Goal: Task Accomplishment & Management: Use online tool/utility

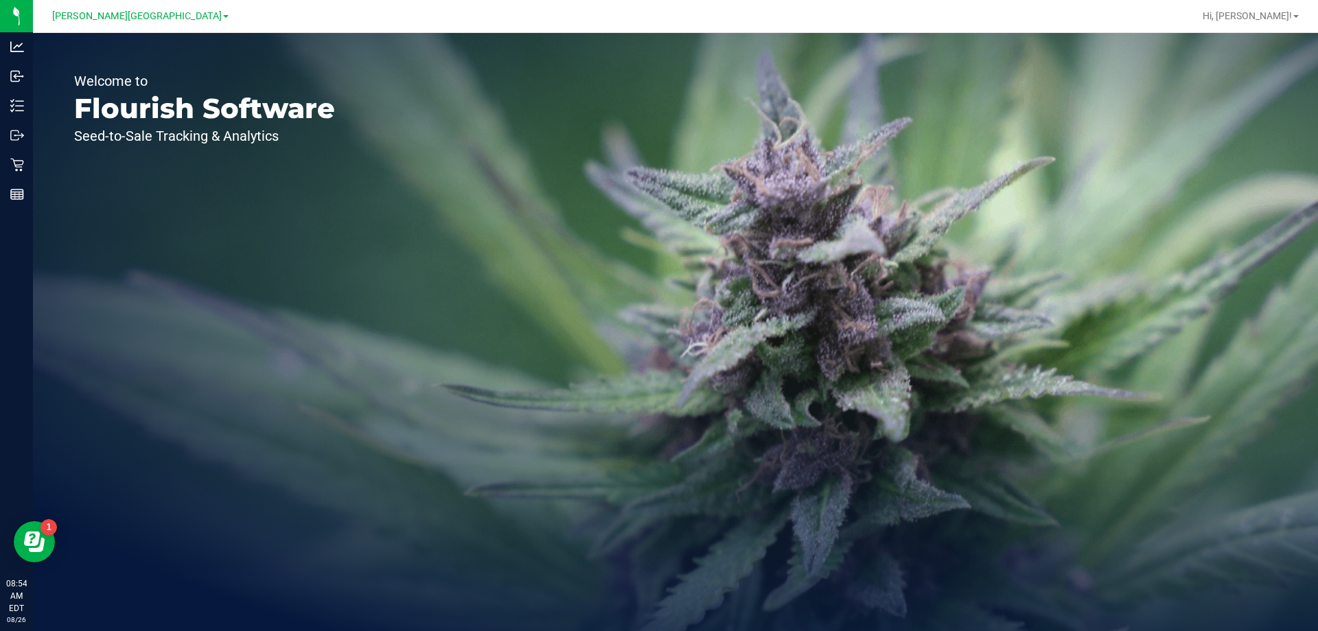
click at [457, 296] on div "Welcome to Flourish Software Seed-to-Sale Tracking & Analytics" at bounding box center [675, 332] width 1285 height 598
click at [476, 279] on div "Welcome to Flourish Software Seed-to-Sale Tracking & Analytics" at bounding box center [675, 332] width 1285 height 598
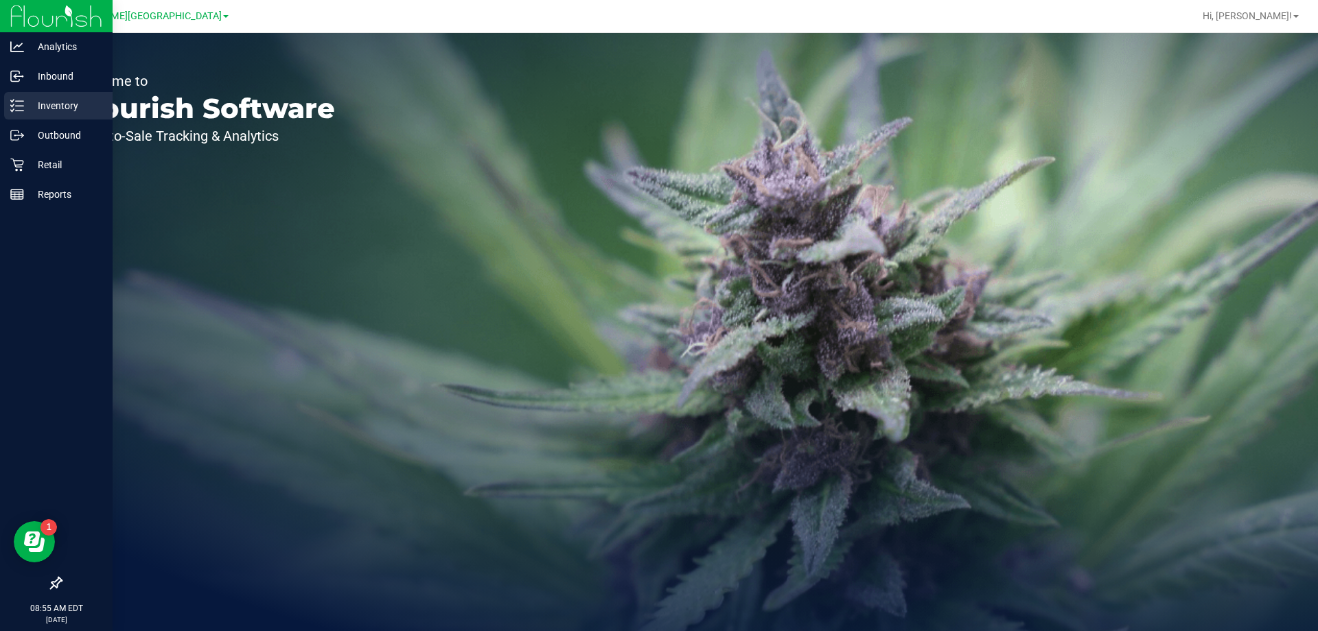
click at [15, 105] on icon at bounding box center [17, 106] width 14 height 14
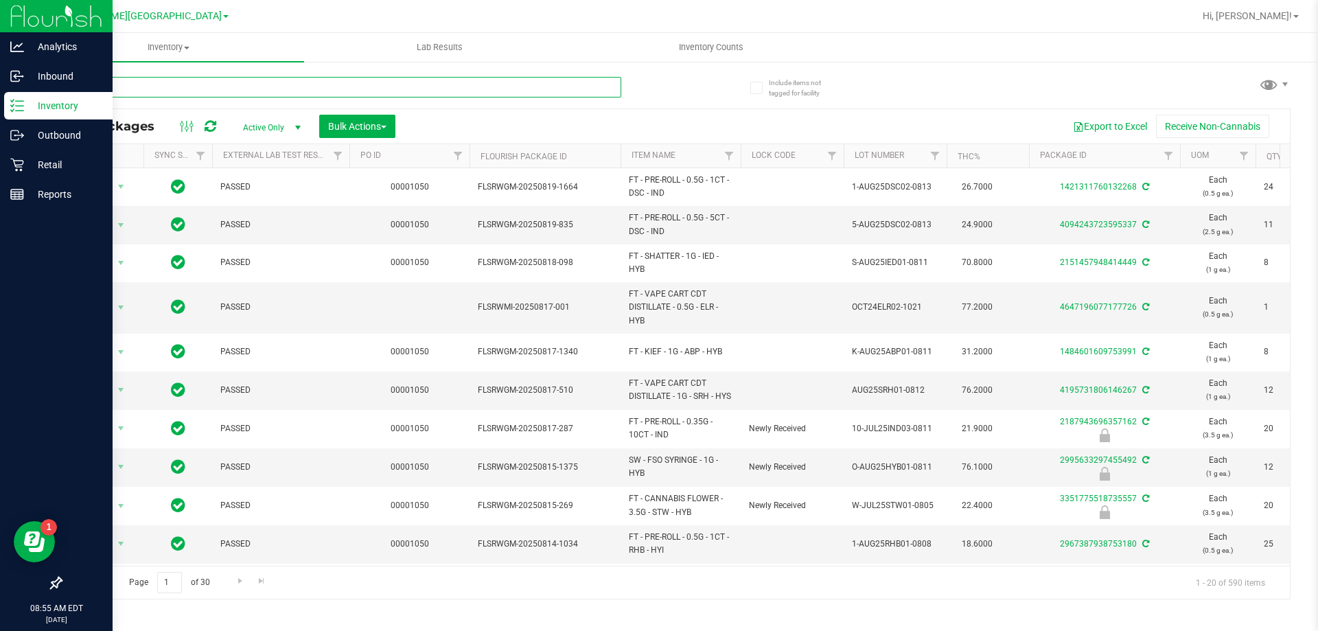
click at [159, 84] on input "text" at bounding box center [340, 87] width 561 height 21
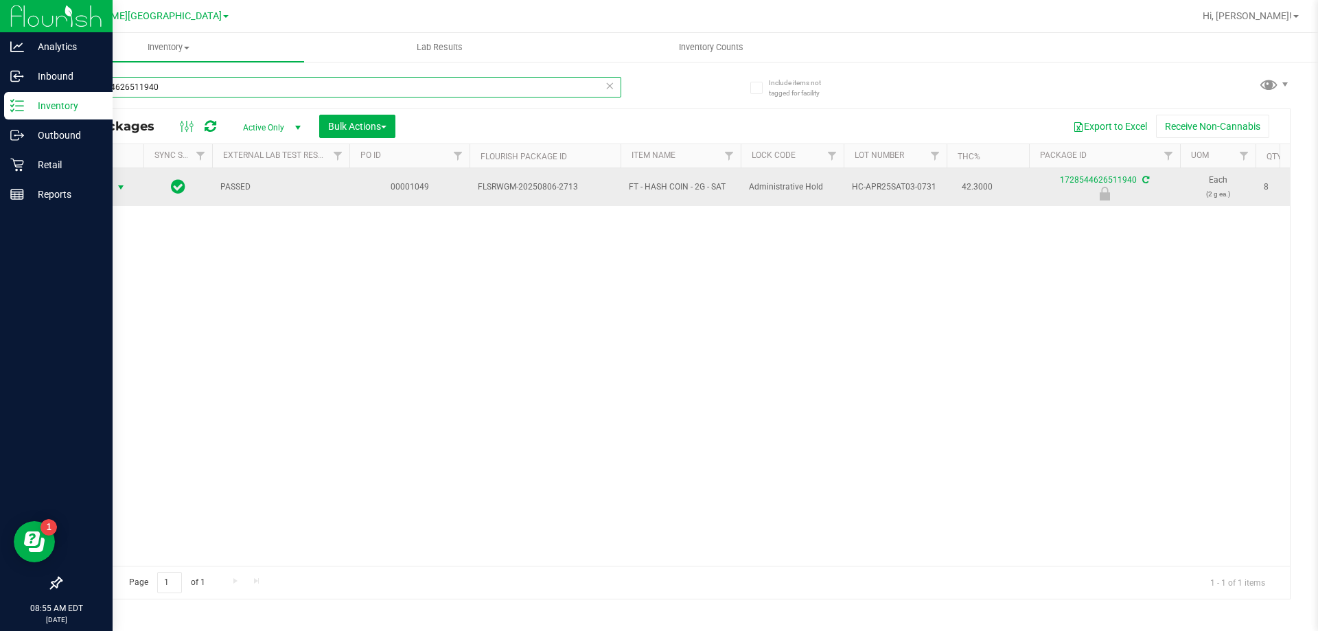
type input "1728544626511940"
click at [121, 188] on span "select" at bounding box center [120, 187] width 11 height 11
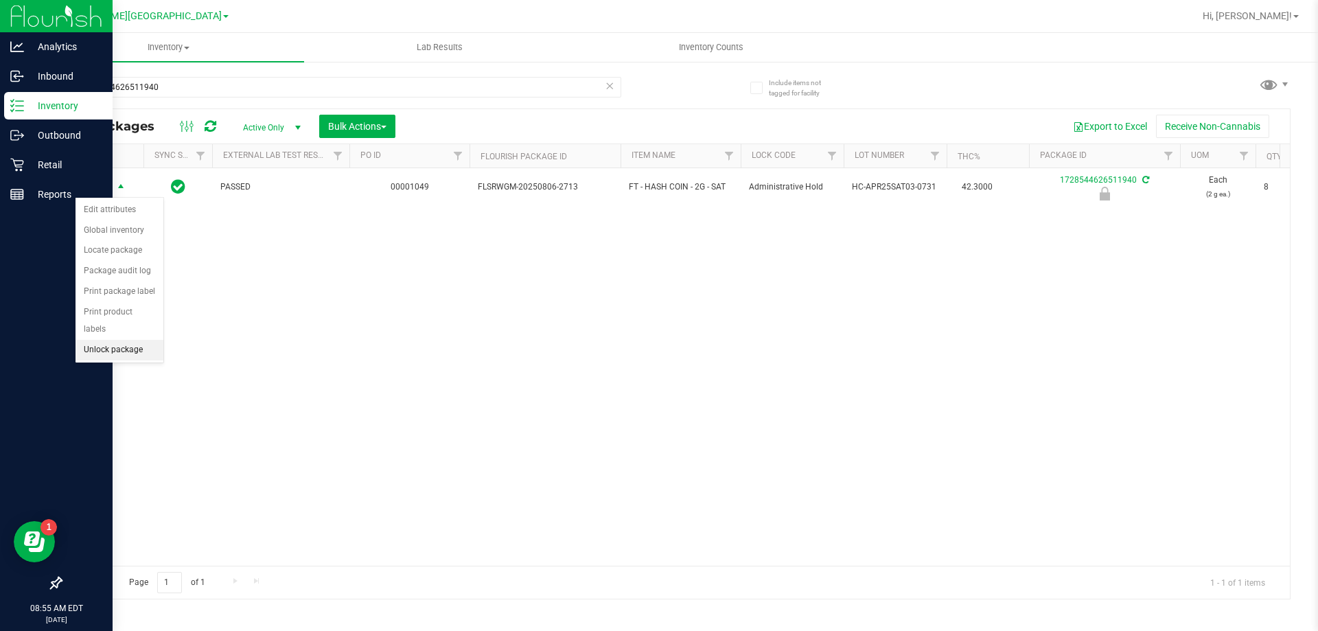
click at [106, 340] on li "Unlock package" at bounding box center [119, 350] width 88 height 21
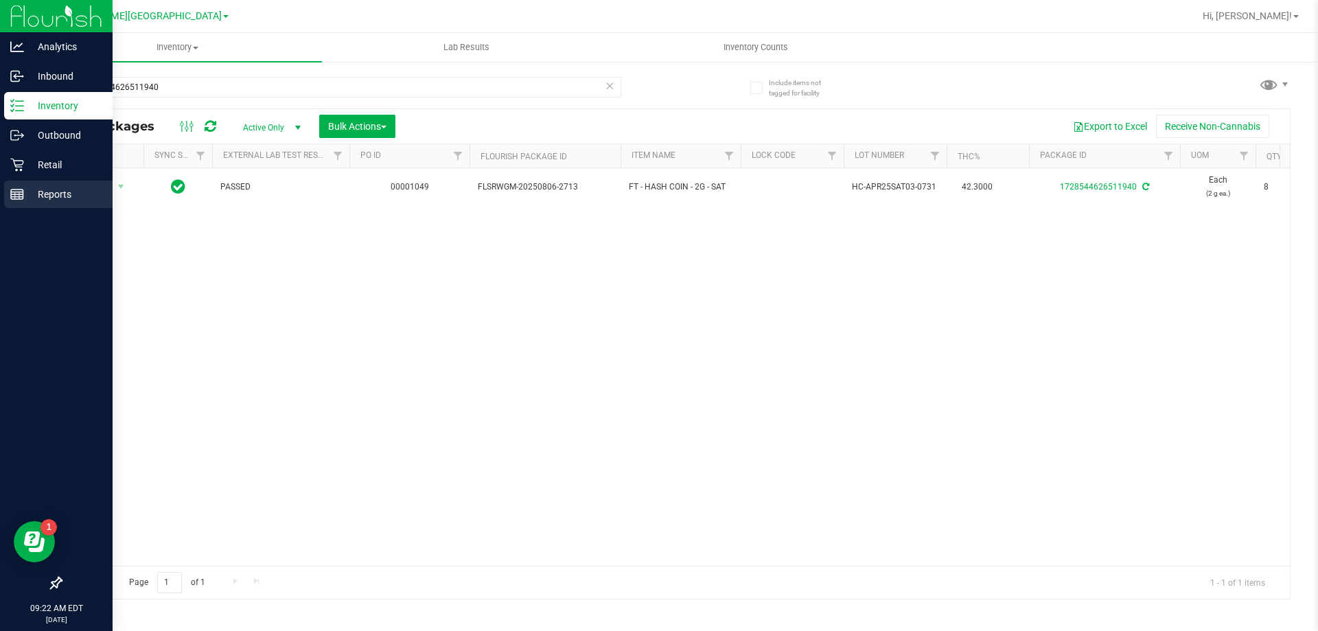
click at [0, 189] on link "Reports" at bounding box center [56, 195] width 113 height 30
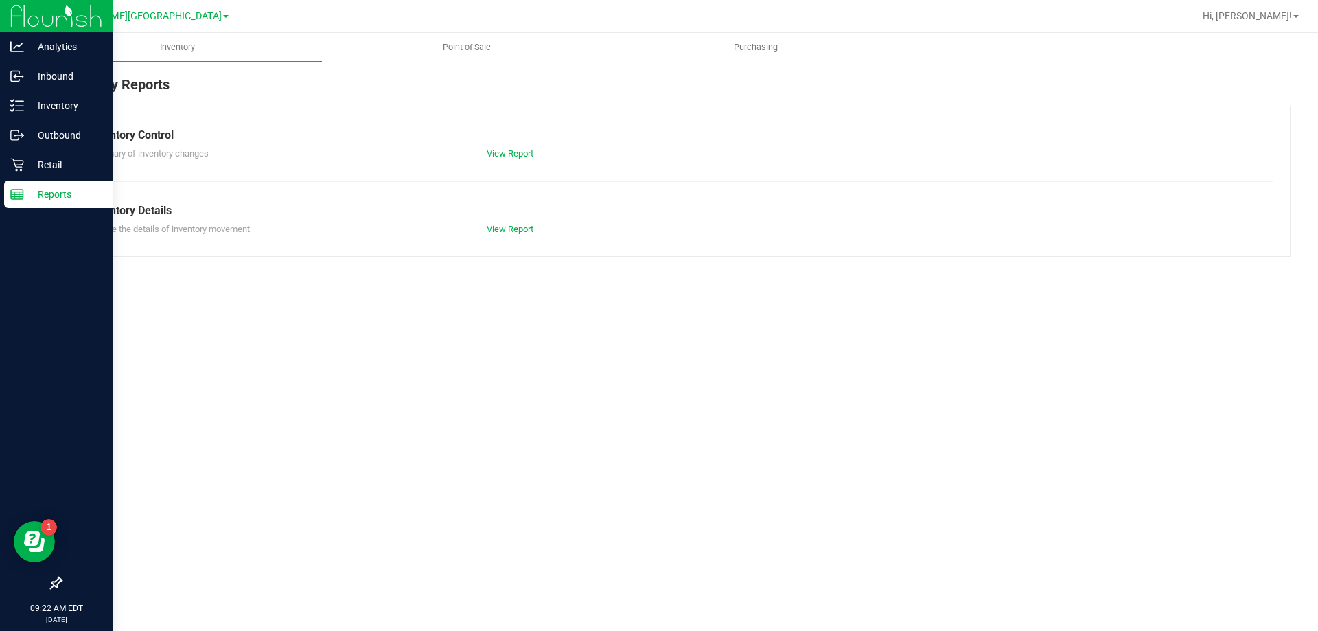
drag, startPoint x: 259, startPoint y: 84, endPoint x: 150, endPoint y: 85, distance: 109.1
click at [26, 111] on p "Inventory" at bounding box center [65, 105] width 82 height 16
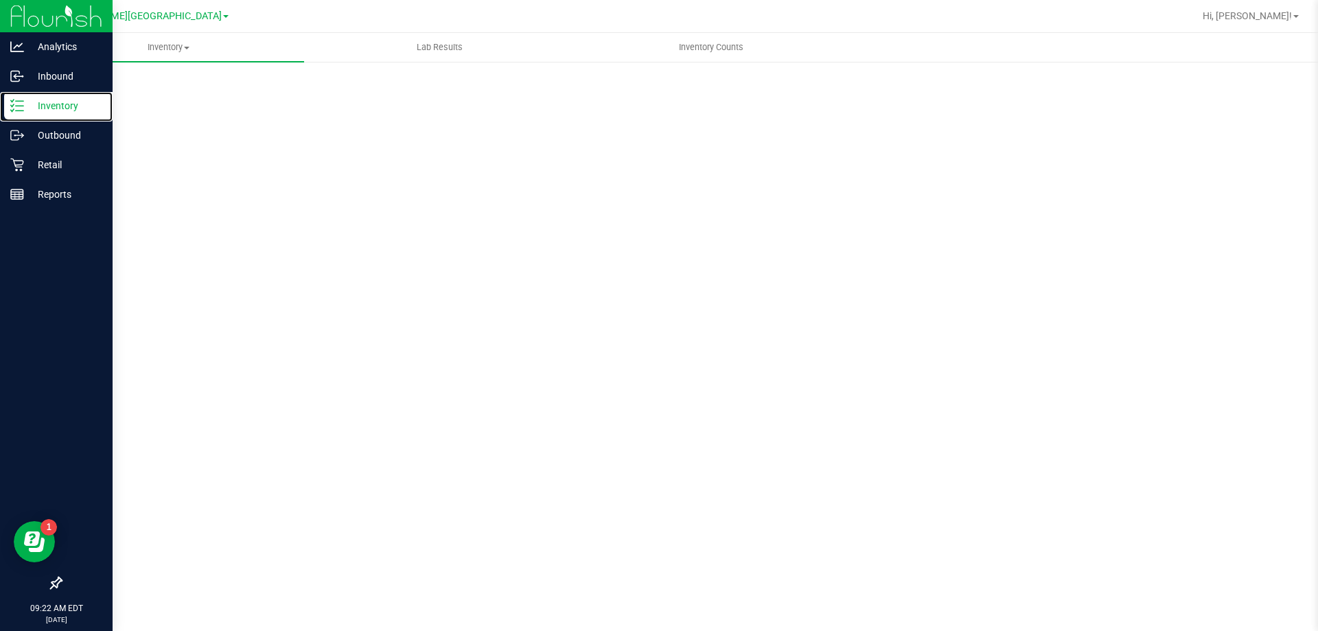
click at [0, 502] on div at bounding box center [56, 390] width 113 height 360
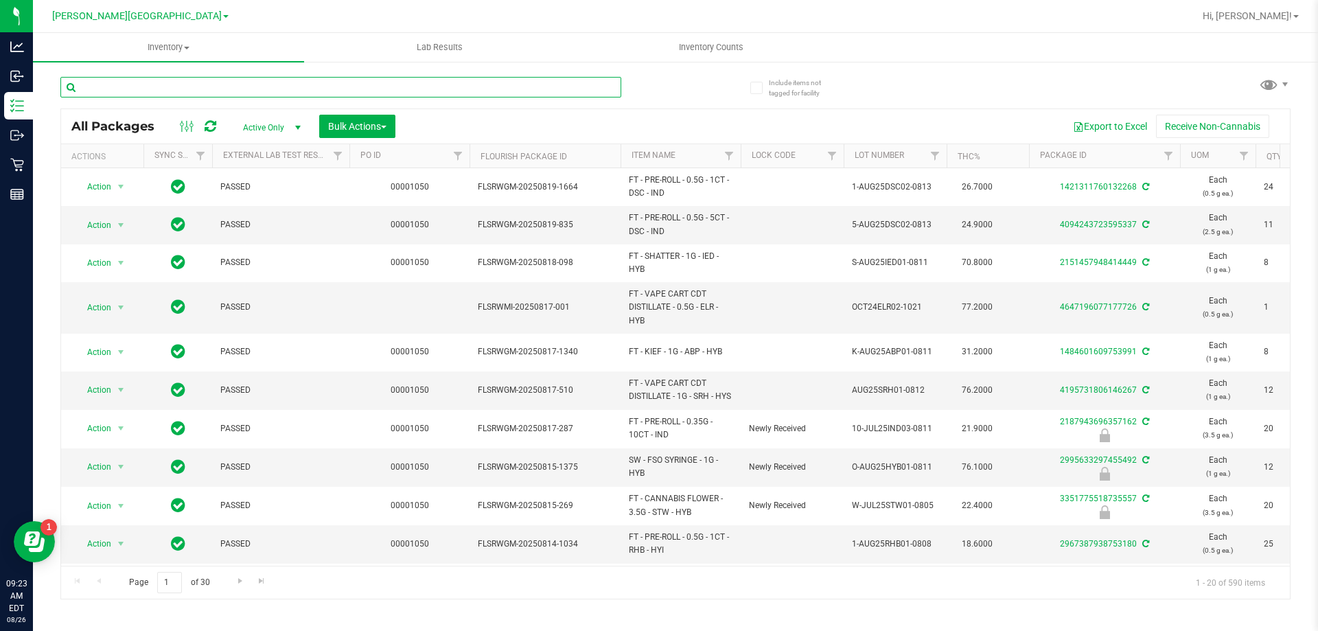
click at [247, 92] on input "text" at bounding box center [340, 87] width 561 height 21
type input "pbs"
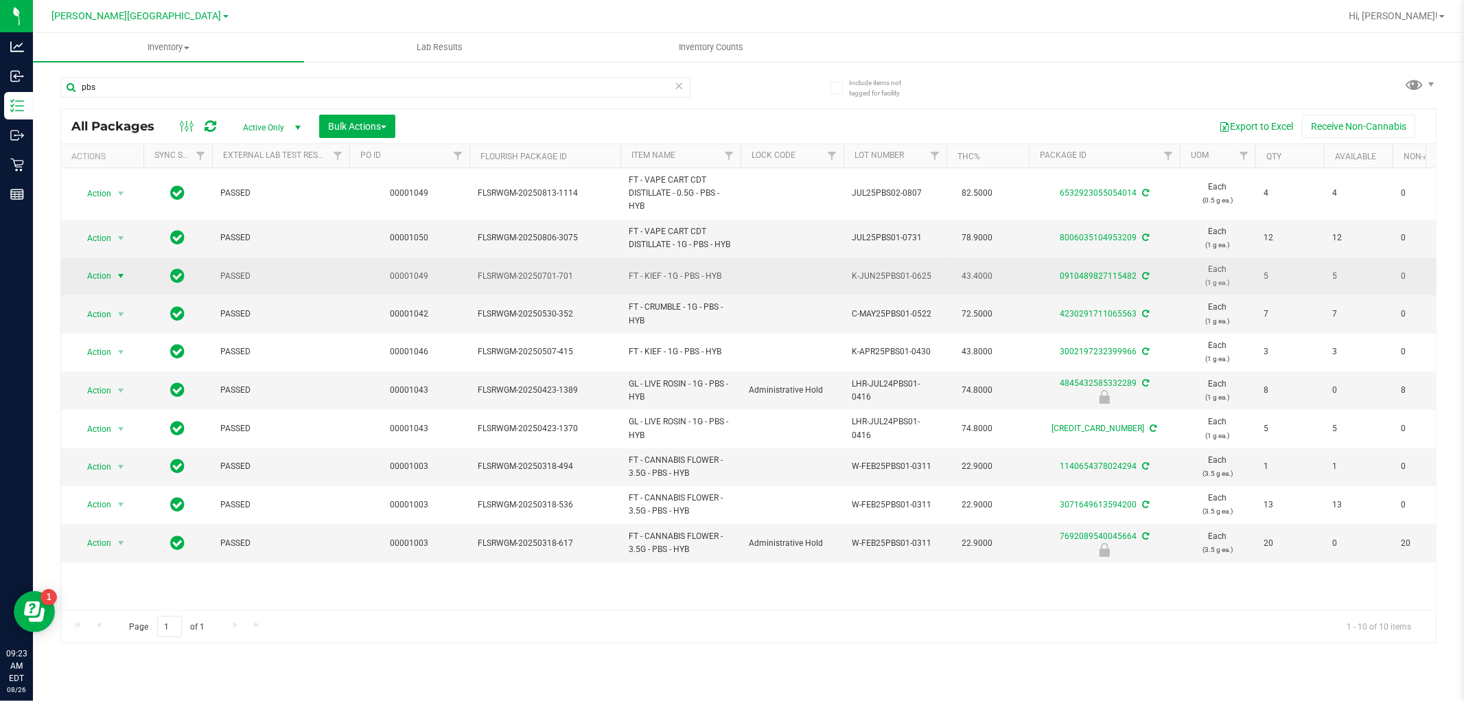
click at [125, 271] on span "select" at bounding box center [120, 275] width 11 height 11
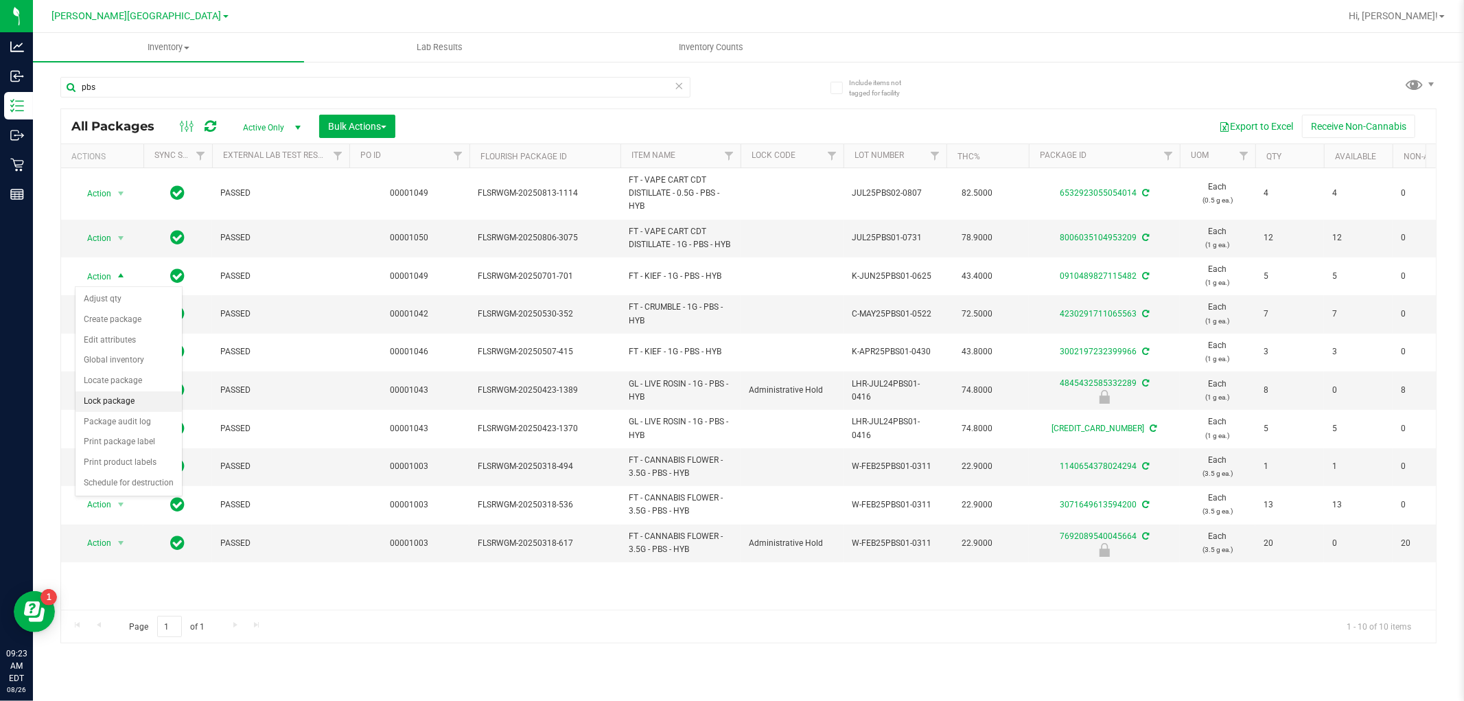
click at [124, 401] on li "Lock package" at bounding box center [128, 401] width 106 height 21
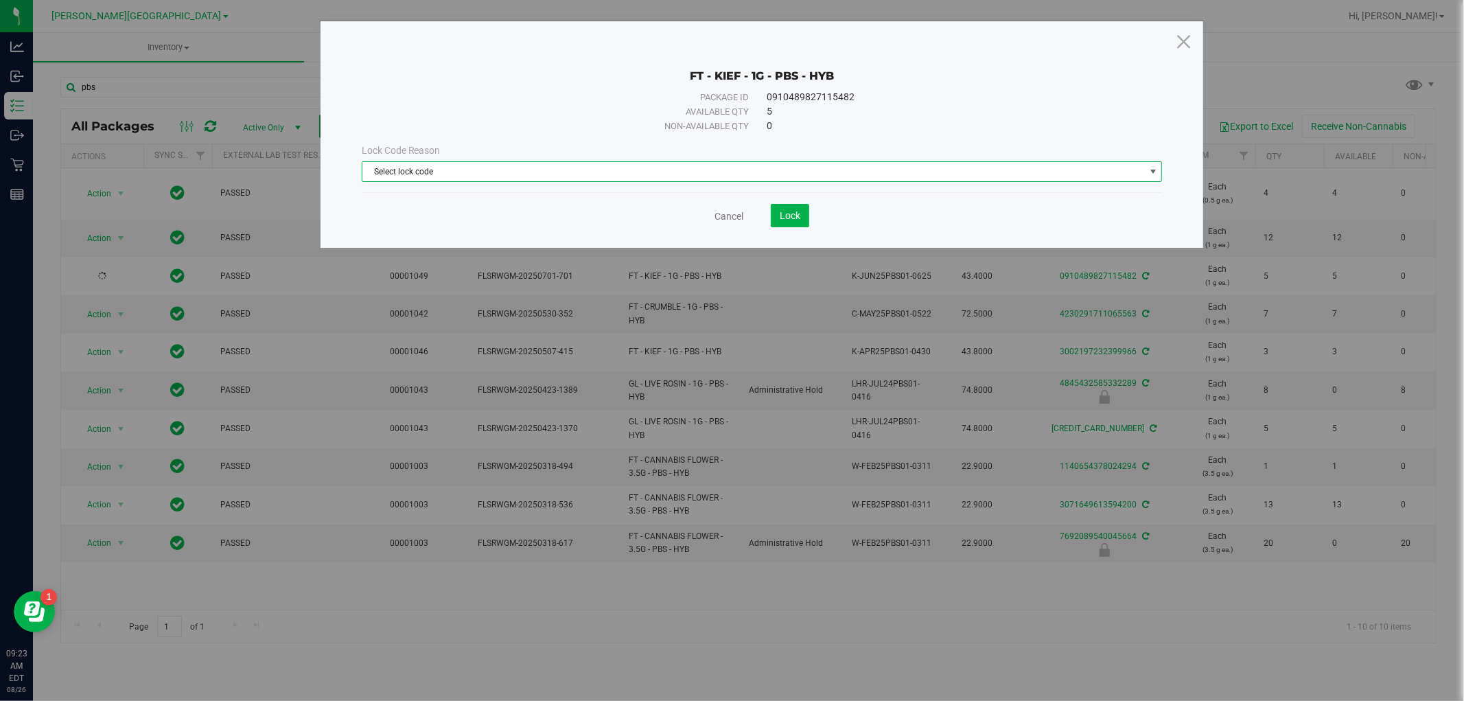
click at [692, 173] on span "Select lock code" at bounding box center [753, 171] width 782 height 19
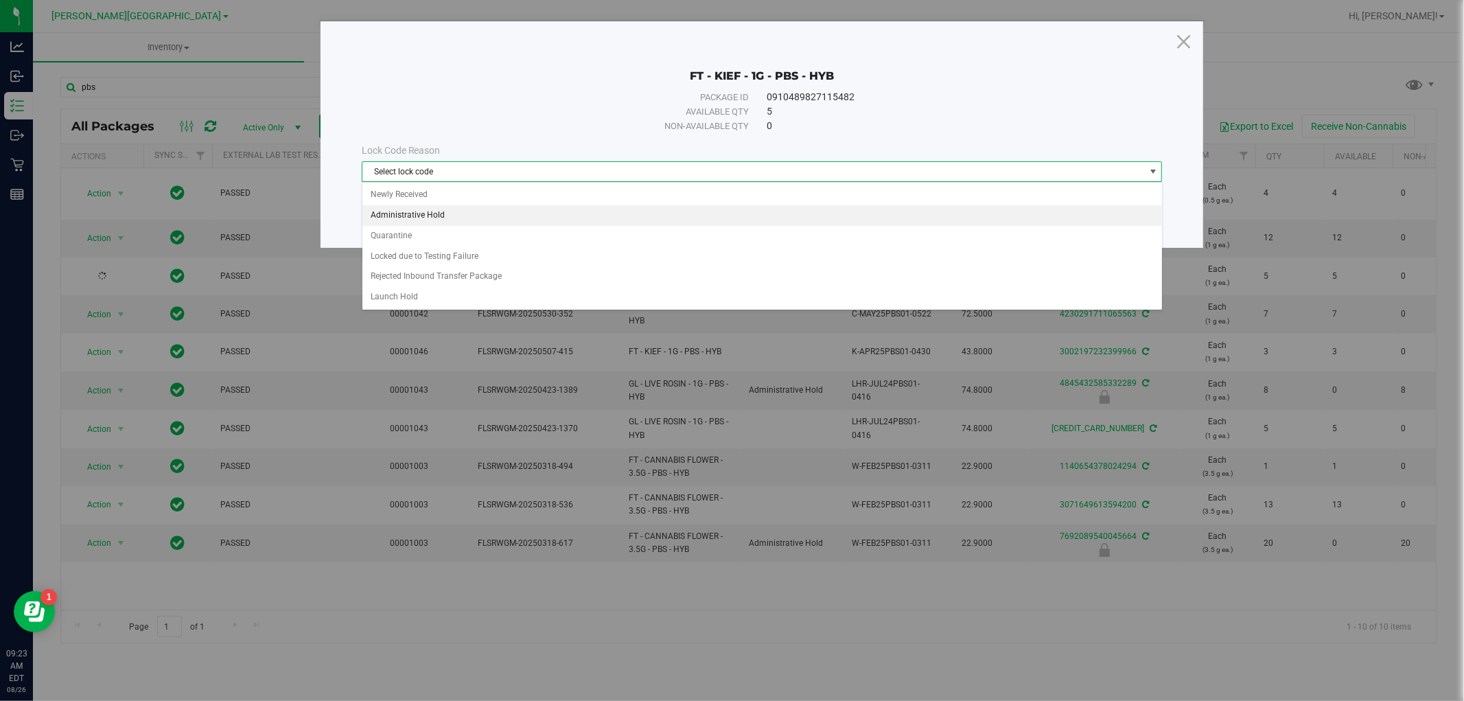
click at [539, 220] on li "Administrative Hold" at bounding box center [761, 215] width 799 height 21
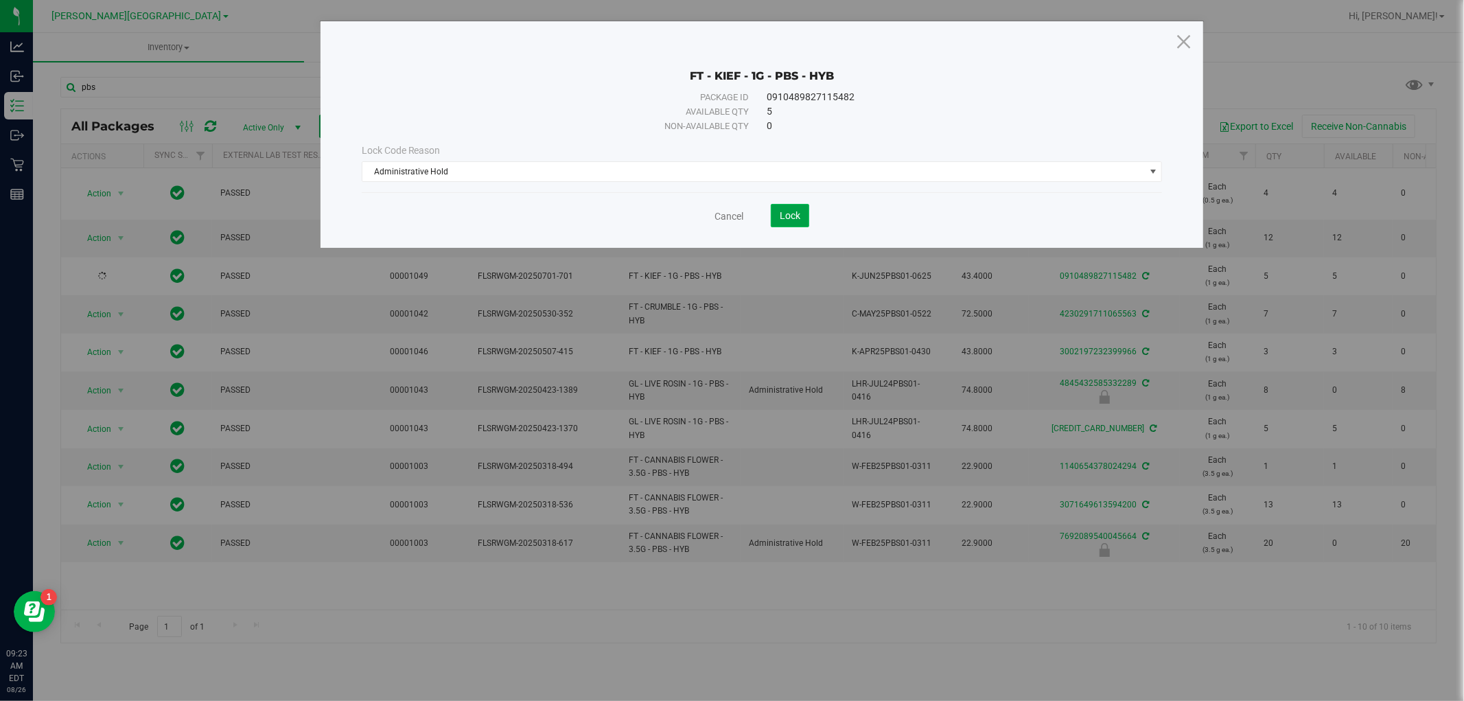
click at [797, 218] on span "Lock" at bounding box center [790, 215] width 21 height 11
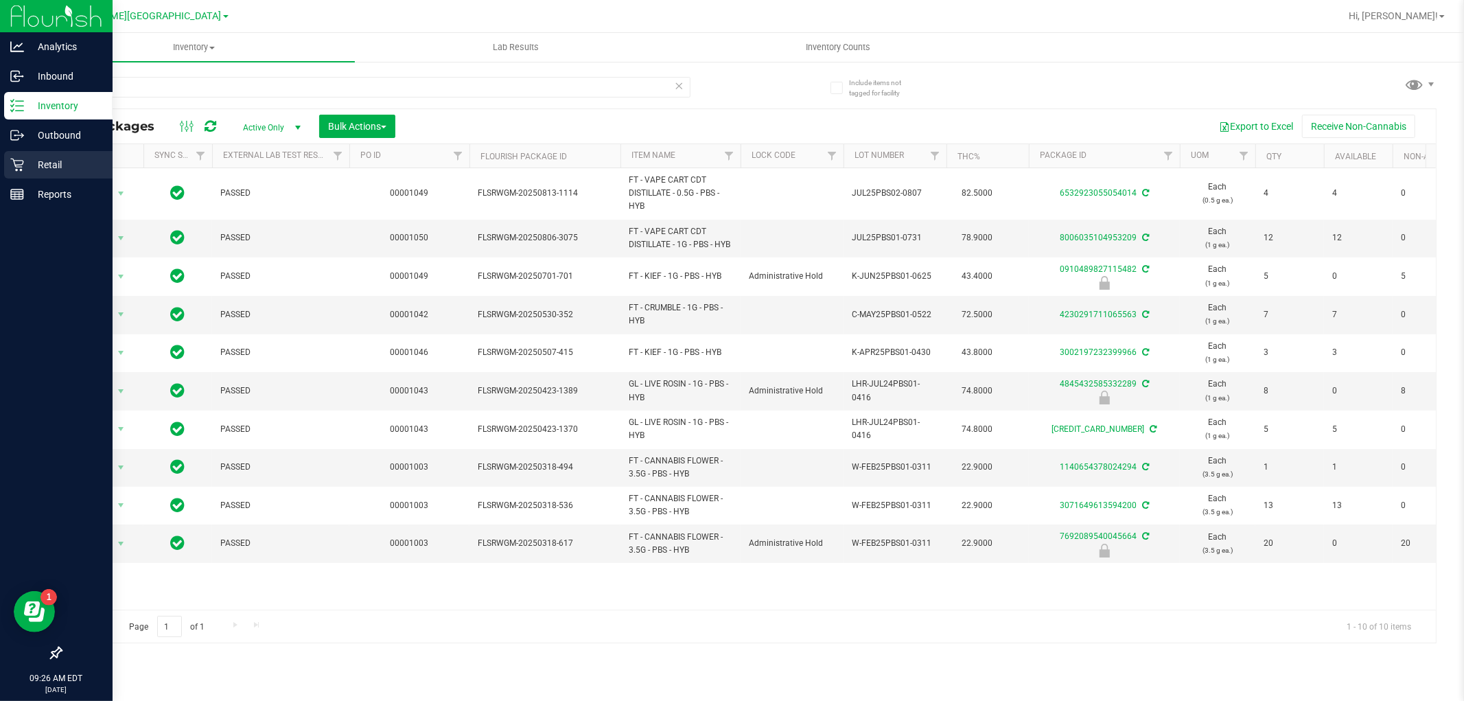
click at [23, 172] on div "Retail" at bounding box center [58, 164] width 108 height 27
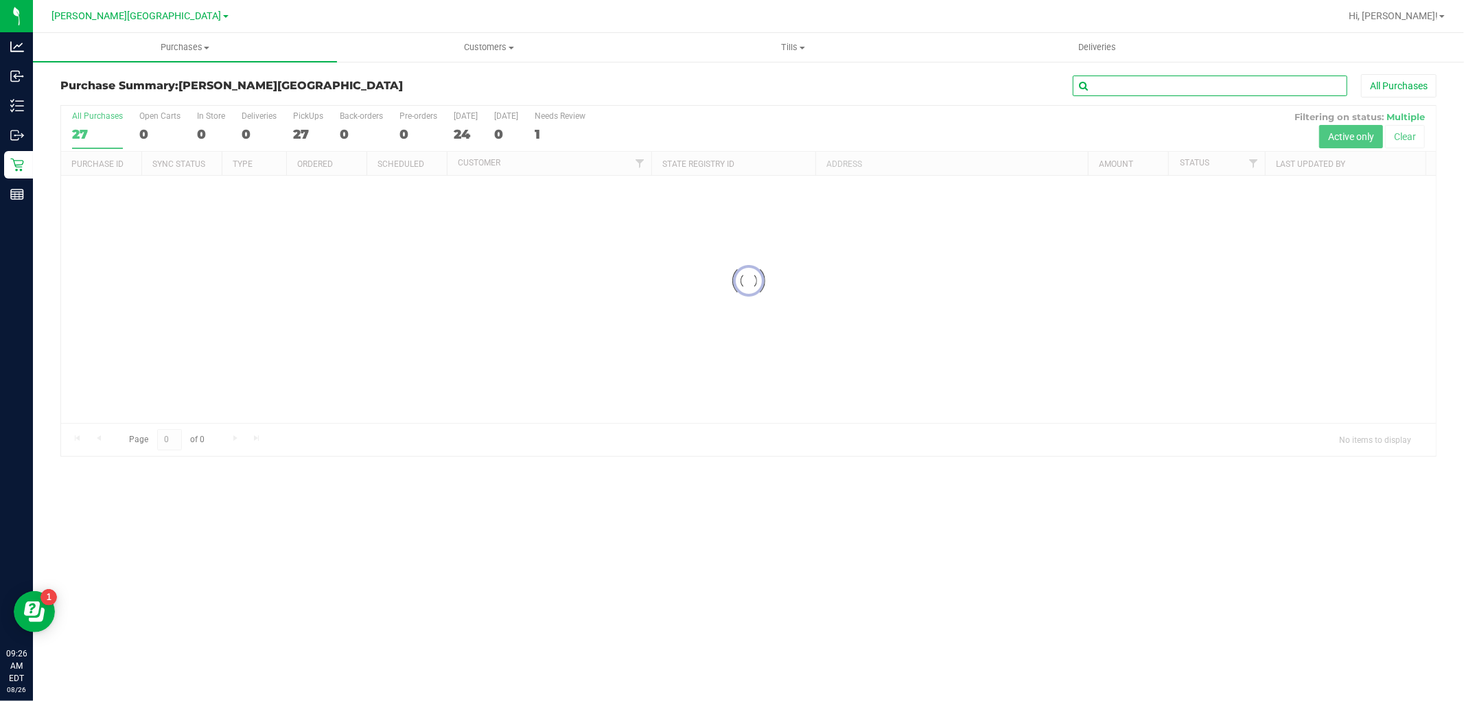
click at [1185, 86] on input "text" at bounding box center [1210, 85] width 274 height 21
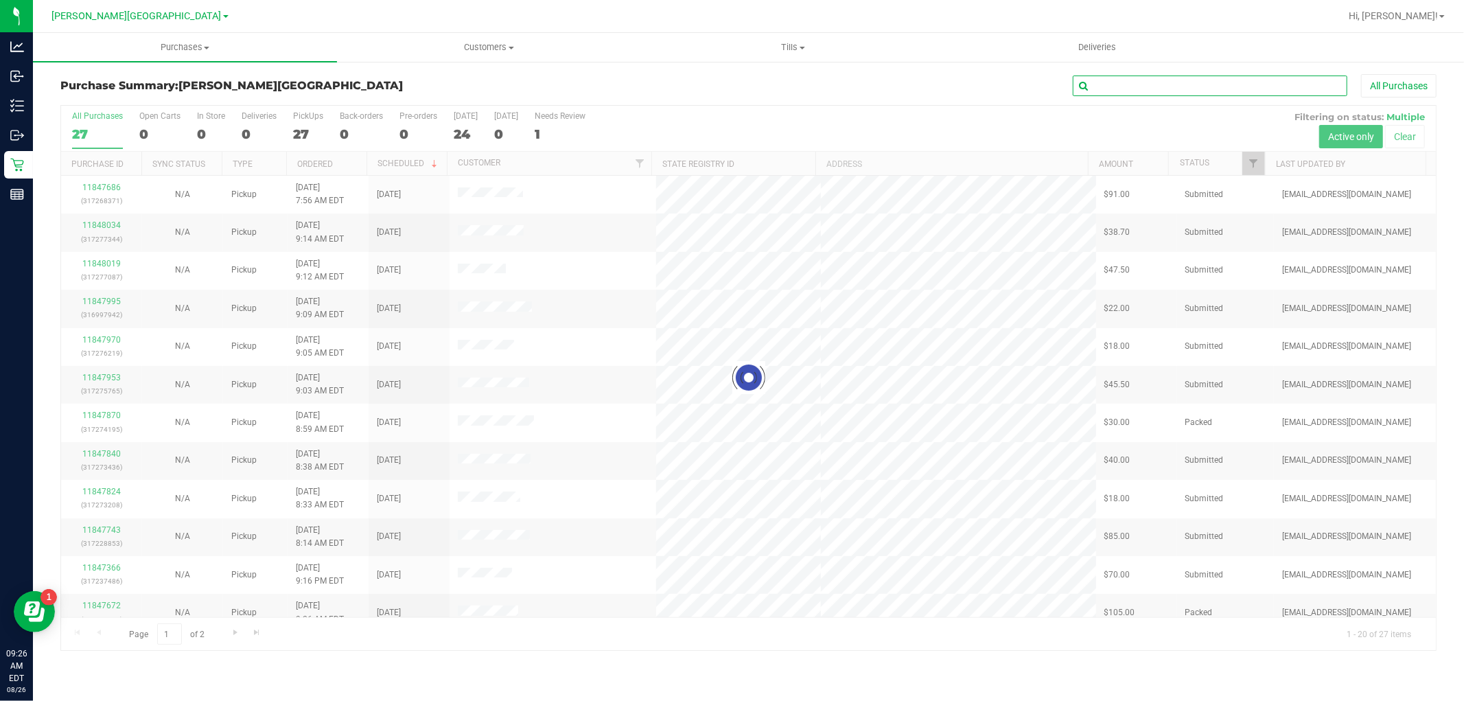
click at [1185, 86] on input "text" at bounding box center [1210, 85] width 274 height 21
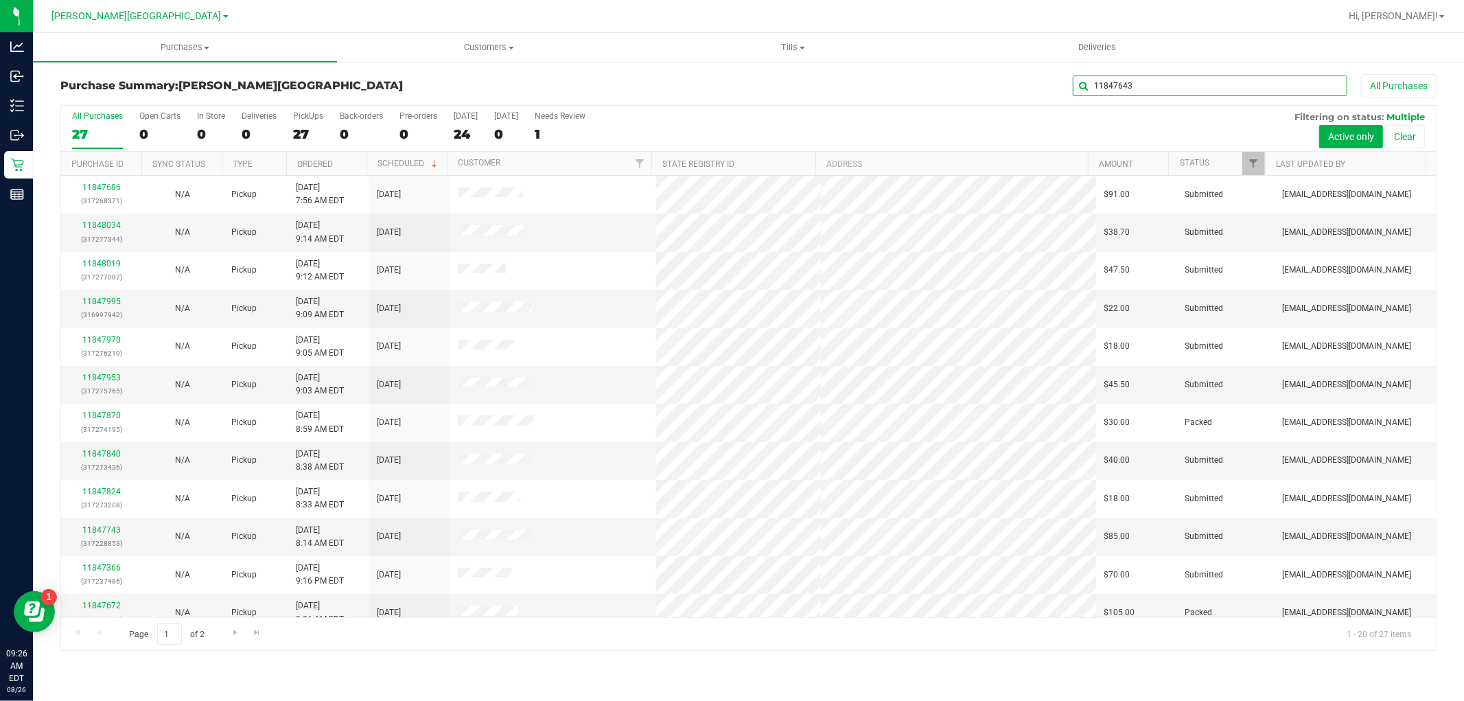
type input "11847643"
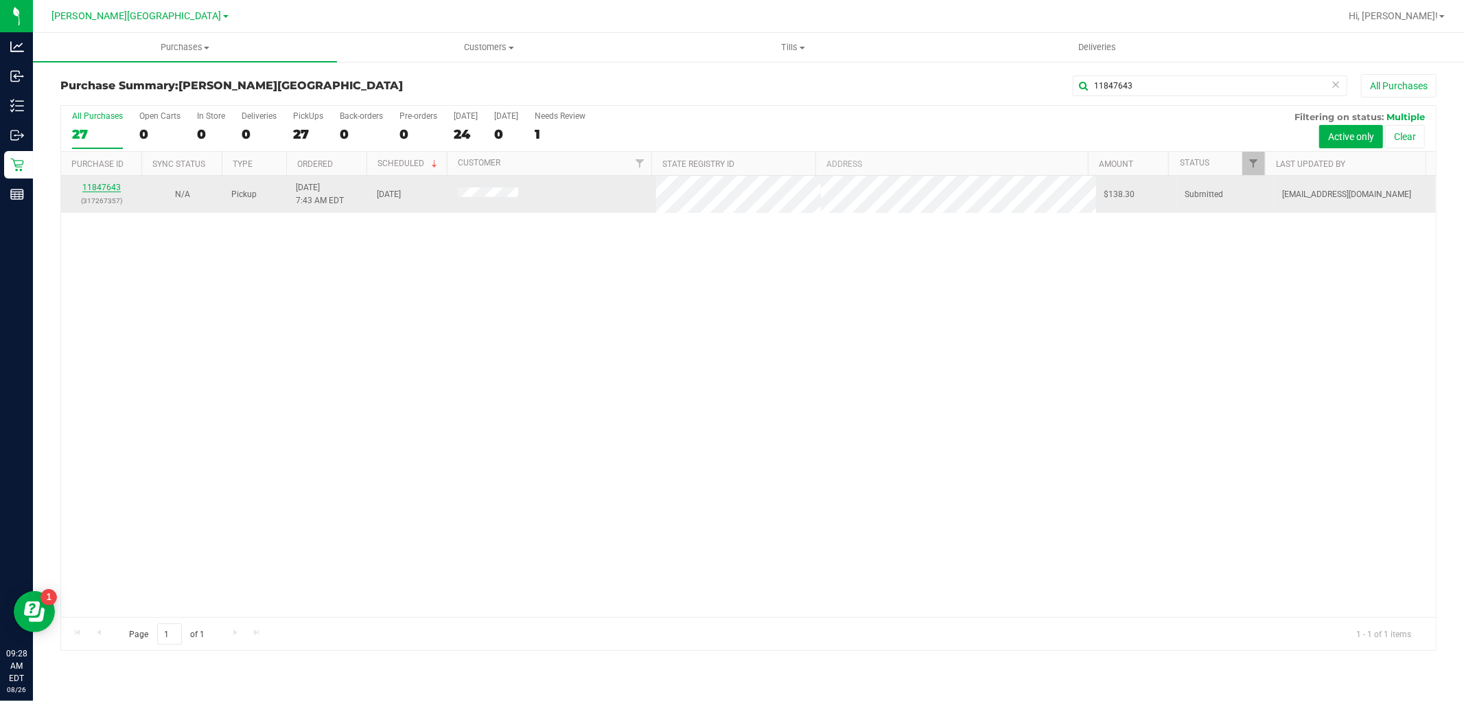
click at [100, 190] on link "11847643" at bounding box center [101, 188] width 38 height 10
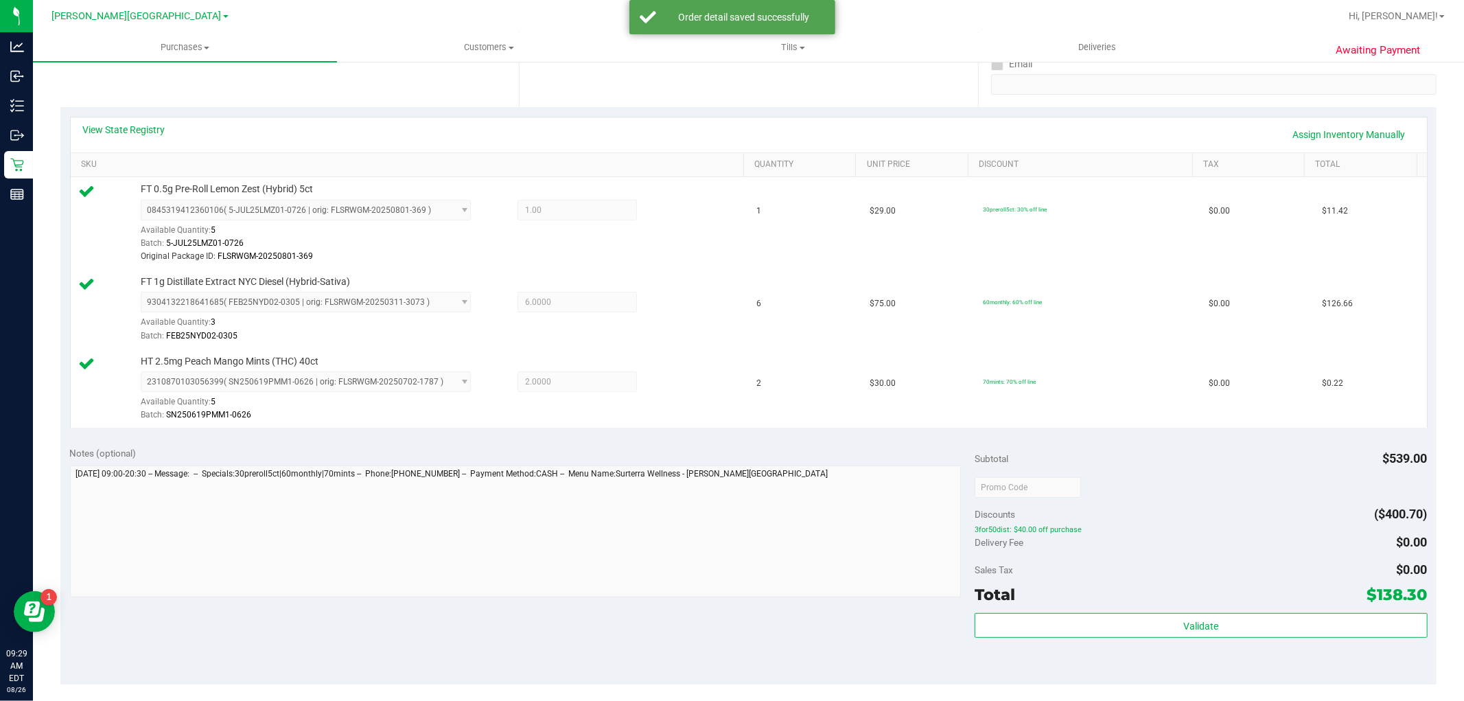
scroll to position [381, 0]
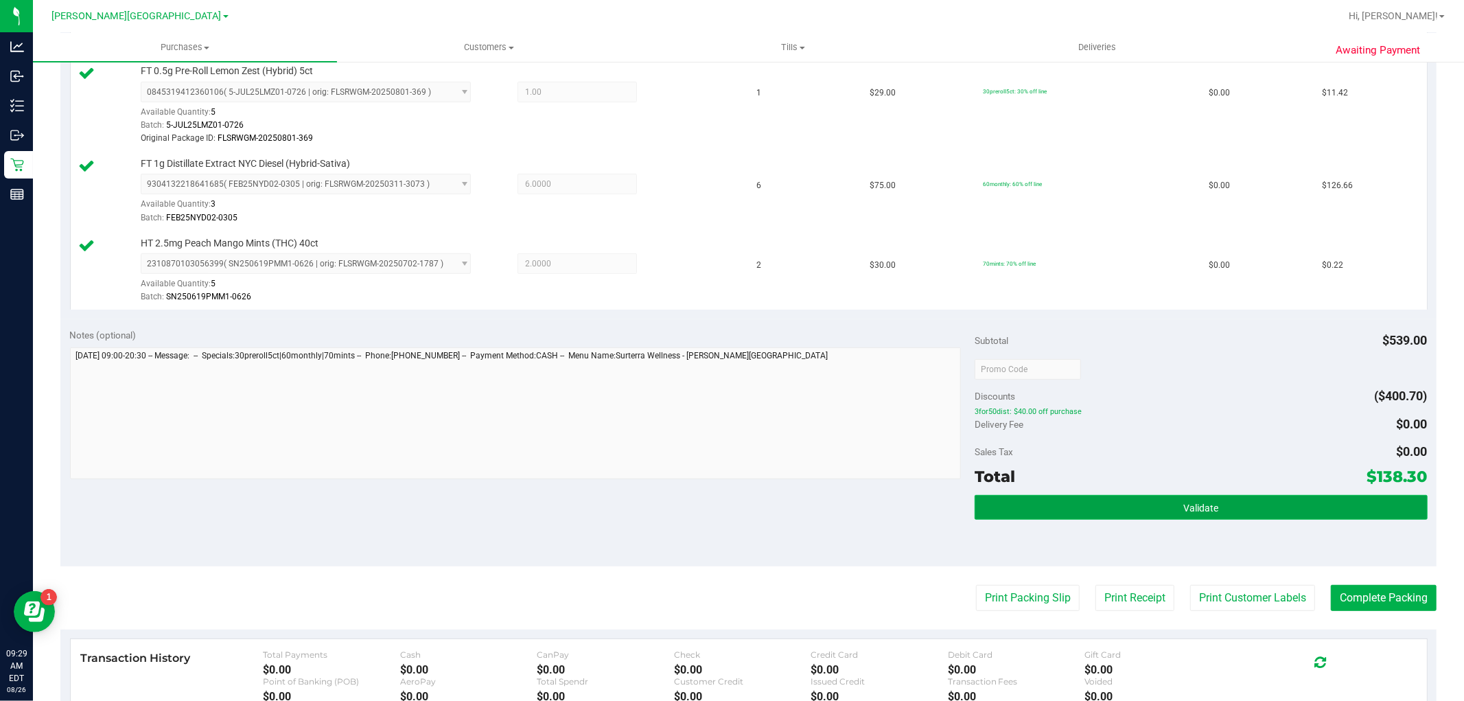
click at [1230, 513] on button "Validate" at bounding box center [1200, 507] width 452 height 25
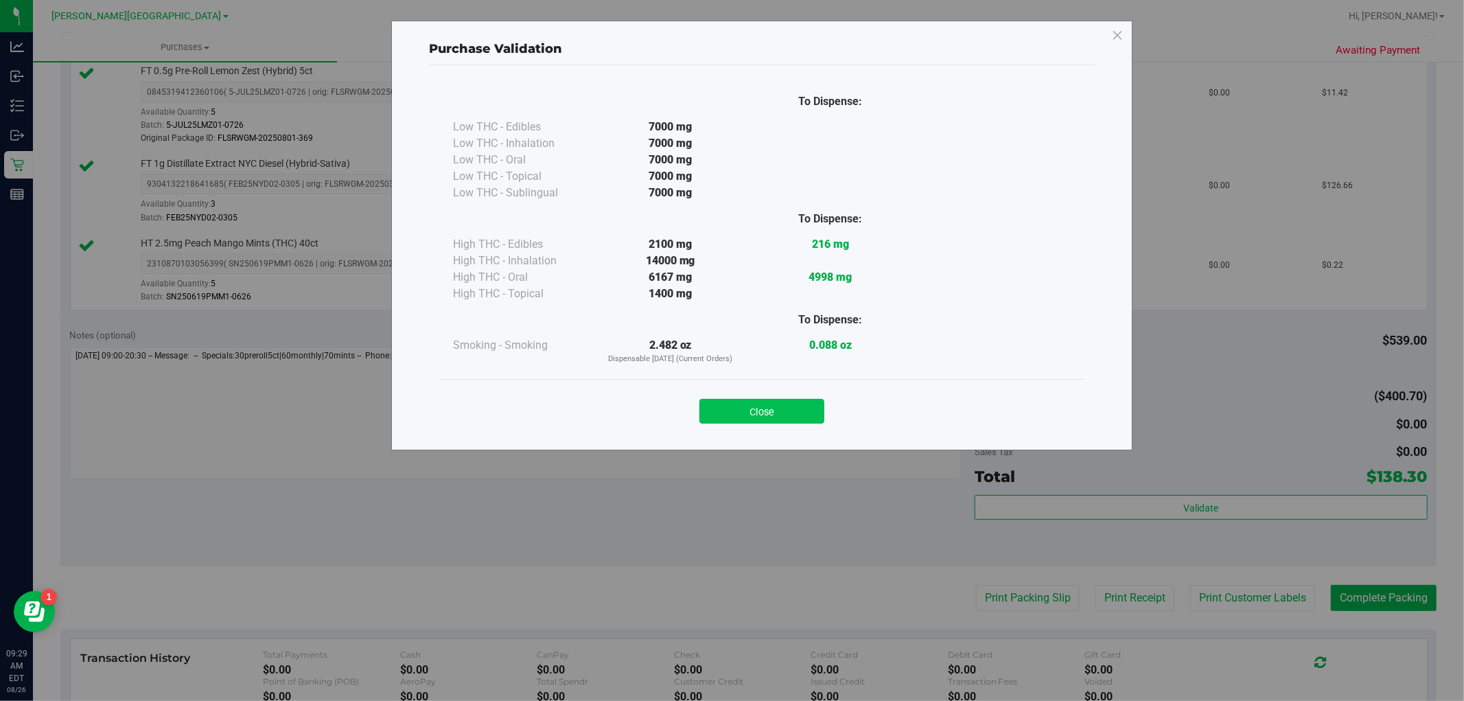
click at [773, 410] on button "Close" at bounding box center [761, 411] width 125 height 25
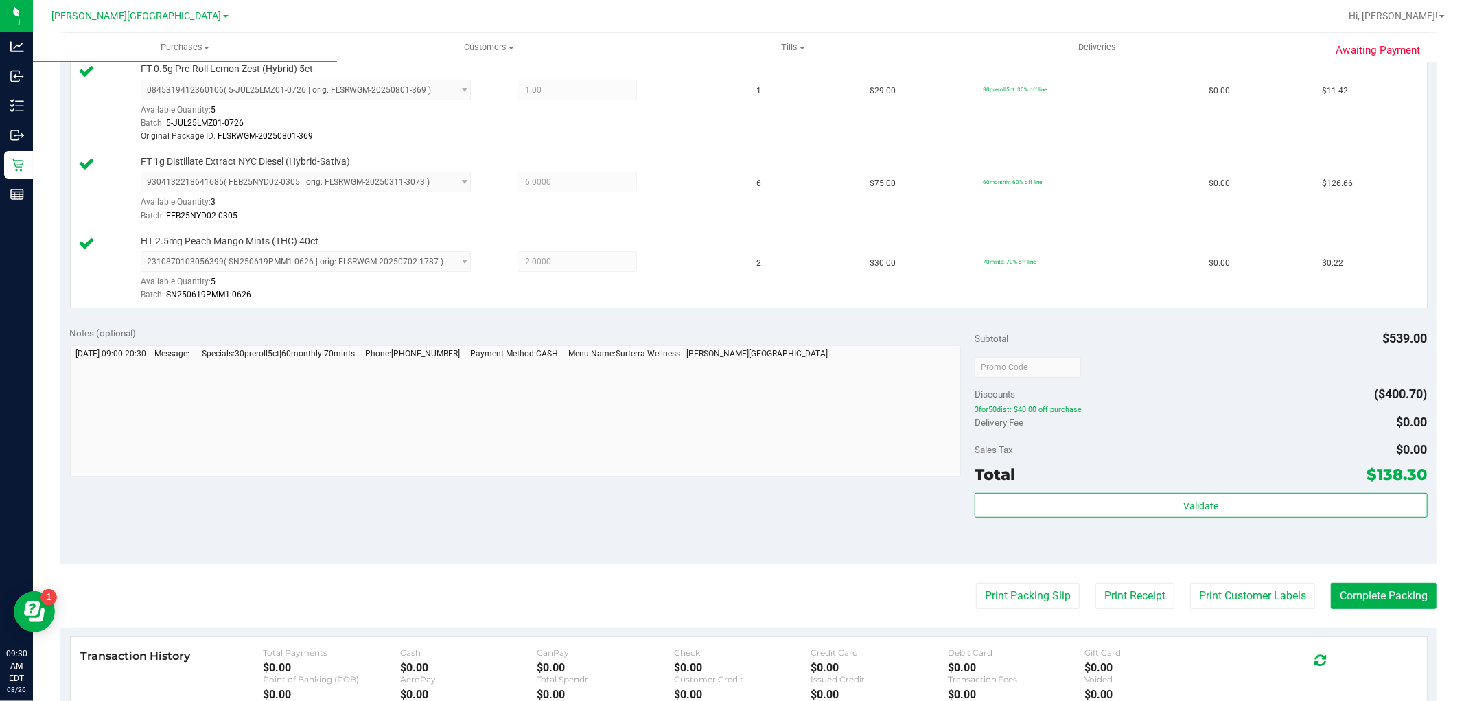
scroll to position [457, 0]
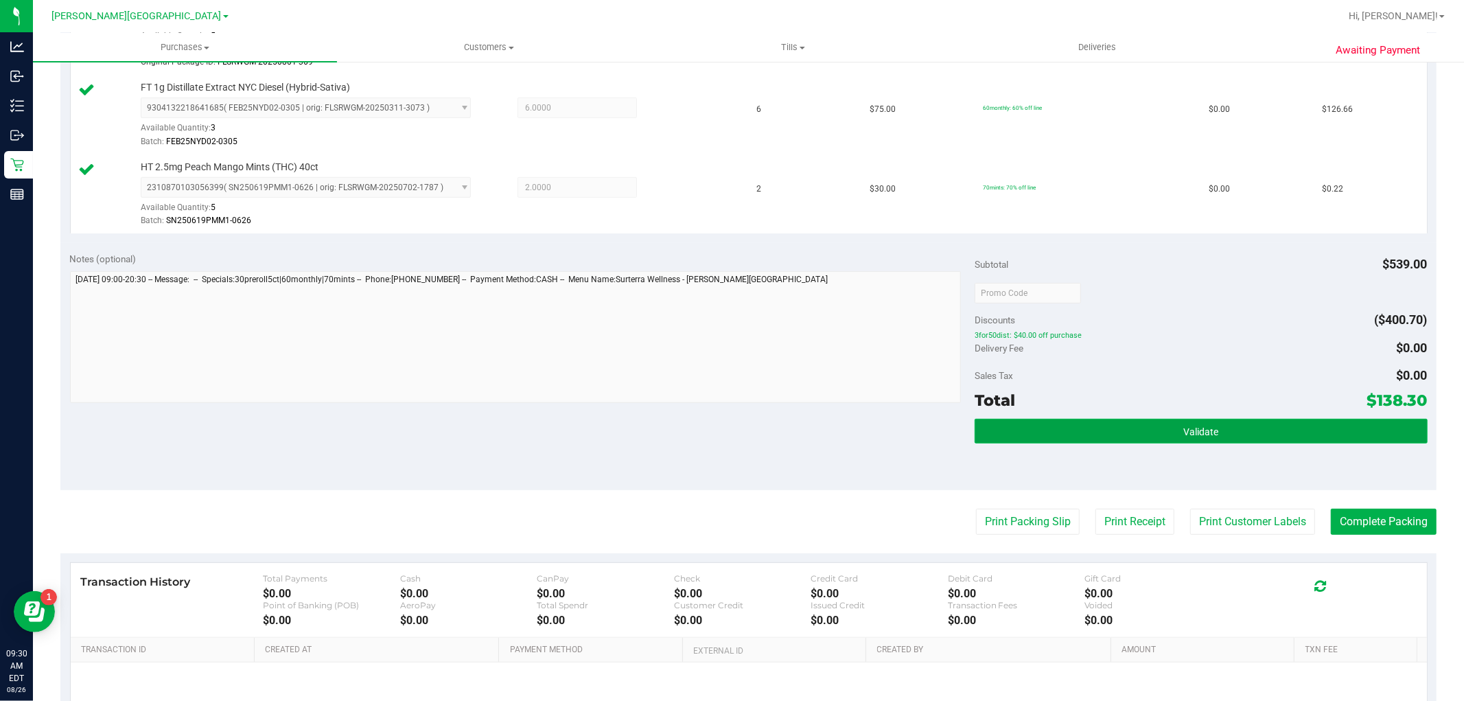
click at [1202, 432] on span "Validate" at bounding box center [1200, 431] width 35 height 11
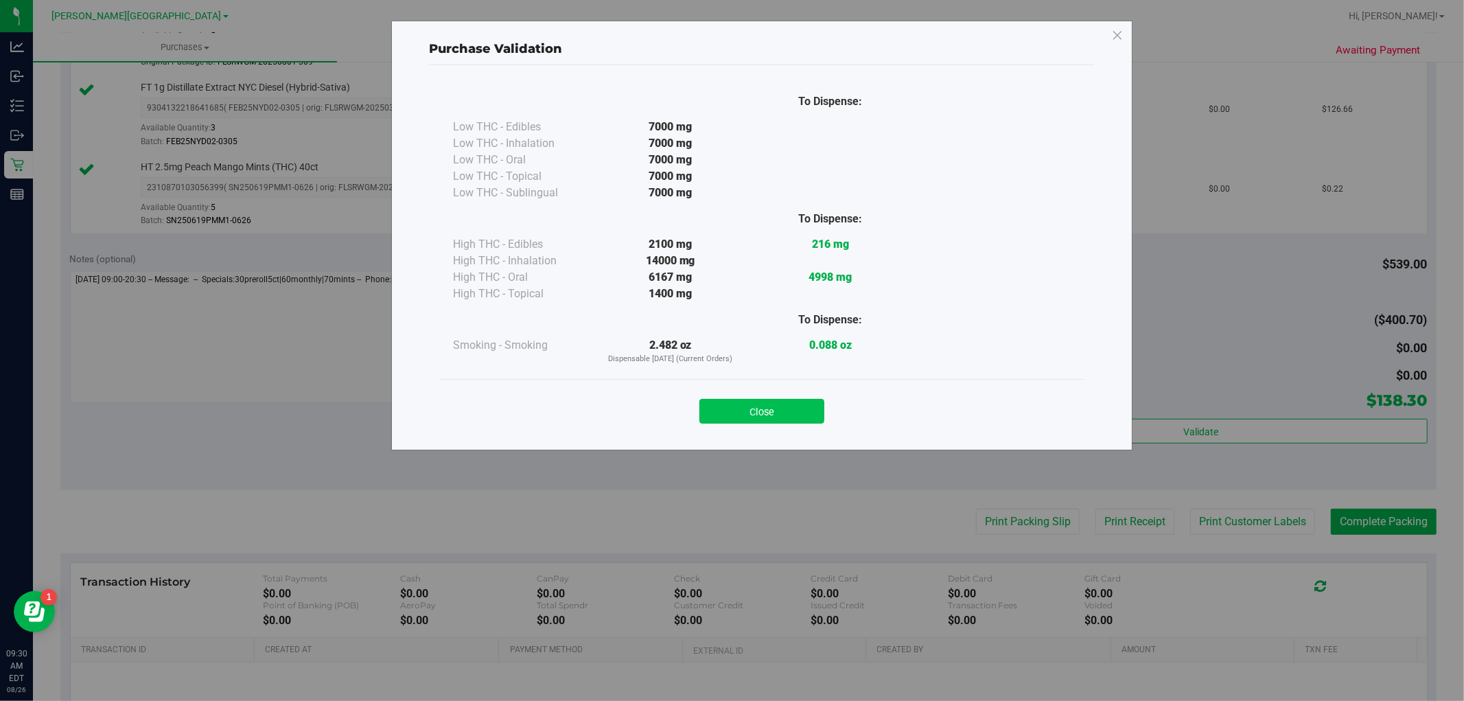
click at [780, 414] on button "Close" at bounding box center [761, 411] width 125 height 25
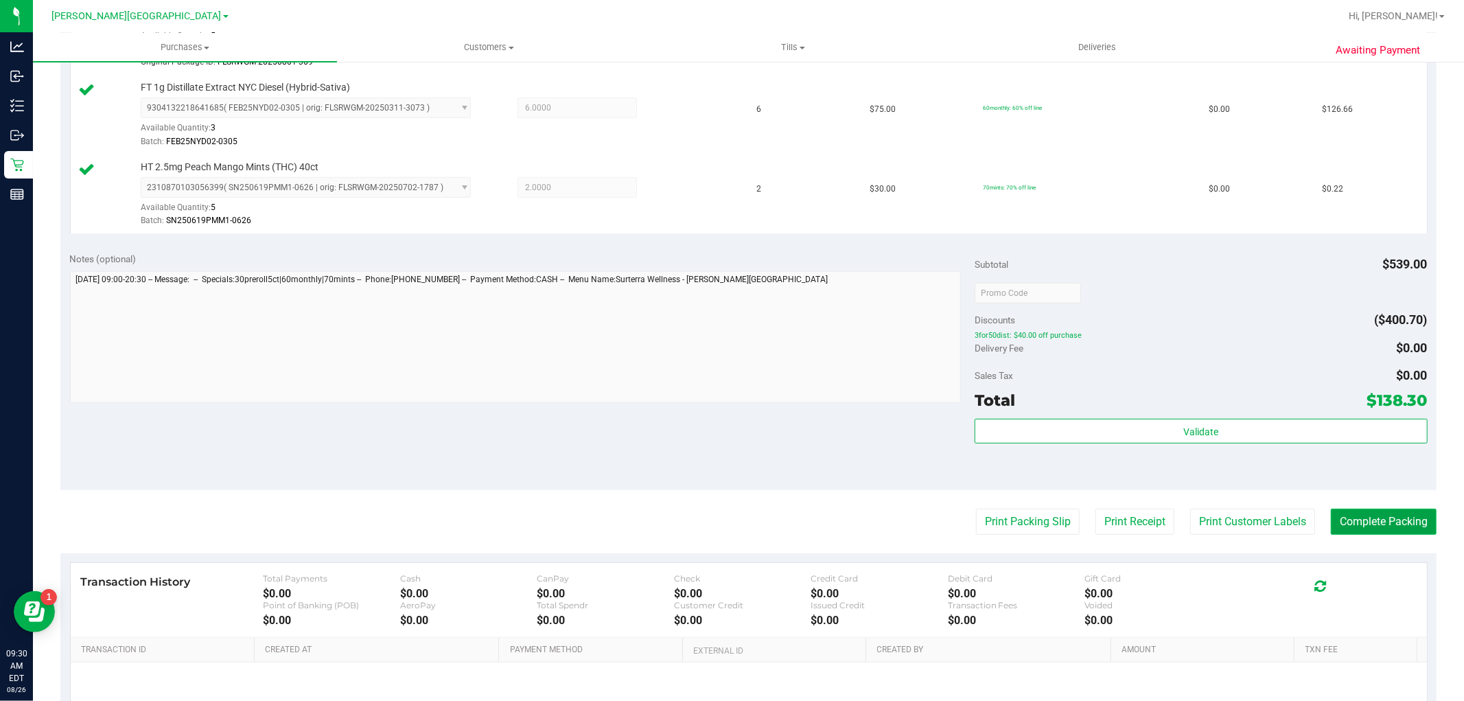
click at [1317, 524] on button "Complete Packing" at bounding box center [1384, 521] width 106 height 26
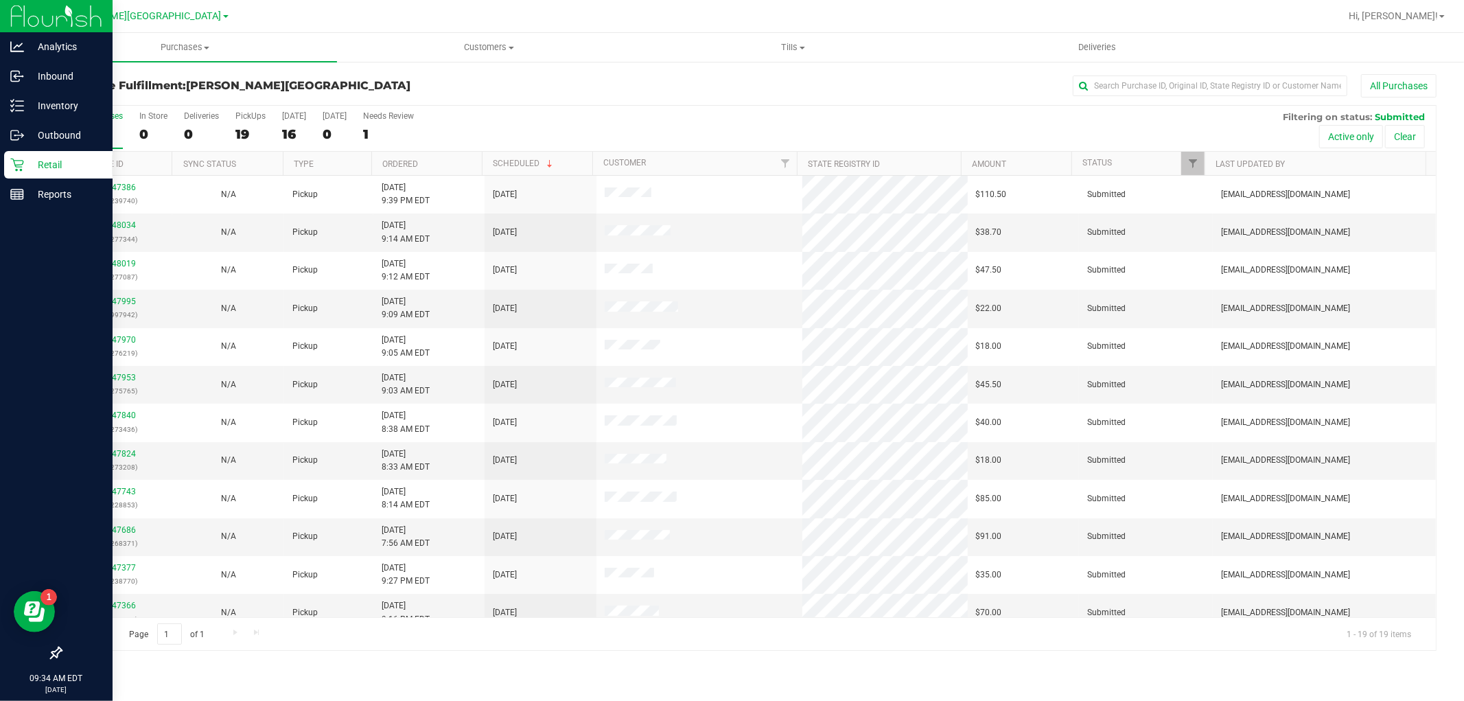
click at [35, 165] on p "Retail" at bounding box center [65, 164] width 82 height 16
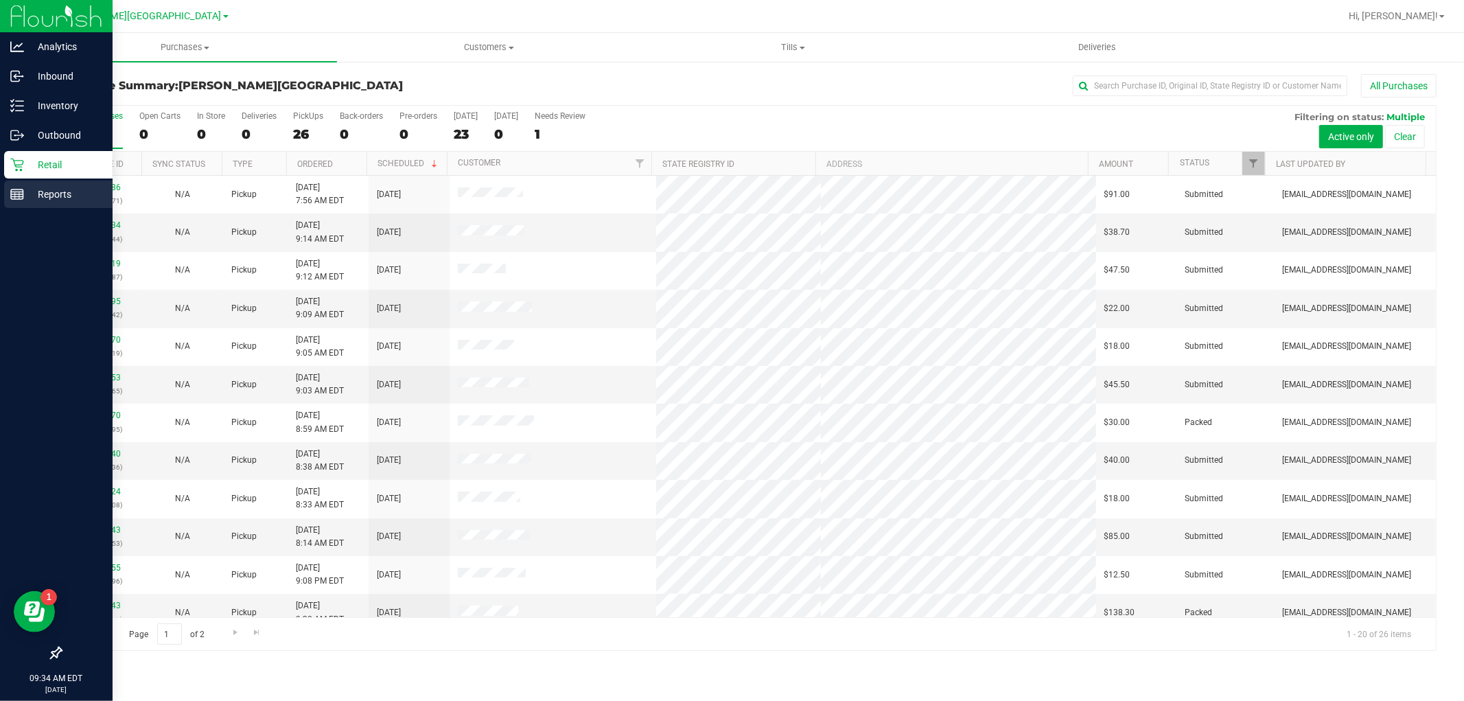
click at [65, 199] on p "Reports" at bounding box center [65, 194] width 82 height 16
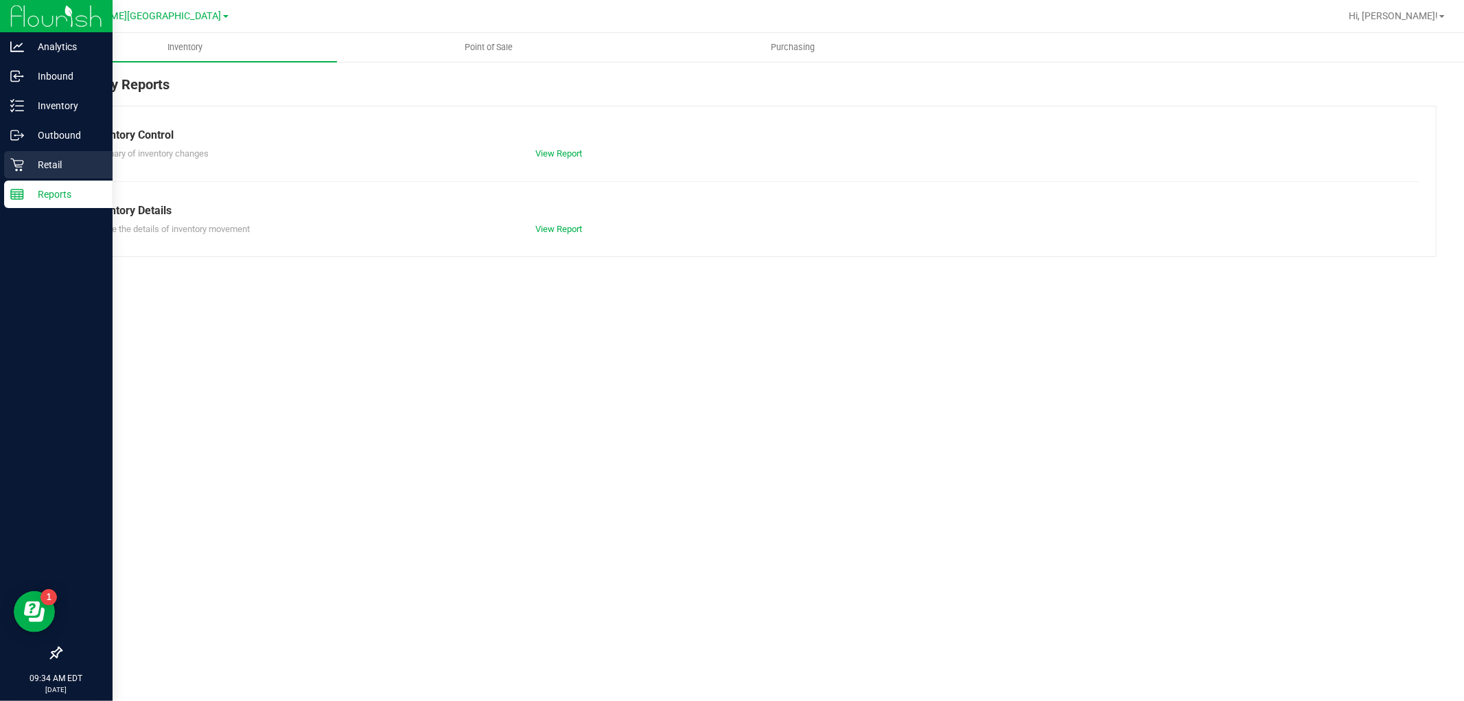
click at [40, 156] on p "Retail" at bounding box center [65, 164] width 82 height 16
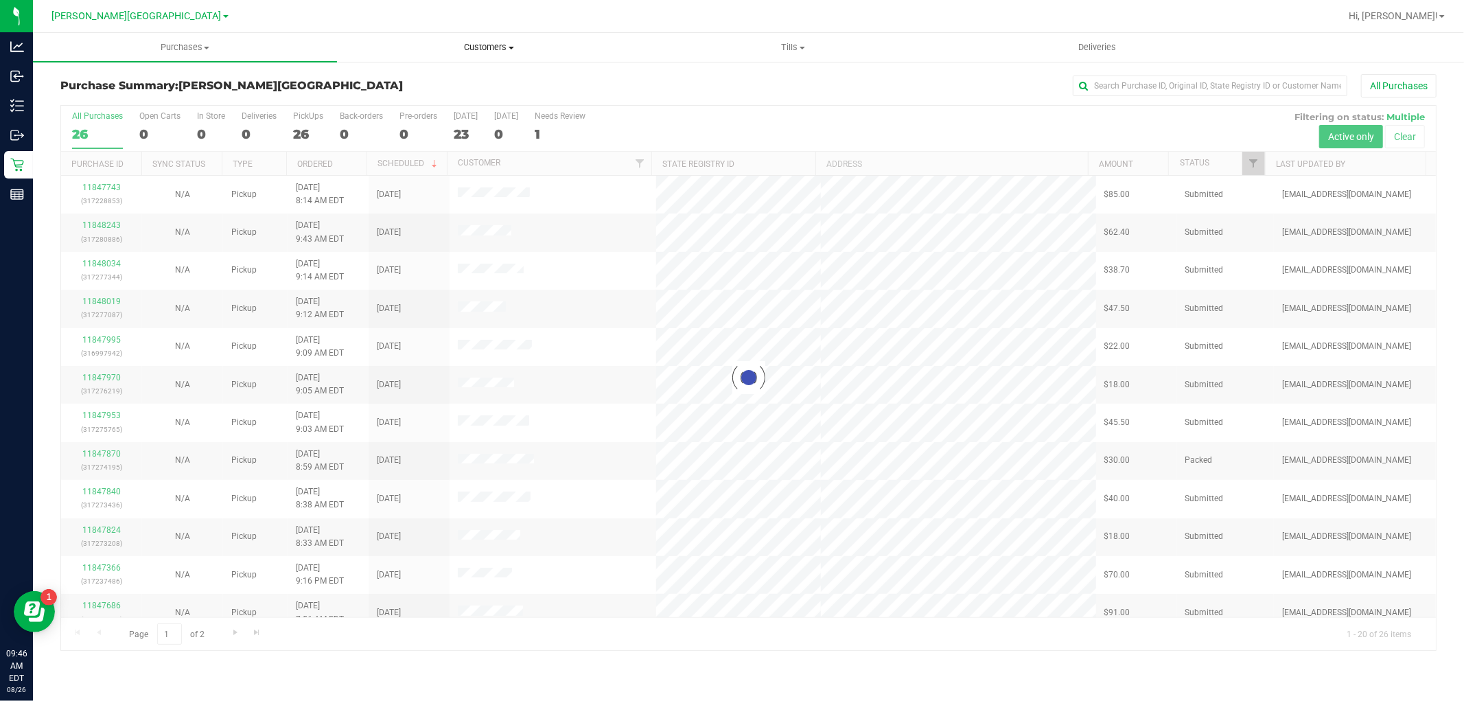
click at [490, 47] on span "Customers" at bounding box center [489, 47] width 303 height 12
click at [415, 78] on span "All customers" at bounding box center [386, 83] width 99 height 12
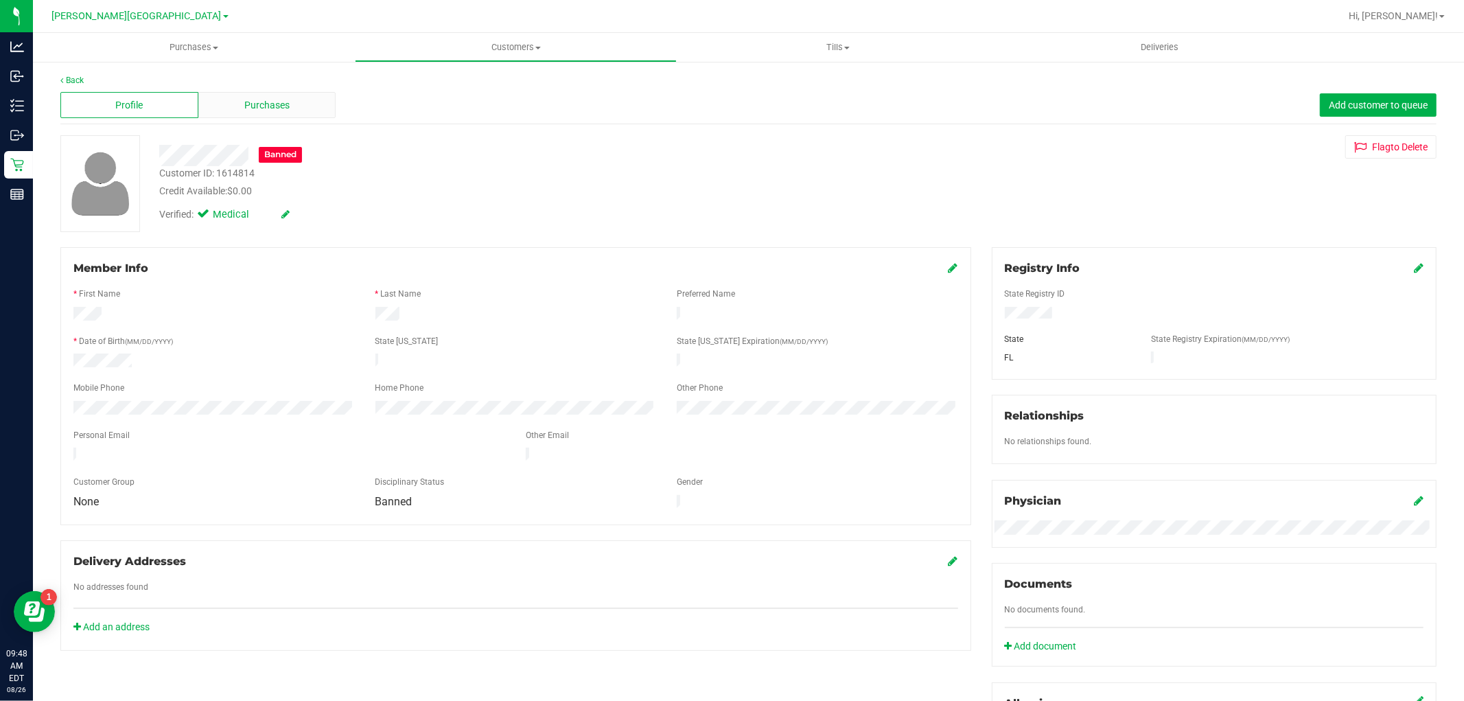
click at [264, 105] on span "Purchases" at bounding box center [266, 105] width 45 height 14
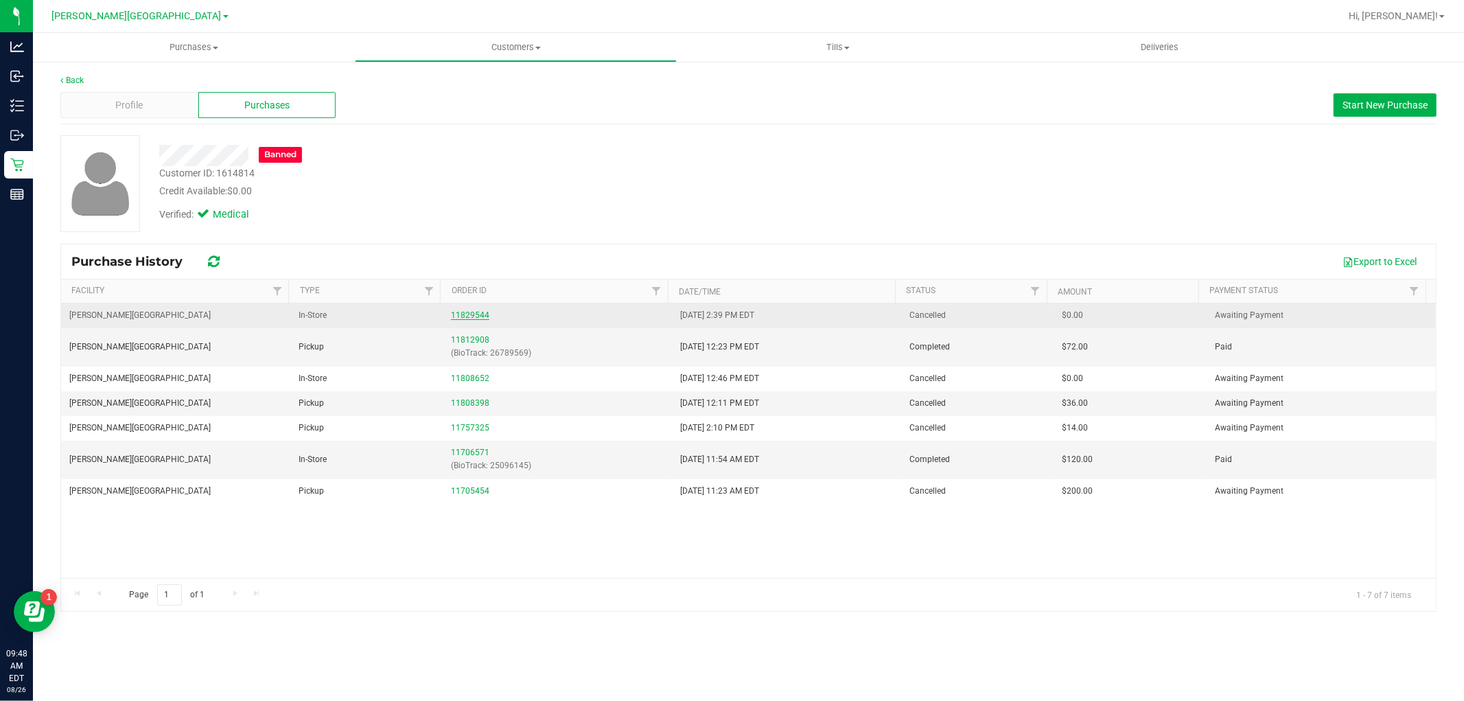
click at [467, 312] on link "11829544" at bounding box center [470, 315] width 38 height 10
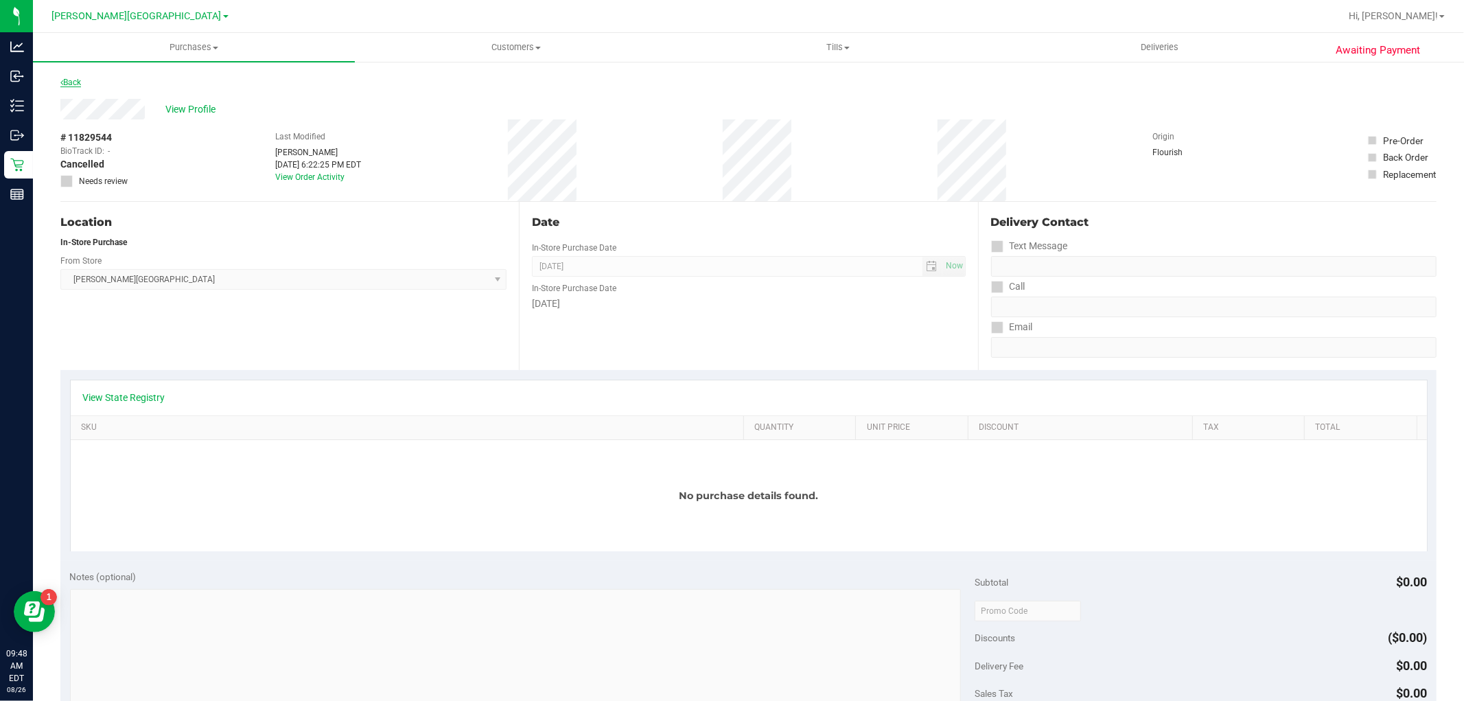
click at [74, 81] on link "Back" at bounding box center [70, 83] width 21 height 10
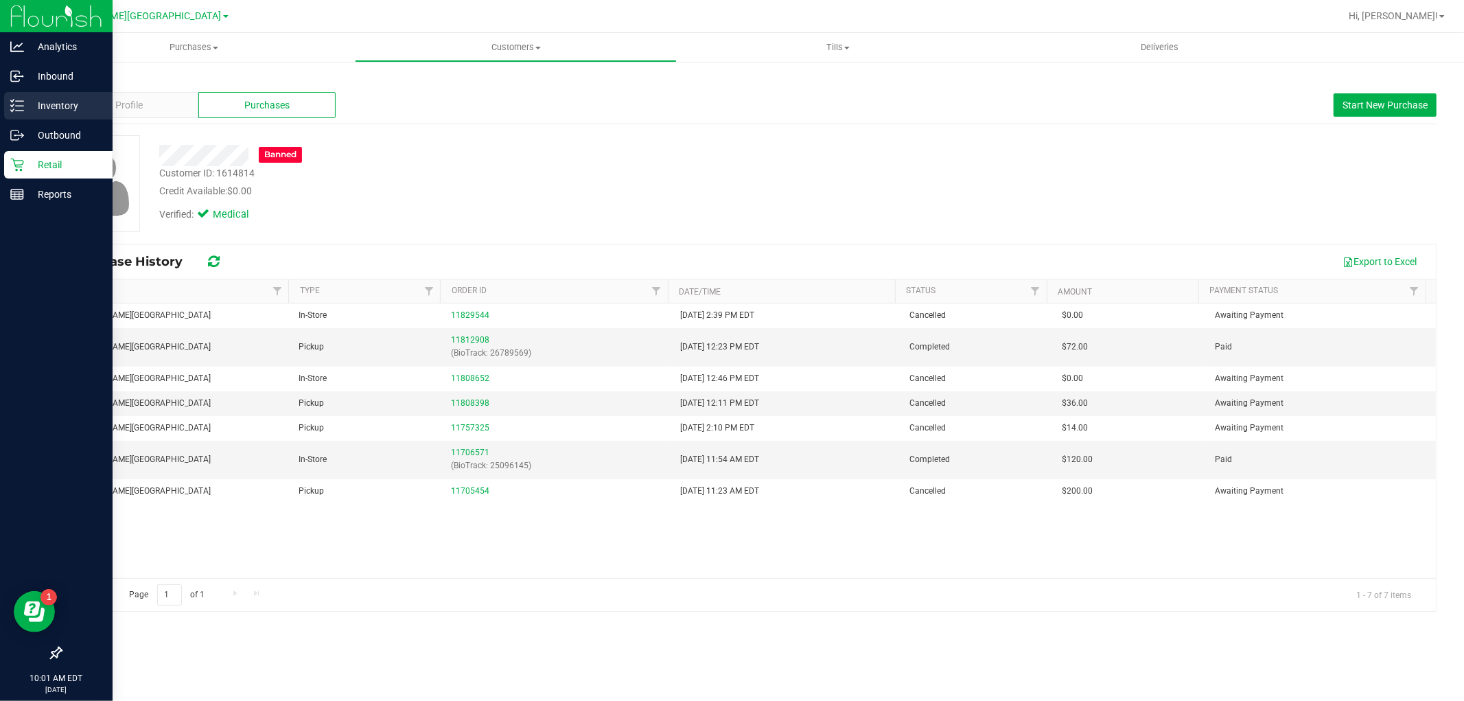
click at [42, 100] on p "Inventory" at bounding box center [65, 105] width 82 height 16
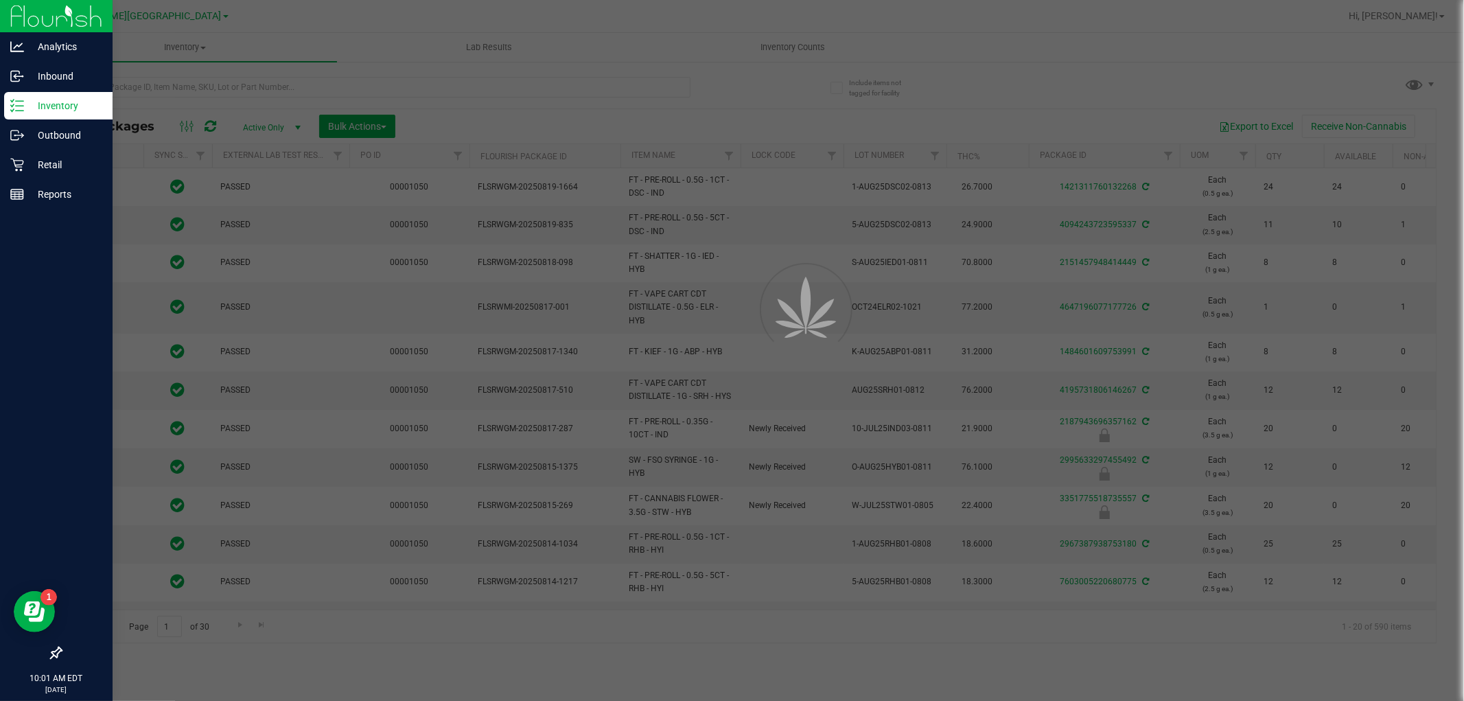
click at [117, 83] on div at bounding box center [732, 350] width 1464 height 701
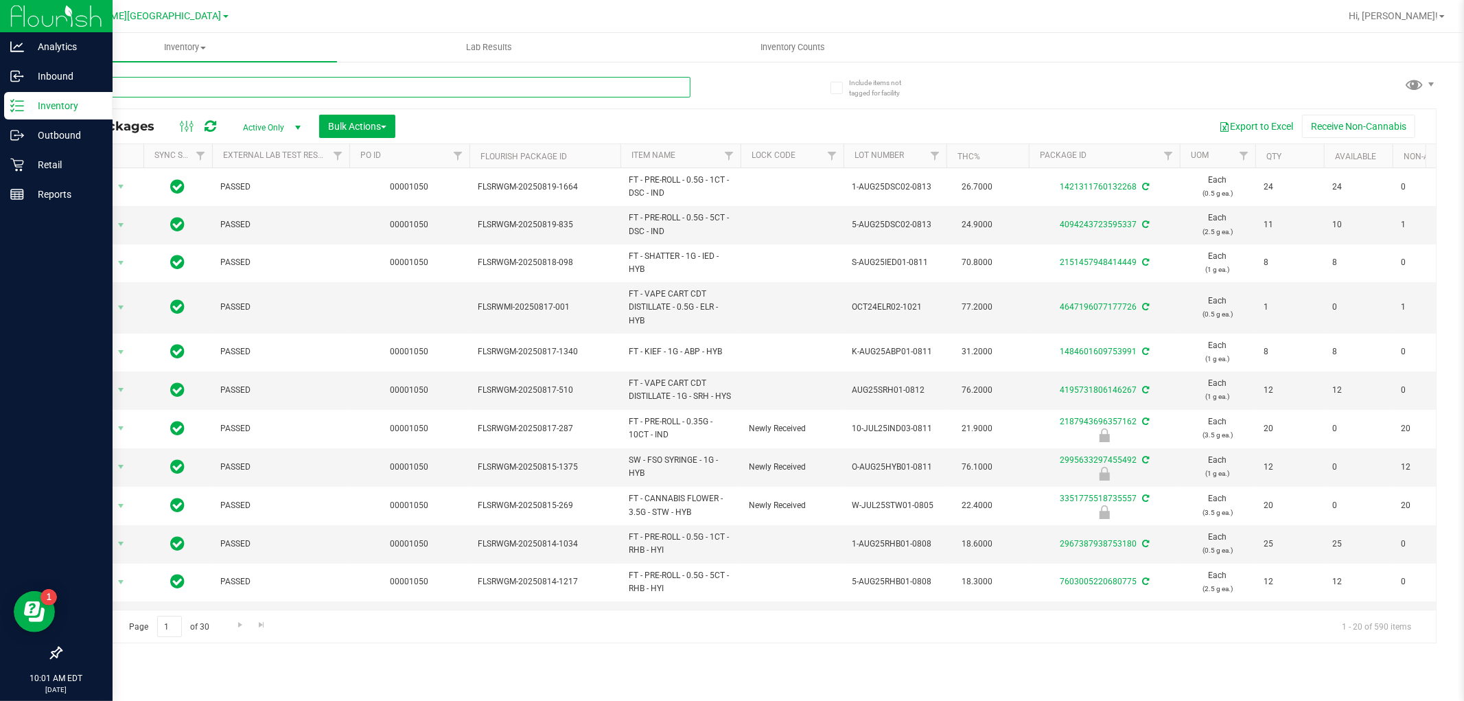
click at [115, 83] on input "text" at bounding box center [375, 87] width 630 height 21
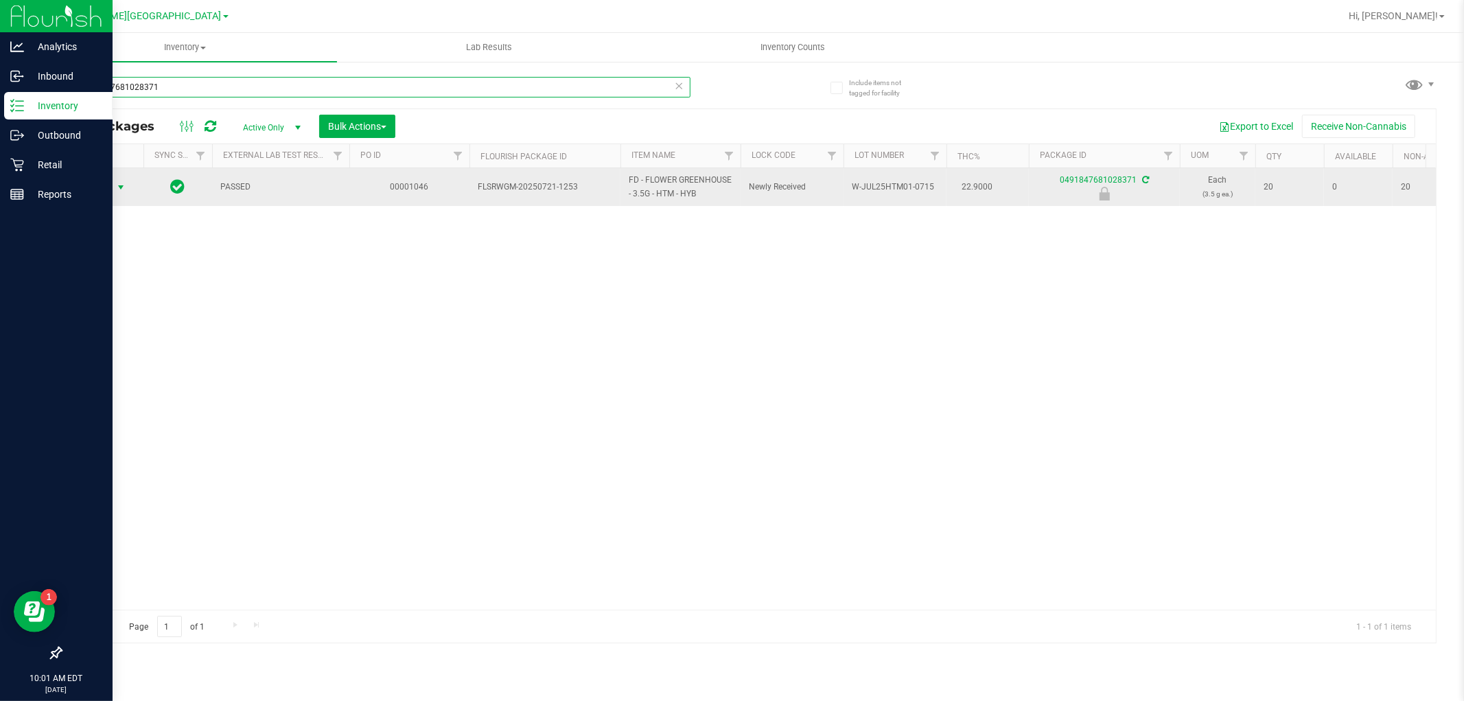
type input "0491847681028371"
click at [117, 184] on span "select" at bounding box center [120, 187] width 11 height 11
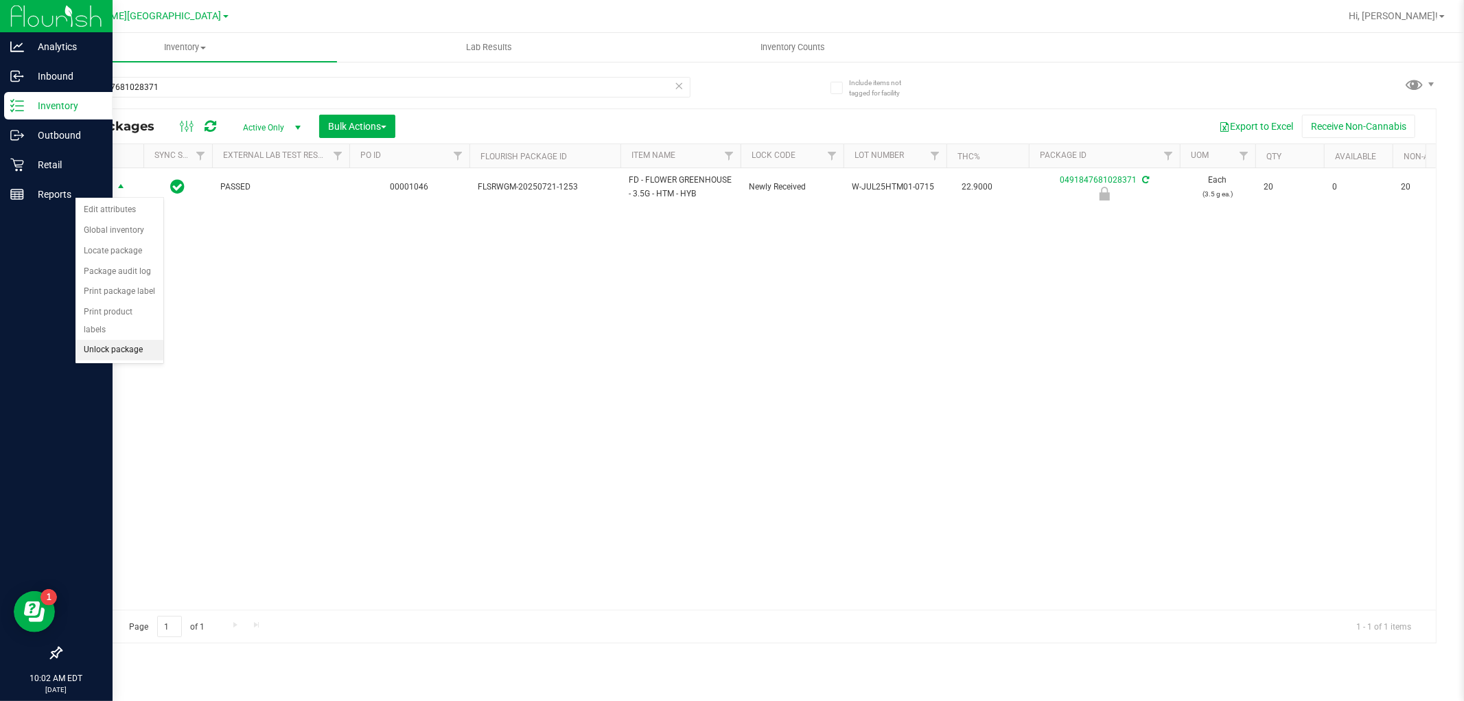
click at [126, 355] on li "Unlock package" at bounding box center [119, 350] width 88 height 21
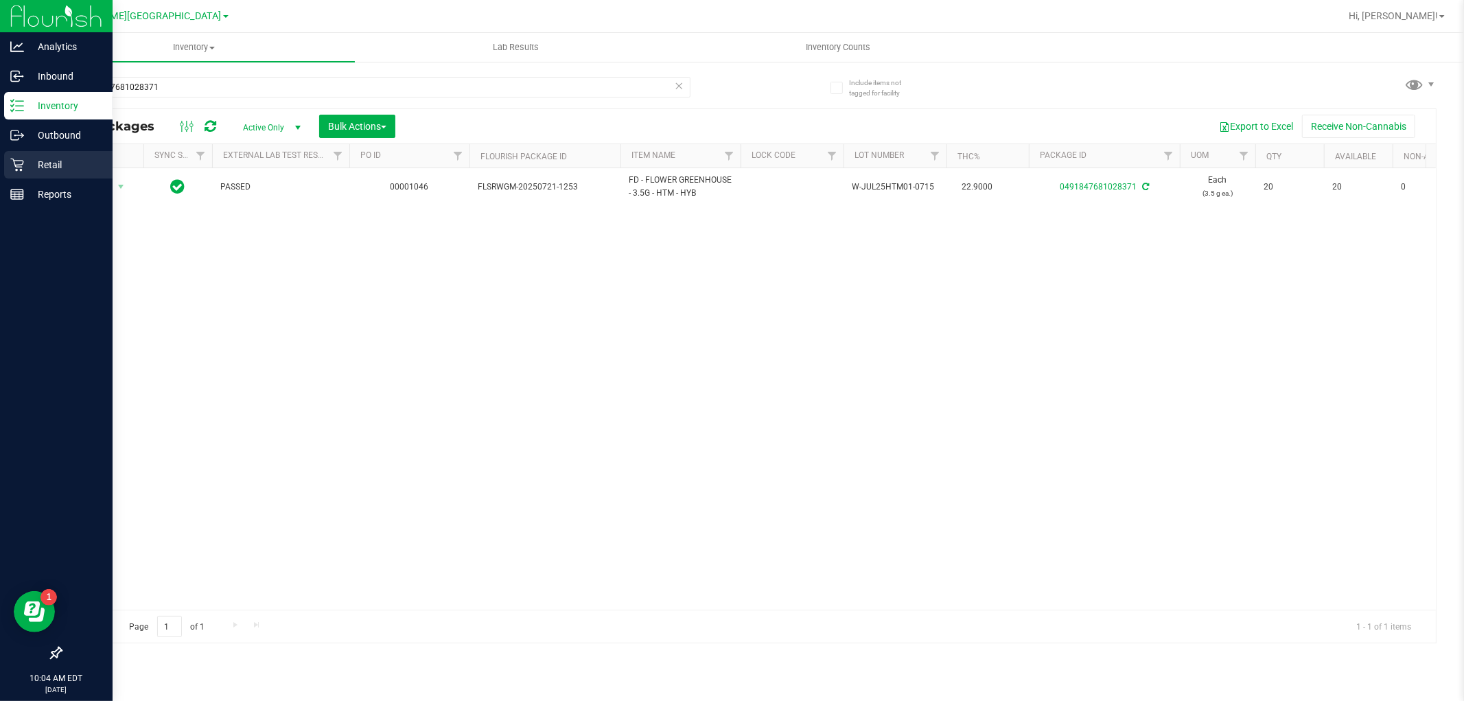
click at [52, 172] on p "Retail" at bounding box center [65, 164] width 82 height 16
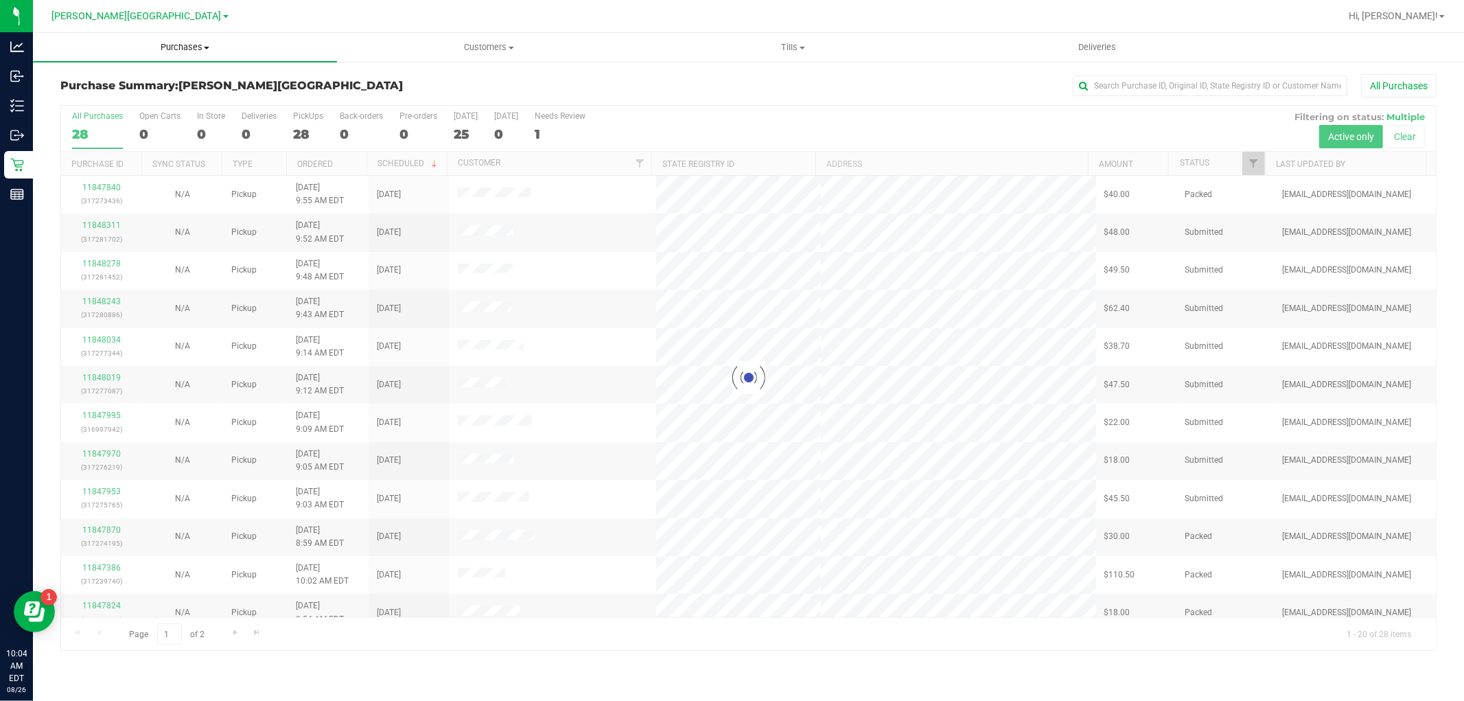
click at [176, 45] on span "Purchases" at bounding box center [185, 47] width 304 height 12
click at [121, 97] on li "Fulfillment" at bounding box center [185, 99] width 304 height 16
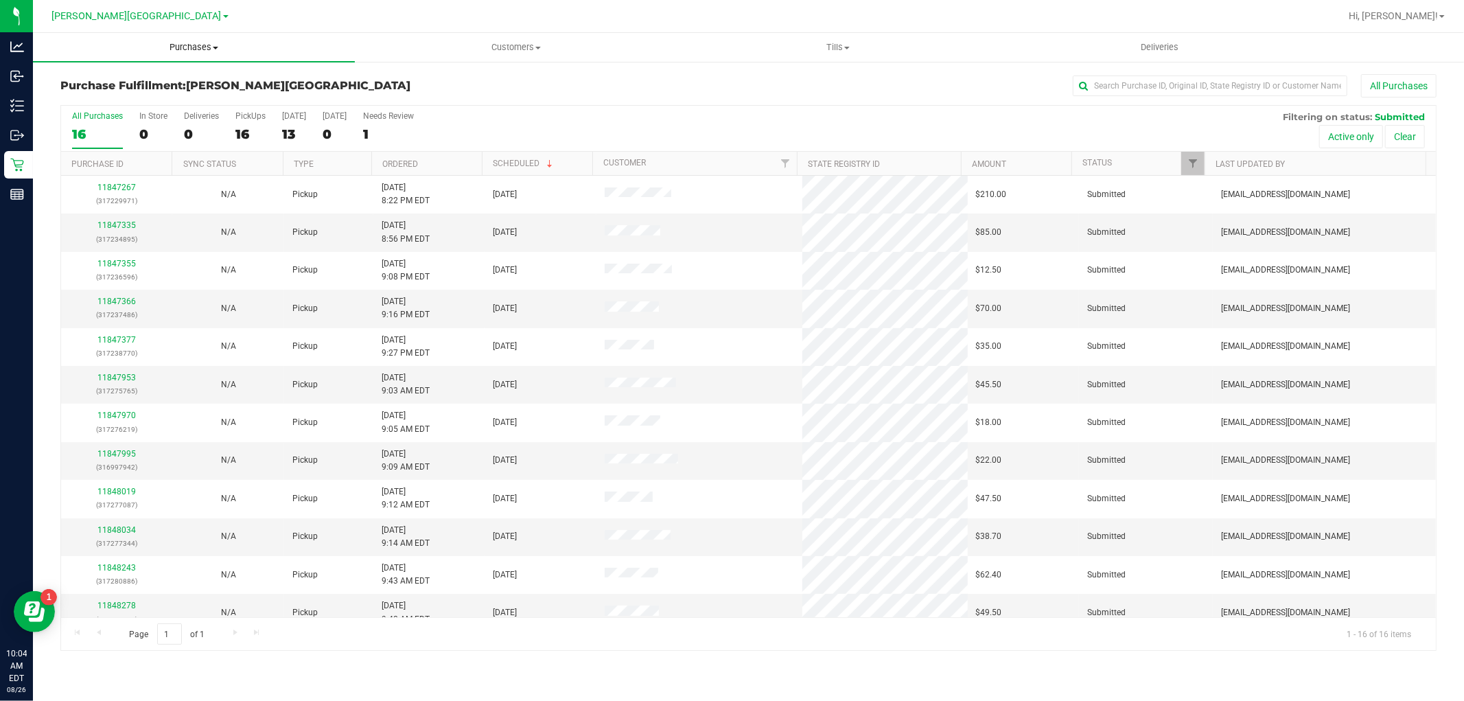
click at [192, 51] on span "Purchases" at bounding box center [194, 47] width 322 height 12
click at [176, 95] on li "Fulfillment" at bounding box center [194, 99] width 322 height 16
click at [389, 159] on link "Ordered" at bounding box center [400, 164] width 36 height 10
click at [198, 49] on span "Purchases" at bounding box center [194, 47] width 322 height 12
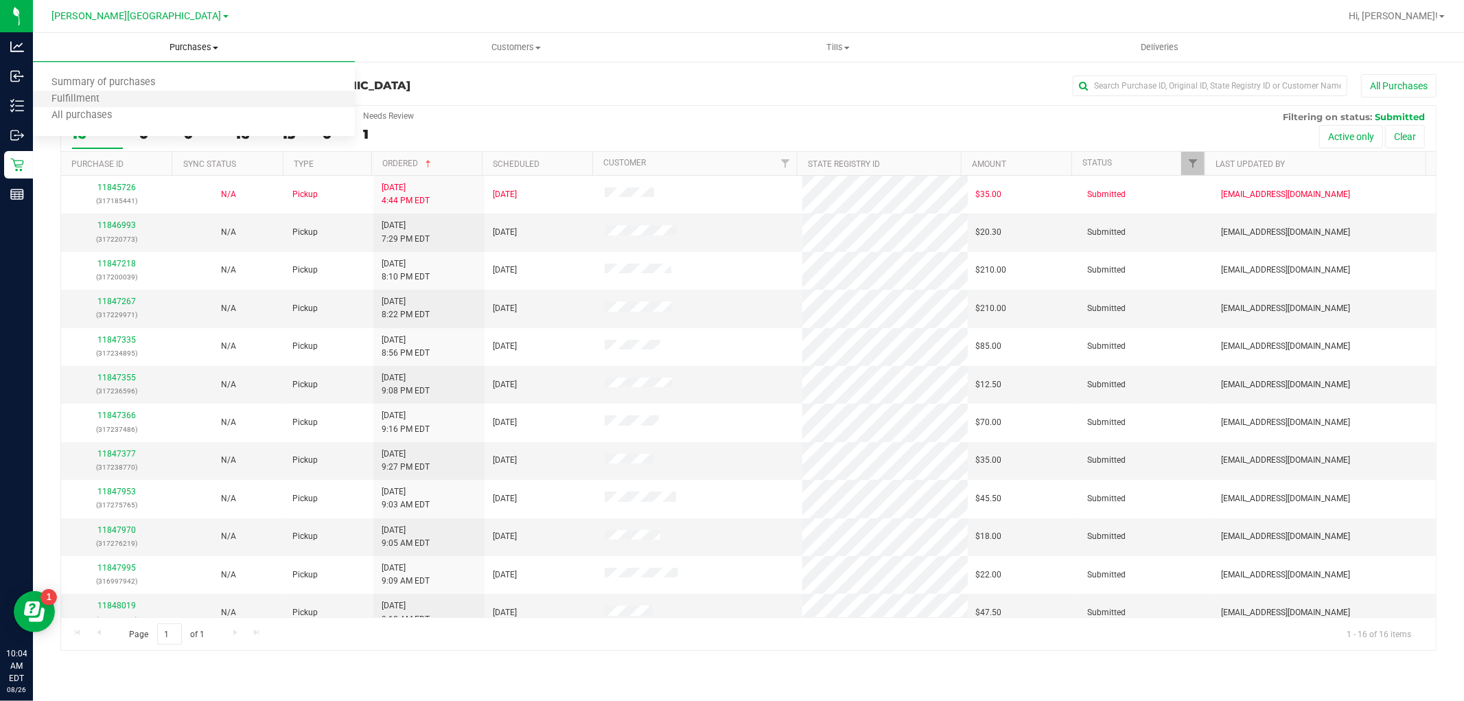
click at [135, 99] on li "Fulfillment" at bounding box center [194, 99] width 322 height 16
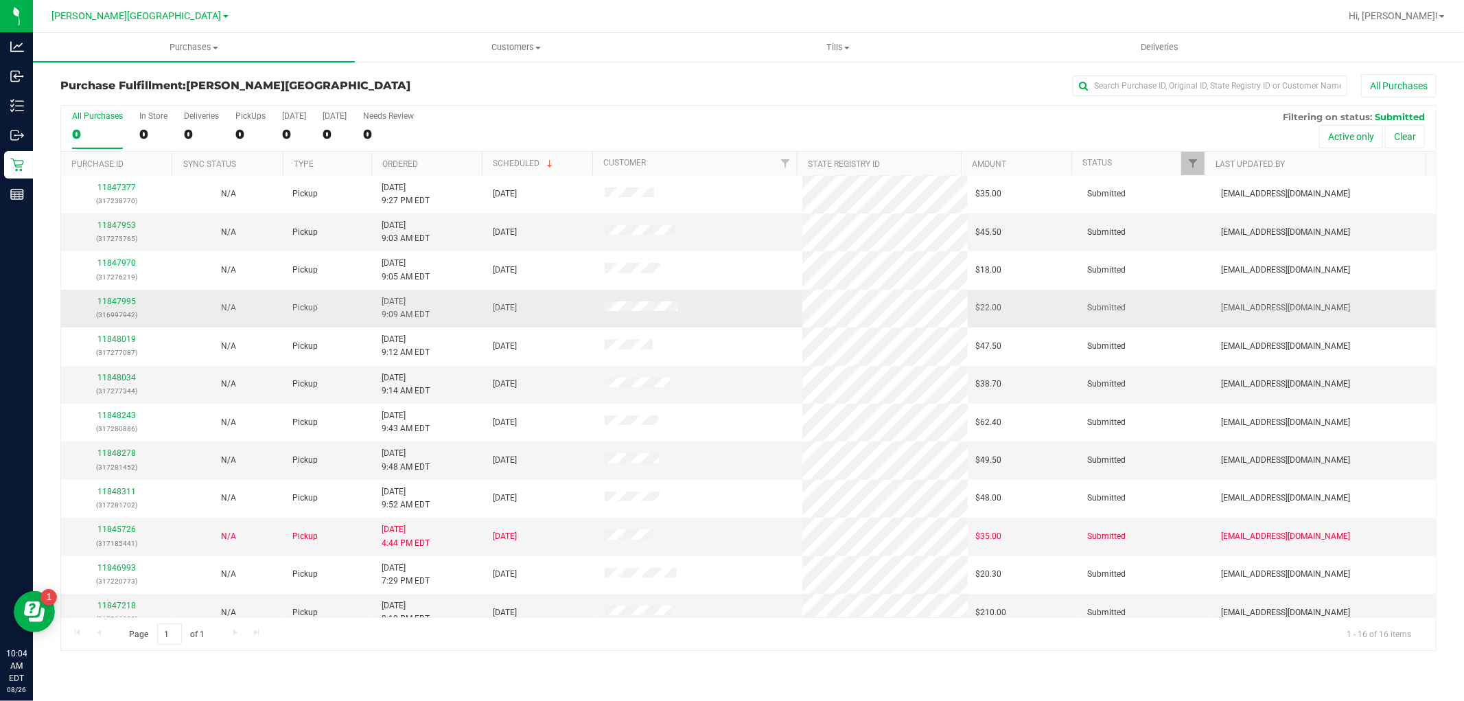
scroll to position [167, 0]
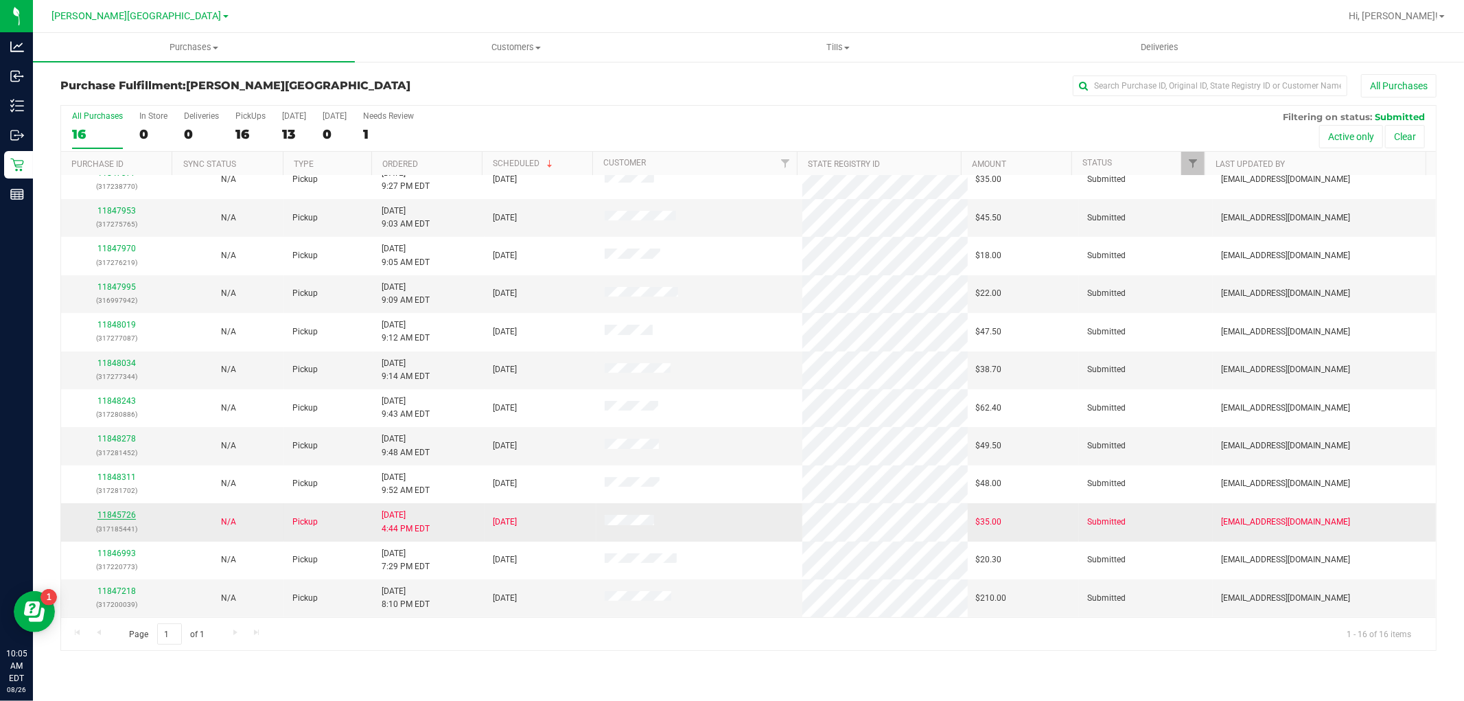
click at [119, 515] on link "11845726" at bounding box center [116, 515] width 38 height 10
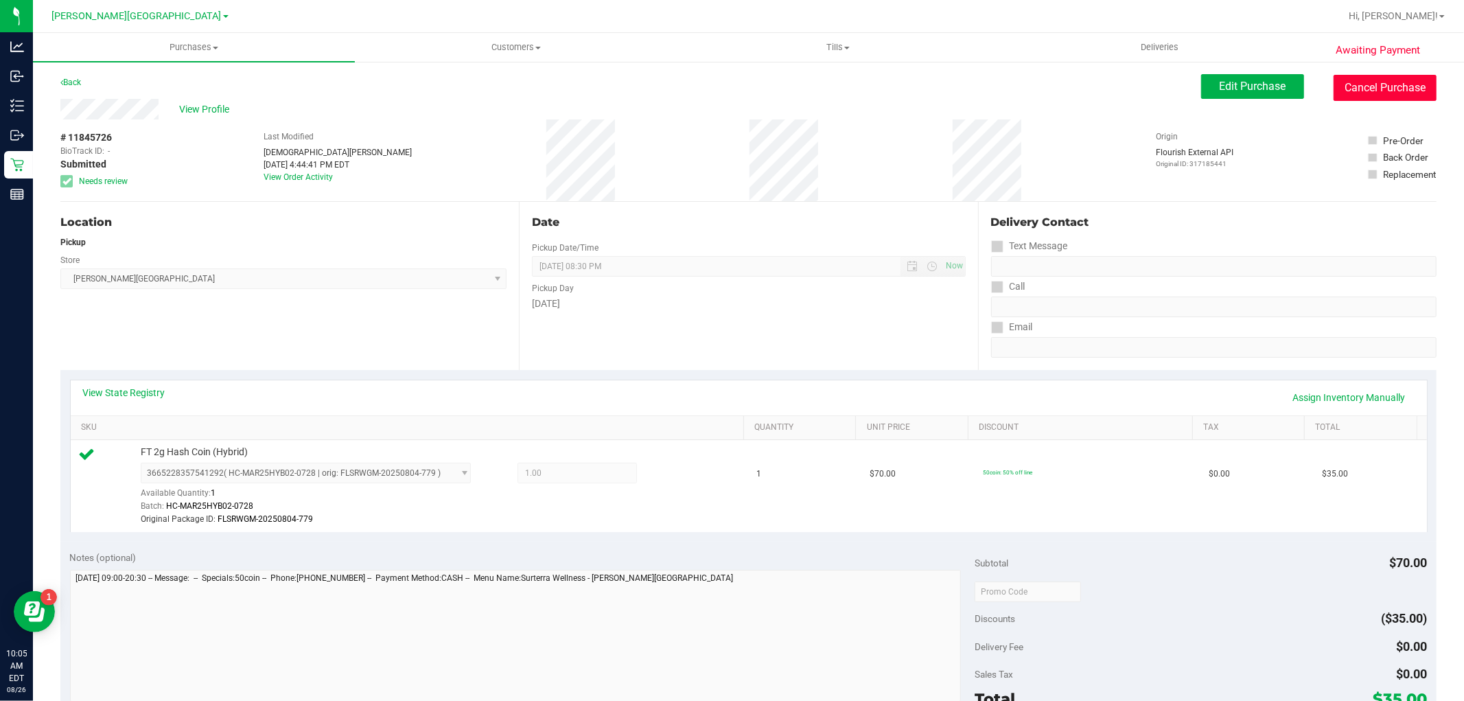
click at [1317, 97] on button "Cancel Purchase" at bounding box center [1384, 88] width 103 height 26
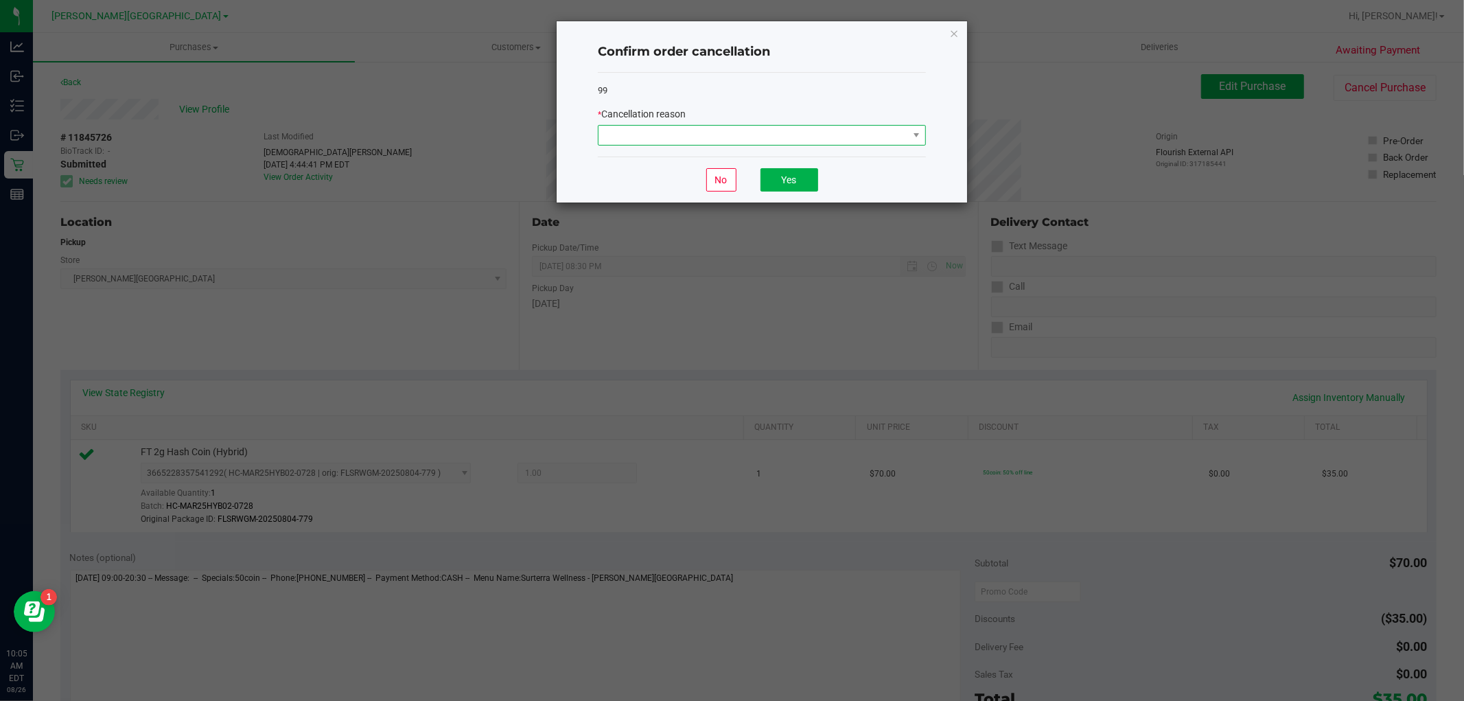
click at [887, 134] on span at bounding box center [752, 135] width 309 height 19
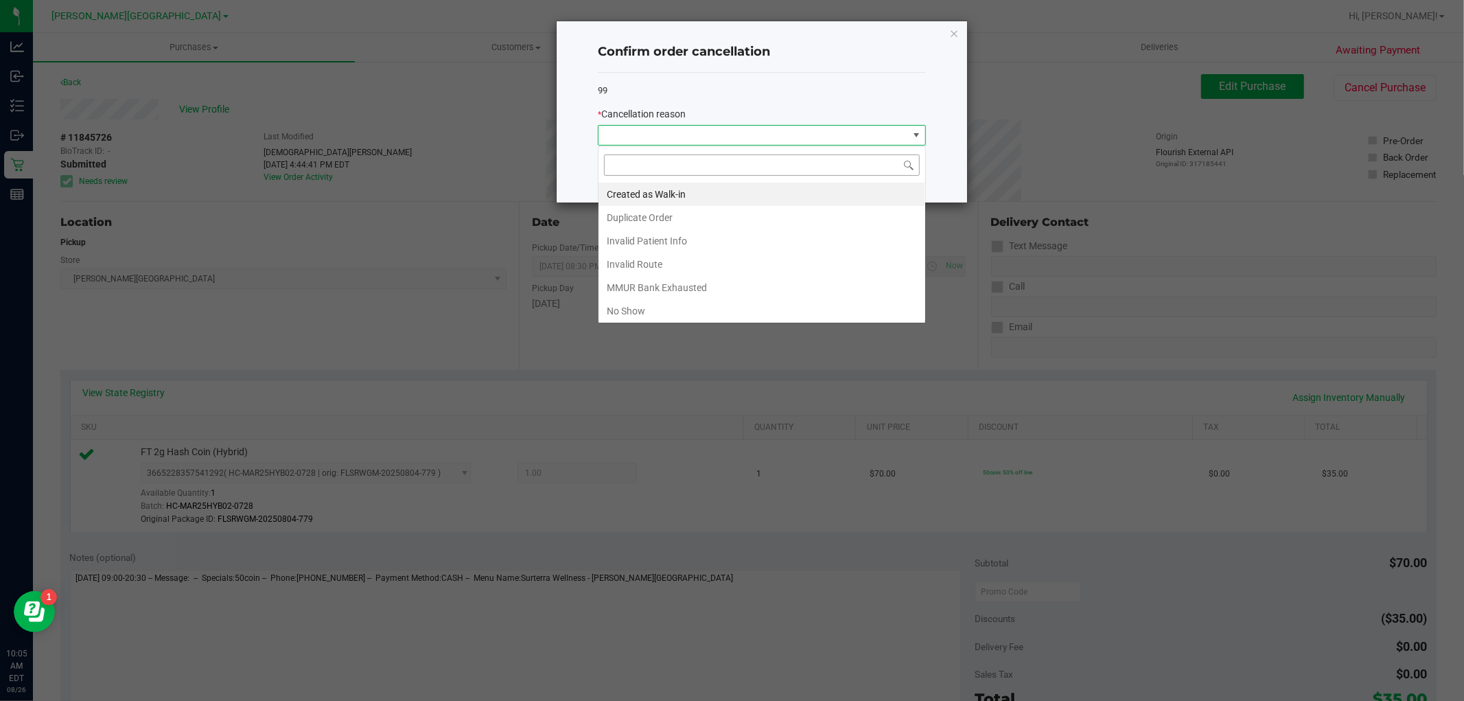
scroll to position [21, 327]
click at [694, 289] on li "MMUR Bank Exhausted" at bounding box center [761, 287] width 327 height 23
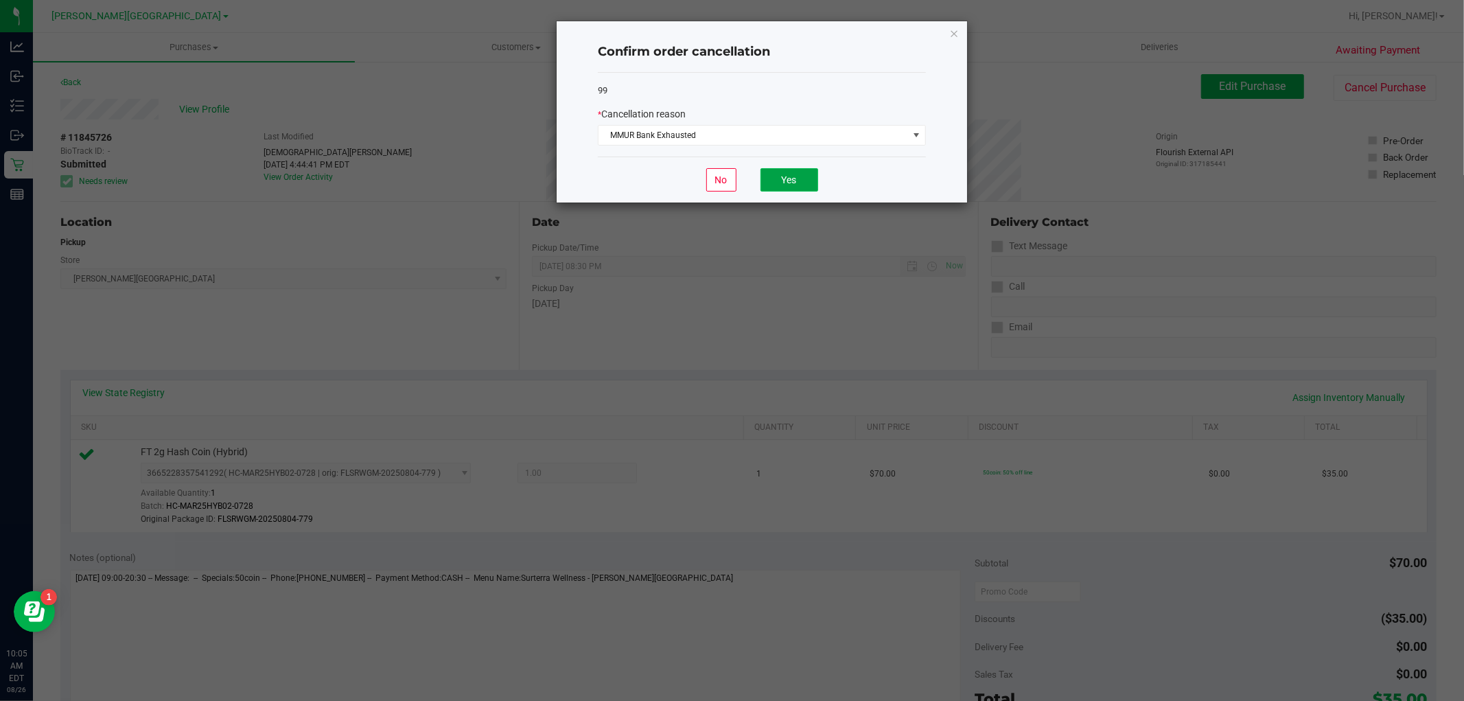
click at [804, 184] on button "Yes" at bounding box center [789, 179] width 58 height 23
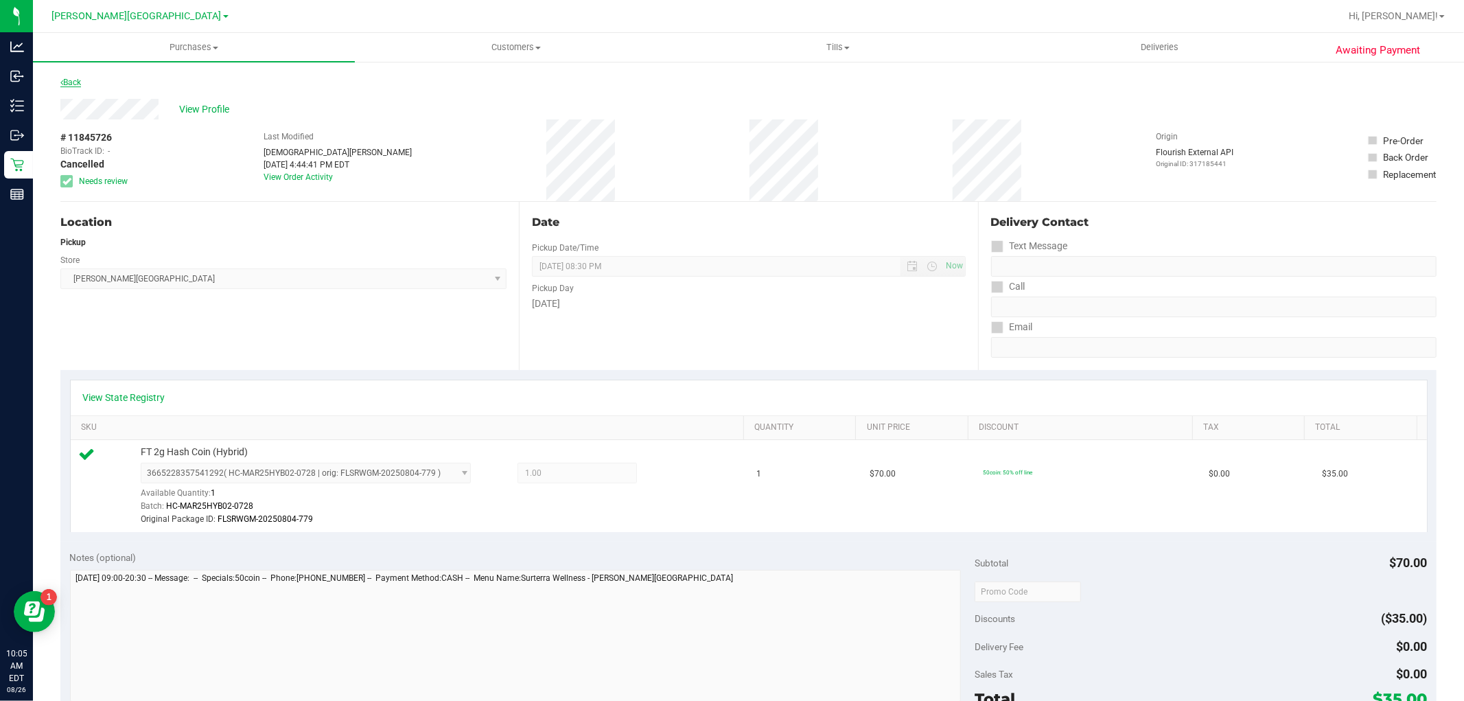
click at [81, 83] on link "Back" at bounding box center [70, 83] width 21 height 10
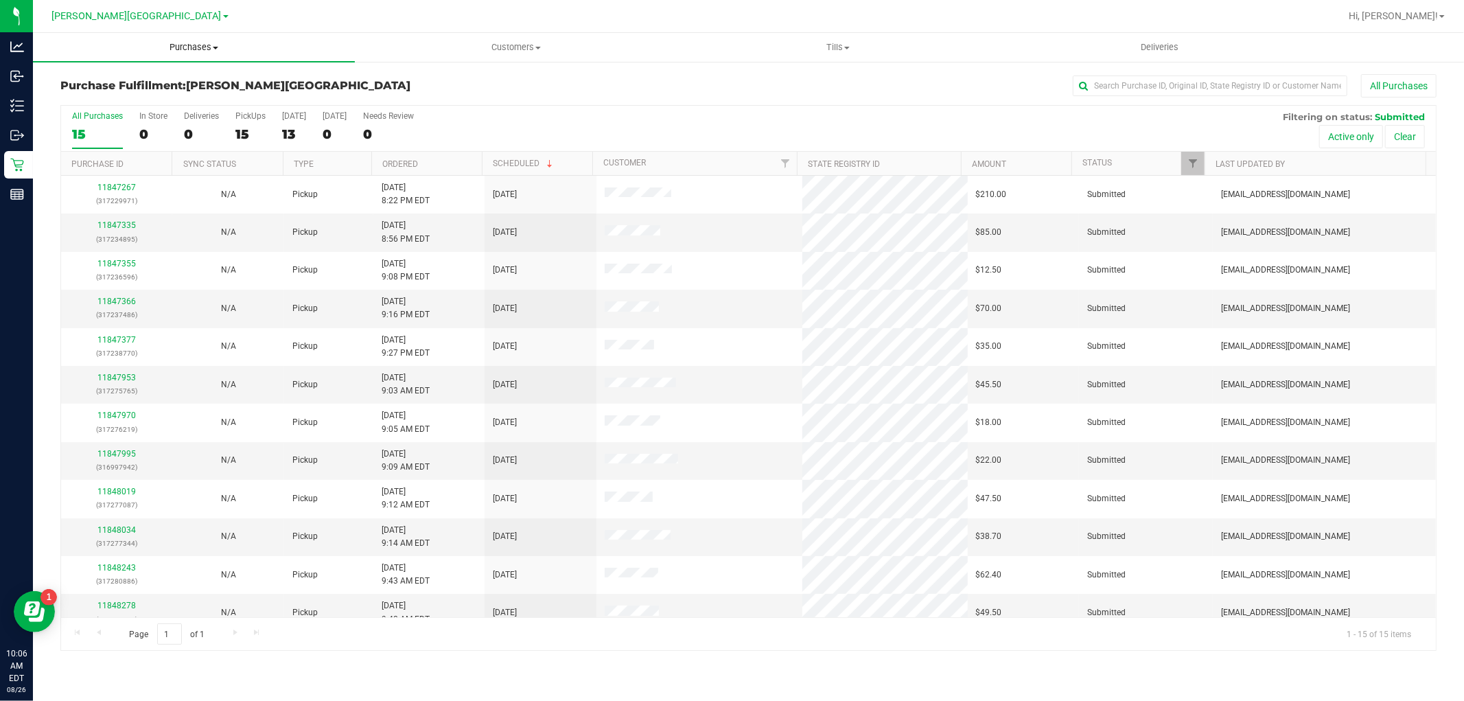
click at [182, 45] on span "Purchases" at bounding box center [194, 47] width 322 height 12
click at [193, 100] on li "Fulfillment" at bounding box center [194, 99] width 322 height 16
click at [400, 159] on link "Ordered" at bounding box center [400, 164] width 36 height 10
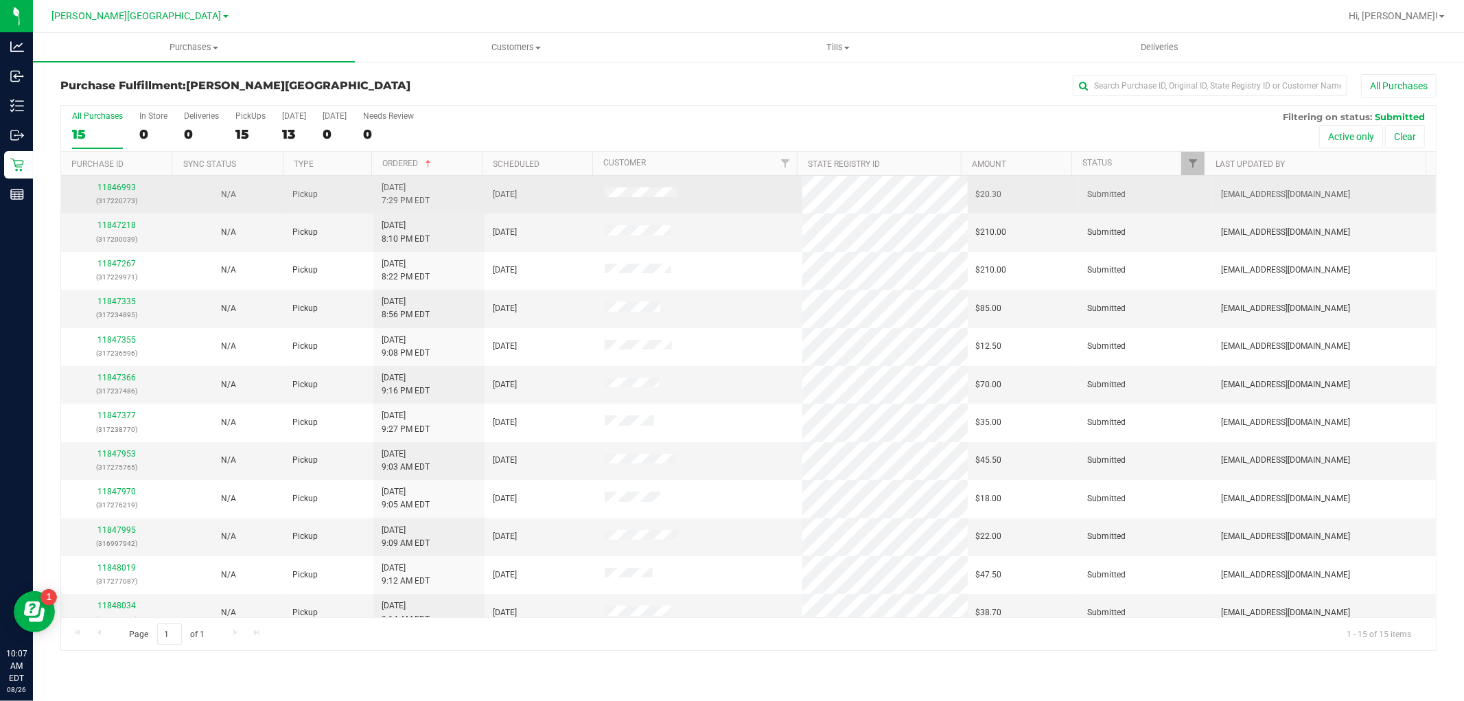
click at [403, 181] on span "[DATE] 7:29 PM EDT" at bounding box center [406, 194] width 48 height 26
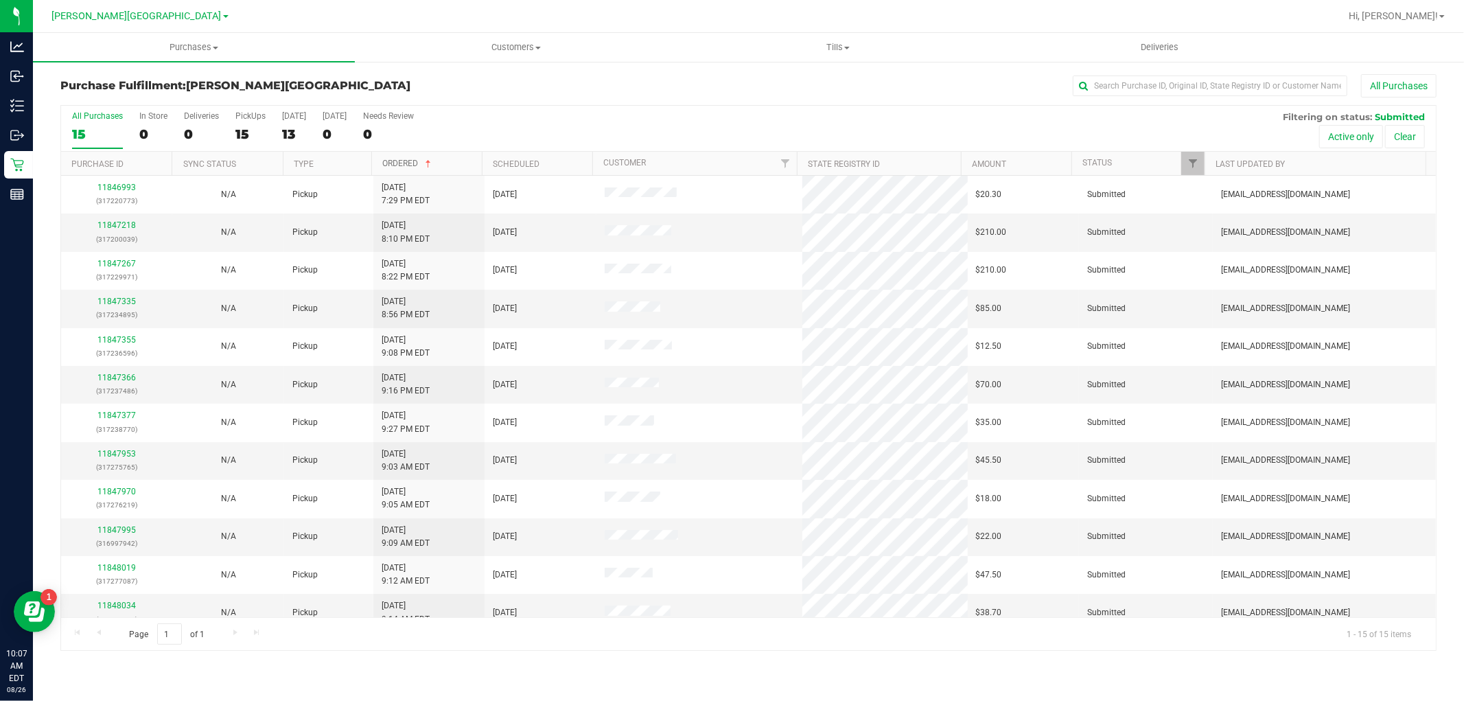
click at [407, 159] on link "Ordered" at bounding box center [407, 164] width 51 height 10
click at [407, 159] on link "Ordered" at bounding box center [400, 164] width 36 height 10
click at [129, 225] on link "11847218" at bounding box center [116, 225] width 38 height 10
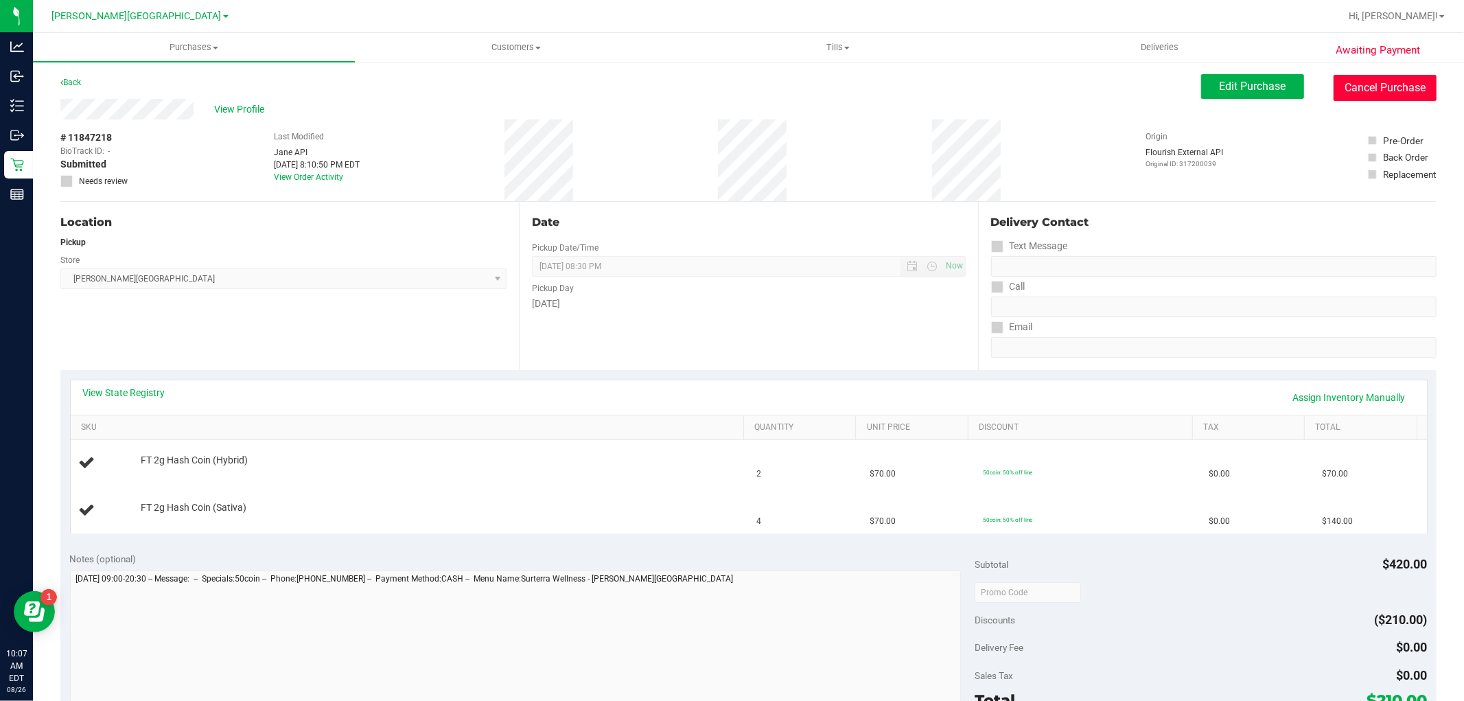
click at [1317, 85] on button "Cancel Purchase" at bounding box center [1384, 88] width 103 height 26
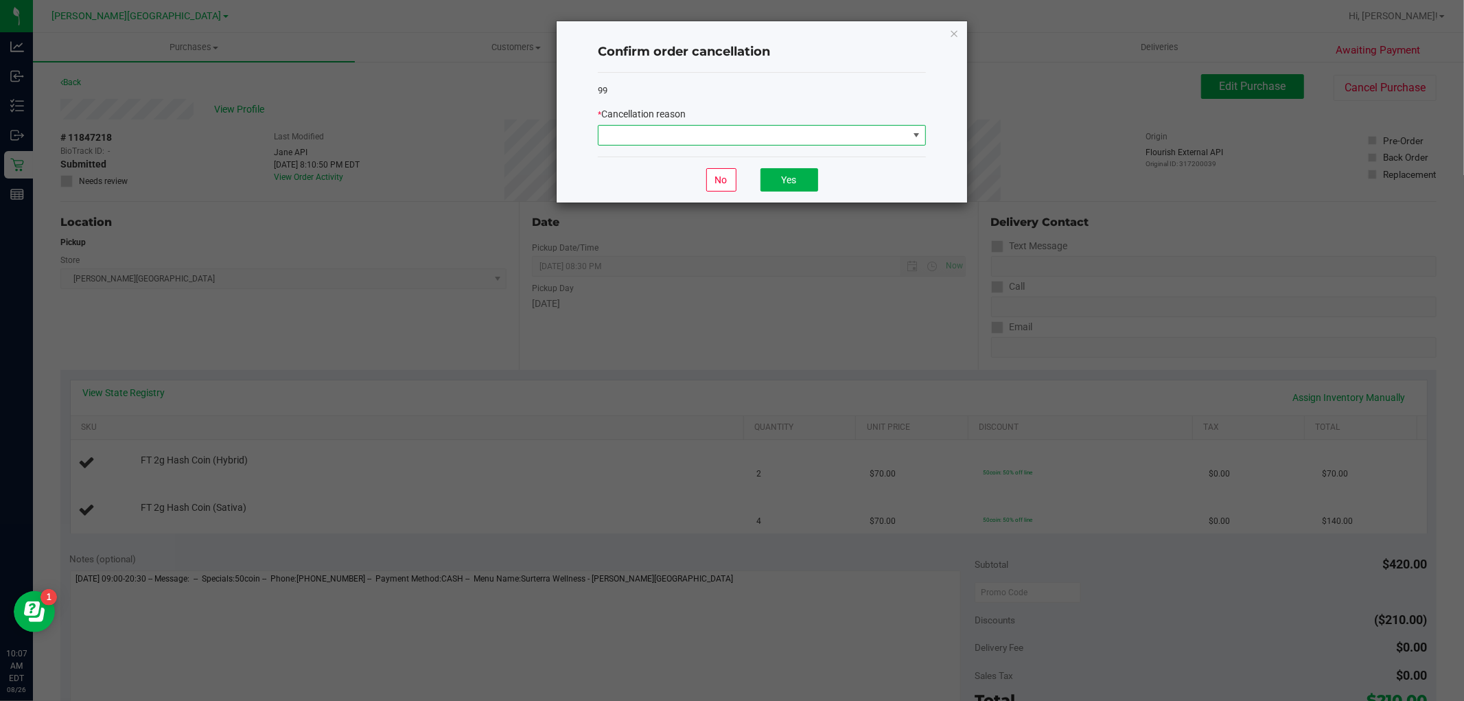
click at [901, 140] on span at bounding box center [752, 135] width 309 height 19
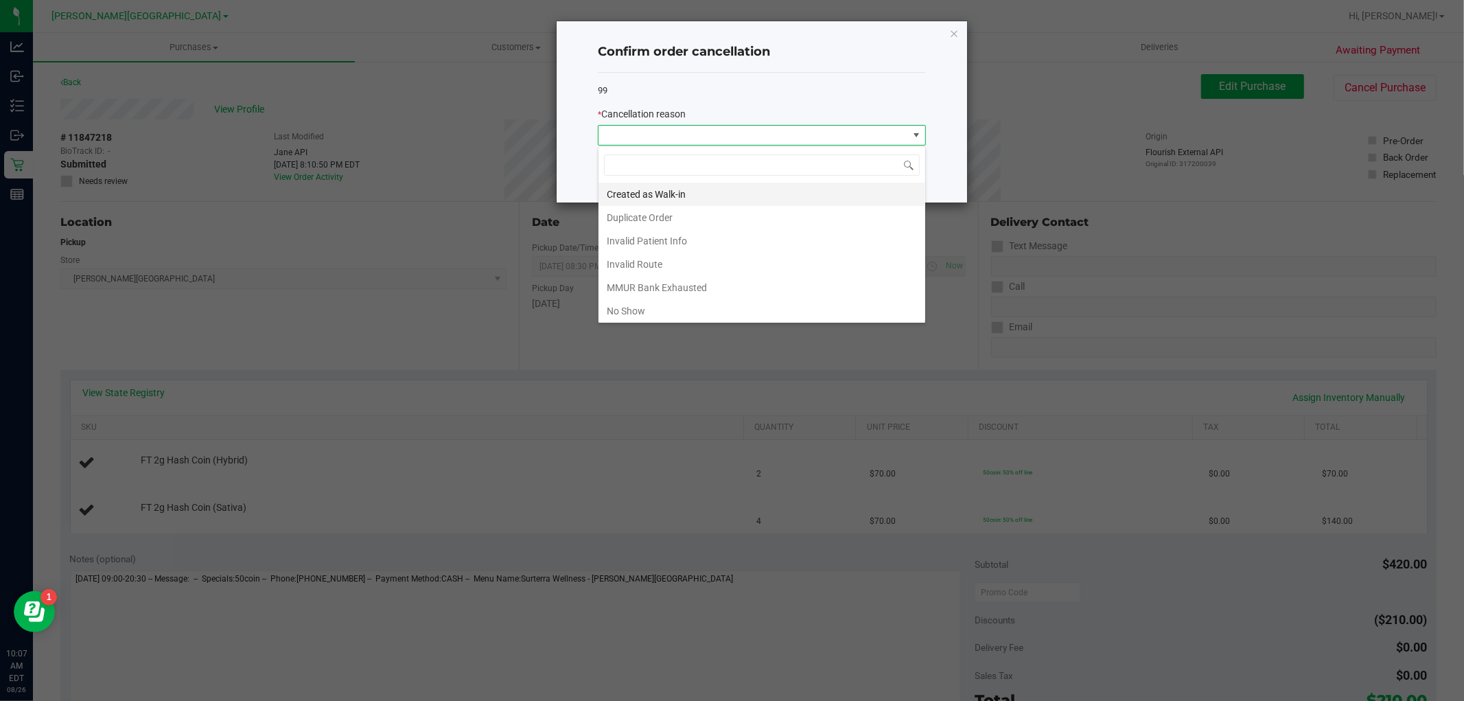
scroll to position [21, 327]
click at [679, 316] on li "No Show" at bounding box center [761, 310] width 327 height 23
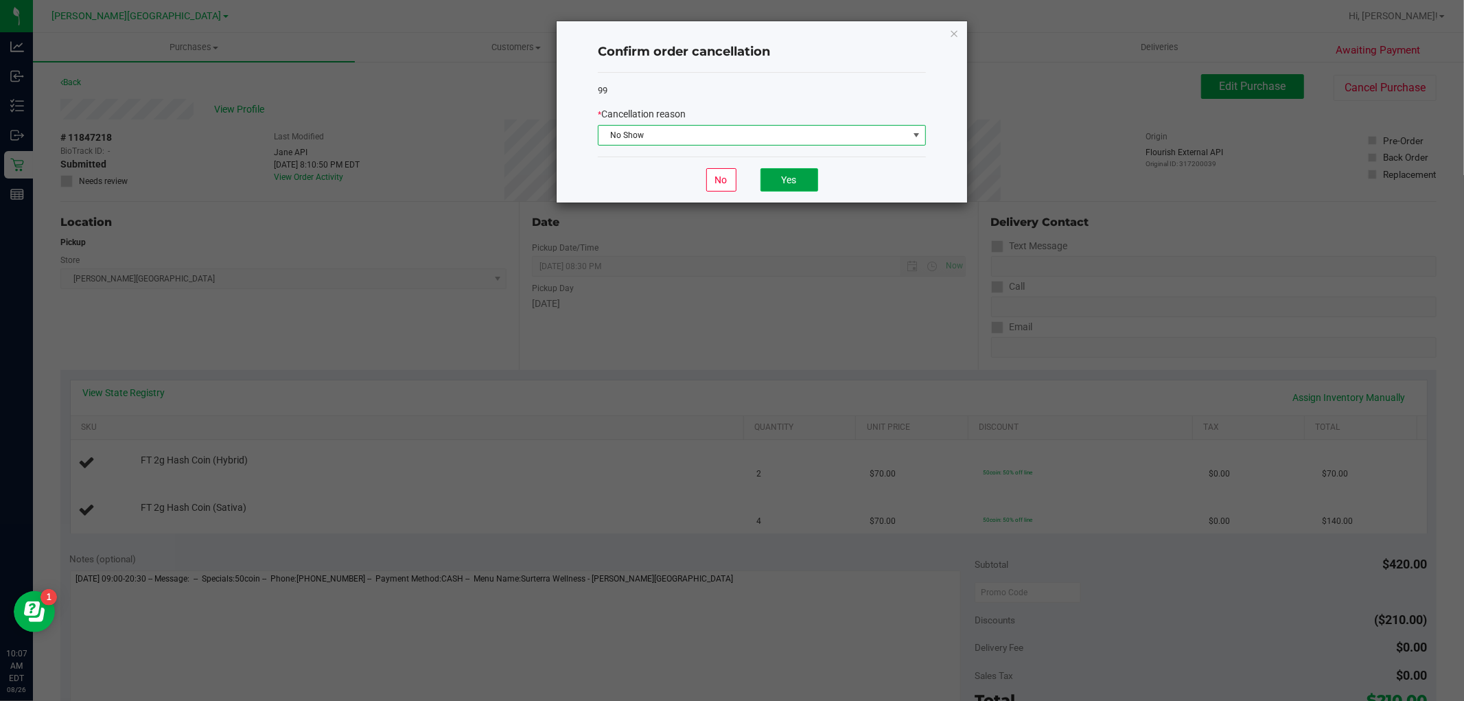
click at [804, 185] on button "Yes" at bounding box center [789, 179] width 58 height 23
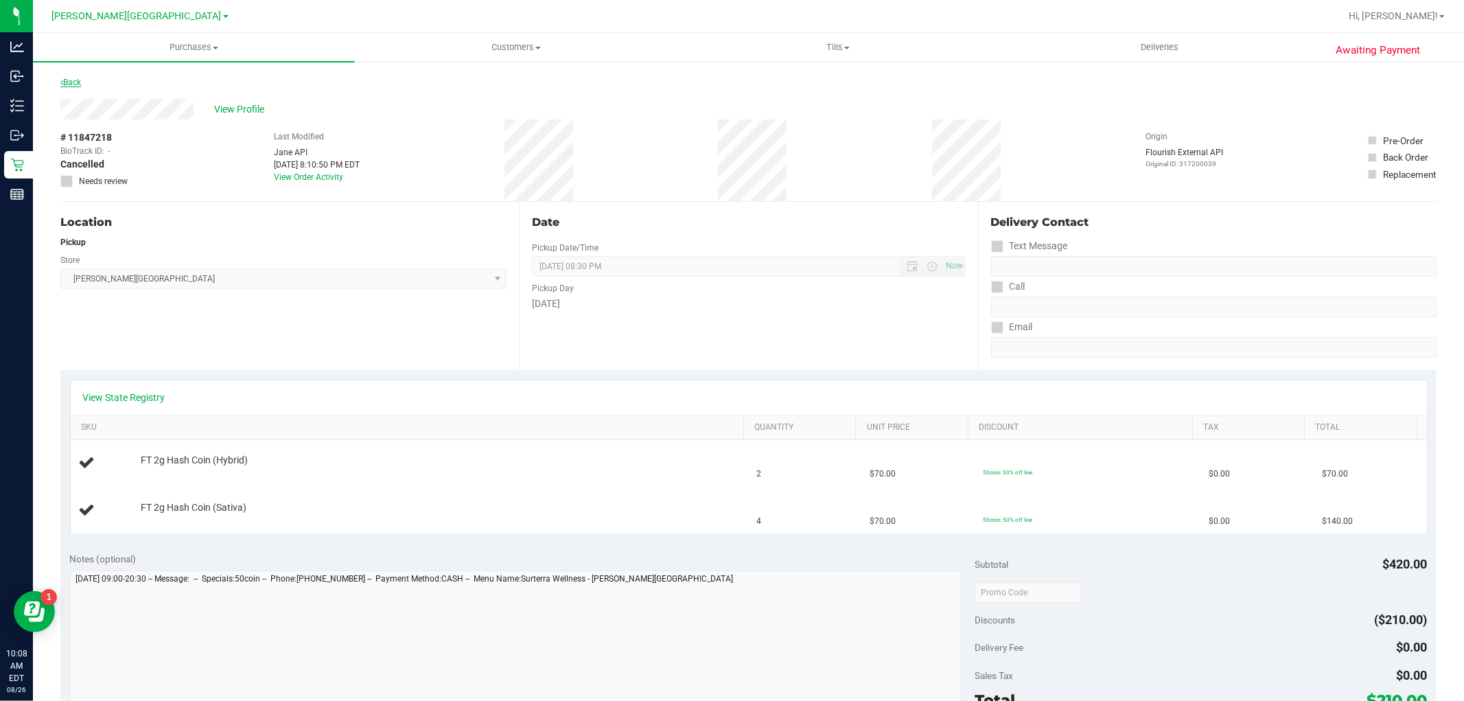
click at [81, 86] on link "Back" at bounding box center [70, 83] width 21 height 10
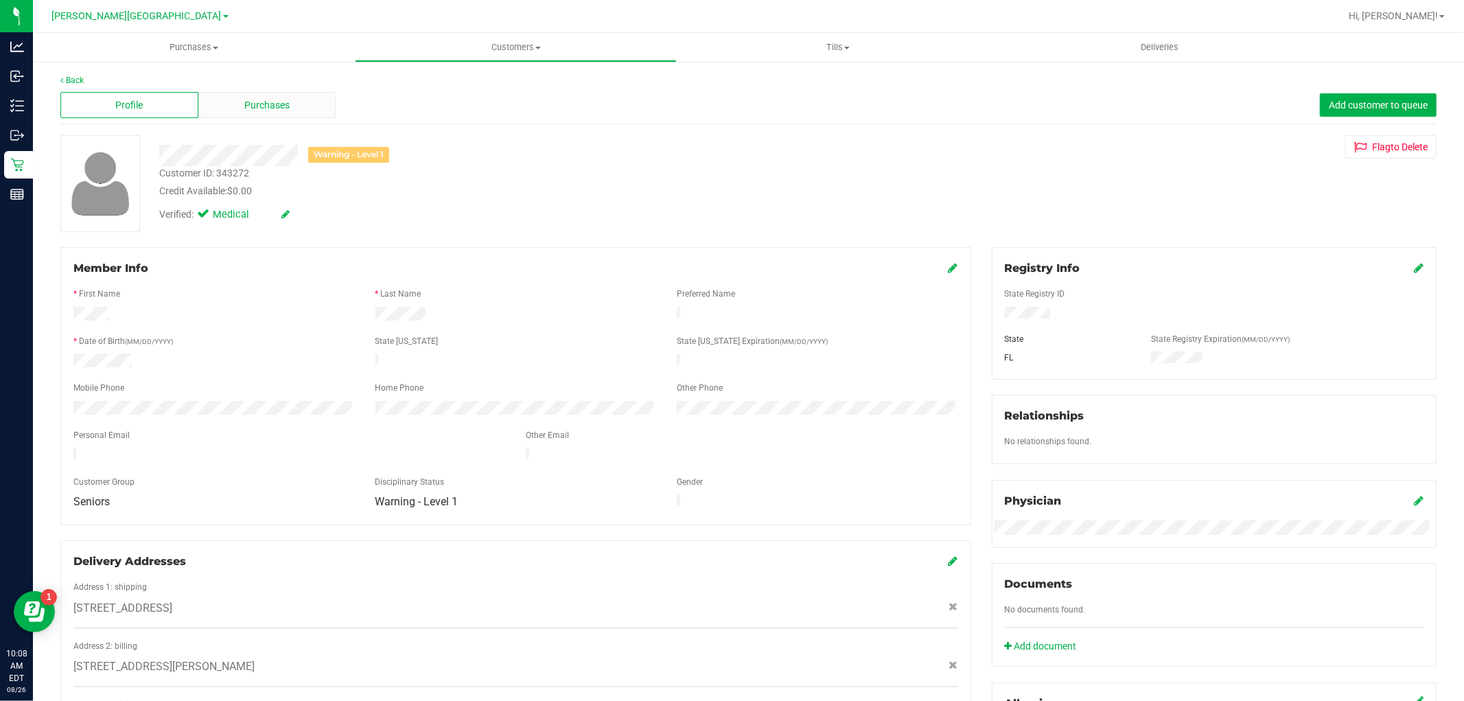
click at [301, 106] on div "Purchases" at bounding box center [267, 105] width 138 height 26
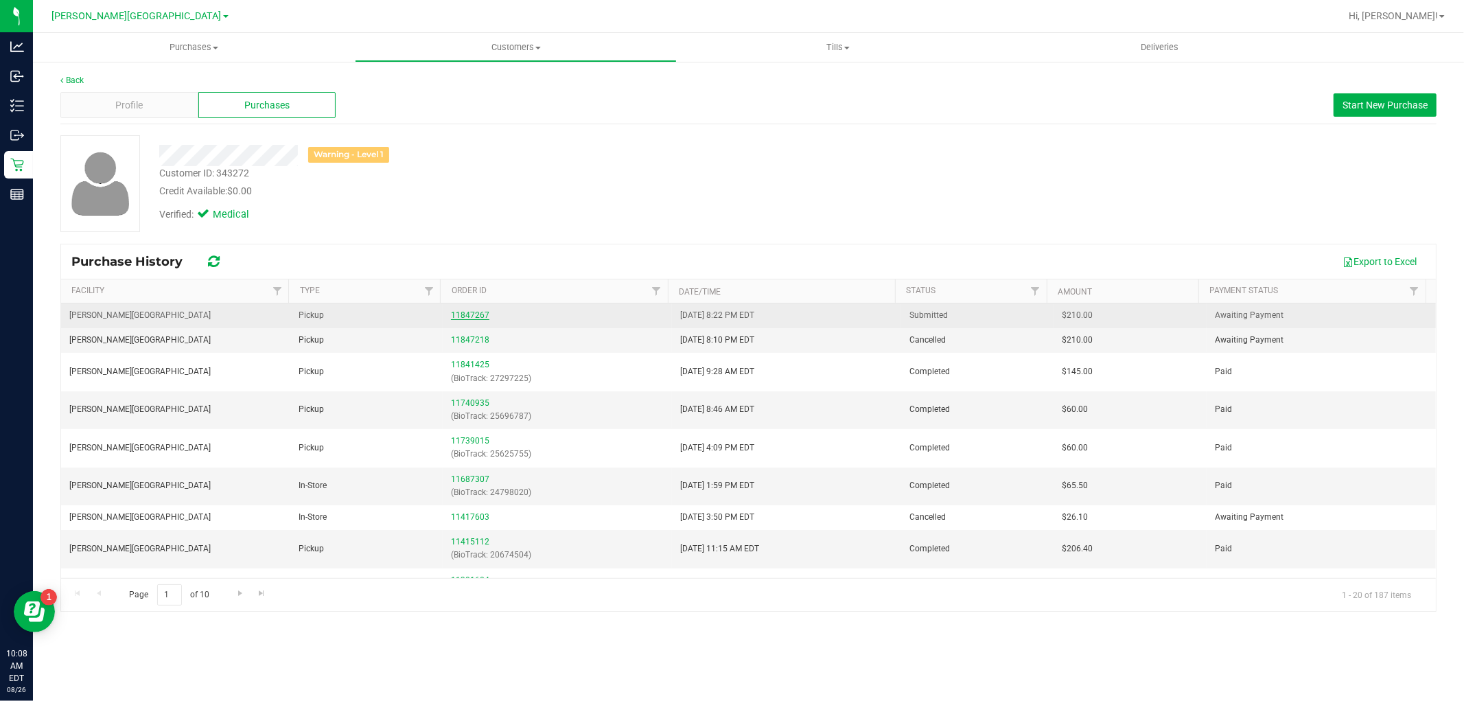
click at [469, 319] on div "11847267" at bounding box center [557, 315] width 213 height 13
click at [469, 319] on link "11847267" at bounding box center [470, 315] width 38 height 10
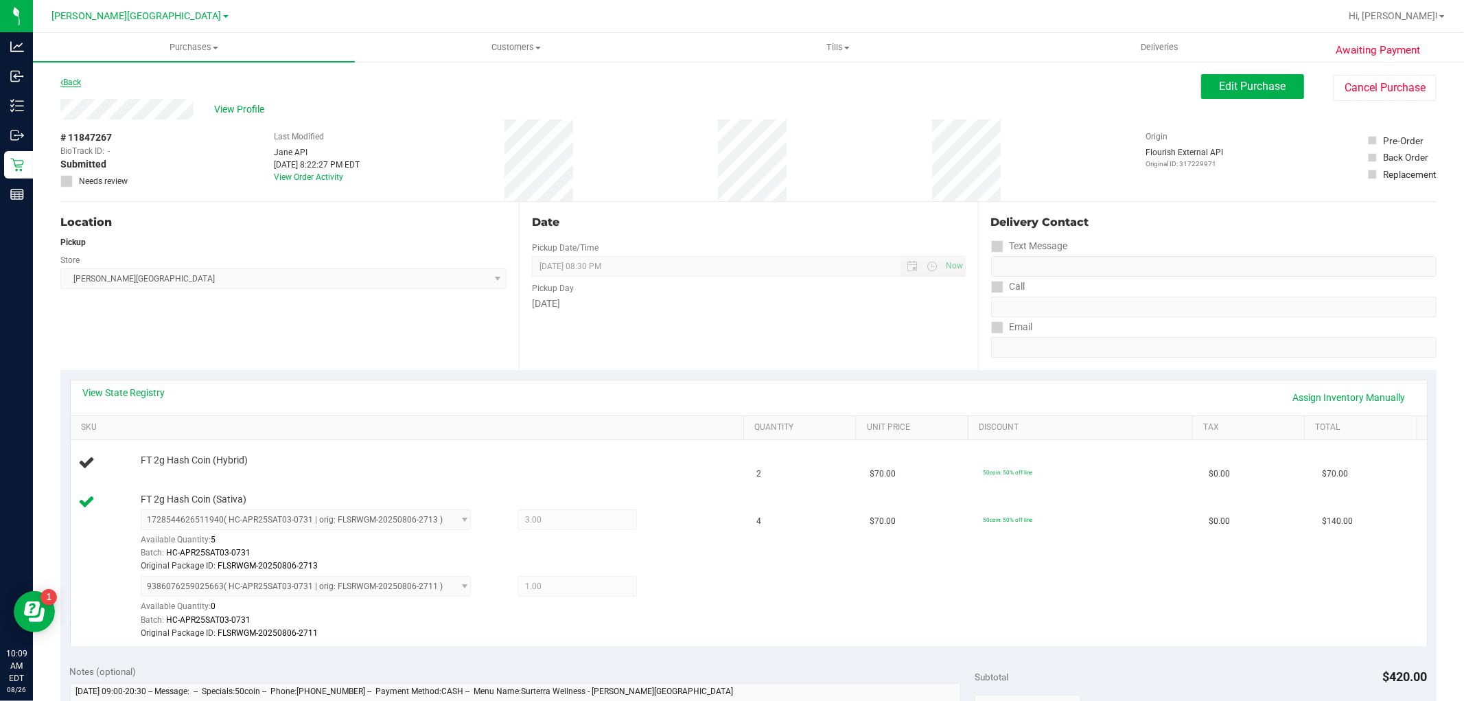
click at [70, 82] on link "Back" at bounding box center [70, 83] width 21 height 10
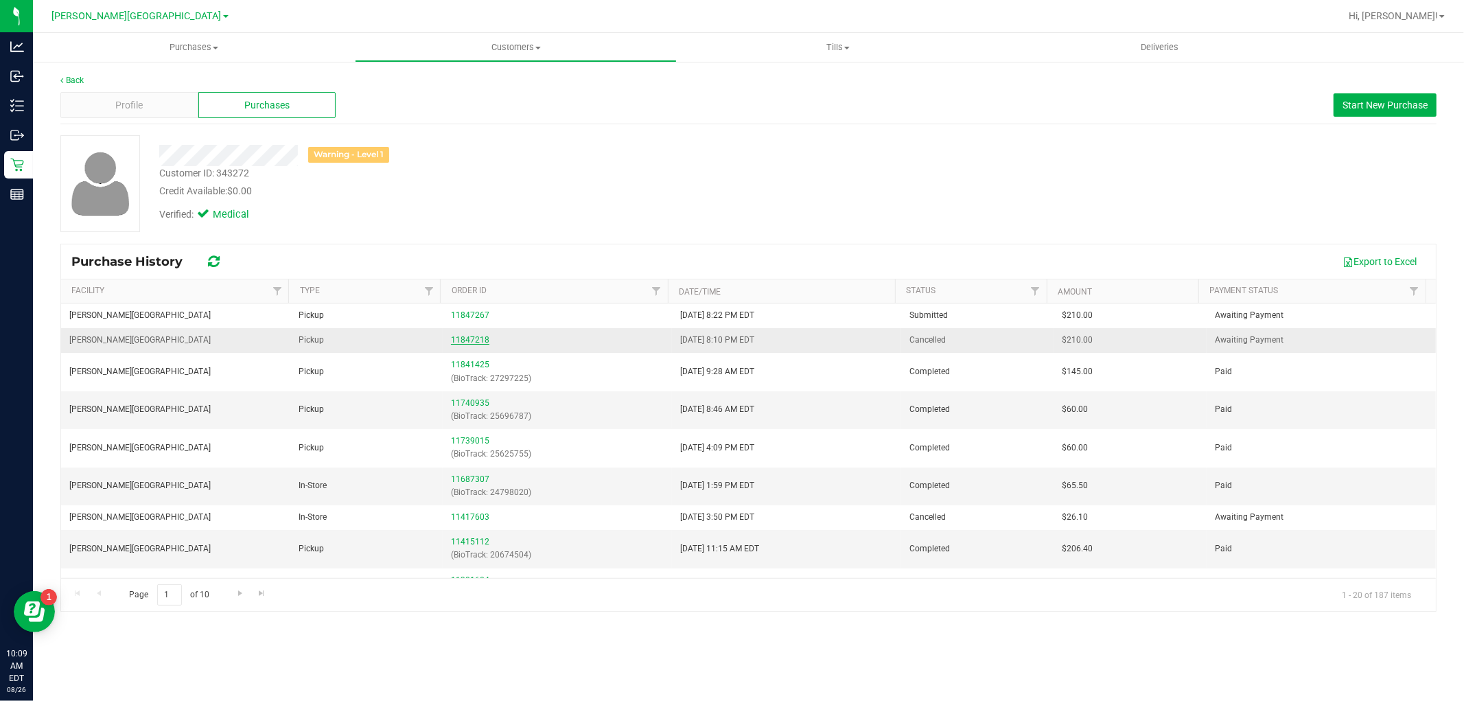
click at [469, 338] on link "11847218" at bounding box center [470, 340] width 38 height 10
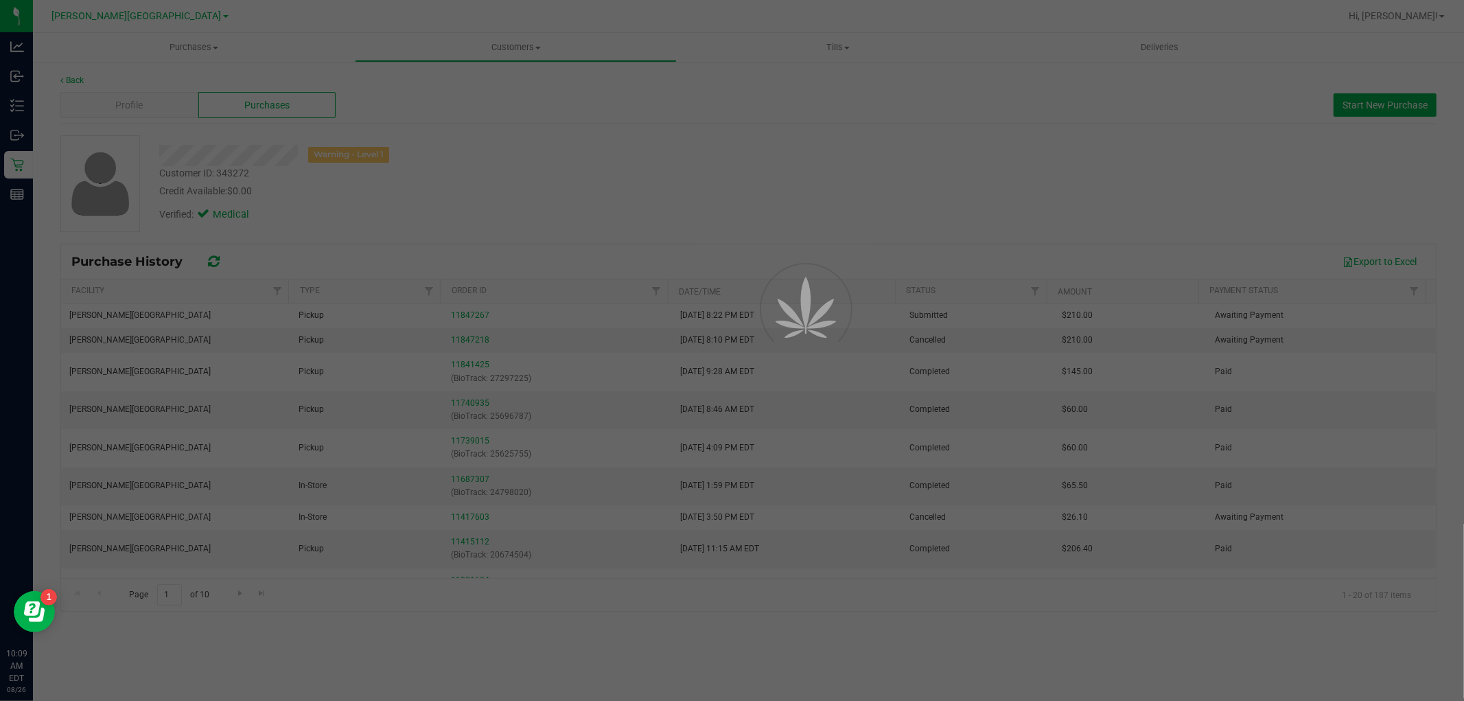
click at [465, 338] on div at bounding box center [732, 350] width 1464 height 701
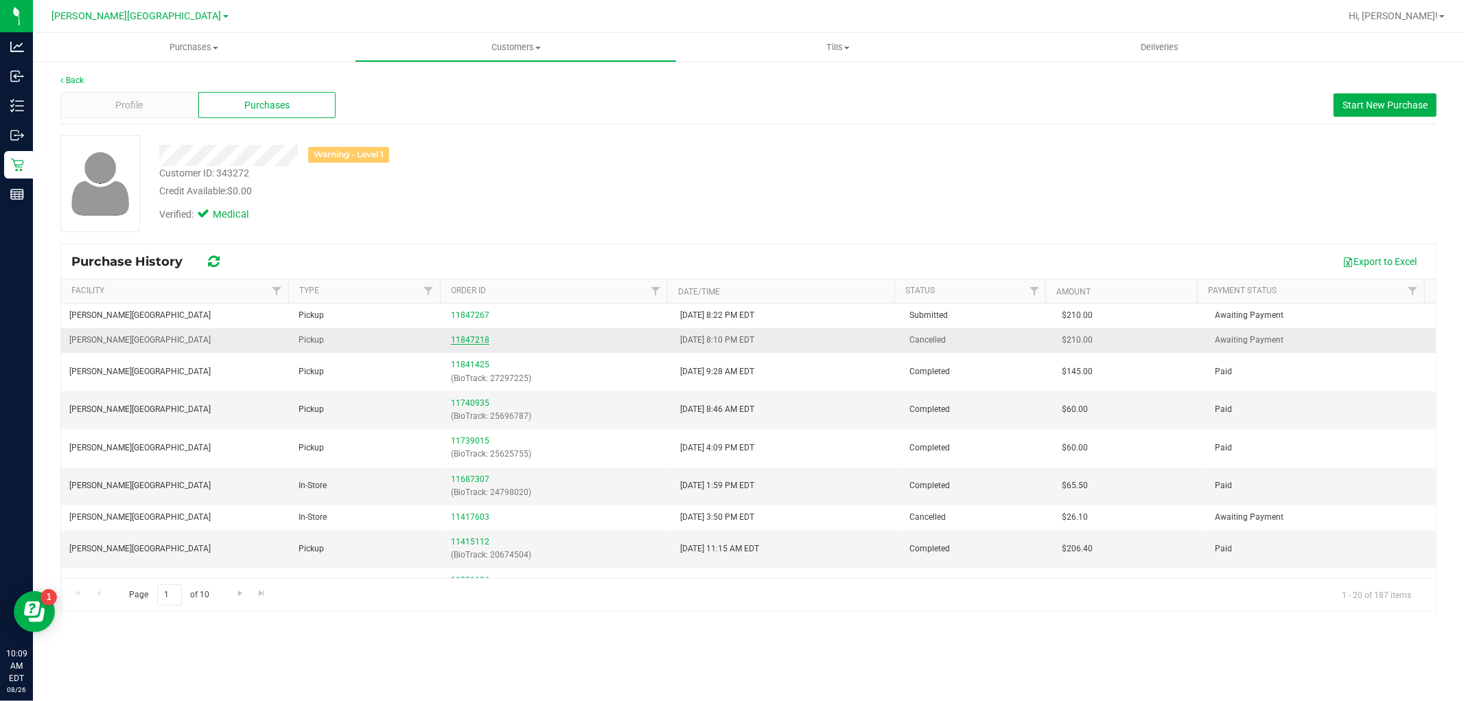
click at [460, 336] on link "11847218" at bounding box center [470, 340] width 38 height 10
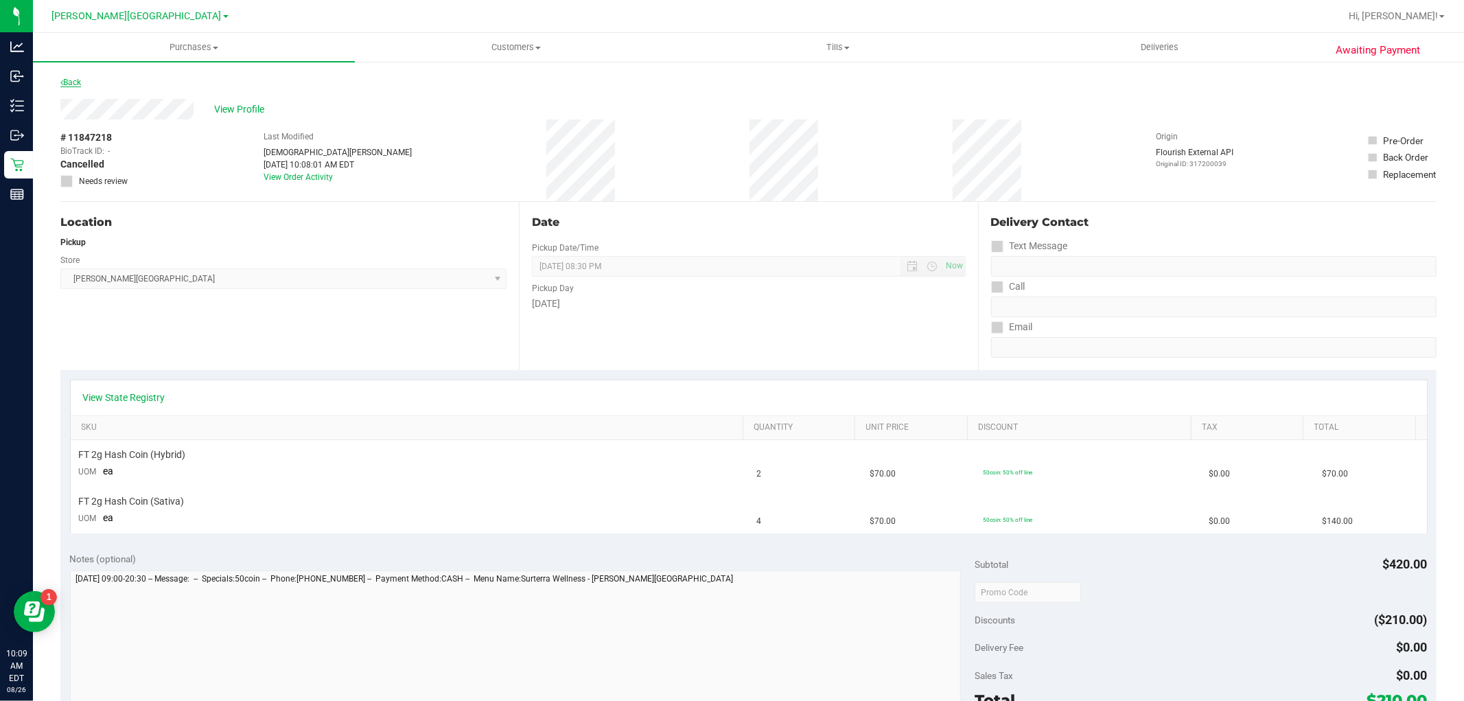
click at [69, 80] on link "Back" at bounding box center [70, 83] width 21 height 10
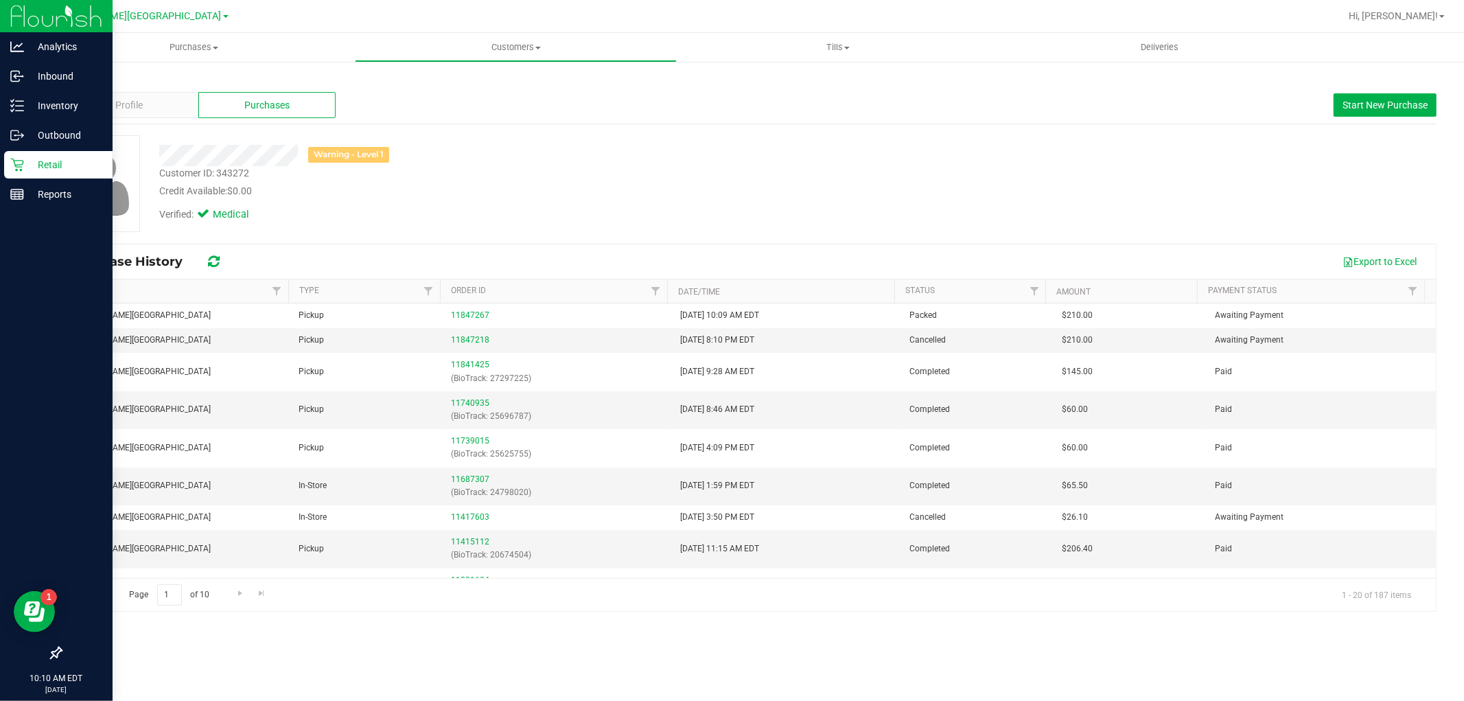
click at [22, 165] on icon at bounding box center [17, 165] width 14 height 14
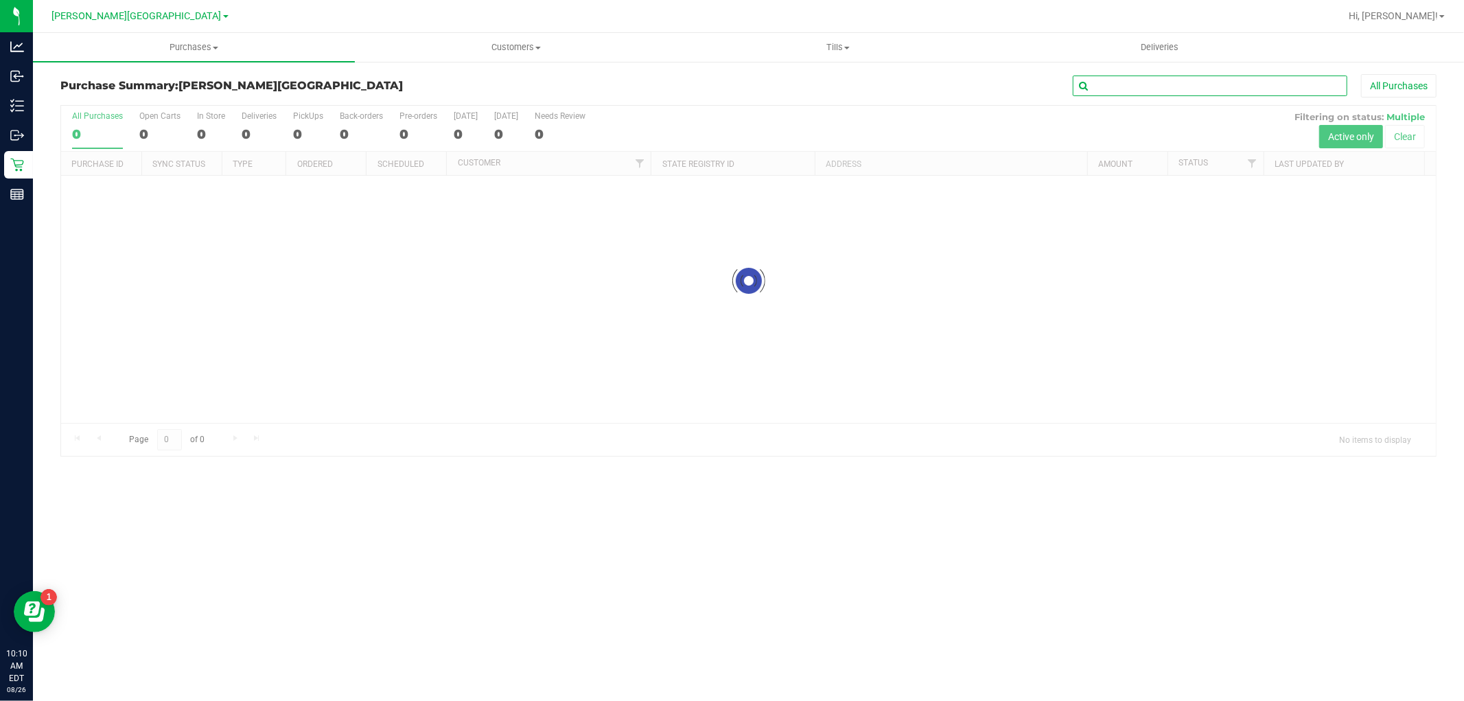
click at [1227, 80] on input "text" at bounding box center [1210, 85] width 274 height 21
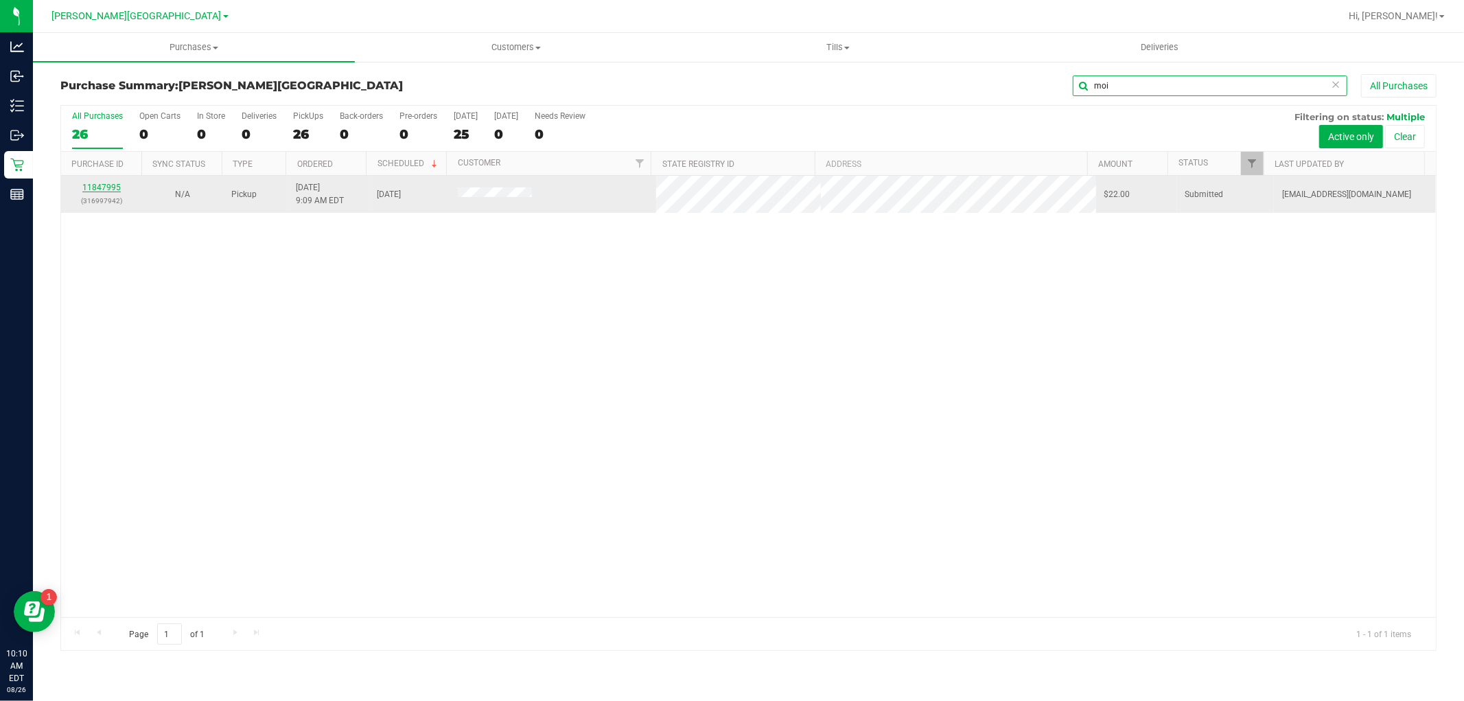
type input "moi"
click at [100, 185] on link "11847995" at bounding box center [101, 188] width 38 height 10
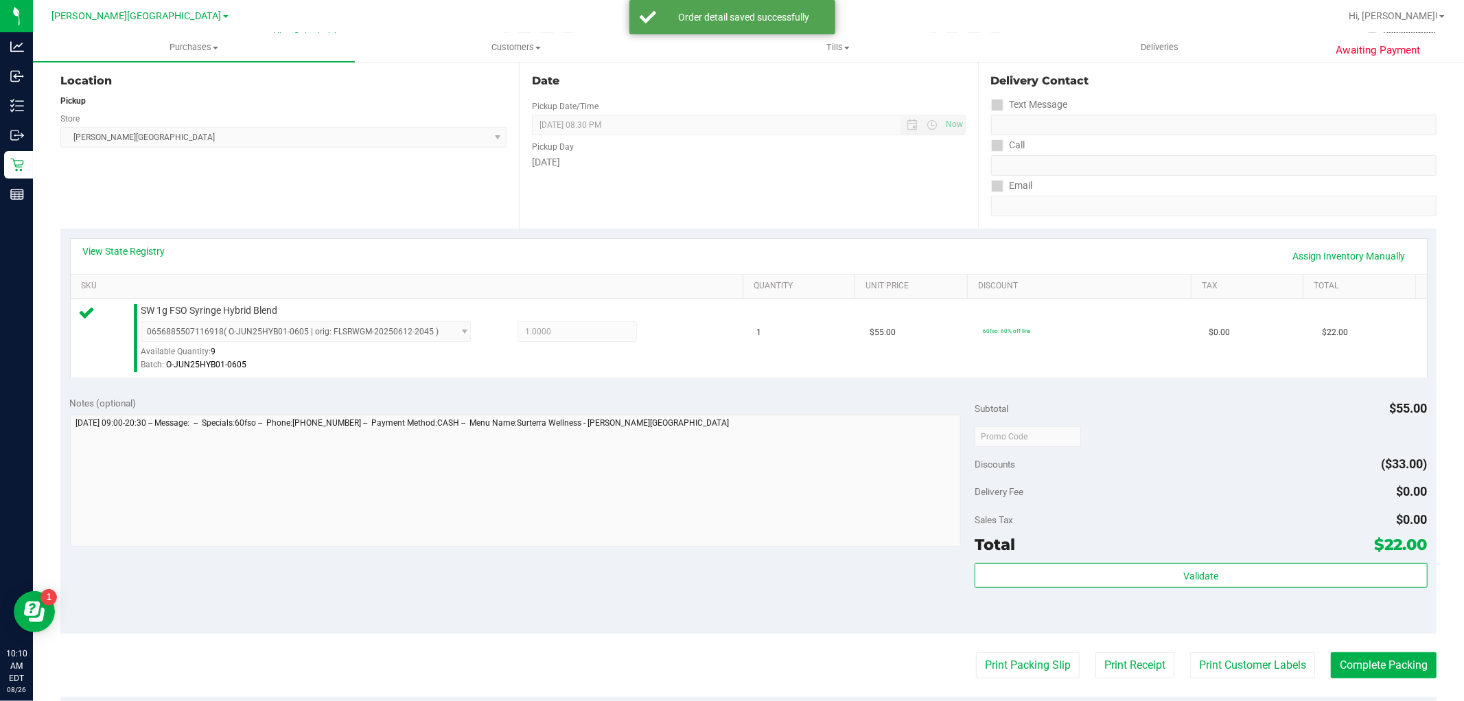
scroll to position [229, 0]
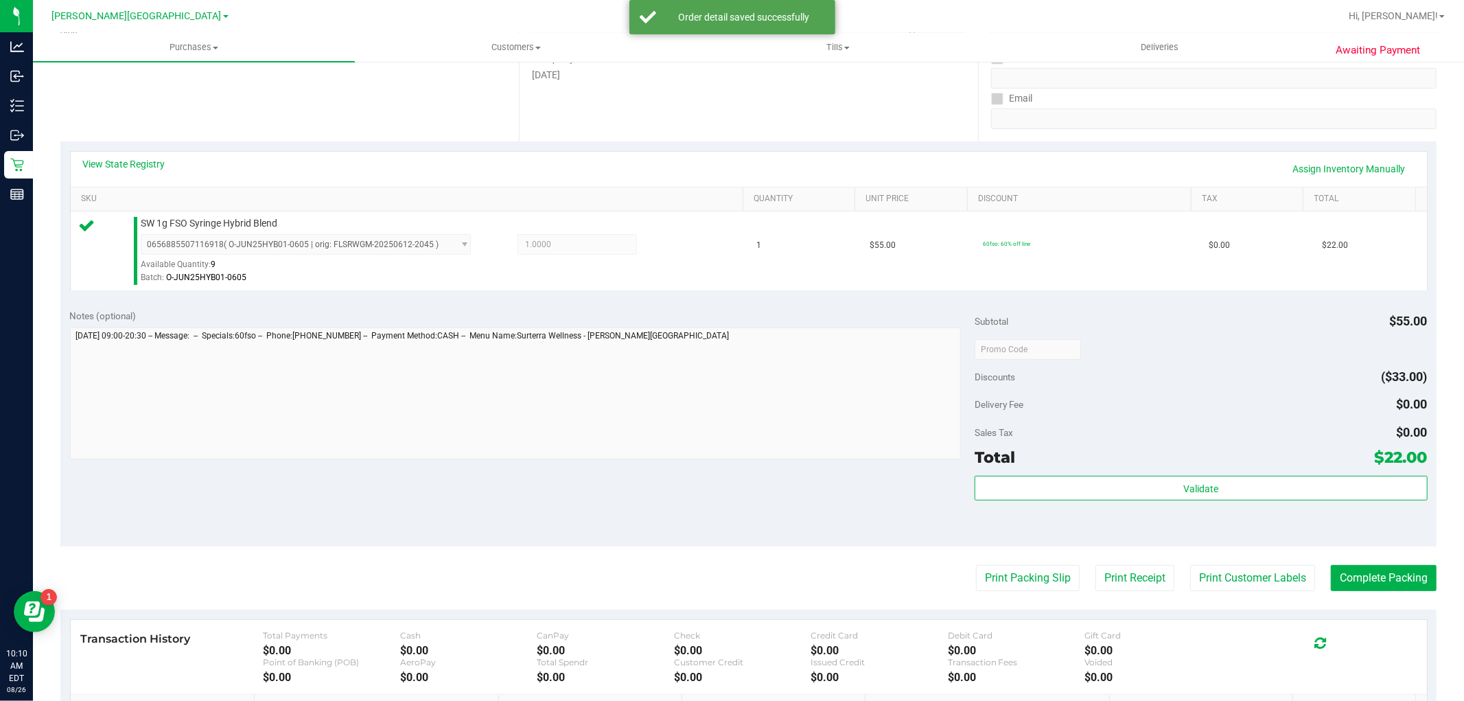
click at [1126, 501] on div "Validate" at bounding box center [1200, 489] width 452 height 26
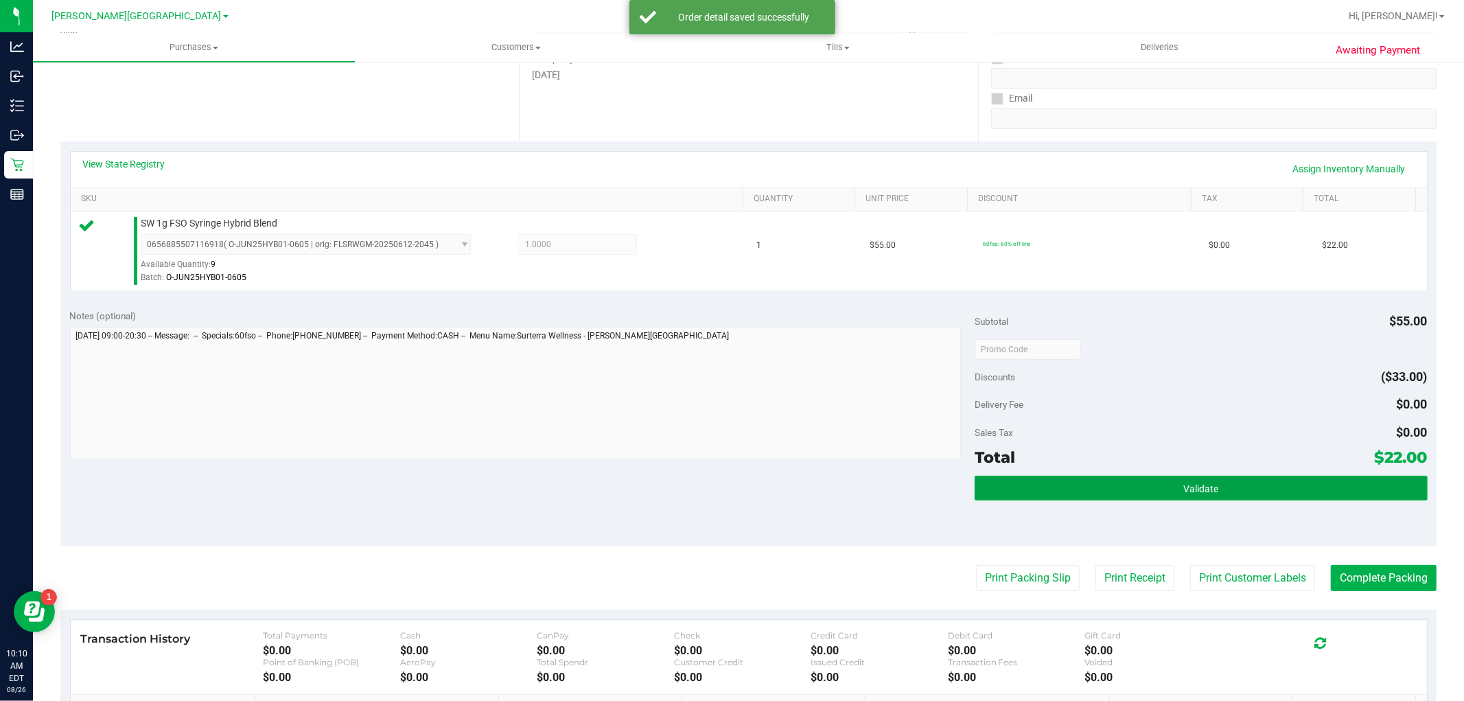
click at [1132, 491] on button "Validate" at bounding box center [1200, 488] width 452 height 25
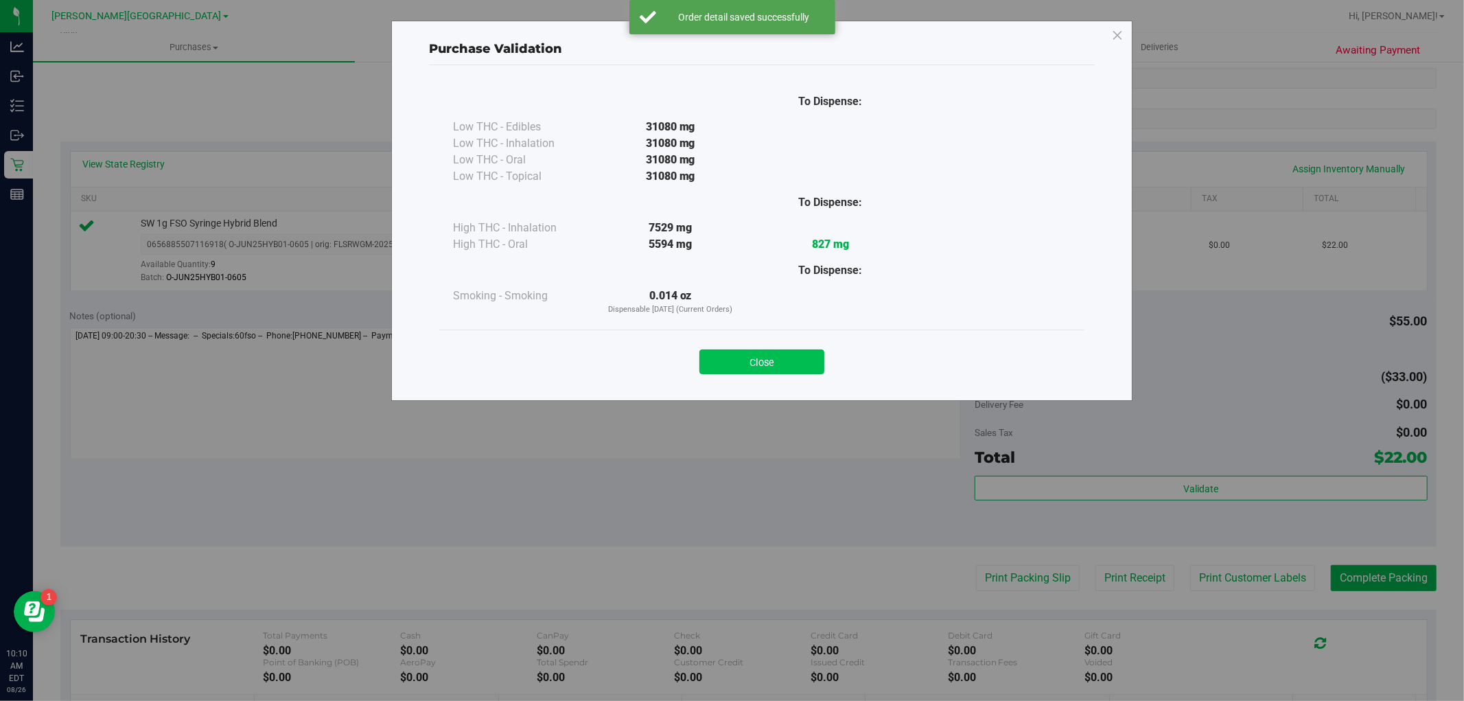
click at [731, 366] on button "Close" at bounding box center [761, 361] width 125 height 25
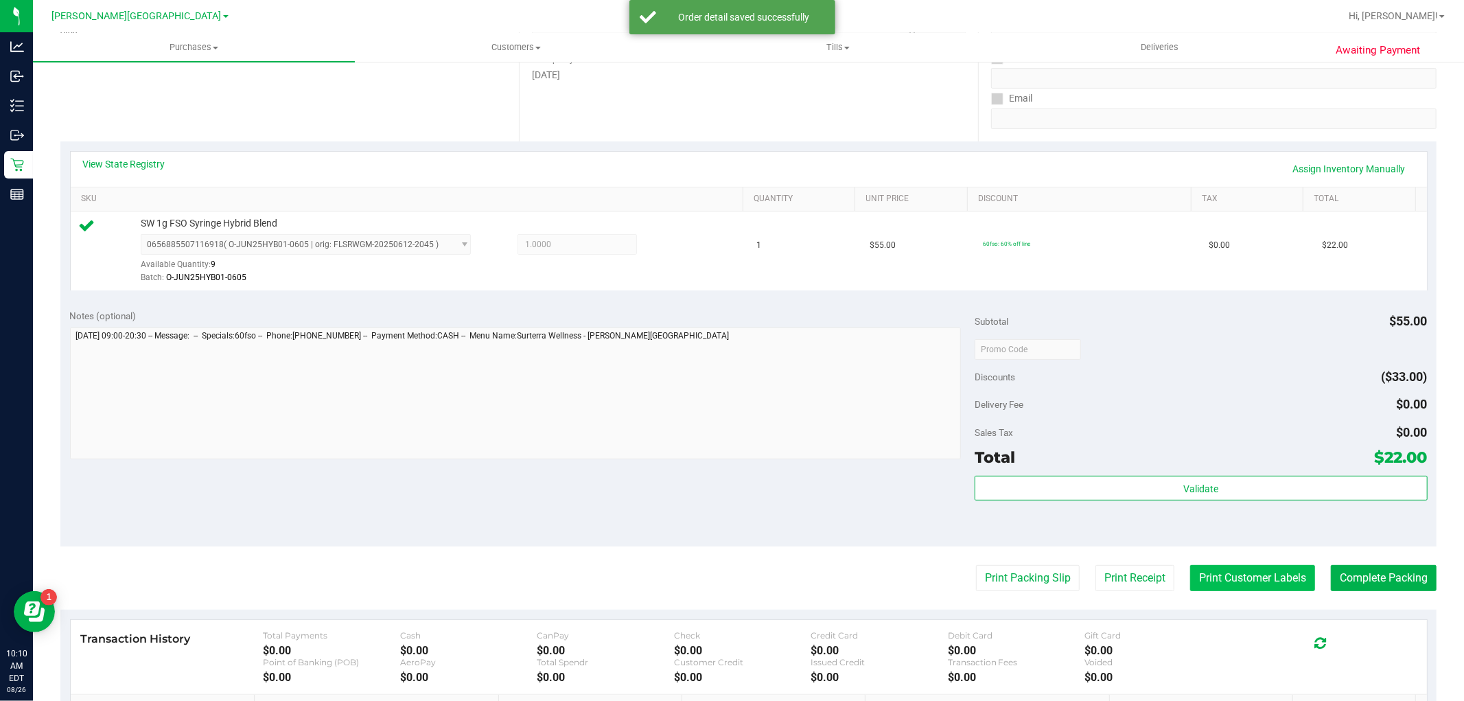
click at [1259, 578] on button "Print Customer Labels" at bounding box center [1252, 578] width 125 height 26
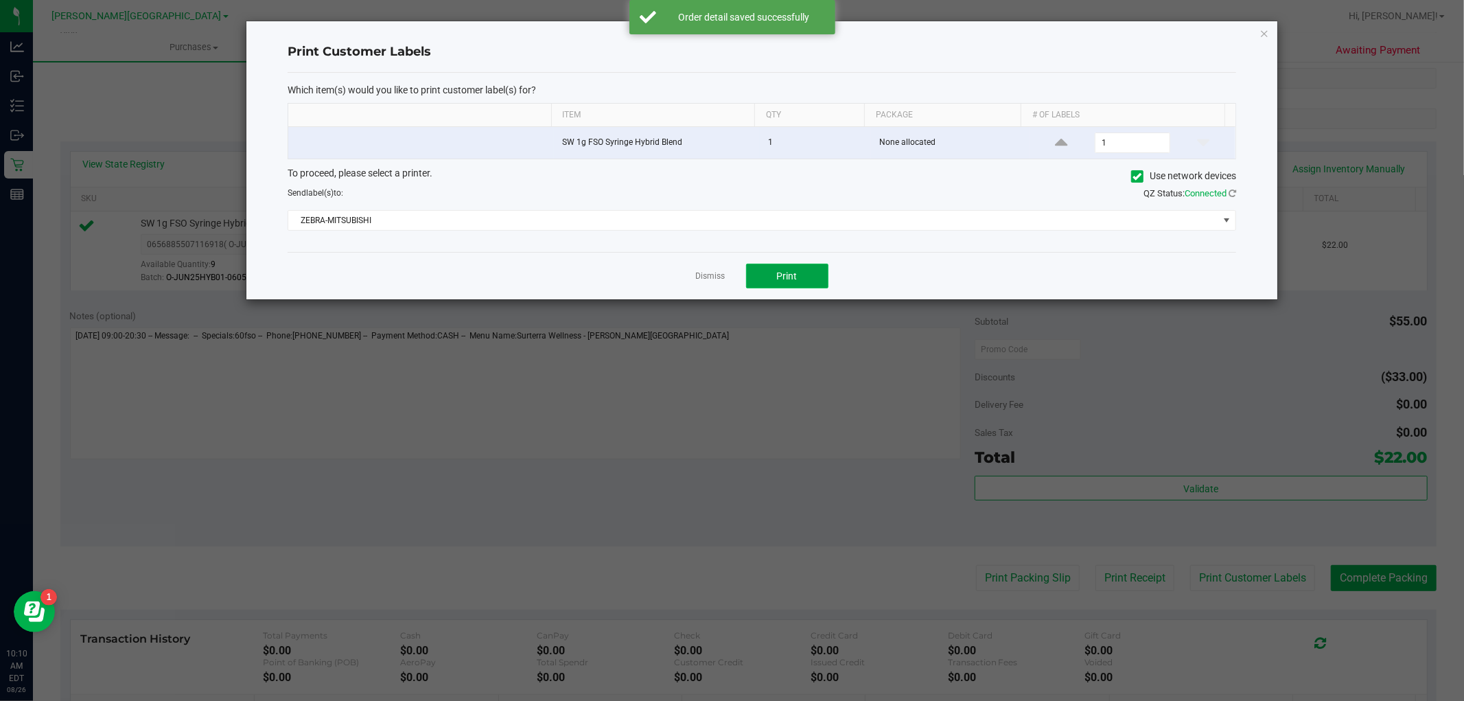
click at [806, 272] on button "Print" at bounding box center [787, 276] width 82 height 25
click at [717, 276] on link "Dismiss" at bounding box center [711, 276] width 30 height 12
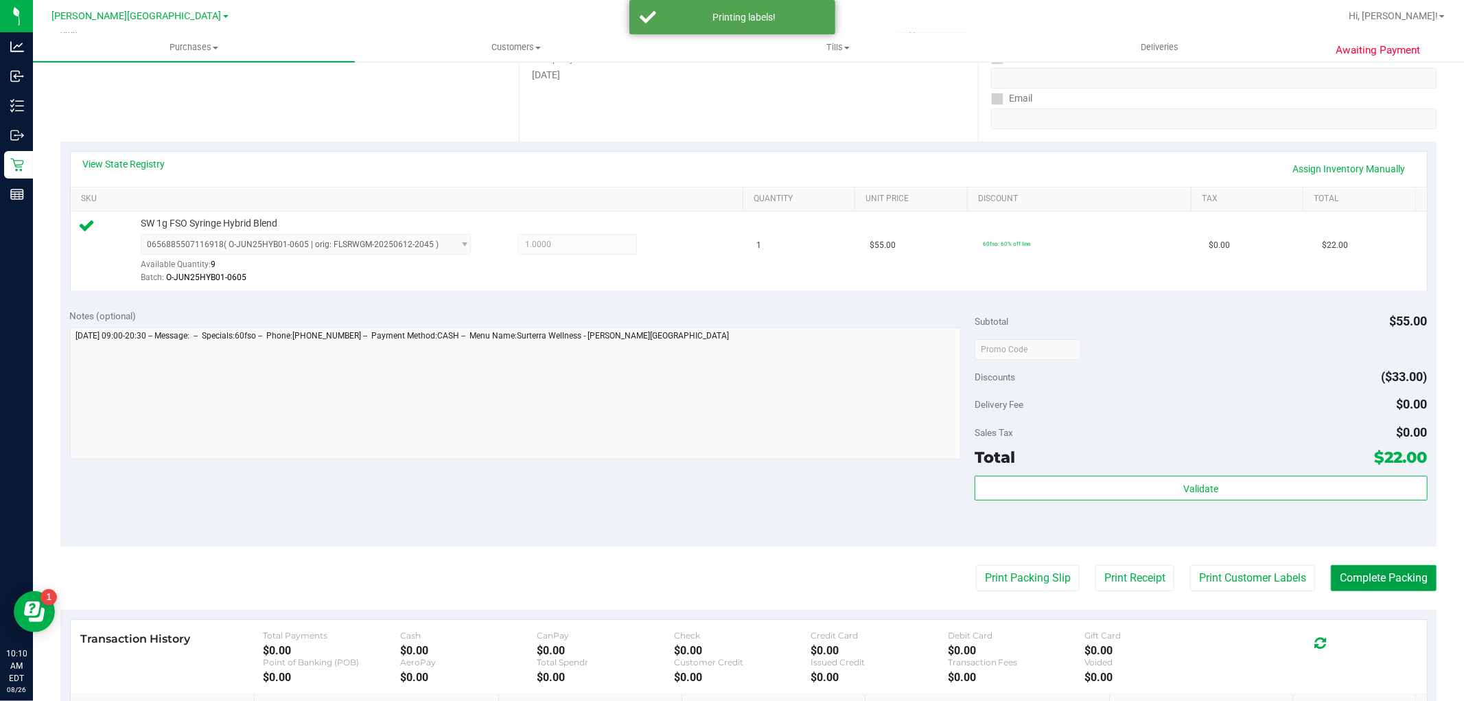
click at [1364, 572] on button "Complete Packing" at bounding box center [1384, 578] width 106 height 26
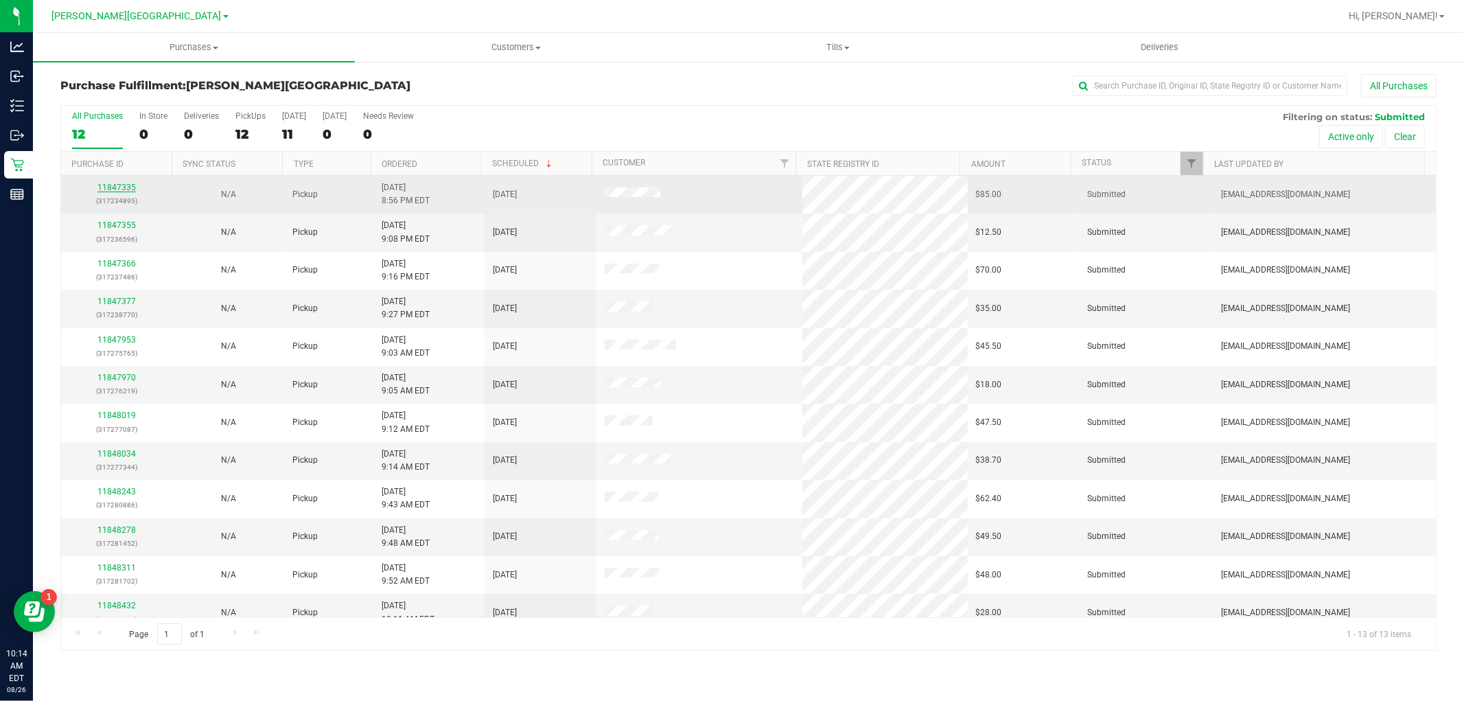
click at [124, 185] on link "11847335" at bounding box center [116, 188] width 38 height 10
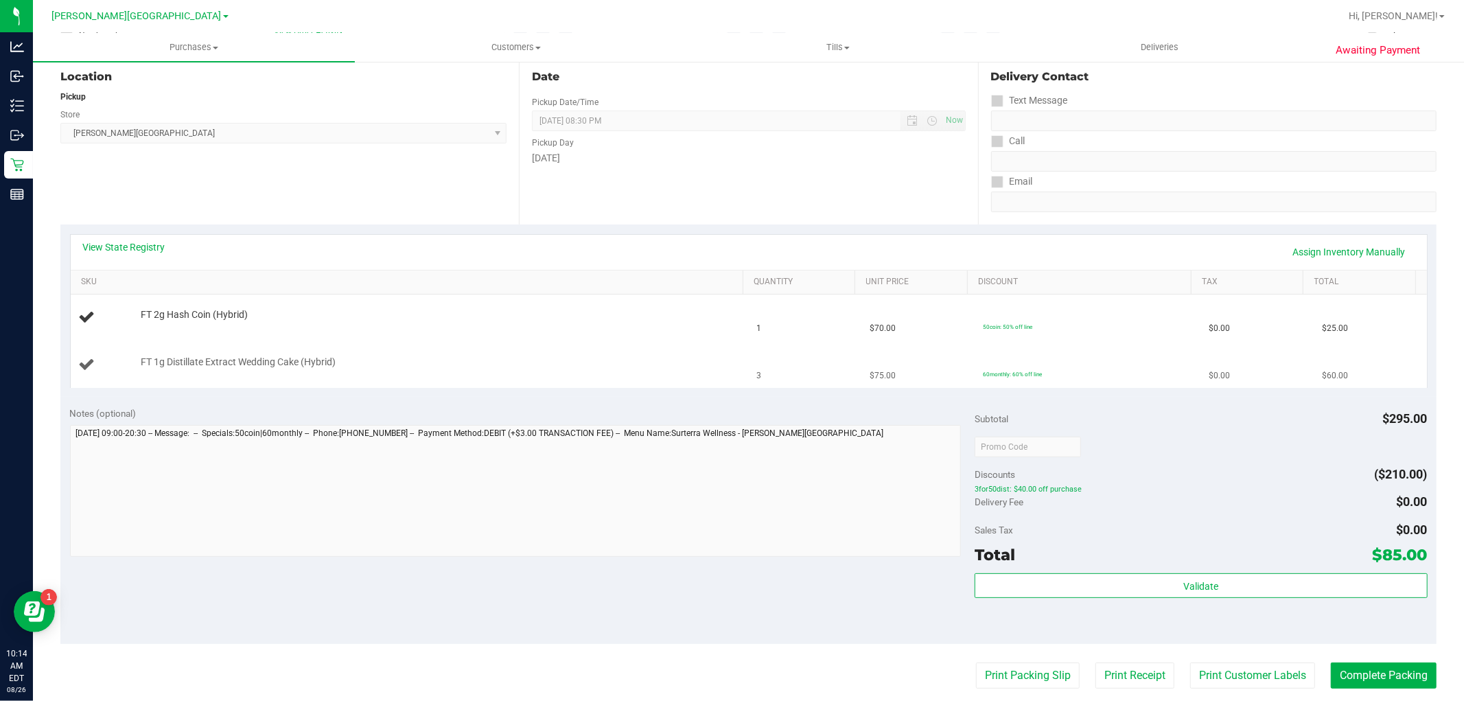
scroll to position [152, 0]
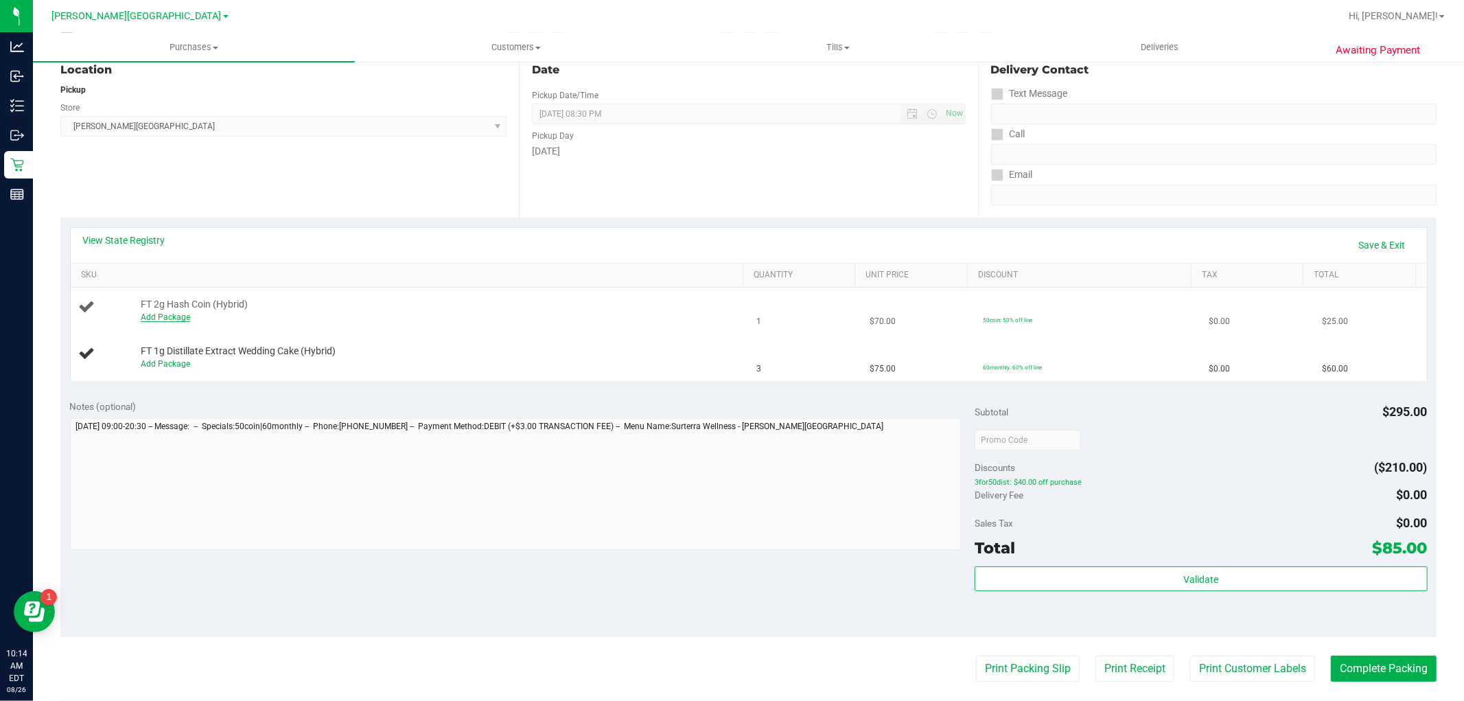
click at [183, 319] on link "Add Package" at bounding box center [165, 317] width 49 height 10
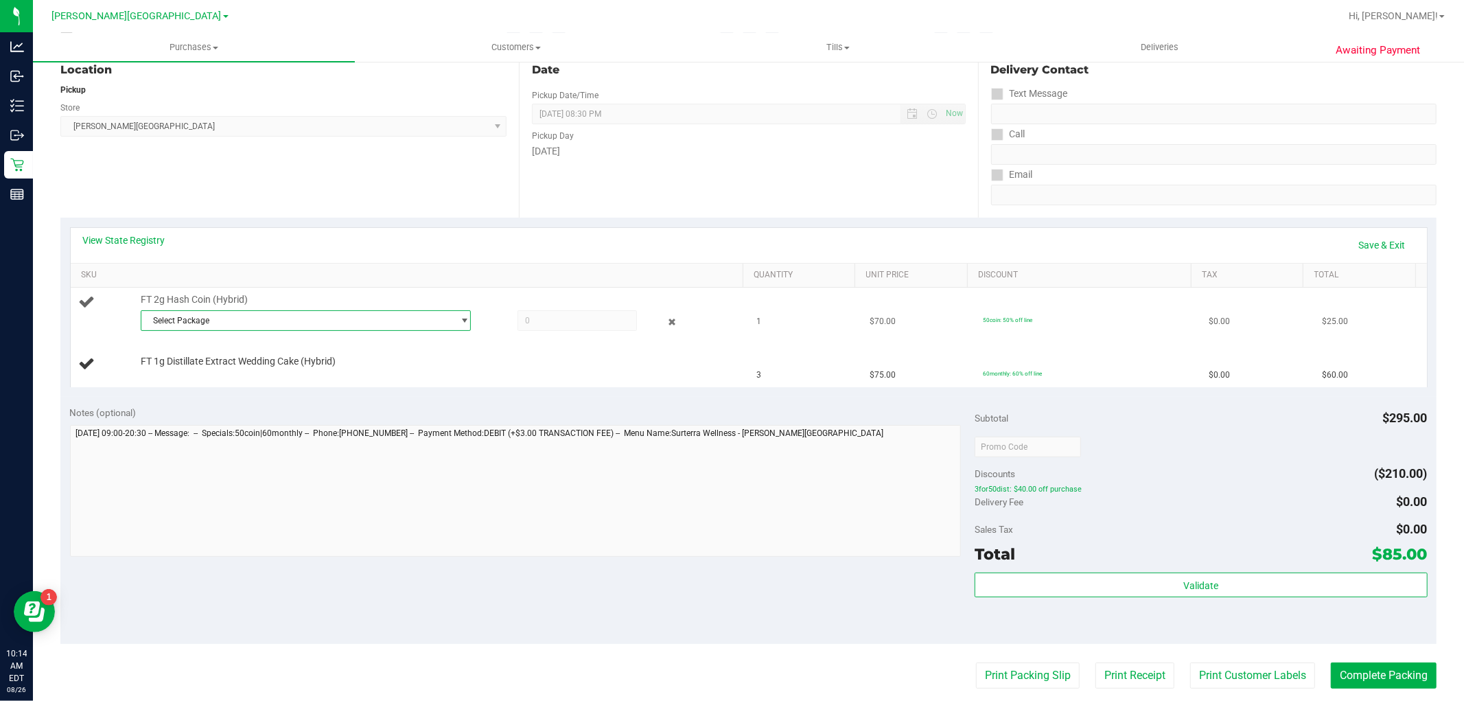
click at [211, 311] on span "Select Package" at bounding box center [297, 320] width 312 height 19
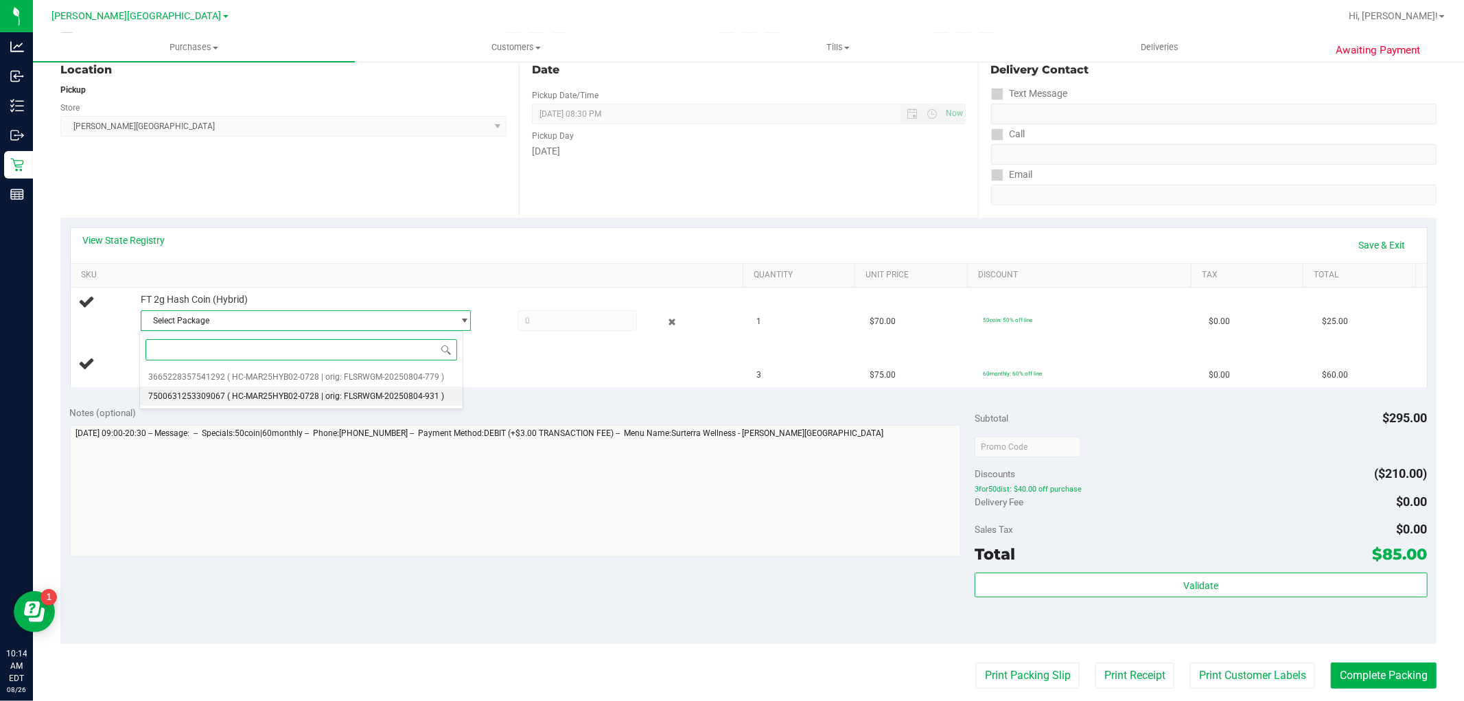
click at [325, 402] on li "7500631253309067 ( HC-MAR25HYB02-0728 | orig: FLSRWGM-20250804-931 )" at bounding box center [301, 395] width 323 height 19
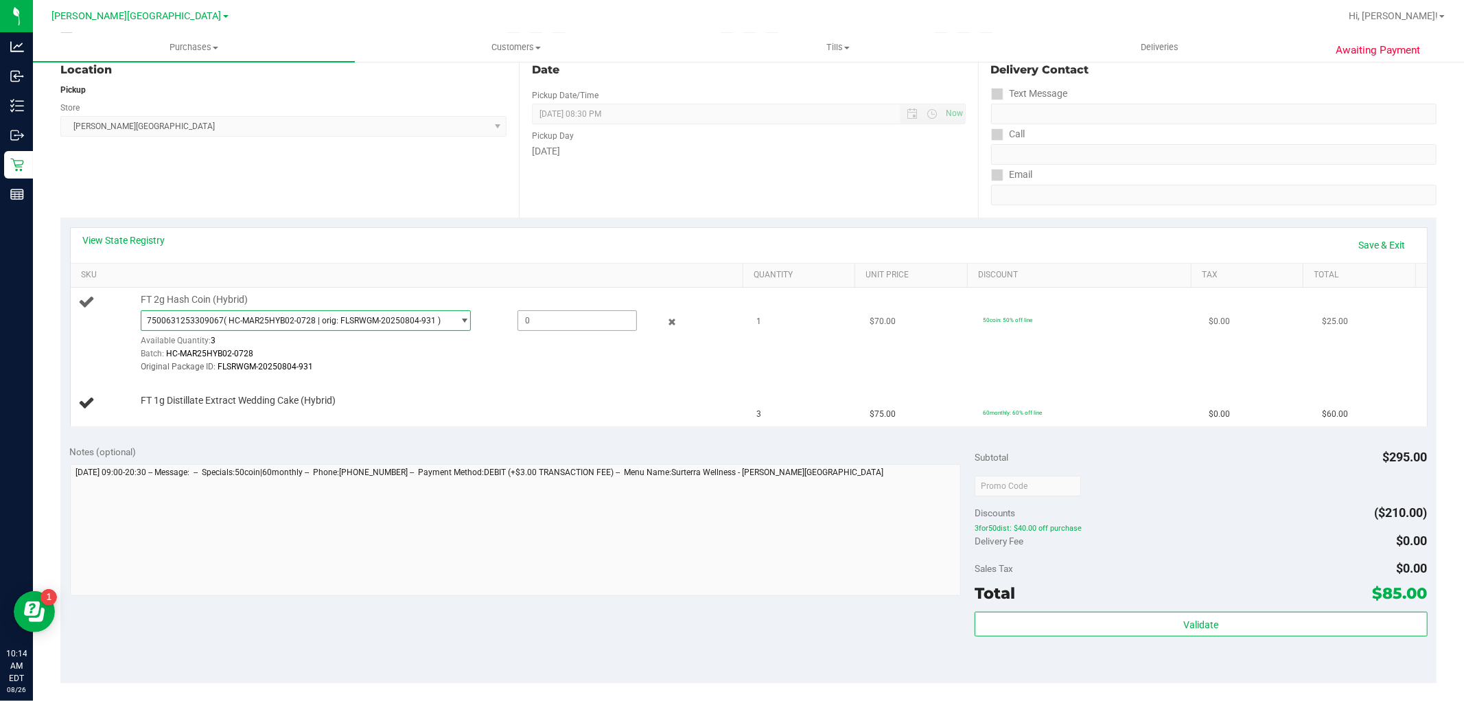
click at [526, 316] on span at bounding box center [576, 320] width 119 height 21
type input "1"
type input "1.0000"
click at [526, 374] on td "FT 2g Hash Coin (Hybrid) 7500631253309067 ( HC-MAR25HYB02-0728 | orig: FLSRWGM-…" at bounding box center [410, 334] width 678 height 93
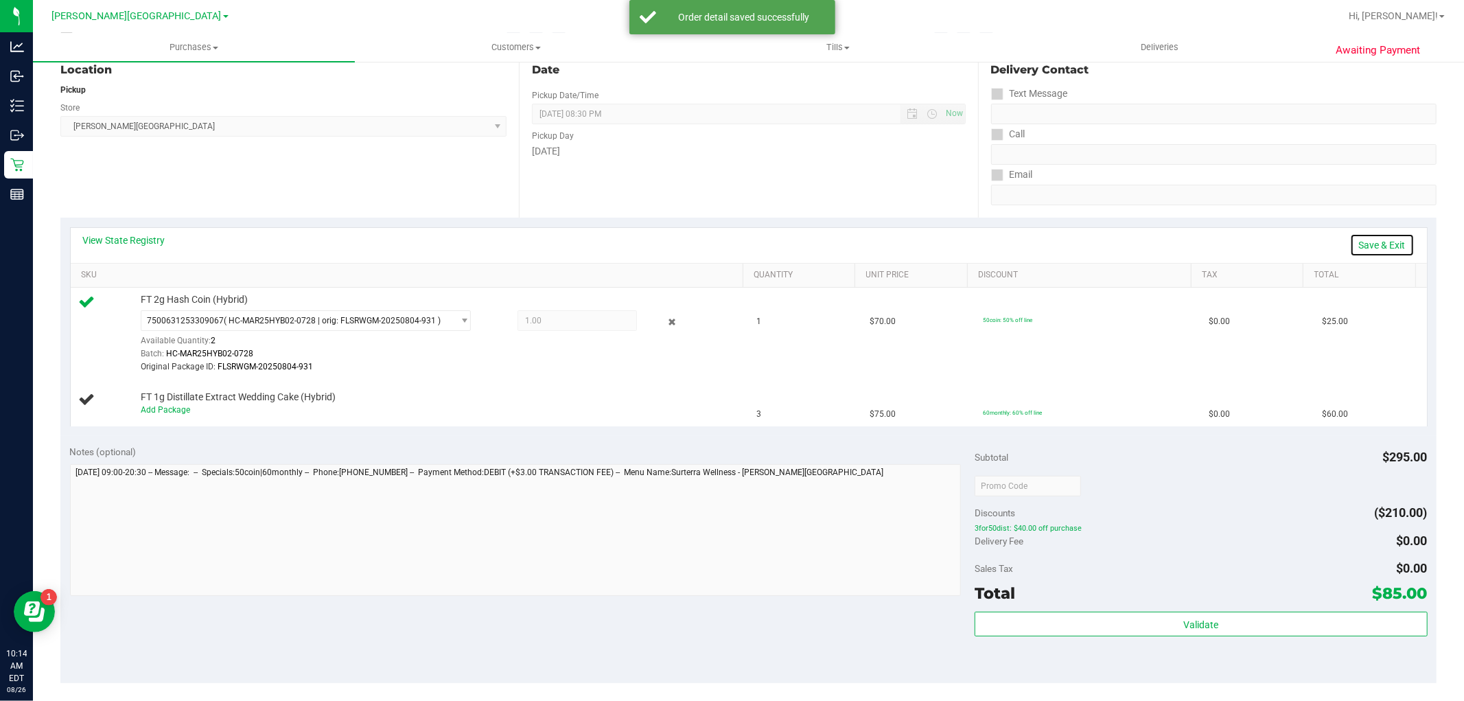
click at [1369, 245] on link "Save & Exit" at bounding box center [1382, 244] width 65 height 23
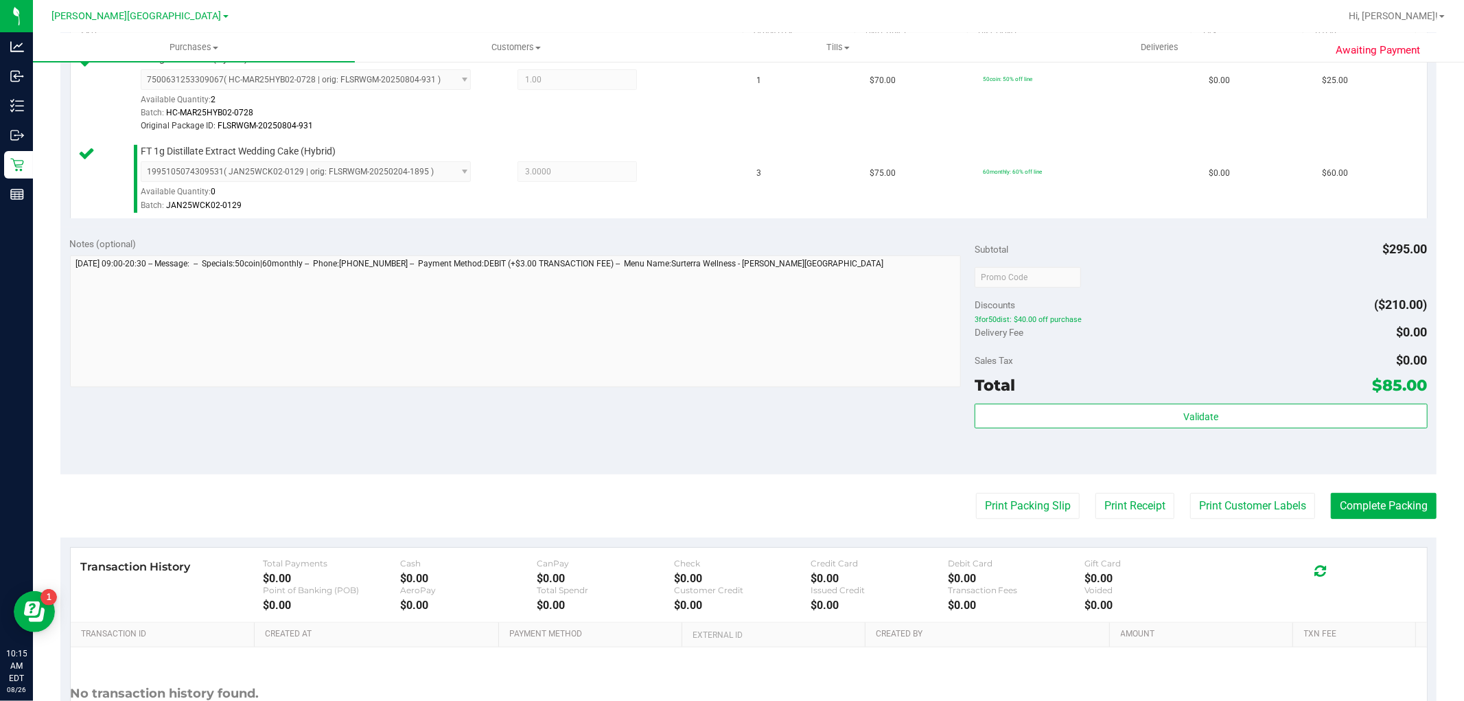
scroll to position [457, 0]
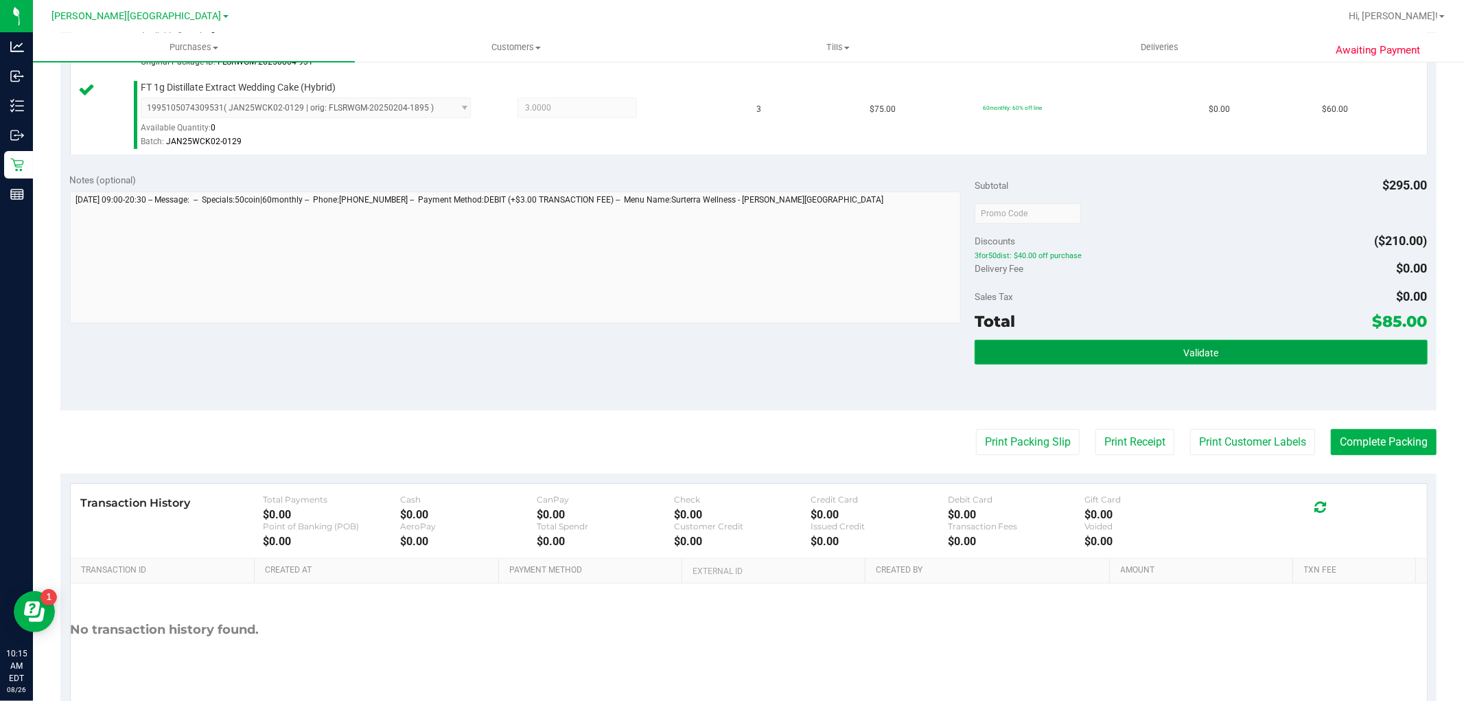
click at [1158, 347] on button "Validate" at bounding box center [1200, 352] width 452 height 25
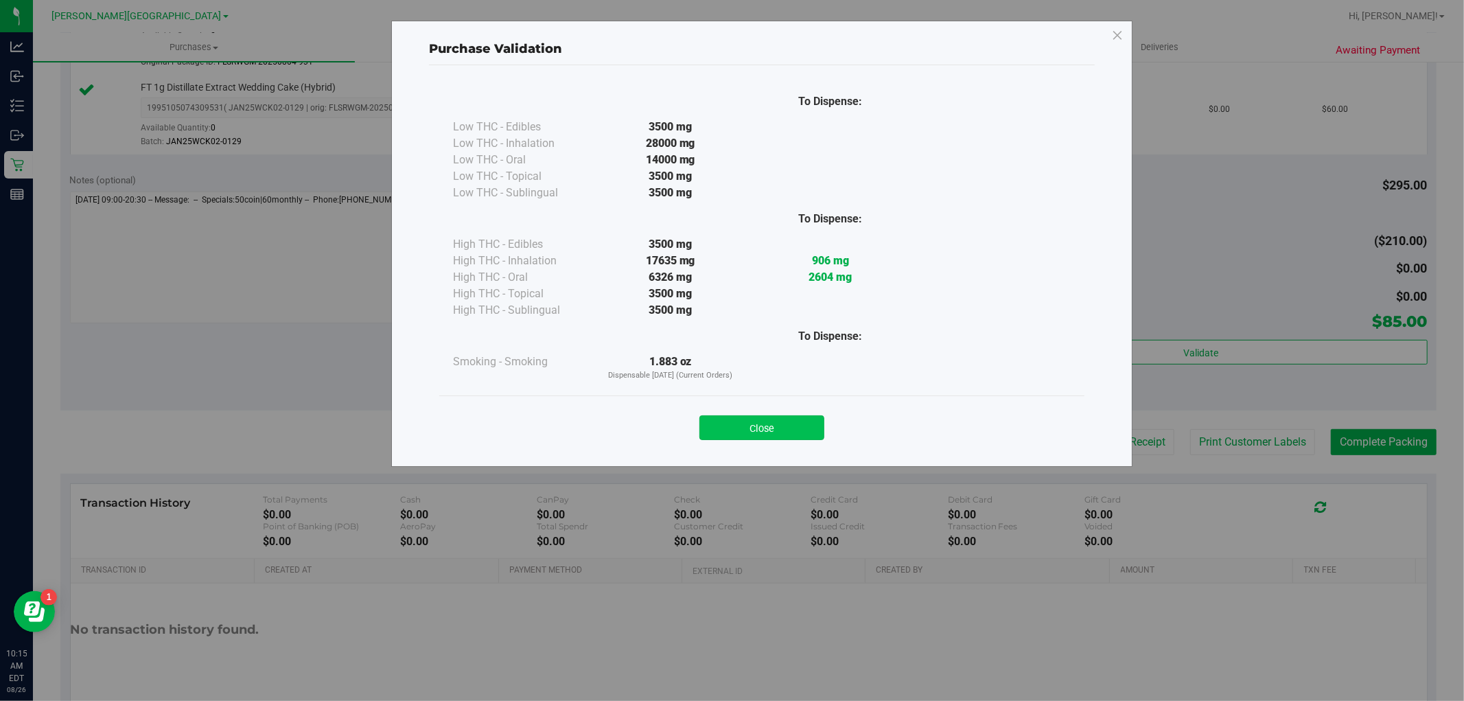
click at [808, 430] on button "Close" at bounding box center [761, 427] width 125 height 25
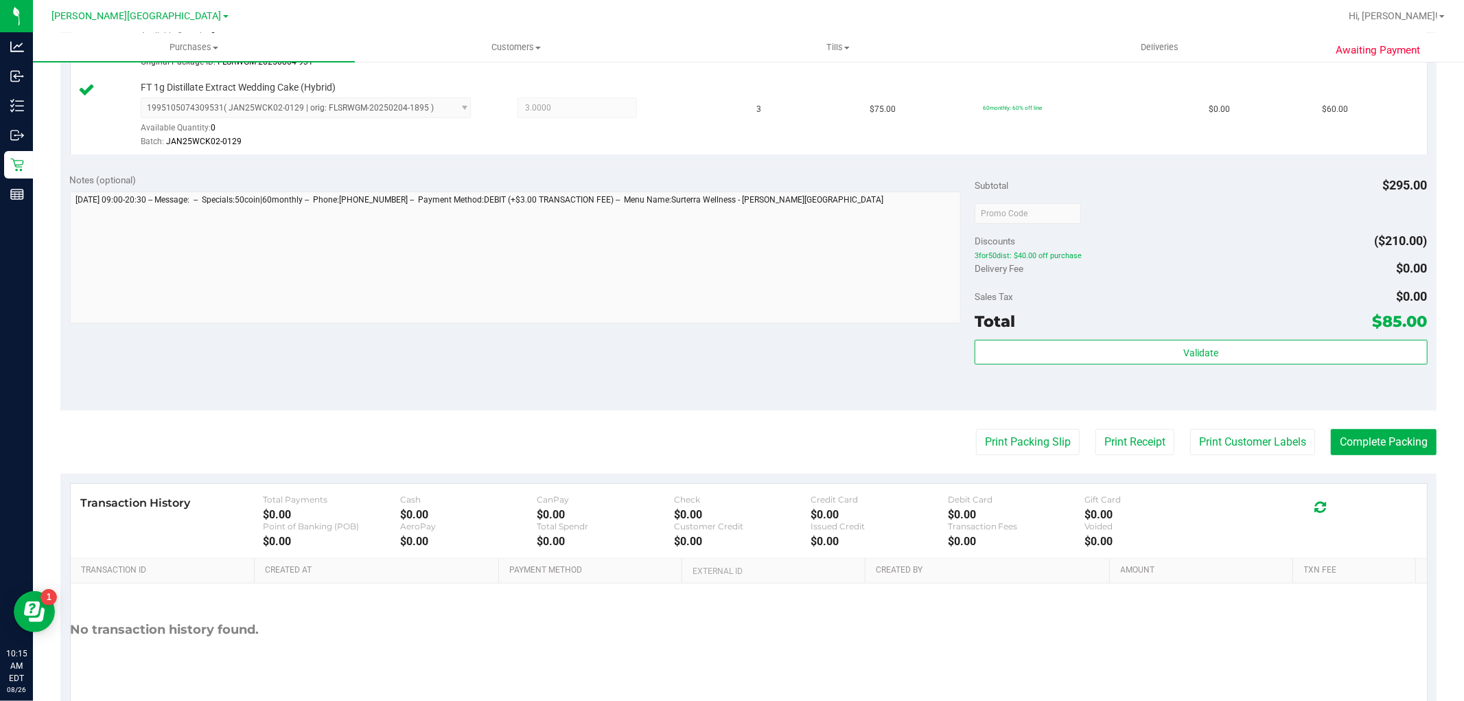
click at [1122, 365] on div "Validate" at bounding box center [1200, 353] width 452 height 26
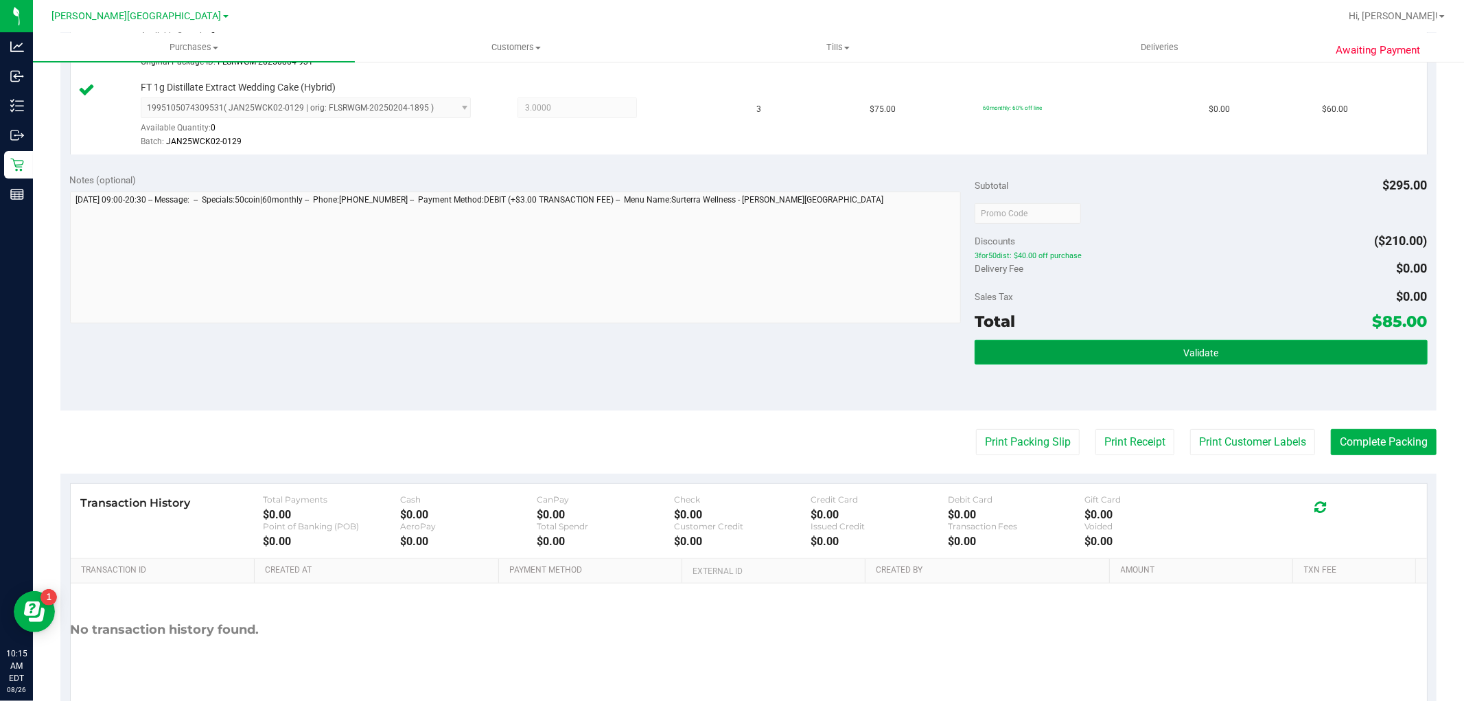
click at [1009, 361] on button "Validate" at bounding box center [1200, 352] width 452 height 25
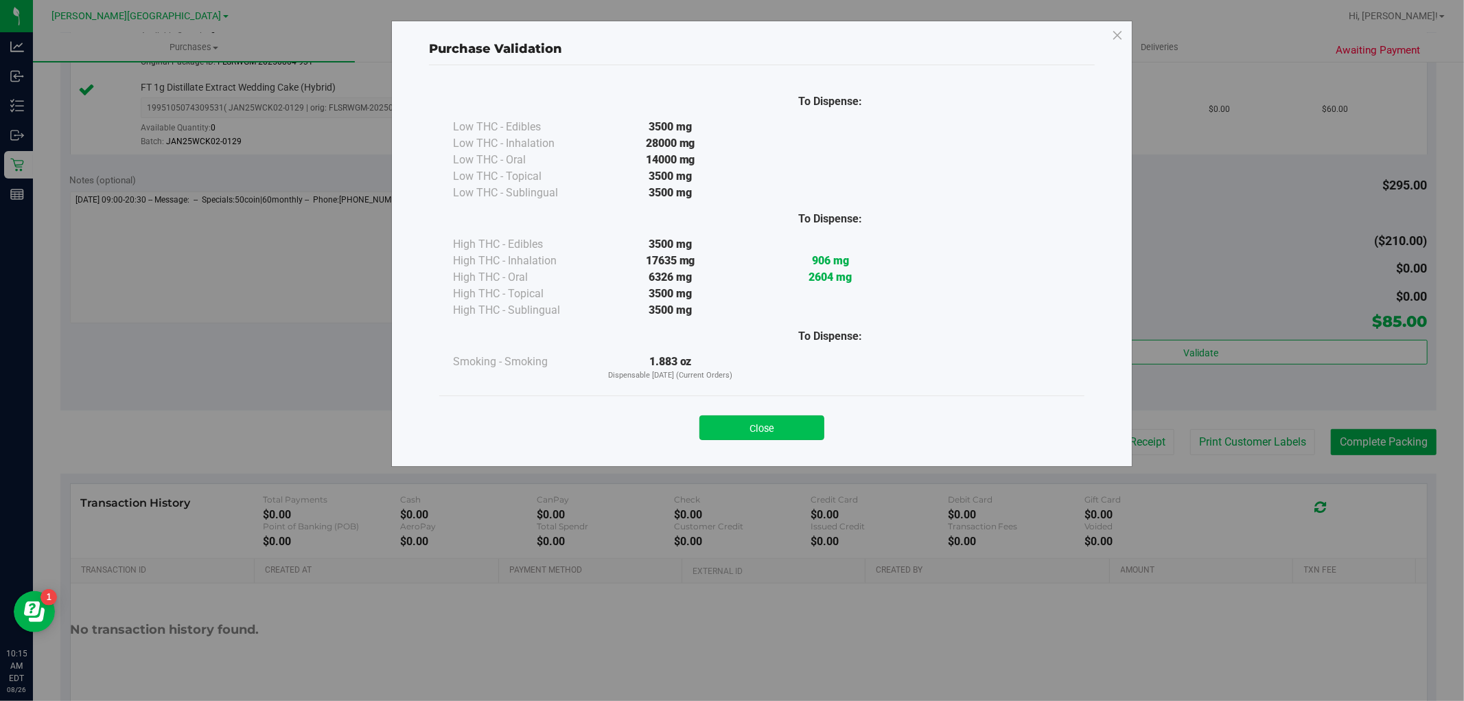
click at [767, 423] on button "Close" at bounding box center [761, 427] width 125 height 25
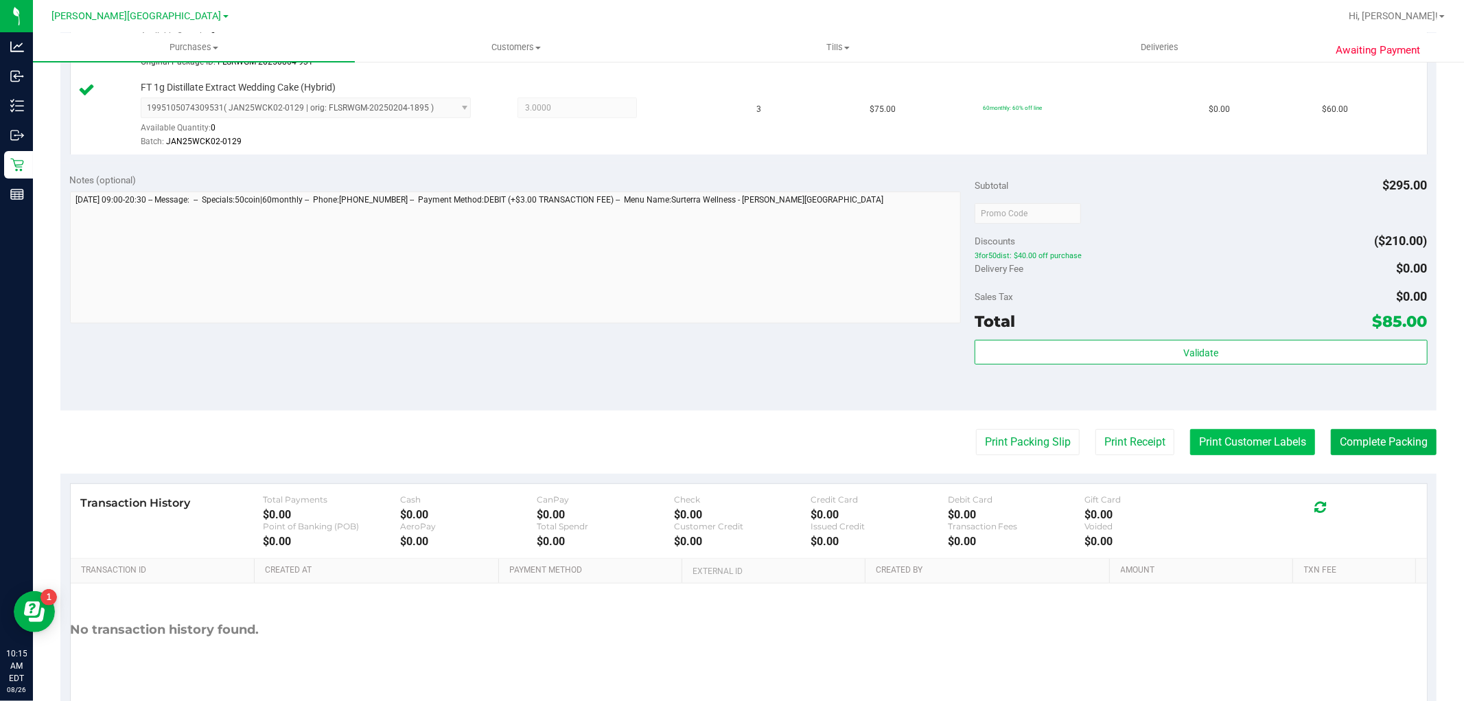
click at [1296, 449] on button "Print Customer Labels" at bounding box center [1252, 442] width 125 height 26
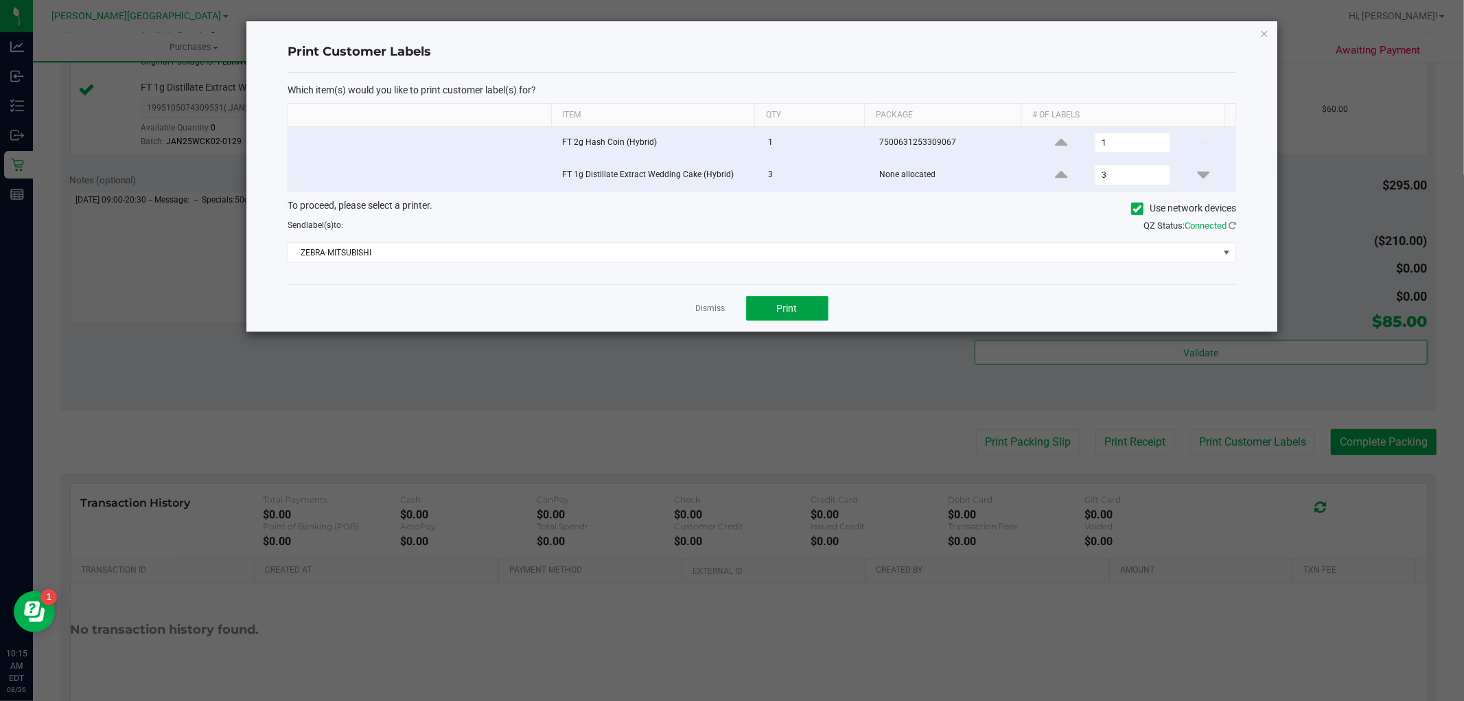
click at [793, 312] on span "Print" at bounding box center [787, 308] width 21 height 11
click at [723, 311] on link "Dismiss" at bounding box center [711, 309] width 30 height 12
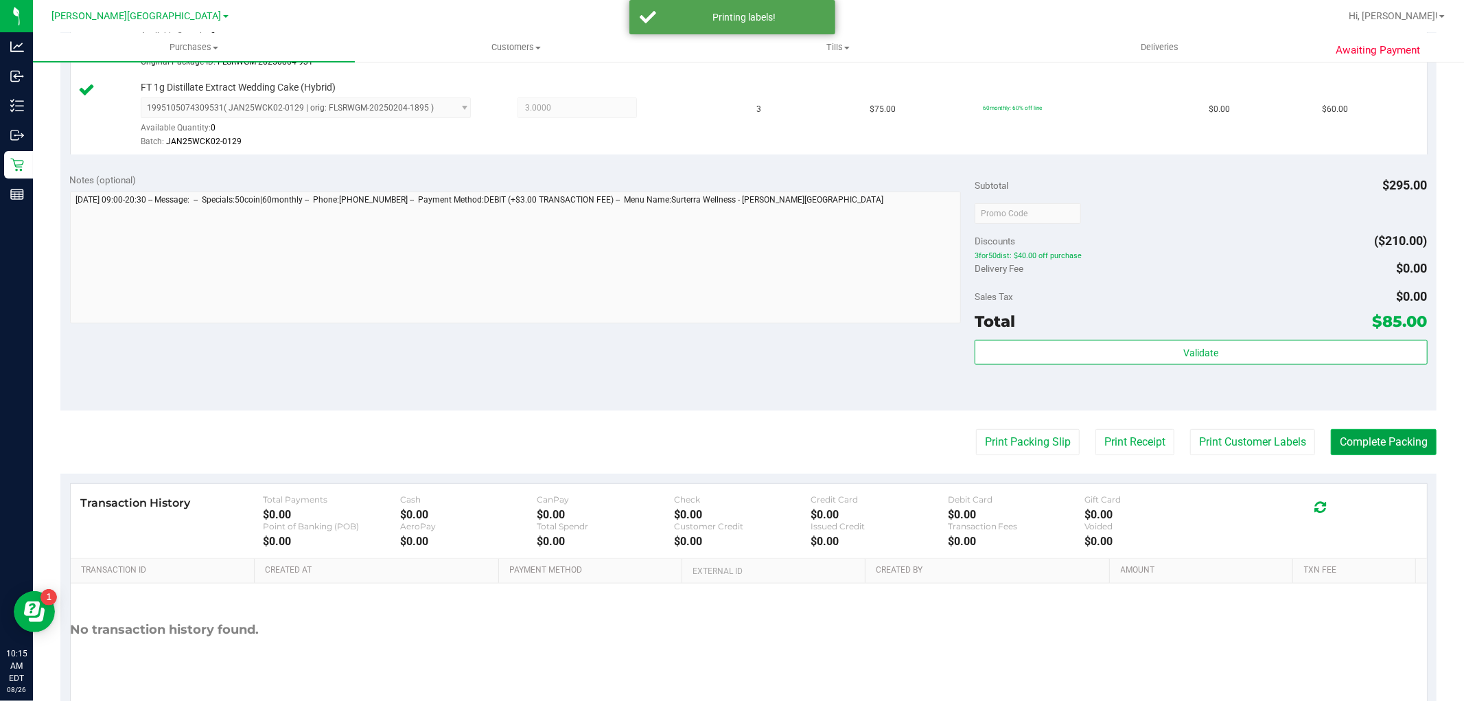
click at [1367, 437] on button "Complete Packing" at bounding box center [1384, 442] width 106 height 26
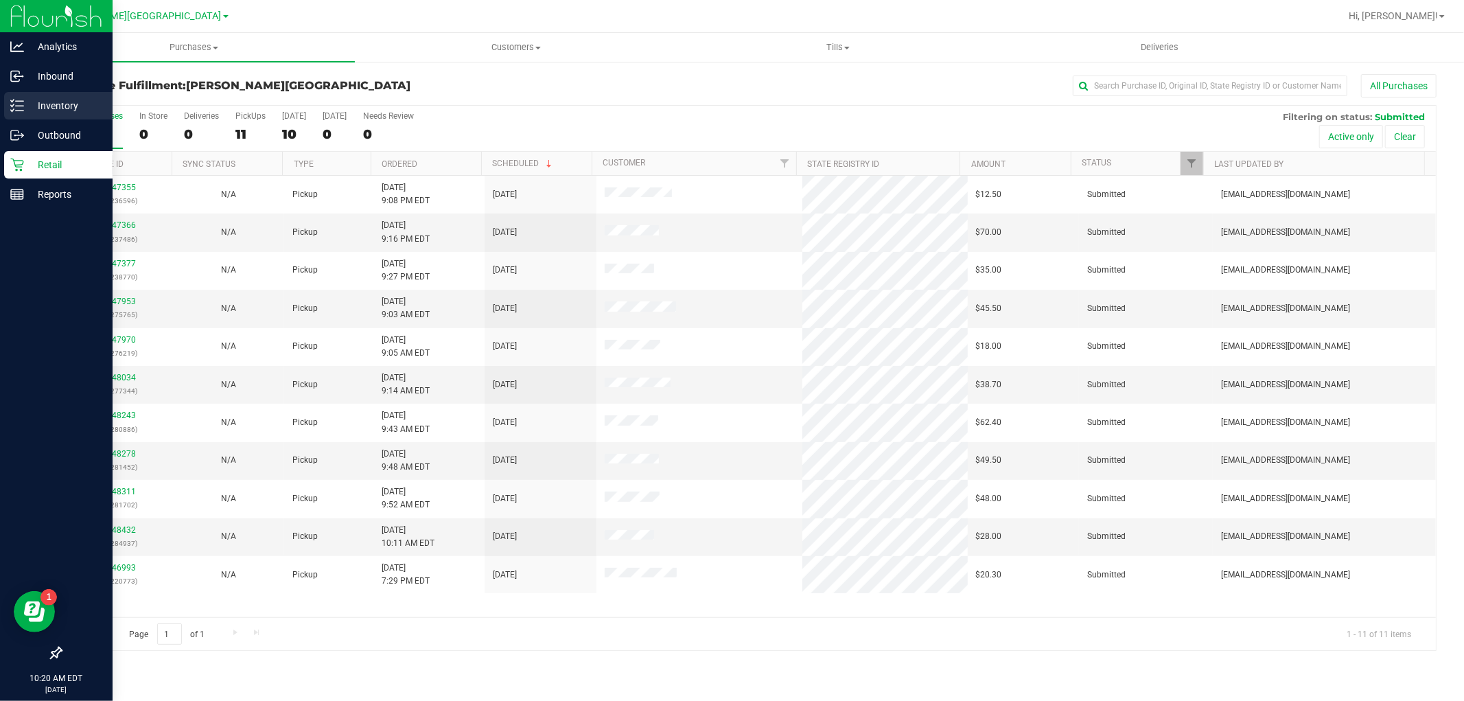
click at [69, 103] on p "Inventory" at bounding box center [65, 105] width 82 height 16
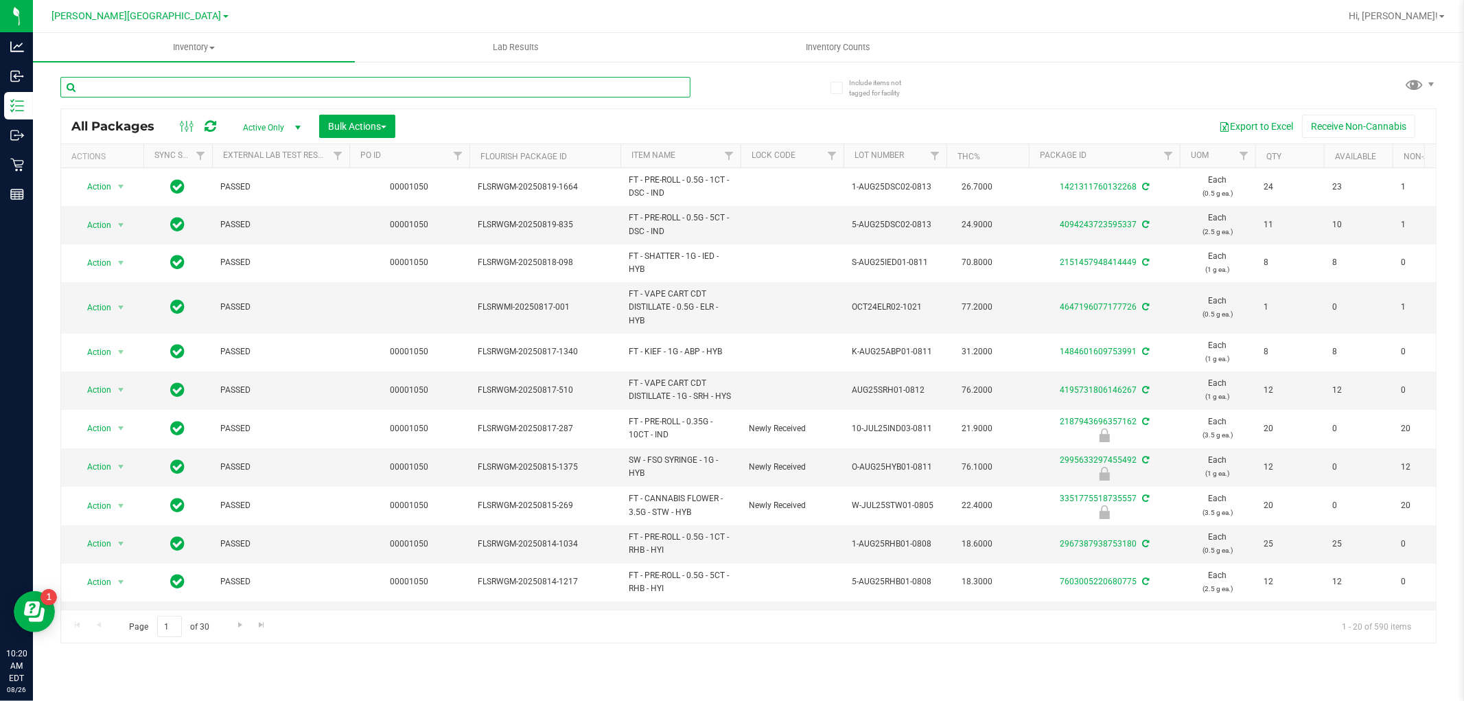
click at [192, 80] on input "text" at bounding box center [375, 87] width 630 height 21
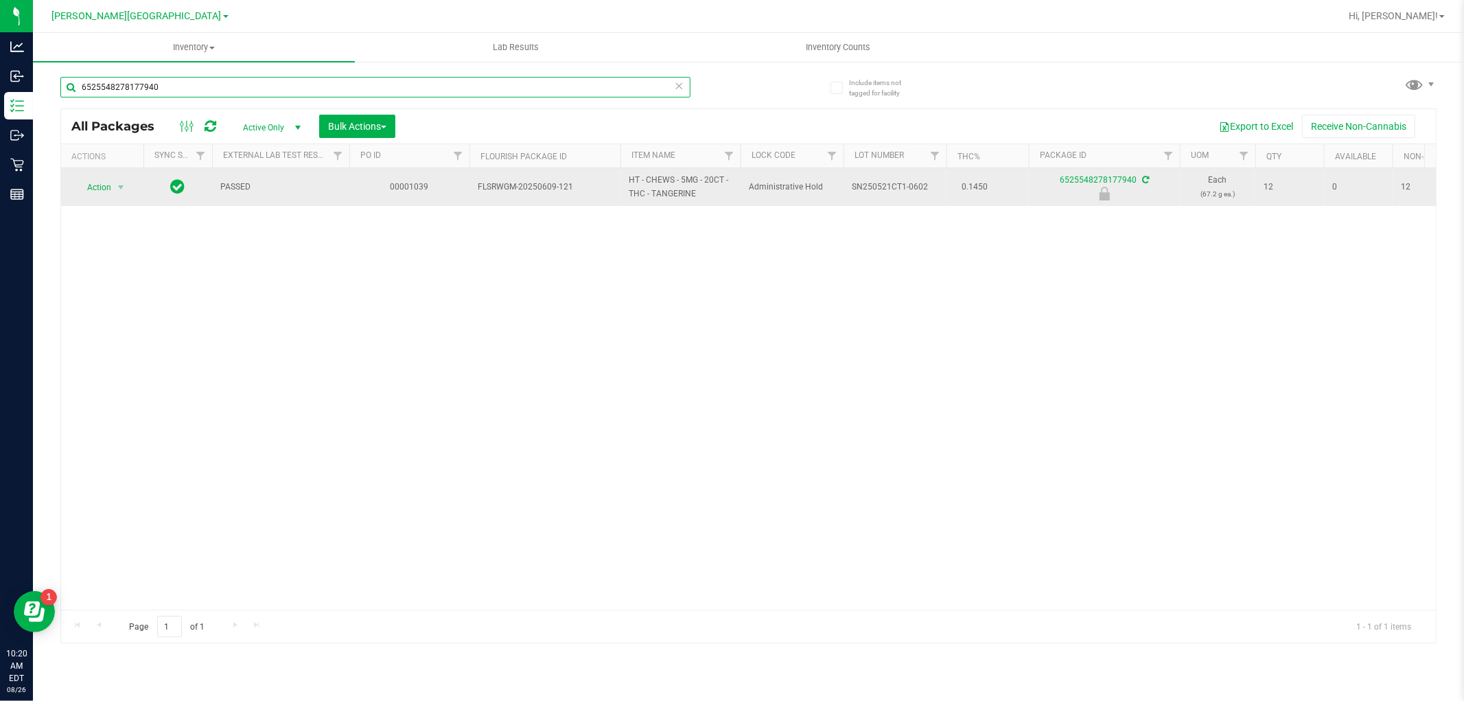
type input "6525548278177940"
click at [91, 184] on span "Action" at bounding box center [93, 187] width 37 height 19
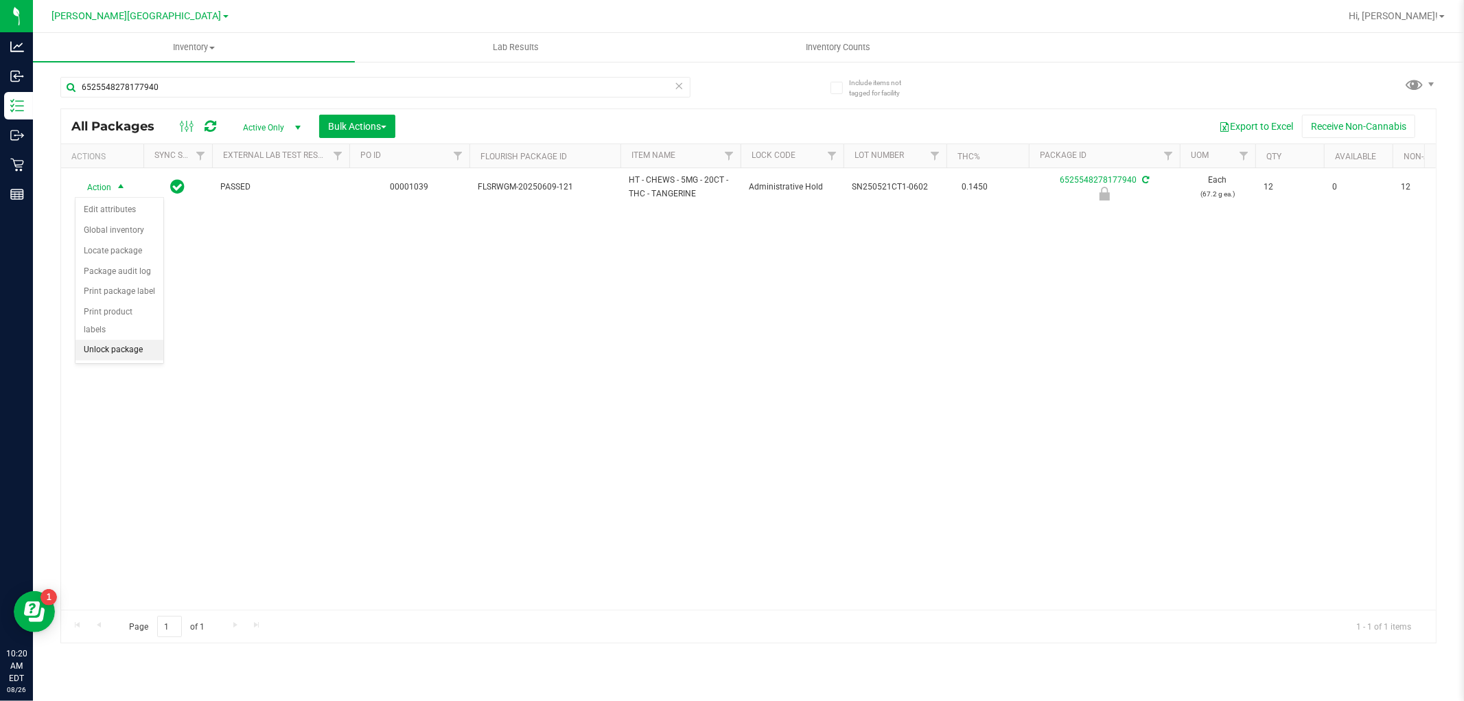
click at [129, 345] on li "Unlock package" at bounding box center [119, 350] width 88 height 21
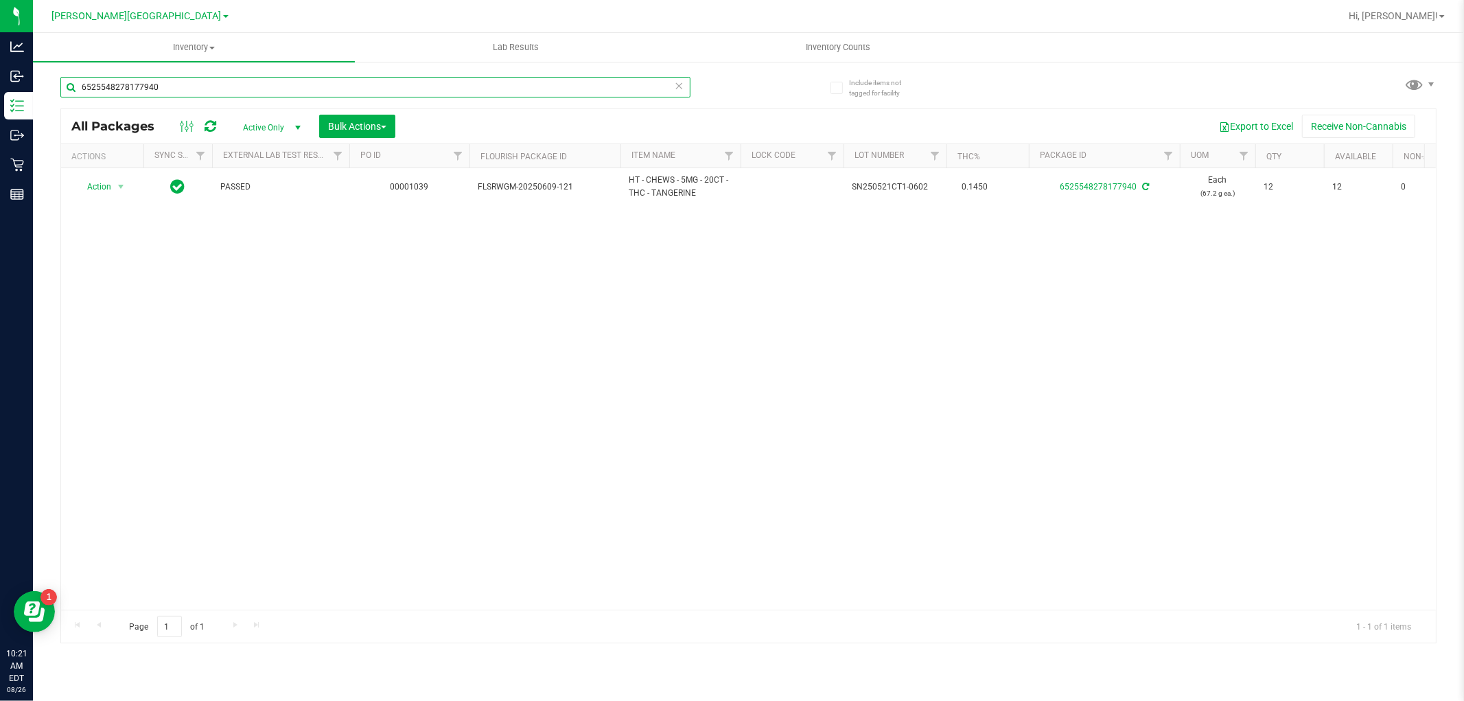
drag, startPoint x: 168, startPoint y: 86, endPoint x: 71, endPoint y: 104, distance: 98.4
click at [71, 104] on div "6525548278177940" at bounding box center [375, 93] width 630 height 32
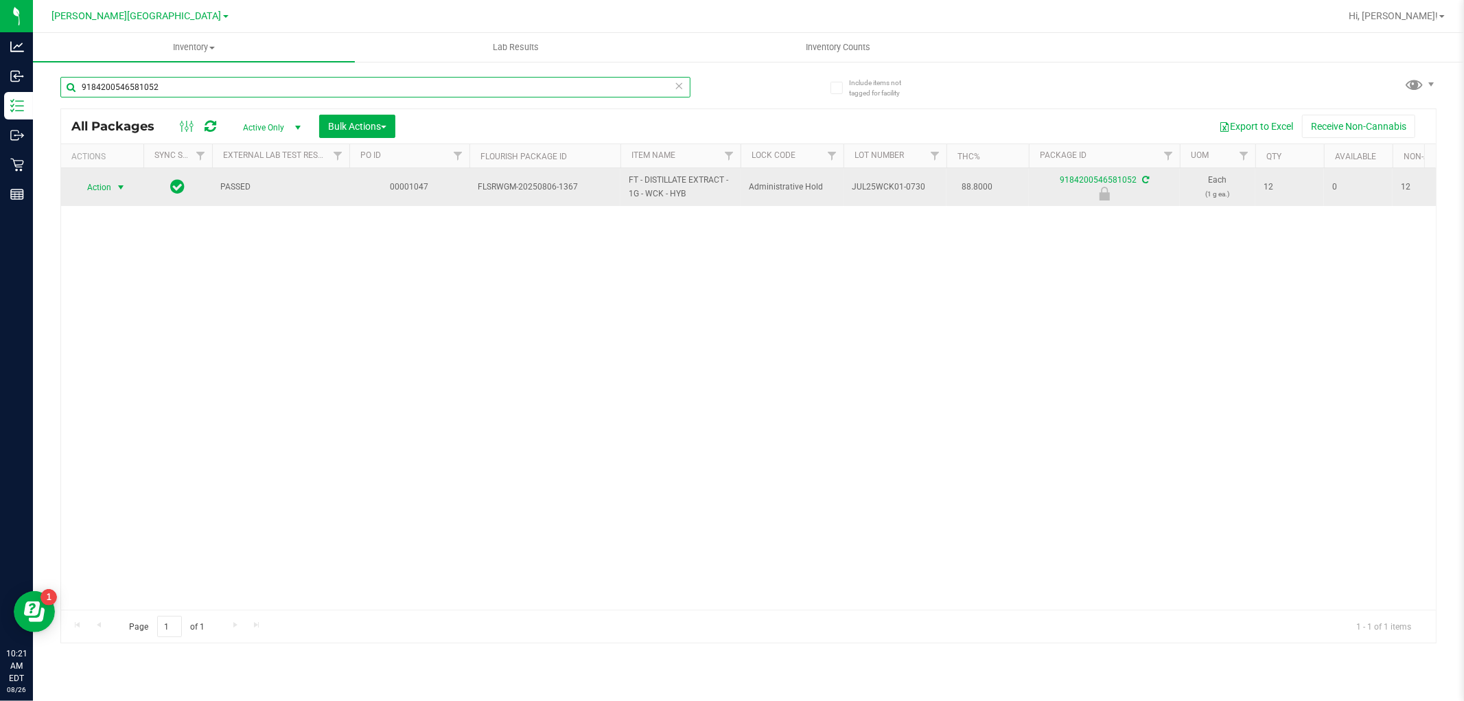
type input "9184200546581052"
click at [89, 187] on span "Action" at bounding box center [93, 187] width 37 height 19
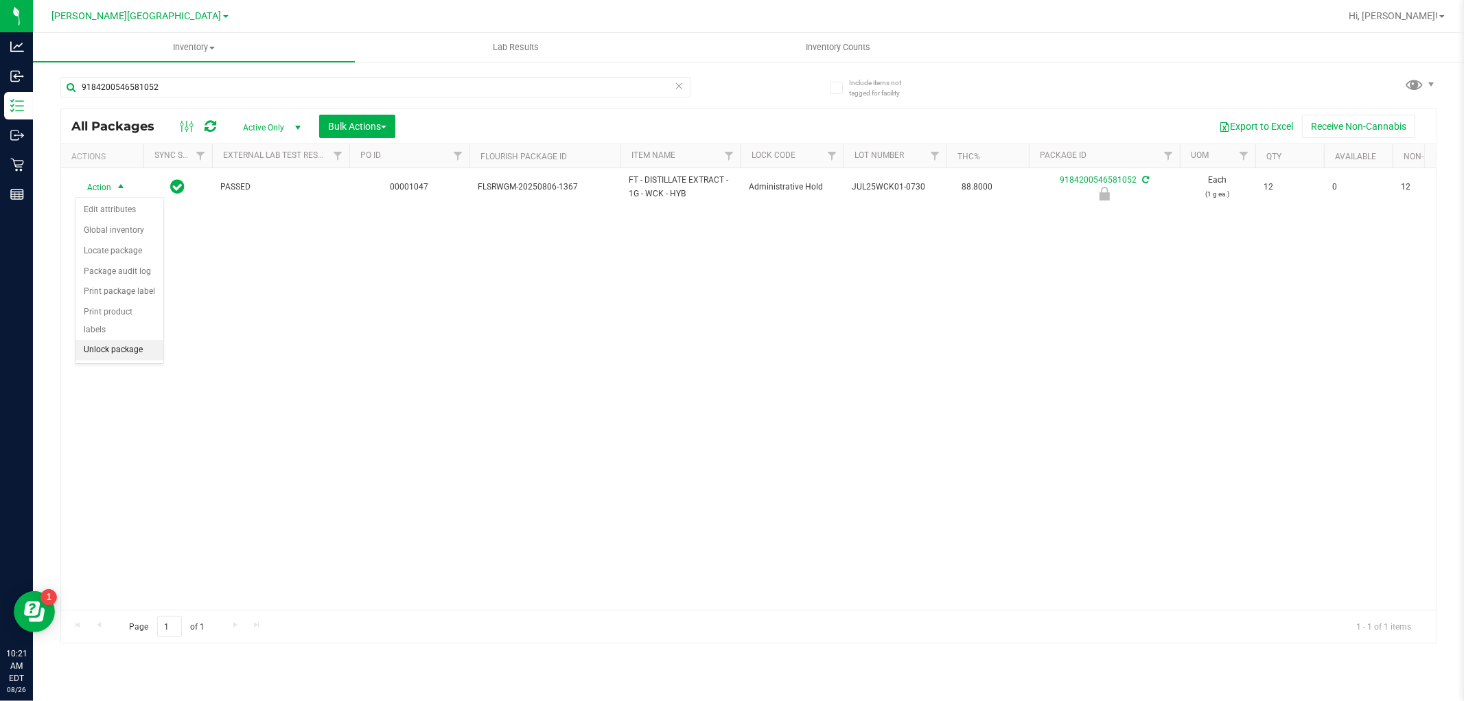
click at [110, 348] on li "Unlock package" at bounding box center [119, 350] width 88 height 21
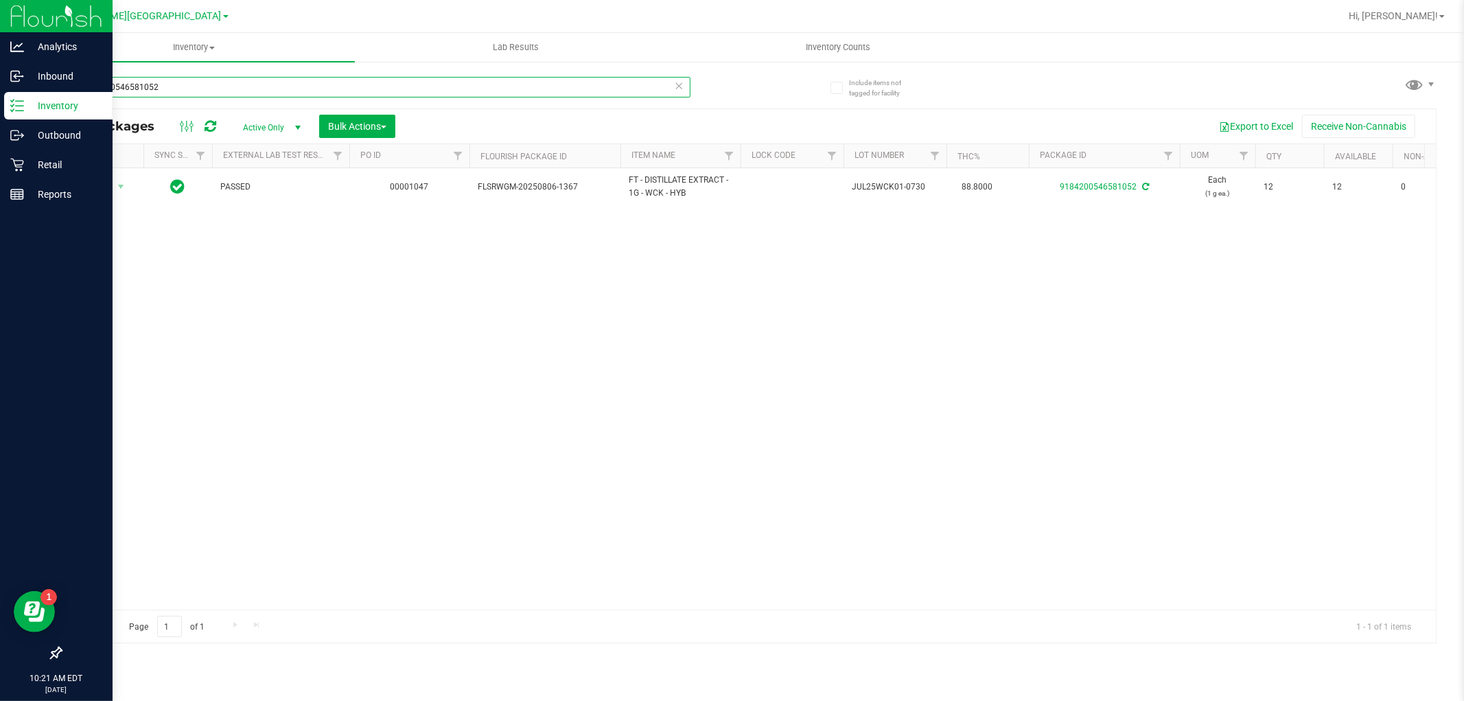
drag, startPoint x: 180, startPoint y: 87, endPoint x: 0, endPoint y: 108, distance: 181.0
click at [0, 108] on div "Analytics Inbound Inventory Outbound Retail Reports 10:21 AM EDT 08/26/2025 08/…" at bounding box center [732, 350] width 1464 height 701
drag, startPoint x: 198, startPoint y: 82, endPoint x: 0, endPoint y: 117, distance: 200.7
click at [0, 117] on div "Analytics Inbound Inventory Outbound Retail Reports 10:35 AM EDT 08/26/2025 08/…" at bounding box center [732, 350] width 1464 height 701
type input "hash"
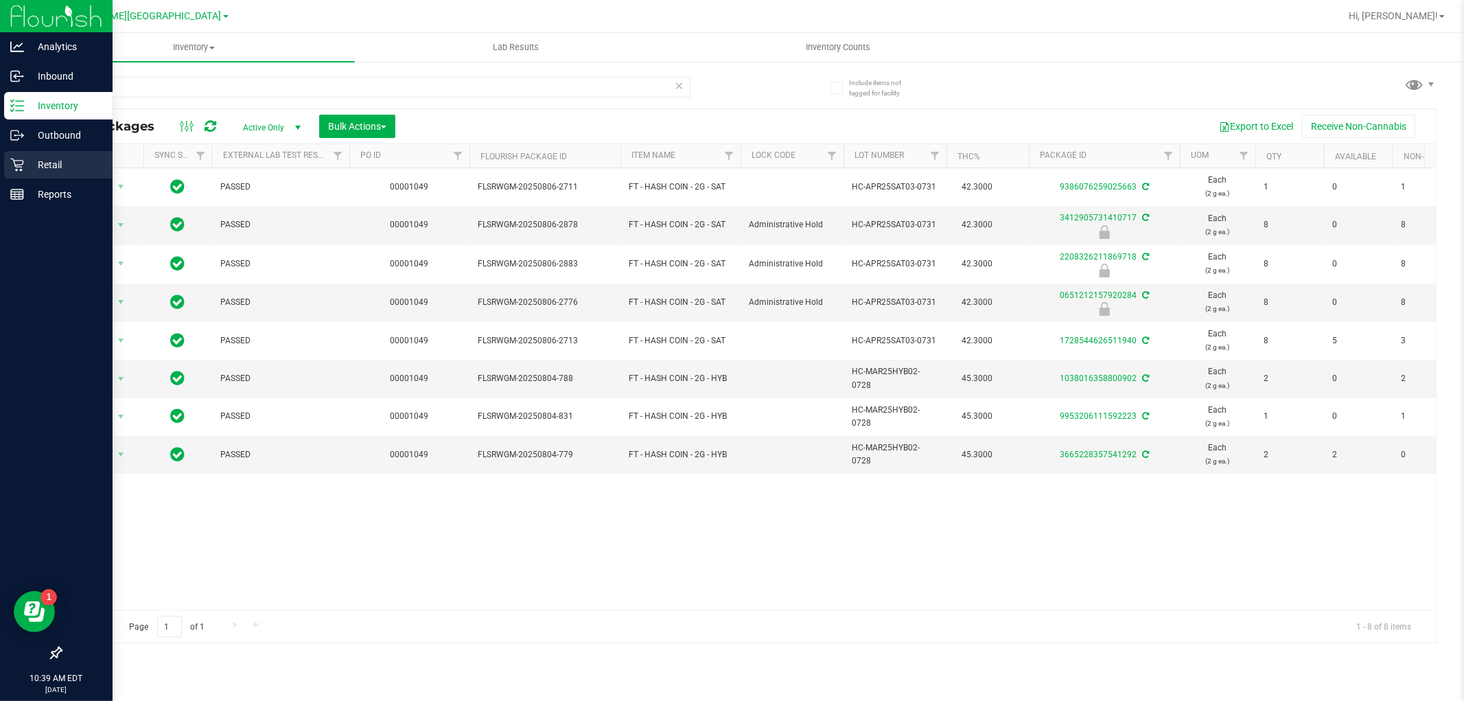
click at [69, 167] on p "Retail" at bounding box center [65, 164] width 82 height 16
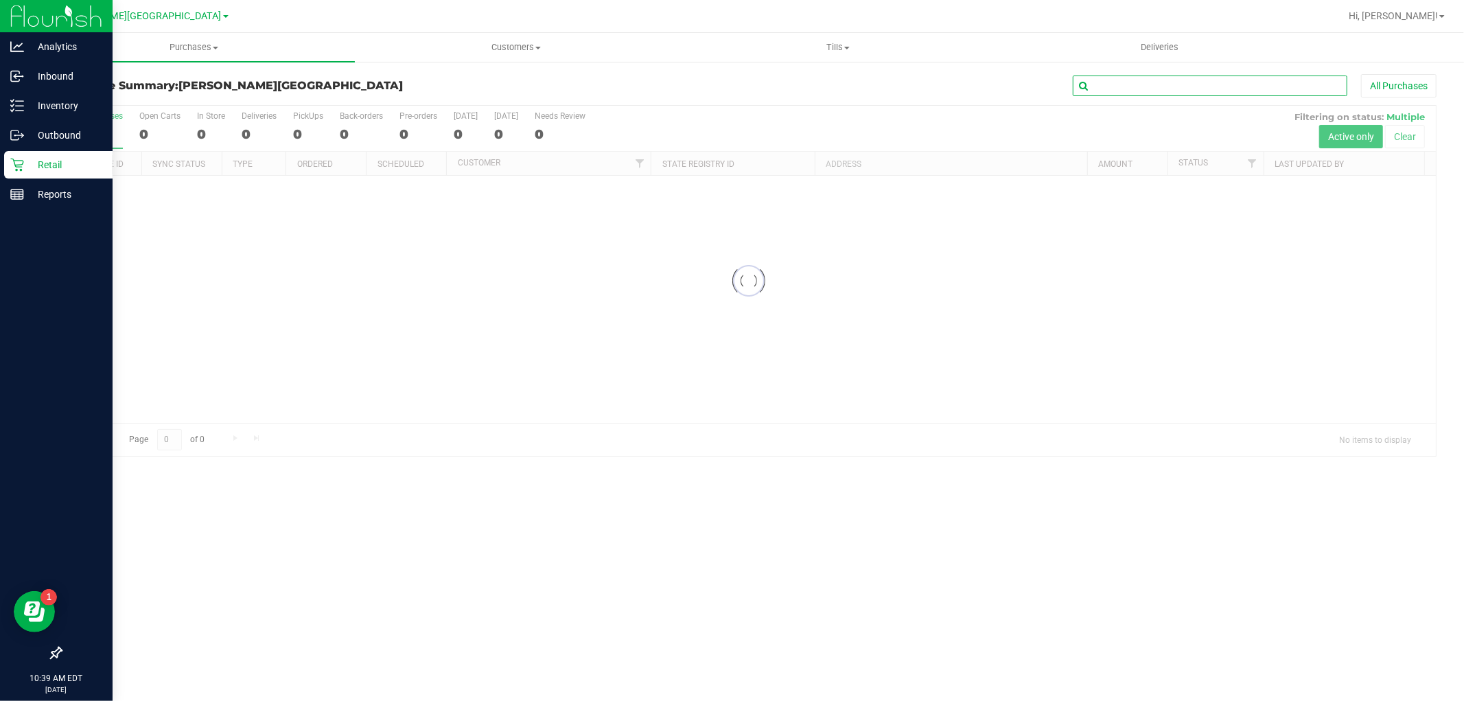
click at [1137, 91] on input "text" at bounding box center [1210, 85] width 274 height 21
type input "11847377"
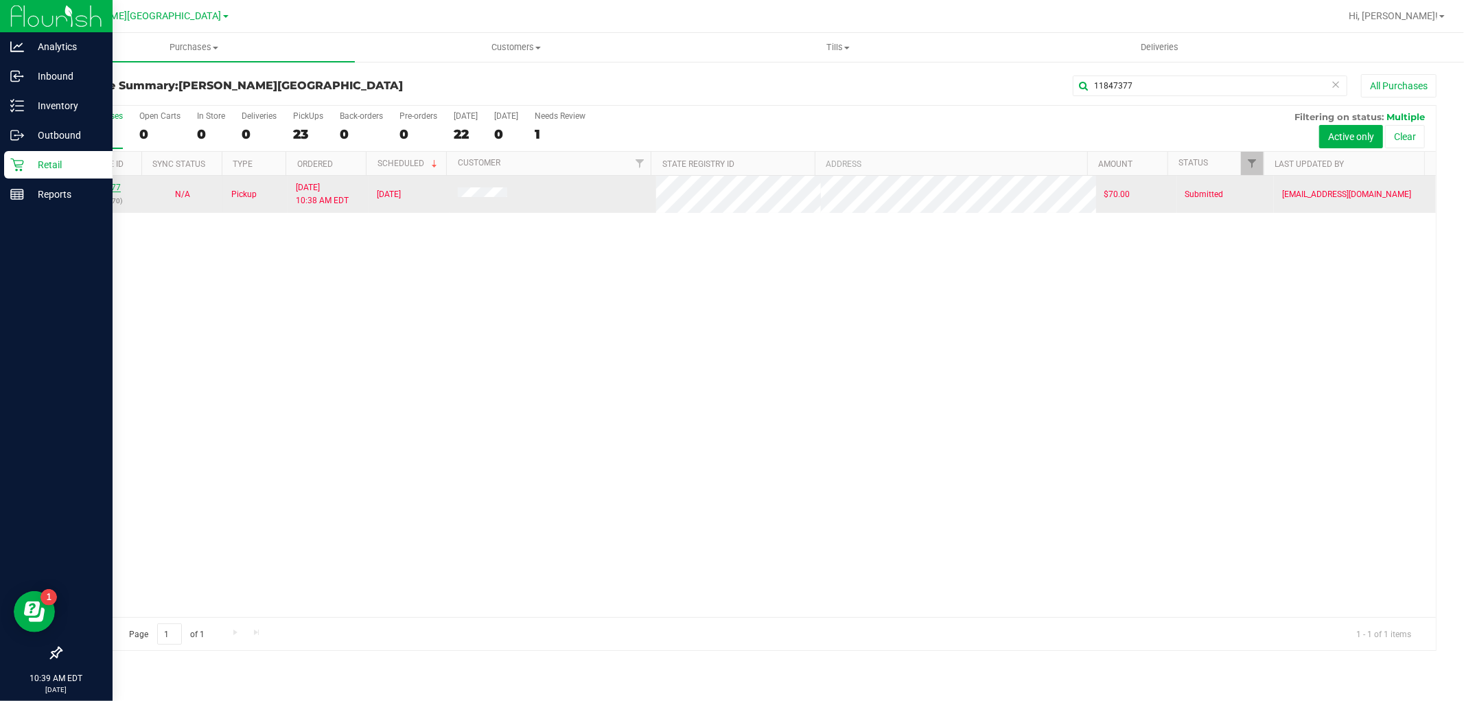
click at [100, 187] on link "11847377" at bounding box center [101, 188] width 38 height 10
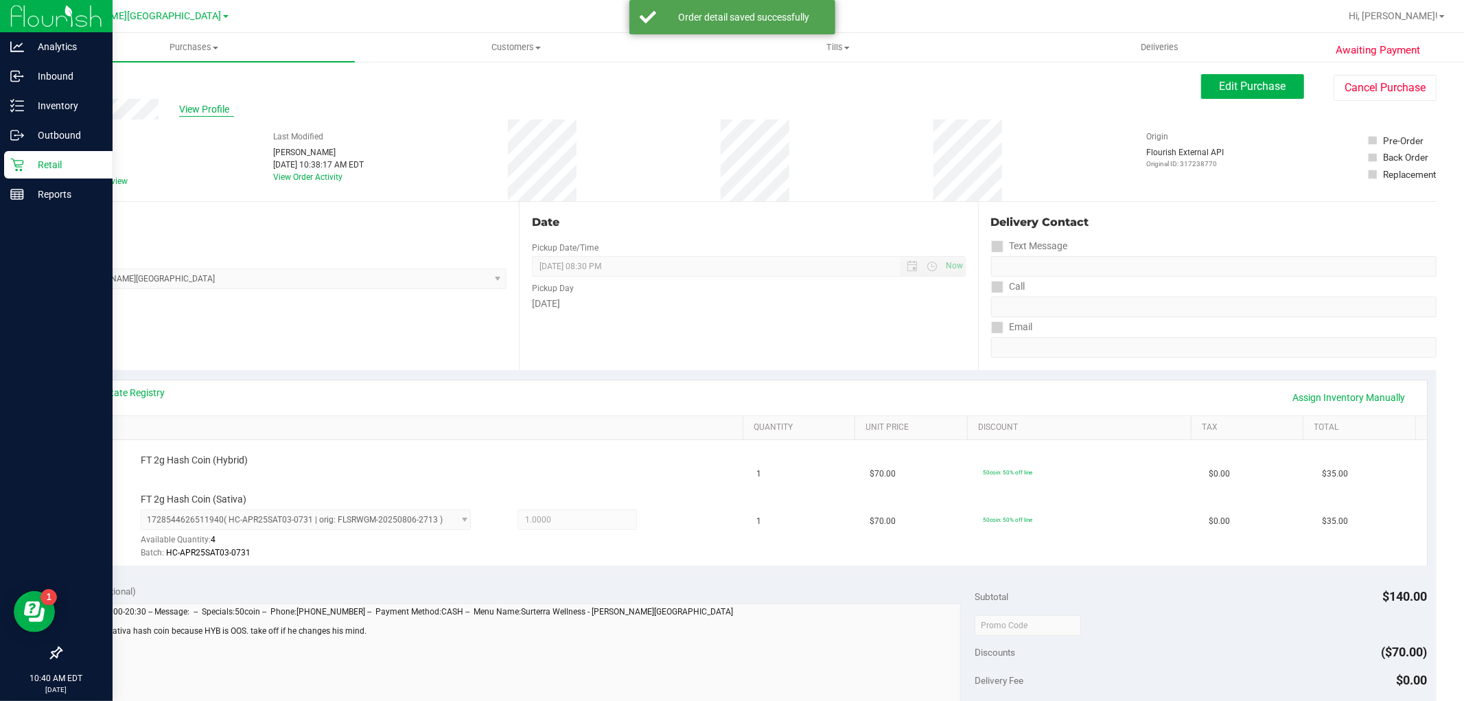
click at [202, 111] on span "View Profile" at bounding box center [206, 109] width 55 height 14
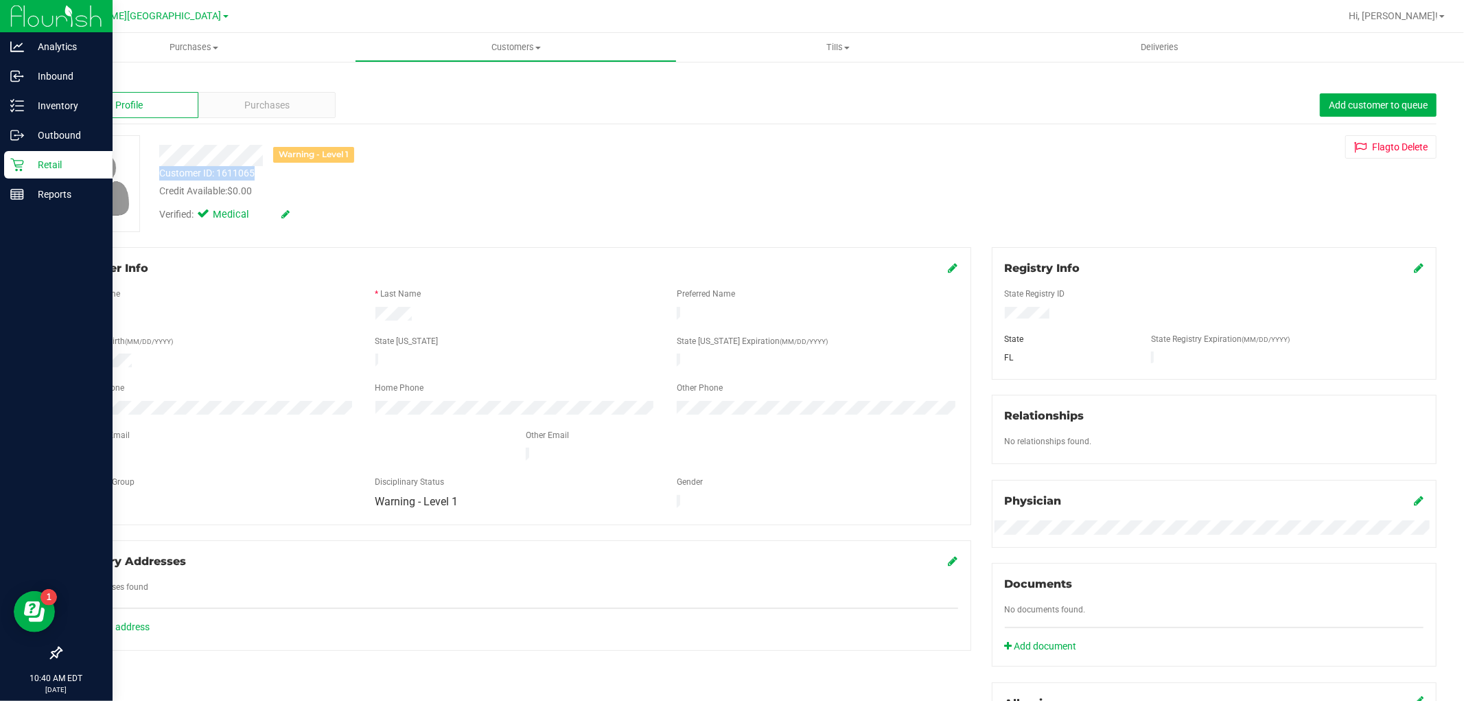
drag, startPoint x: 259, startPoint y: 174, endPoint x: 160, endPoint y: 168, distance: 99.0
click at [160, 168] on div "Customer ID: 1611065 Credit Available: $0.00" at bounding box center [498, 182] width 699 height 32
copy div "Customer ID: 1611065"
click at [21, 158] on icon at bounding box center [17, 165] width 14 height 14
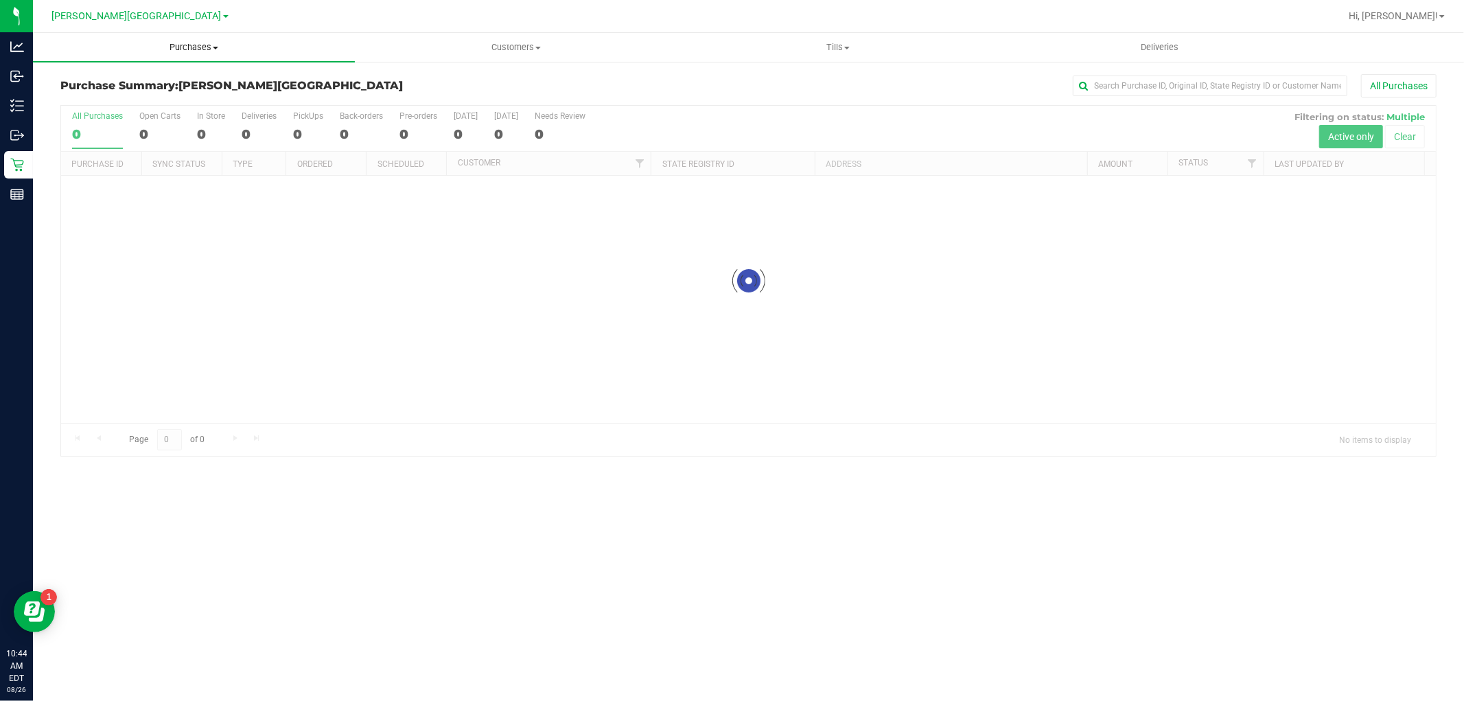
click at [183, 41] on span "Purchases" at bounding box center [194, 47] width 322 height 12
click at [156, 97] on li "Fulfillment" at bounding box center [194, 99] width 322 height 16
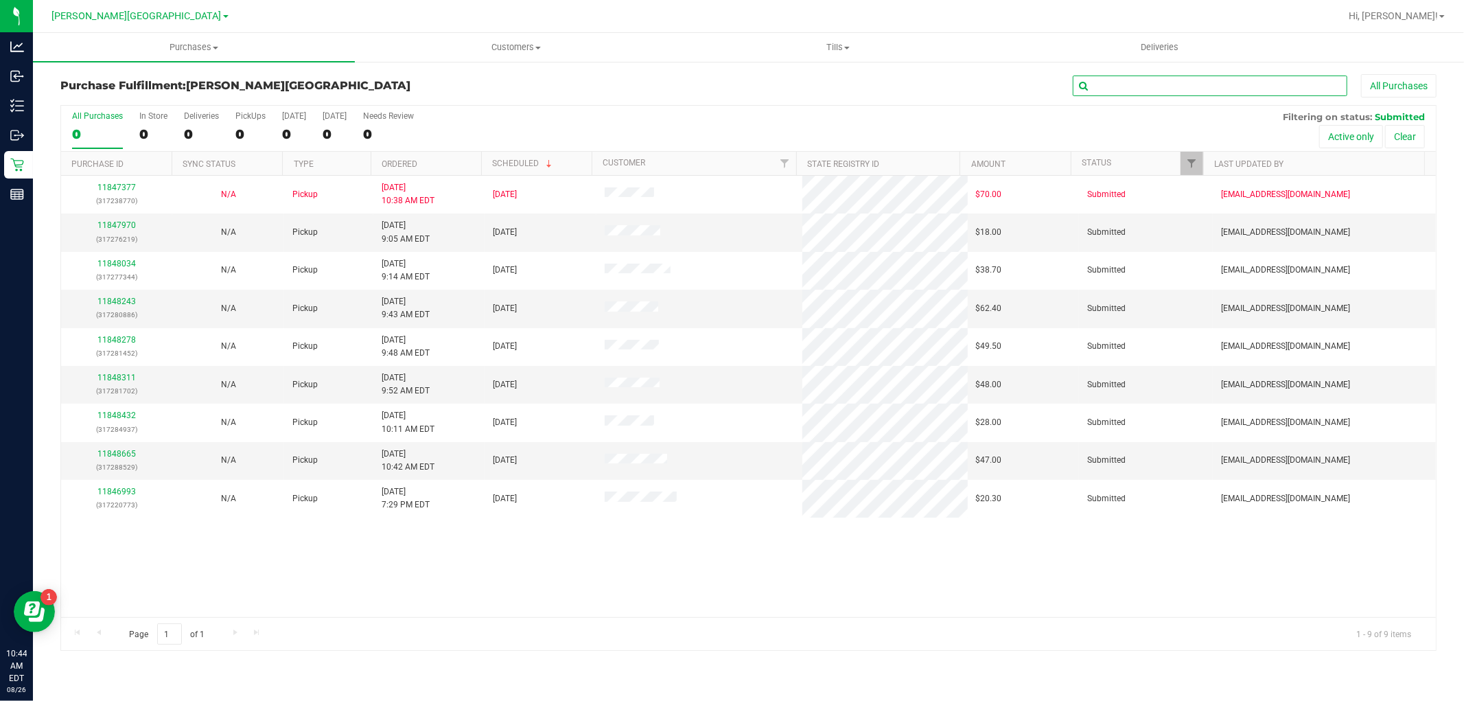
click at [1122, 86] on input "text" at bounding box center [1210, 85] width 274 height 21
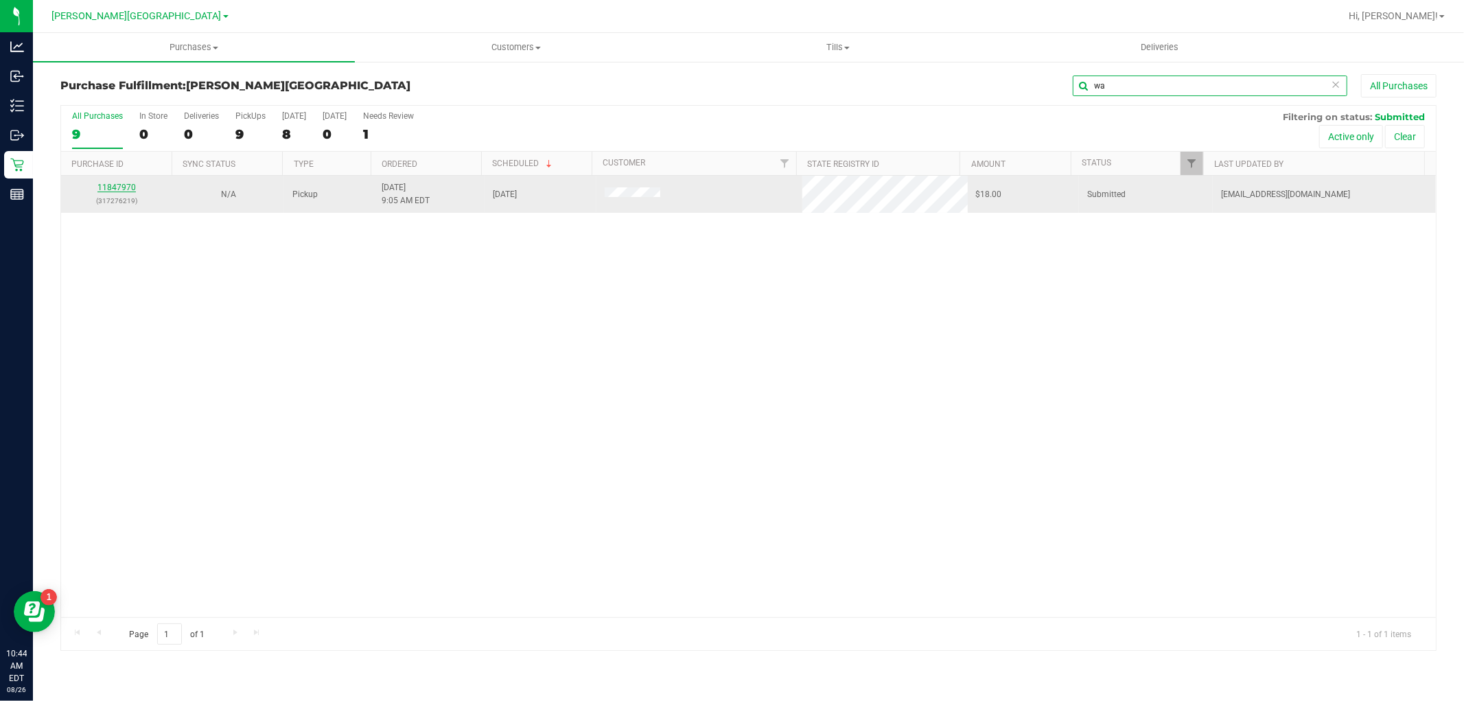
type input "wa"
click at [125, 188] on link "11847970" at bounding box center [116, 188] width 38 height 10
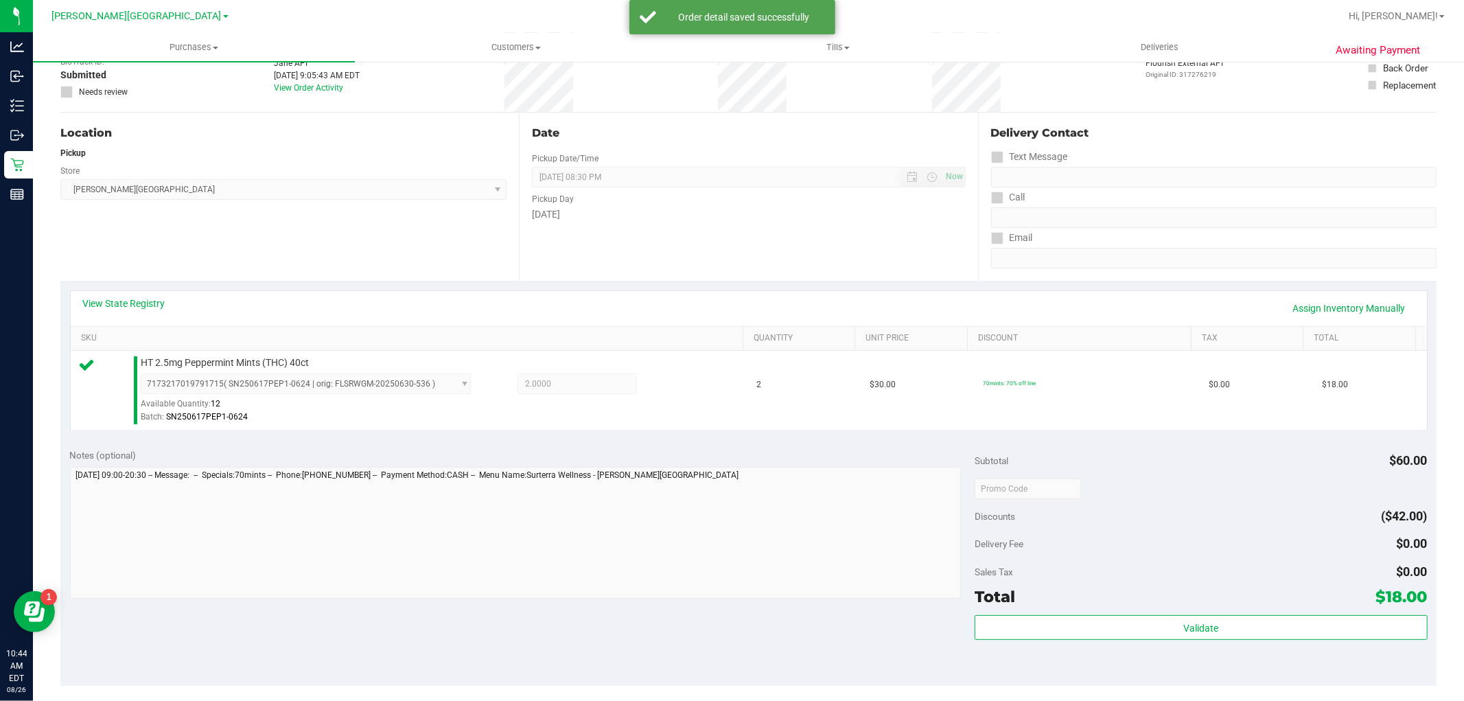
scroll to position [229, 0]
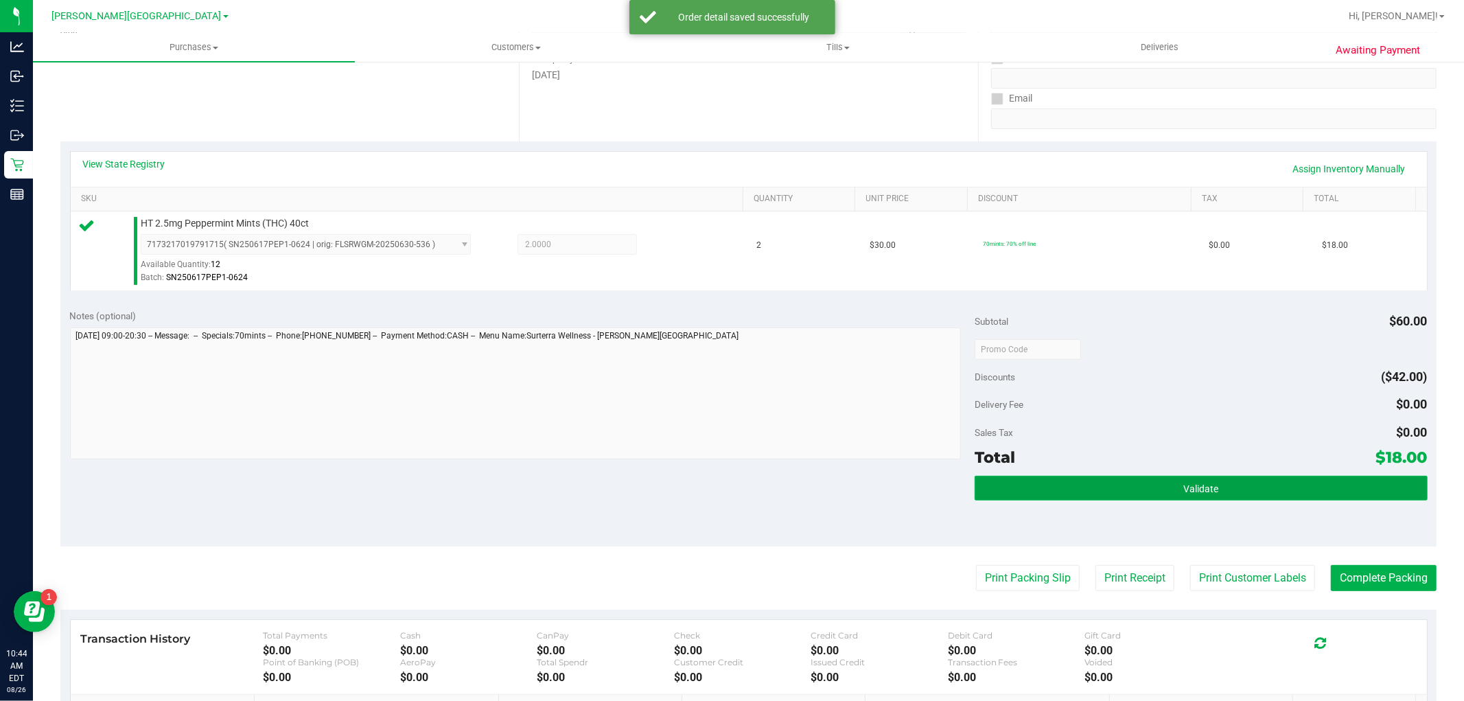
click at [1252, 489] on button "Validate" at bounding box center [1200, 488] width 452 height 25
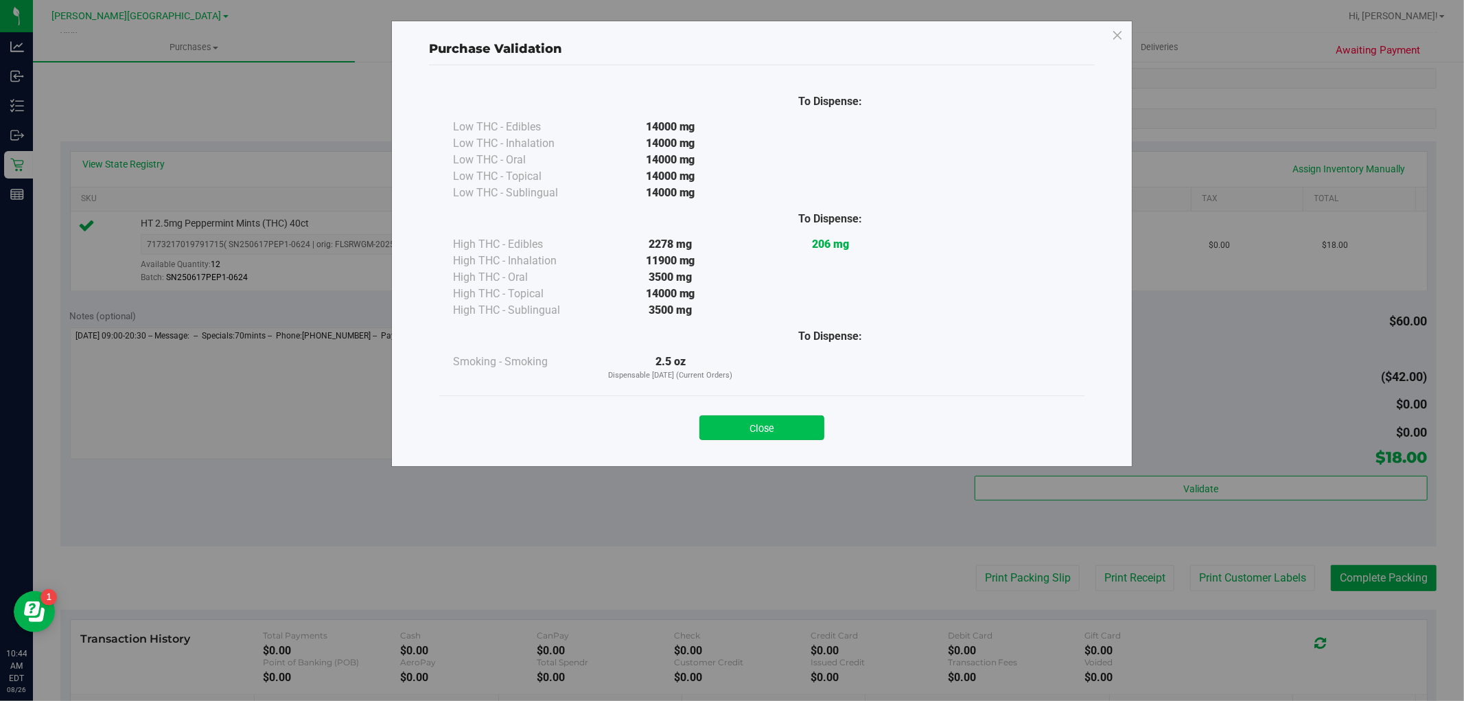
click at [793, 423] on button "Close" at bounding box center [761, 427] width 125 height 25
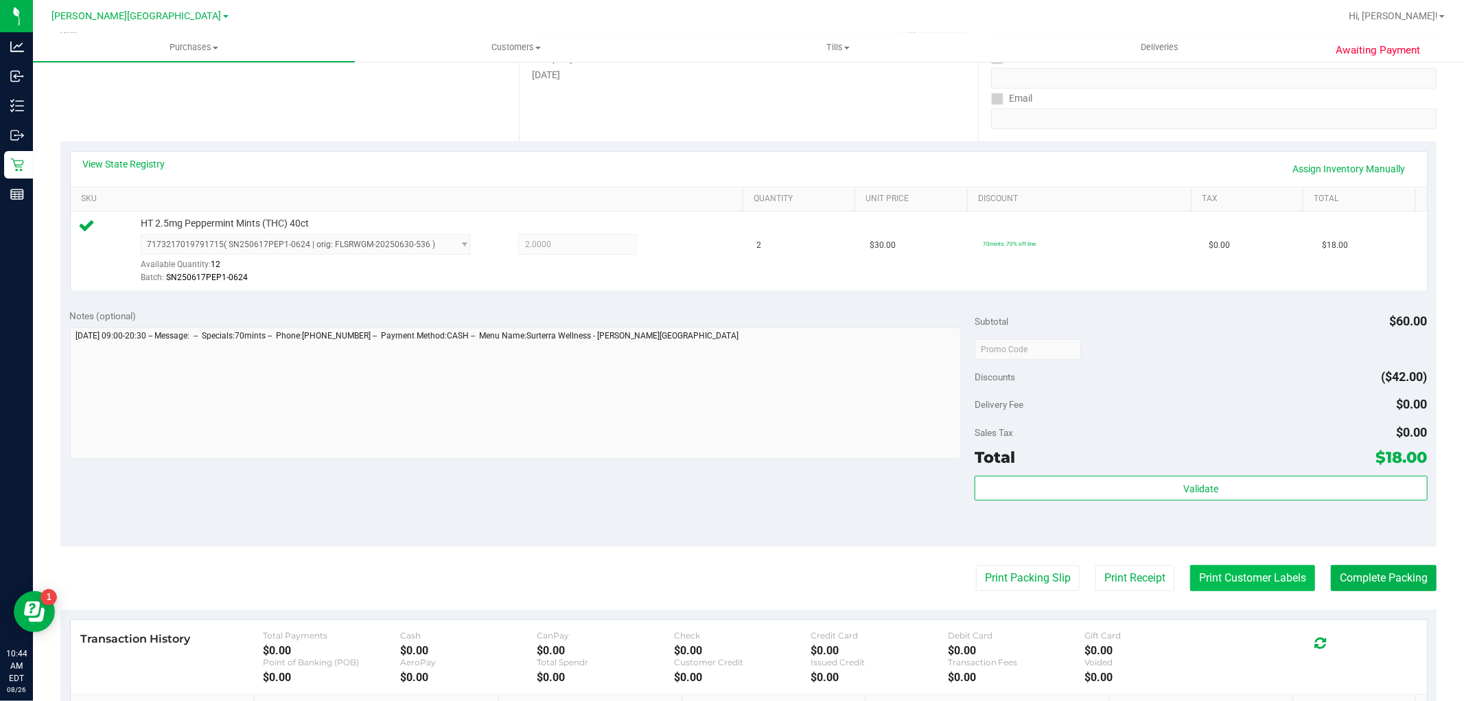
click at [1190, 580] on button "Print Customer Labels" at bounding box center [1252, 578] width 125 height 26
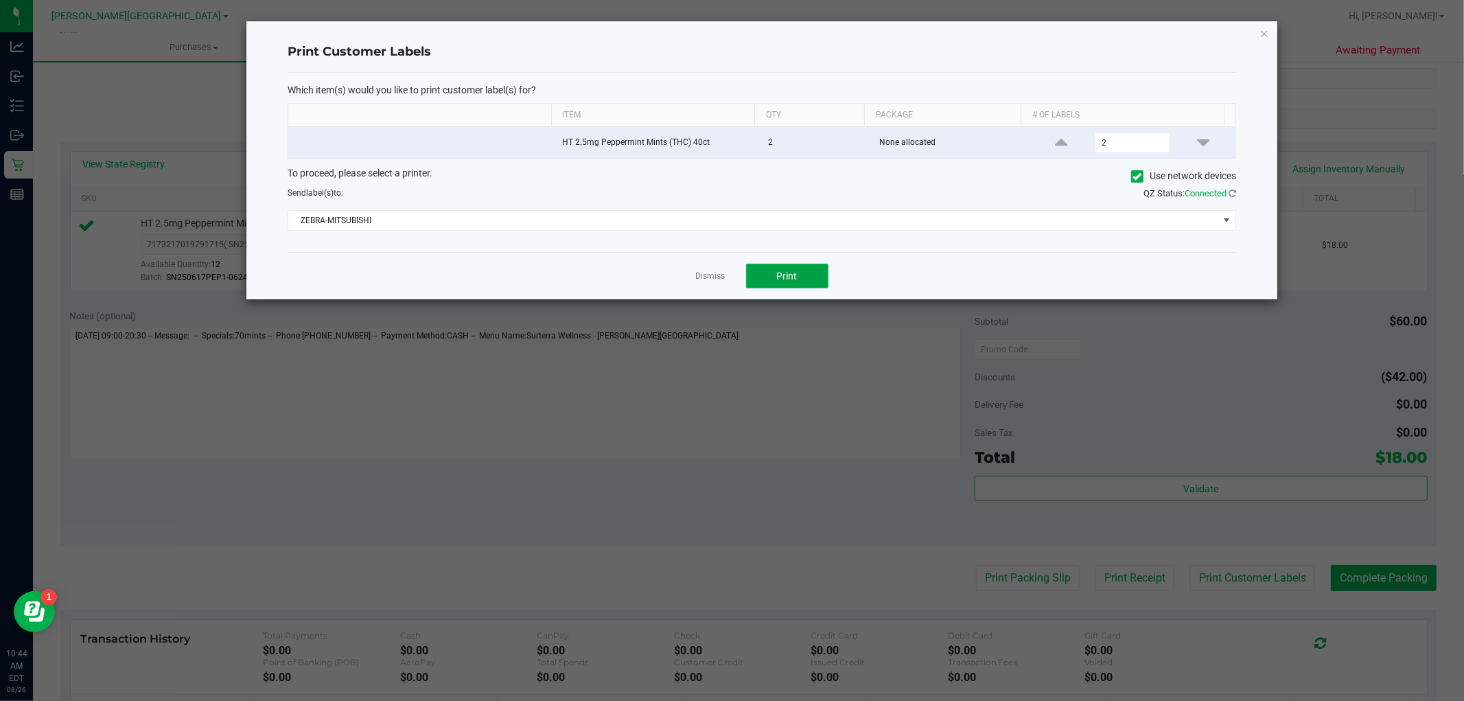
click at [817, 285] on button "Print" at bounding box center [787, 276] width 82 height 25
click at [705, 274] on link "Dismiss" at bounding box center [711, 276] width 30 height 12
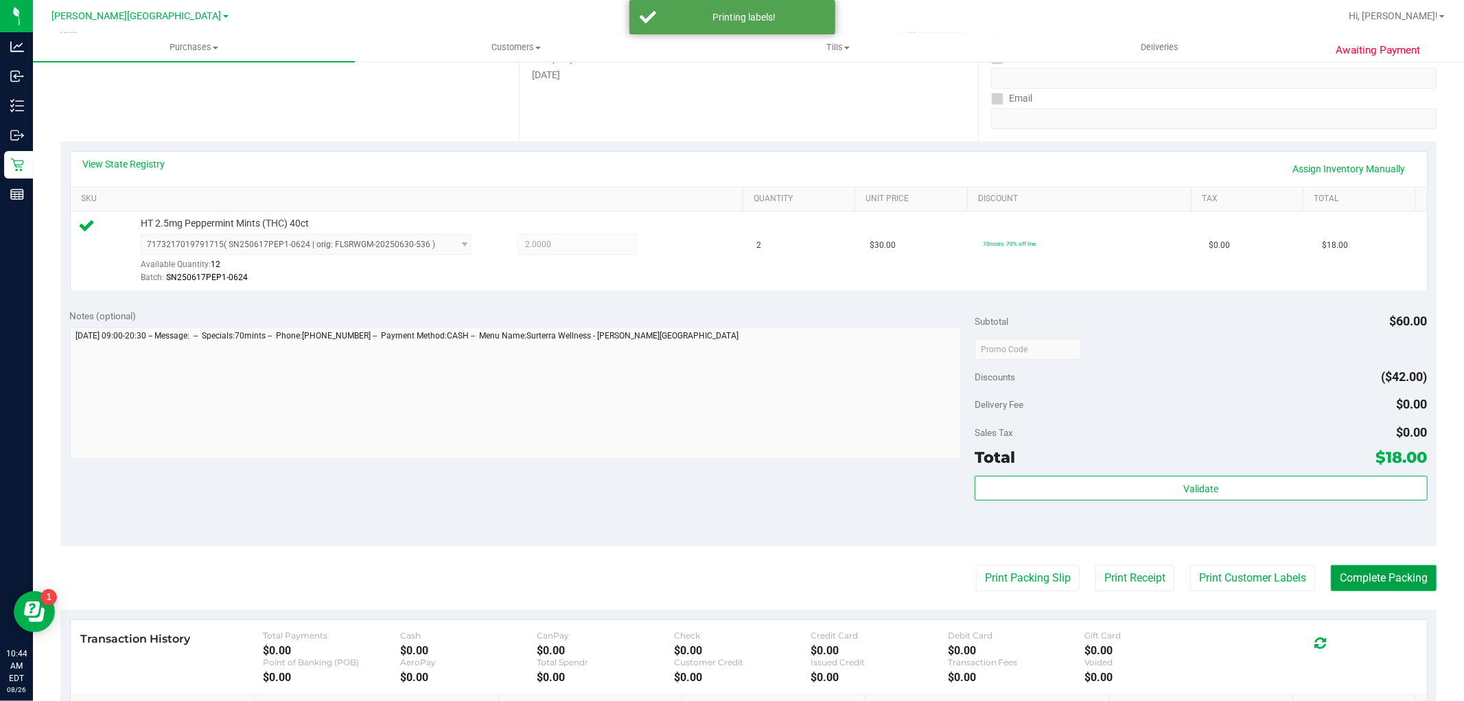
click at [1374, 574] on button "Complete Packing" at bounding box center [1384, 578] width 106 height 26
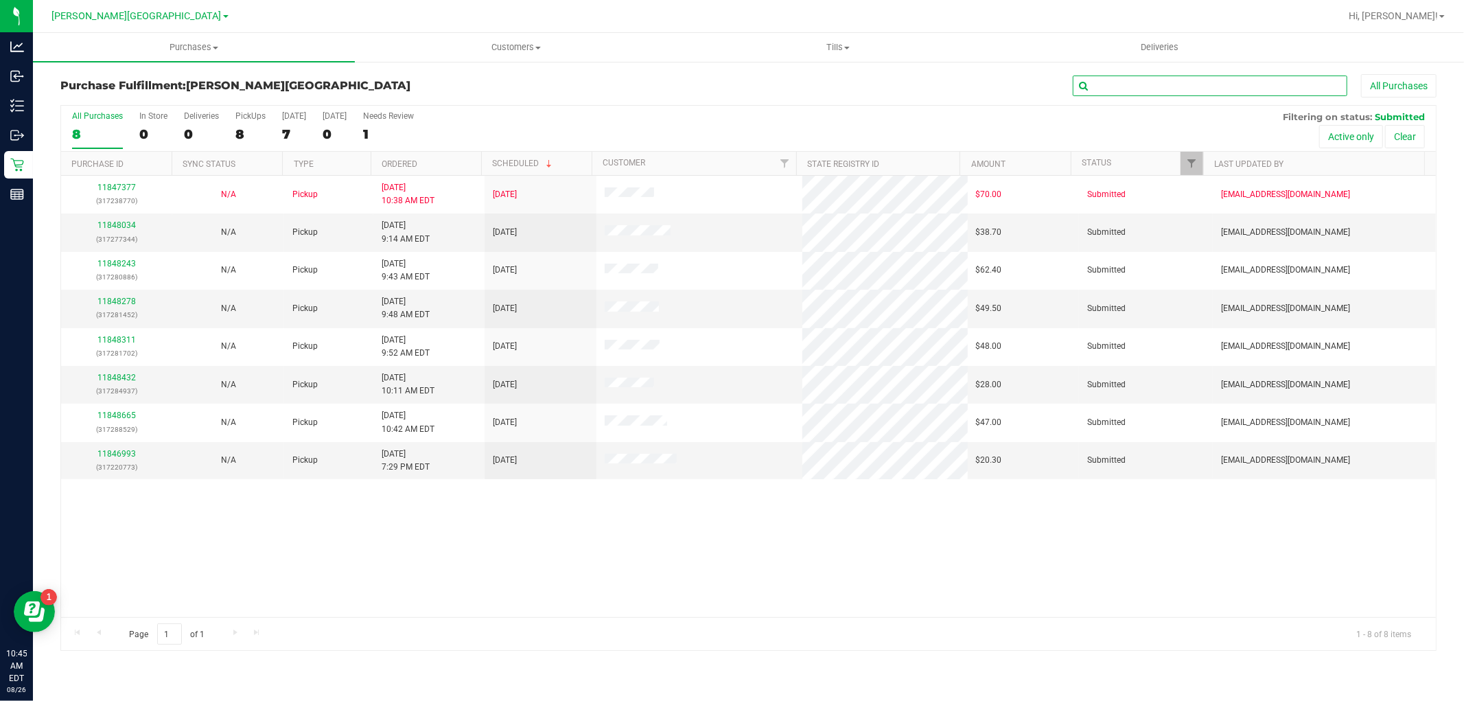
click at [1150, 93] on input "text" at bounding box center [1210, 85] width 274 height 21
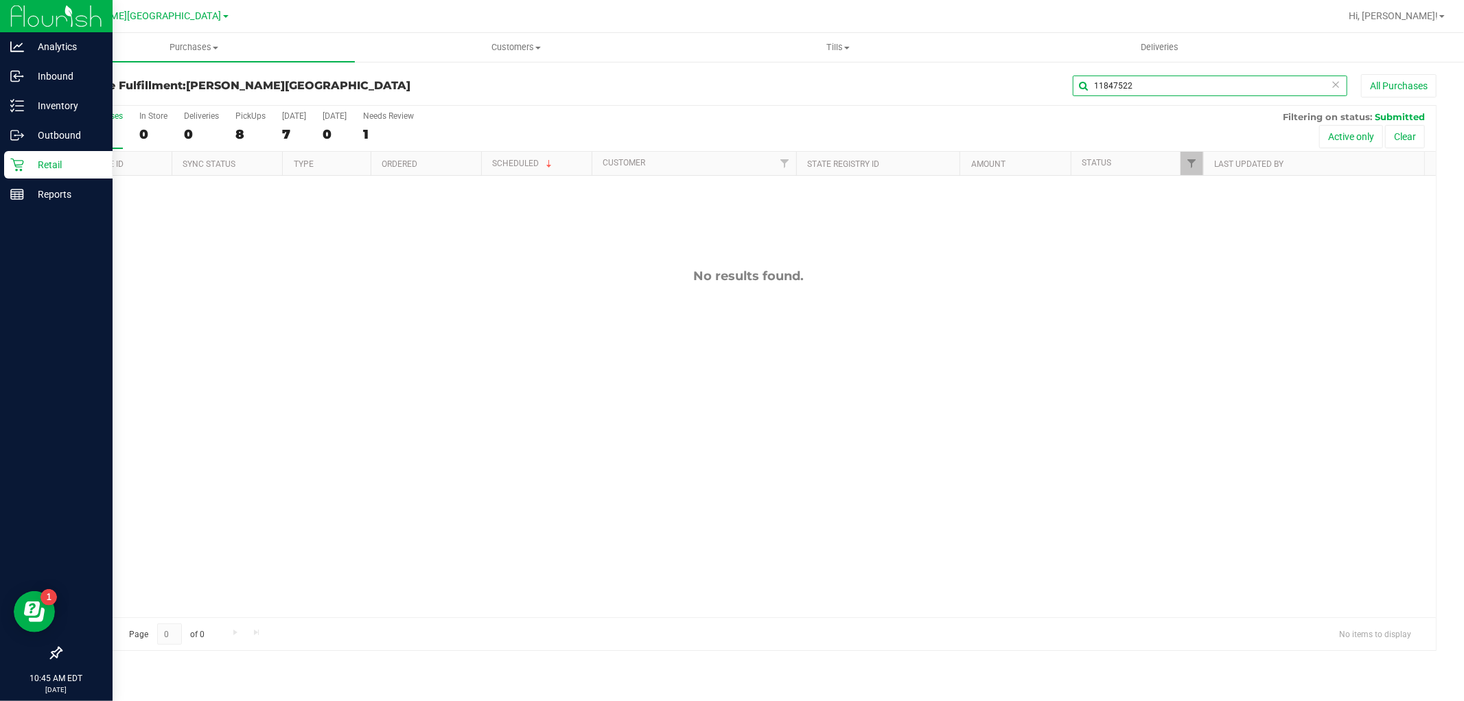
type input "11847522"
click at [29, 174] on div "Retail" at bounding box center [58, 164] width 108 height 27
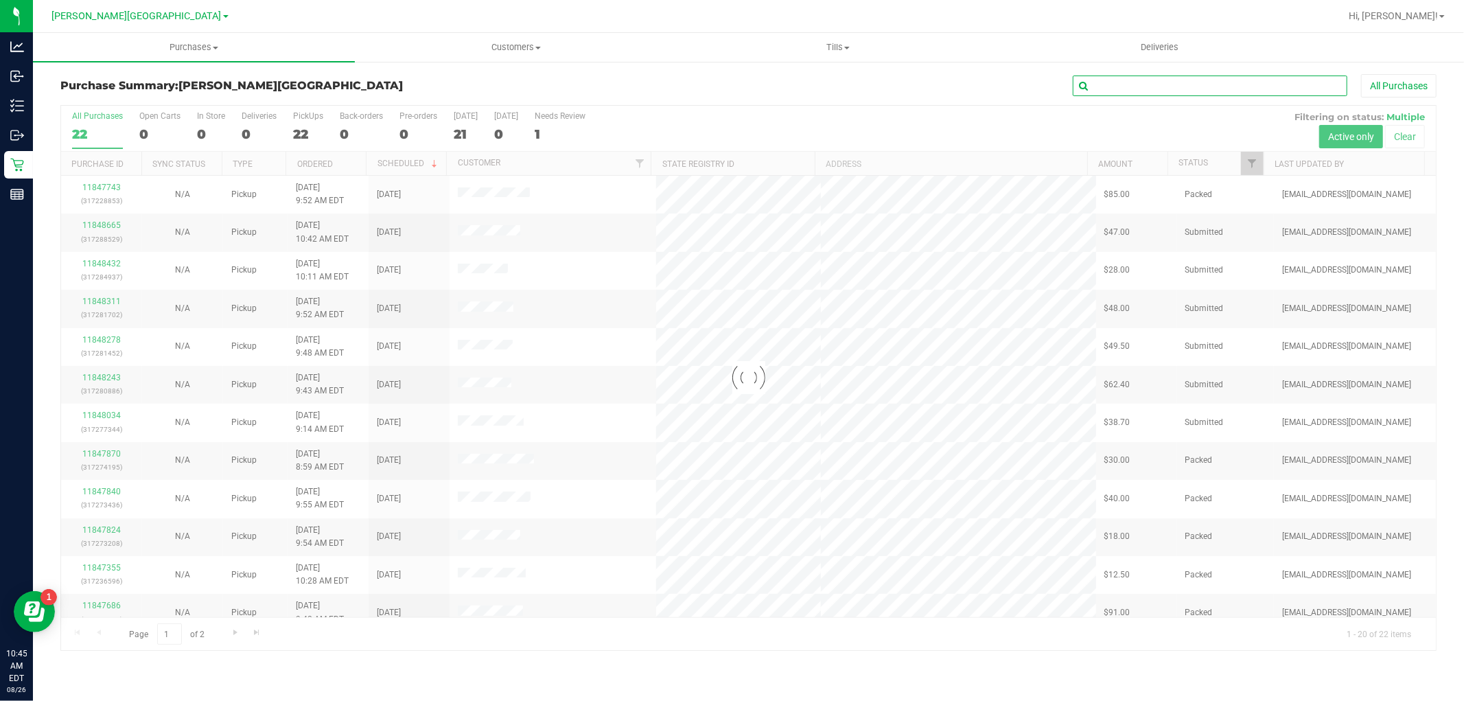
click at [1123, 83] on input "text" at bounding box center [1210, 85] width 274 height 21
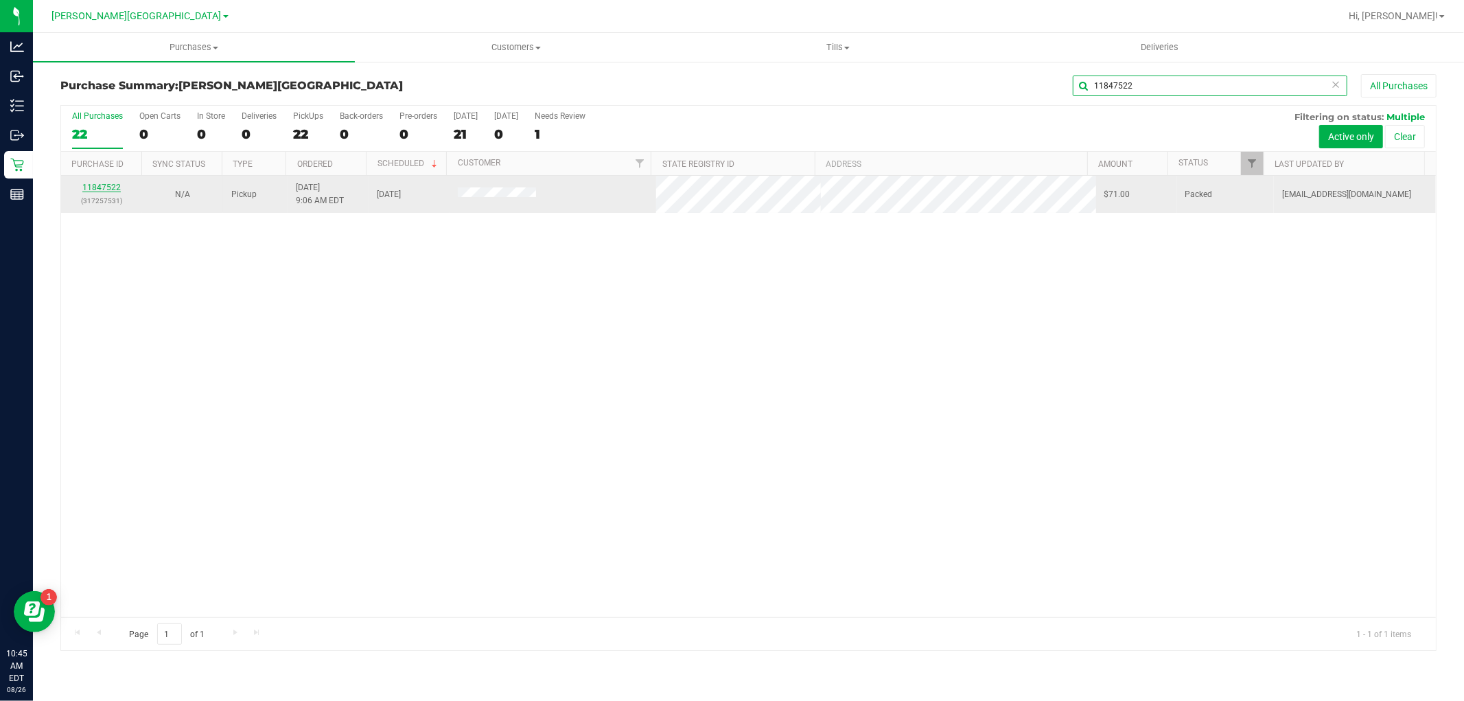
type input "11847522"
click at [113, 187] on link "11847522" at bounding box center [101, 188] width 38 height 10
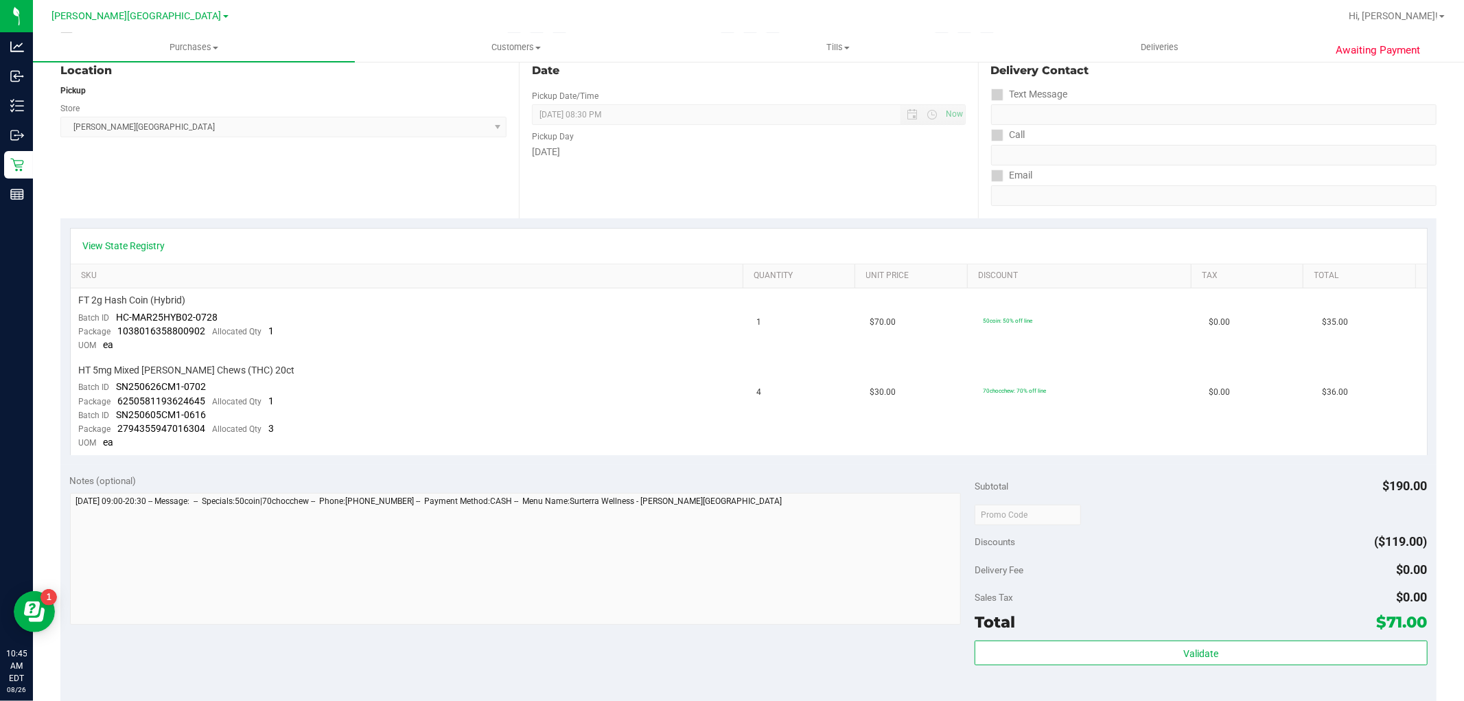
scroll to position [152, 0]
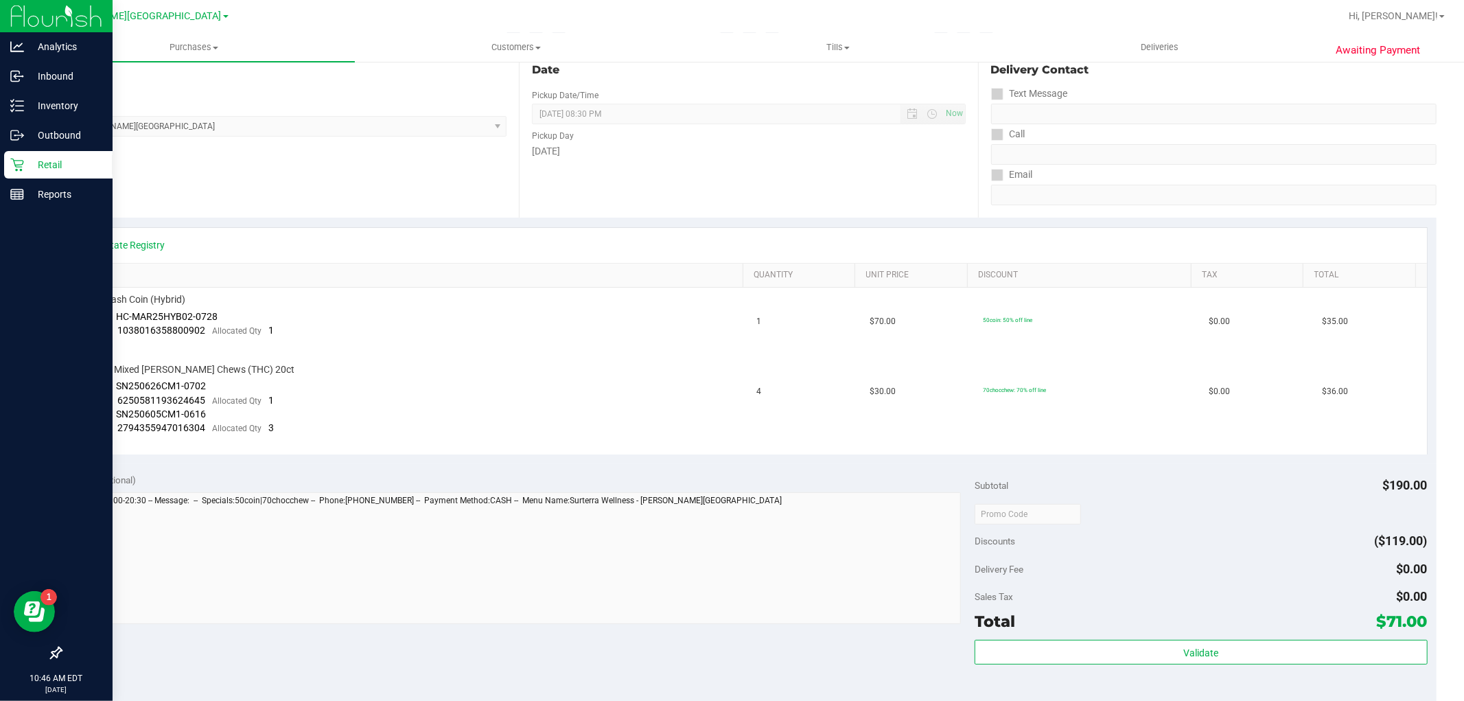
click at [72, 172] on div "Retail" at bounding box center [58, 164] width 108 height 27
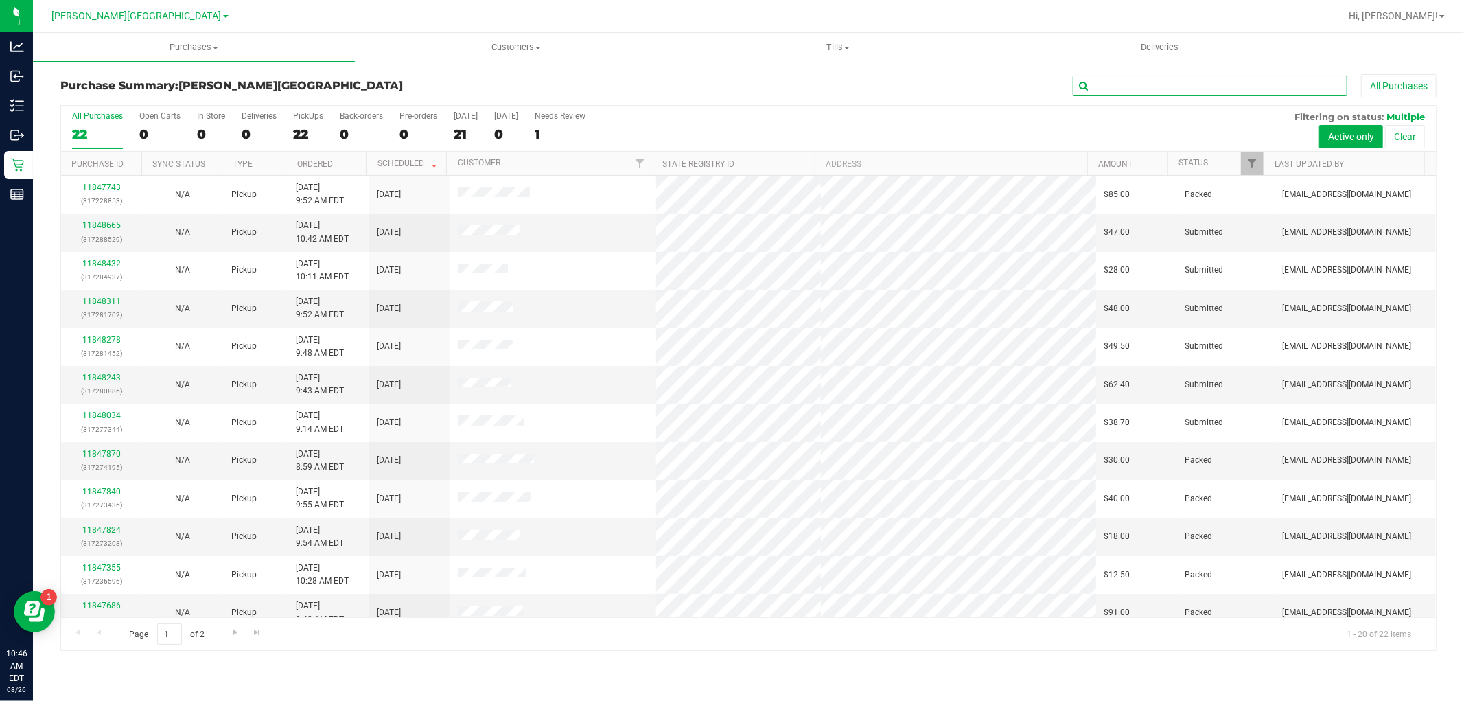
click at [1120, 86] on input "text" at bounding box center [1210, 85] width 274 height 21
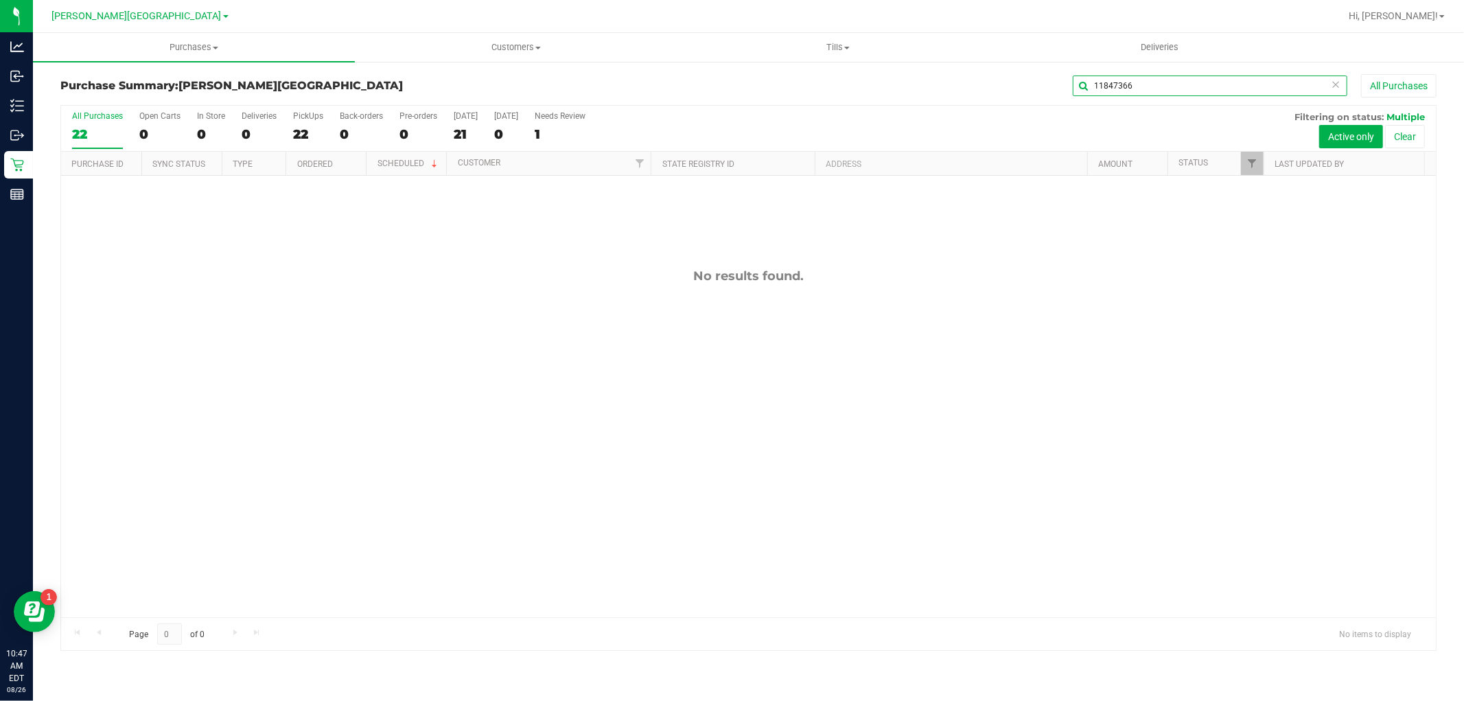
type input "11847366"
click at [35, 172] on div "Purchase Summary: Merritt Island WC 11847366 All Purchases All Purchases 22 Ope…" at bounding box center [748, 362] width 1431 height 604
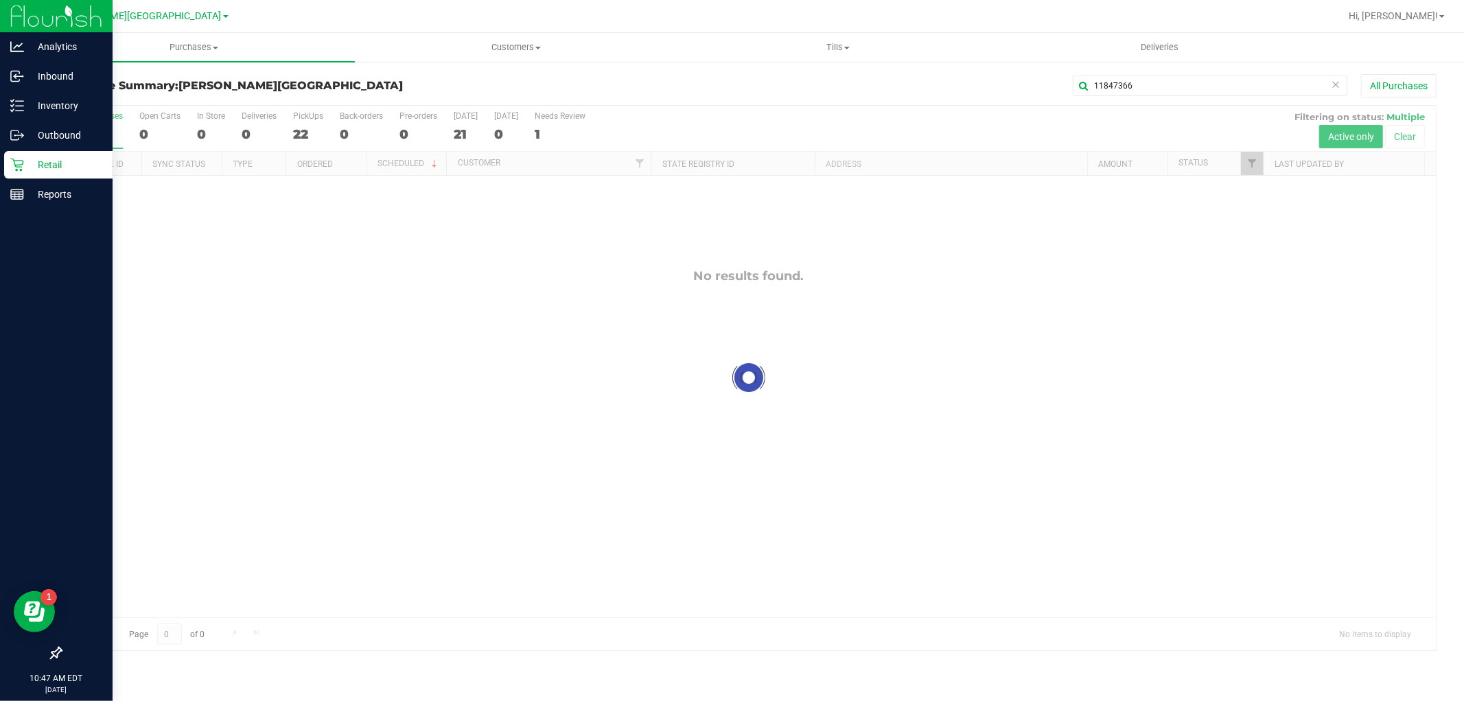
click at [19, 176] on div "Retail" at bounding box center [58, 164] width 108 height 27
click at [25, 174] on div "Retail" at bounding box center [58, 164] width 108 height 27
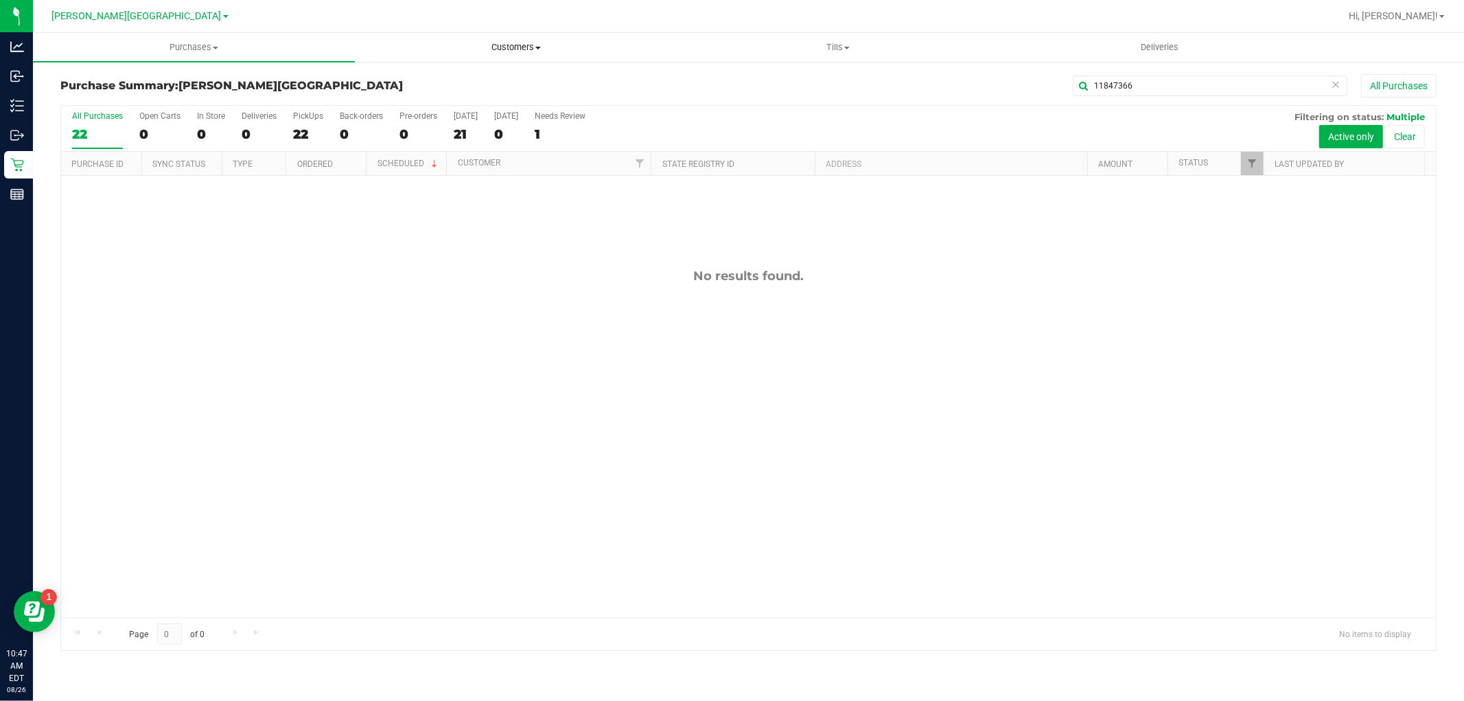
click at [506, 48] on span "Customers" at bounding box center [515, 47] width 320 height 12
click at [417, 89] on li "All customers" at bounding box center [516, 83] width 322 height 16
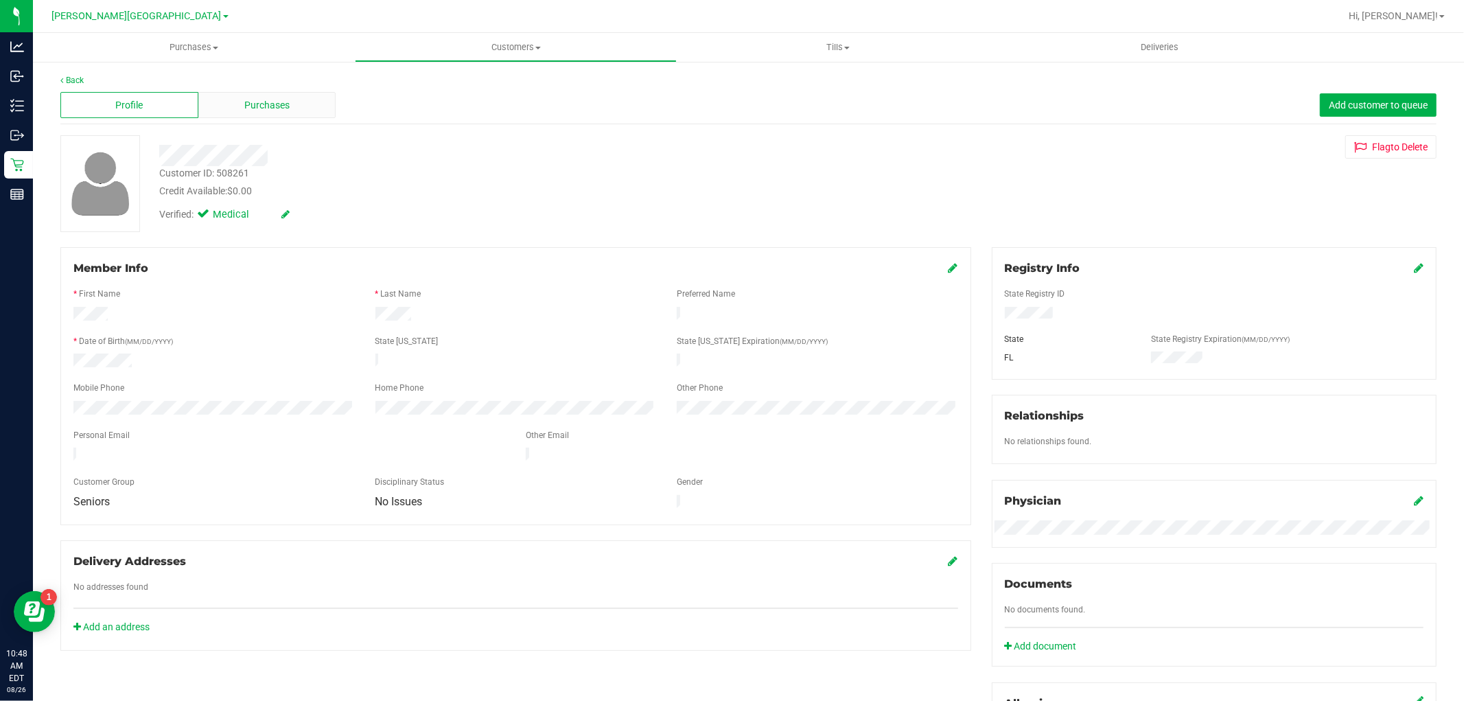
click at [270, 113] on div "Purchases" at bounding box center [267, 105] width 138 height 26
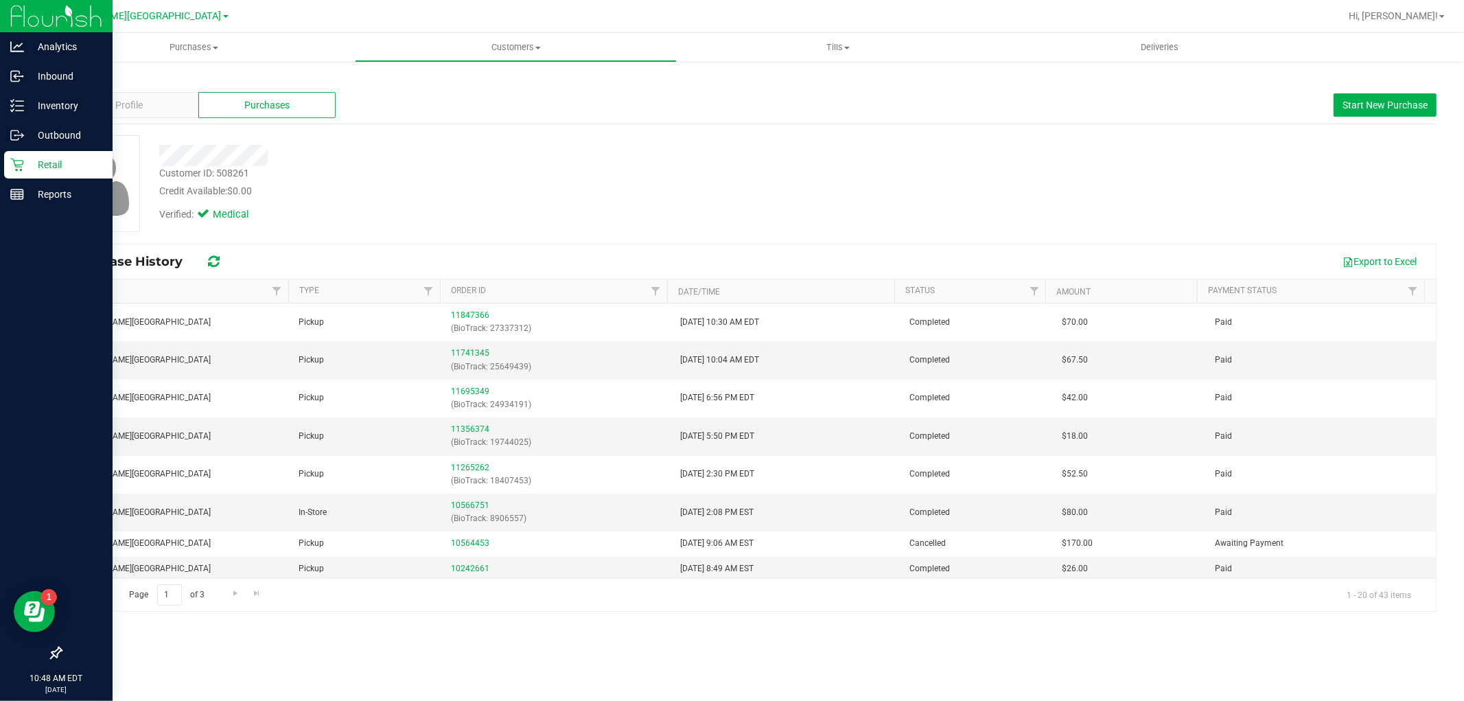
click at [22, 163] on icon at bounding box center [16, 165] width 13 height 13
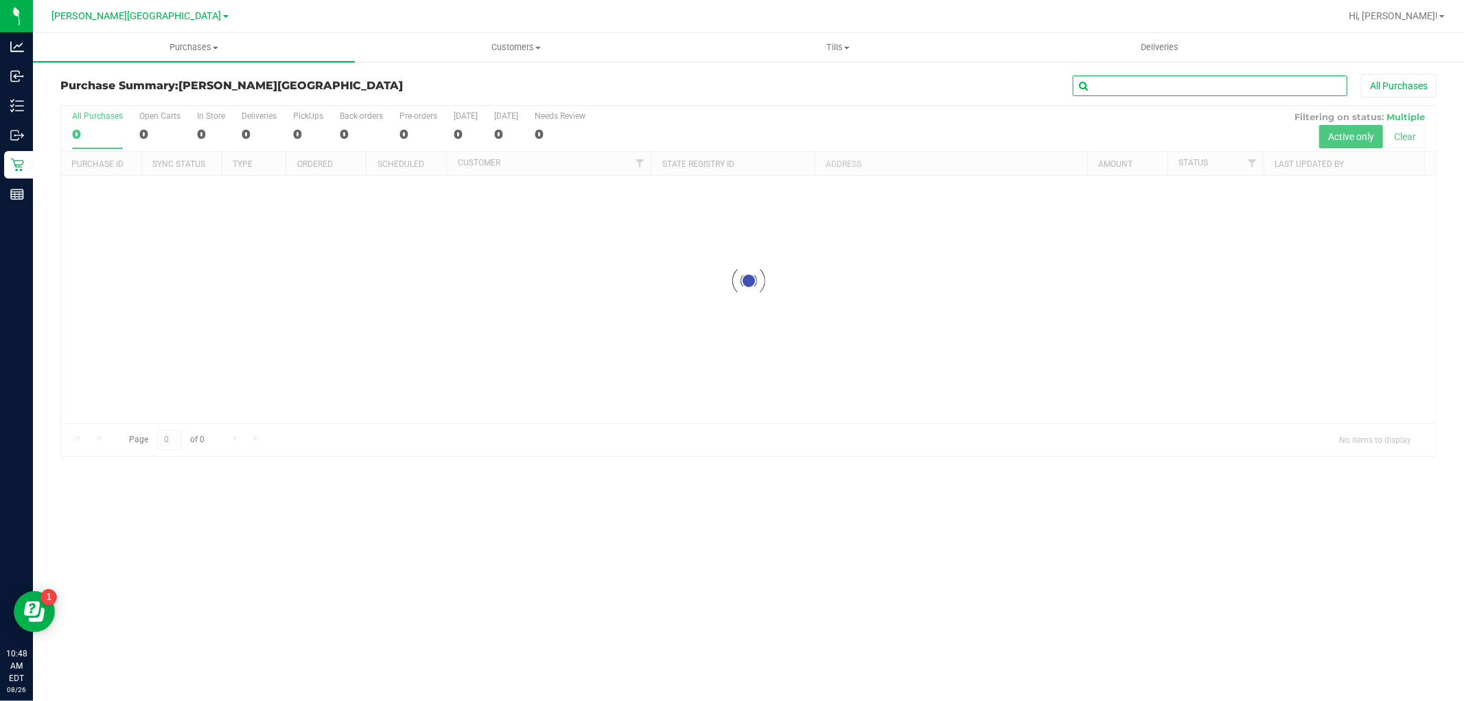
click at [1225, 85] on input "text" at bounding box center [1210, 85] width 274 height 21
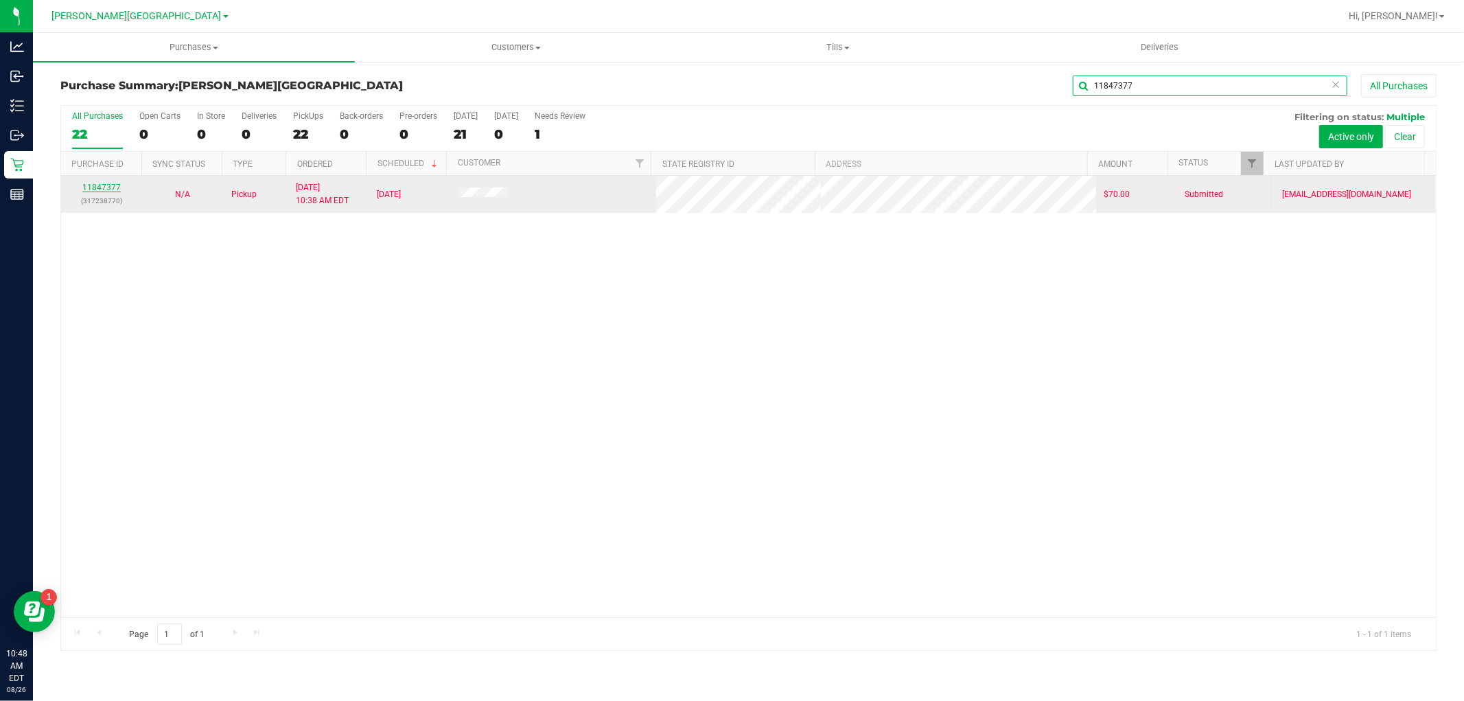
type input "11847377"
click at [105, 189] on link "11847377" at bounding box center [101, 188] width 38 height 10
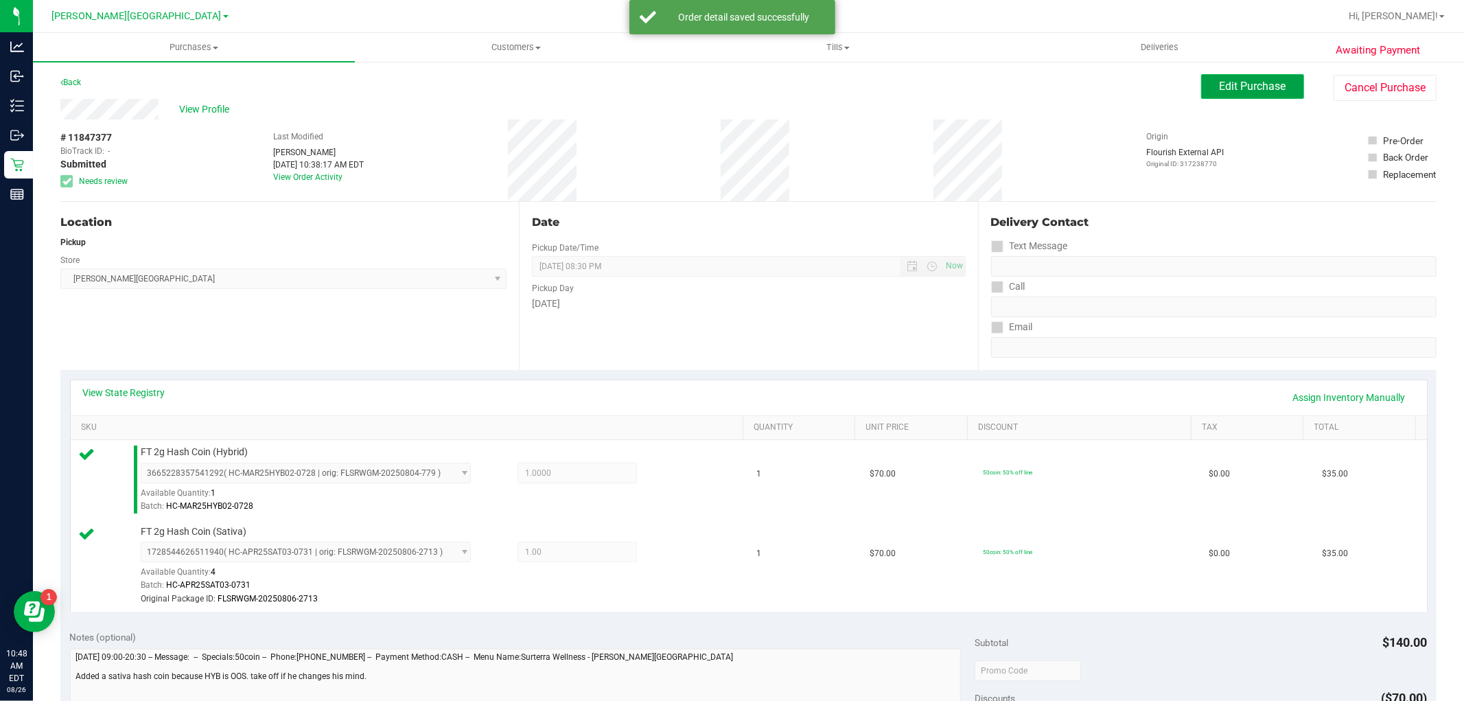
click at [1250, 93] on button "Edit Purchase" at bounding box center [1252, 86] width 103 height 25
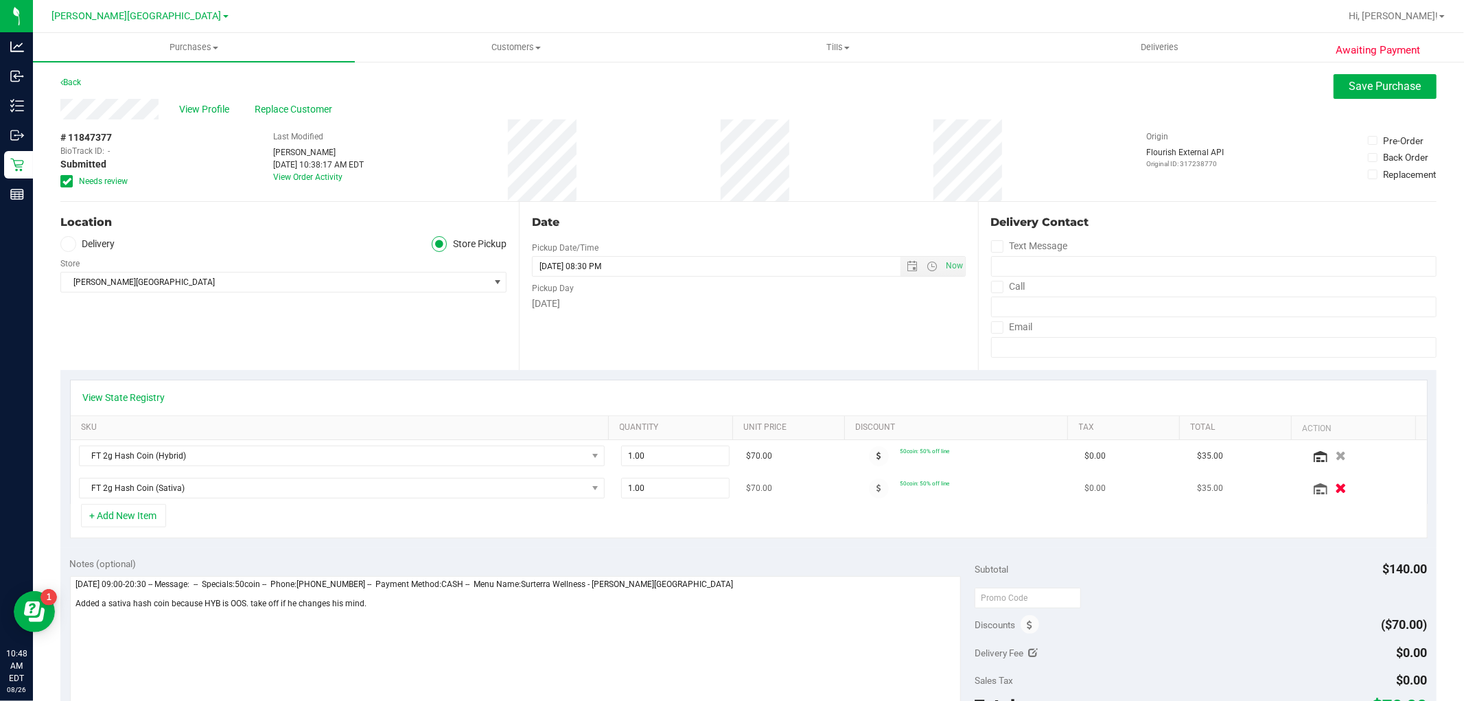
click at [1335, 490] on icon "button" at bounding box center [1341, 488] width 12 height 10
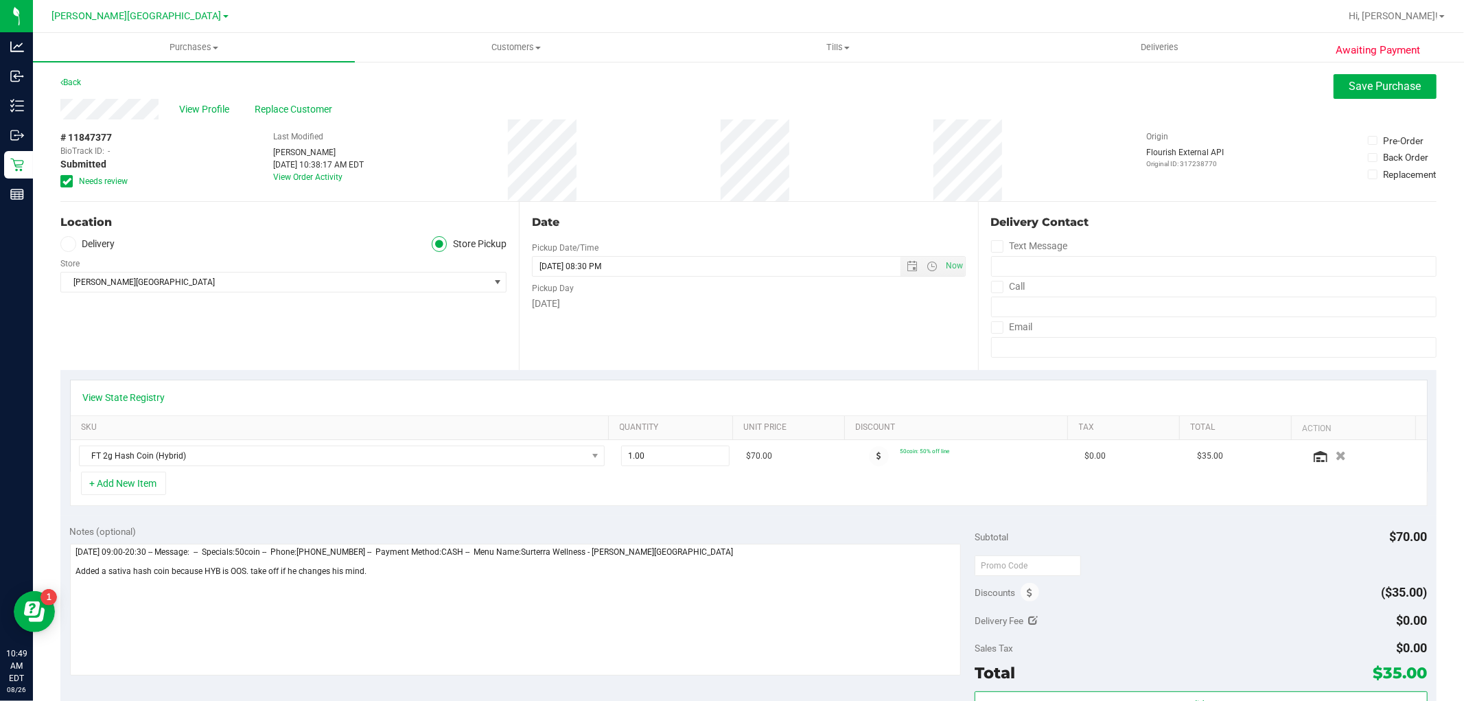
click at [69, 181] on icon at bounding box center [66, 181] width 9 height 0
click at [0, 0] on input "Needs review" at bounding box center [0, 0] width 0 height 0
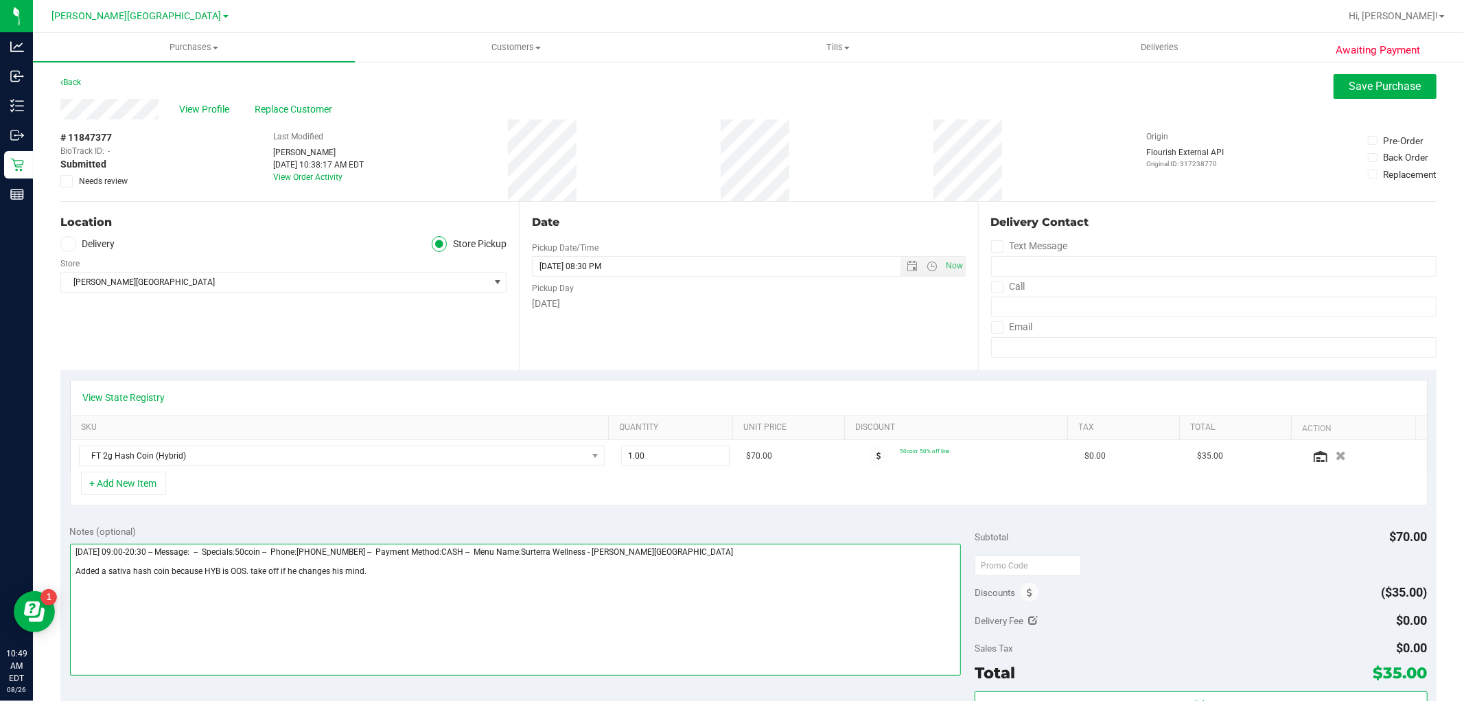
drag, startPoint x: 367, startPoint y: 582, endPoint x: 70, endPoint y: 568, distance: 297.4
click at [70, 568] on textarea at bounding box center [515, 609] width 891 height 132
type textarea "Tuesday 08/26/2025 09:00-20:30 -- Message: -- Specials:50coin -- Phone:32120807…"
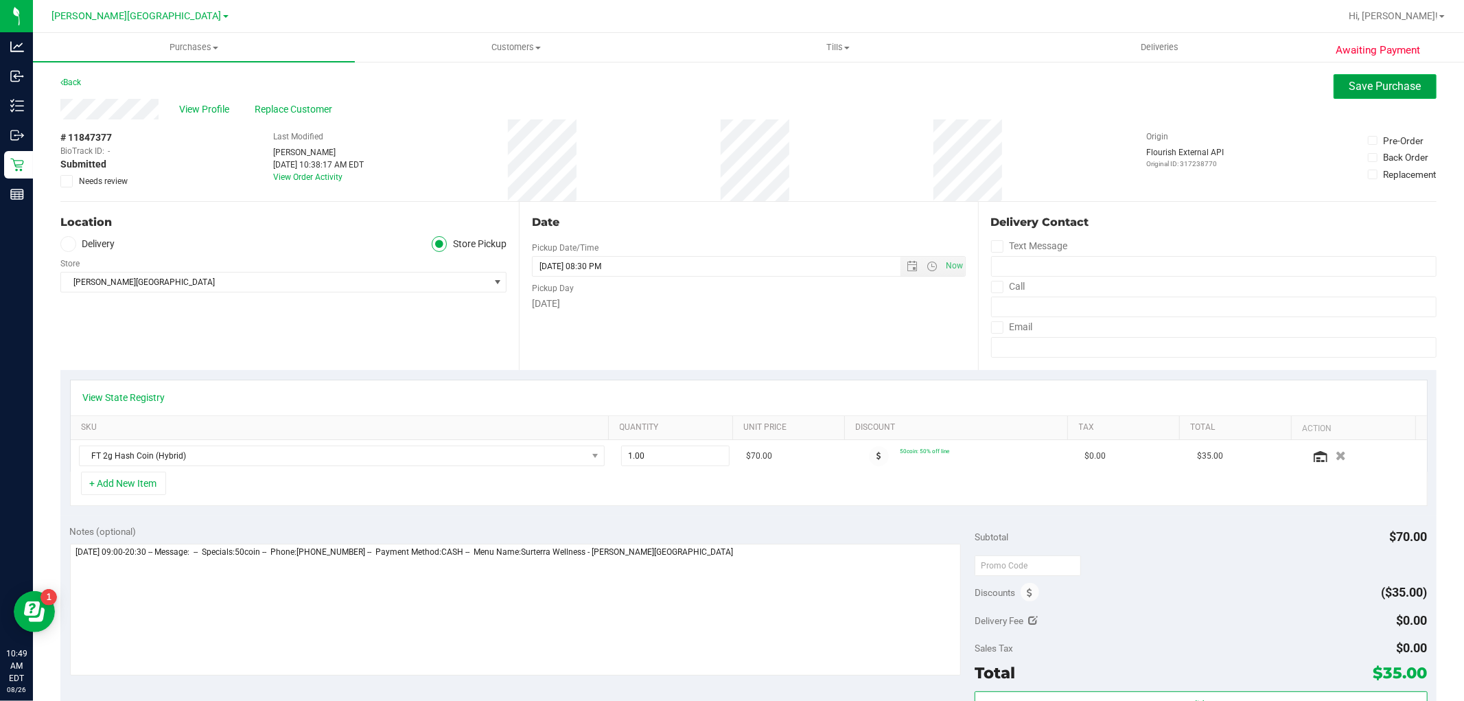
click at [1368, 91] on span "Save Purchase" at bounding box center [1385, 86] width 72 height 13
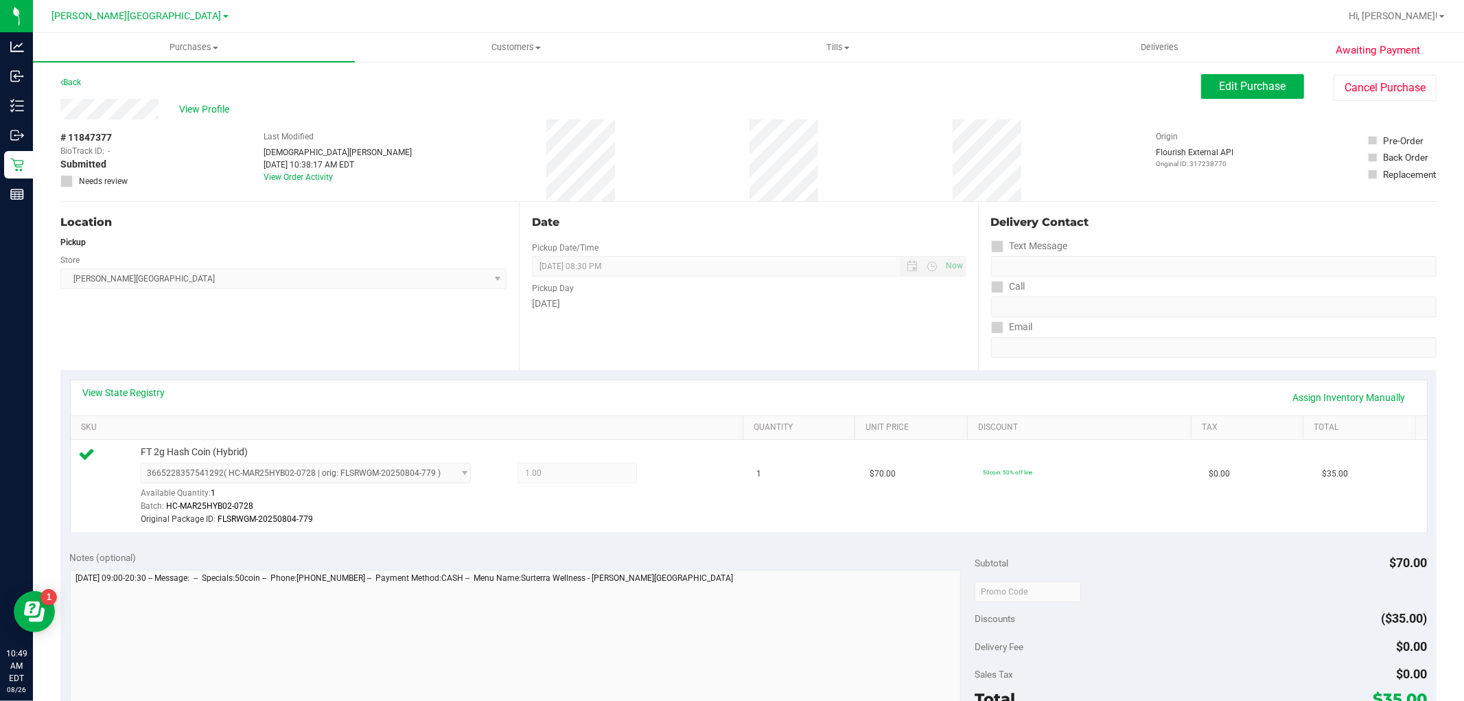
click at [271, 211] on div "Location Pickup Store Merritt Island WC Select Store Bonita Springs WC Boynton …" at bounding box center [289, 286] width 458 height 168
click at [220, 111] on span "View Profile" at bounding box center [206, 109] width 55 height 14
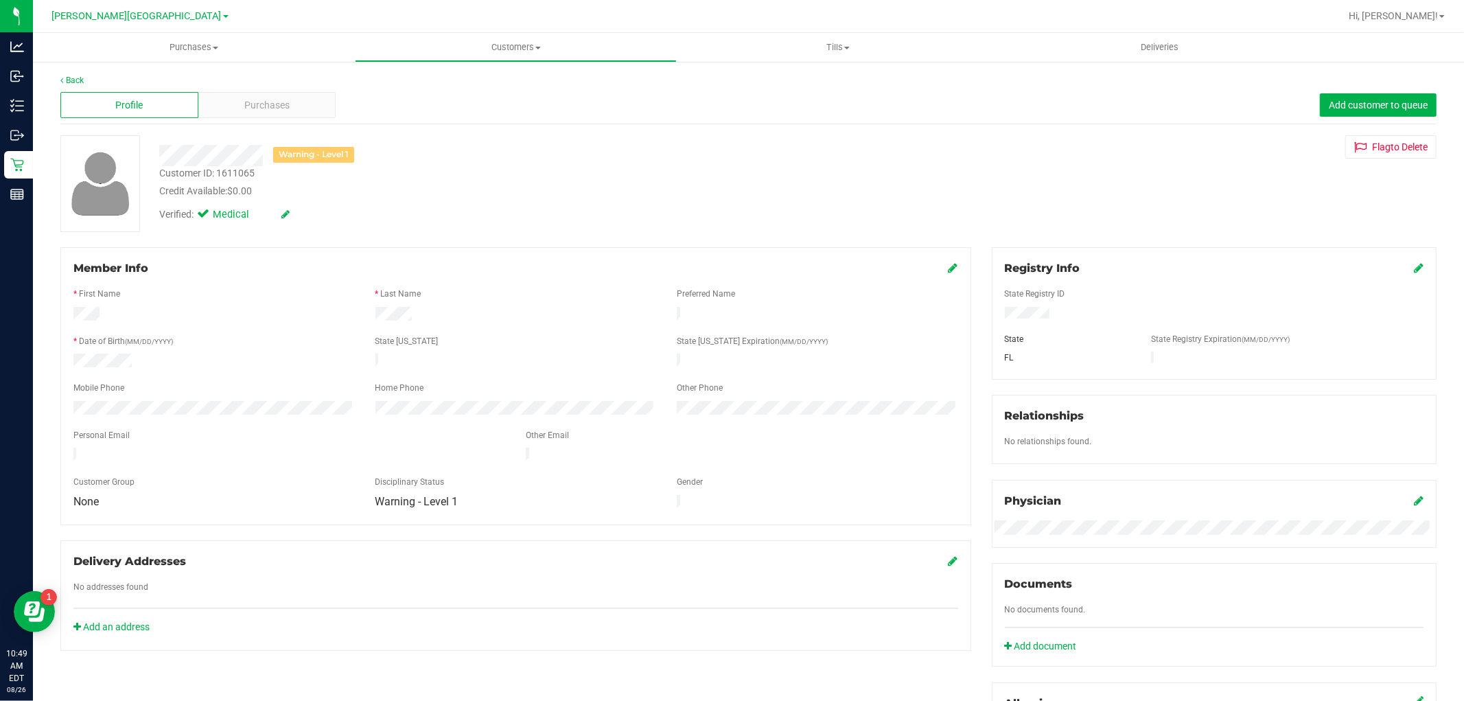
click at [306, 159] on div "Warning - Level 1" at bounding box center [313, 155] width 81 height 16
click at [272, 647] on div "Member Info * First Name * Last Name Preferred Name * Date of Birth (MM/DD/YYYY…" at bounding box center [748, 597] width 1396 height 701
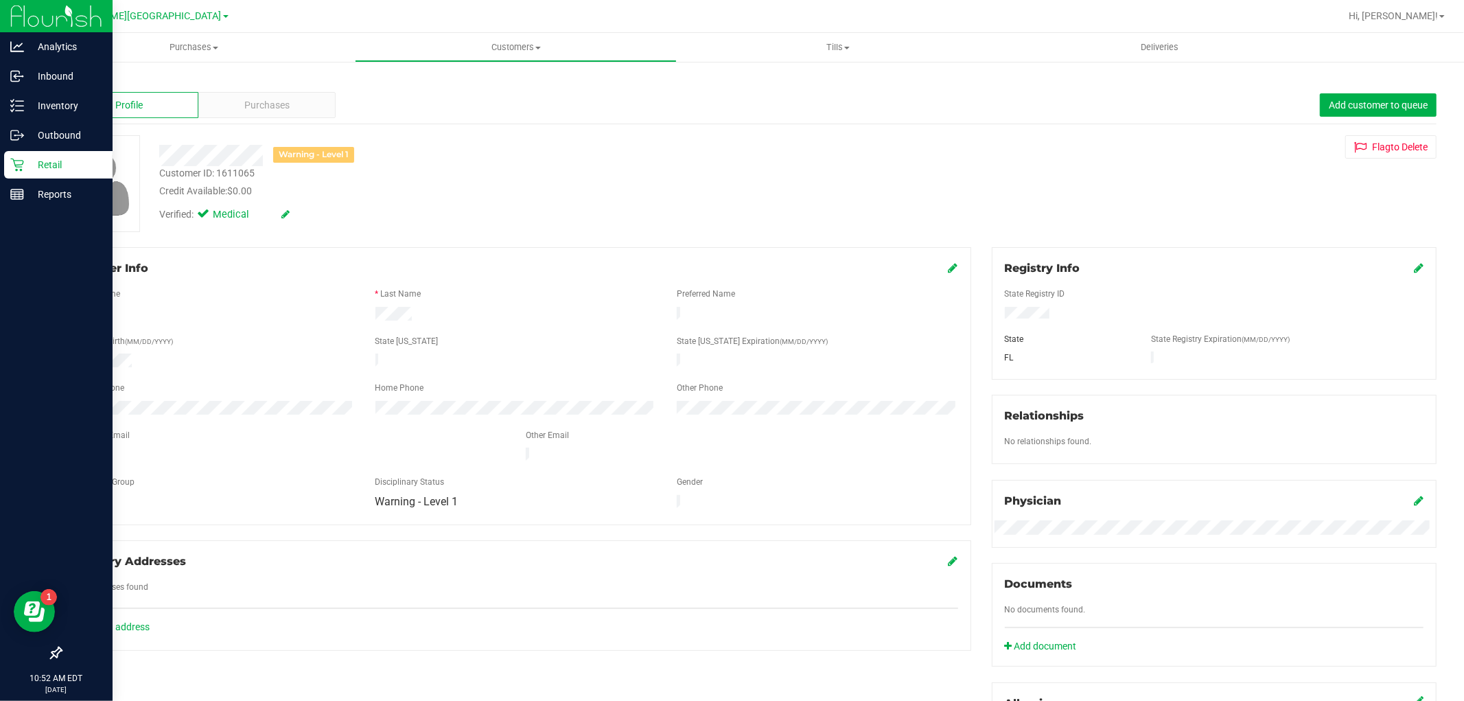
click at [79, 166] on p "Retail" at bounding box center [65, 164] width 82 height 16
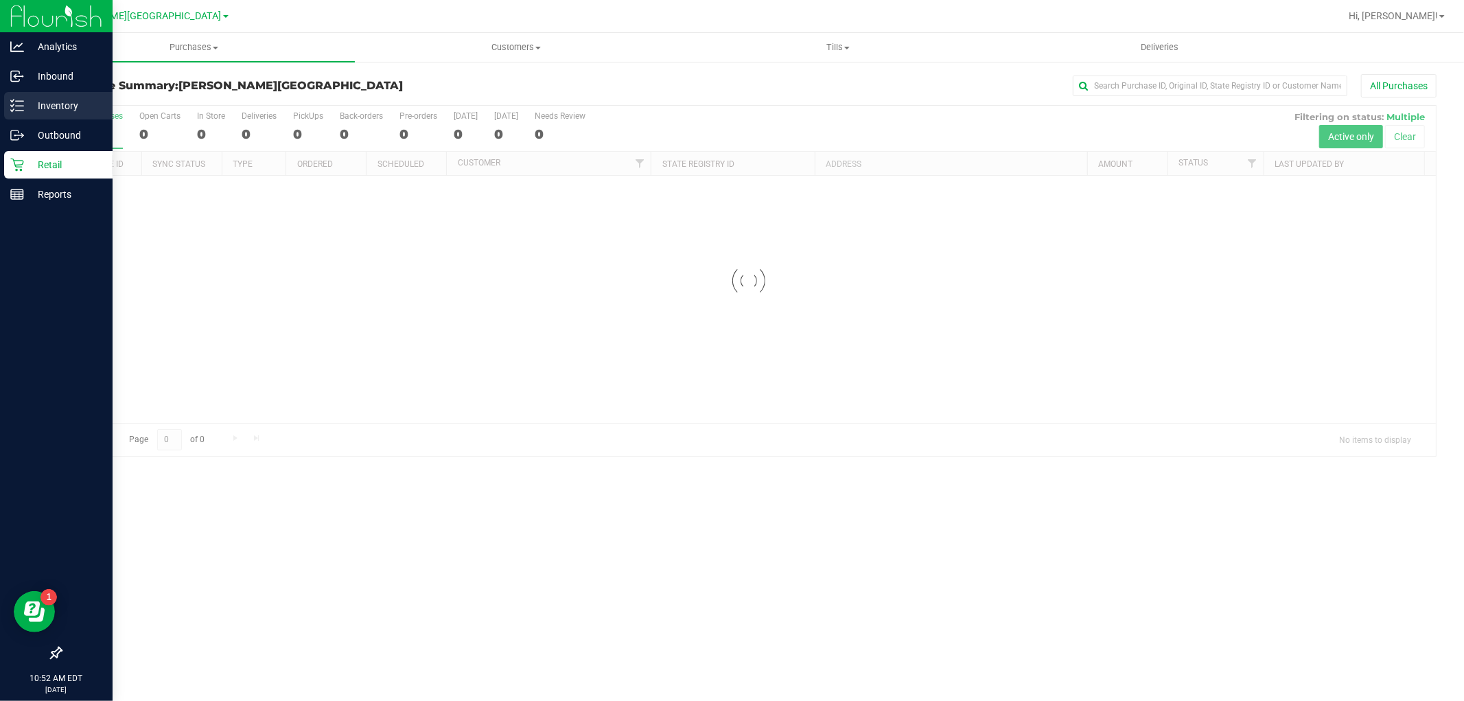
click at [36, 107] on p "Inventory" at bounding box center [65, 105] width 82 height 16
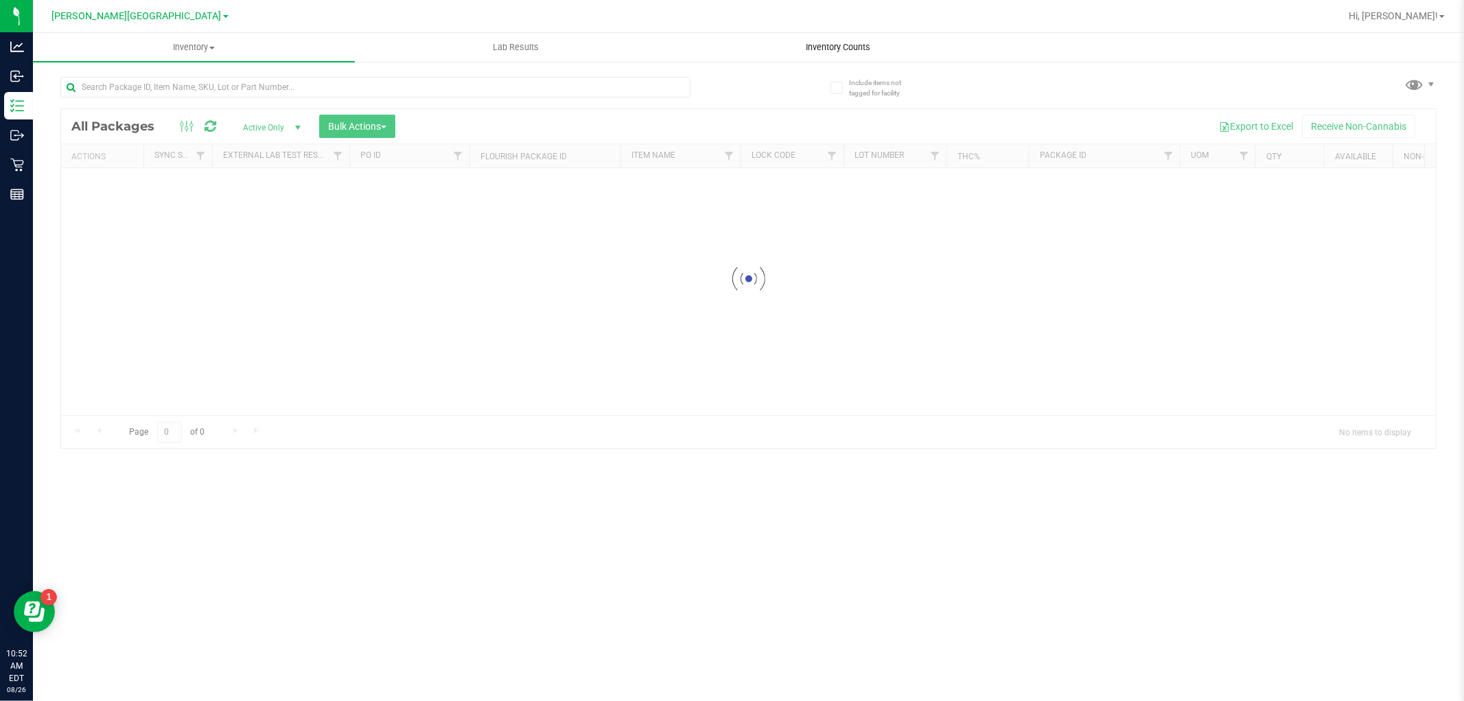
click at [843, 57] on uib-tab-heading "Inventory Counts" at bounding box center [837, 47] width 320 height 27
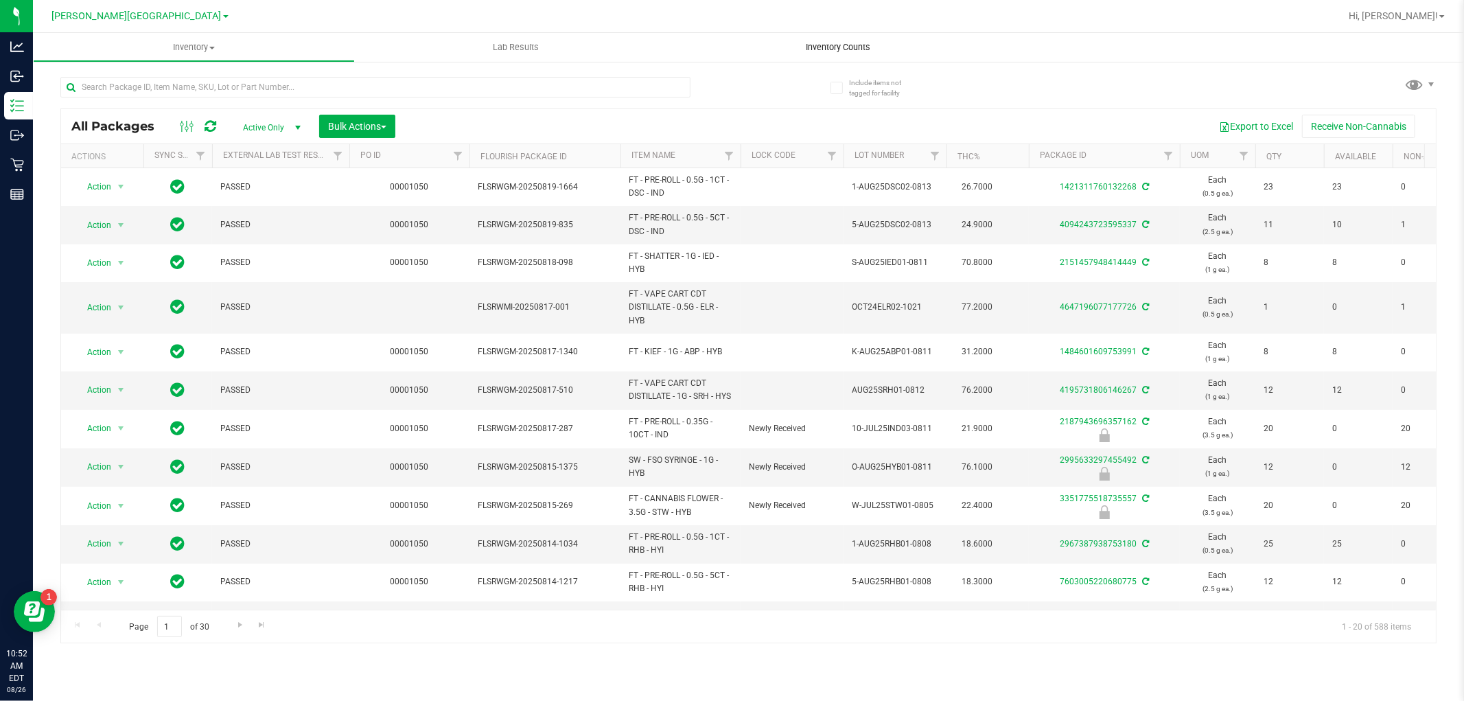
click at [845, 50] on span "Inventory Counts" at bounding box center [838, 47] width 102 height 12
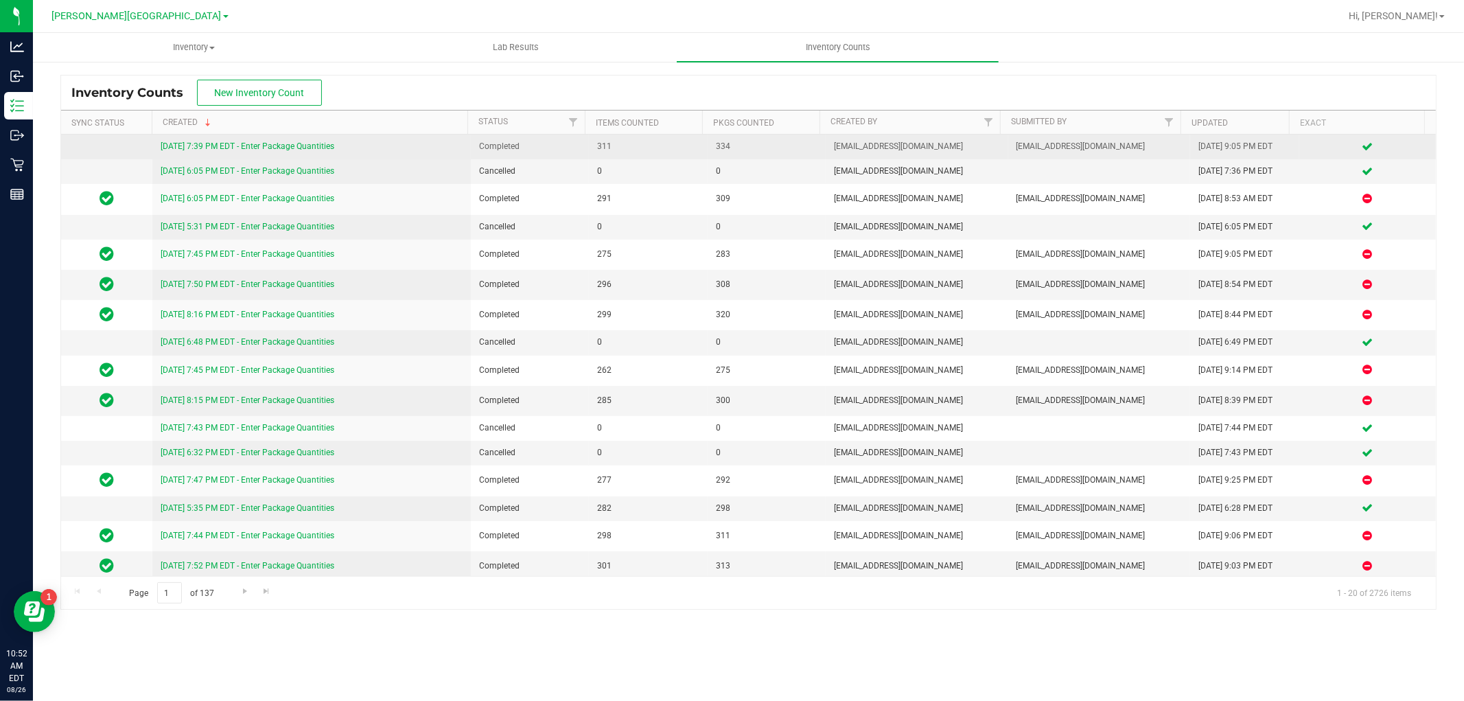
click at [300, 148] on link "8/25/25 7:39 PM EDT - Enter Package Quantities" at bounding box center [248, 146] width 174 height 10
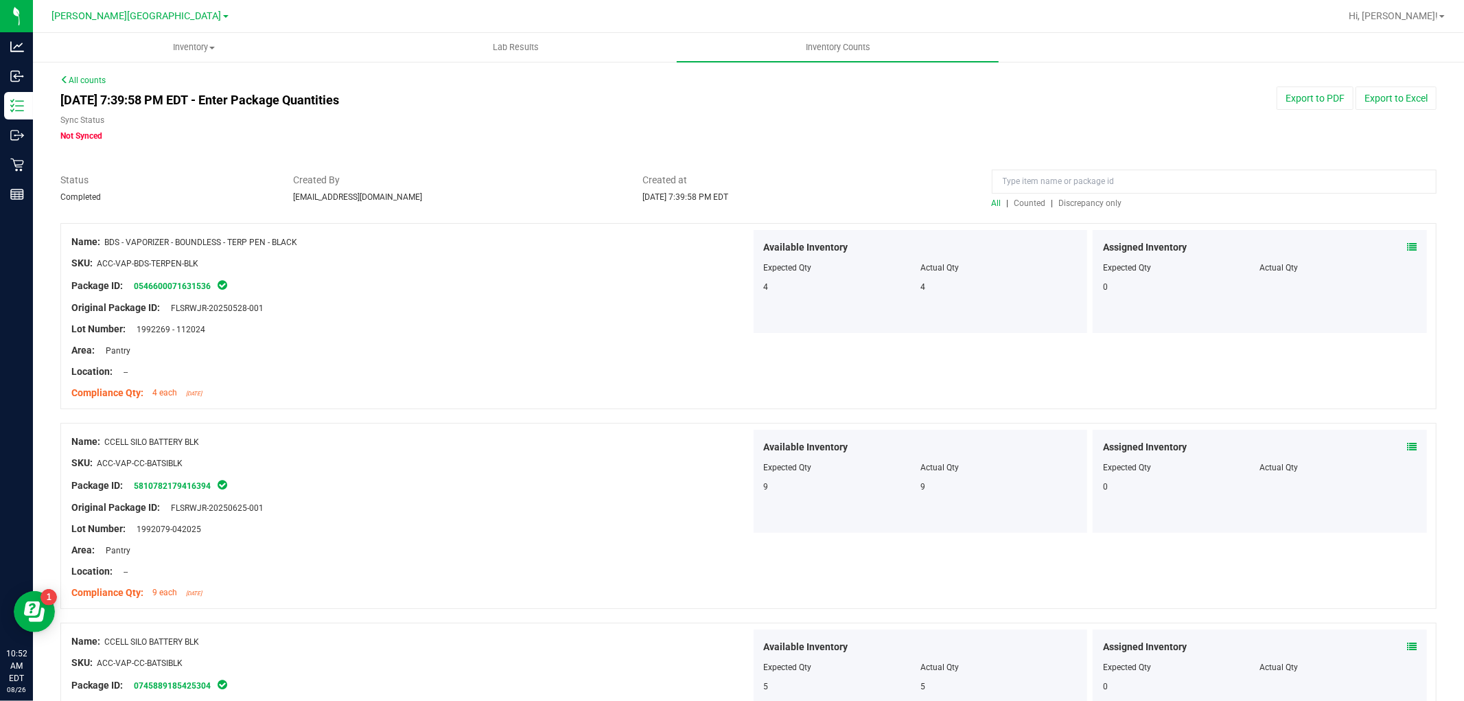
click at [1103, 207] on span "Discrepancy only" at bounding box center [1090, 203] width 63 height 10
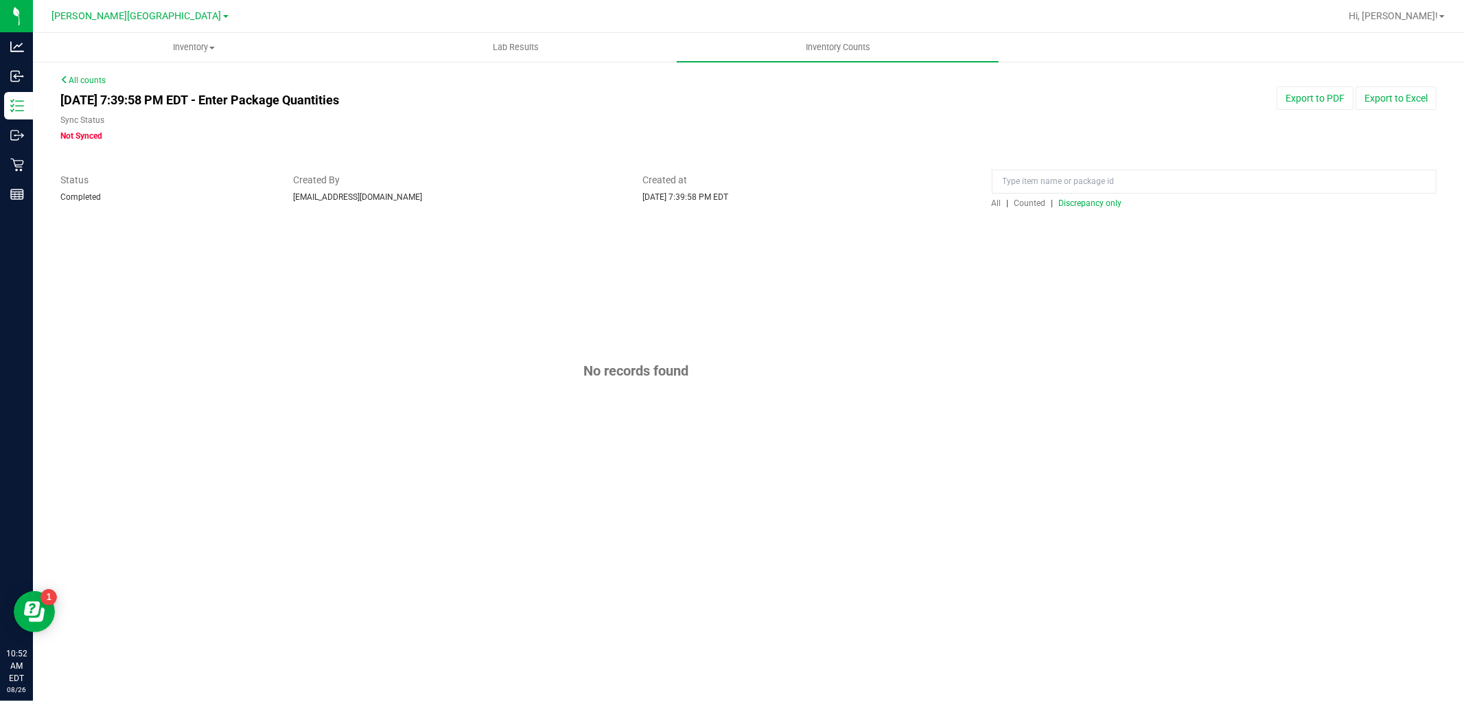
click at [83, 132] on span "Not Synced" at bounding box center [81, 136] width 42 height 10
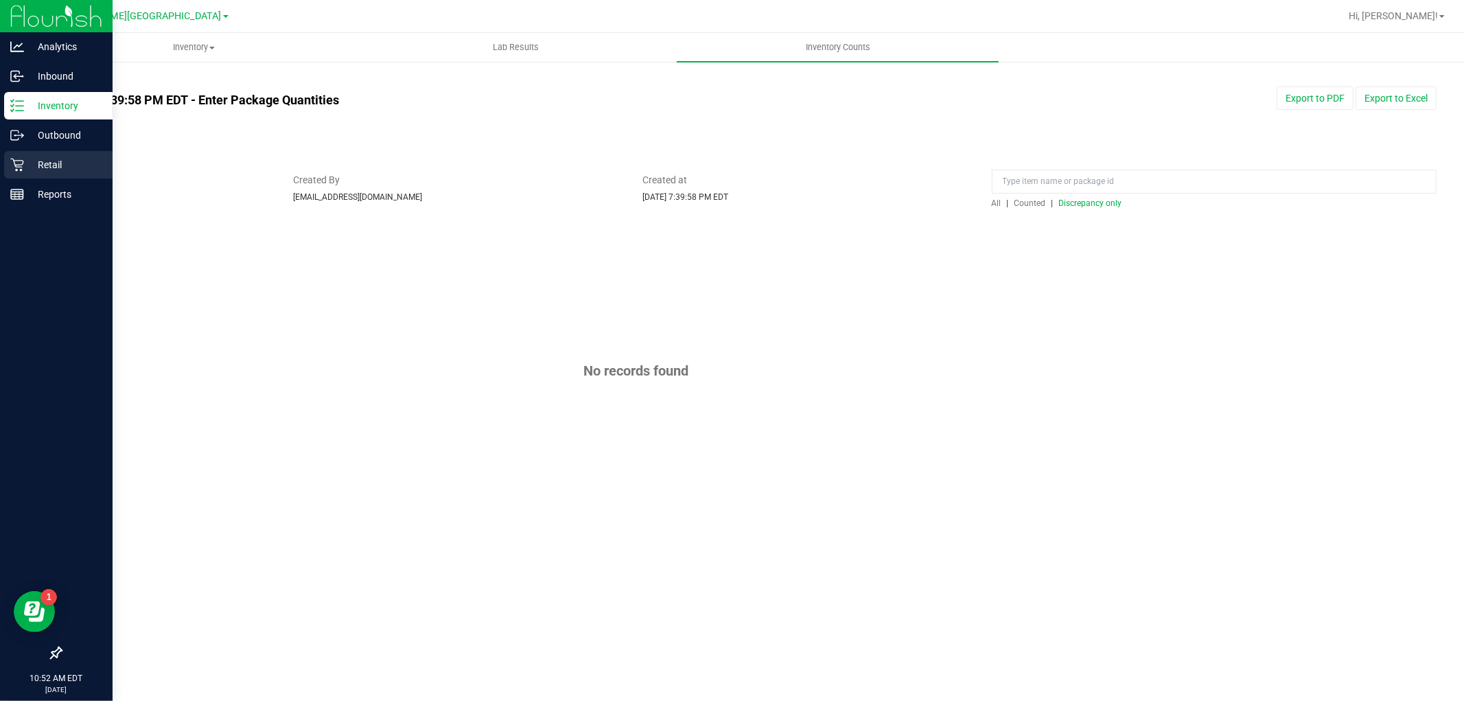
click at [24, 165] on p "Retail" at bounding box center [65, 164] width 82 height 16
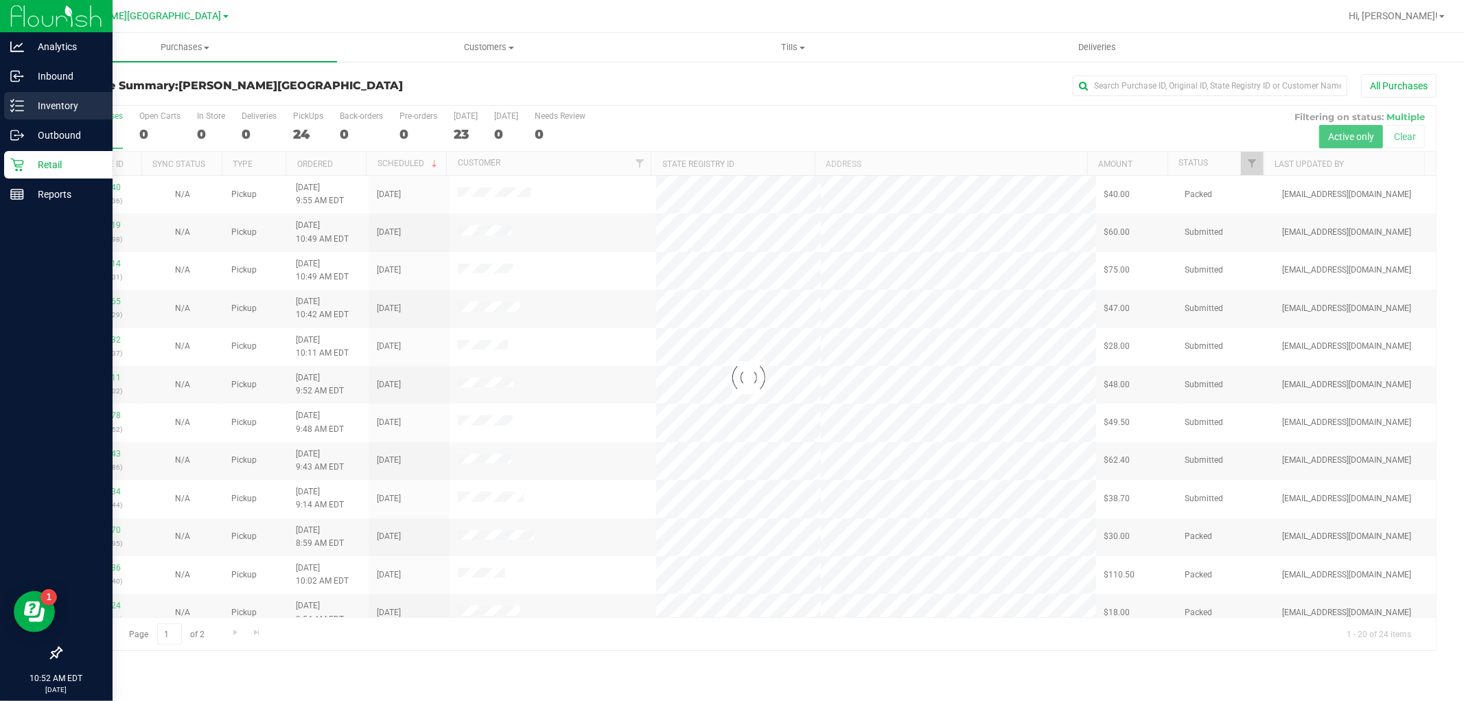
click at [24, 106] on p "Inventory" at bounding box center [65, 105] width 82 height 16
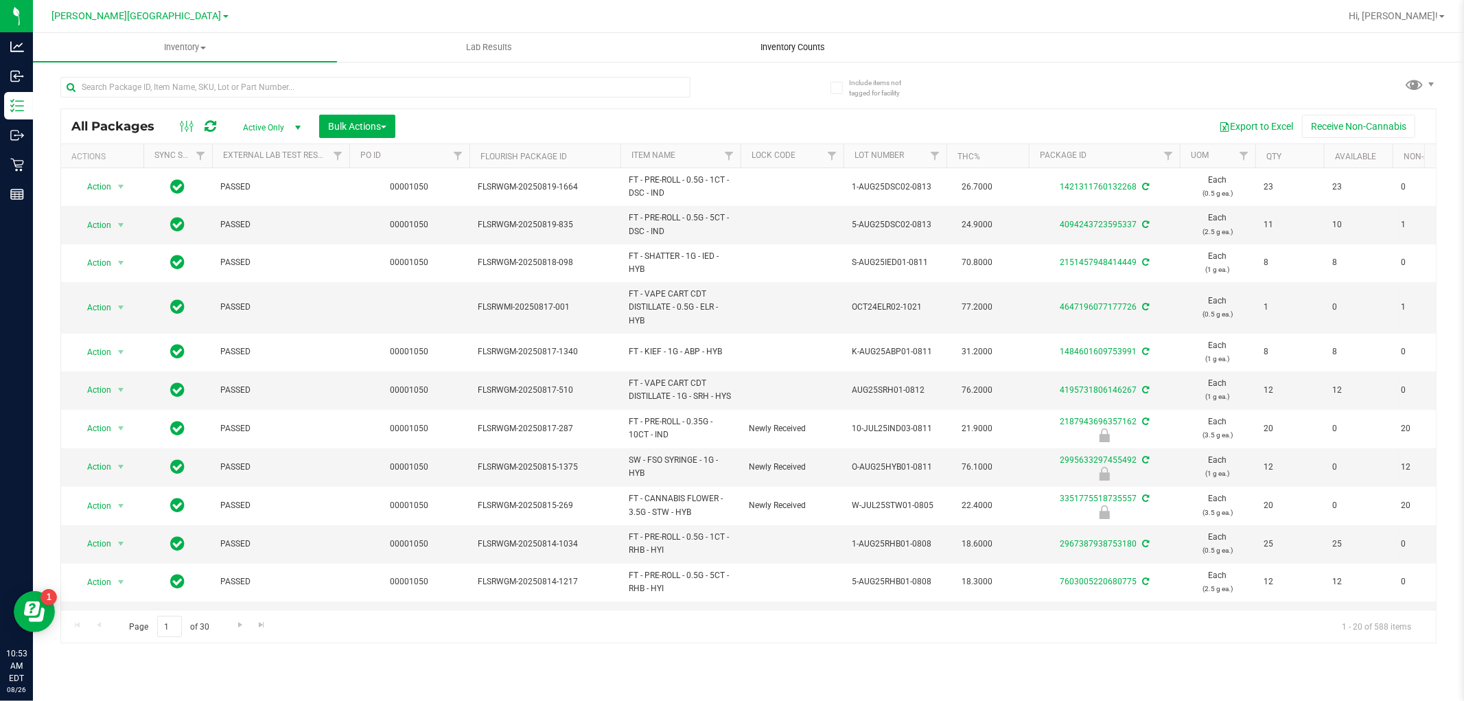
click at [802, 47] on span "Inventory Counts" at bounding box center [793, 47] width 102 height 12
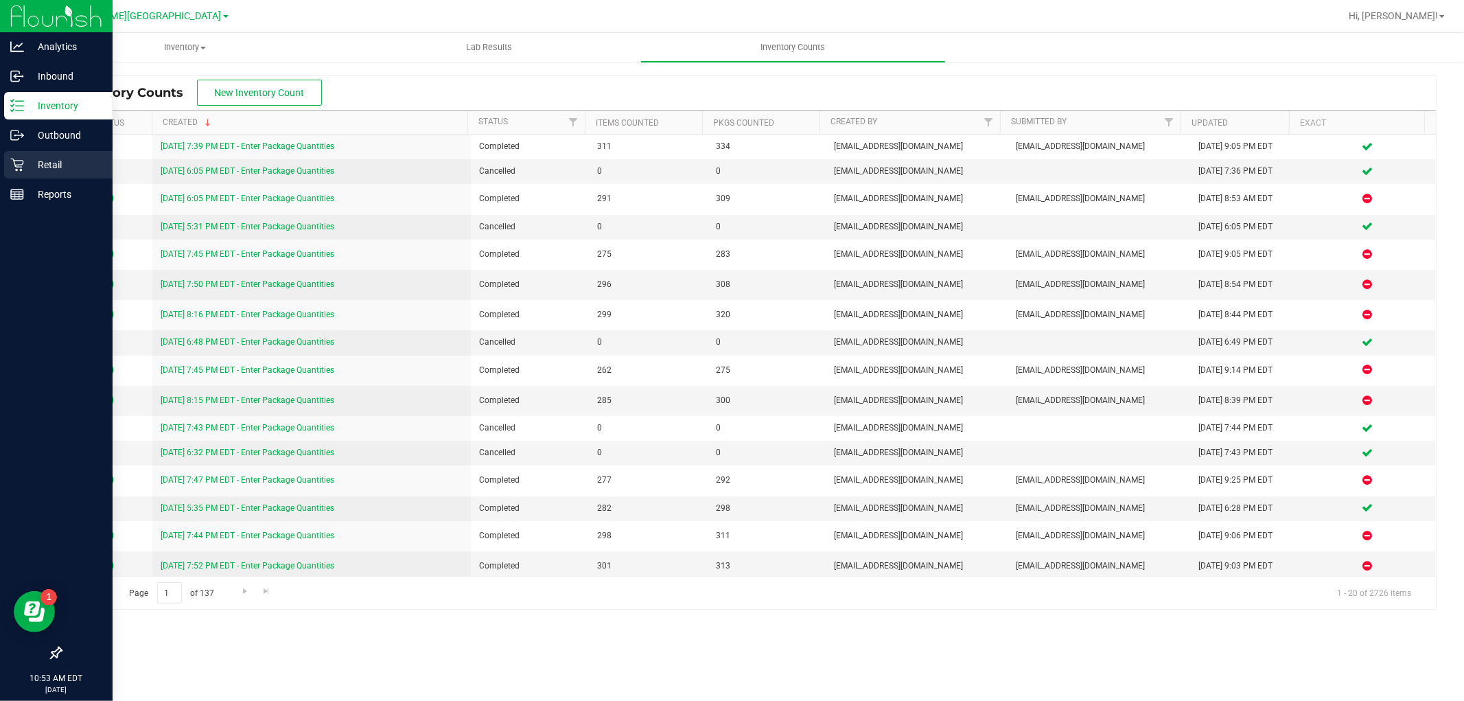
click at [31, 163] on p "Retail" at bounding box center [65, 164] width 82 height 16
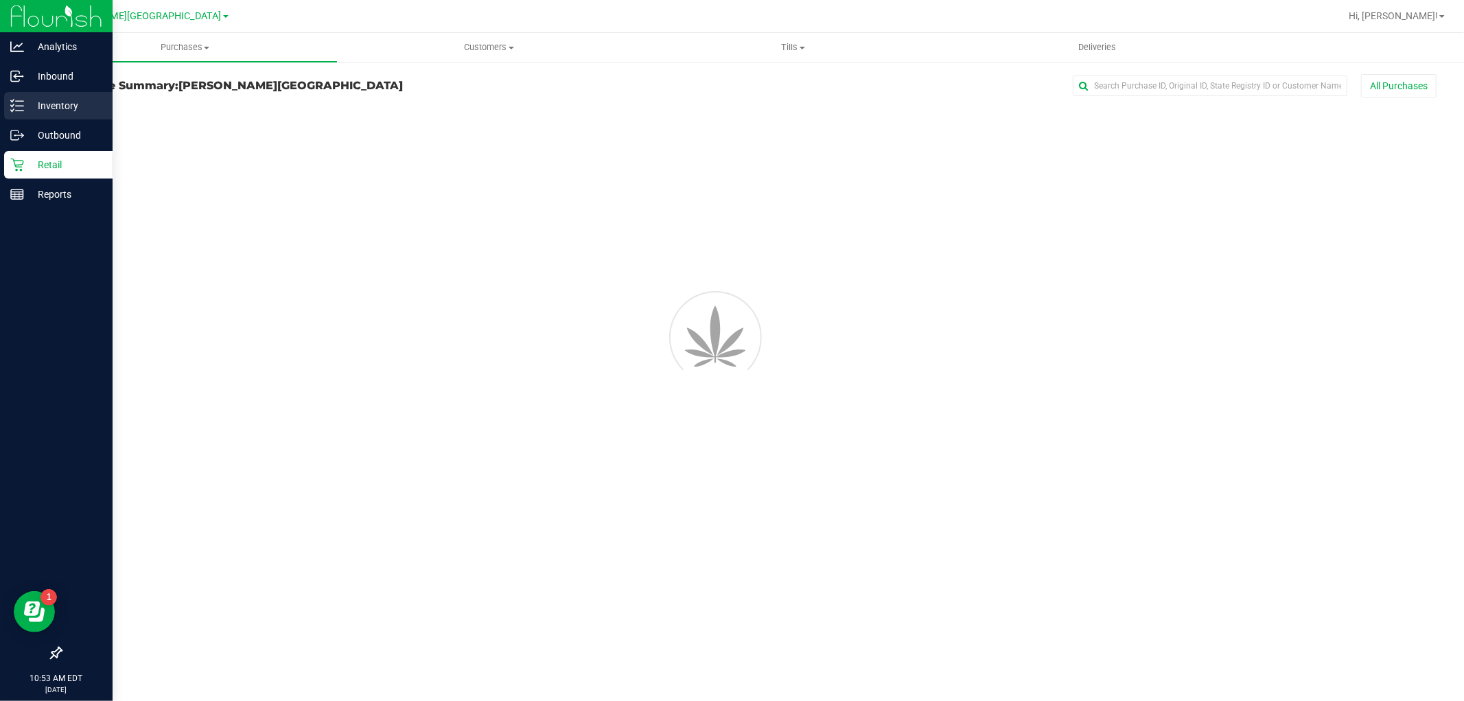
click at [48, 112] on p "Inventory" at bounding box center [65, 105] width 82 height 16
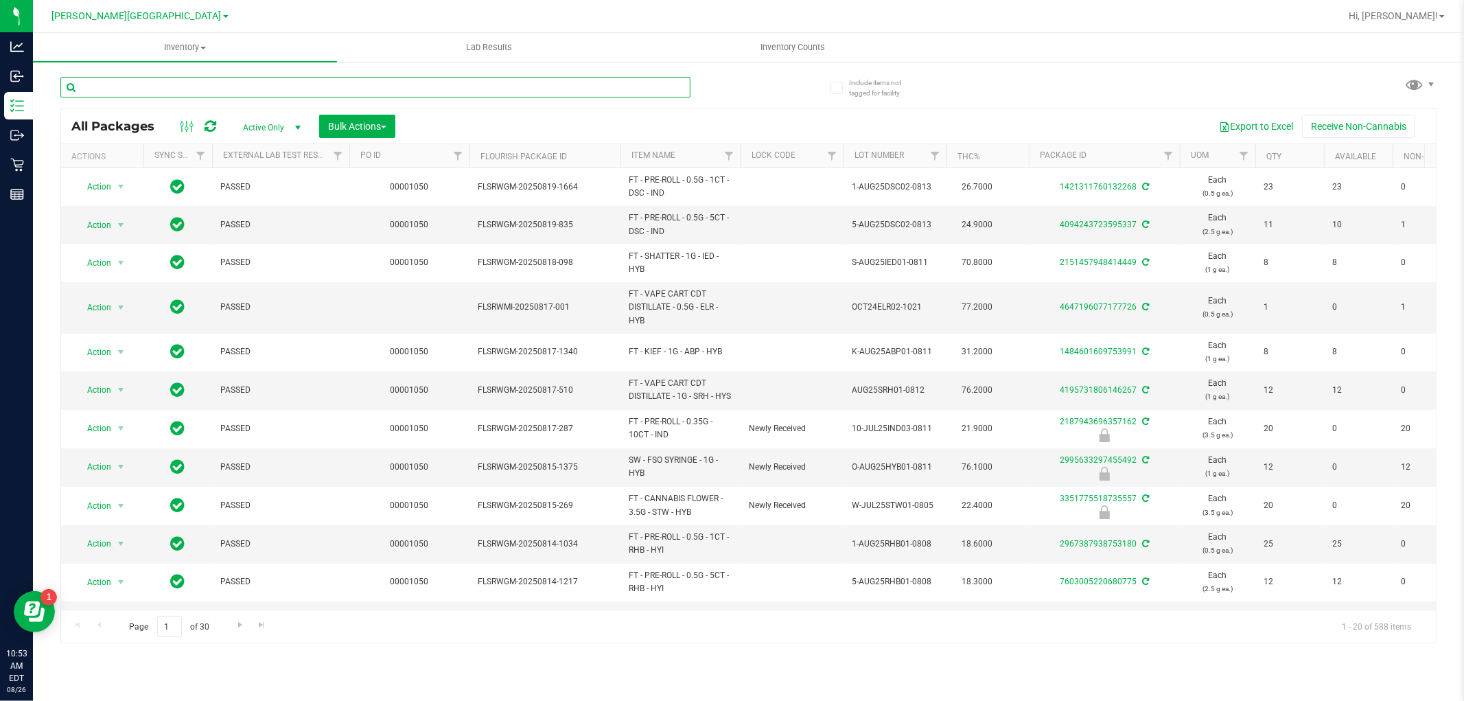
click at [307, 78] on input "text" at bounding box center [375, 87] width 630 height 21
type input "dsc"
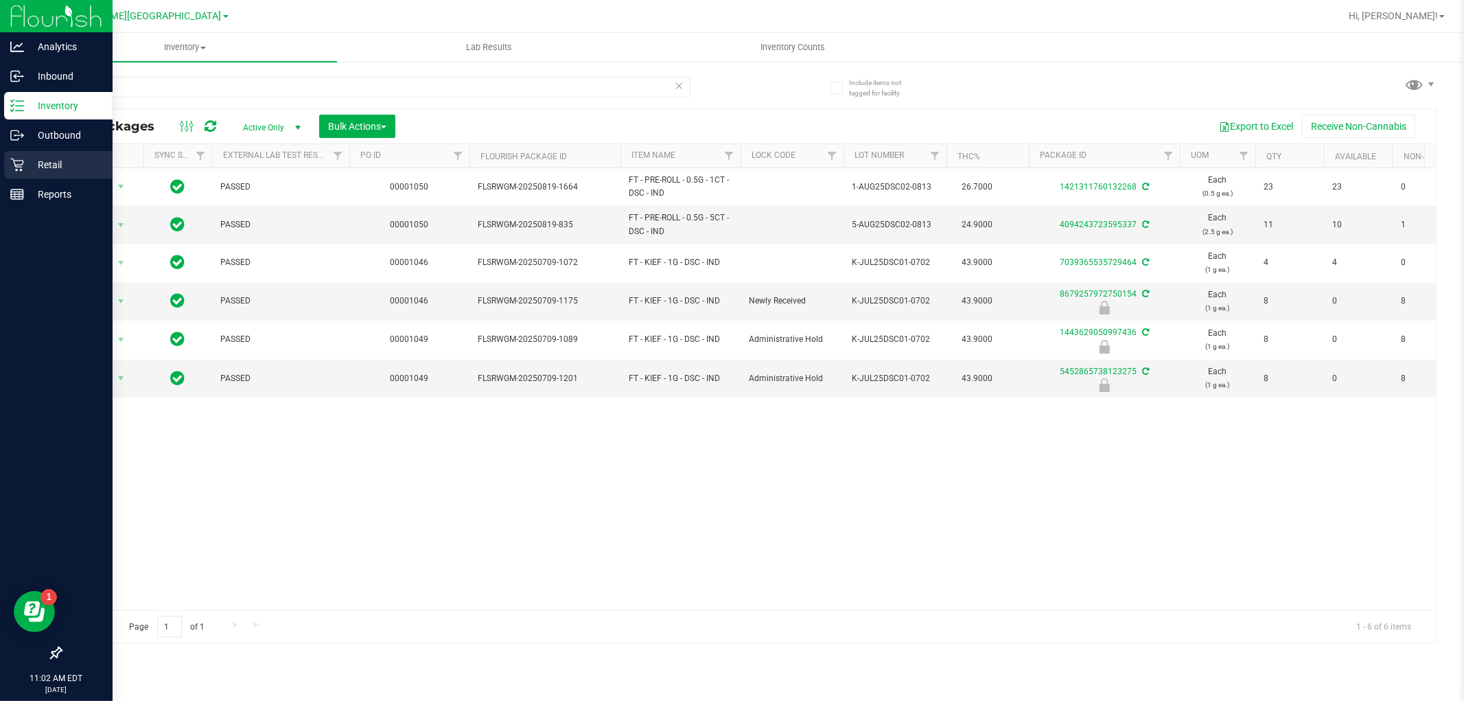
click at [16, 167] on icon at bounding box center [17, 165] width 14 height 14
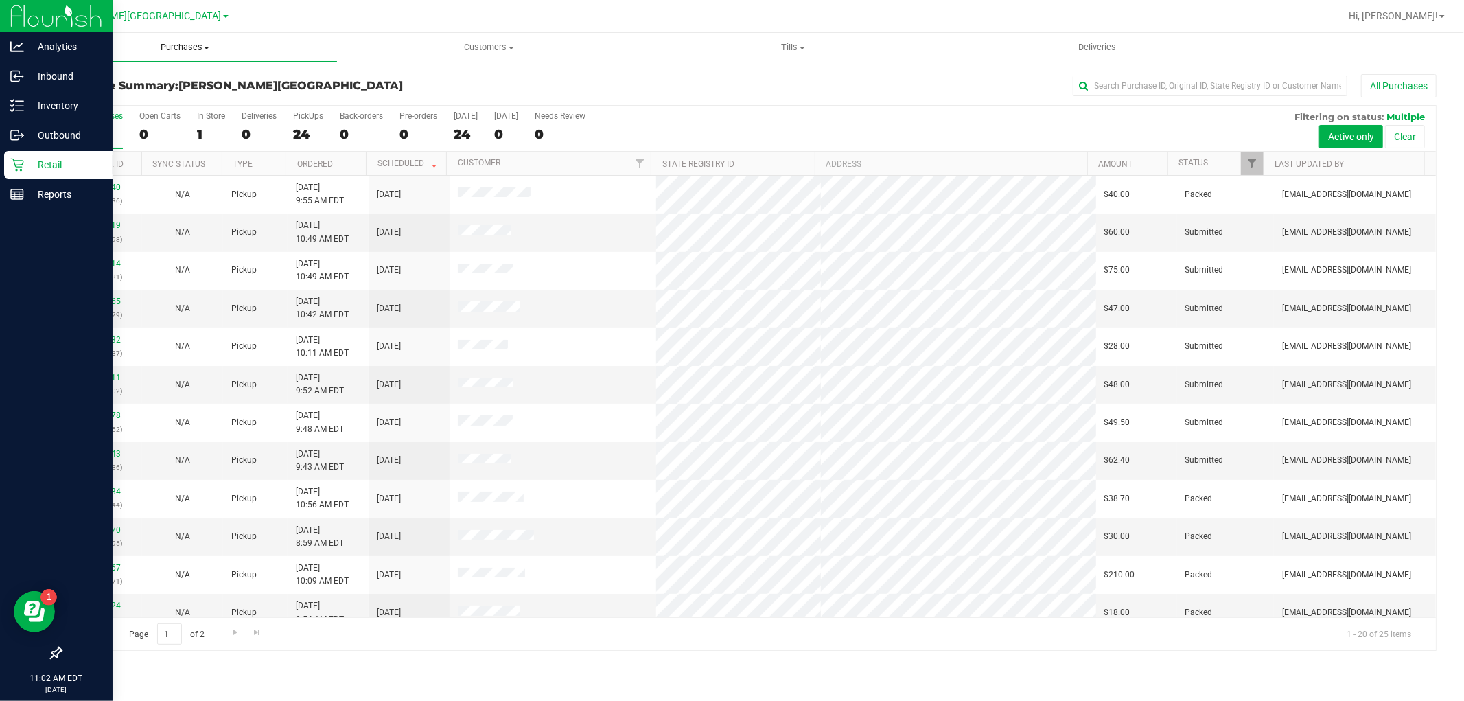
click at [179, 43] on span "Purchases" at bounding box center [185, 47] width 304 height 12
click at [181, 94] on li "Fulfillment" at bounding box center [185, 99] width 304 height 16
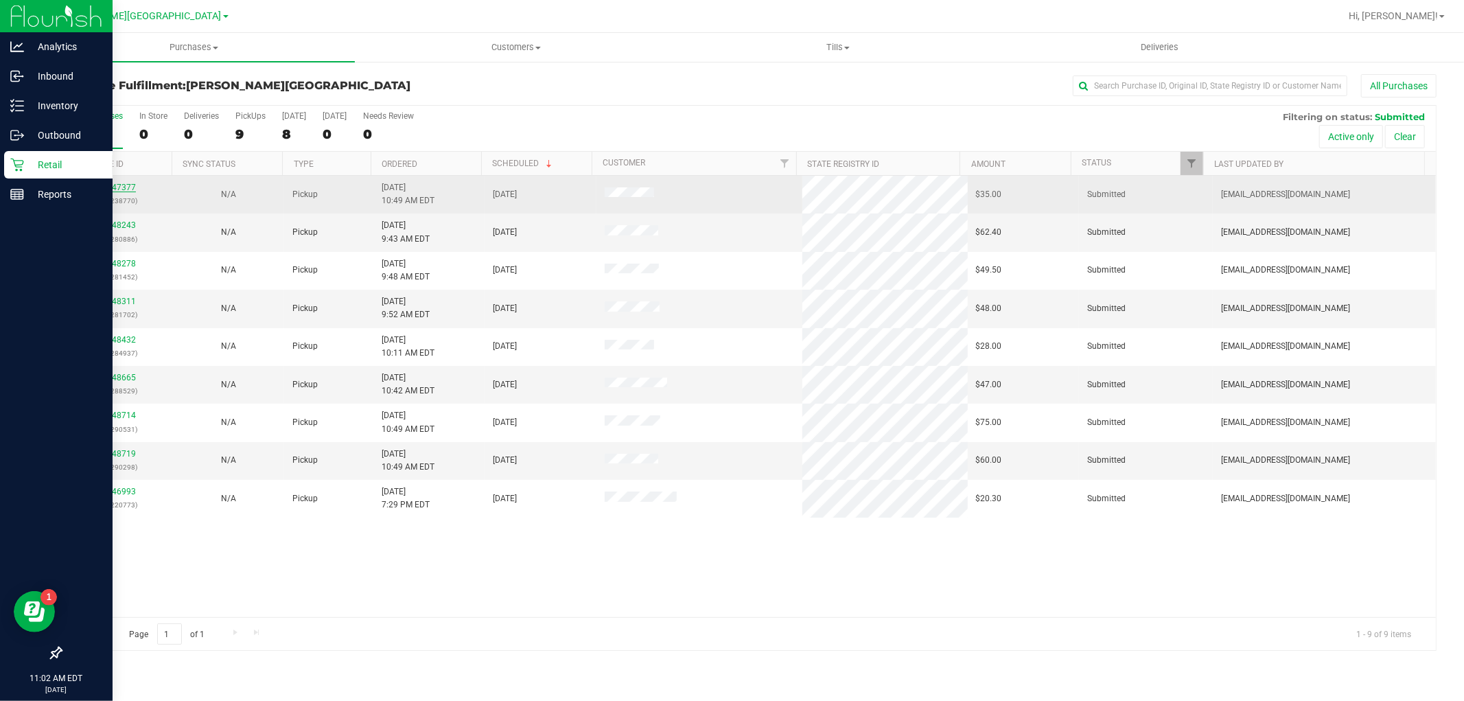
click at [127, 187] on link "11847377" at bounding box center [116, 188] width 38 height 10
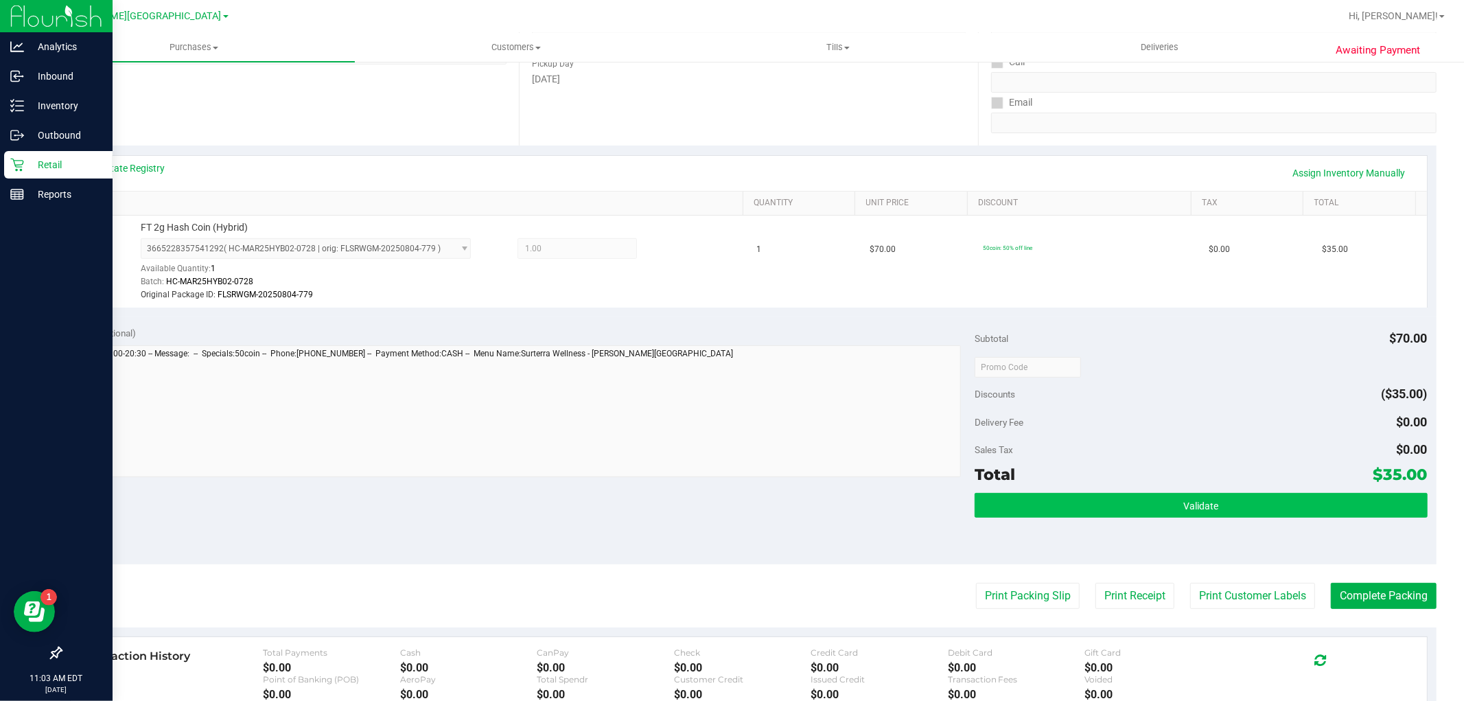
scroll to position [229, 0]
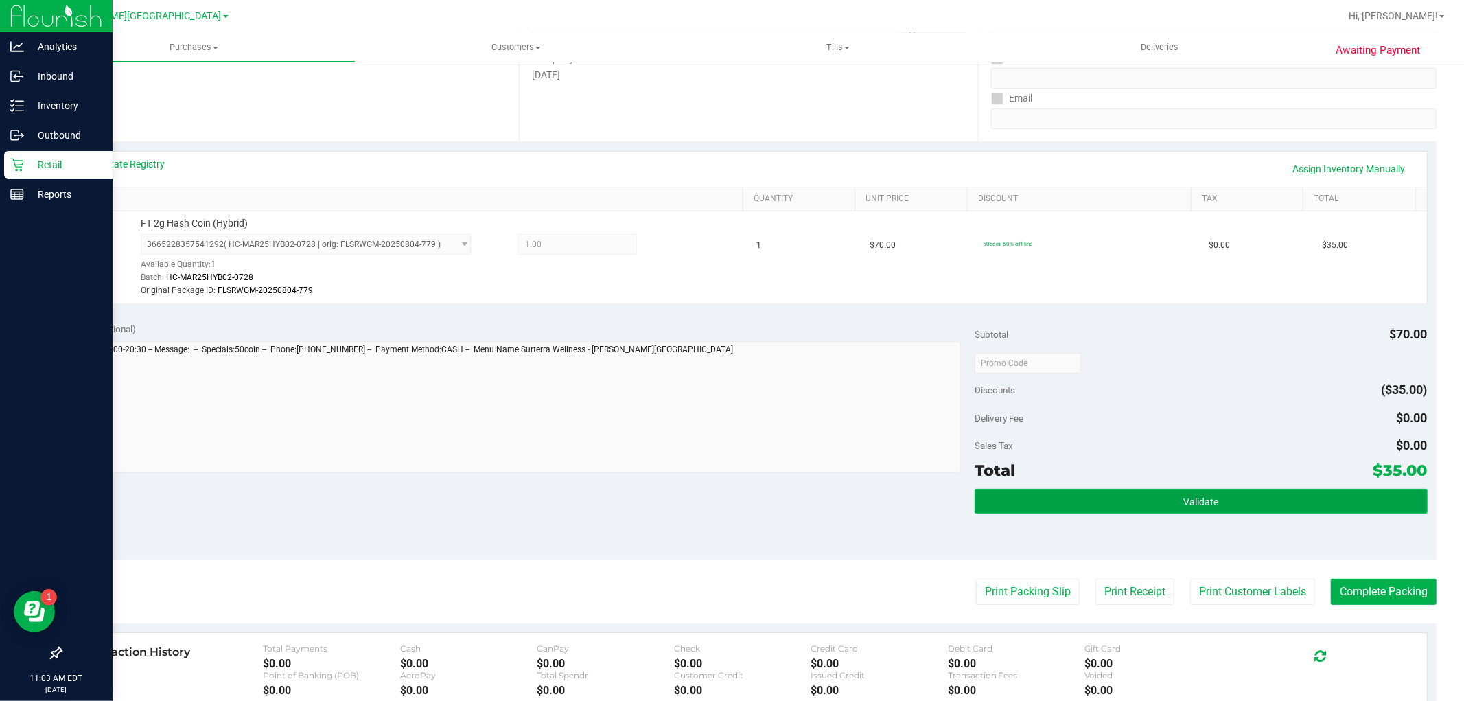
click at [1189, 508] on button "Validate" at bounding box center [1200, 501] width 452 height 25
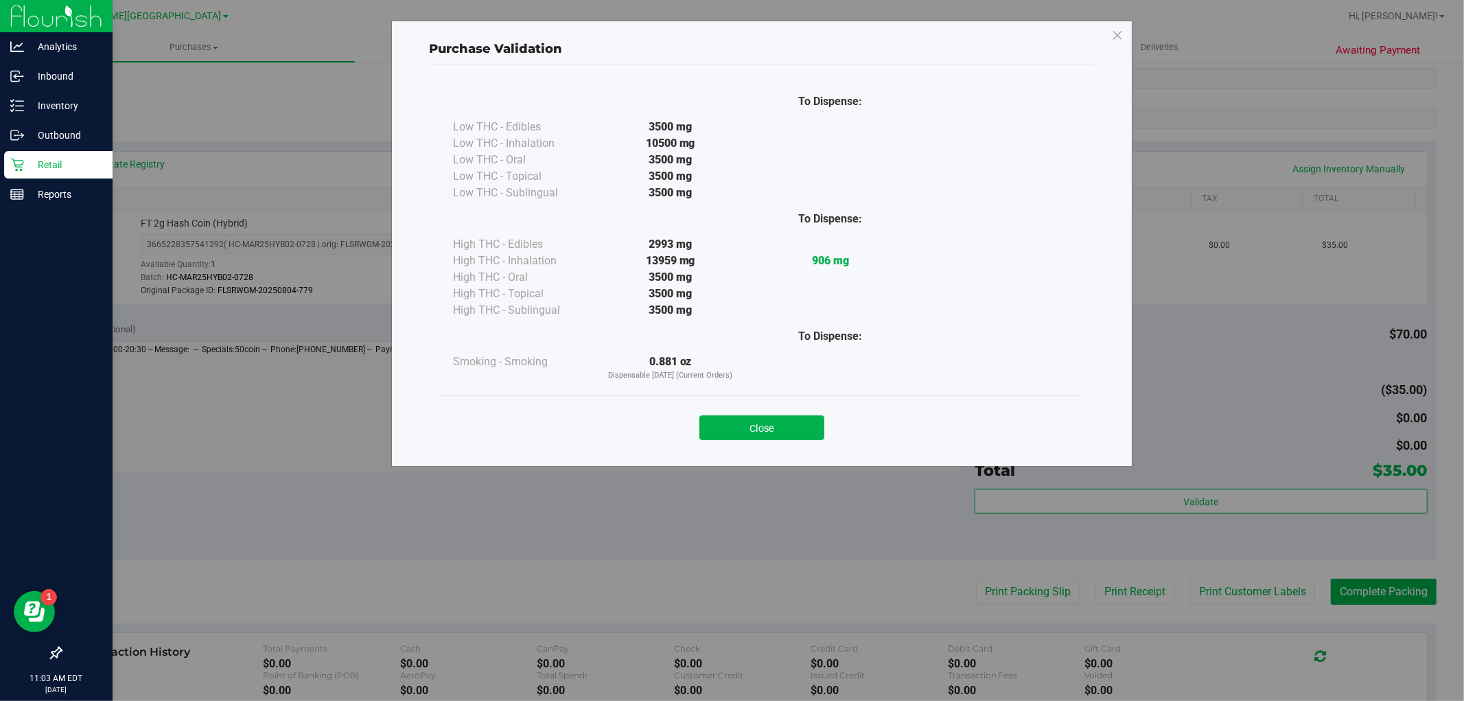
drag, startPoint x: 818, startPoint y: 423, endPoint x: 994, endPoint y: 440, distance: 176.4
click at [819, 423] on button "Close" at bounding box center [761, 427] width 125 height 25
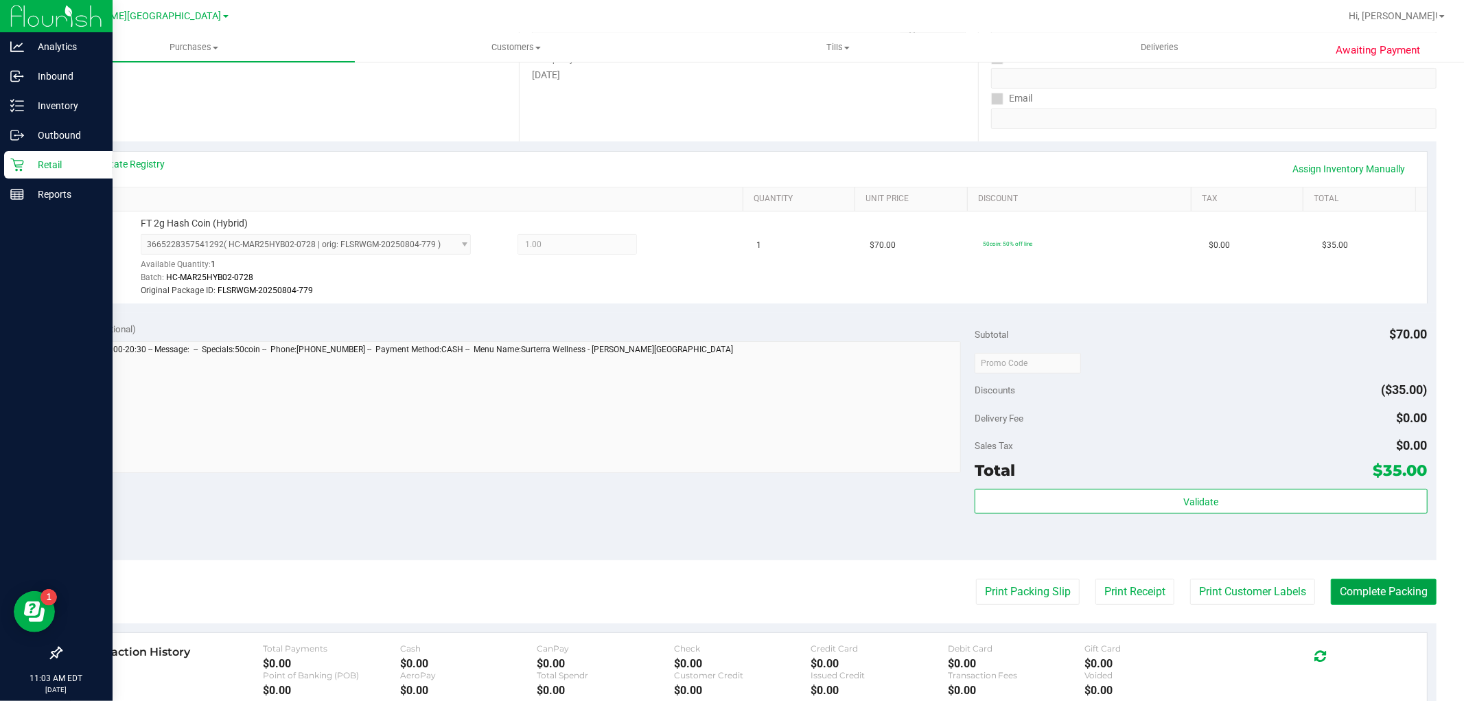
click at [1366, 600] on button "Complete Packing" at bounding box center [1384, 591] width 106 height 26
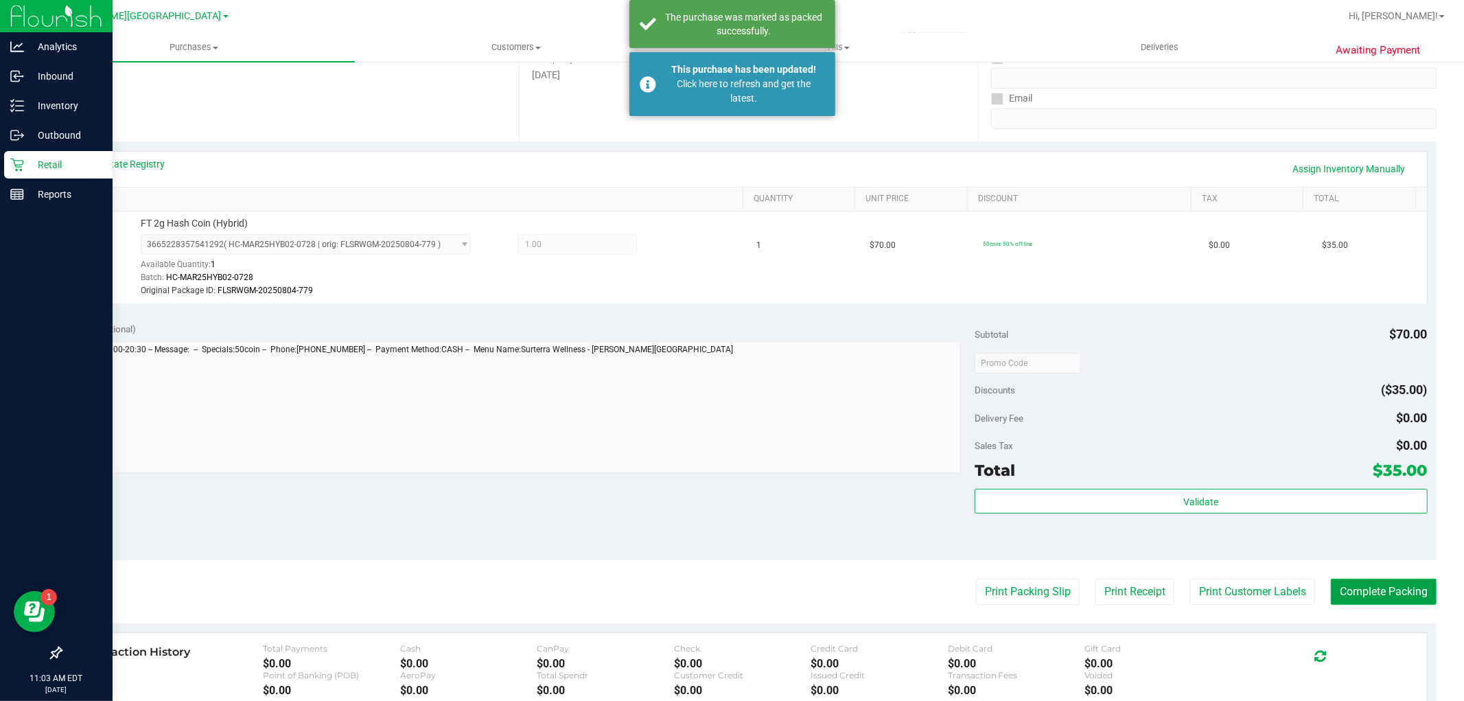
click at [1347, 599] on button "Complete Packing" at bounding box center [1384, 591] width 106 height 26
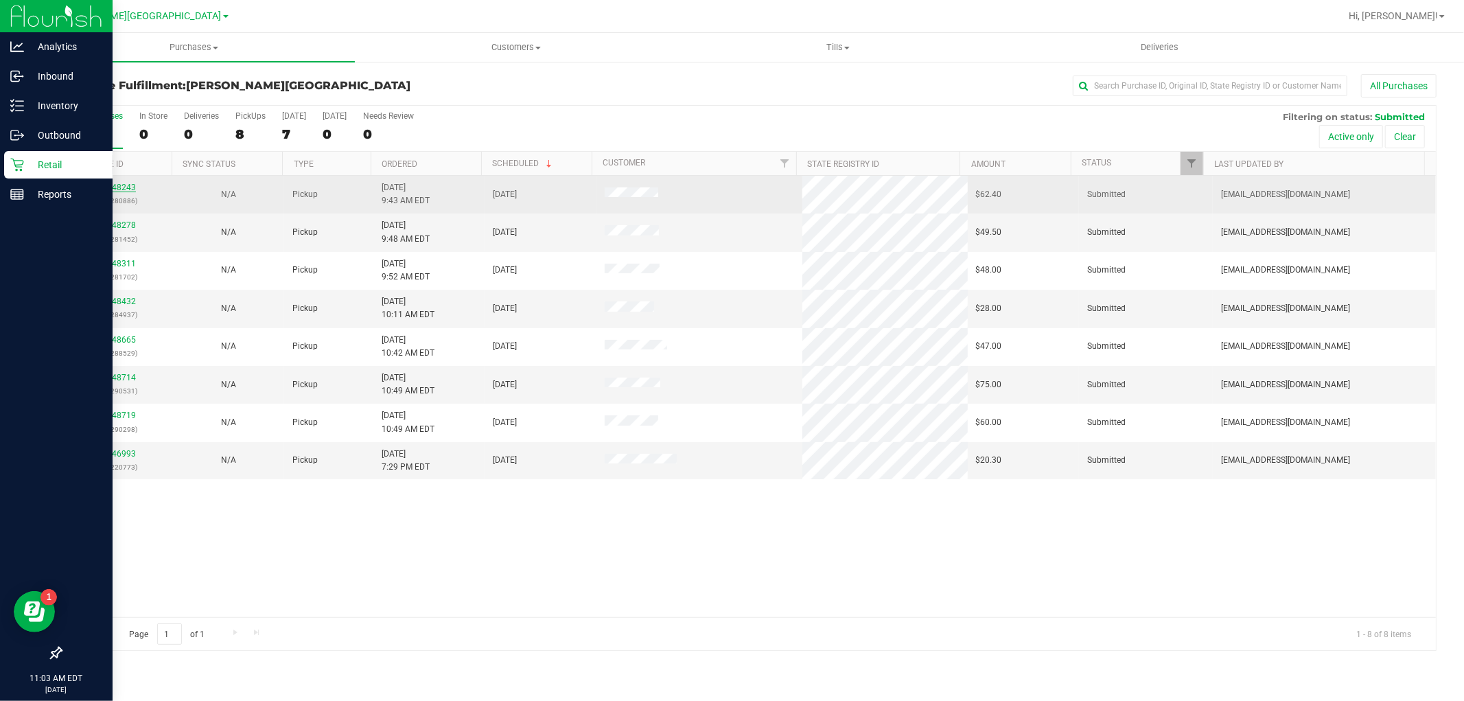
click at [122, 185] on link "11848243" at bounding box center [116, 188] width 38 height 10
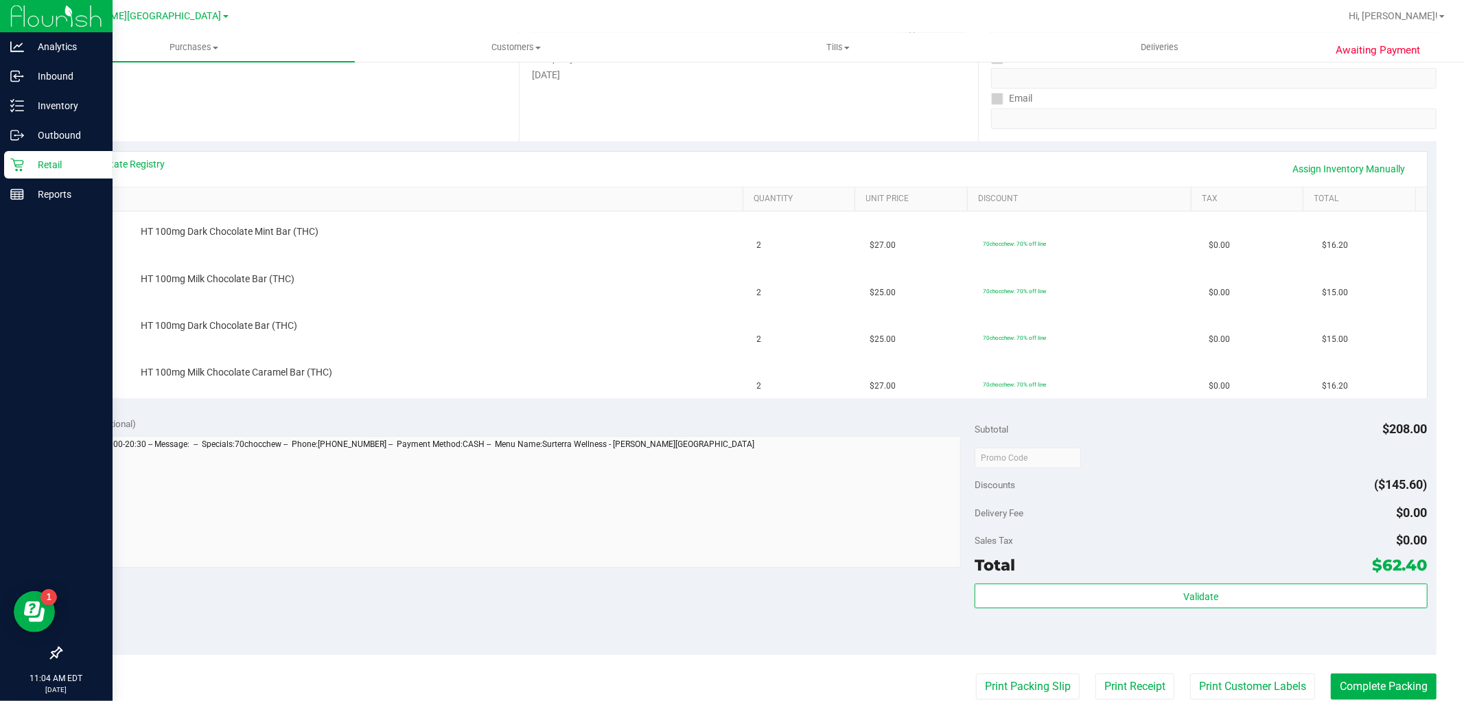
scroll to position [305, 0]
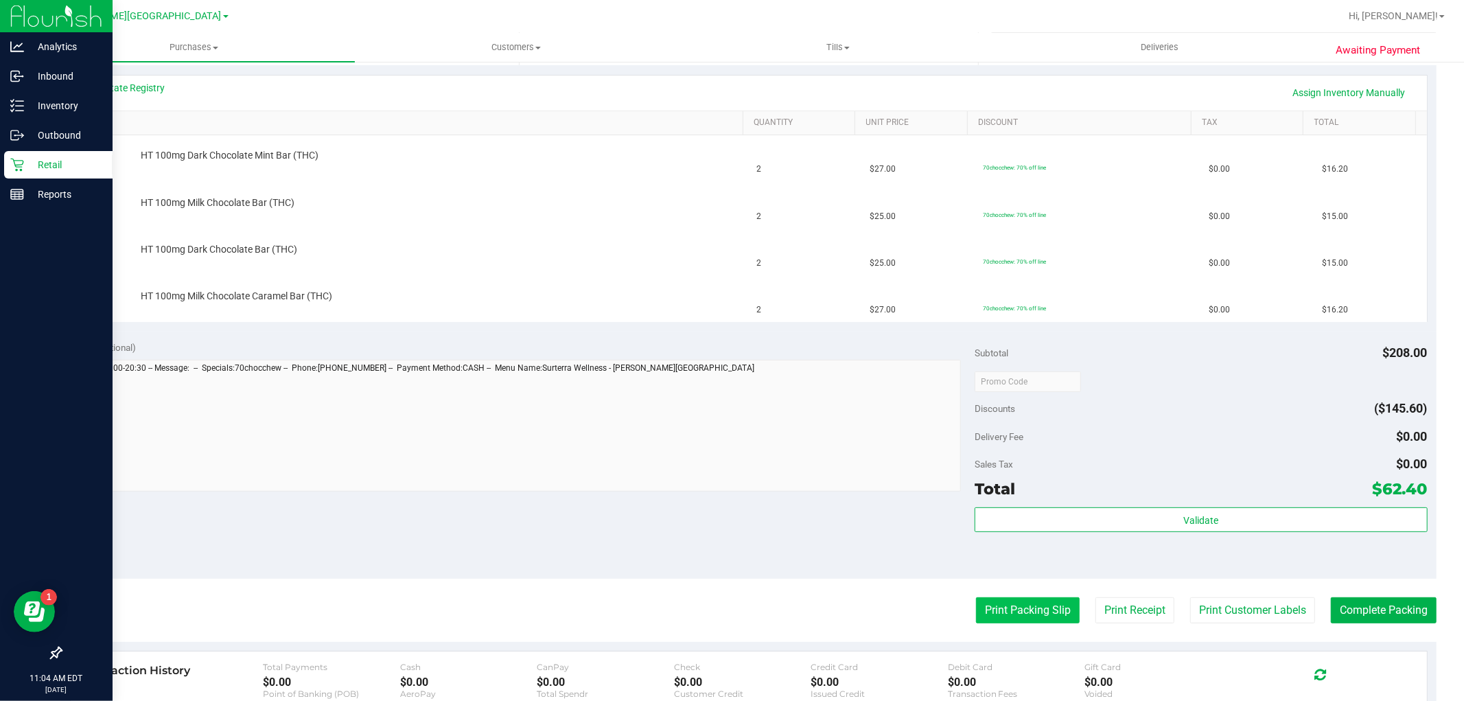
click at [978, 613] on button "Print Packing Slip" at bounding box center [1028, 610] width 104 height 26
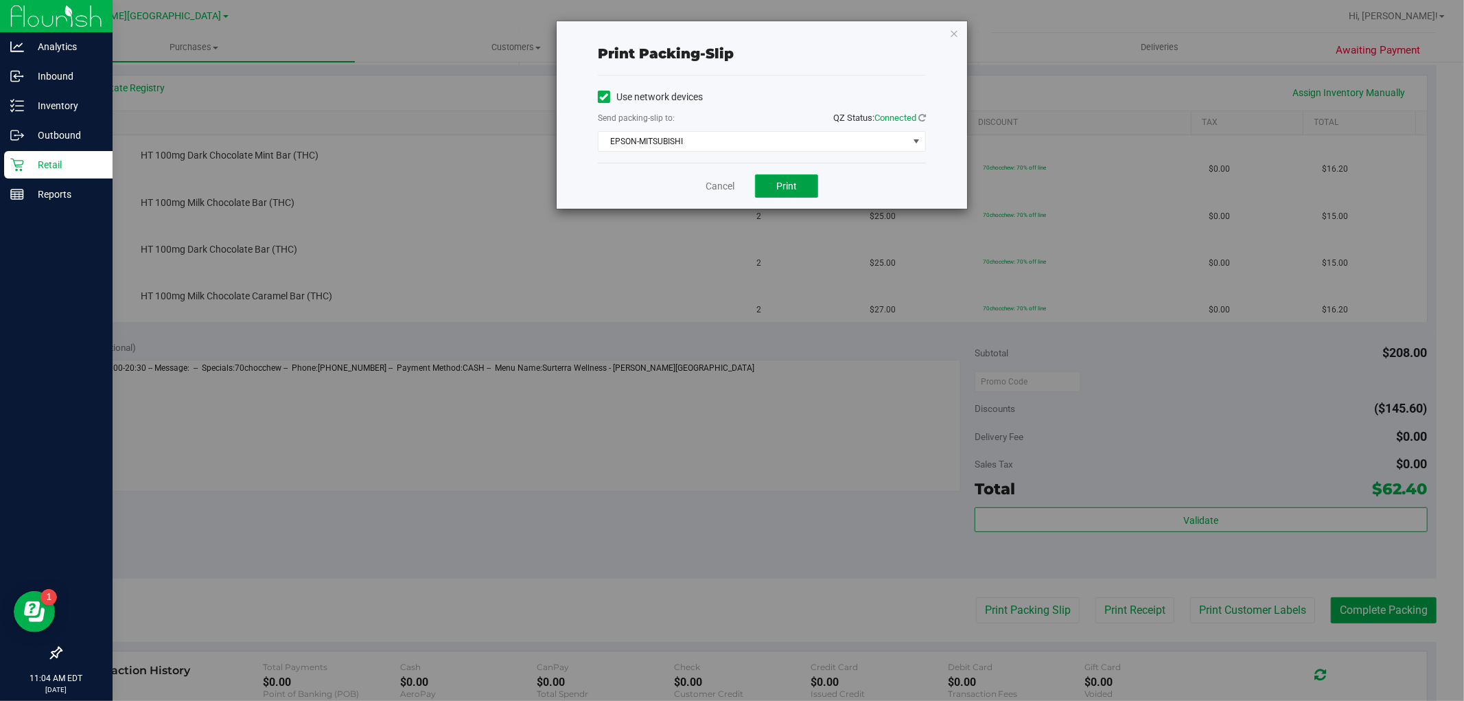
click at [793, 184] on span "Print" at bounding box center [786, 185] width 21 height 11
click at [714, 187] on link "Cancel" at bounding box center [719, 186] width 29 height 14
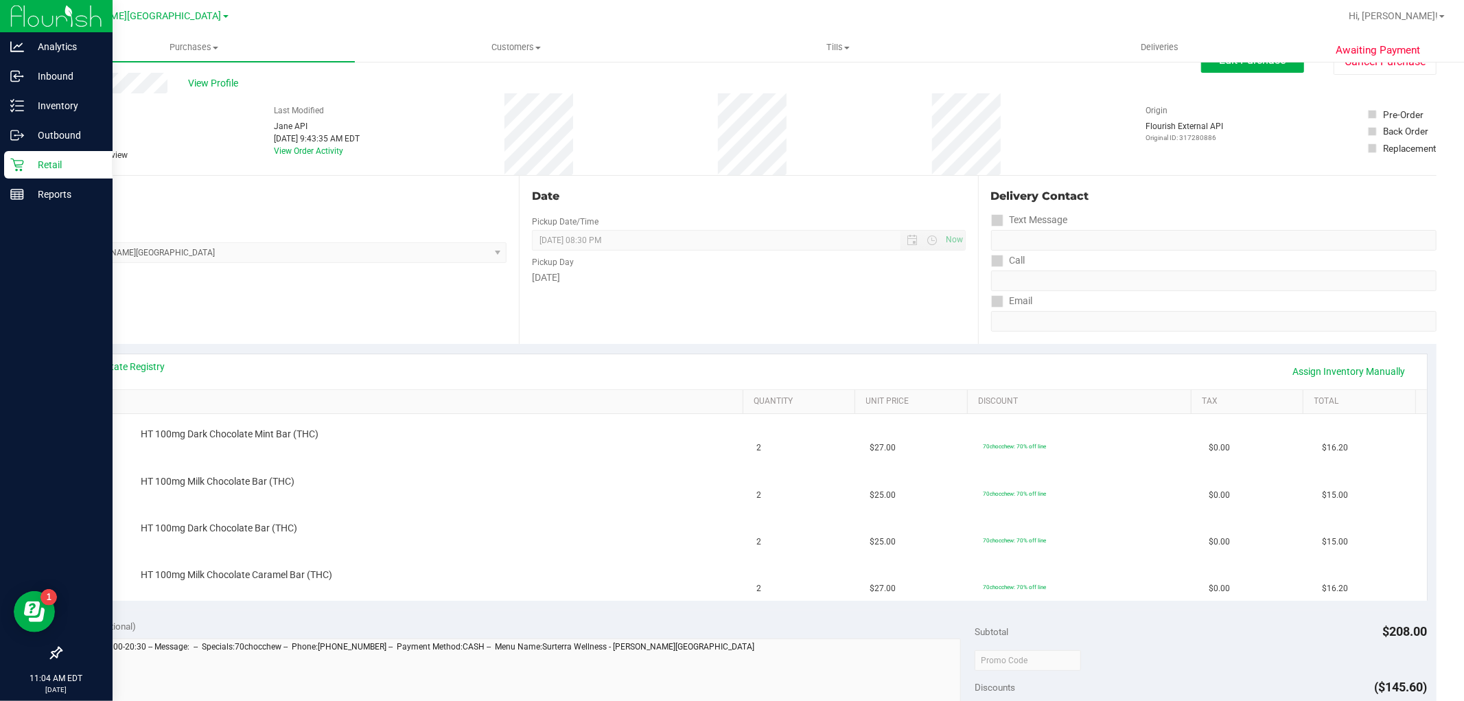
scroll to position [0, 0]
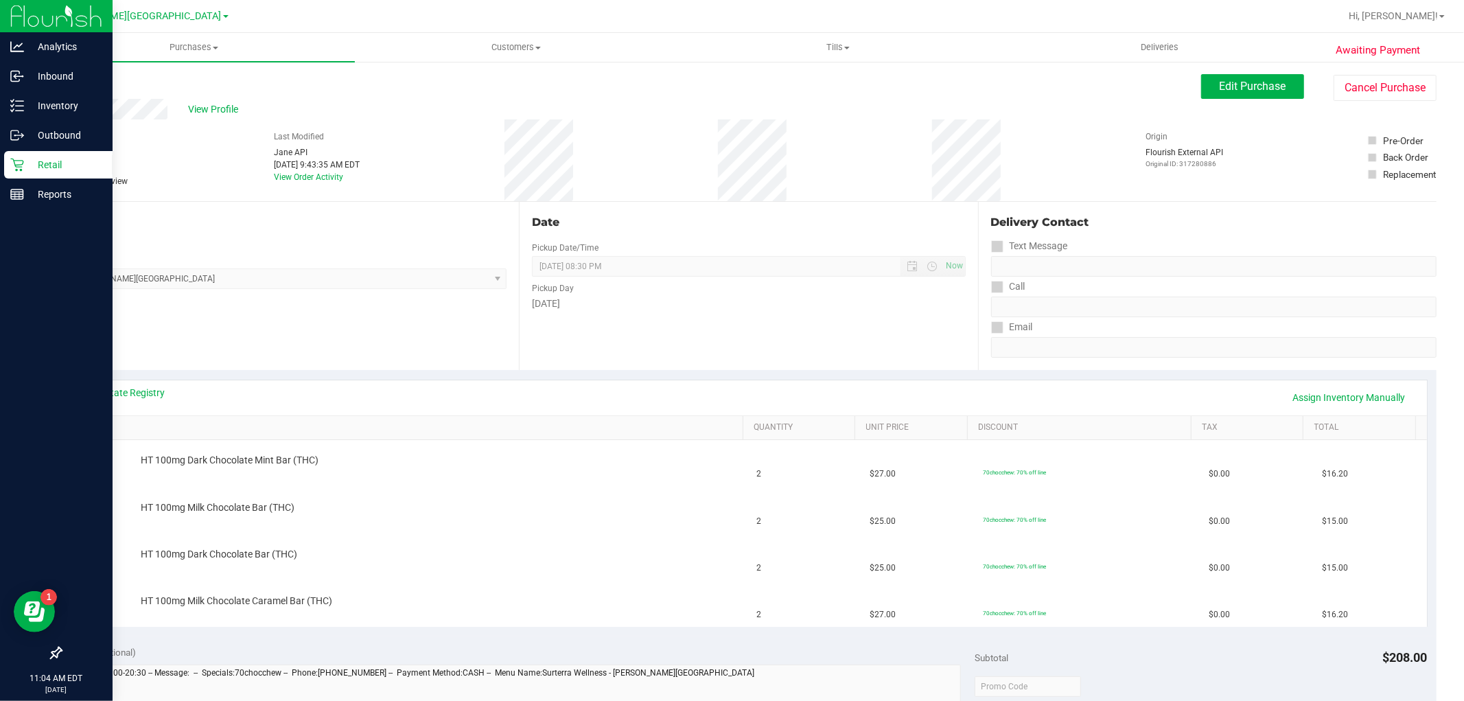
click at [78, 83] on link "Back" at bounding box center [70, 83] width 21 height 10
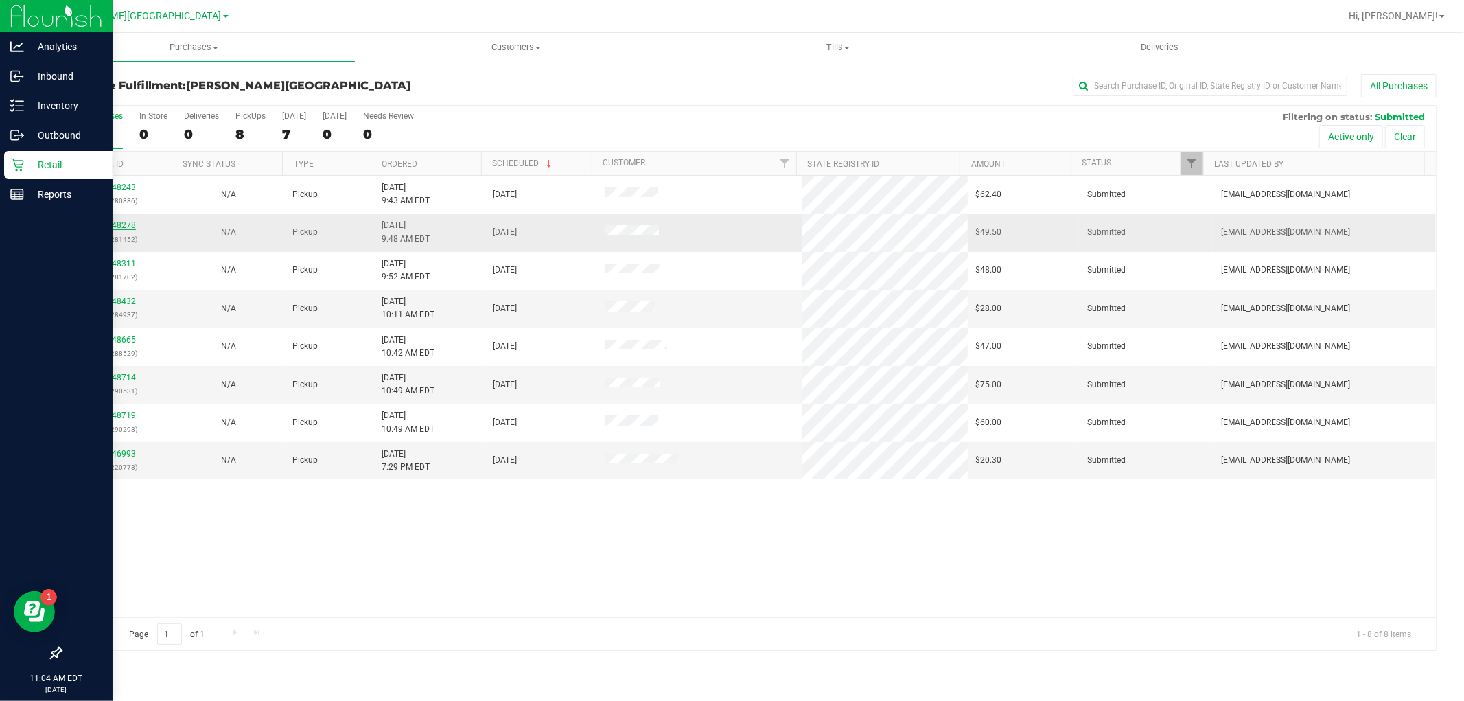
click at [118, 227] on link "11848278" at bounding box center [116, 225] width 38 height 10
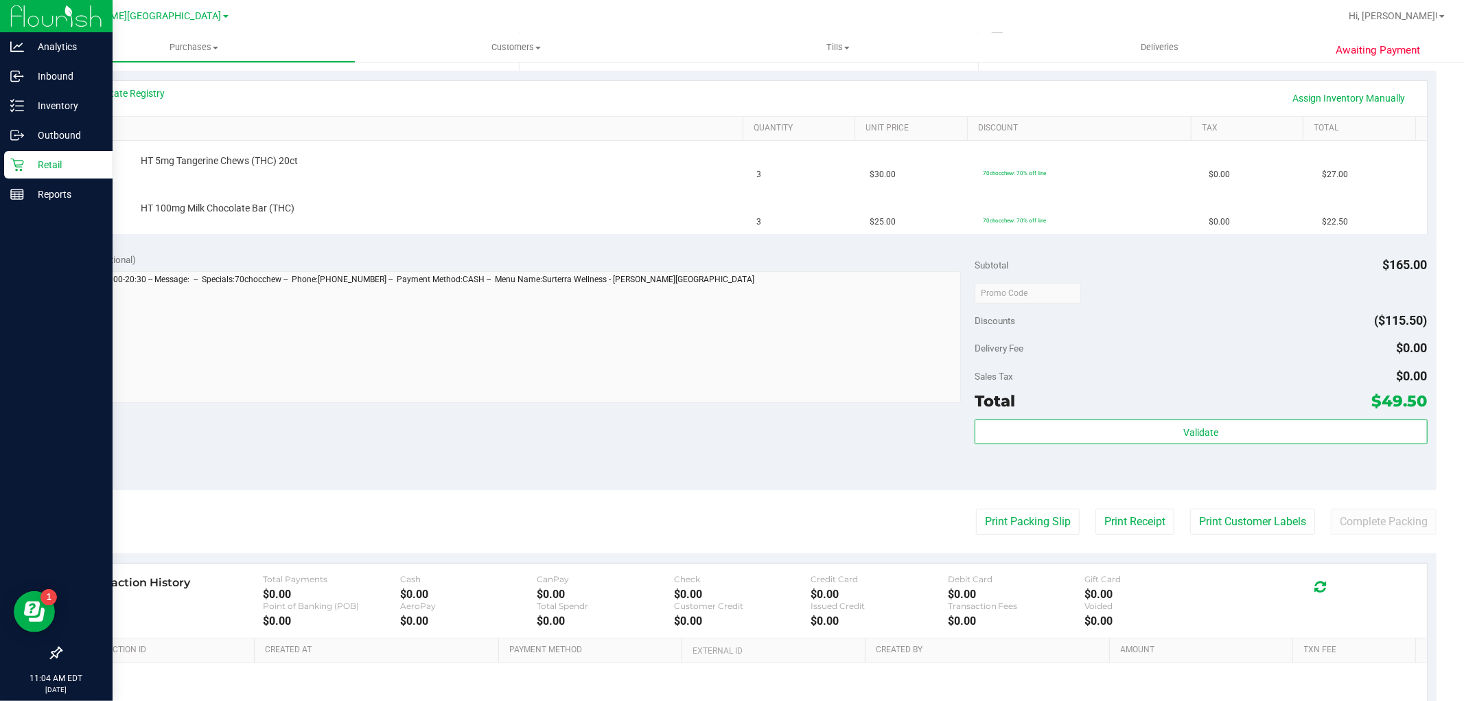
scroll to position [305, 0]
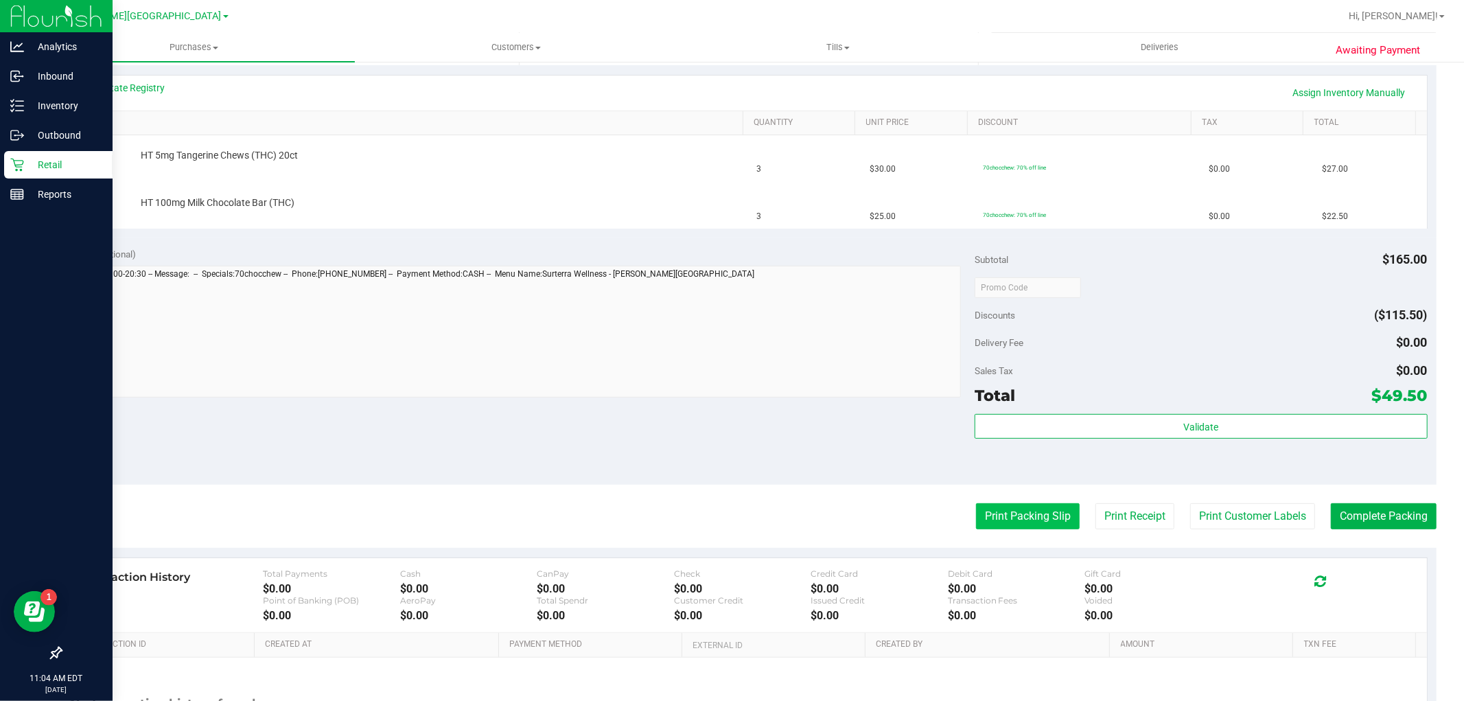
click at [990, 515] on button "Print Packing Slip" at bounding box center [1028, 516] width 104 height 26
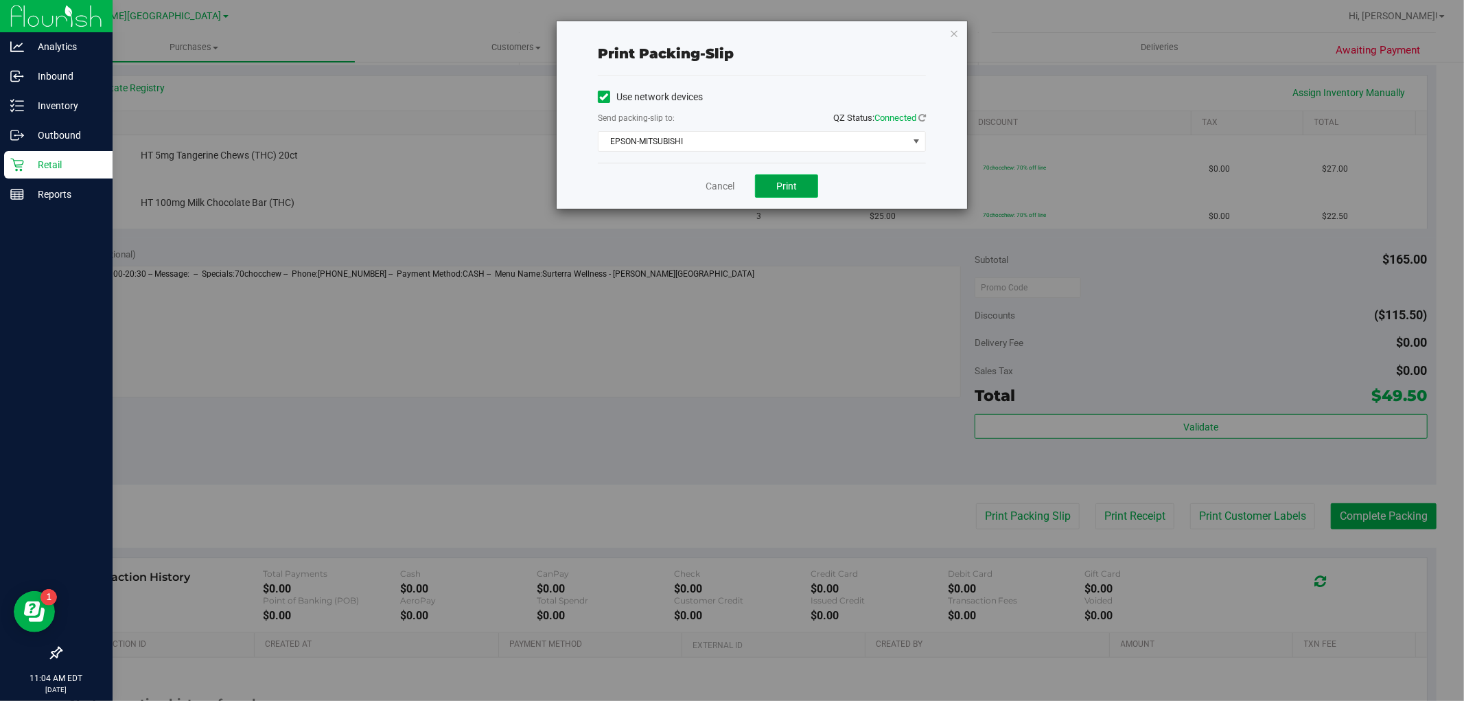
click at [804, 180] on button "Print" at bounding box center [786, 185] width 63 height 23
click at [712, 188] on link "Cancel" at bounding box center [719, 186] width 29 height 14
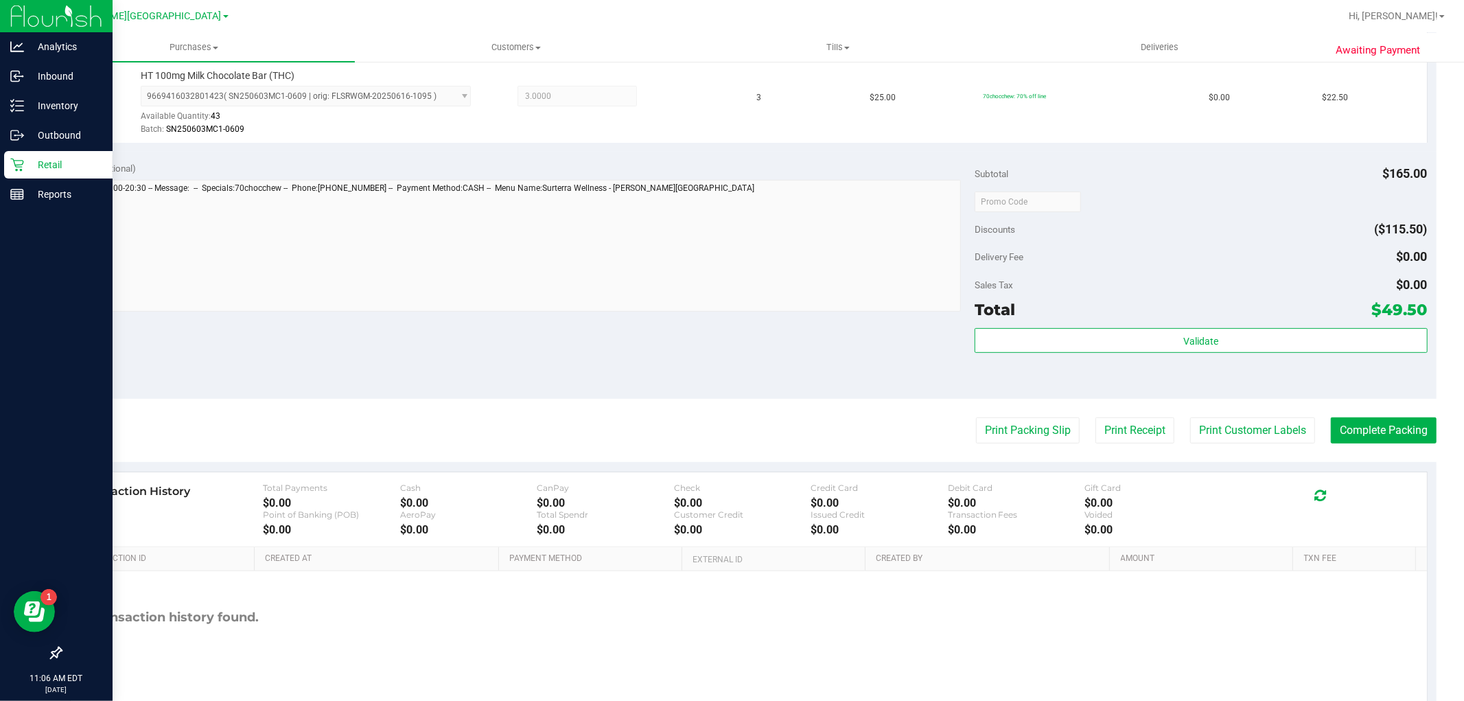
scroll to position [457, 0]
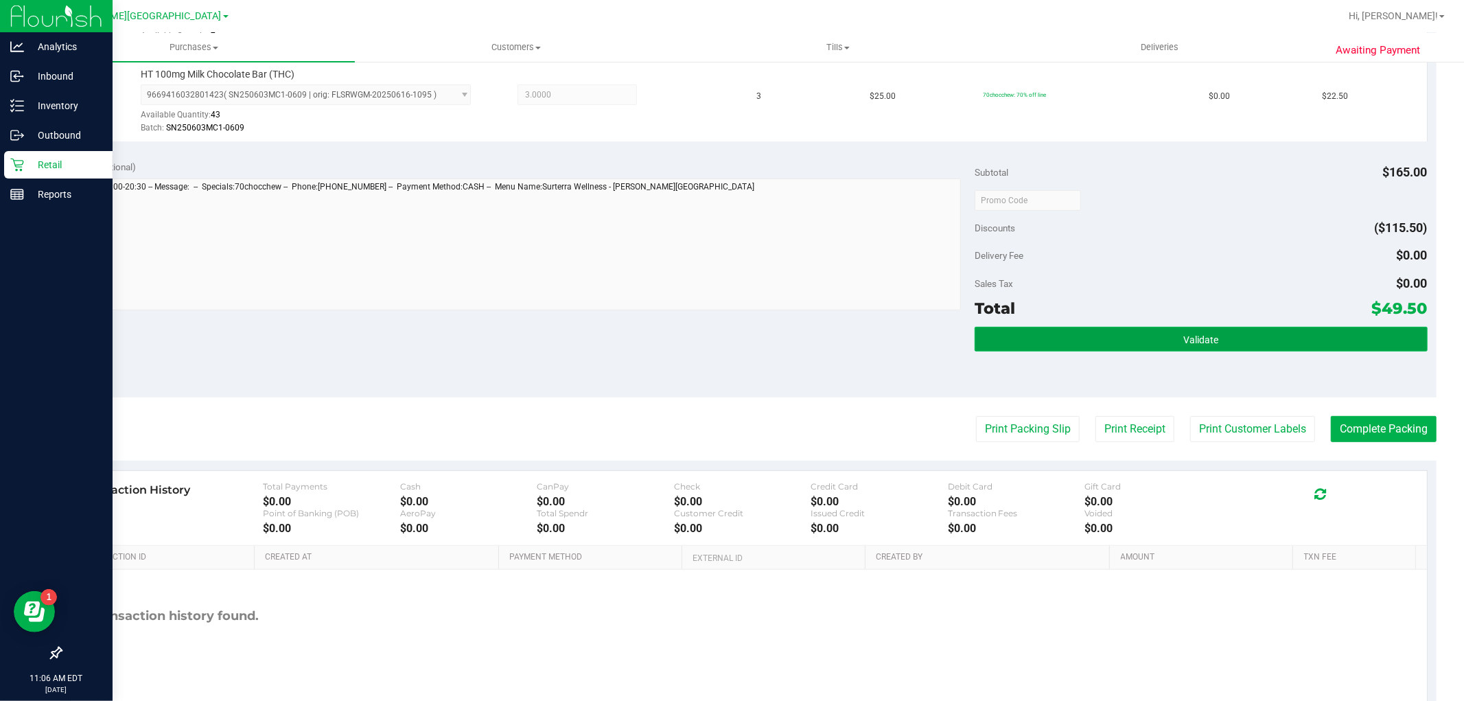
click at [1116, 336] on button "Validate" at bounding box center [1200, 339] width 452 height 25
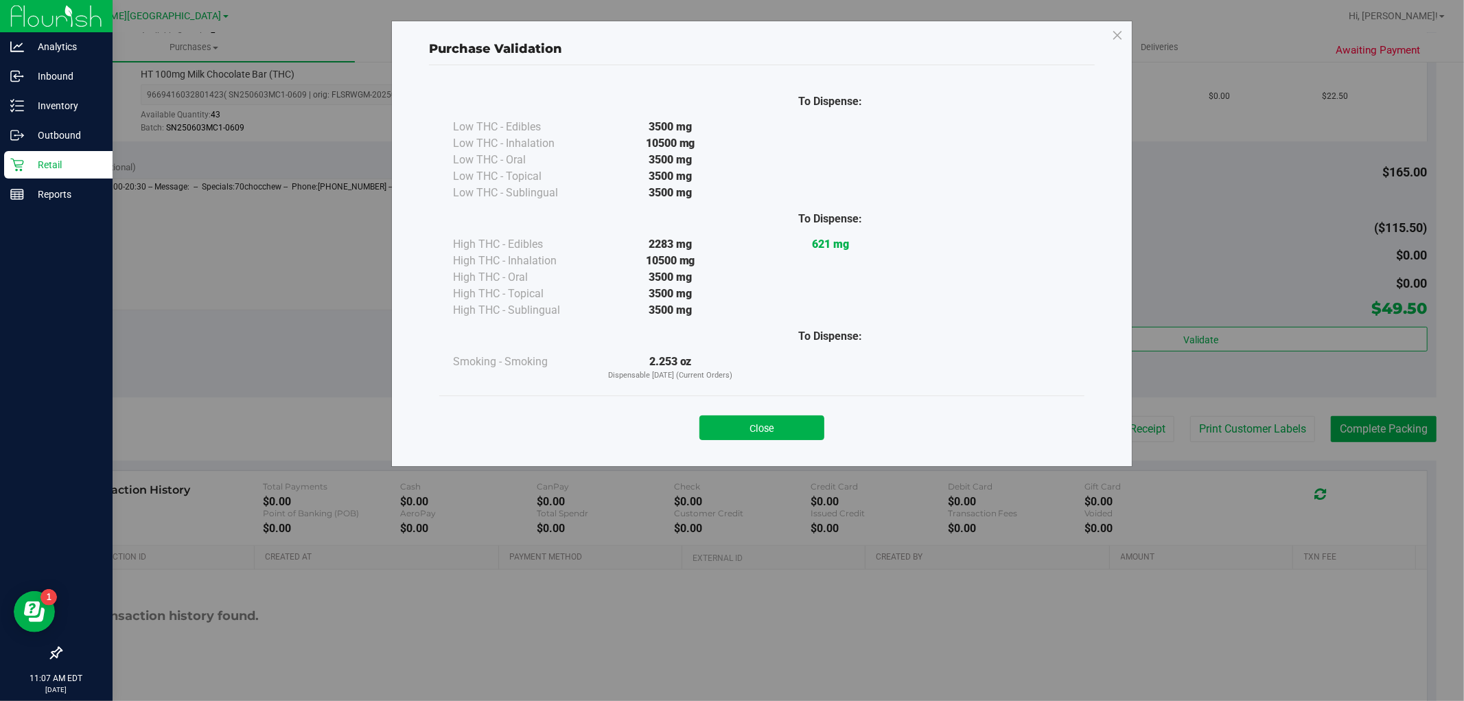
click at [745, 428] on button "Close" at bounding box center [761, 427] width 125 height 25
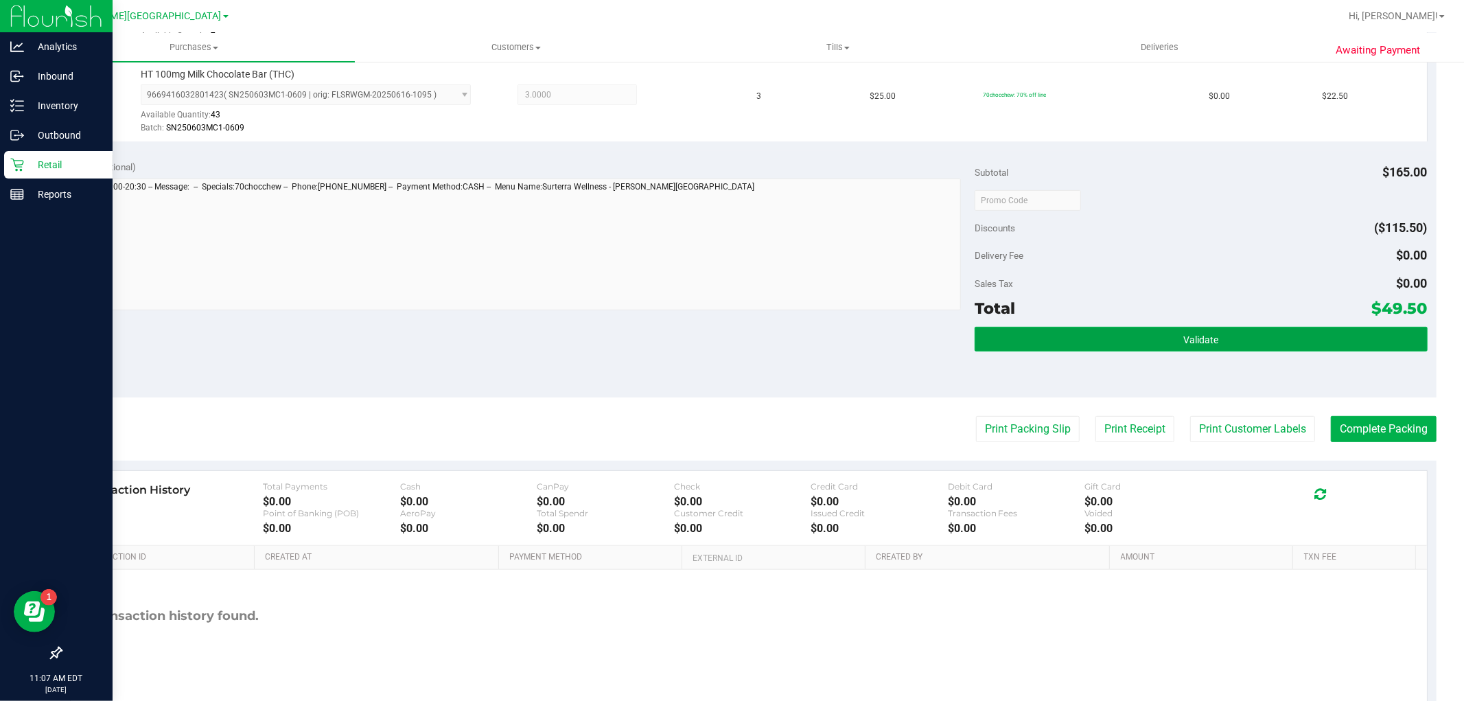
click at [1235, 350] on button "Validate" at bounding box center [1200, 339] width 452 height 25
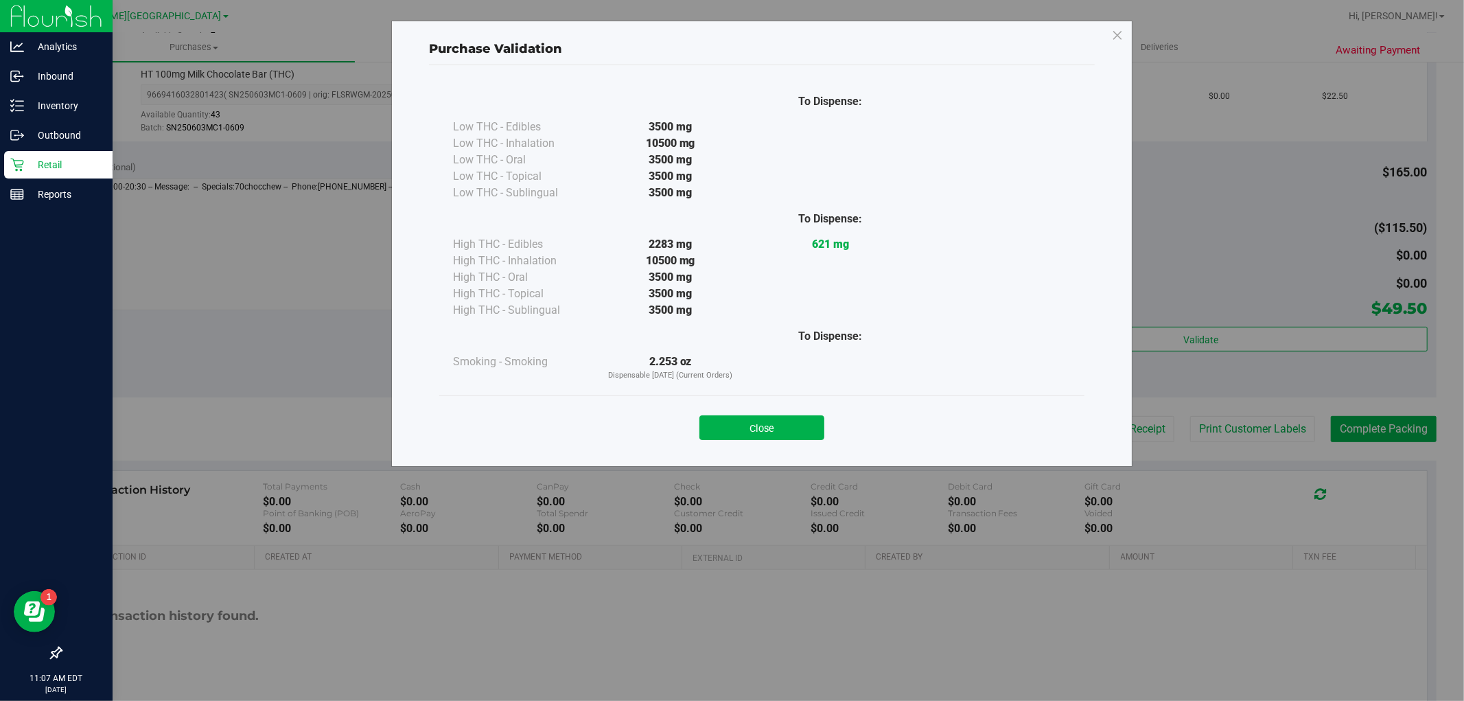
click at [766, 423] on button "Close" at bounding box center [761, 427] width 125 height 25
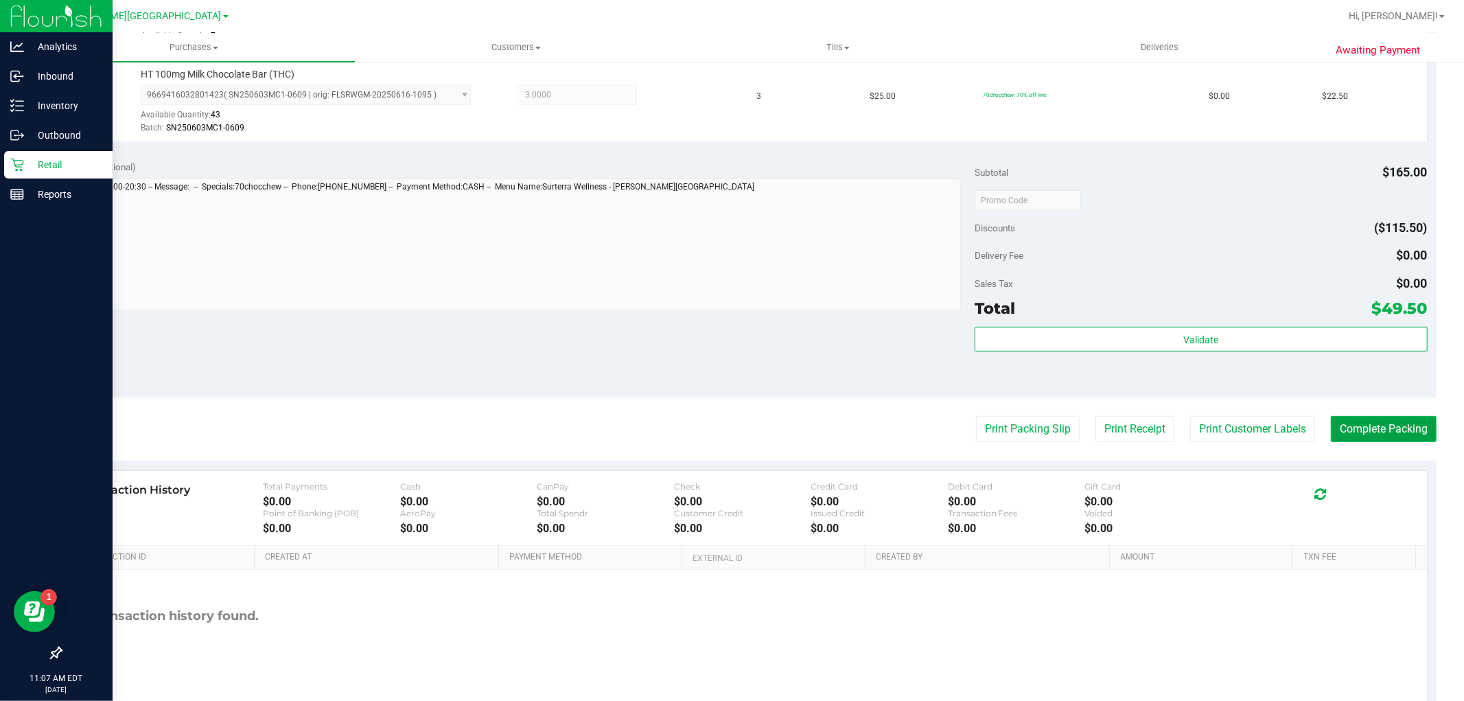
click at [1414, 426] on button "Complete Packing" at bounding box center [1384, 429] width 106 height 26
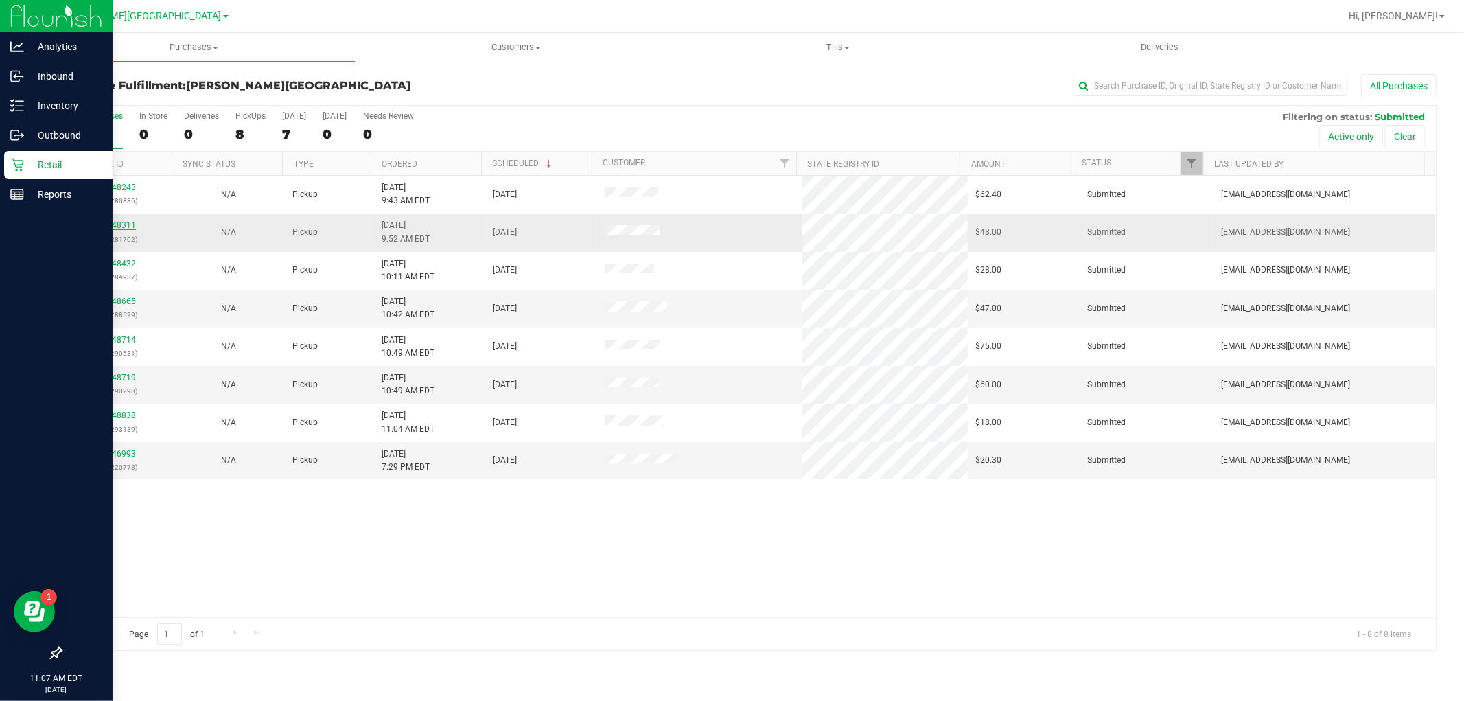
click at [117, 228] on link "11848311" at bounding box center [116, 225] width 38 height 10
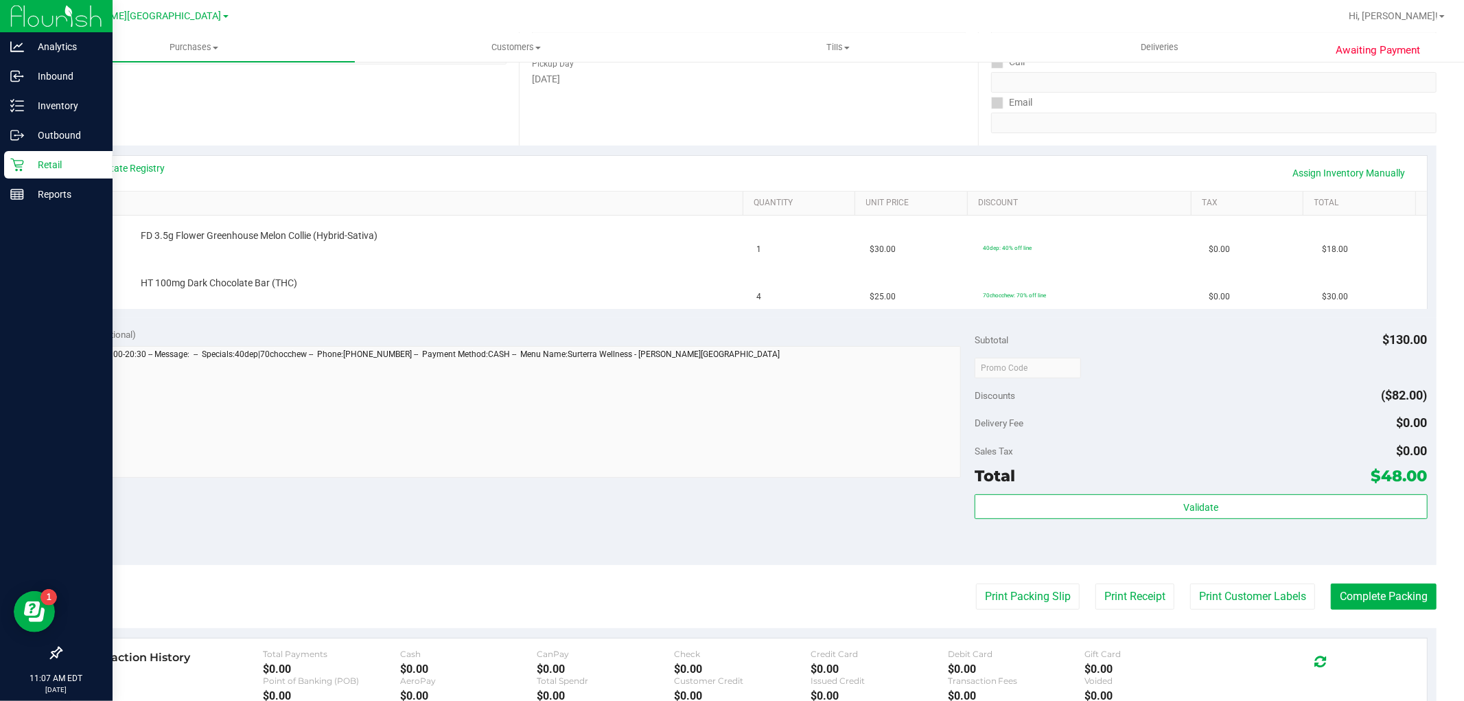
scroll to position [229, 0]
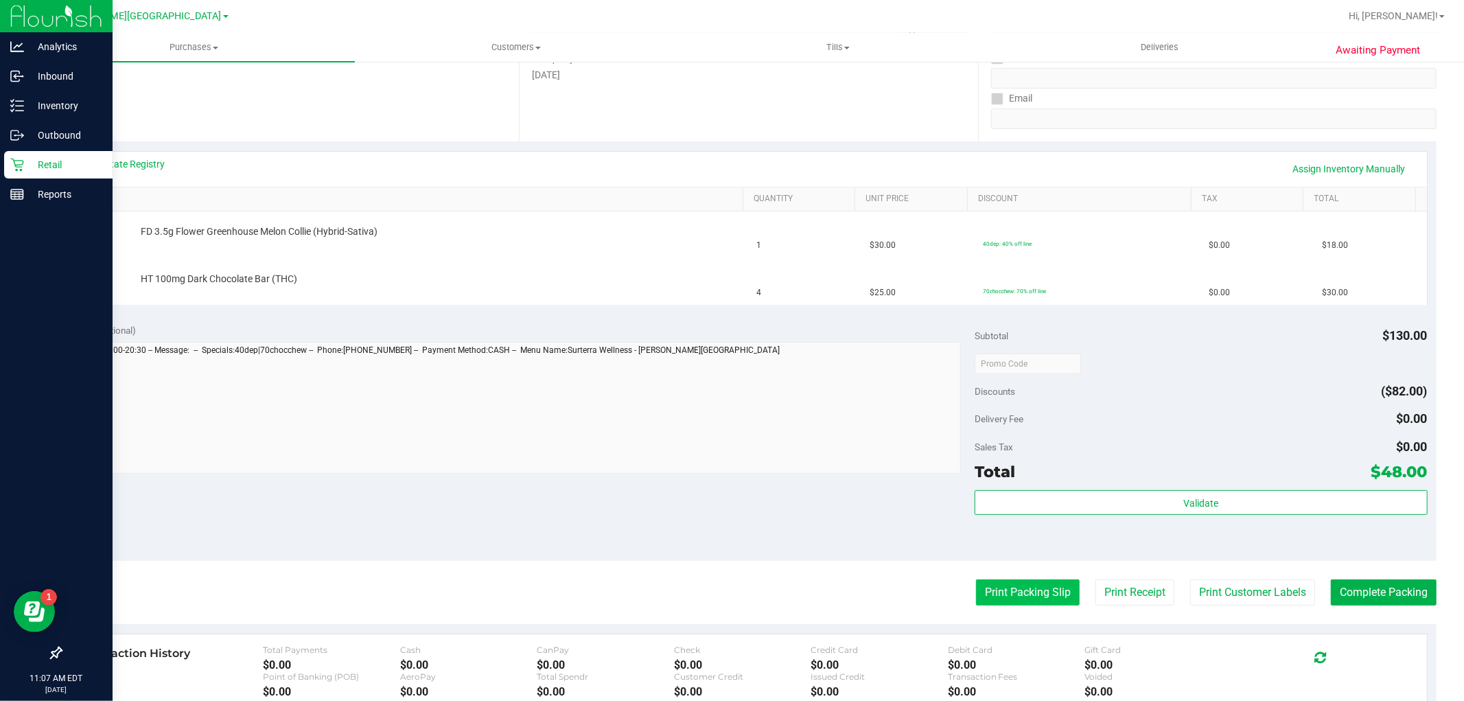
click at [1005, 596] on button "Print Packing Slip" at bounding box center [1028, 592] width 104 height 26
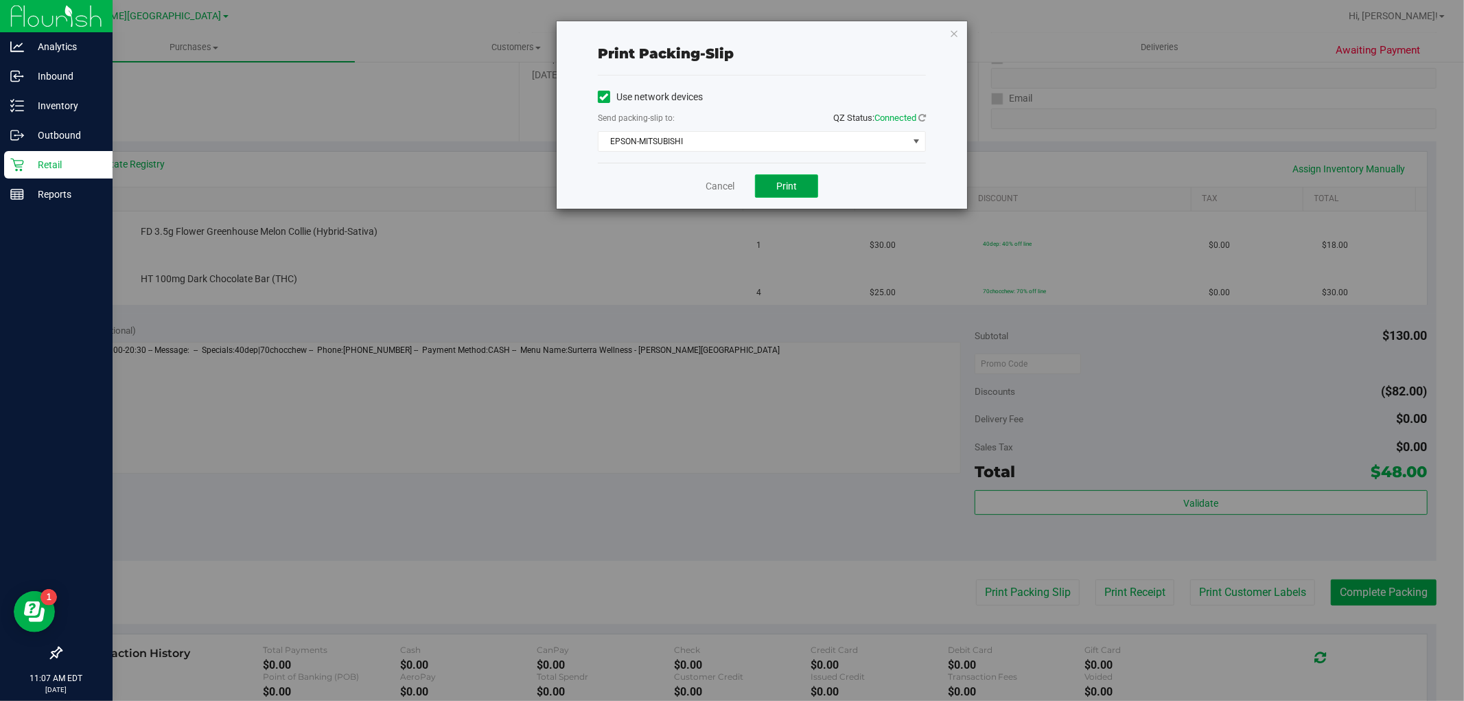
click at [793, 189] on span "Print" at bounding box center [786, 185] width 21 height 11
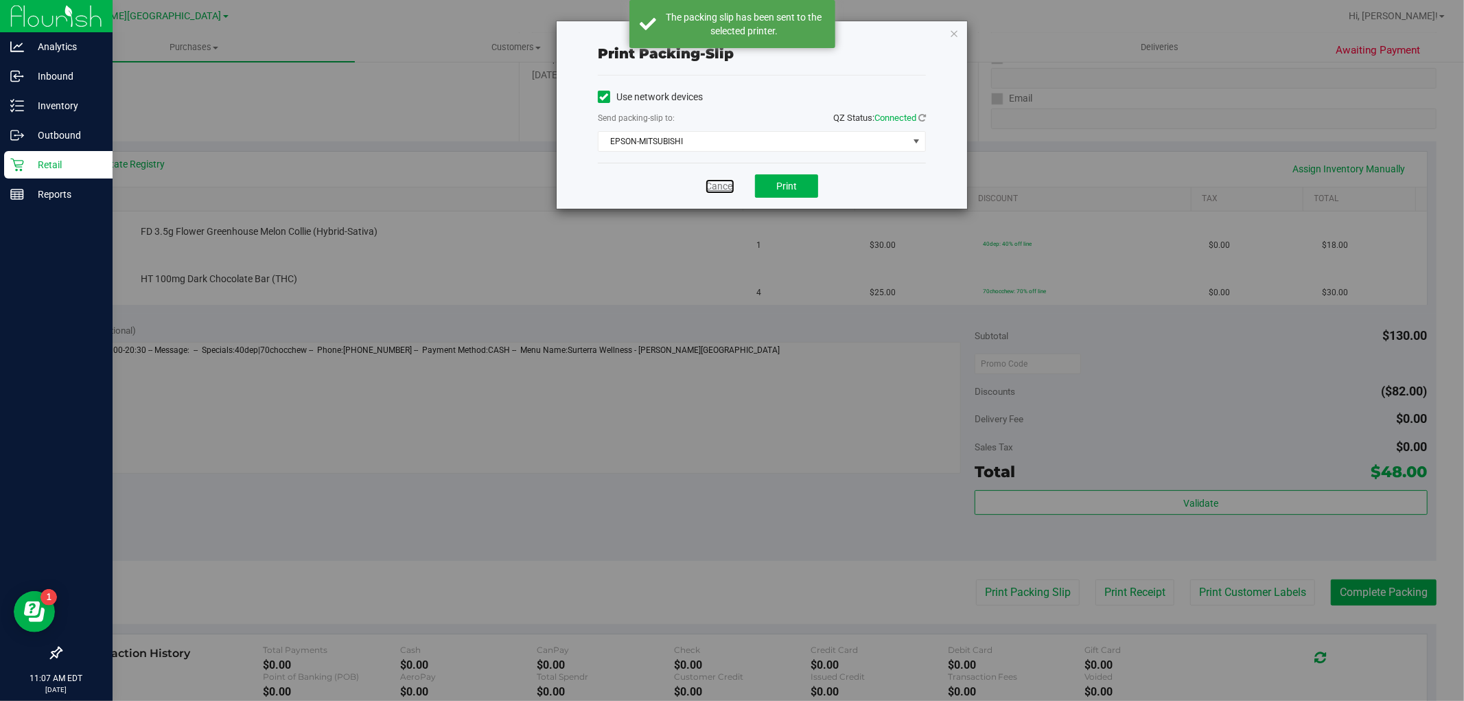
click at [718, 185] on link "Cancel" at bounding box center [719, 186] width 29 height 14
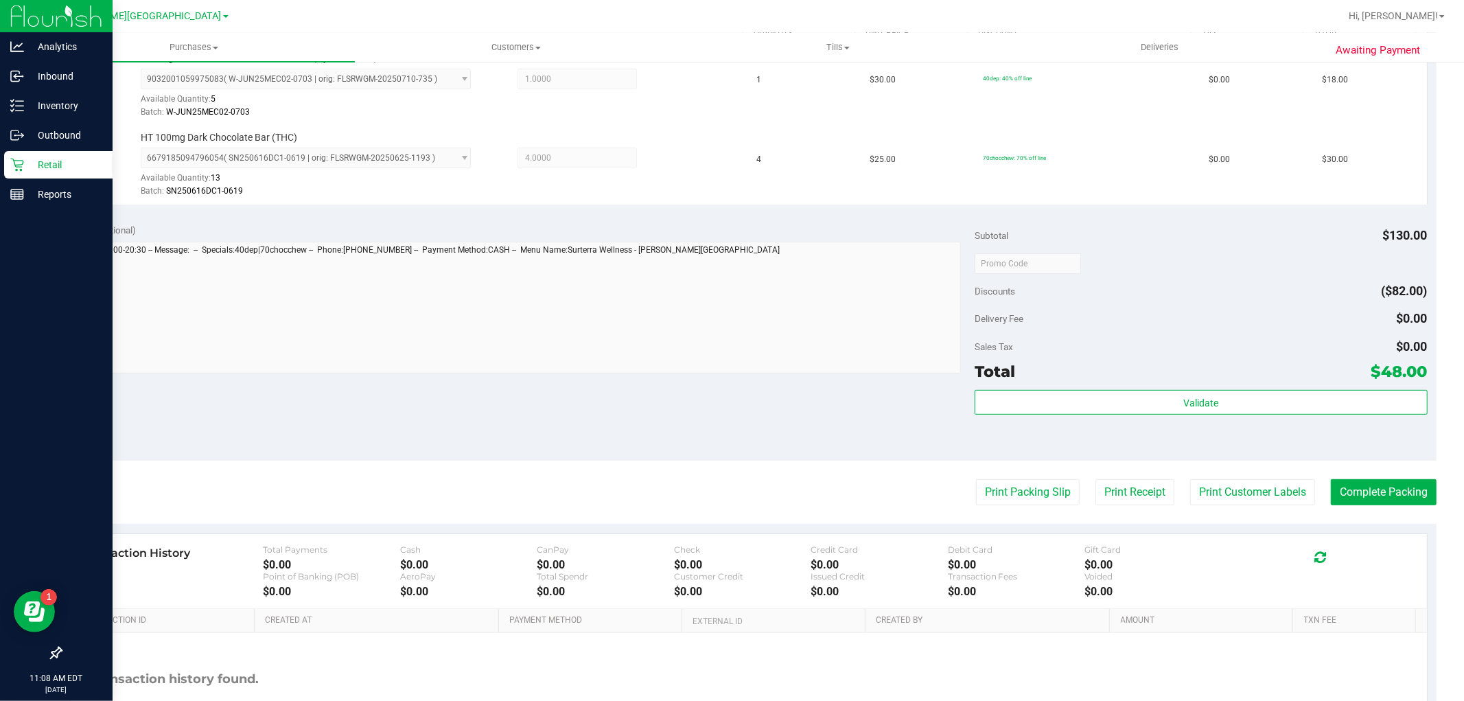
scroll to position [457, 0]
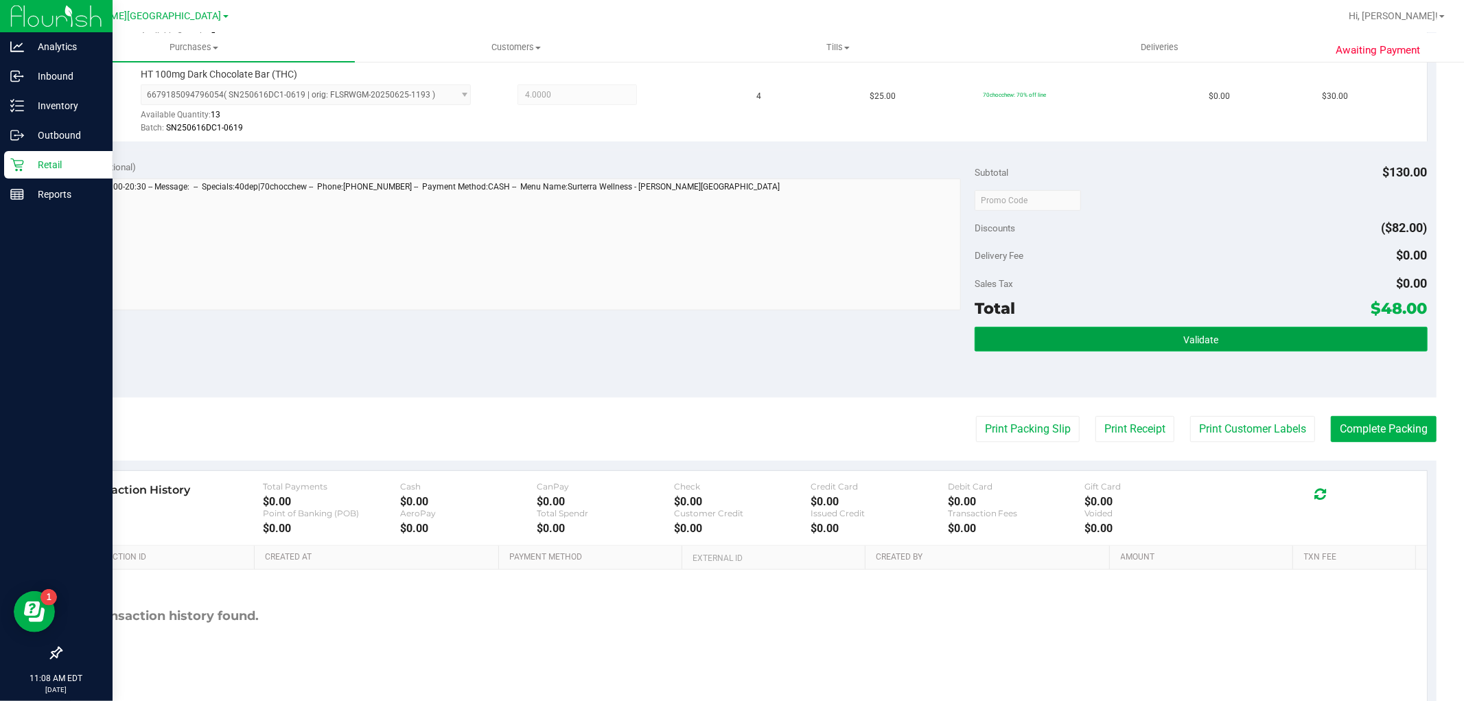
click at [1151, 327] on button "Validate" at bounding box center [1200, 339] width 452 height 25
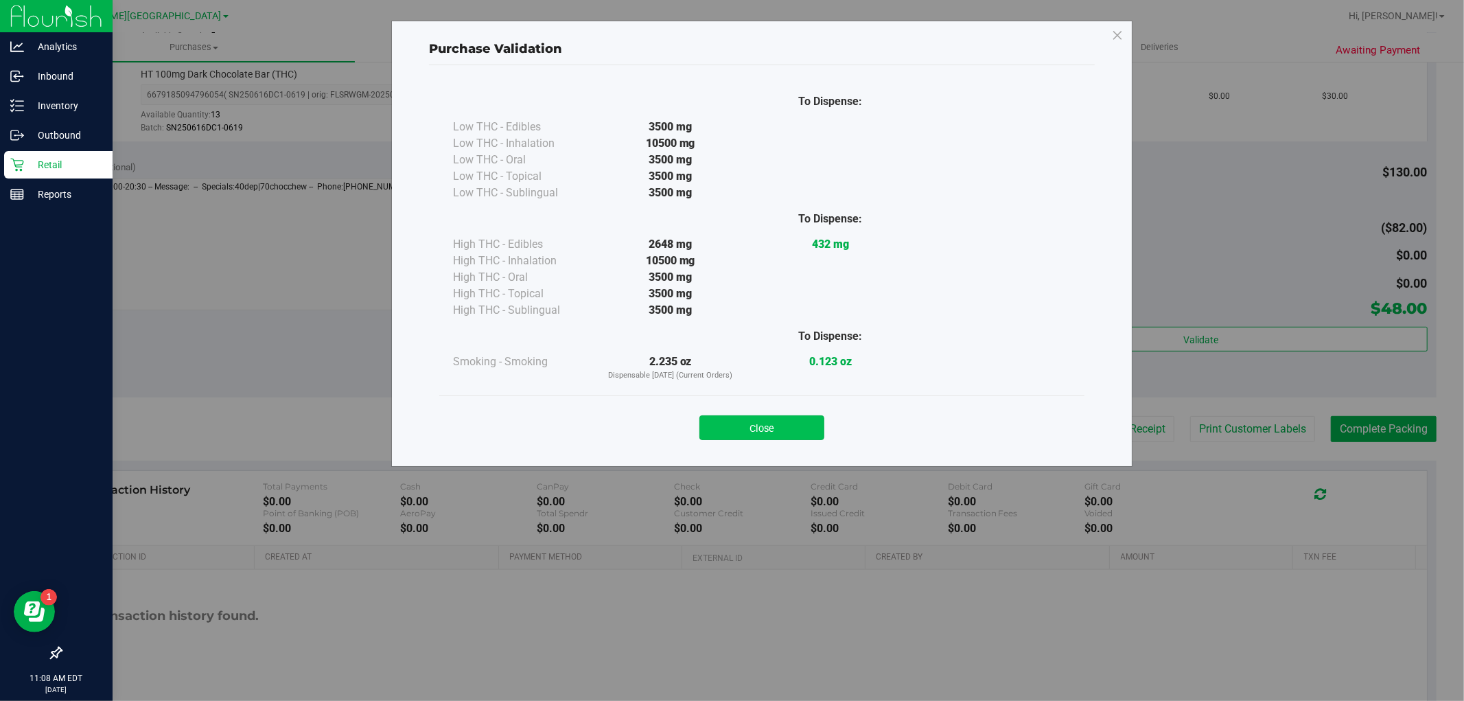
click at [812, 422] on button "Close" at bounding box center [761, 427] width 125 height 25
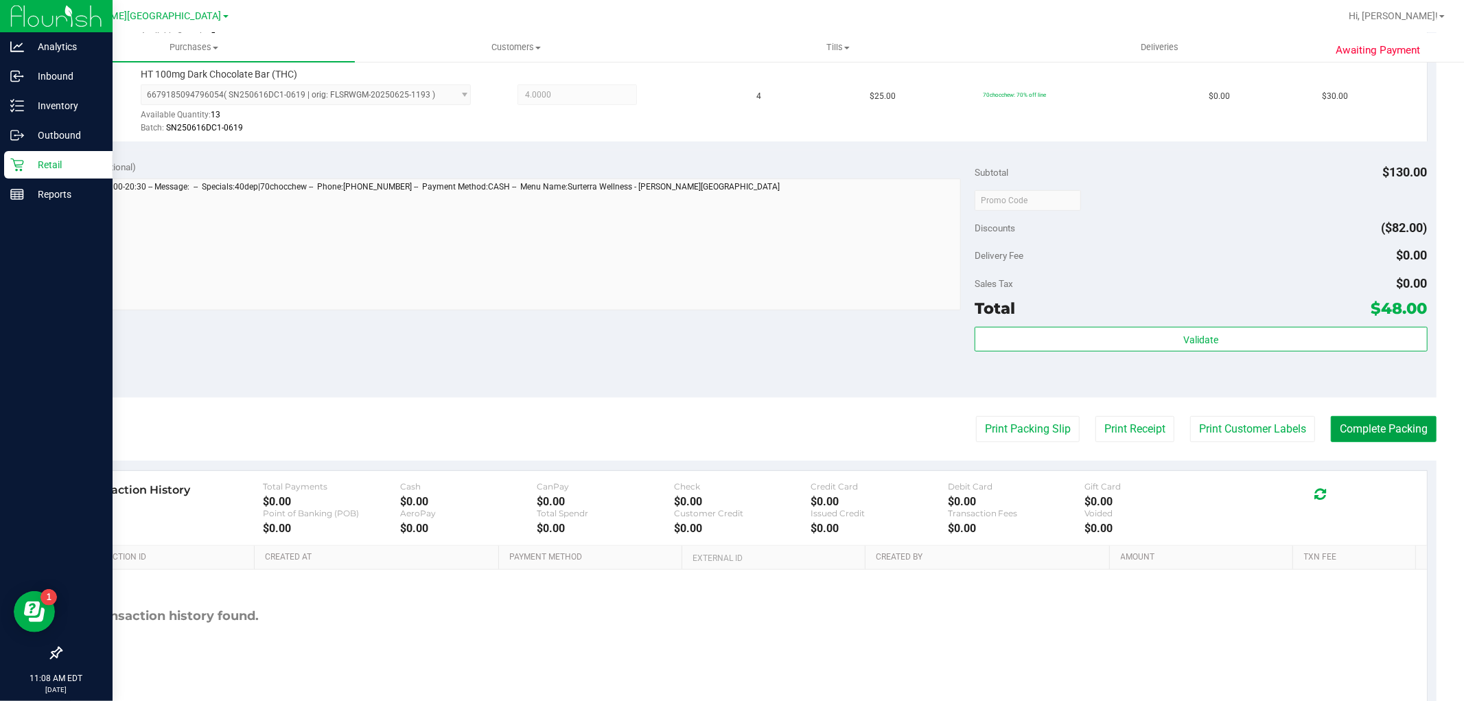
drag, startPoint x: 1409, startPoint y: 430, endPoint x: 1390, endPoint y: 456, distance: 32.6
click at [1403, 430] on button "Complete Packing" at bounding box center [1384, 429] width 106 height 26
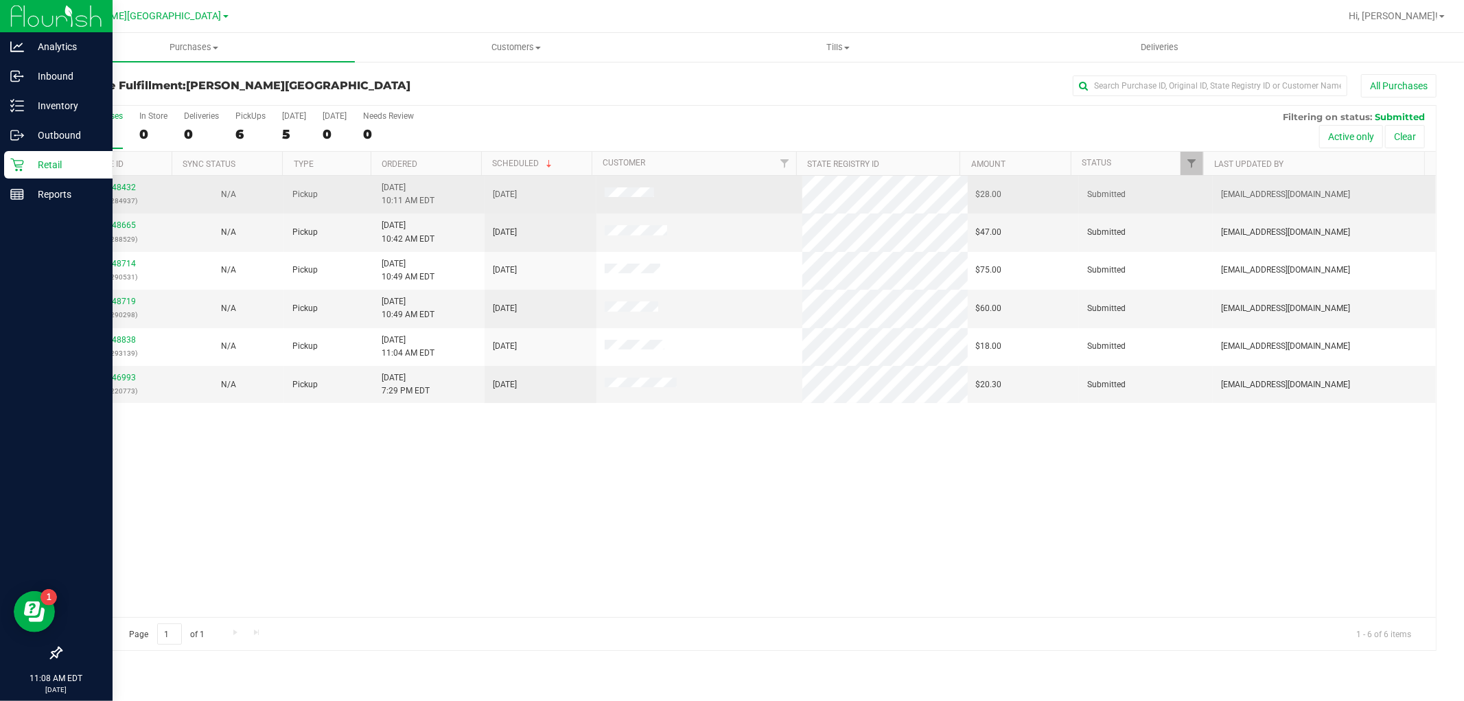
click at [115, 198] on p "(317284937)" at bounding box center [116, 200] width 95 height 13
click at [125, 190] on link "11848432" at bounding box center [116, 188] width 38 height 10
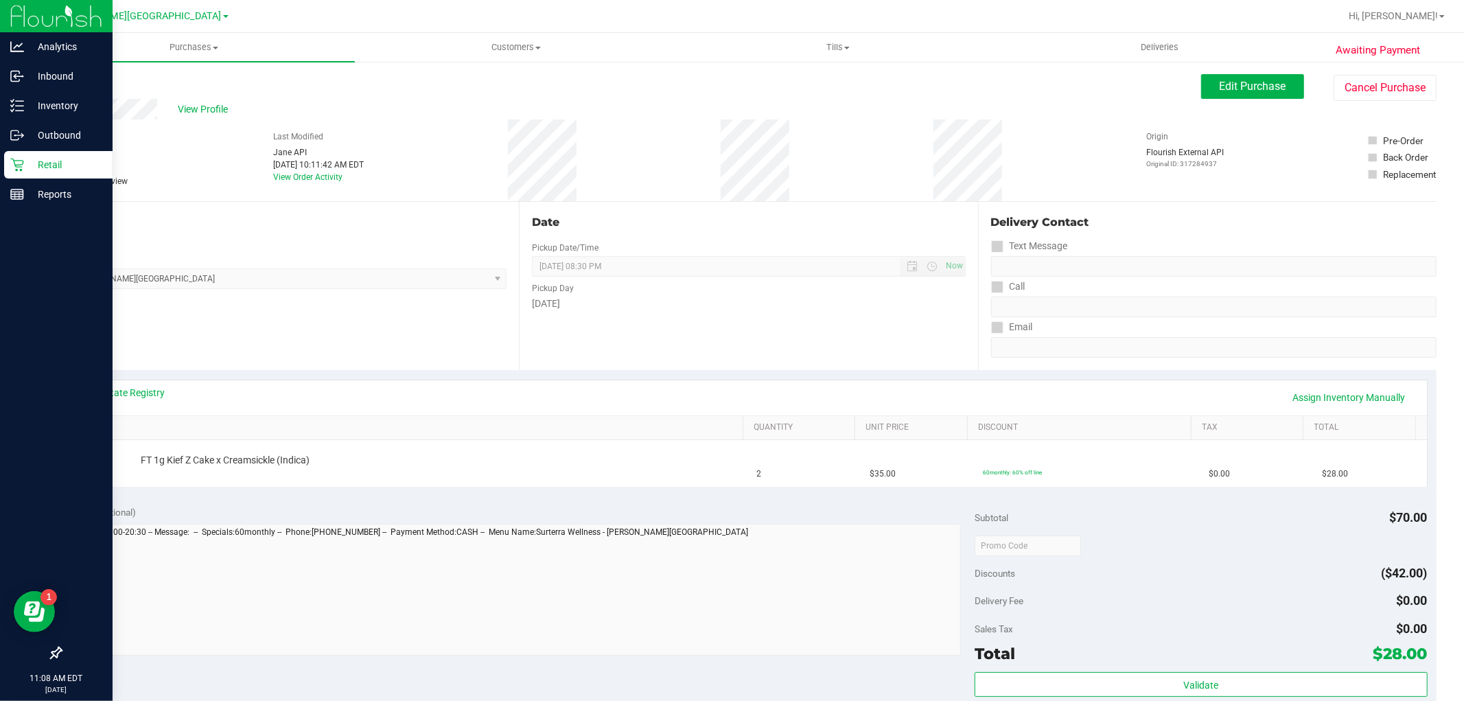
click at [73, 78] on link "Back" at bounding box center [70, 83] width 21 height 10
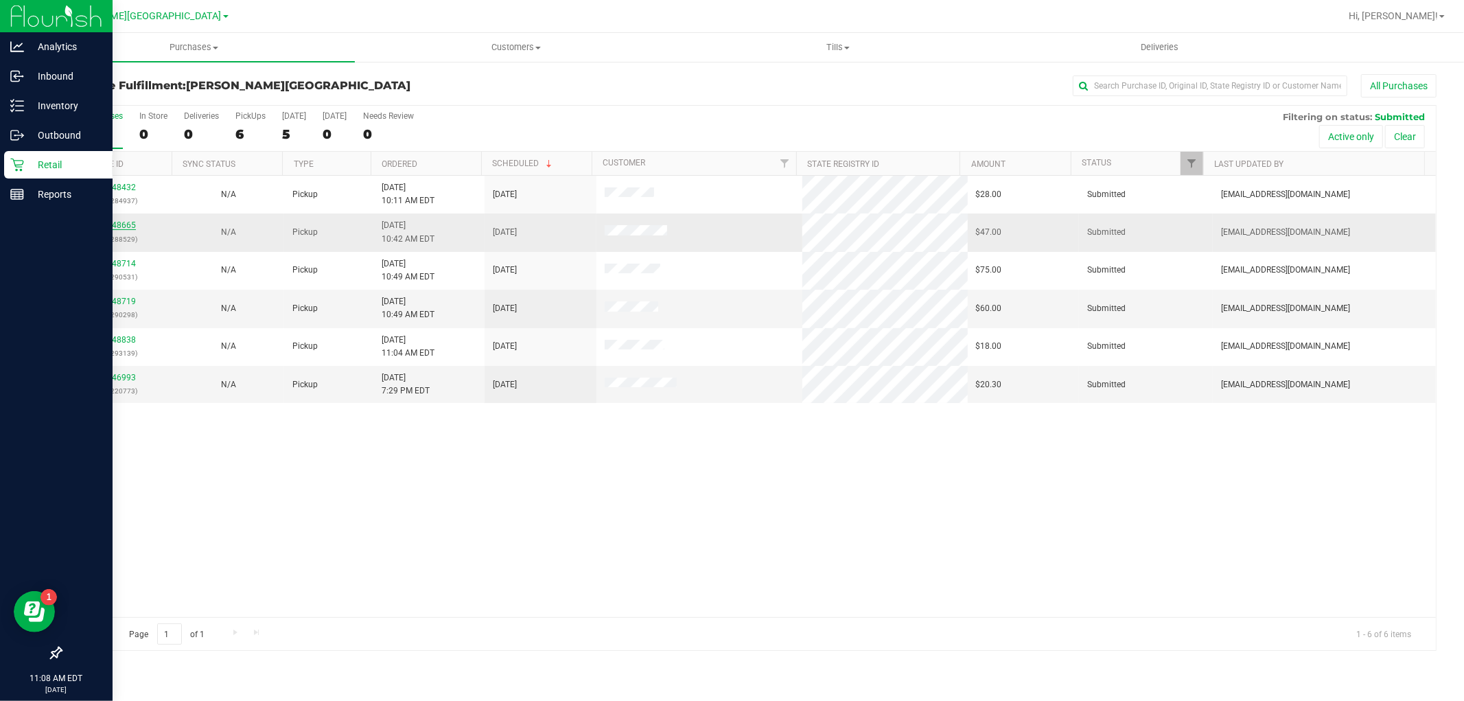
click at [133, 224] on link "11848665" at bounding box center [116, 225] width 38 height 10
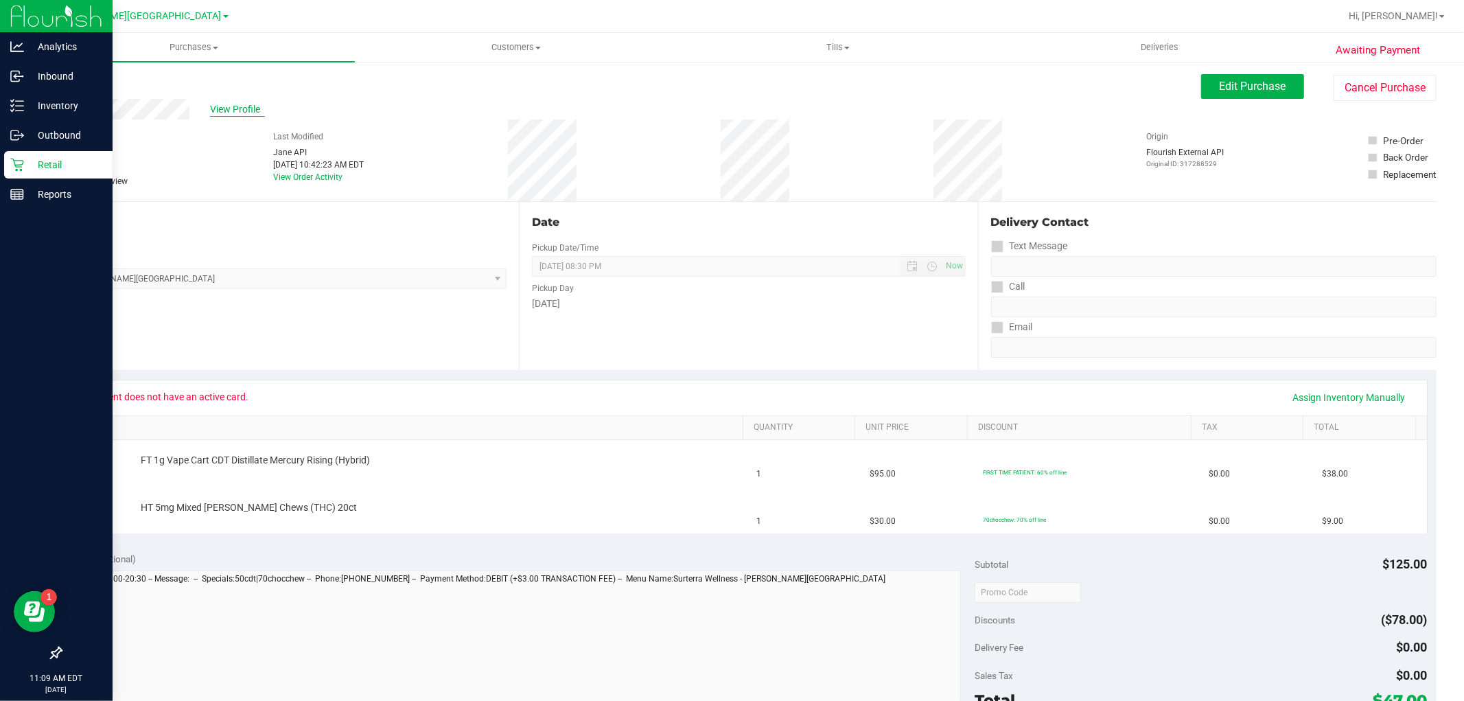
click at [248, 108] on span "View Profile" at bounding box center [237, 109] width 55 height 14
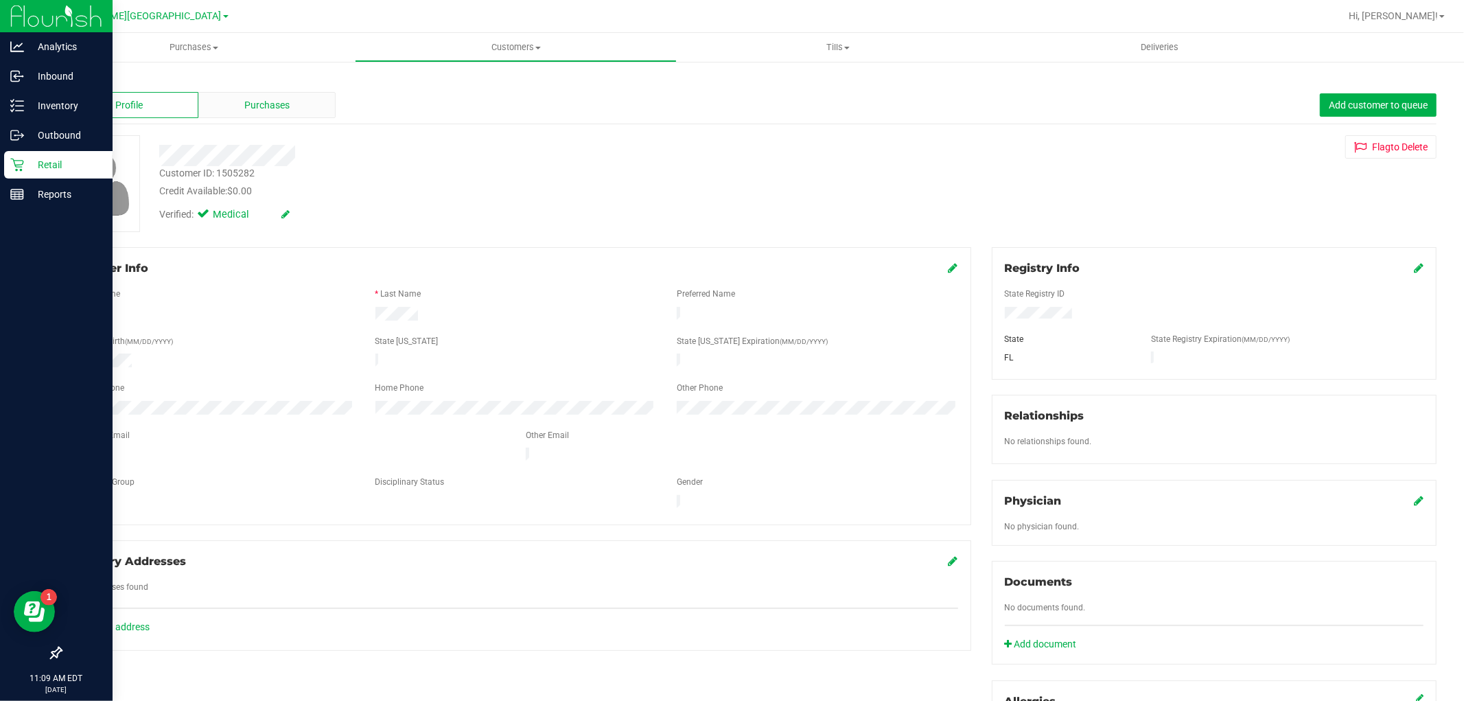
click at [276, 104] on span "Purchases" at bounding box center [266, 105] width 45 height 14
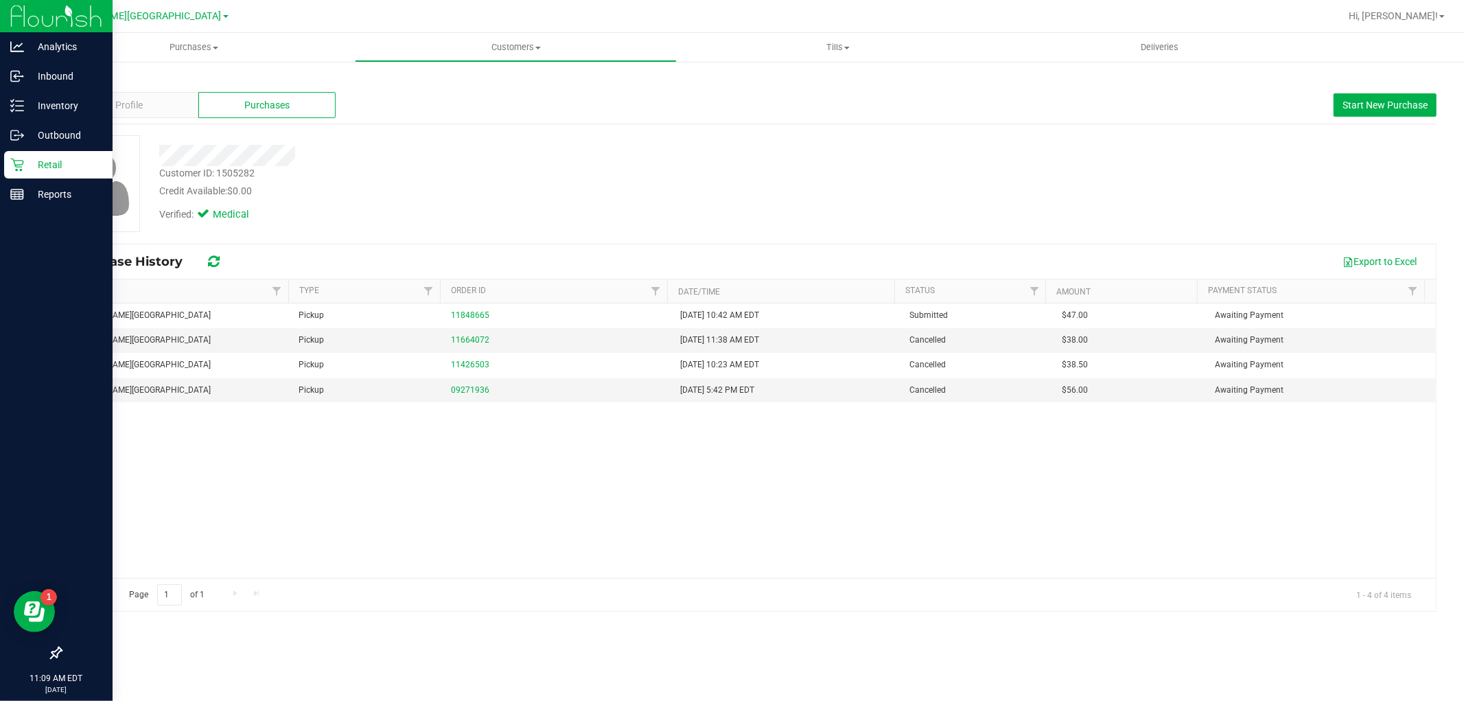
click at [73, 80] on link "Back" at bounding box center [71, 80] width 23 height 10
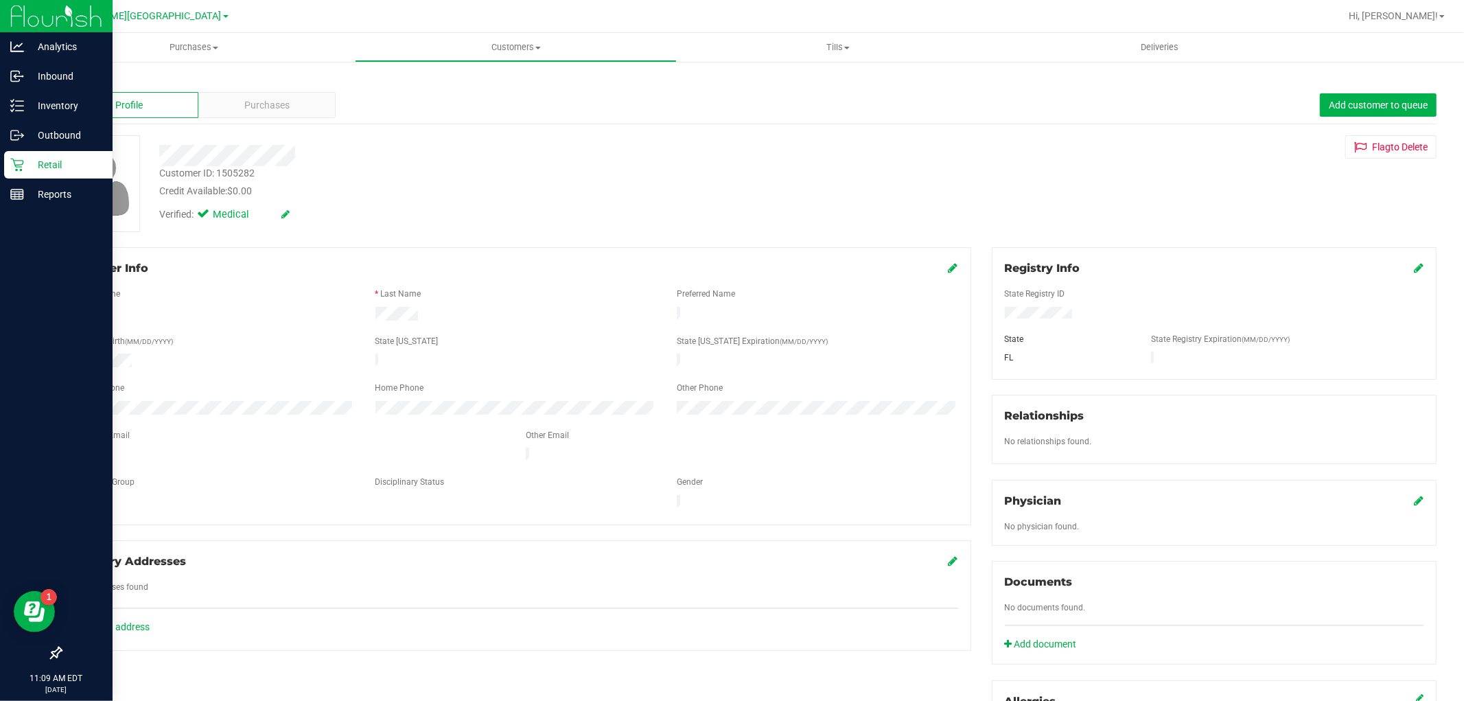
click at [78, 80] on link "Back" at bounding box center [71, 80] width 23 height 10
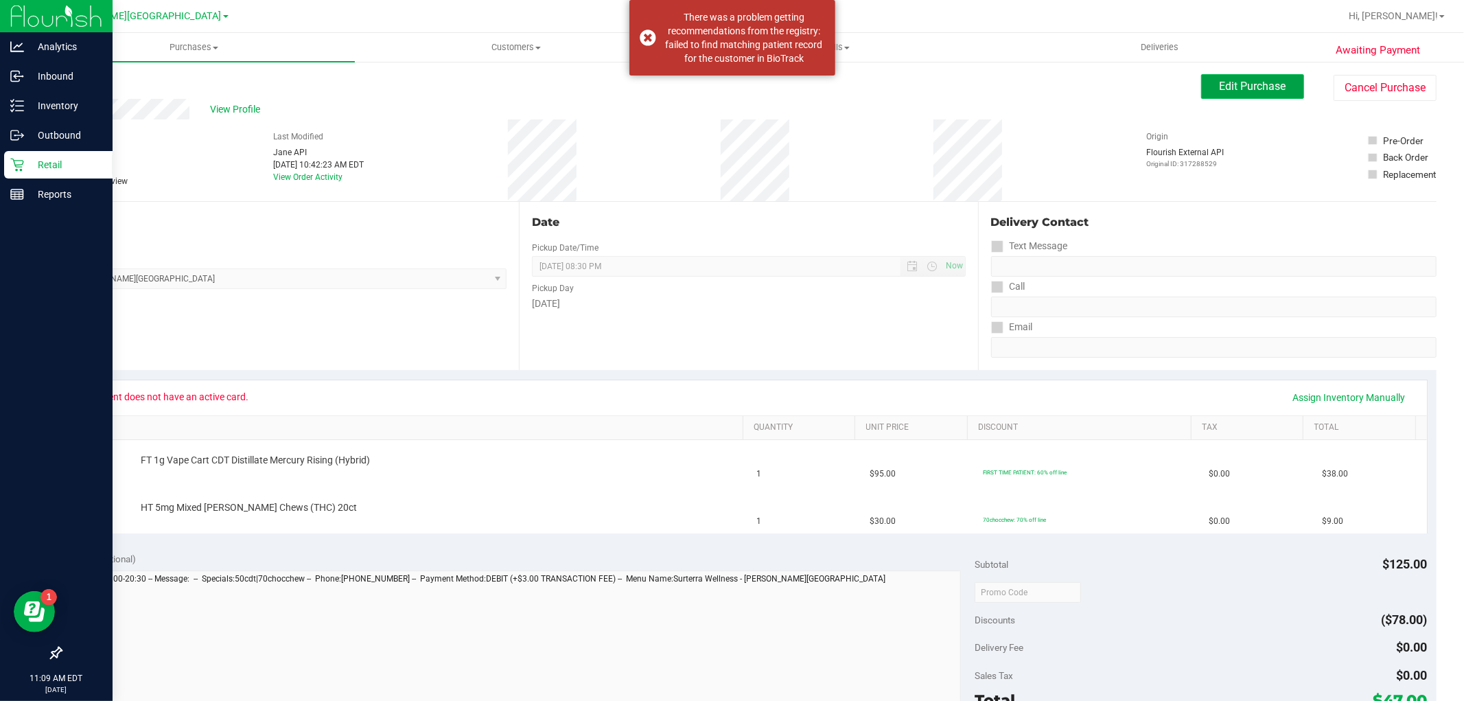
click at [1201, 89] on button "Edit Purchase" at bounding box center [1252, 86] width 103 height 25
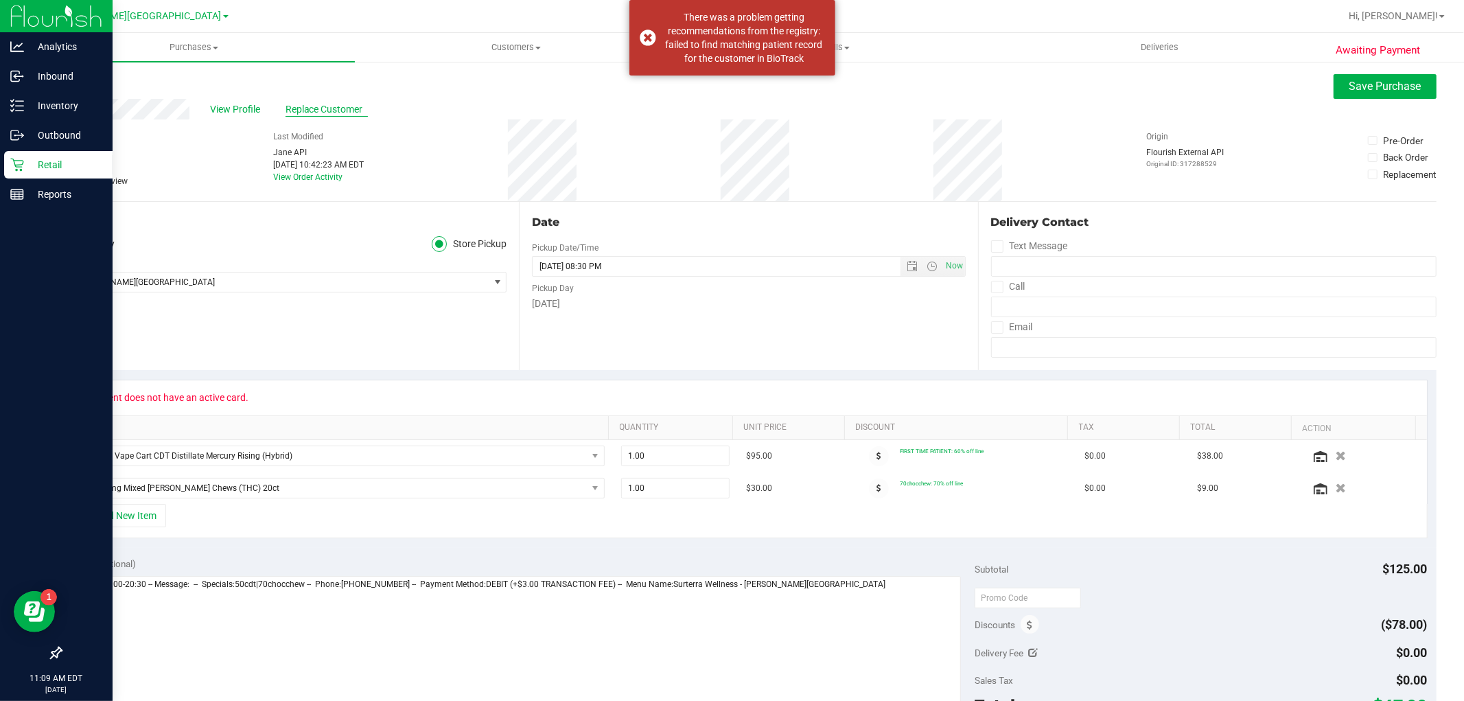
click at [303, 108] on span "Replace Customer" at bounding box center [326, 109] width 82 height 14
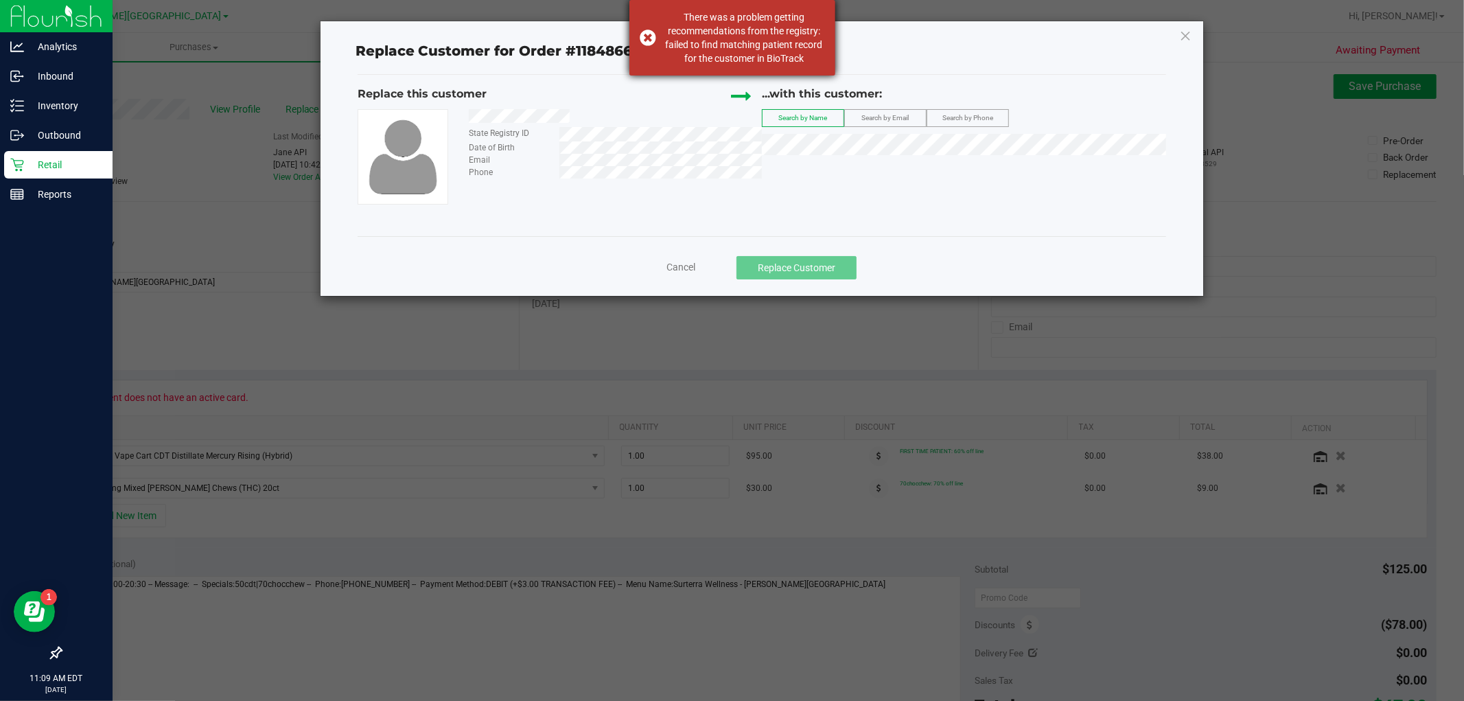
click at [650, 38] on div "There was a problem getting recommendations from the registry: failed to find m…" at bounding box center [732, 37] width 206 height 75
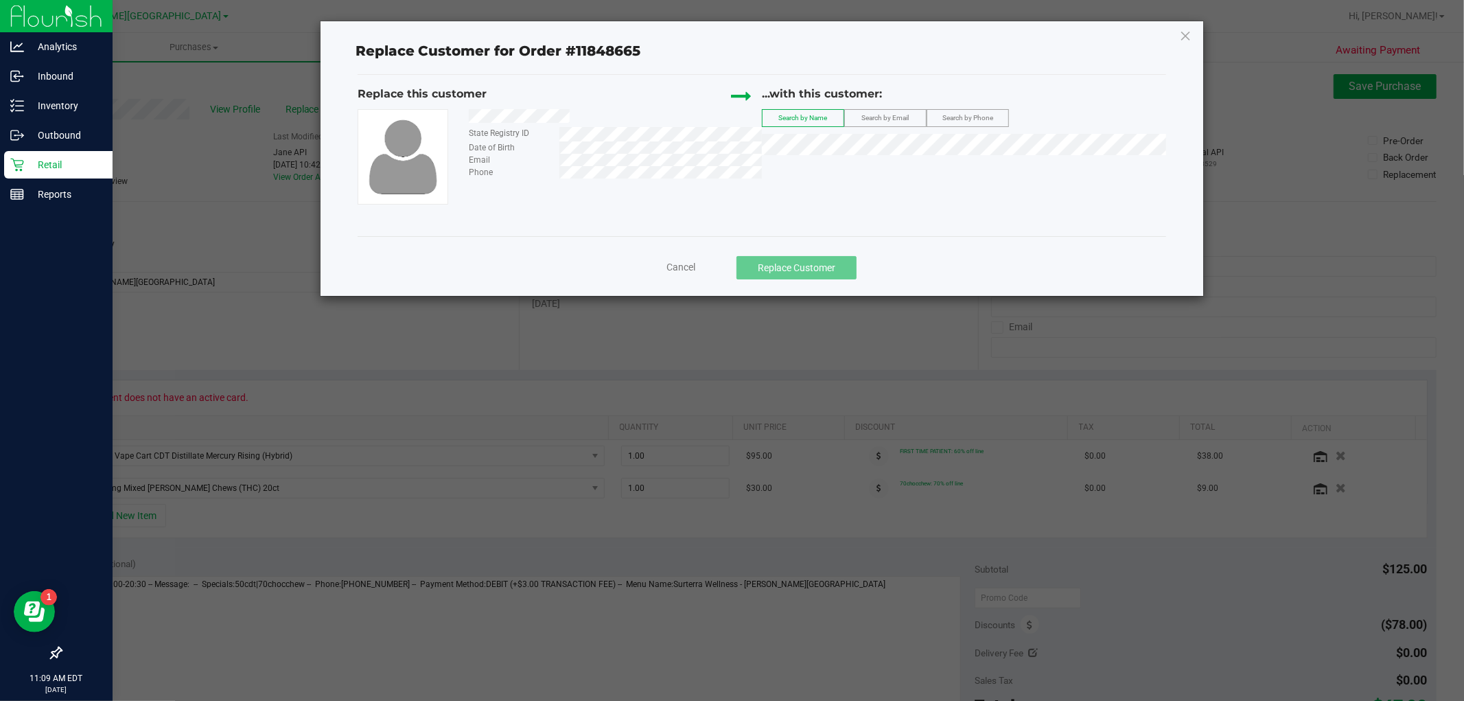
click at [876, 118] on span "Search by Email" at bounding box center [884, 118] width 47 height 8
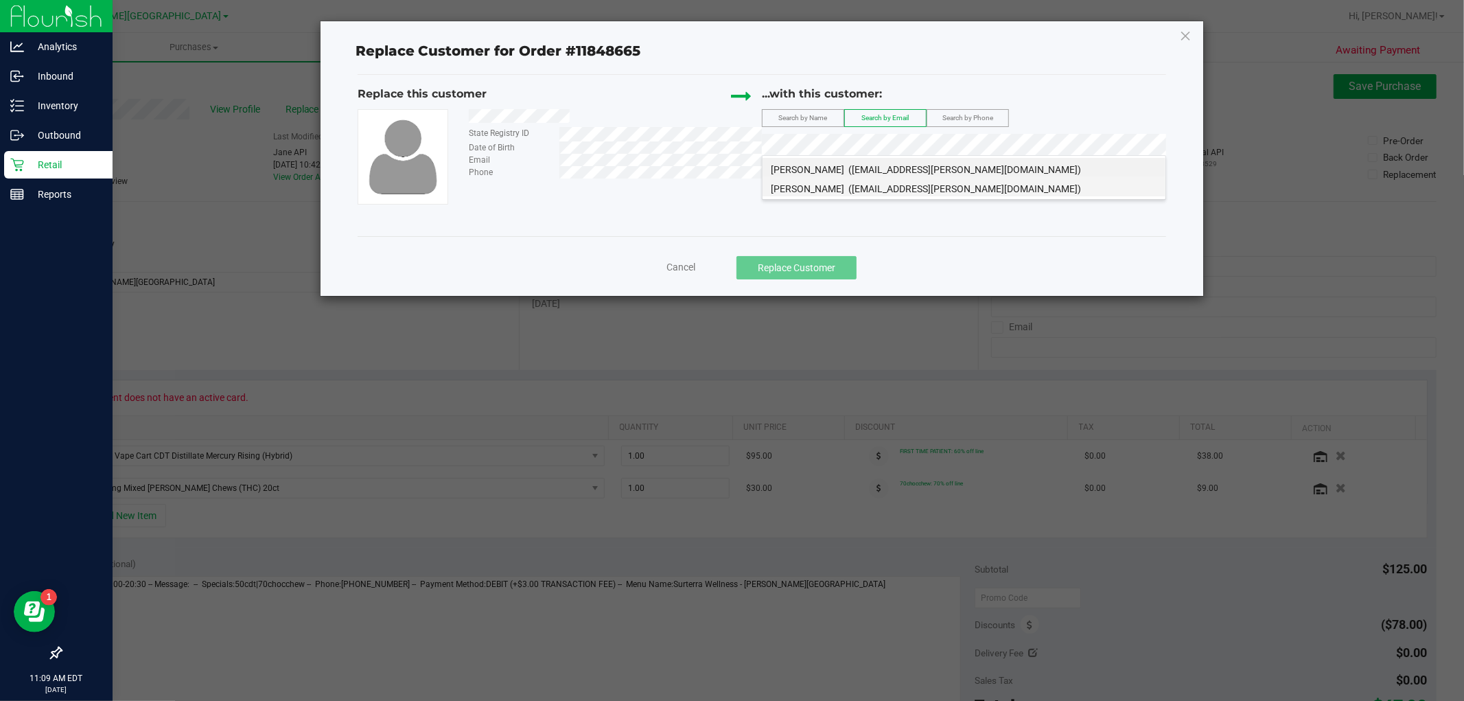
click at [940, 187] on span "(ton.miller@yahoo.com)" at bounding box center [964, 188] width 233 height 11
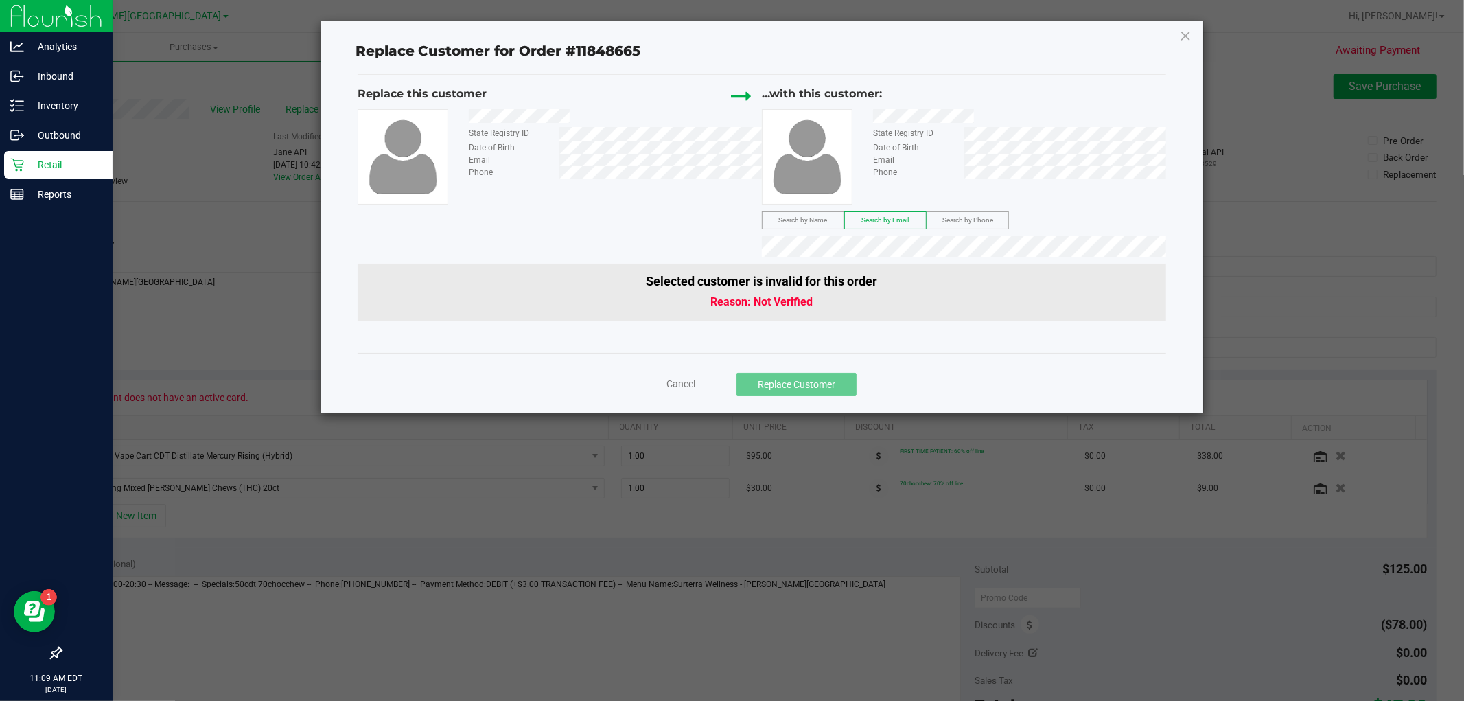
click at [878, 221] on span "Search by Email" at bounding box center [884, 220] width 47 height 8
click at [679, 255] on div "Replace this customer State Registry ID Date of Birth Email Phone ...with this …" at bounding box center [762, 175] width 809 height 178
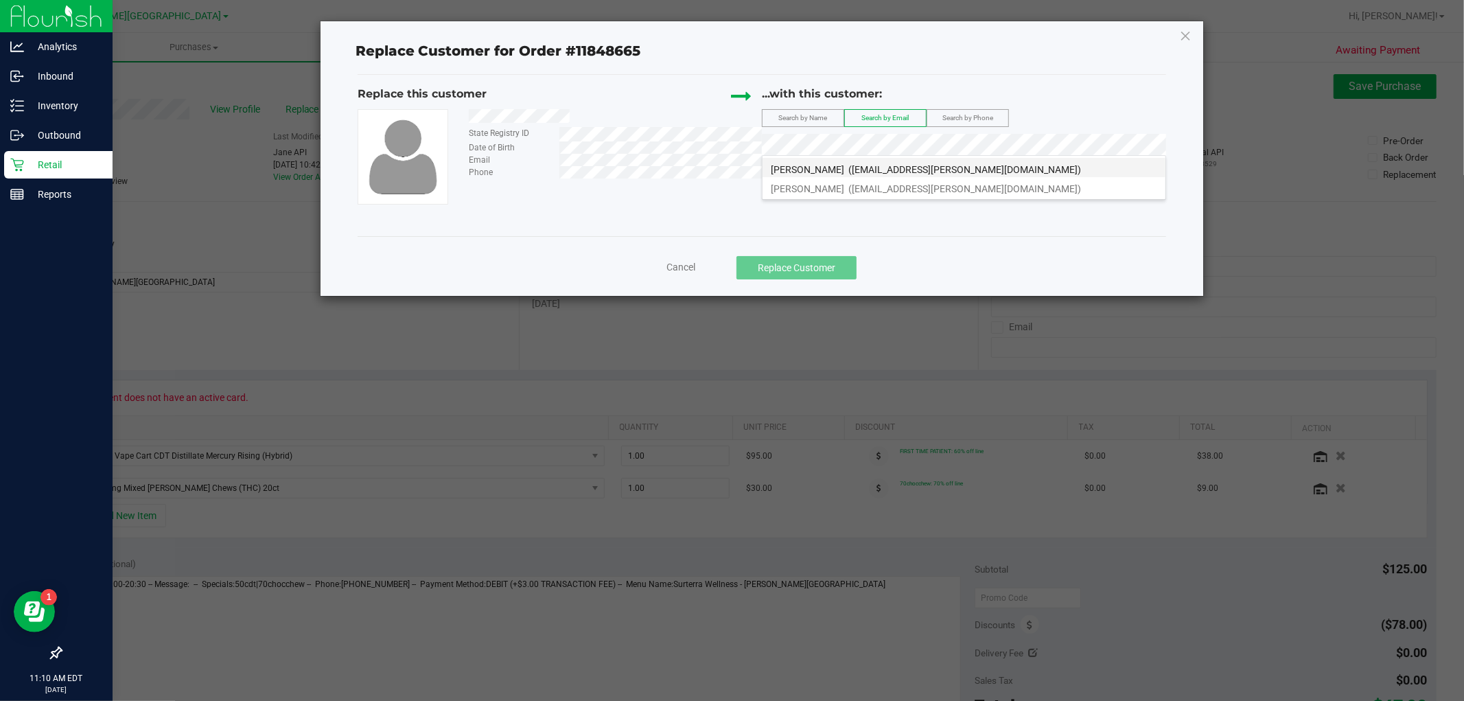
click at [824, 170] on span "ANTONIA D'ANGELO" at bounding box center [807, 169] width 73 height 11
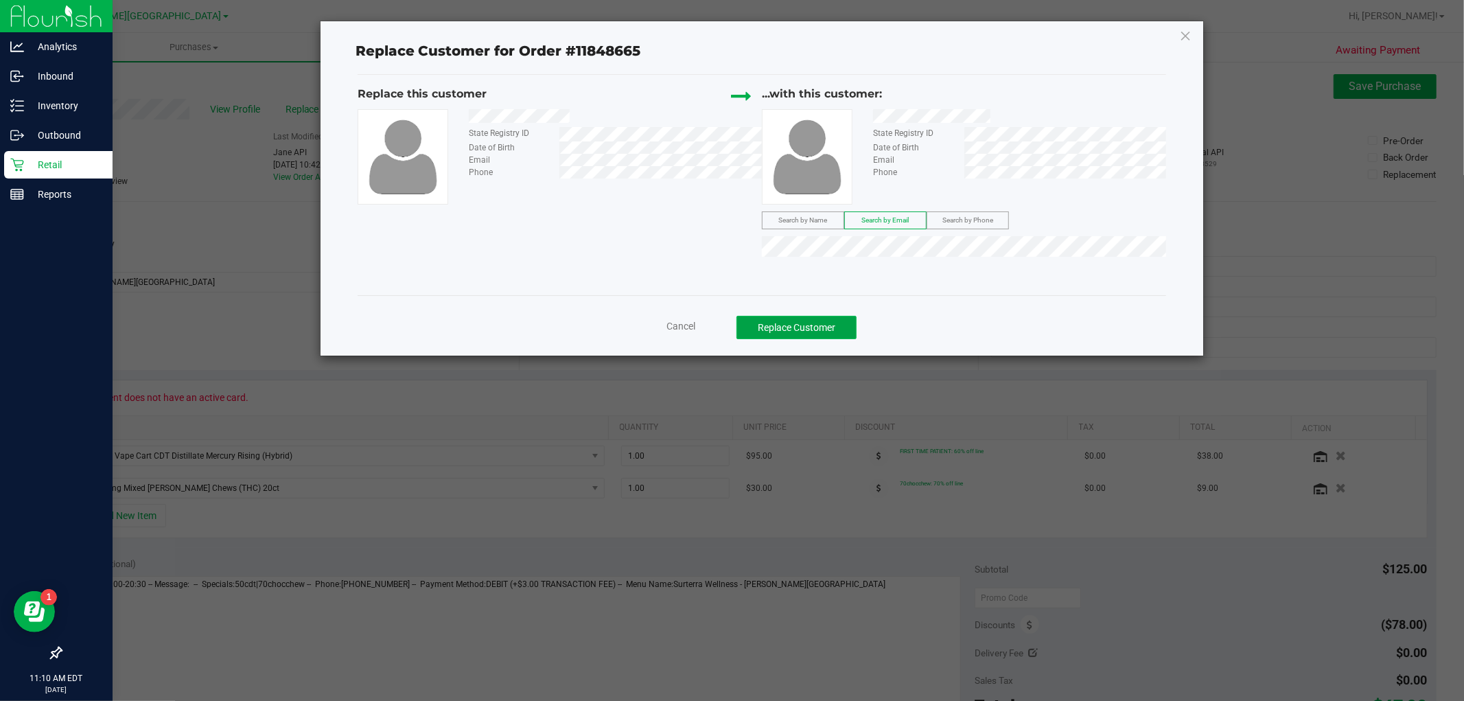
click at [819, 325] on button "Replace Customer" at bounding box center [796, 327] width 120 height 23
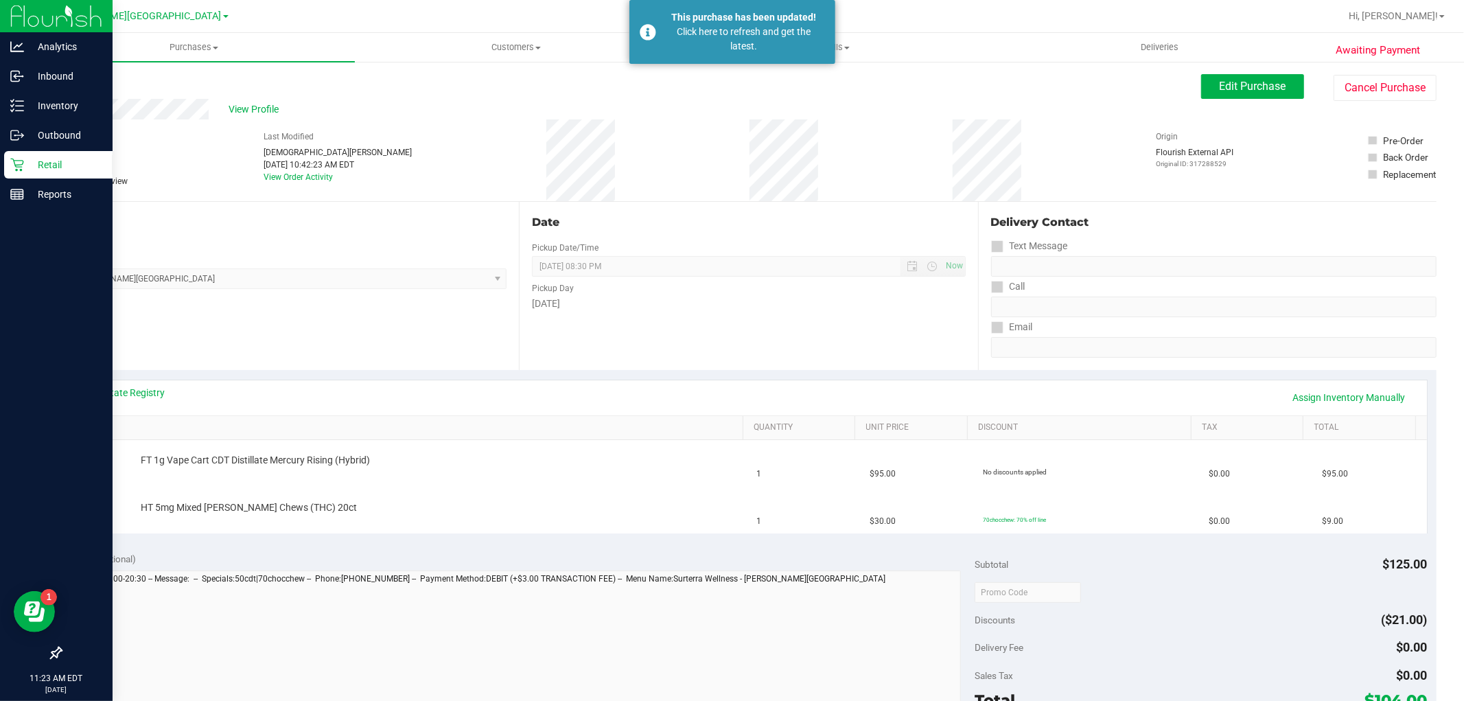
click at [24, 167] on p "Retail" at bounding box center [65, 164] width 82 height 16
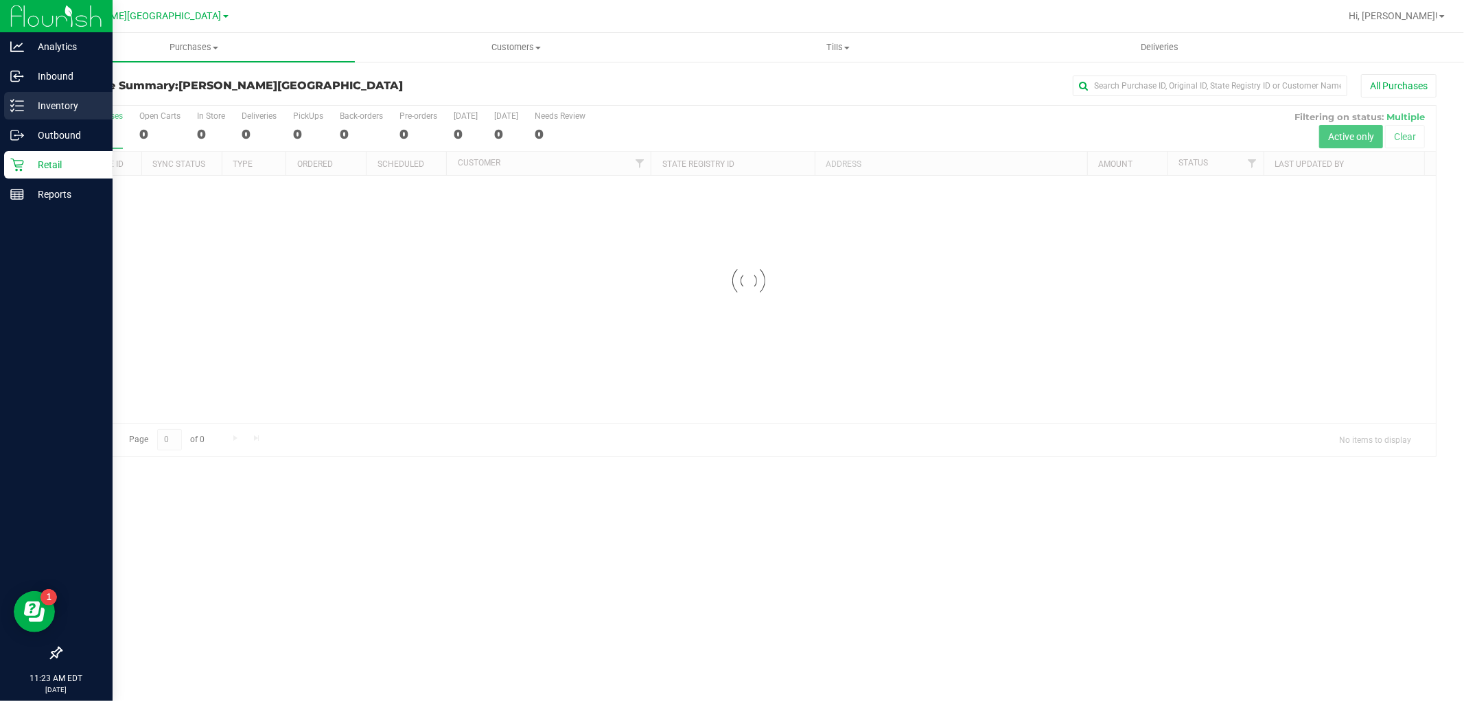
click at [24, 113] on p "Inventory" at bounding box center [65, 105] width 82 height 16
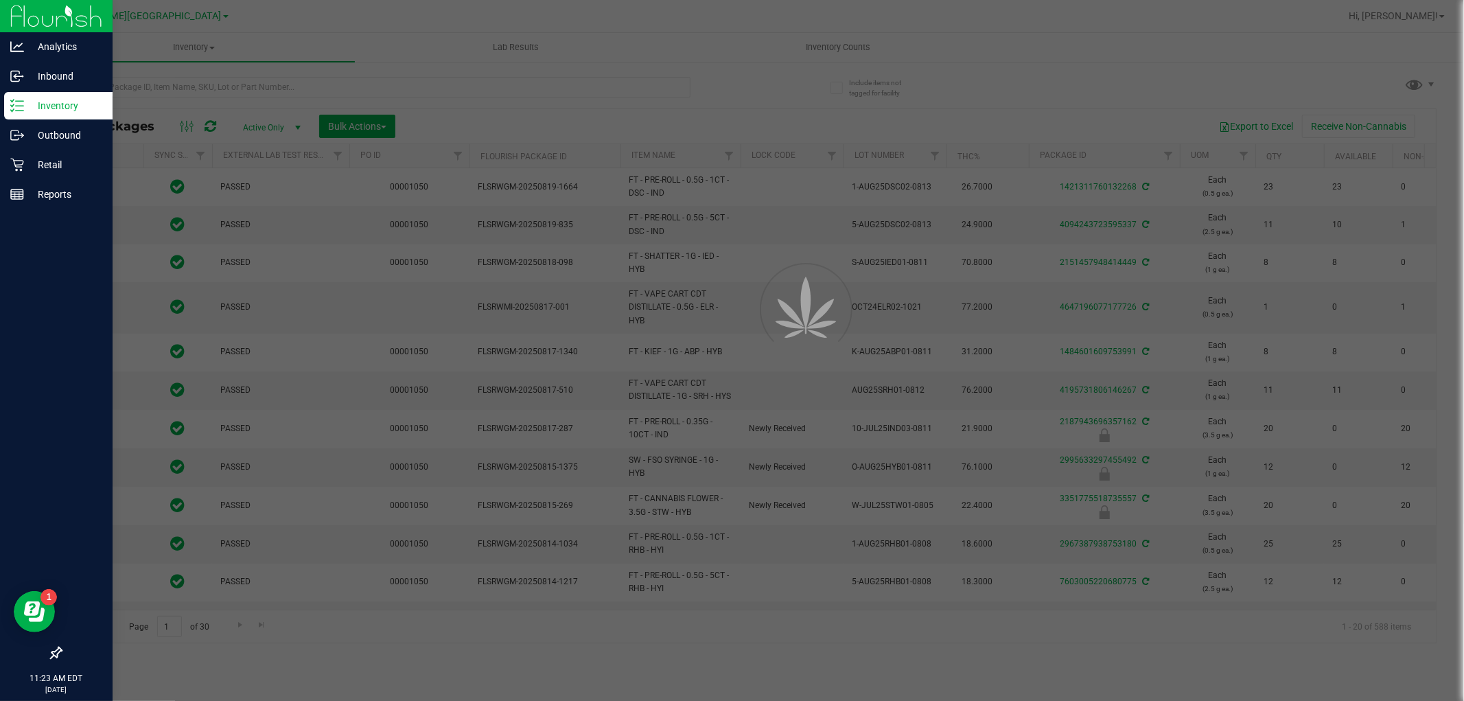
click at [425, 94] on div at bounding box center [732, 350] width 1464 height 701
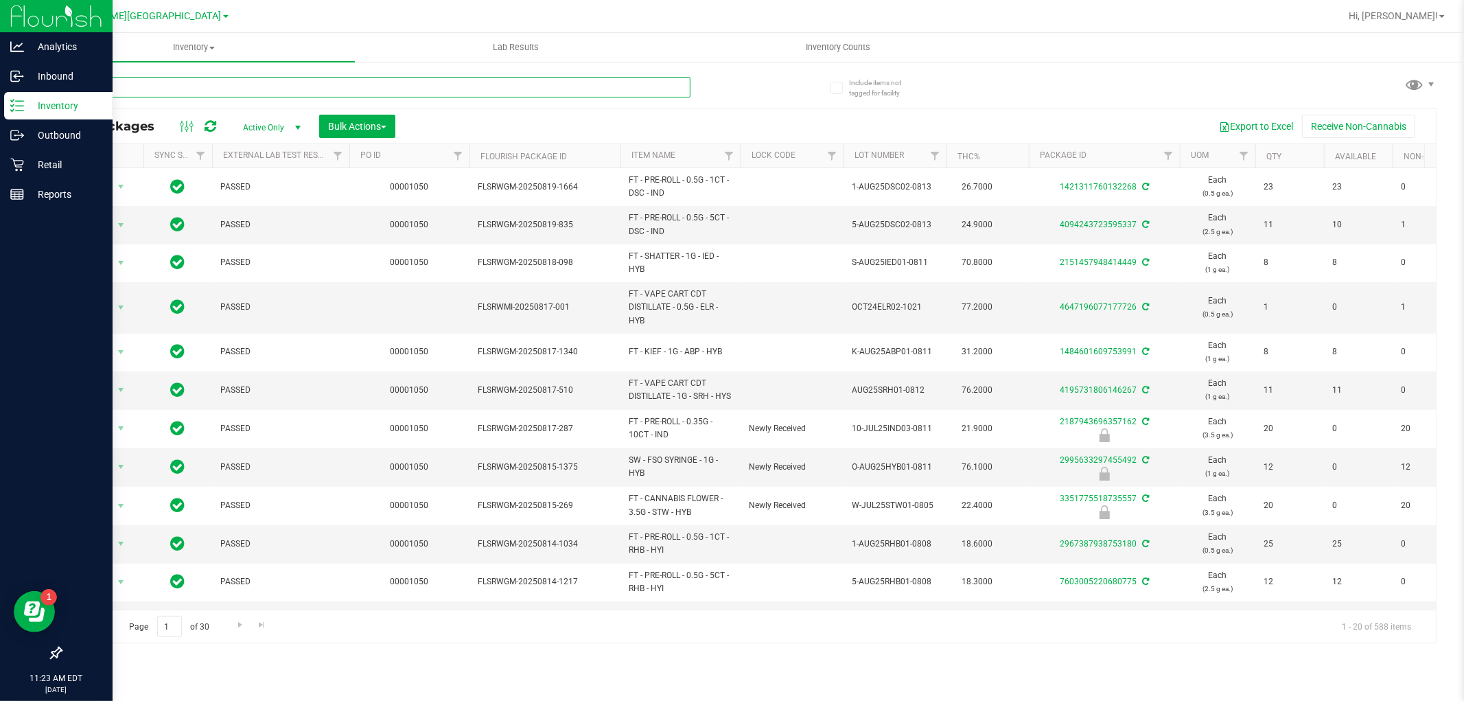
click at [425, 94] on input "text" at bounding box center [375, 87] width 630 height 21
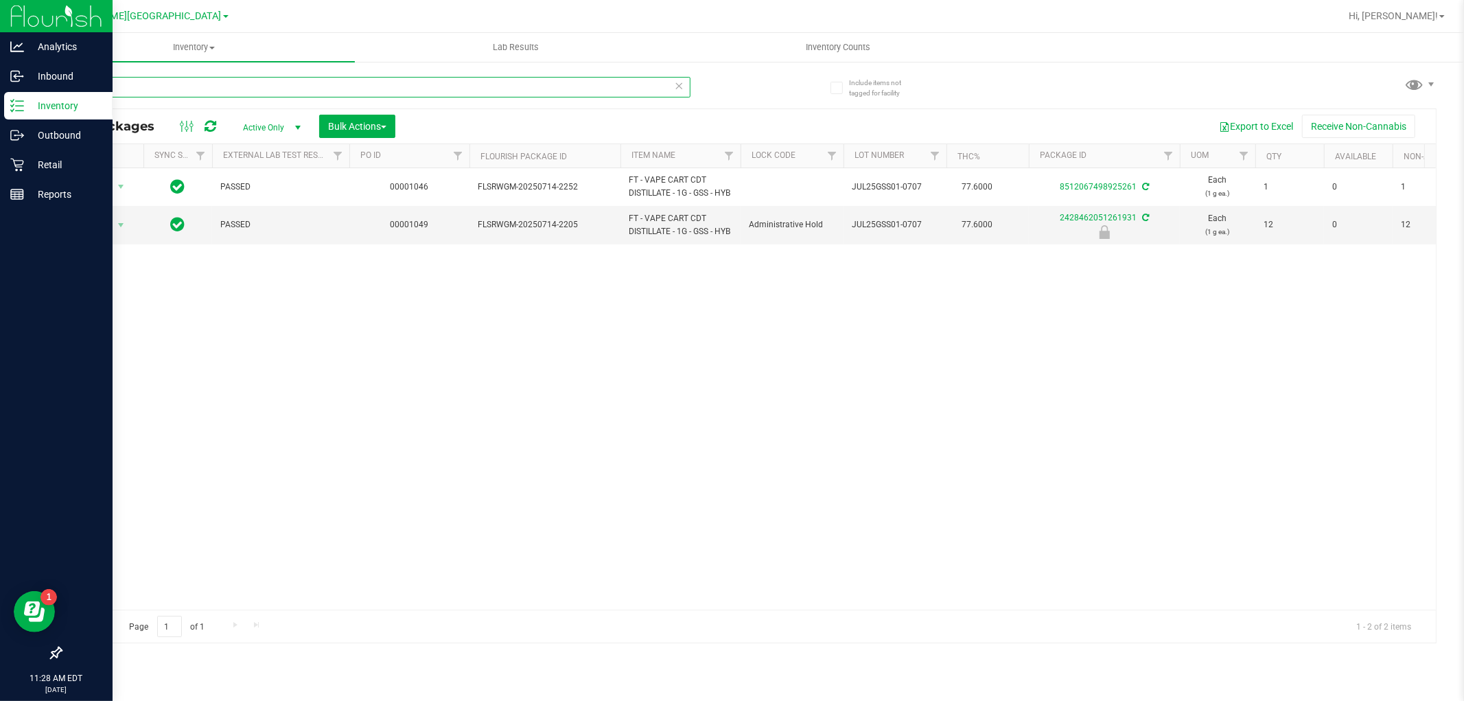
drag, startPoint x: 134, startPoint y: 80, endPoint x: 37, endPoint y: 107, distance: 101.1
click at [37, 107] on div "Include items not tagged for facility gss All Packages Active Only Active Only …" at bounding box center [748, 269] width 1431 height 419
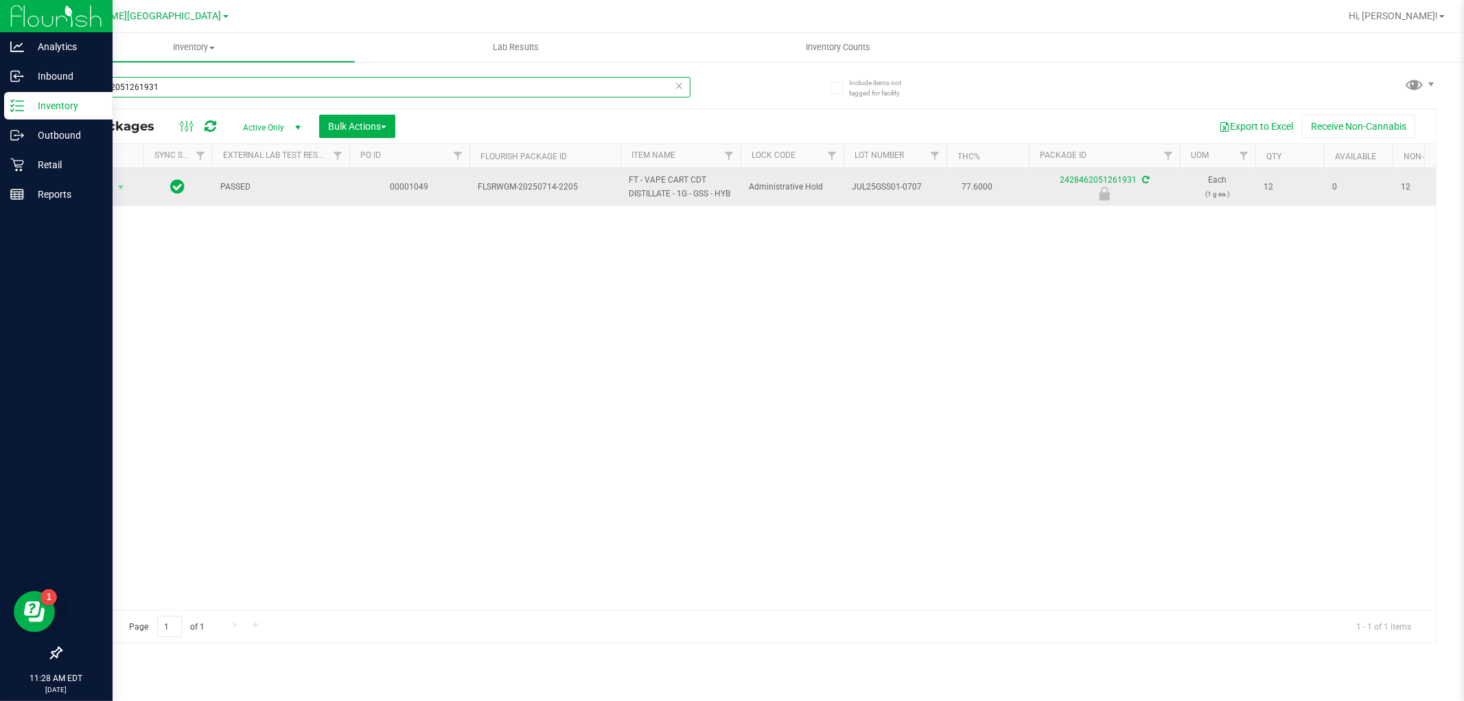
type input "2428462051261931"
click at [100, 203] on td "Action Action Edit attributes Global inventory Locate package Package audit log…" at bounding box center [102, 187] width 82 height 38
click at [104, 180] on span "Action" at bounding box center [93, 187] width 37 height 19
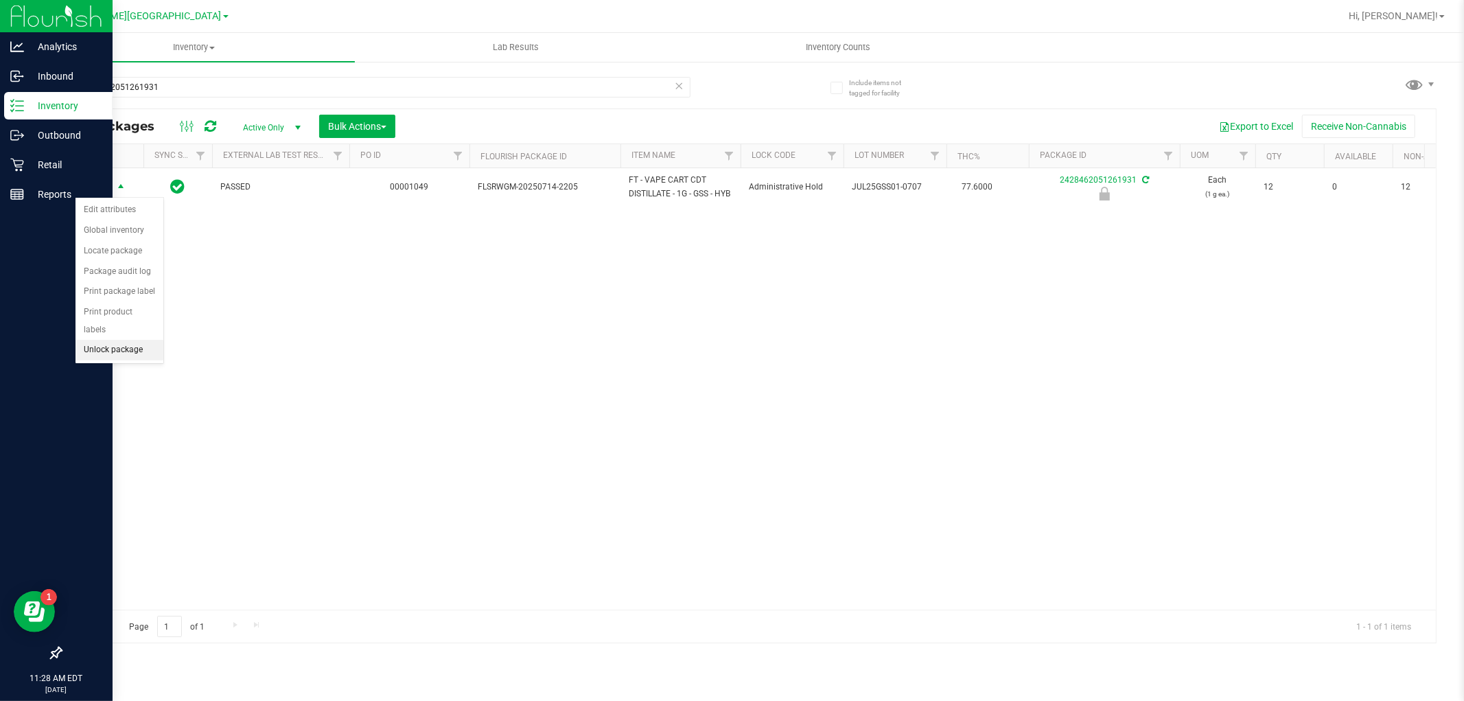
click at [128, 346] on li "Unlock package" at bounding box center [119, 350] width 88 height 21
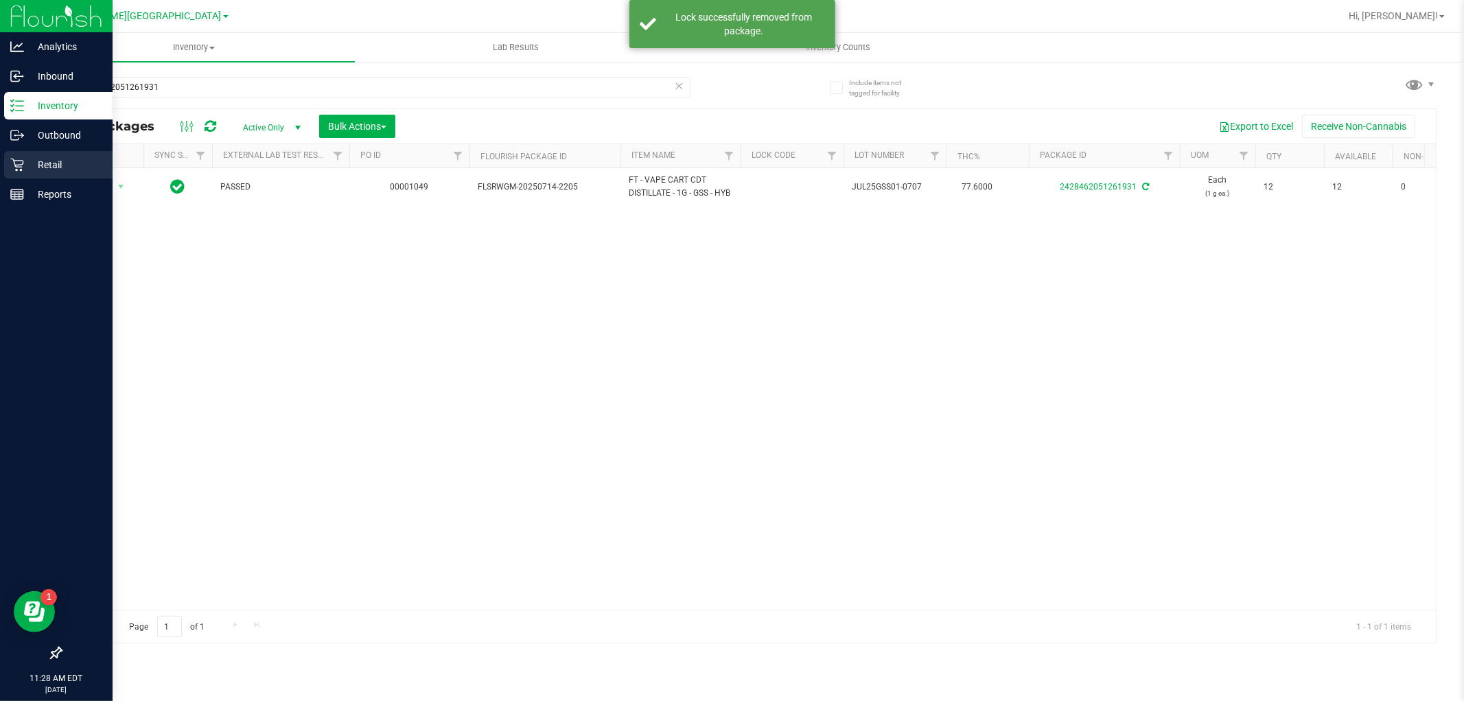
click at [21, 167] on icon at bounding box center [16, 165] width 13 height 13
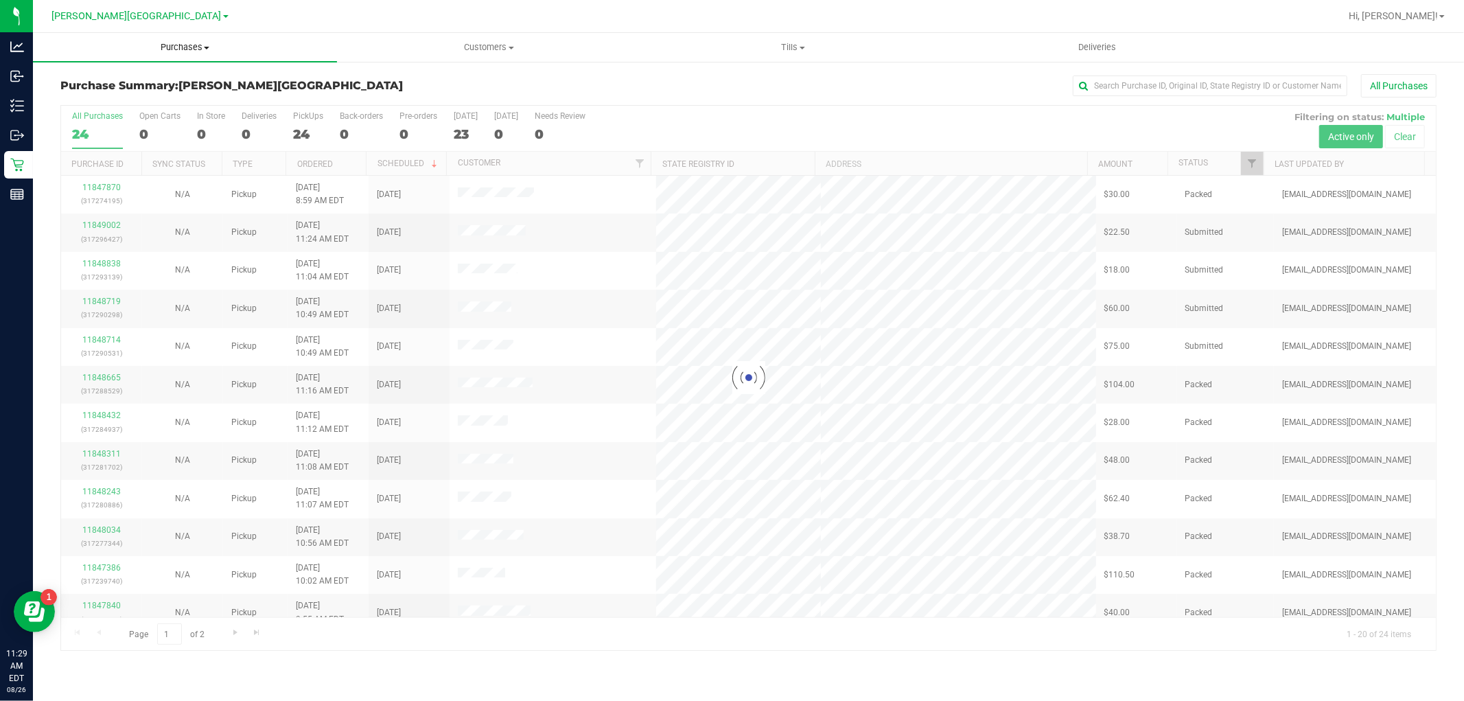
click at [178, 51] on span "Purchases" at bounding box center [185, 47] width 304 height 12
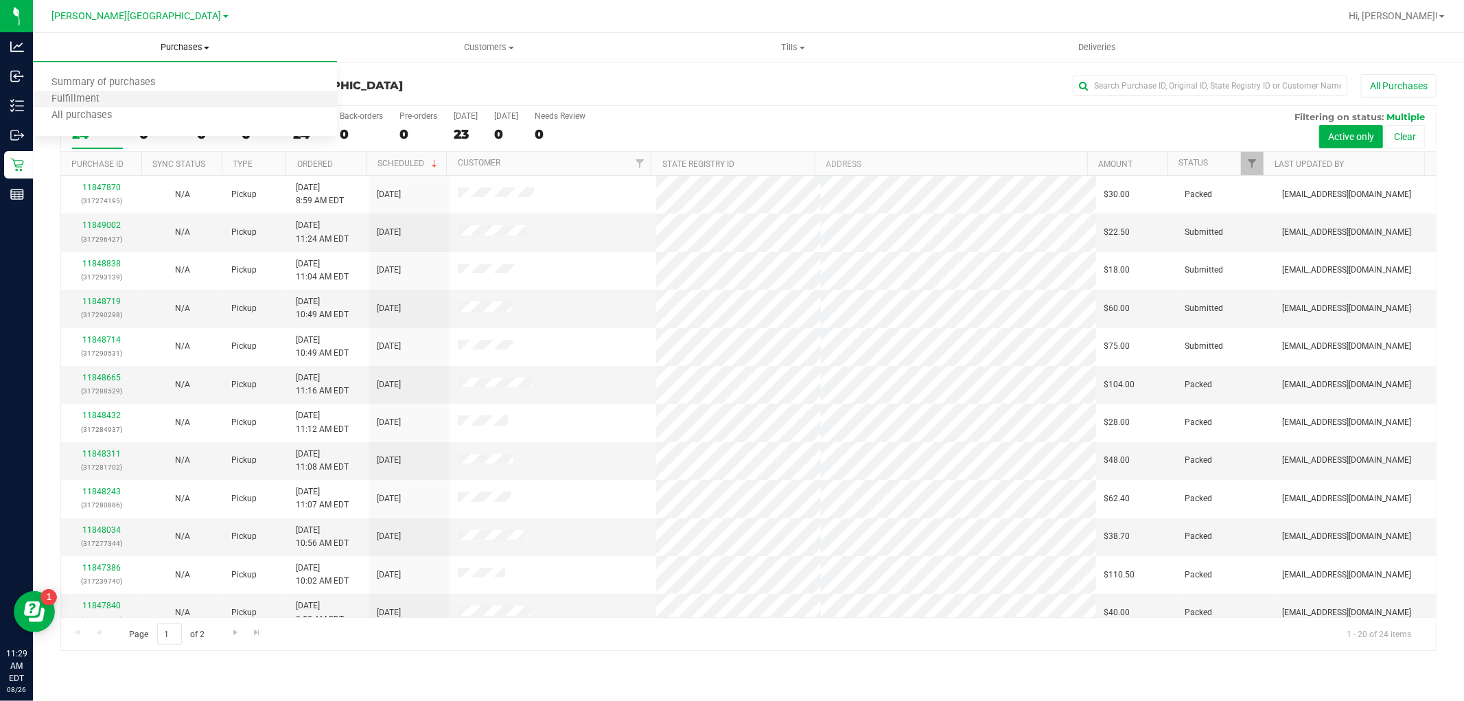
click at [120, 102] on li "Fulfillment" at bounding box center [185, 99] width 304 height 16
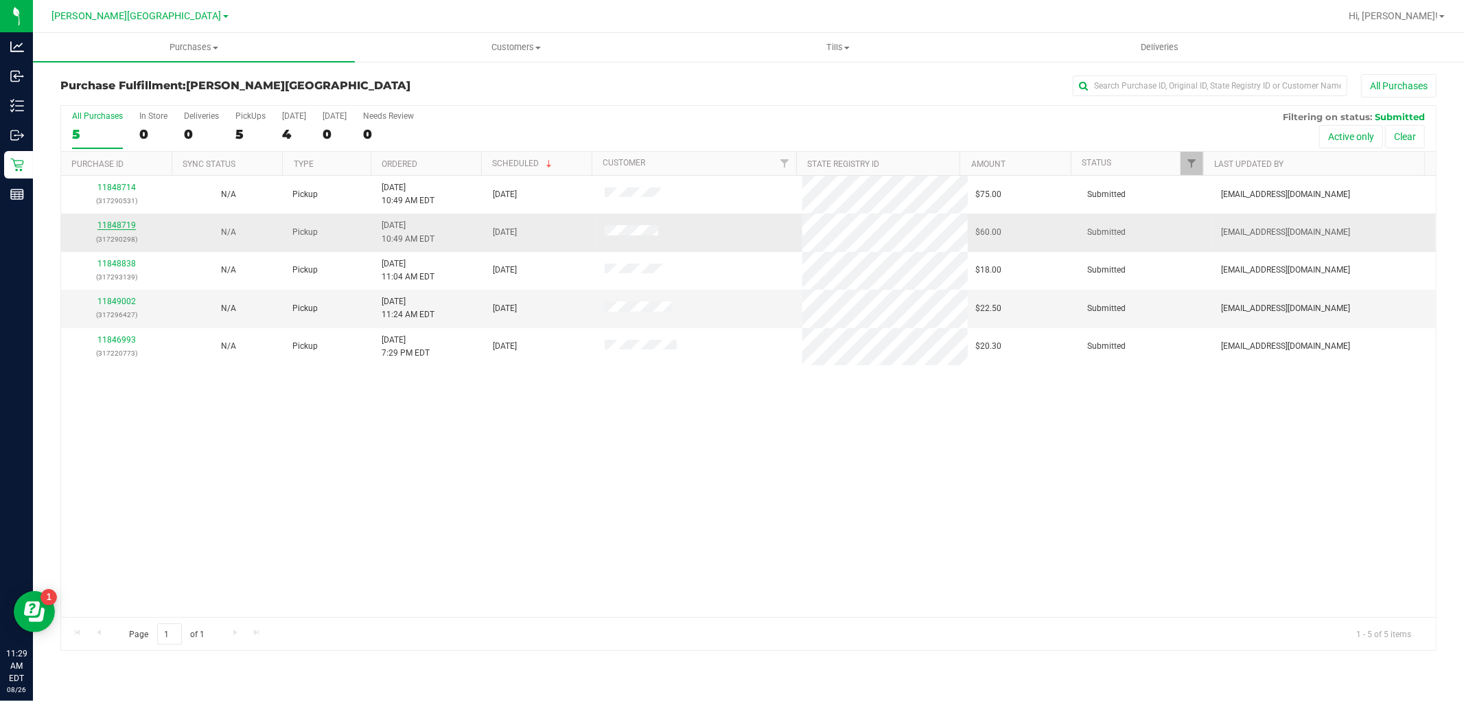
click at [110, 229] on link "11848719" at bounding box center [116, 225] width 38 height 10
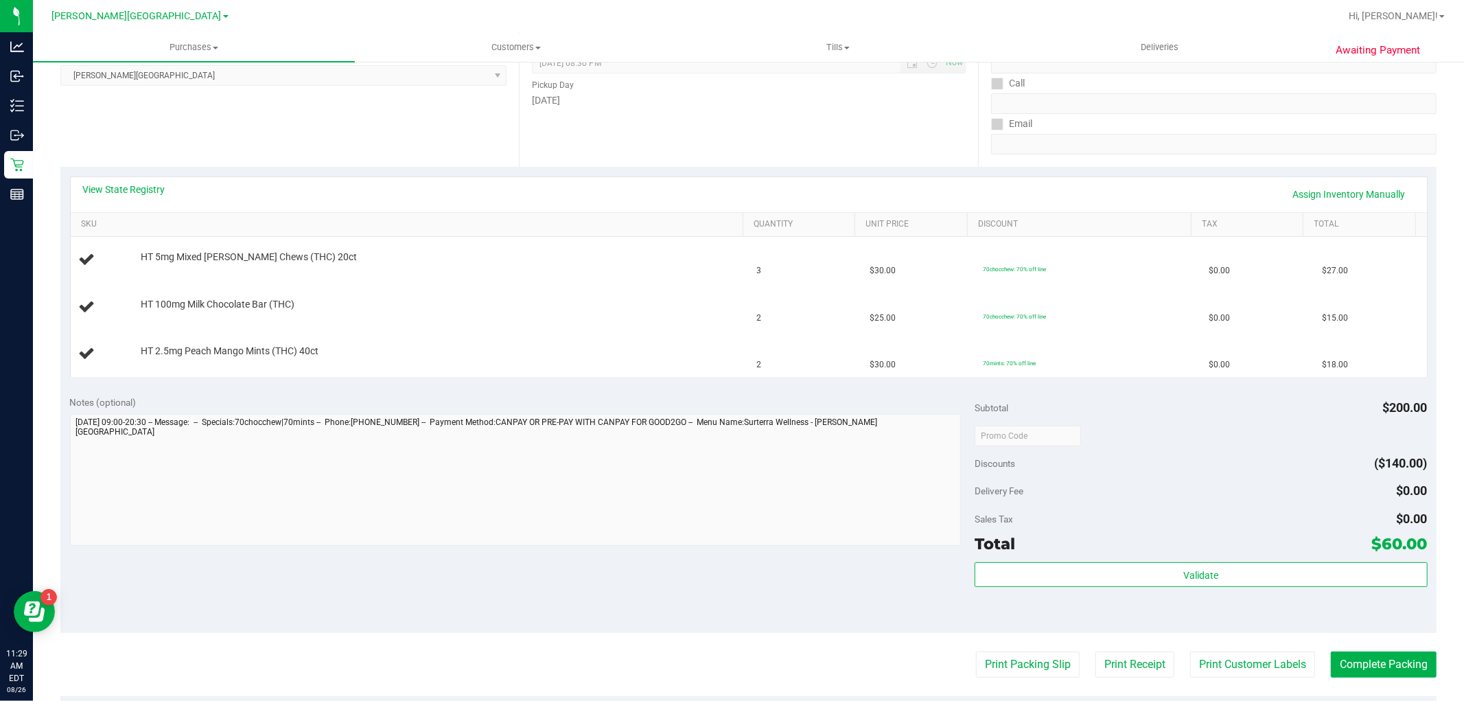
scroll to position [305, 0]
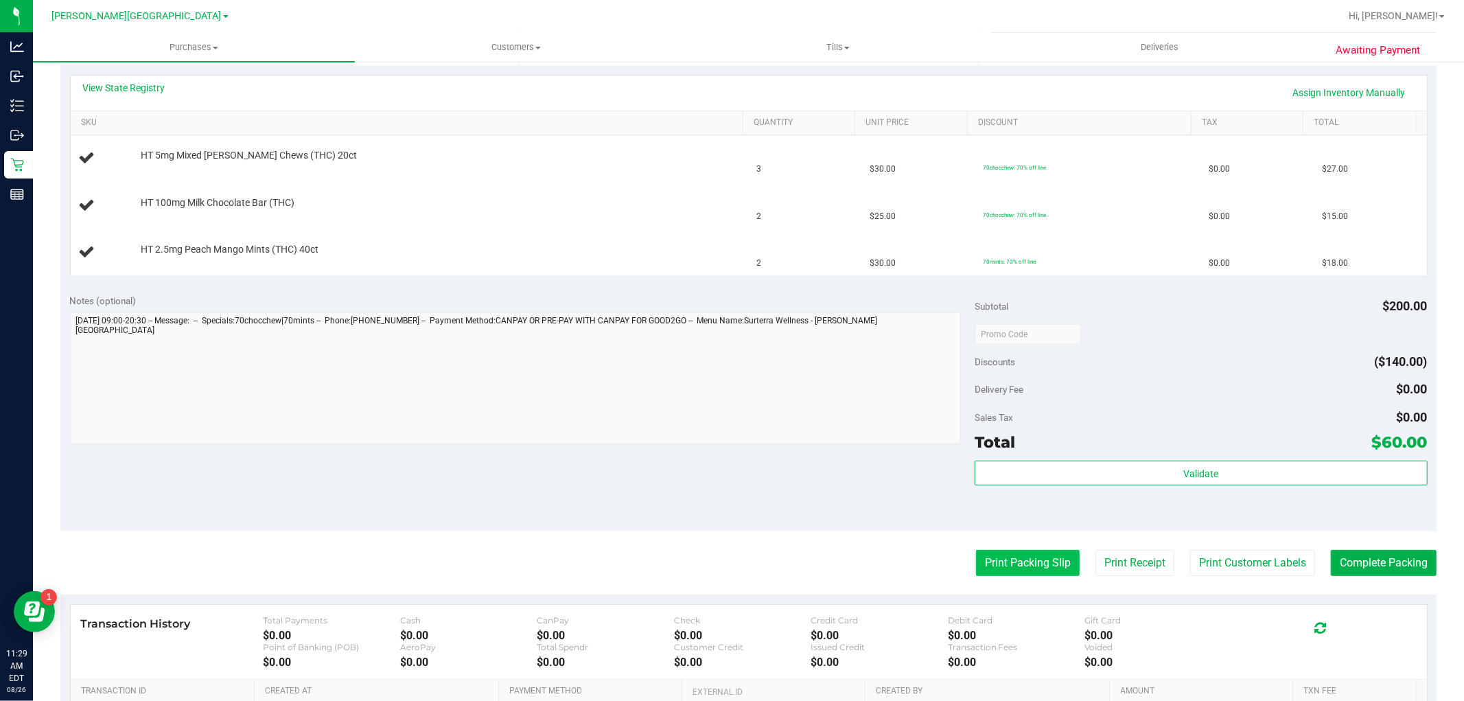
click at [993, 567] on button "Print Packing Slip" at bounding box center [1028, 563] width 104 height 26
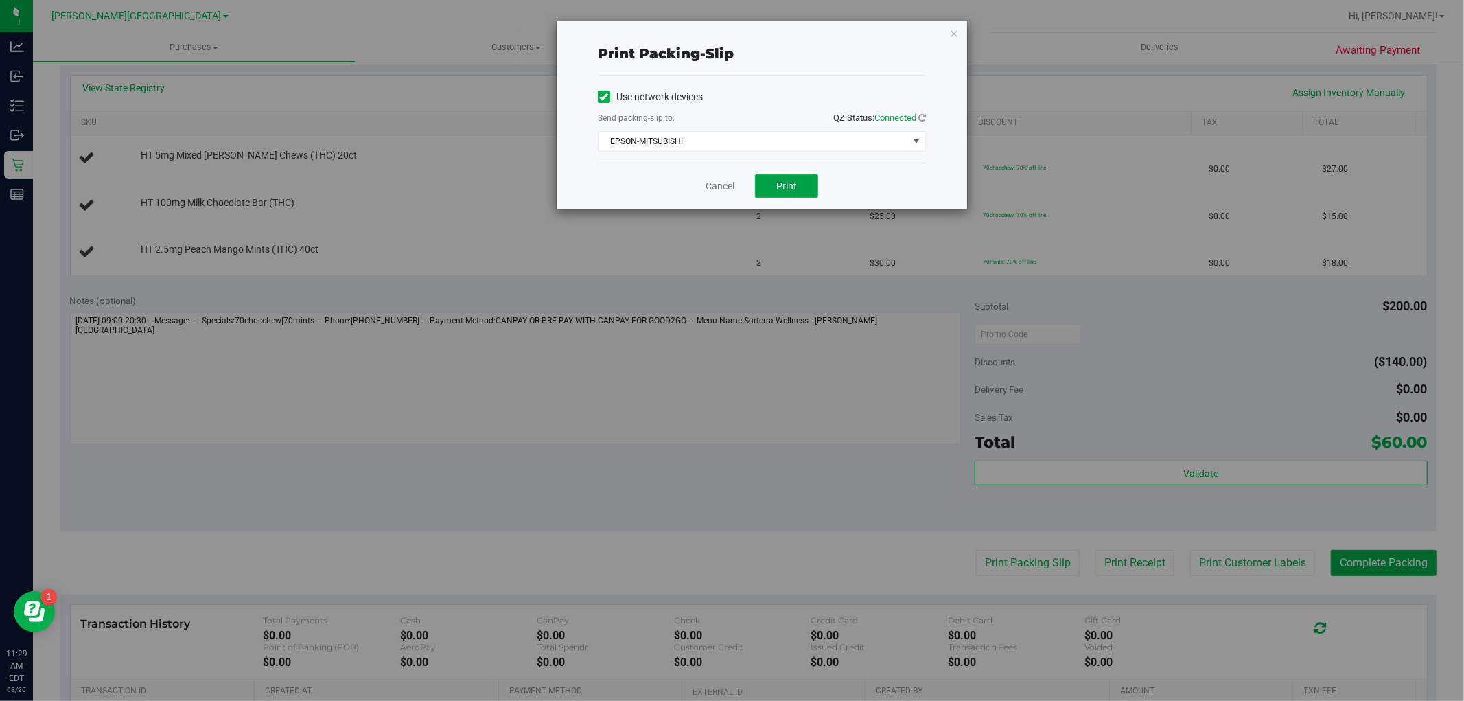
click at [800, 182] on button "Print" at bounding box center [786, 185] width 63 height 23
click at [717, 186] on link "Cancel" at bounding box center [719, 186] width 29 height 14
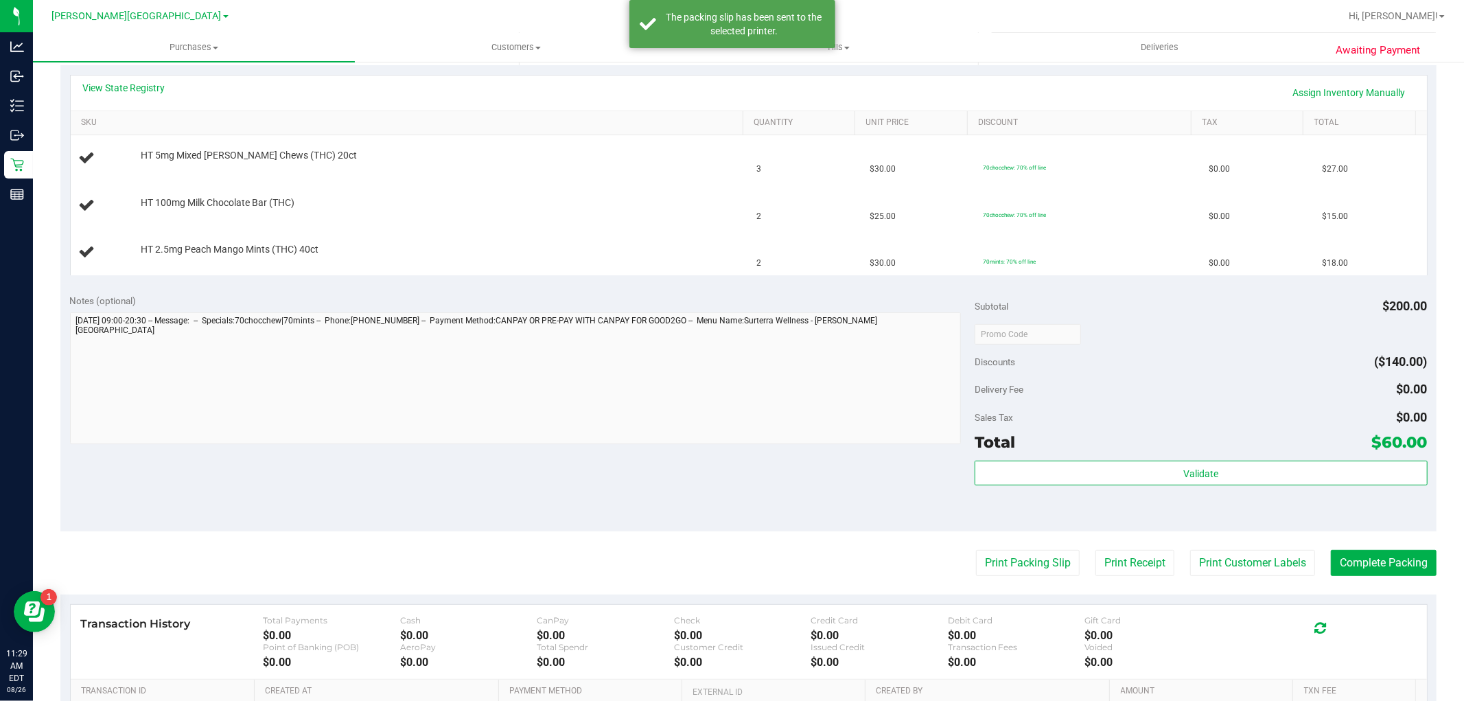
scroll to position [229, 0]
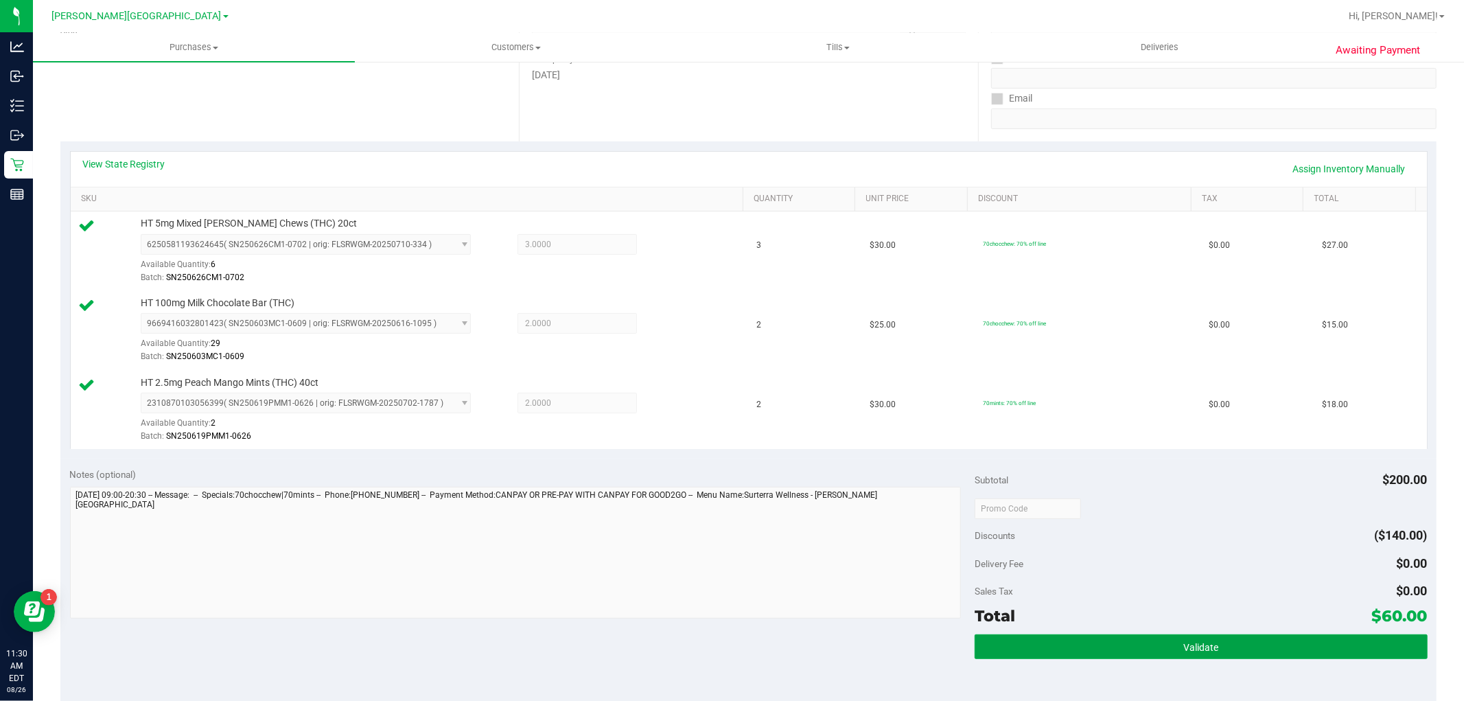
click at [1155, 633] on div "Subtotal $200.00 Discounts ($140.00) Delivery Fee $0.00 Sales Tax $0.00 Total $…" at bounding box center [1200, 581] width 452 height 229
click at [1184, 635] on button "Validate" at bounding box center [1200, 646] width 452 height 25
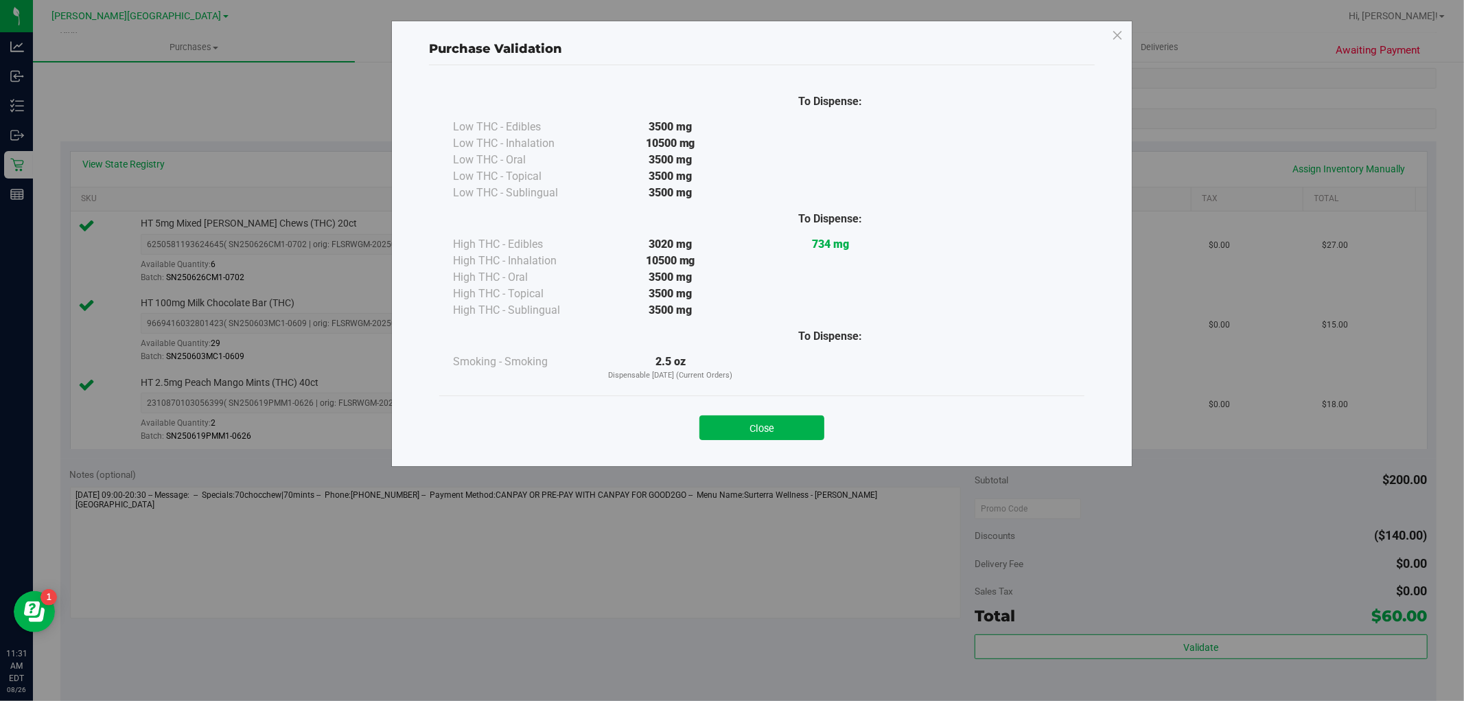
click at [799, 412] on div "Close" at bounding box center [761, 423] width 624 height 34
click at [808, 441] on div "Close" at bounding box center [761, 423] width 645 height 56
click at [793, 431] on button "Close" at bounding box center [761, 427] width 125 height 25
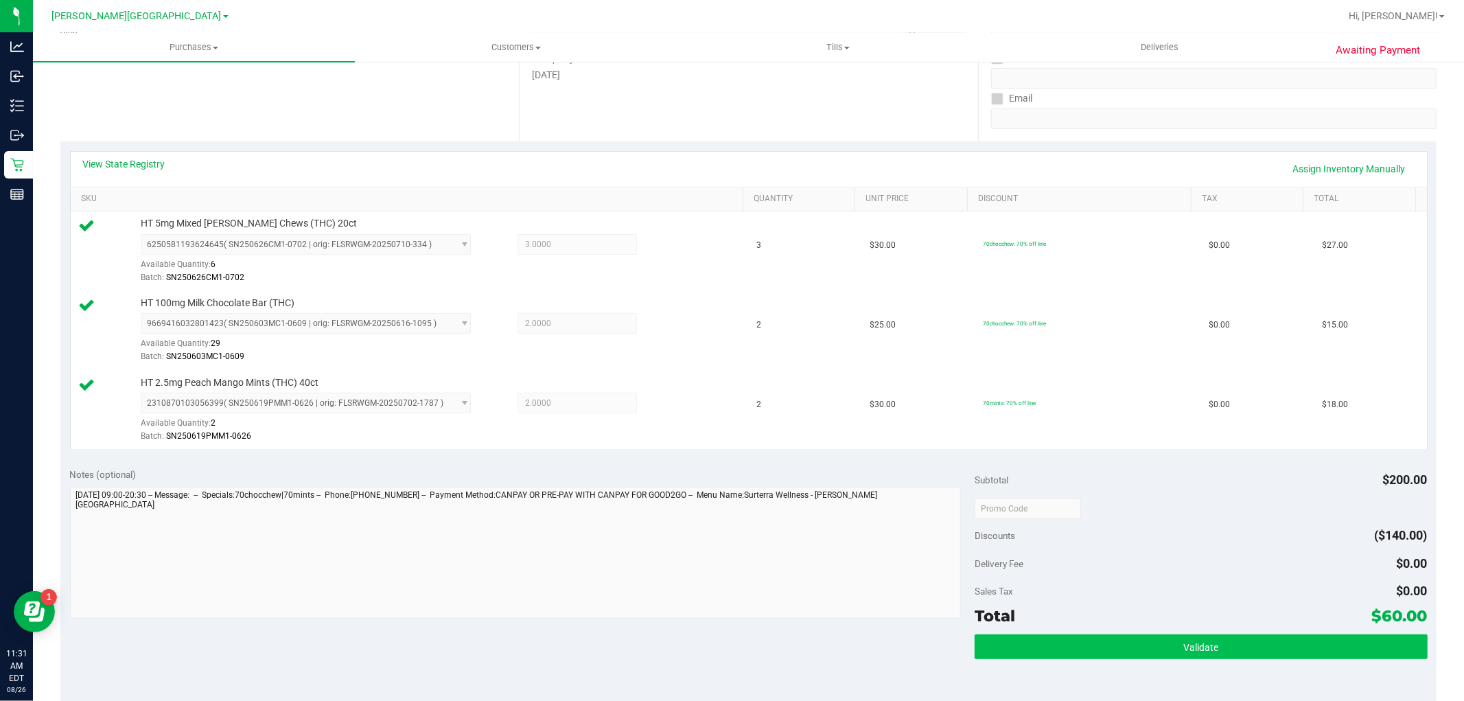
scroll to position [533, 0]
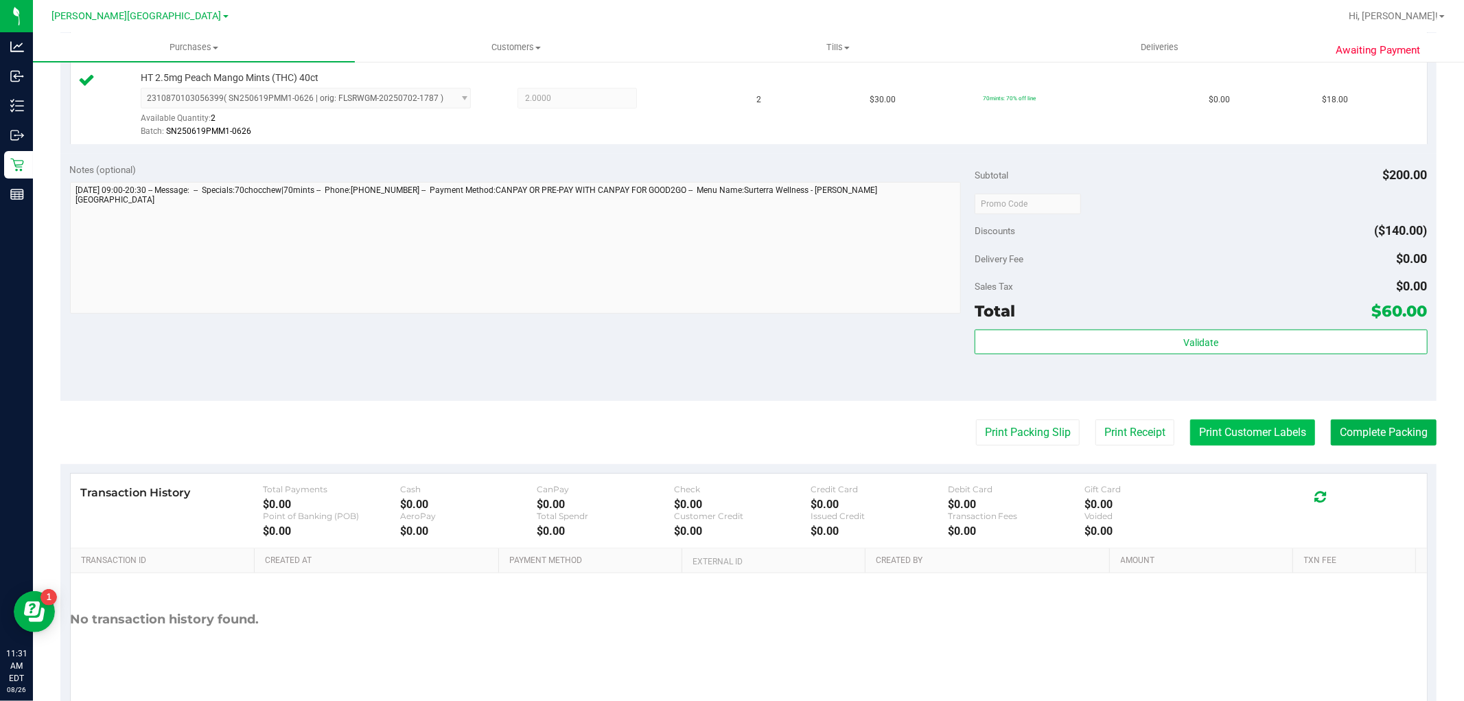
click at [1250, 439] on button "Print Customer Labels" at bounding box center [1252, 432] width 125 height 26
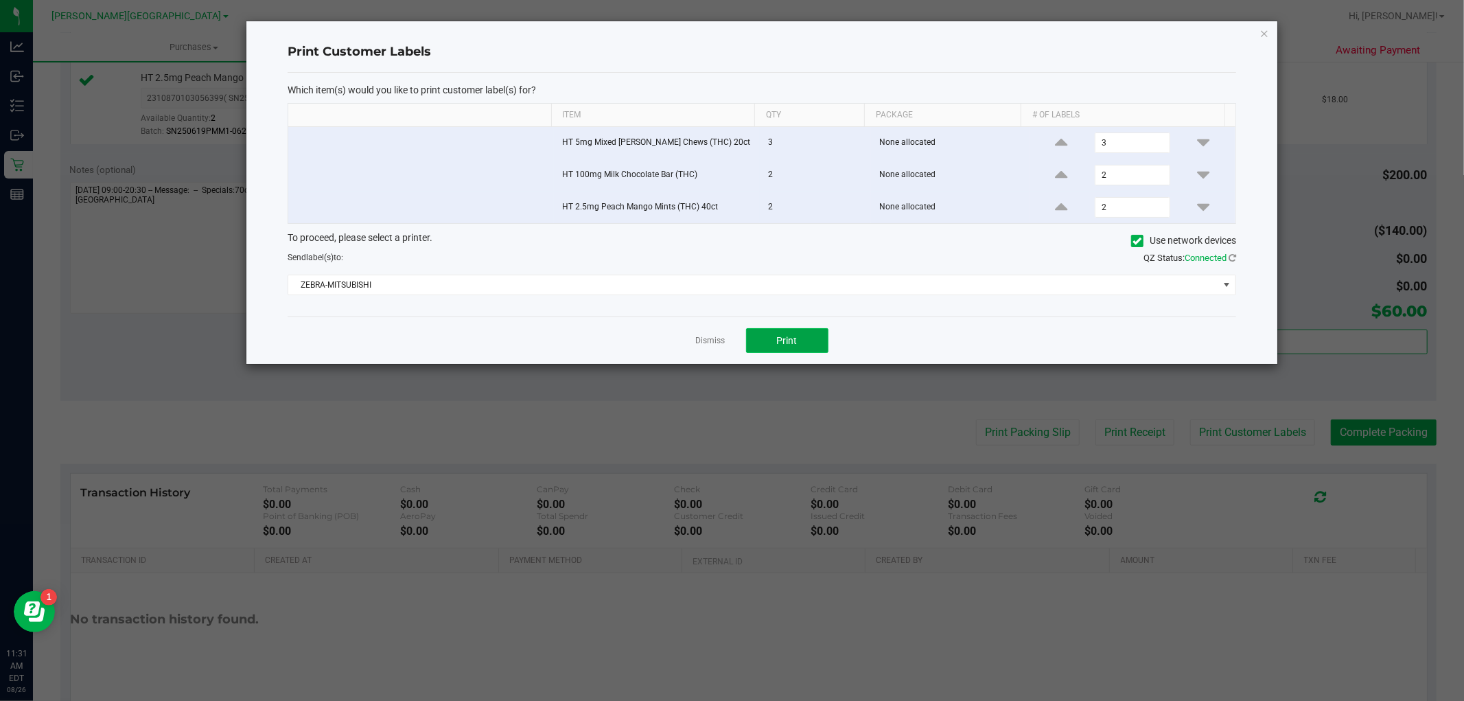
click at [775, 352] on button "Print" at bounding box center [787, 340] width 82 height 25
click at [721, 339] on link "Dismiss" at bounding box center [711, 341] width 30 height 12
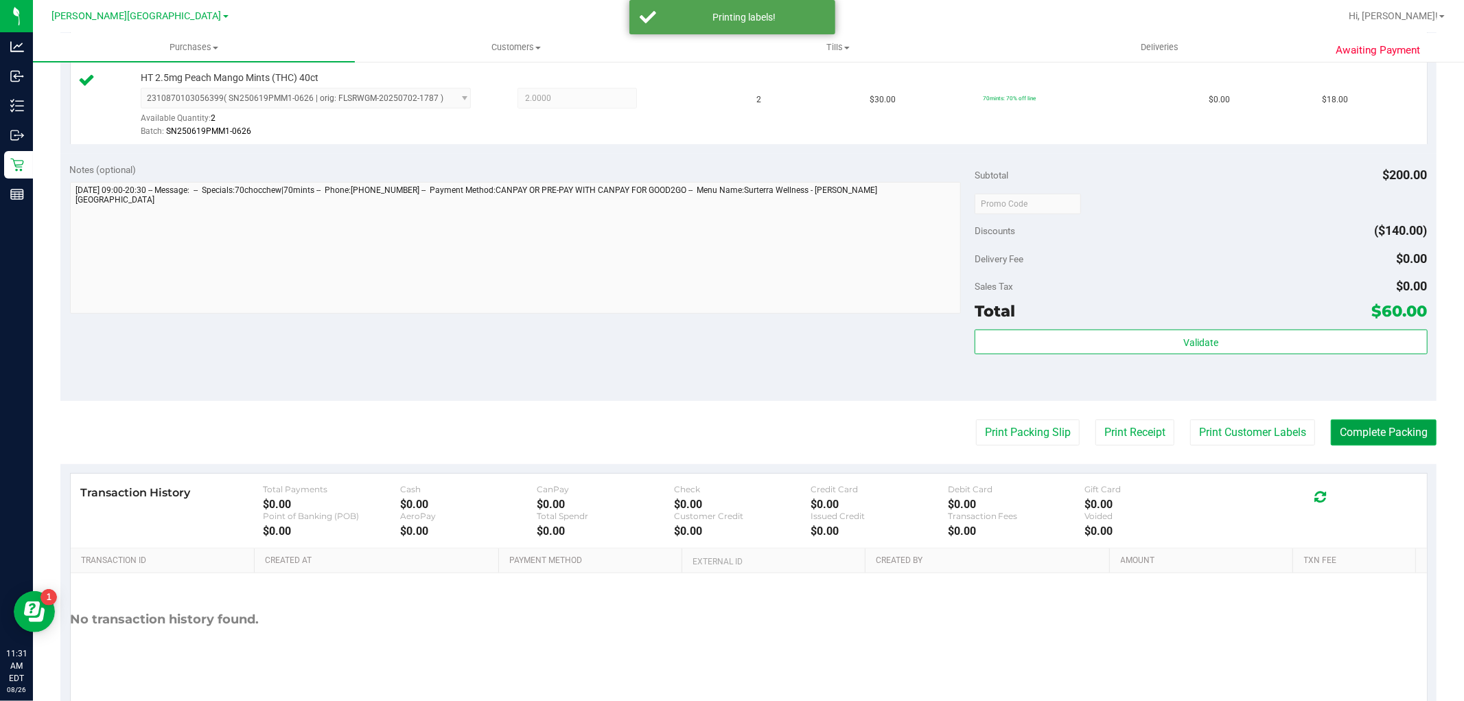
click at [1355, 431] on button "Complete Packing" at bounding box center [1384, 432] width 106 height 26
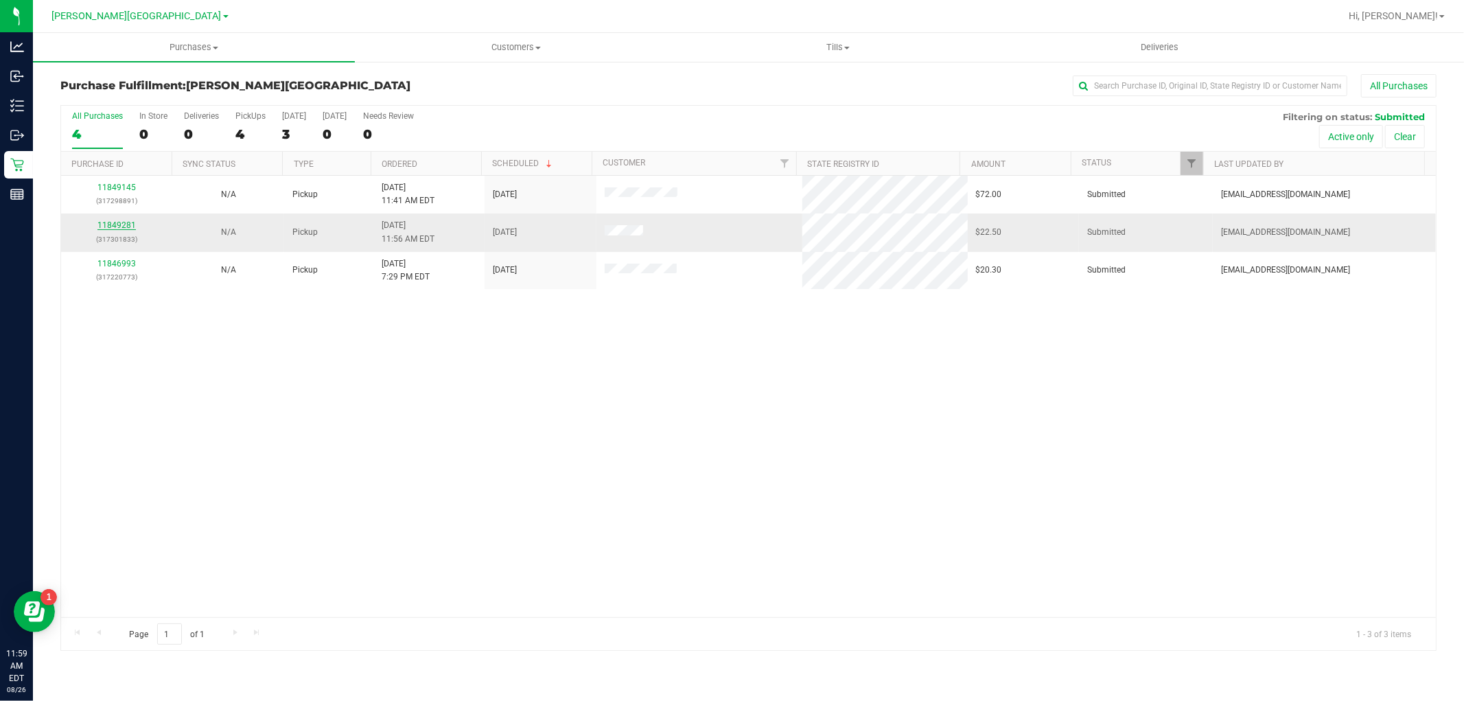
click at [126, 229] on link "11849281" at bounding box center [116, 225] width 38 height 10
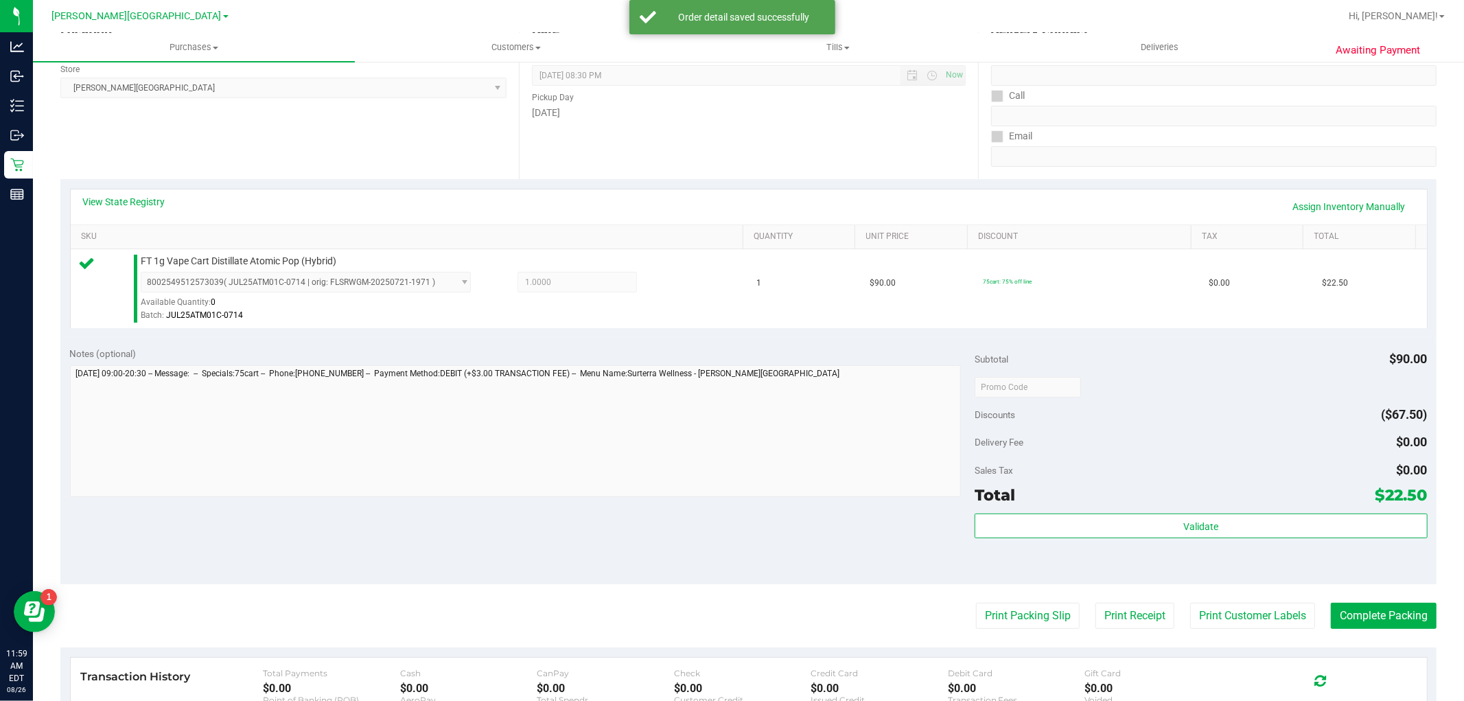
scroll to position [305, 0]
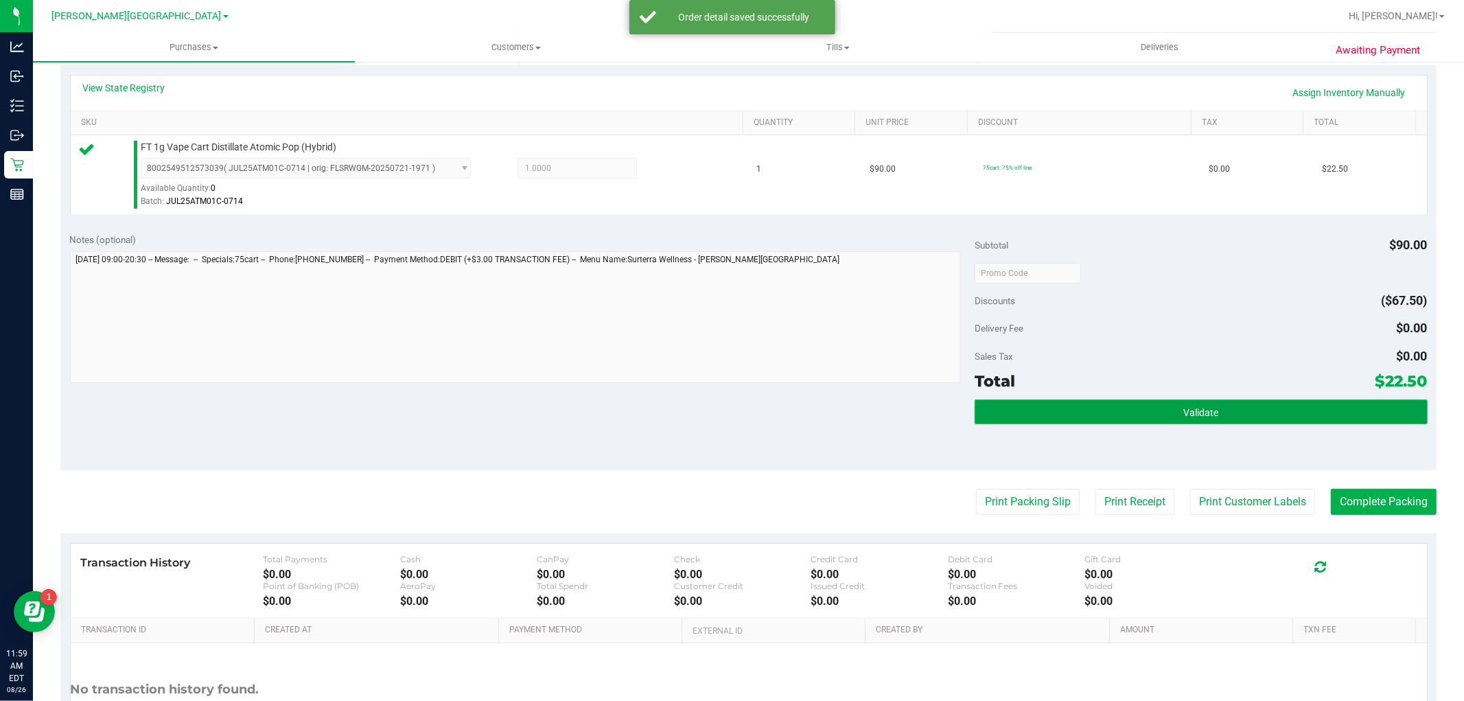
click at [1112, 417] on button "Validate" at bounding box center [1200, 411] width 452 height 25
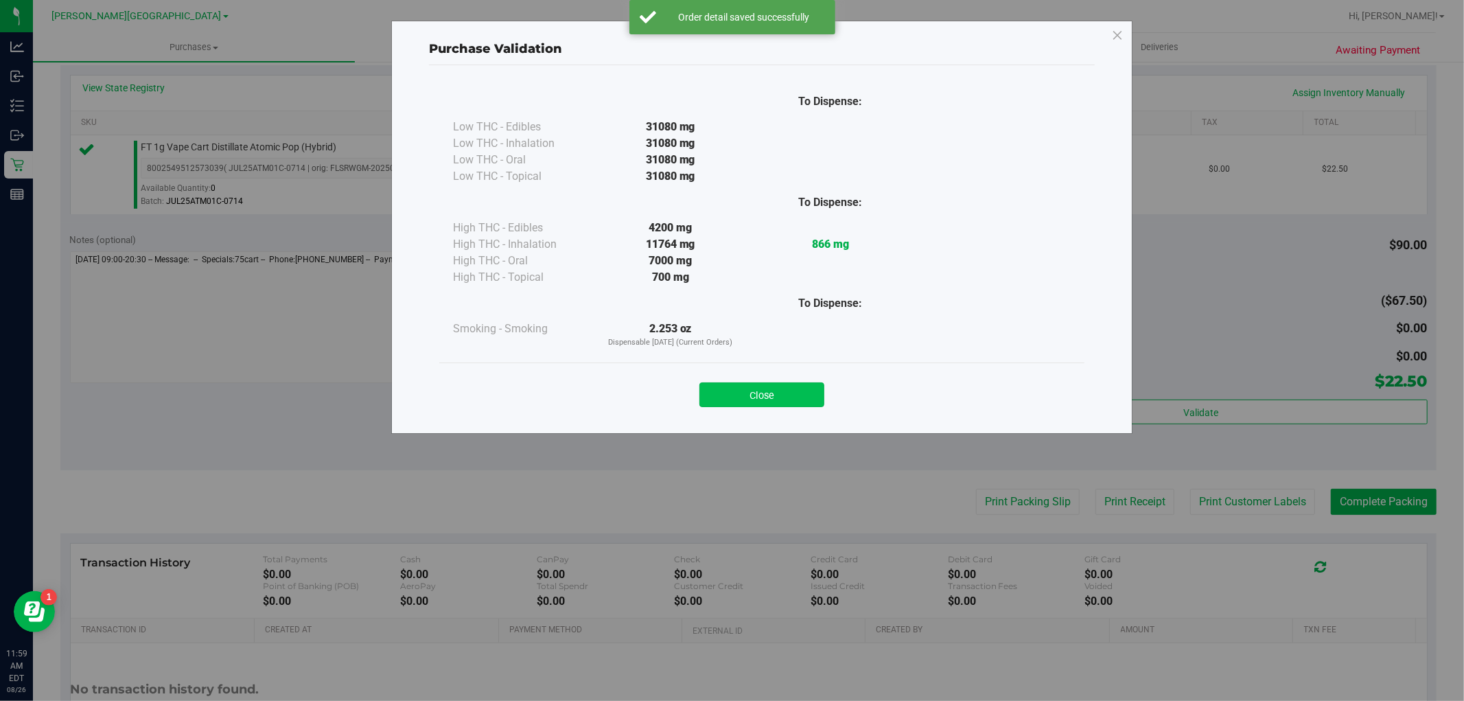
click at [819, 403] on button "Close" at bounding box center [761, 394] width 125 height 25
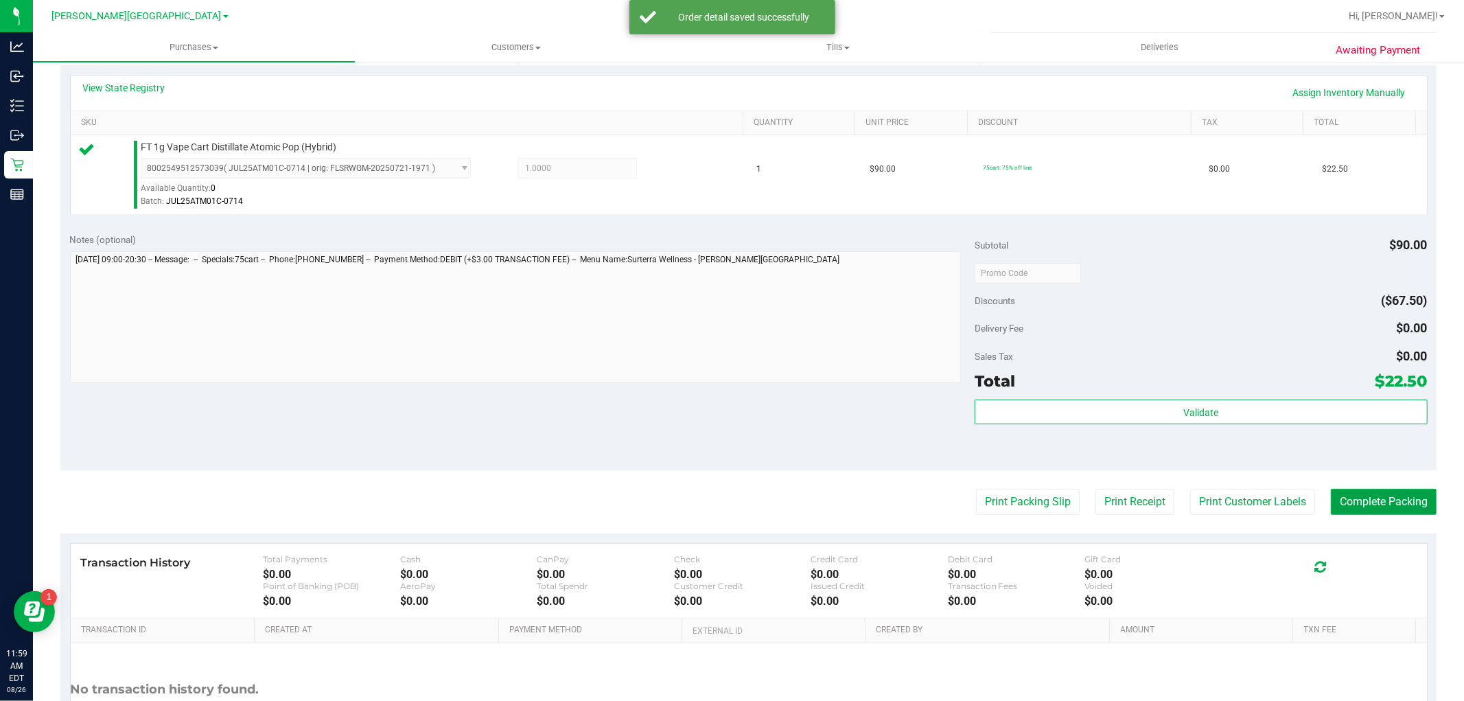
click at [1391, 502] on button "Complete Packing" at bounding box center [1384, 502] width 106 height 26
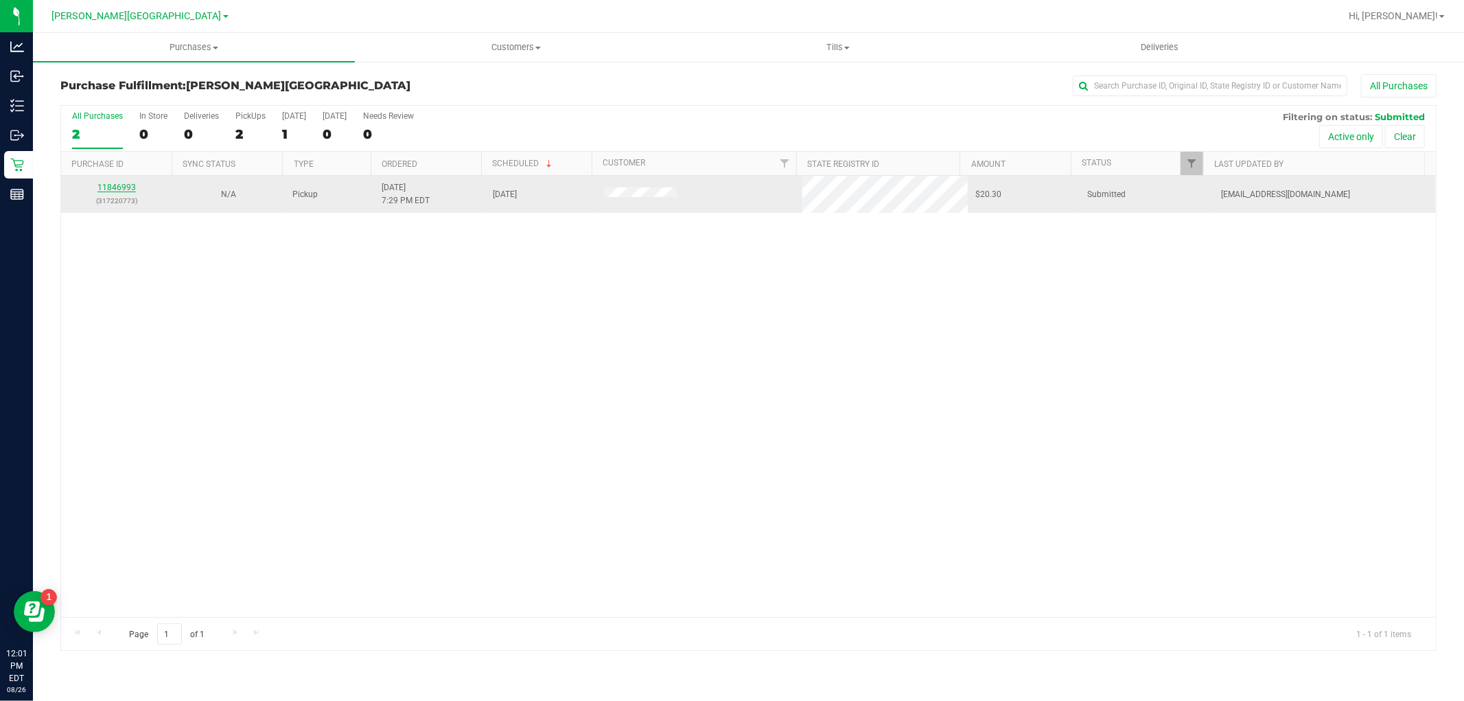
click at [121, 187] on link "11846993" at bounding box center [116, 188] width 38 height 10
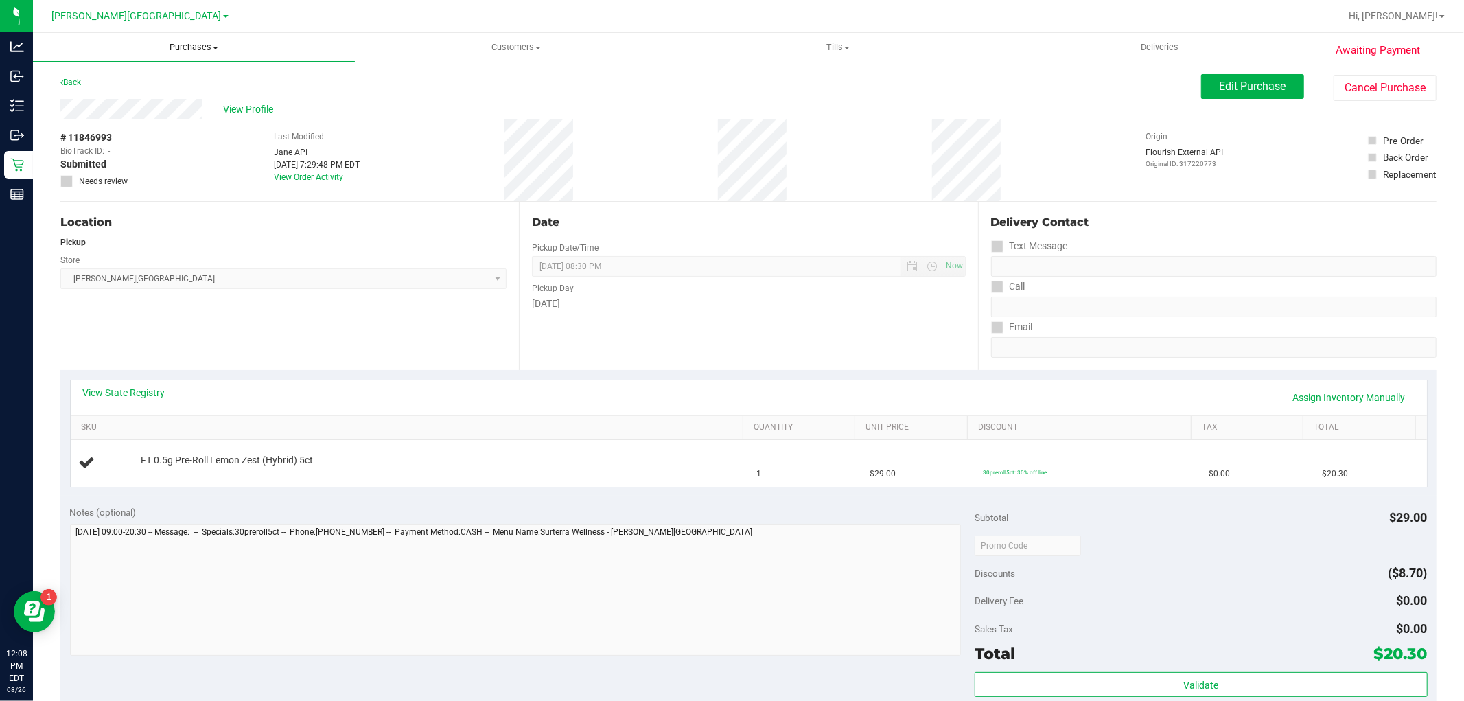
click at [213, 50] on span "Purchases" at bounding box center [194, 47] width 322 height 12
click at [210, 97] on li "Fulfillment" at bounding box center [194, 99] width 322 height 16
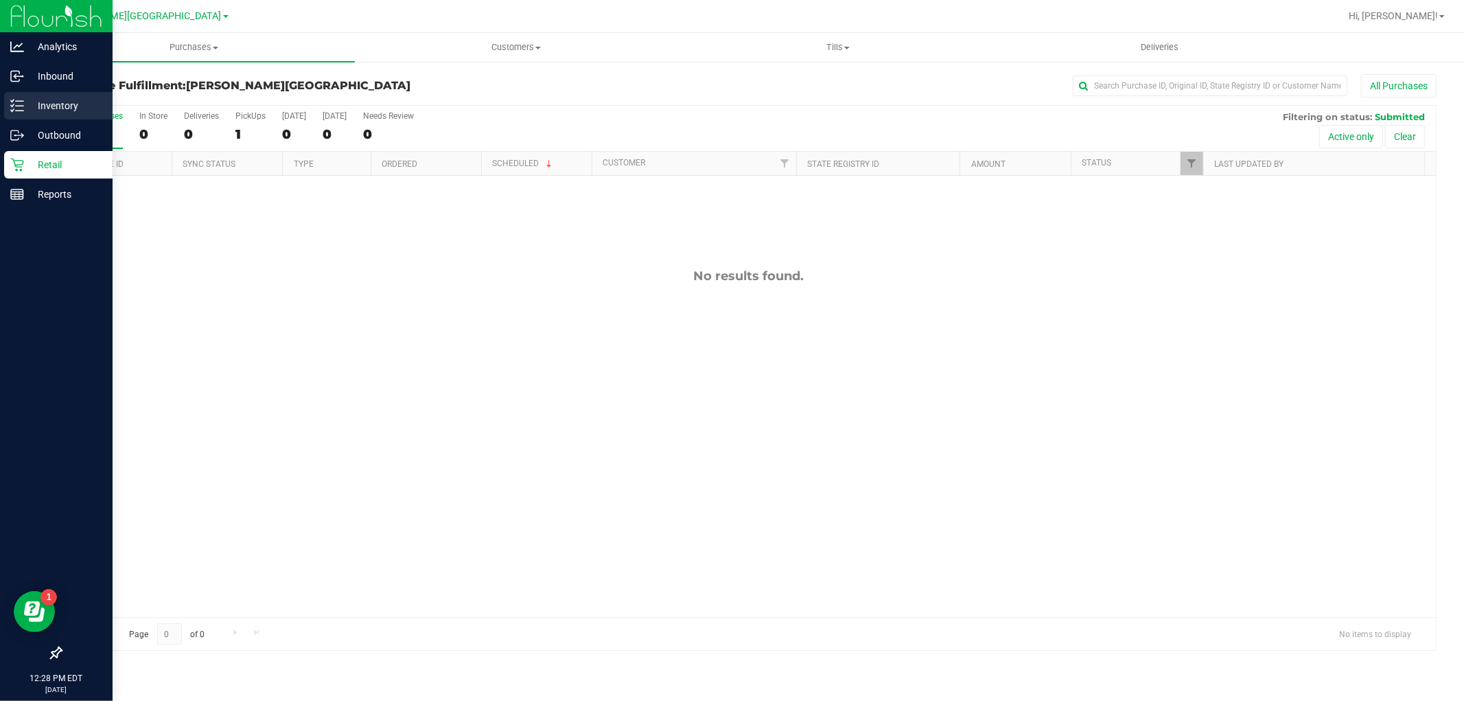
click at [48, 115] on div "Inventory" at bounding box center [58, 105] width 108 height 27
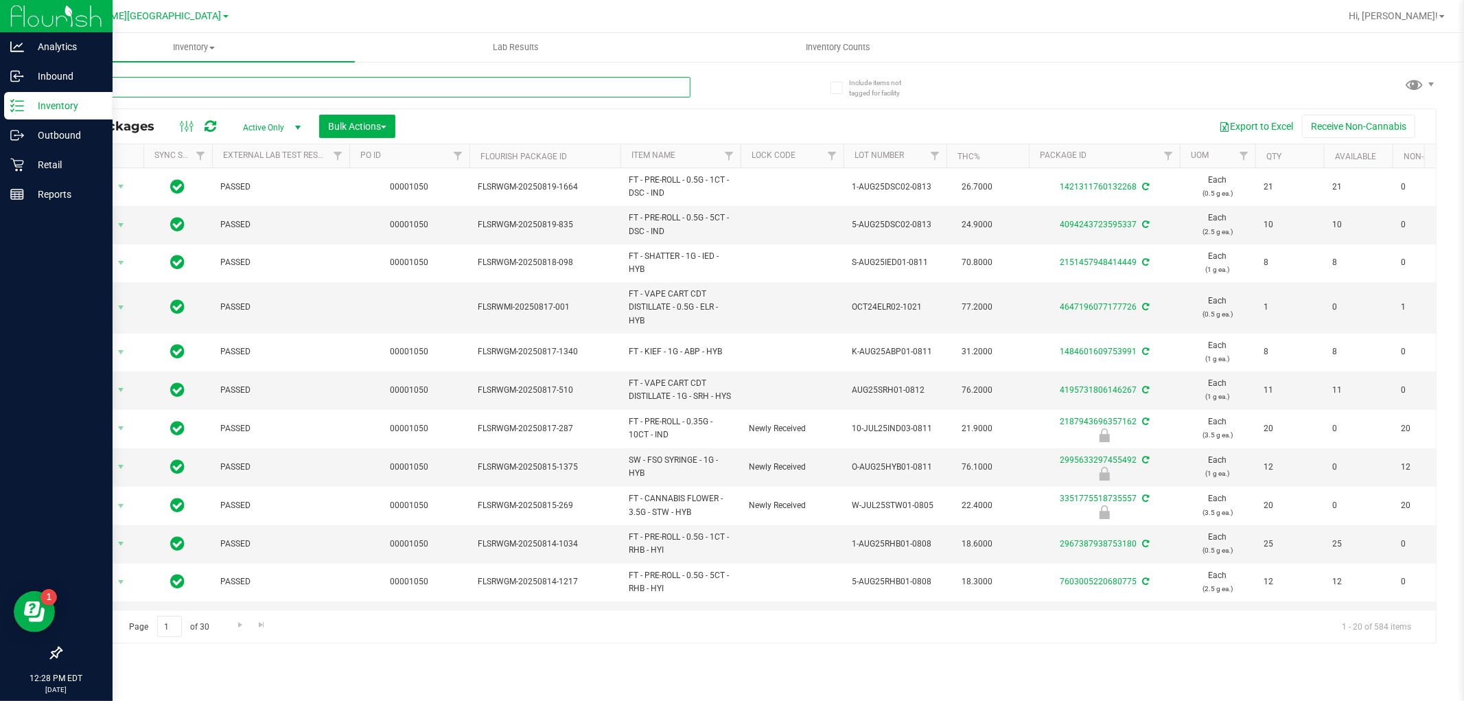
click at [187, 81] on input "text" at bounding box center [375, 87] width 630 height 21
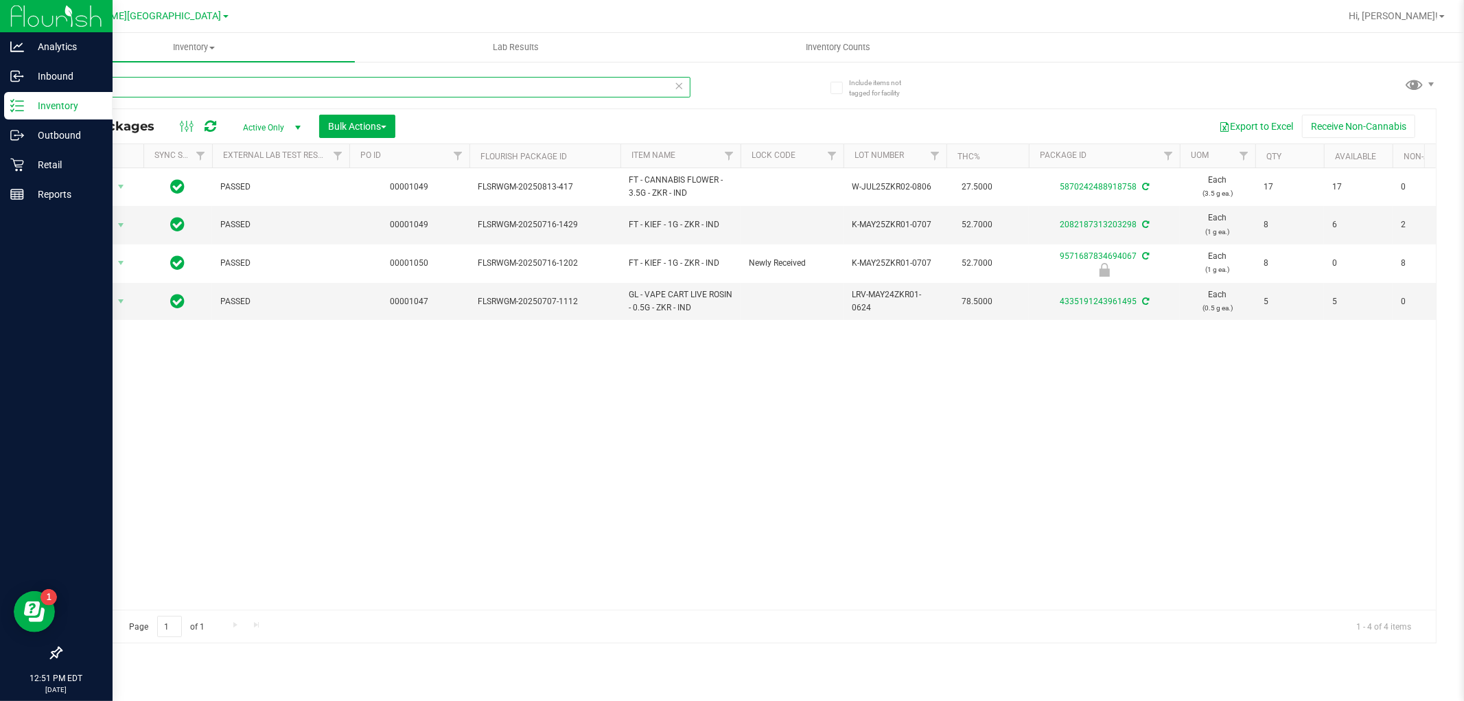
type input "z"
type input "8627373840365700"
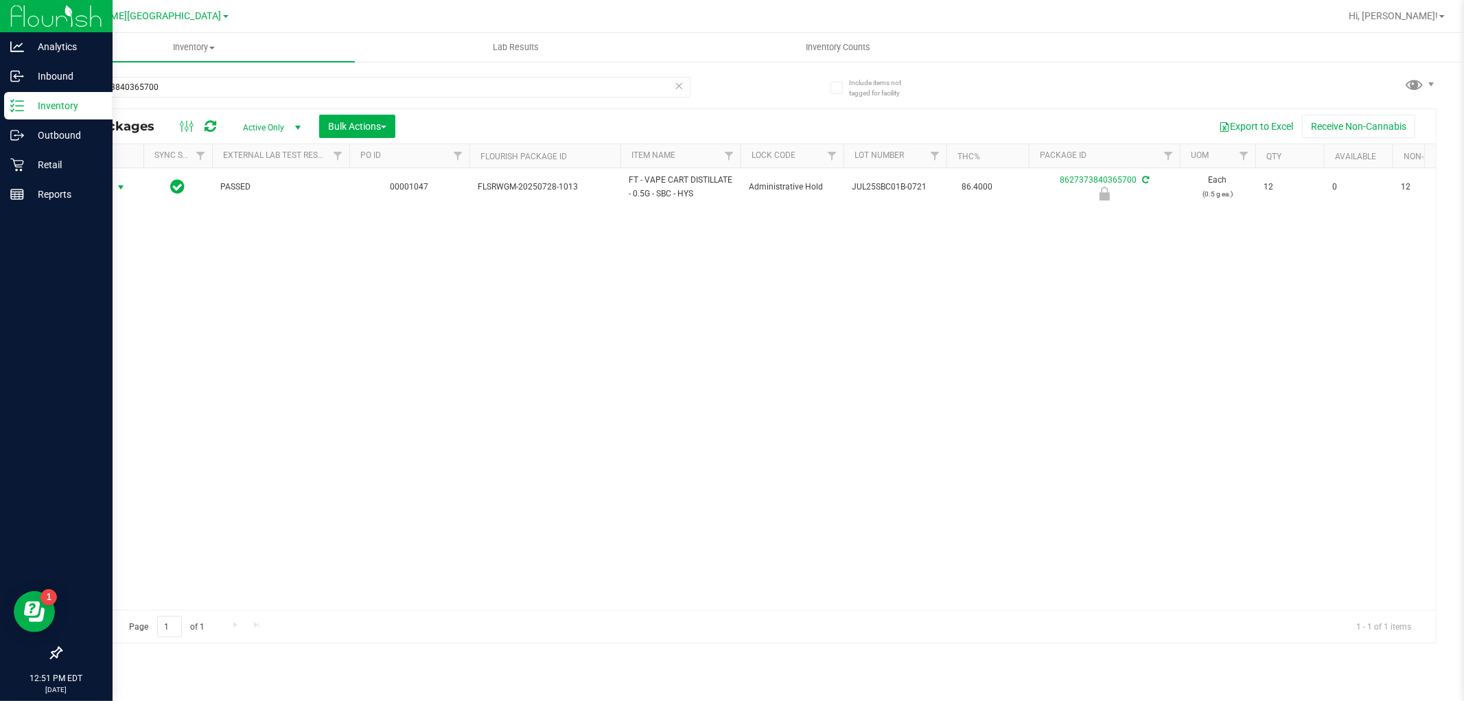
click at [119, 192] on span "select" at bounding box center [120, 187] width 11 height 11
click at [132, 355] on li "Unlock package" at bounding box center [119, 350] width 88 height 21
click at [29, 163] on p "Retail" at bounding box center [65, 164] width 82 height 16
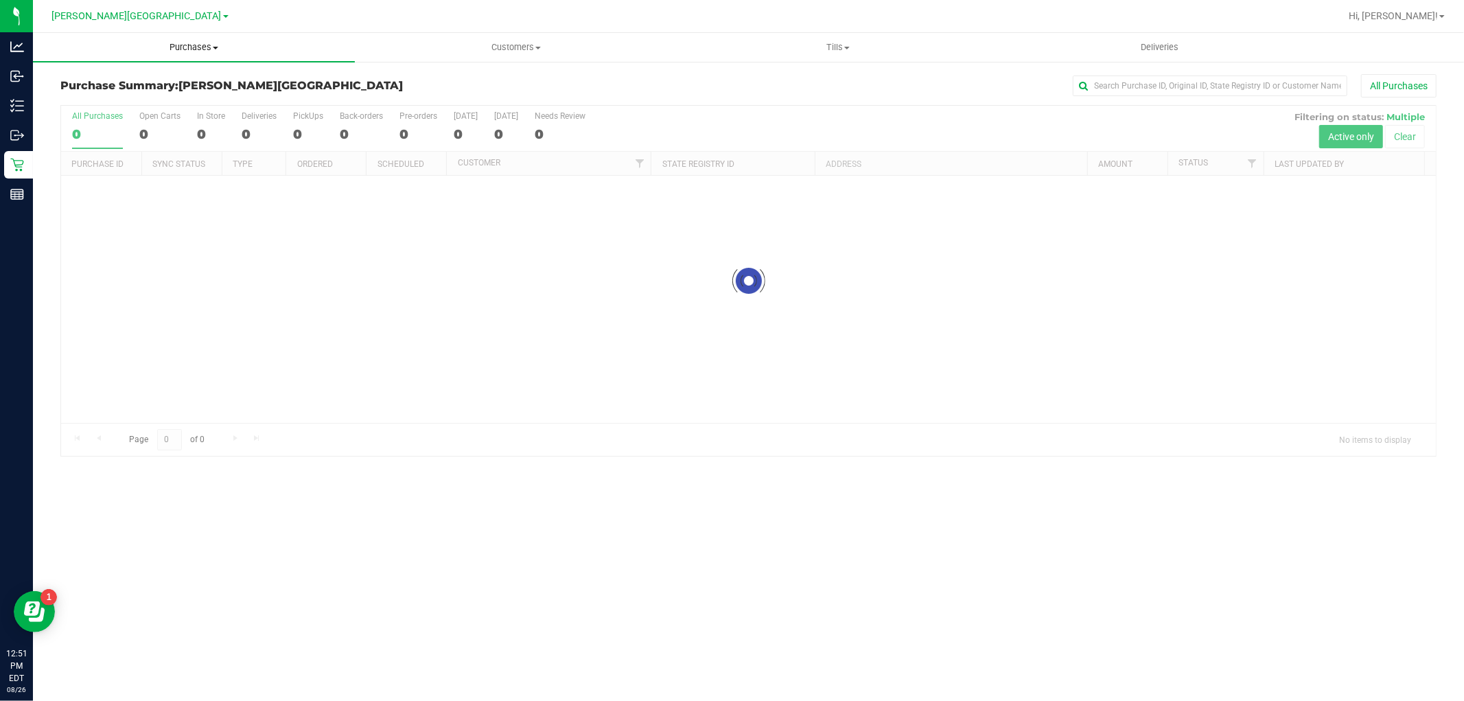
click at [210, 39] on uib-tab-heading "Purchases Summary of purchases Fulfillment All purchases" at bounding box center [194, 47] width 322 height 29
click at [108, 92] on li "Fulfillment" at bounding box center [194, 99] width 322 height 16
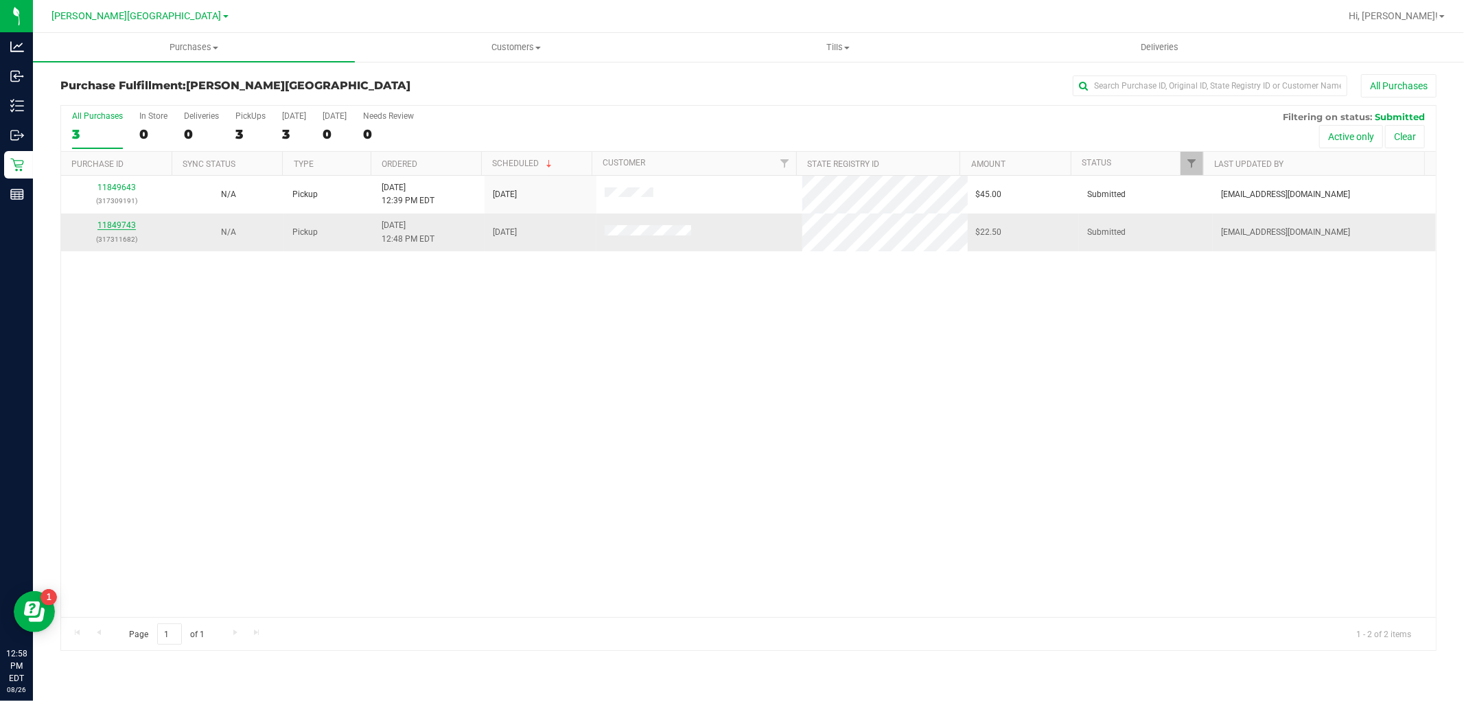
click at [133, 226] on link "11849743" at bounding box center [116, 225] width 38 height 10
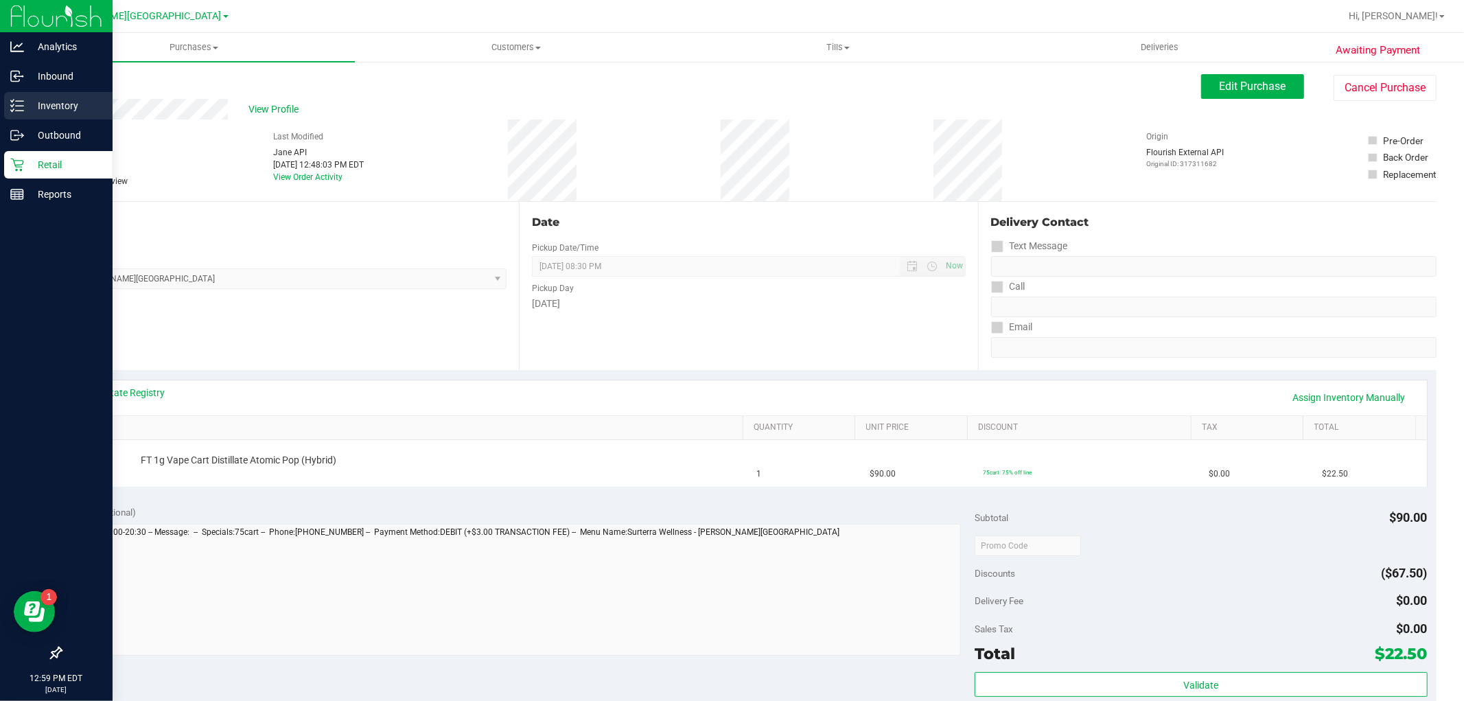
click at [21, 113] on div "Inventory" at bounding box center [58, 105] width 108 height 27
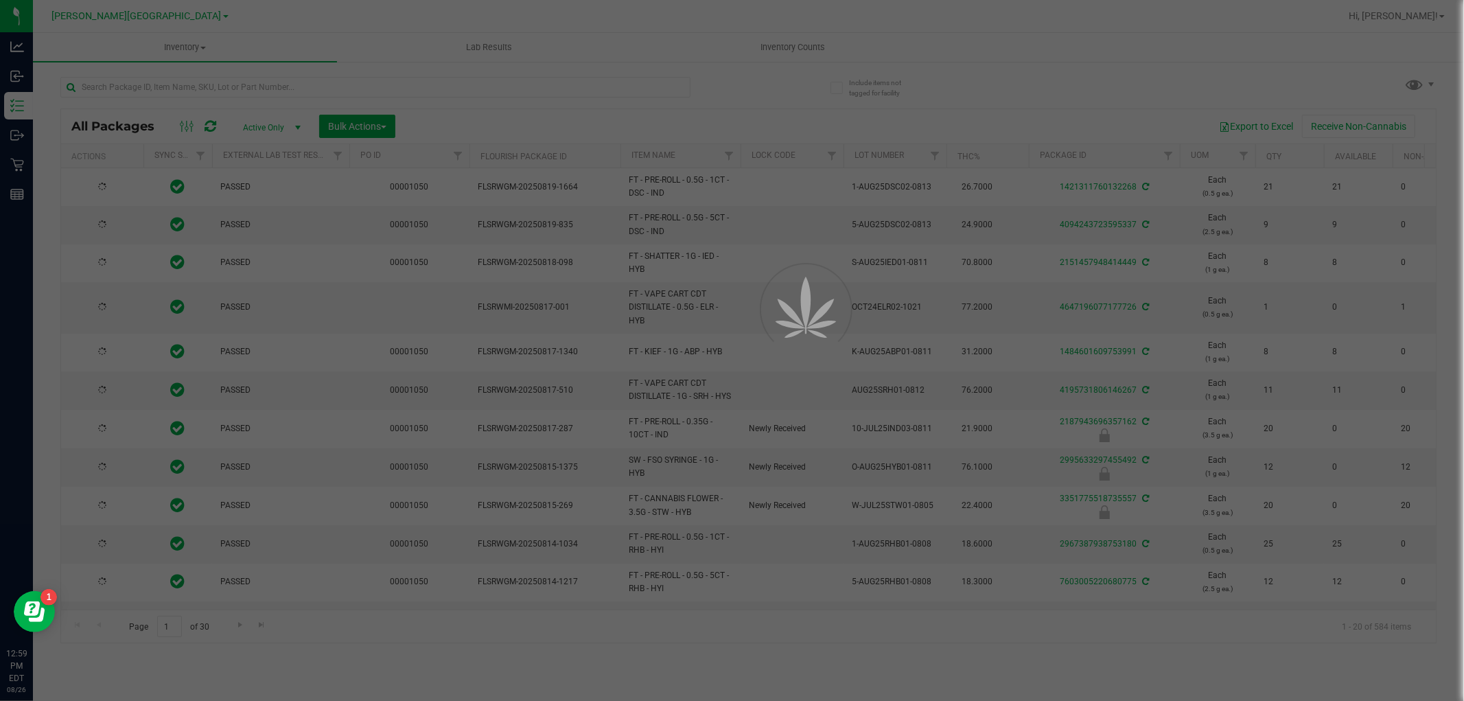
click at [182, 88] on div at bounding box center [732, 350] width 1464 height 701
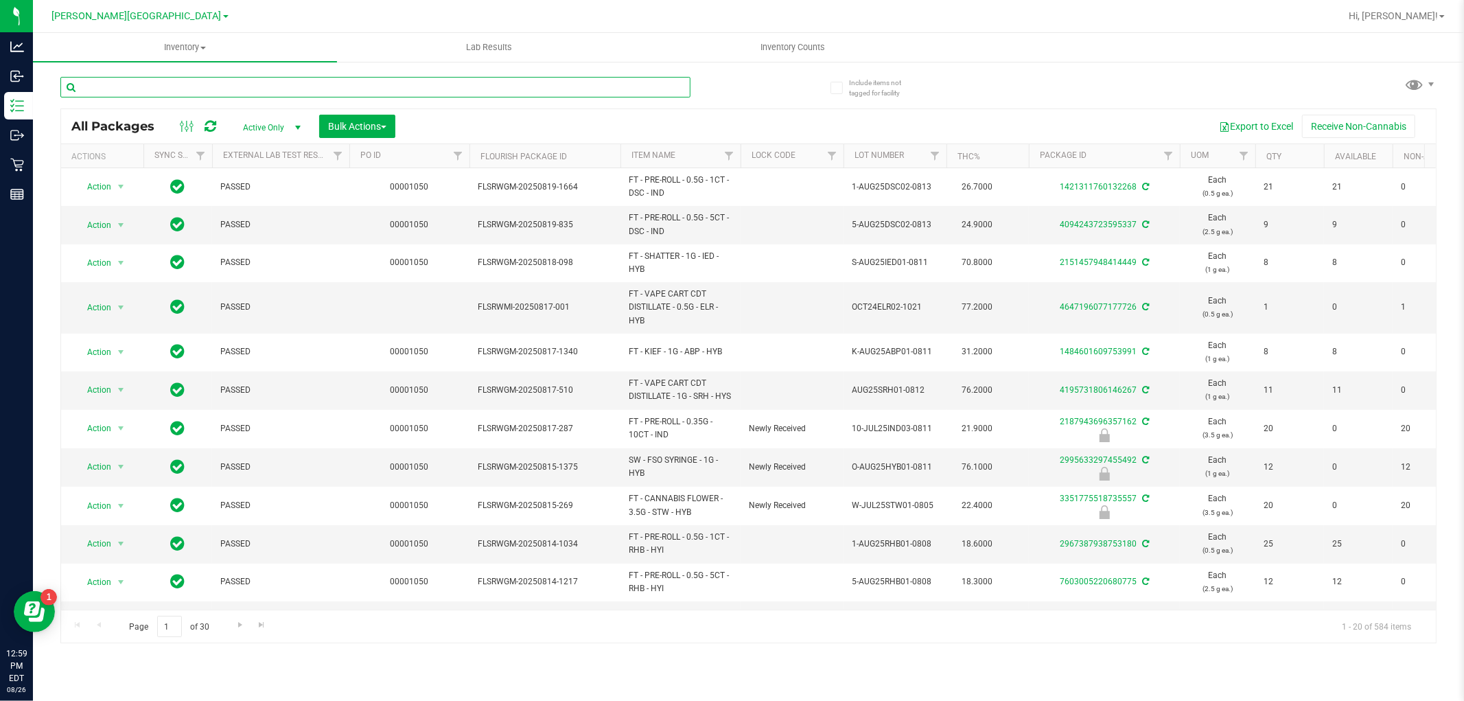
click at [182, 88] on input "text" at bounding box center [375, 87] width 630 height 21
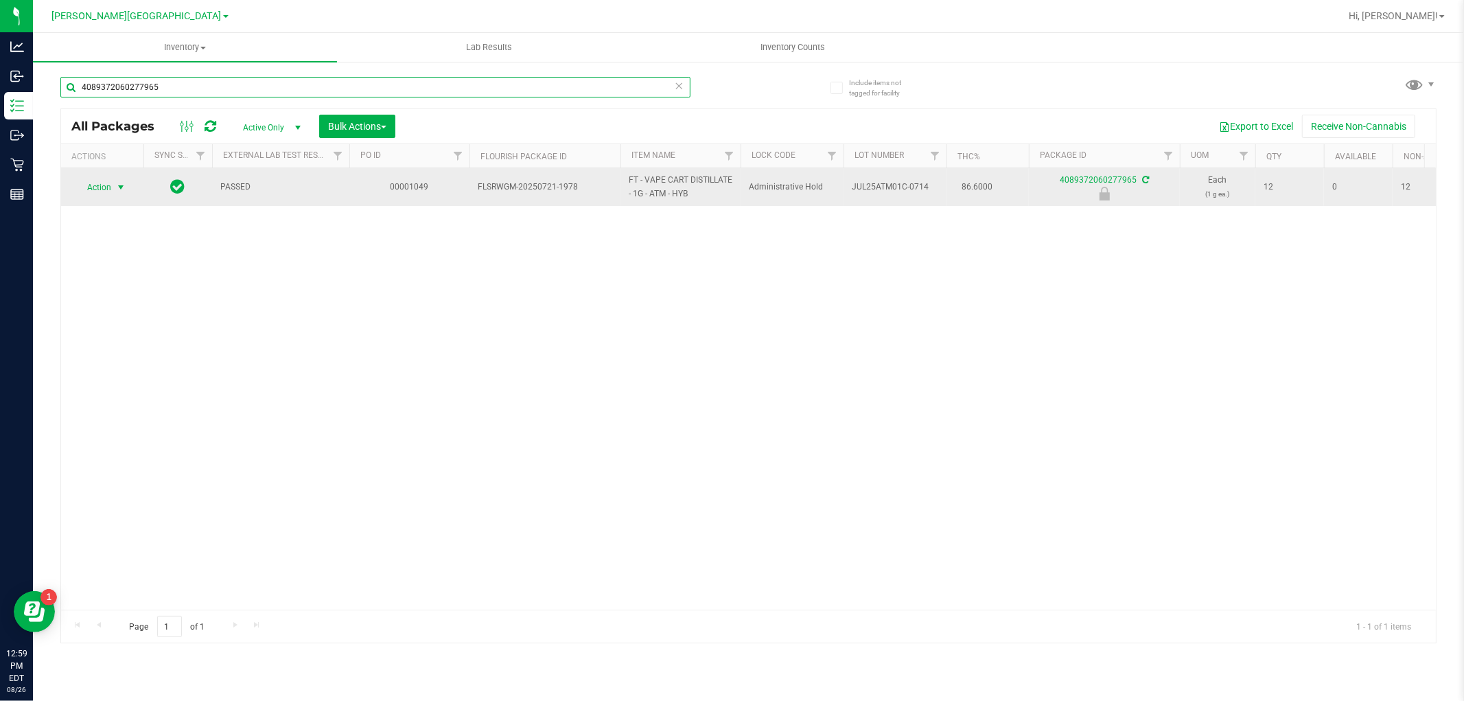
type input "4089372060277965"
click at [117, 185] on span "select" at bounding box center [120, 187] width 11 height 11
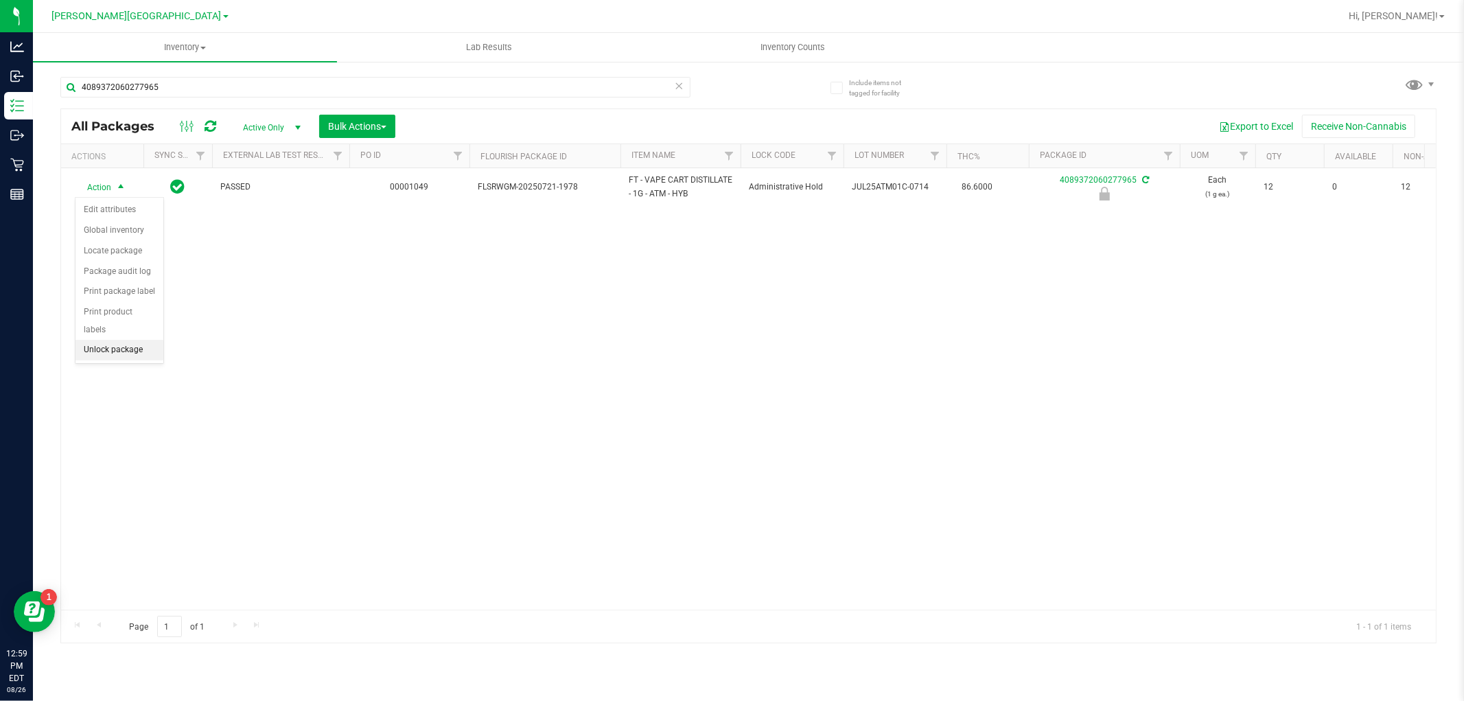
click at [114, 349] on li "Unlock package" at bounding box center [119, 350] width 88 height 21
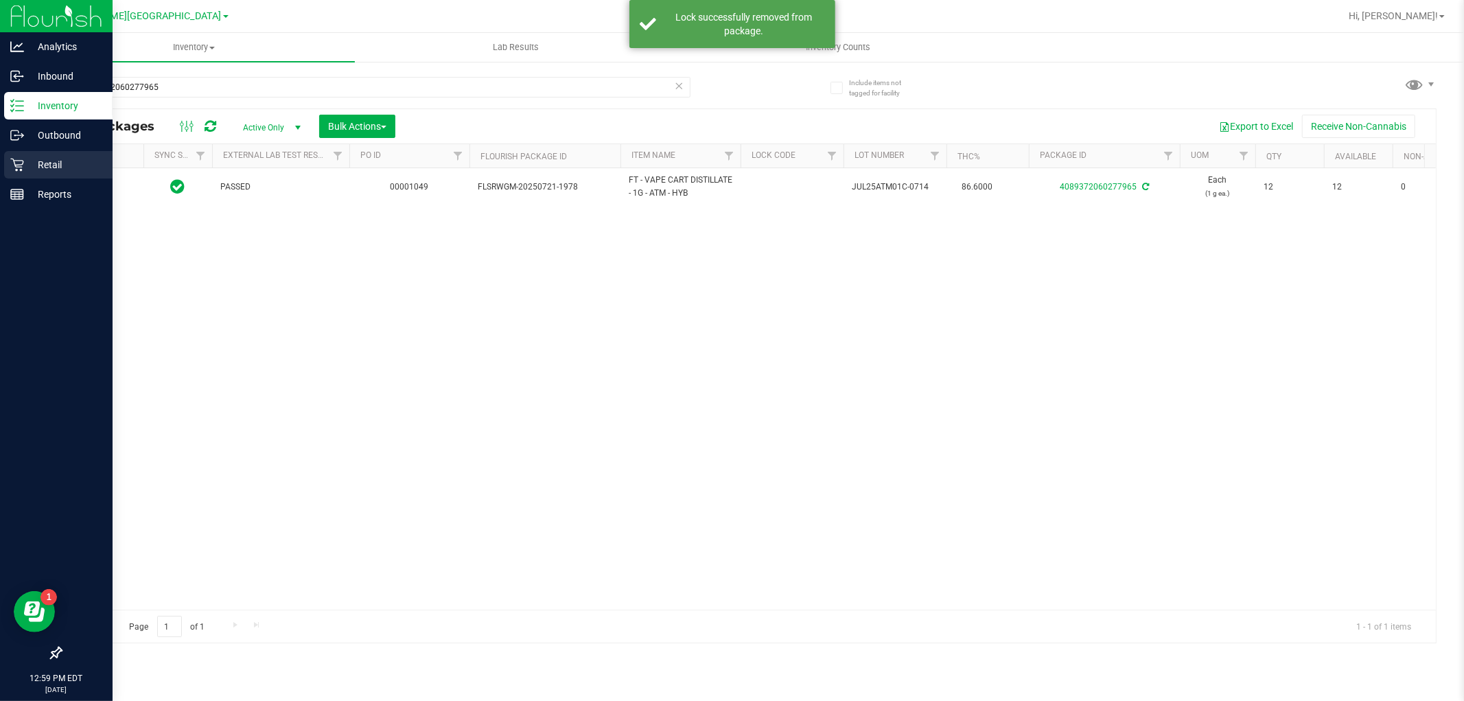
click at [59, 159] on p "Retail" at bounding box center [65, 164] width 82 height 16
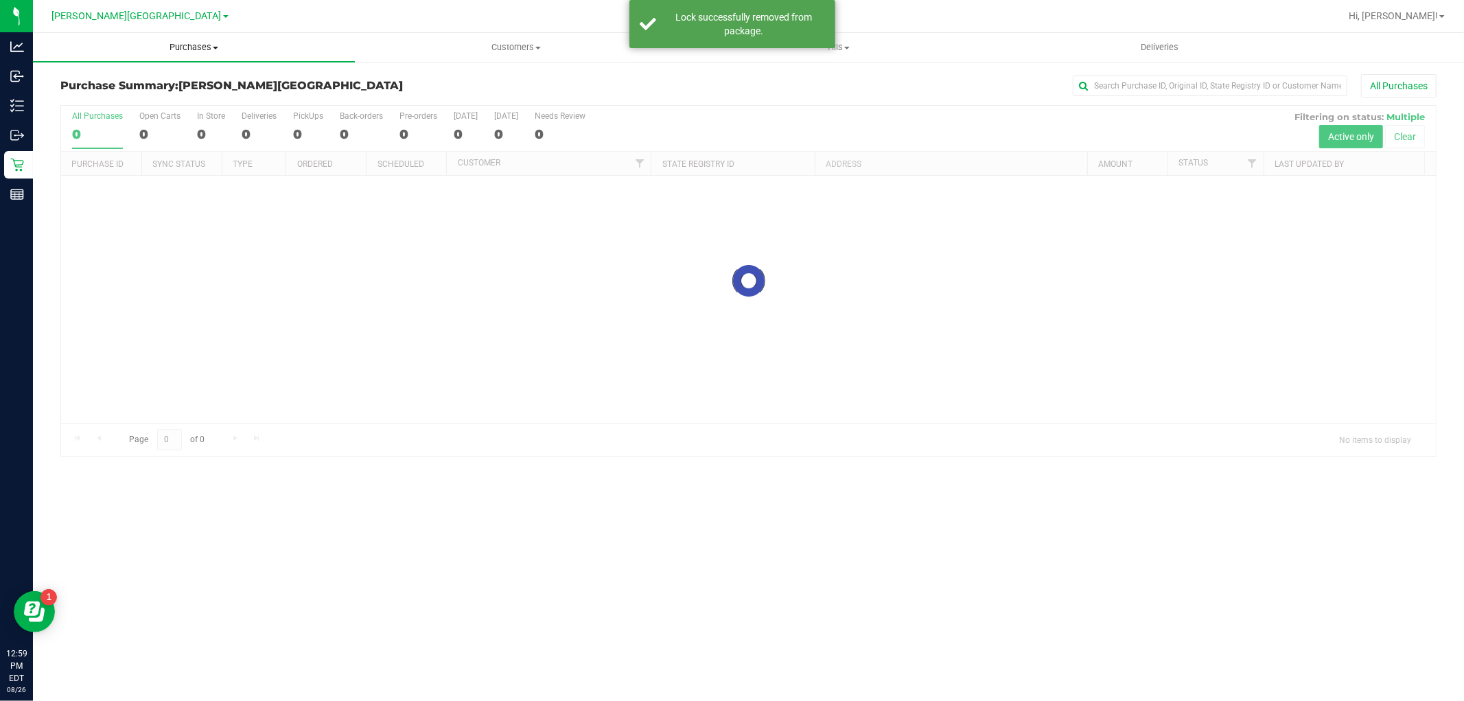
click at [199, 44] on span "Purchases" at bounding box center [194, 47] width 322 height 12
click at [134, 95] on li "Fulfillment" at bounding box center [194, 99] width 322 height 16
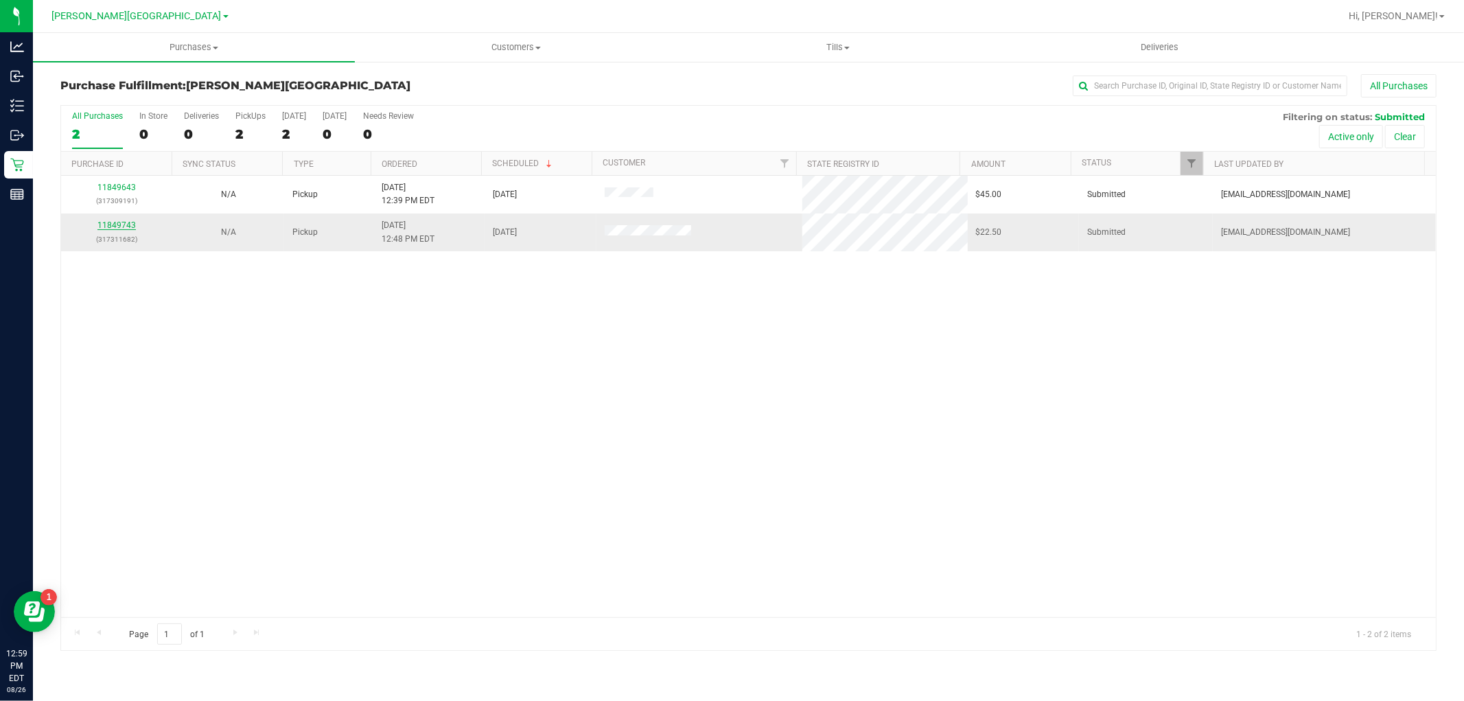
click at [129, 226] on link "11849743" at bounding box center [116, 225] width 38 height 10
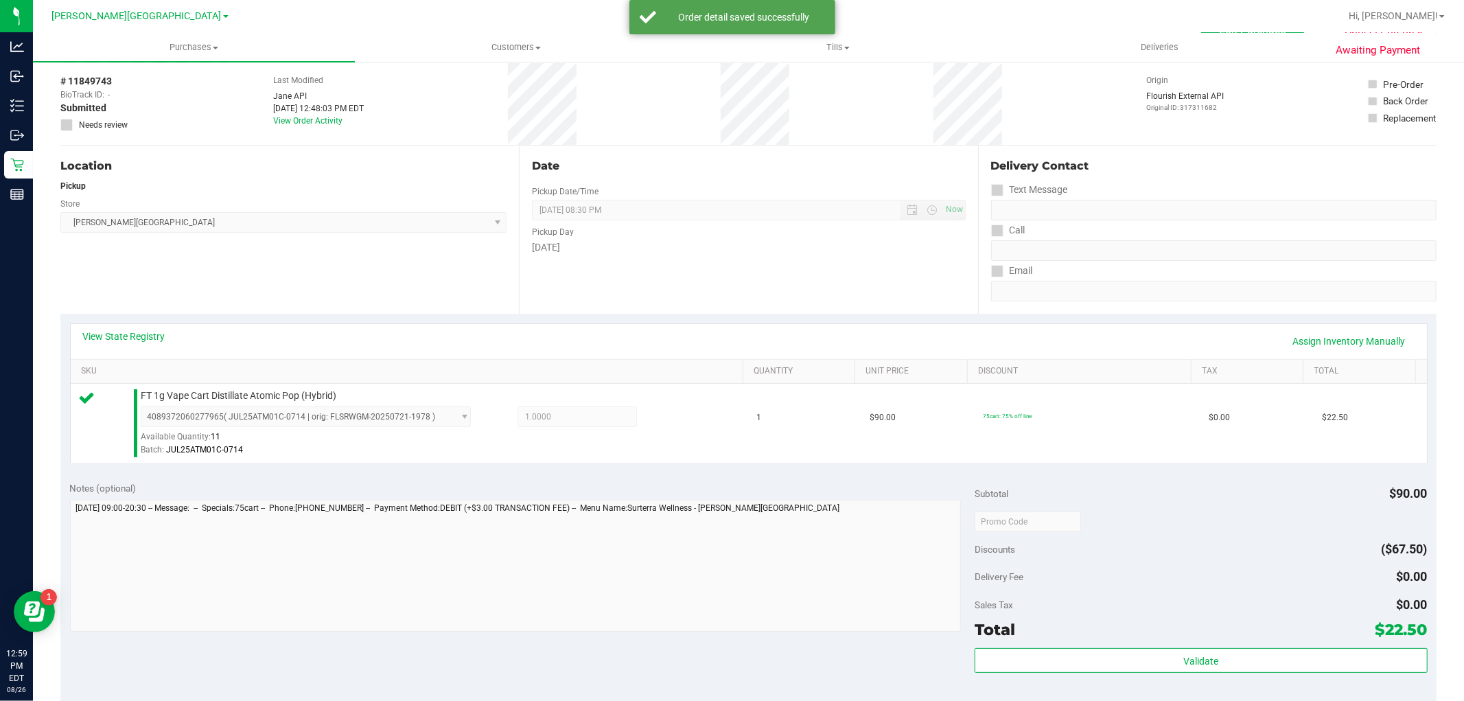
scroll to position [381, 0]
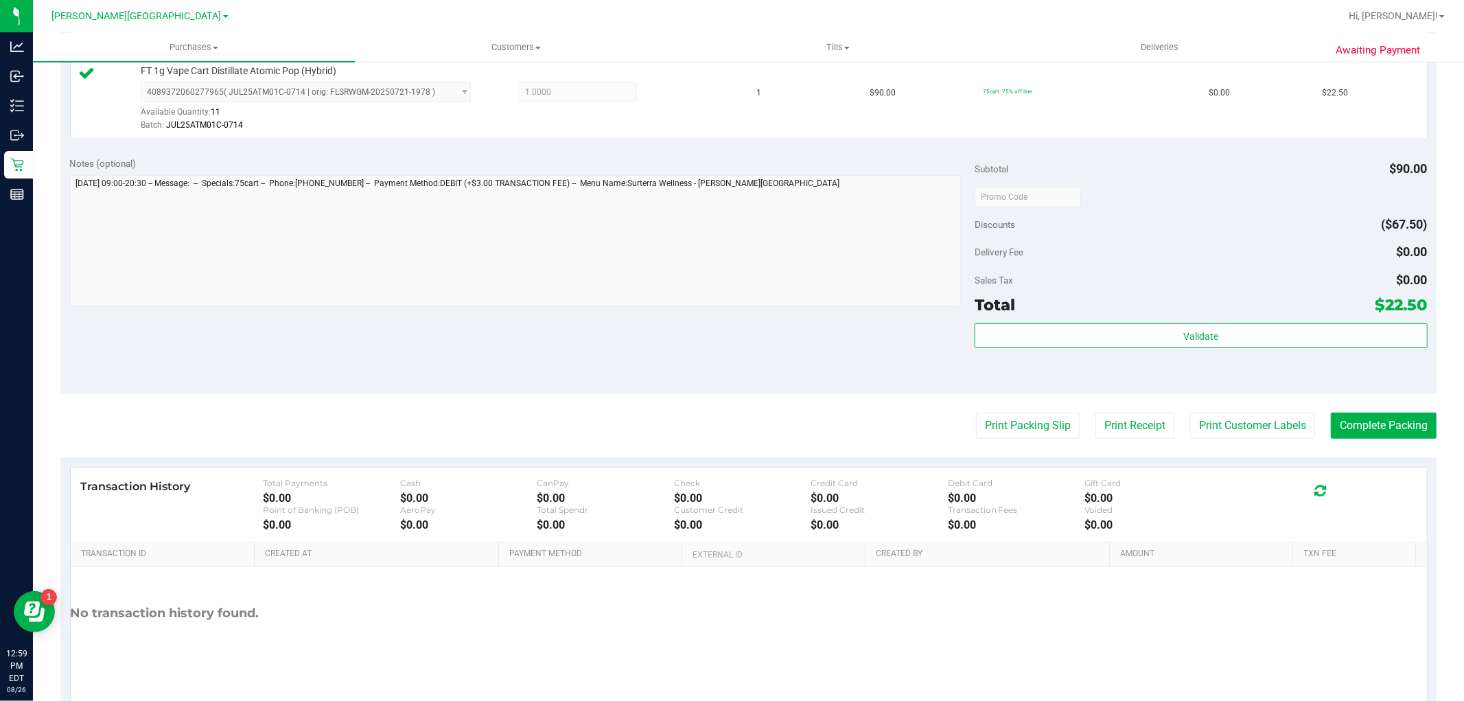
click at [1202, 313] on div "Total $22.50" at bounding box center [1200, 304] width 452 height 25
click at [1206, 331] on span "Validate" at bounding box center [1200, 336] width 35 height 11
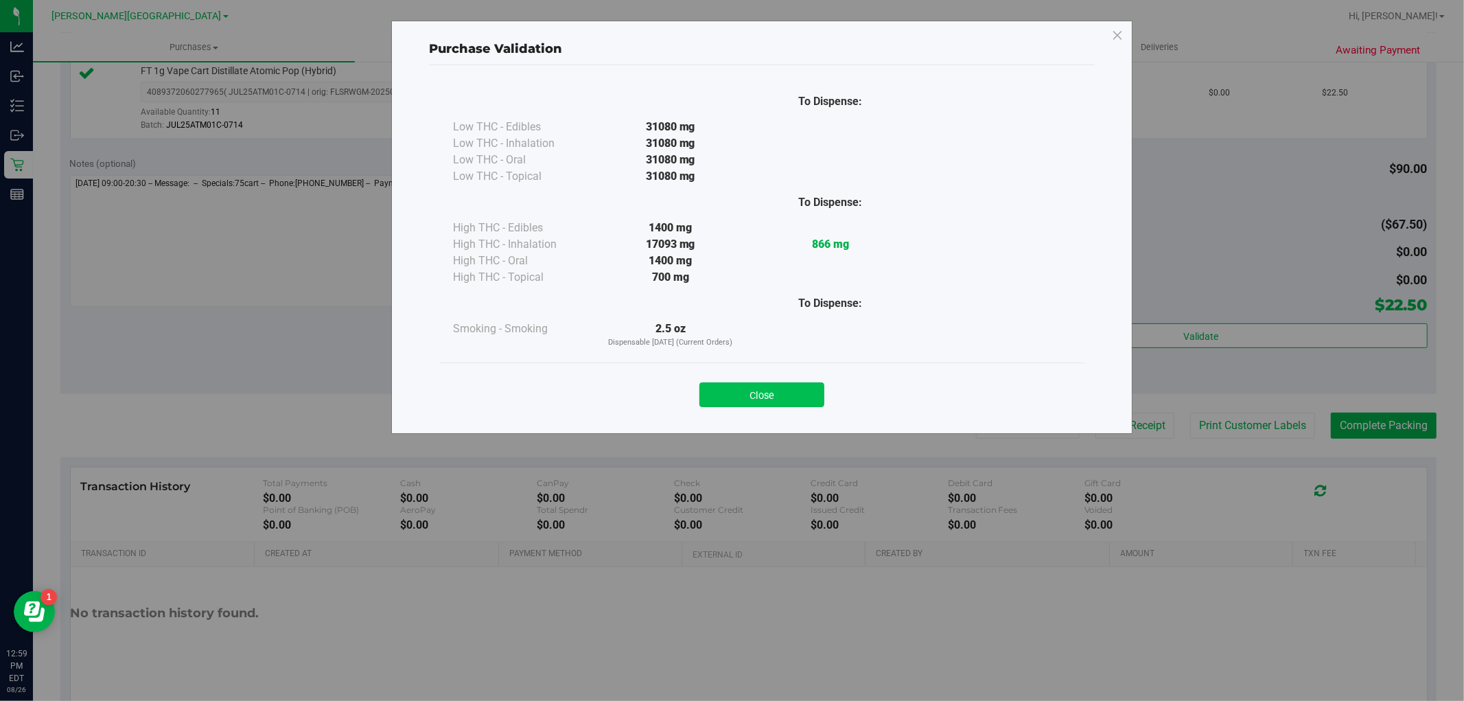
click at [822, 398] on button "Close" at bounding box center [761, 394] width 125 height 25
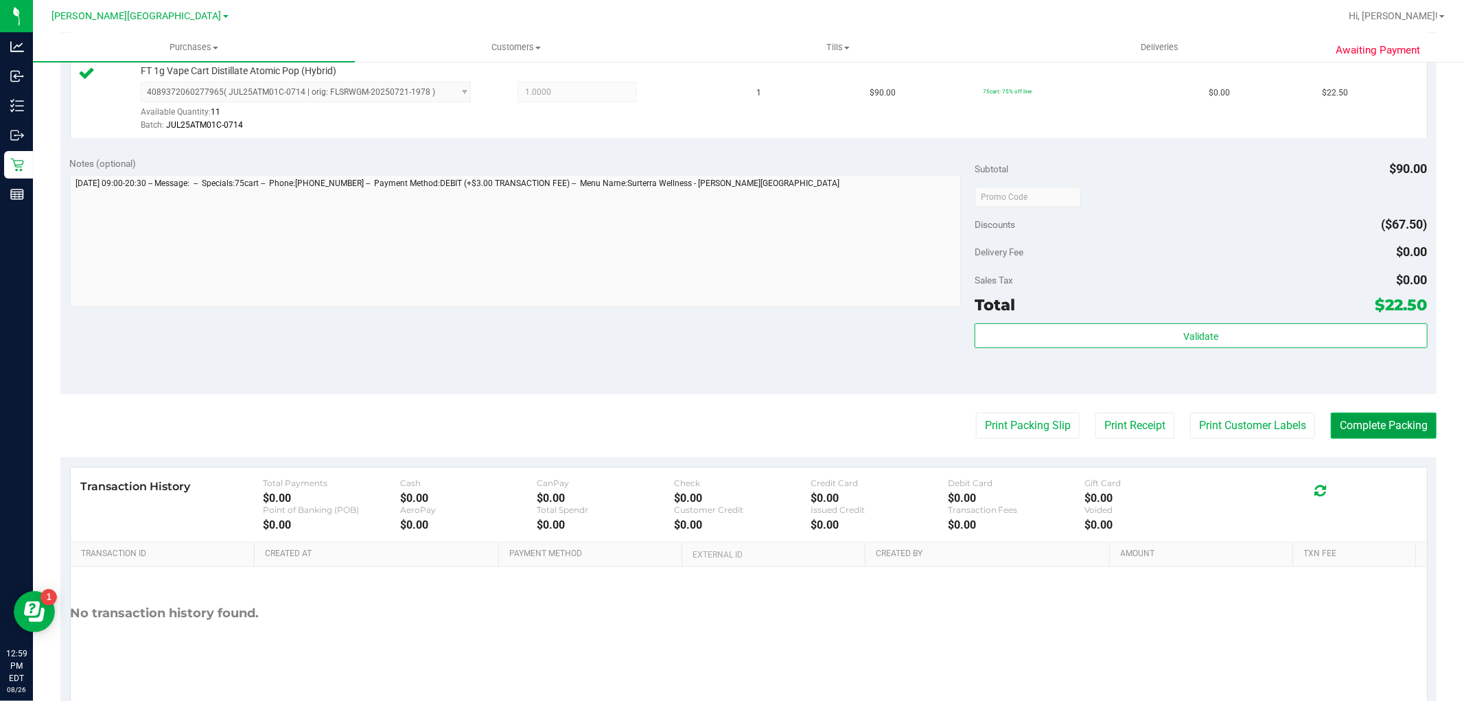
click at [1377, 428] on button "Complete Packing" at bounding box center [1384, 425] width 106 height 26
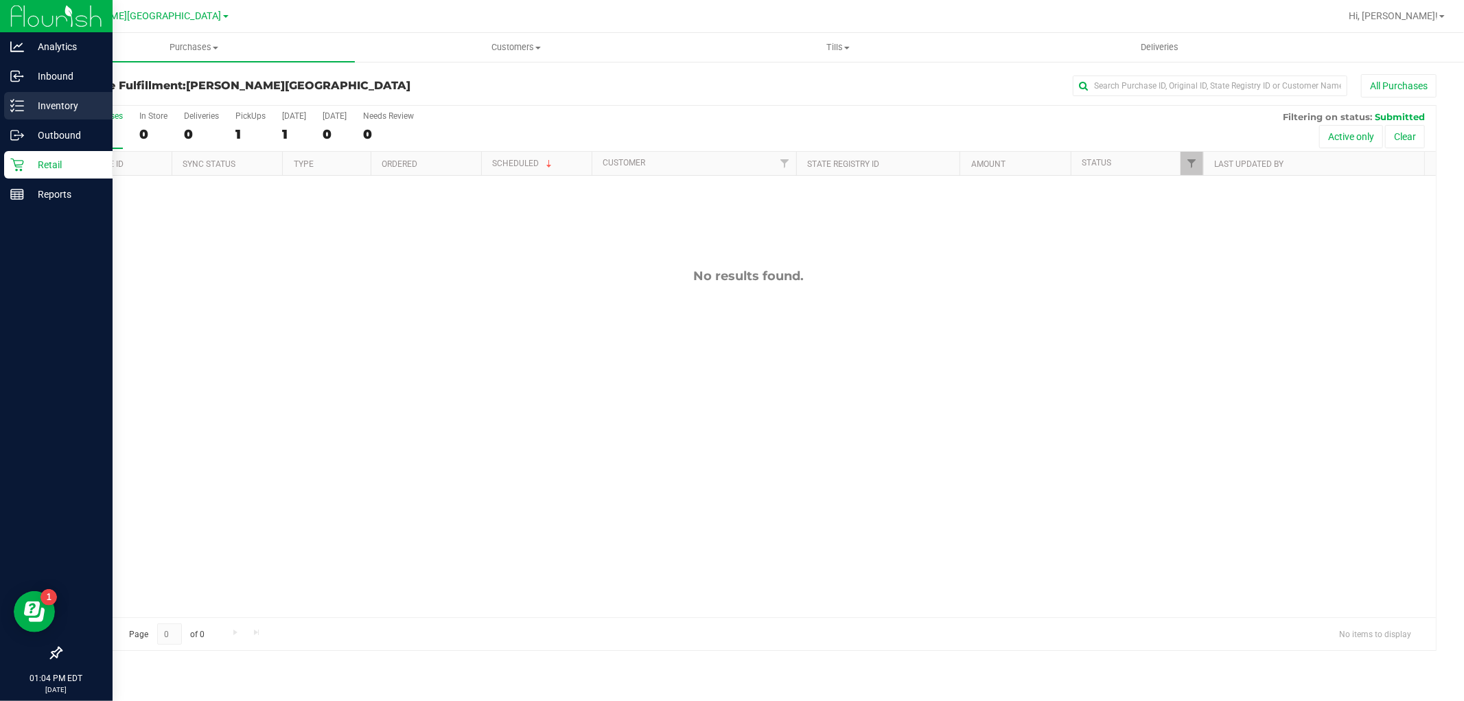
click at [28, 99] on p "Inventory" at bounding box center [65, 105] width 82 height 16
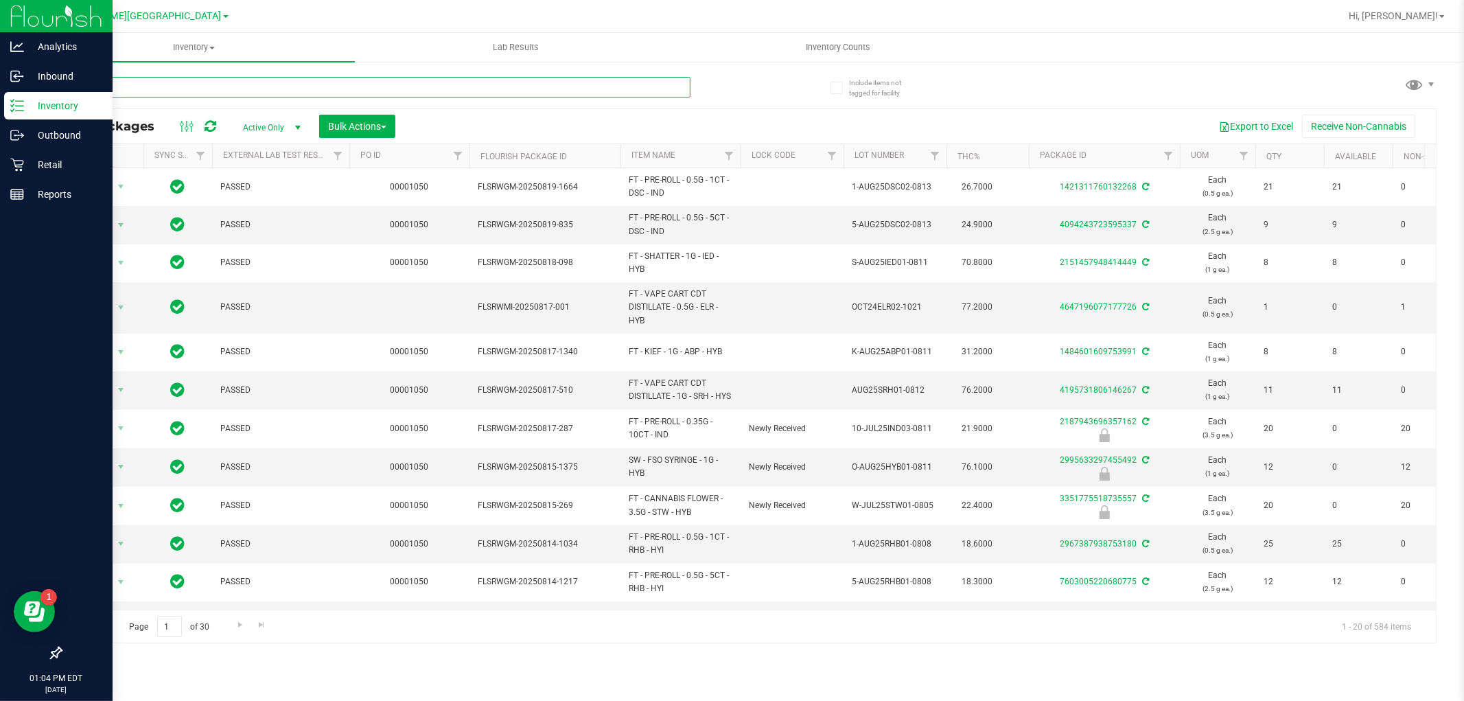
click at [185, 90] on input "text" at bounding box center [375, 87] width 630 height 21
type input "2762721593018062"
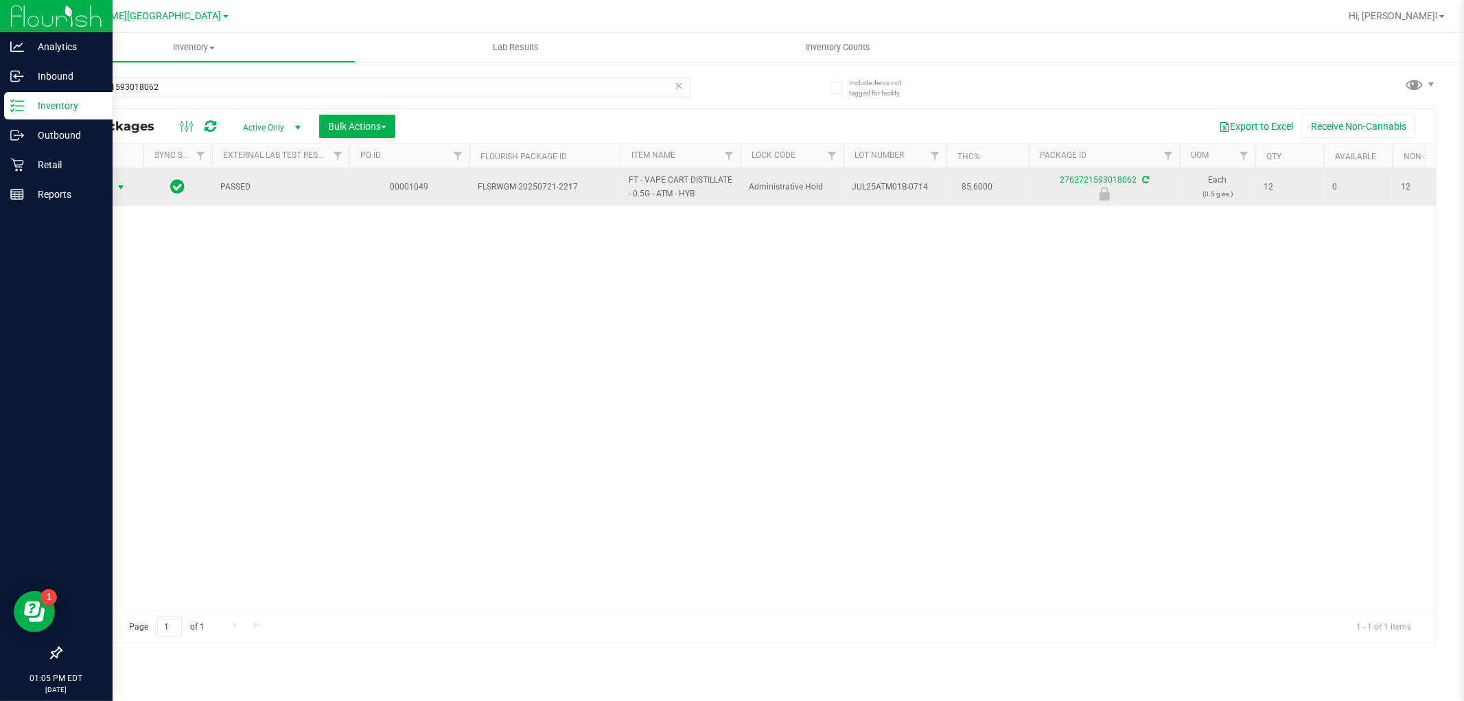
click at [115, 189] on span "select" at bounding box center [120, 187] width 11 height 11
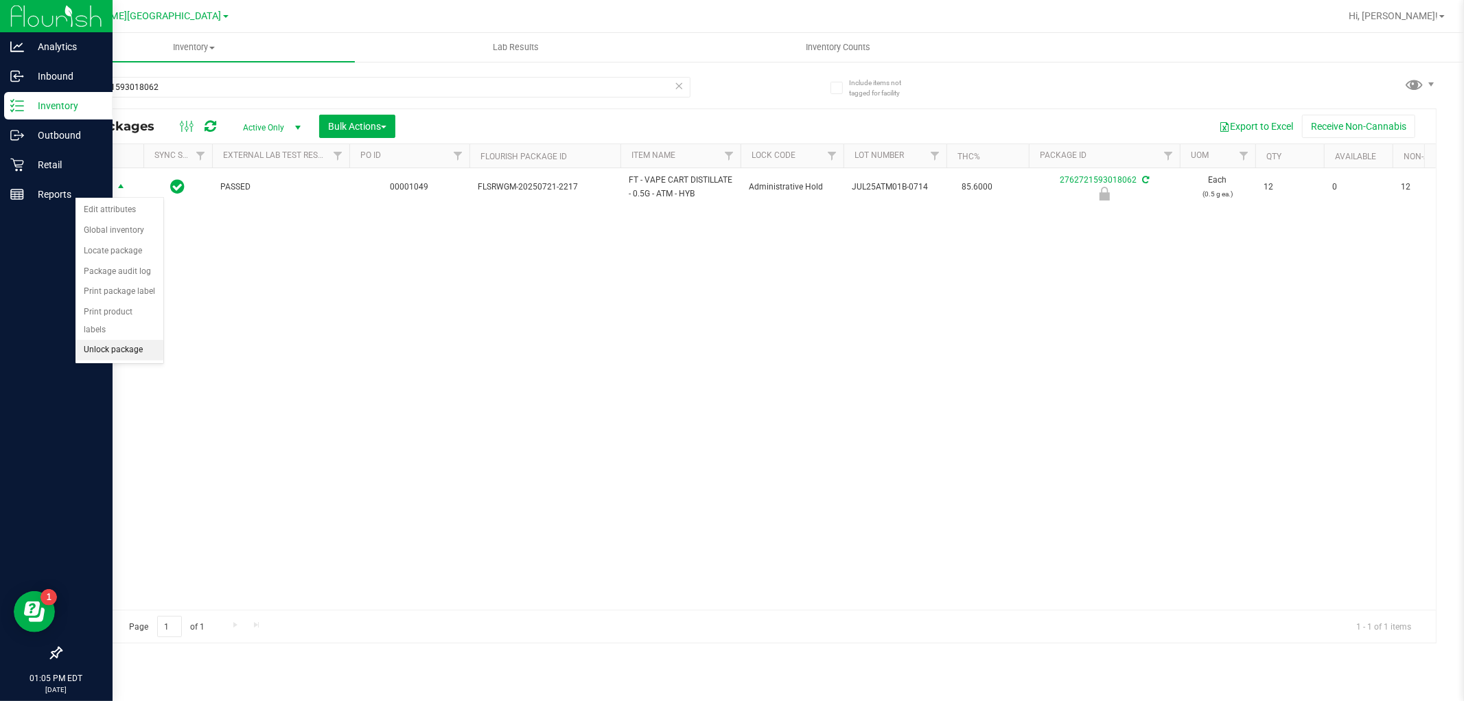
click at [146, 351] on li "Unlock package" at bounding box center [119, 350] width 88 height 21
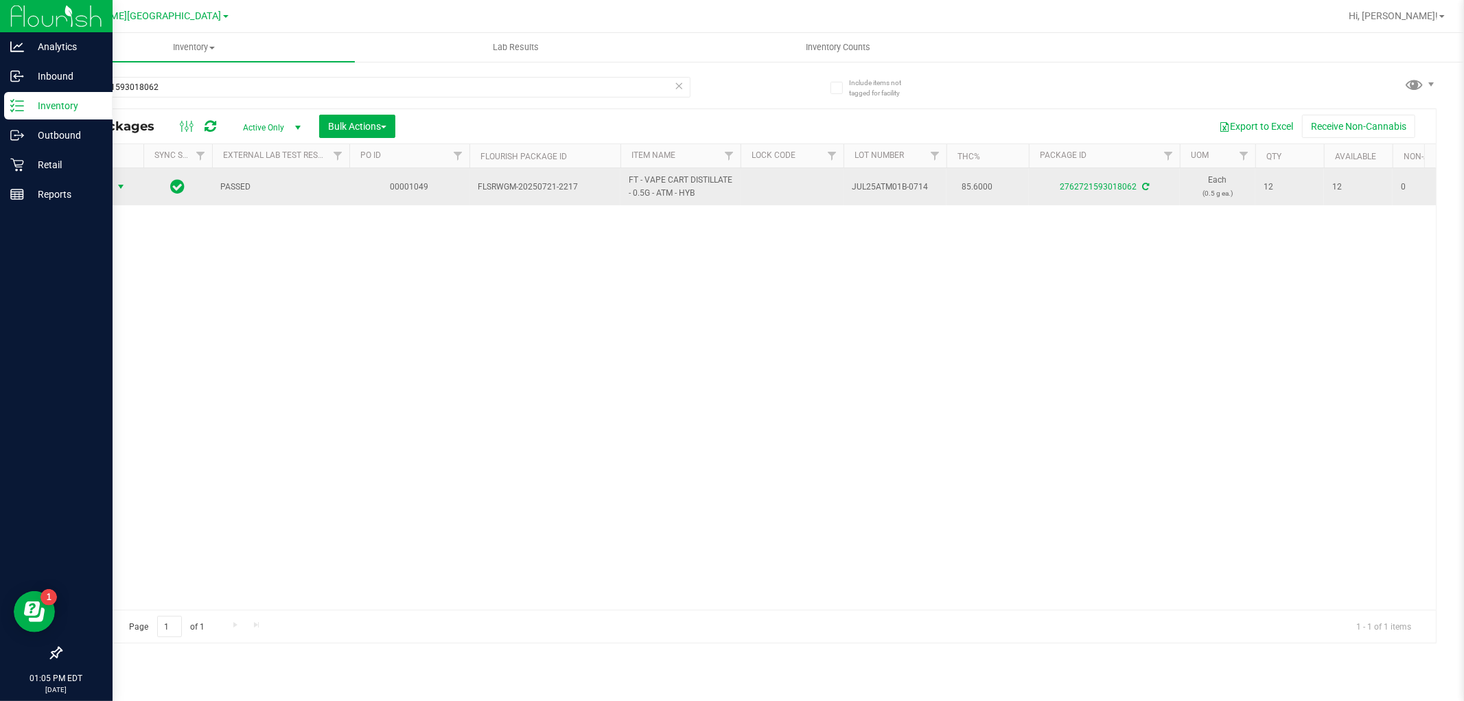
click at [120, 189] on span "select" at bounding box center [120, 186] width 11 height 11
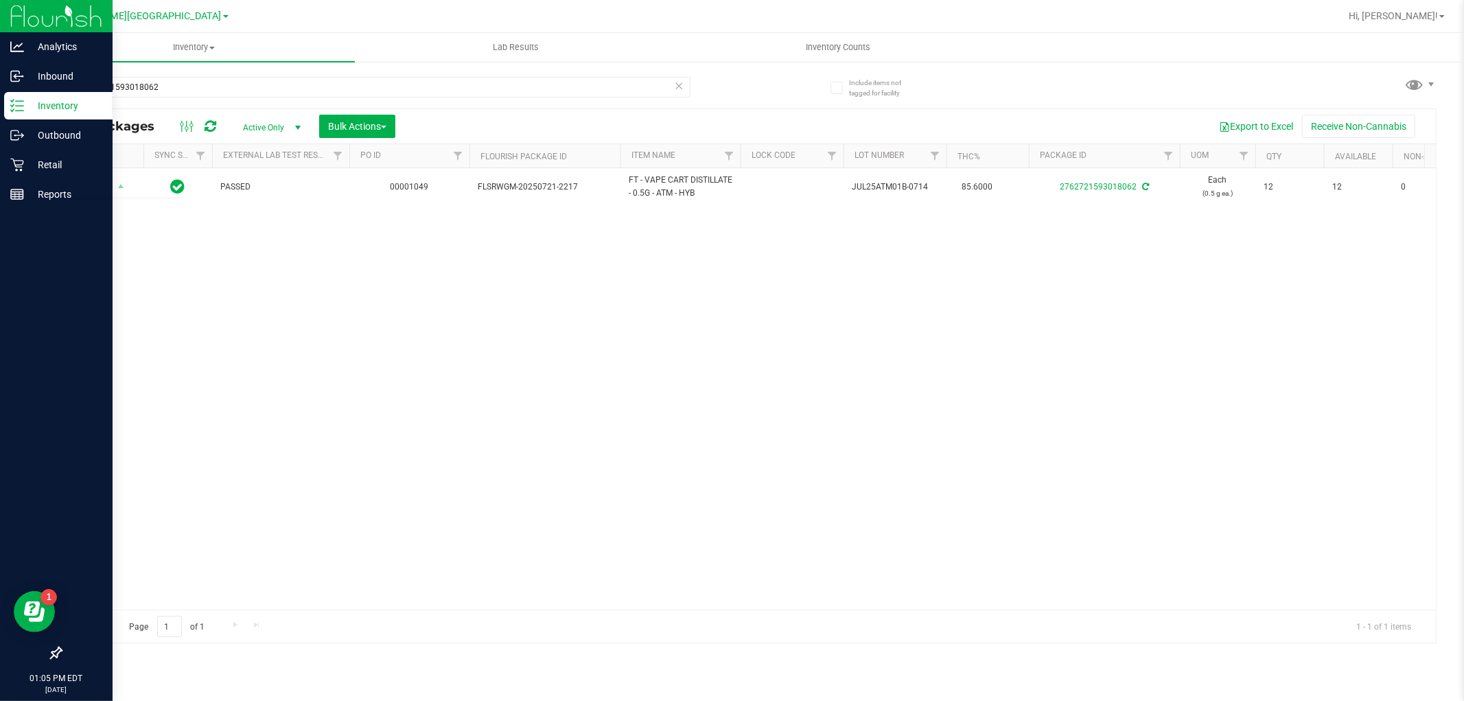
click at [263, 362] on div "Action Action Adjust qty Create package Edit attributes Global inventory Locate…" at bounding box center [748, 388] width 1374 height 441
drag, startPoint x: 238, startPoint y: 88, endPoint x: 56, endPoint y: 92, distance: 182.6
click at [56, 92] on div "Include items not tagged for facility 2762721593018062 All Packages Active Only…" at bounding box center [748, 269] width 1431 height 419
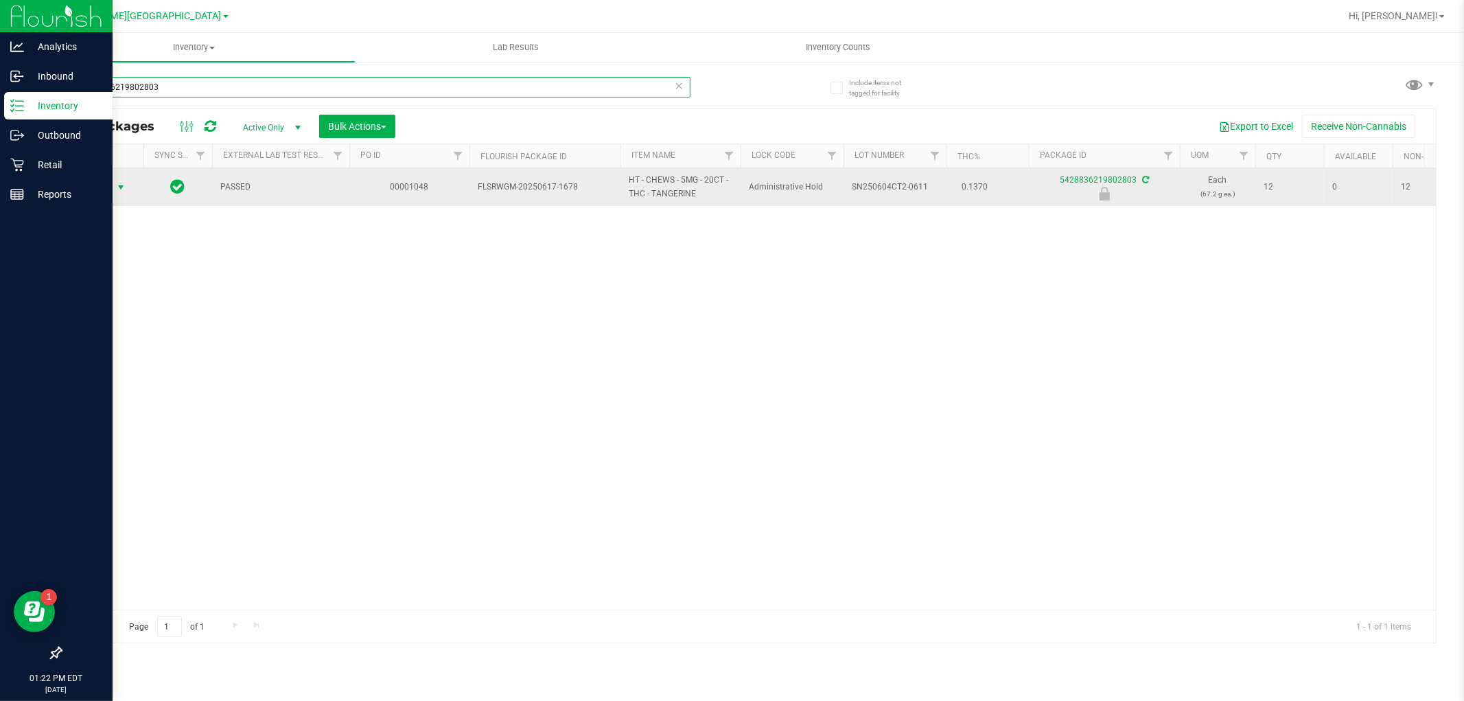
type input "5428836219802803"
click at [119, 192] on span "select" at bounding box center [120, 187] width 11 height 11
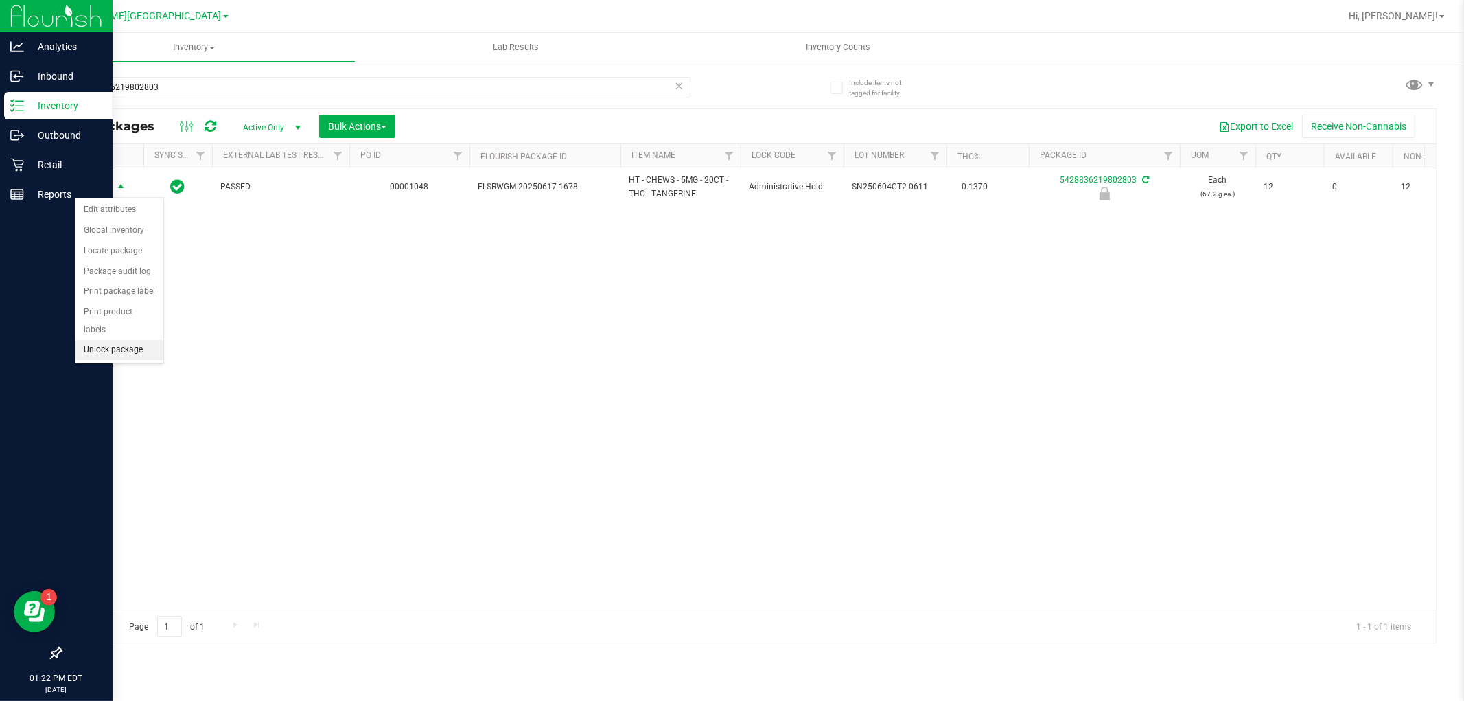
click at [137, 358] on li "Unlock package" at bounding box center [119, 350] width 88 height 21
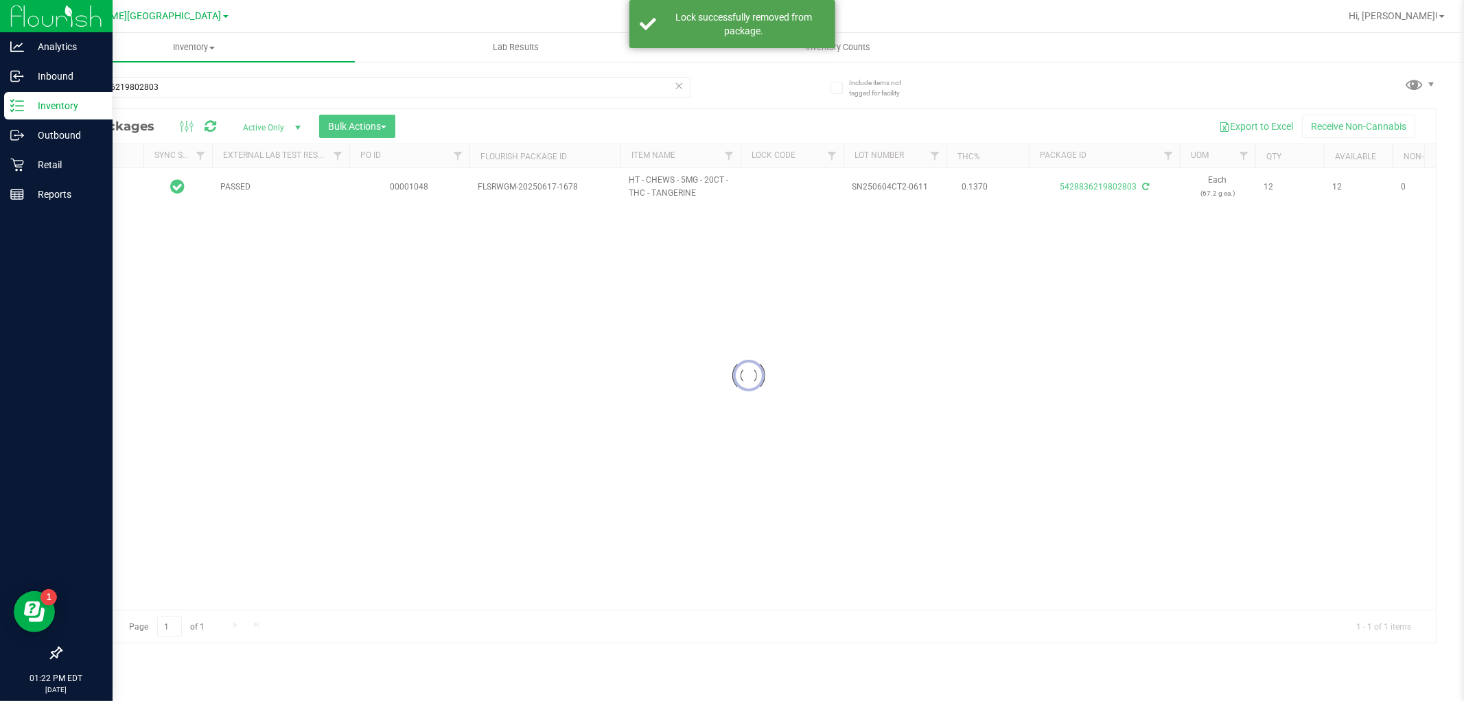
type input "2025-12-15"
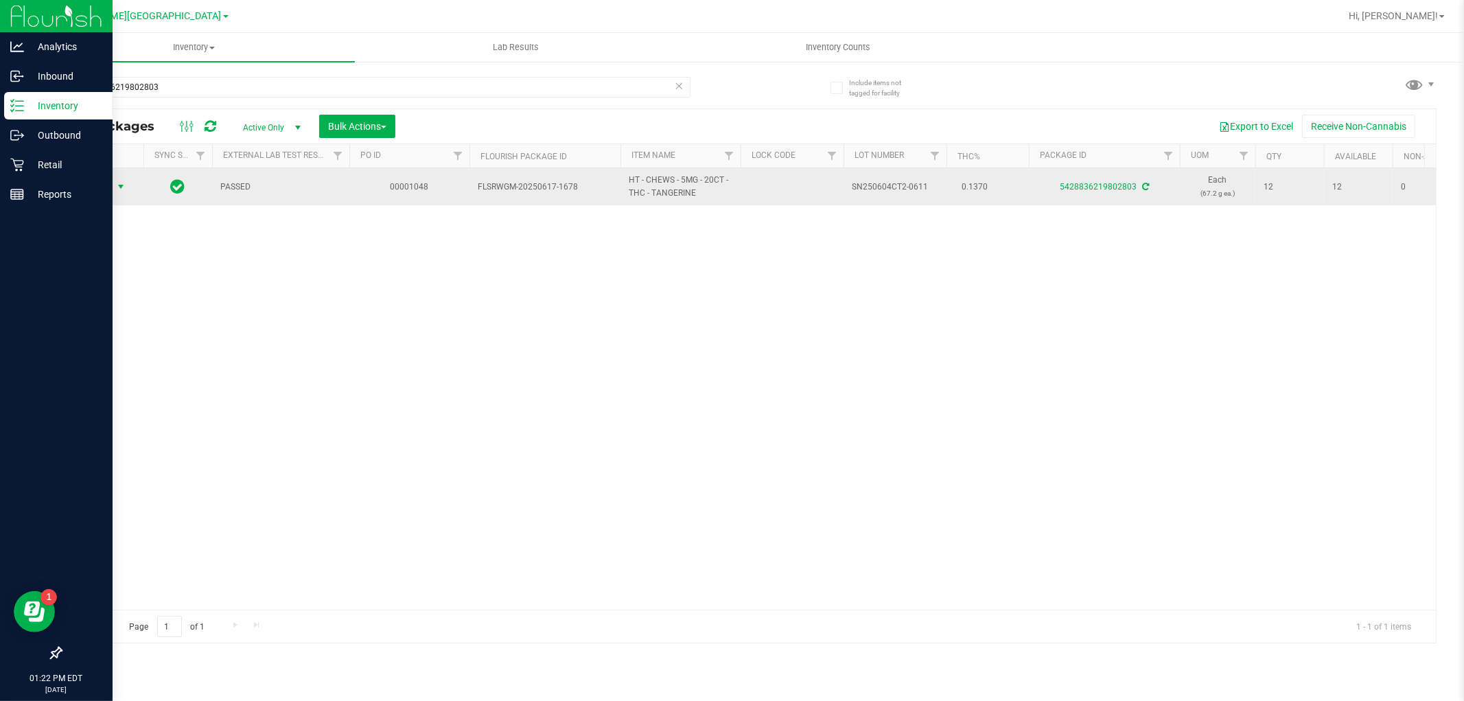
click at [108, 184] on span "Action" at bounding box center [93, 186] width 37 height 19
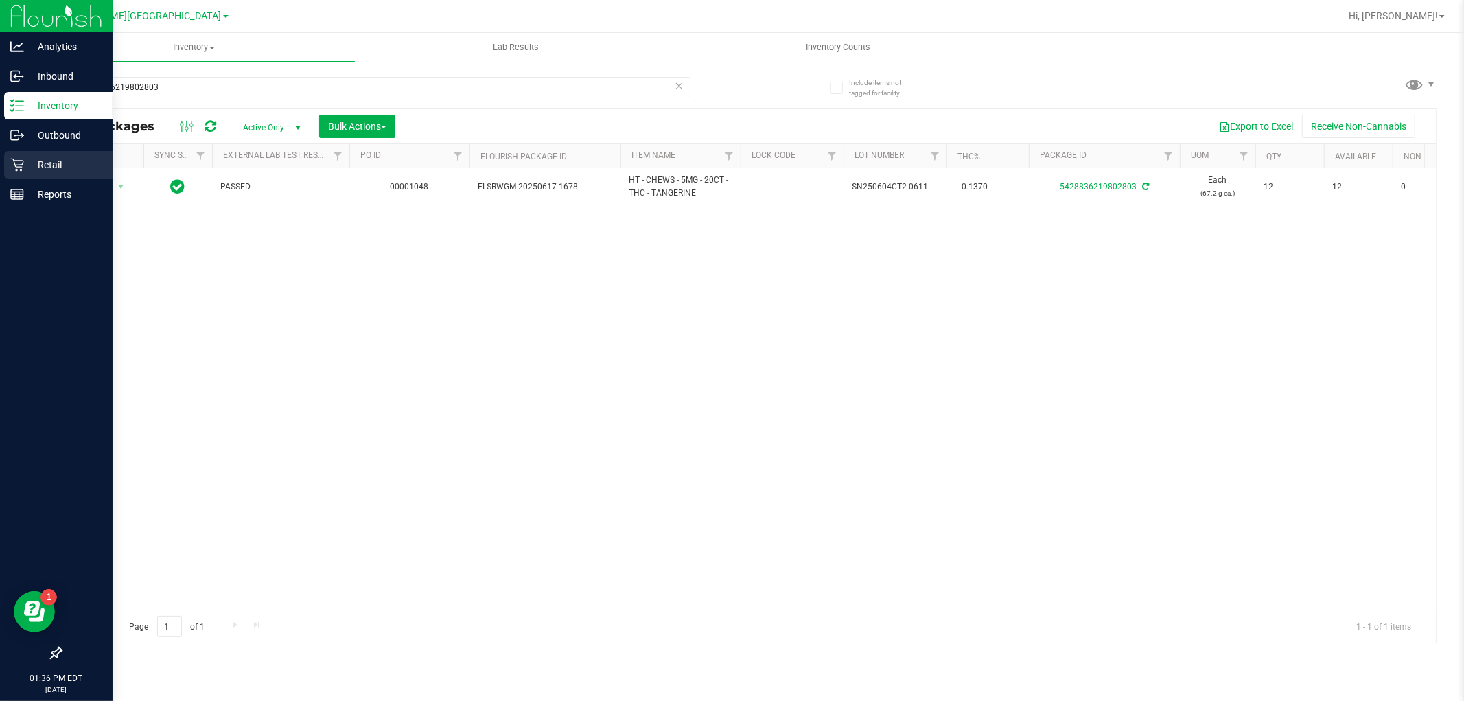
click at [51, 165] on p "Retail" at bounding box center [65, 164] width 82 height 16
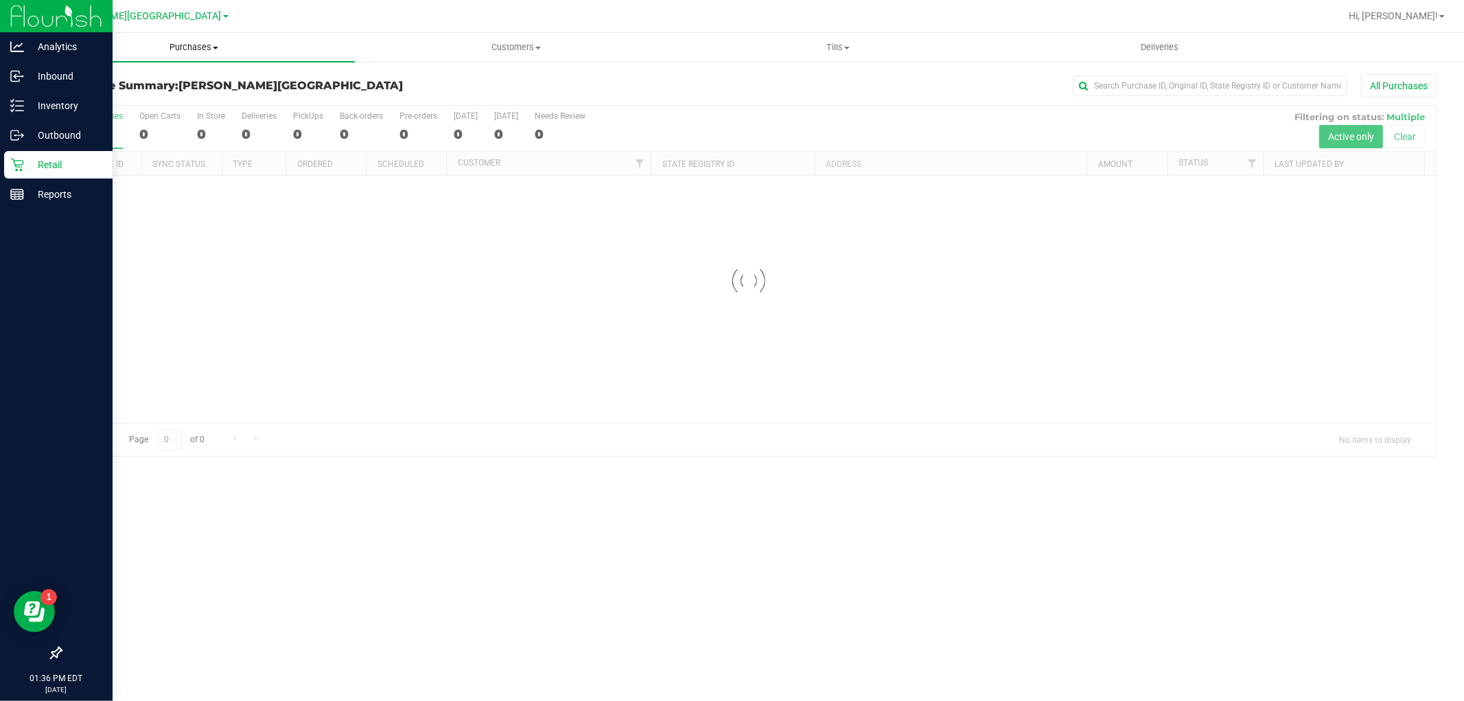
click at [185, 45] on span "Purchases" at bounding box center [194, 47] width 322 height 12
click at [137, 97] on li "Fulfillment" at bounding box center [194, 99] width 322 height 16
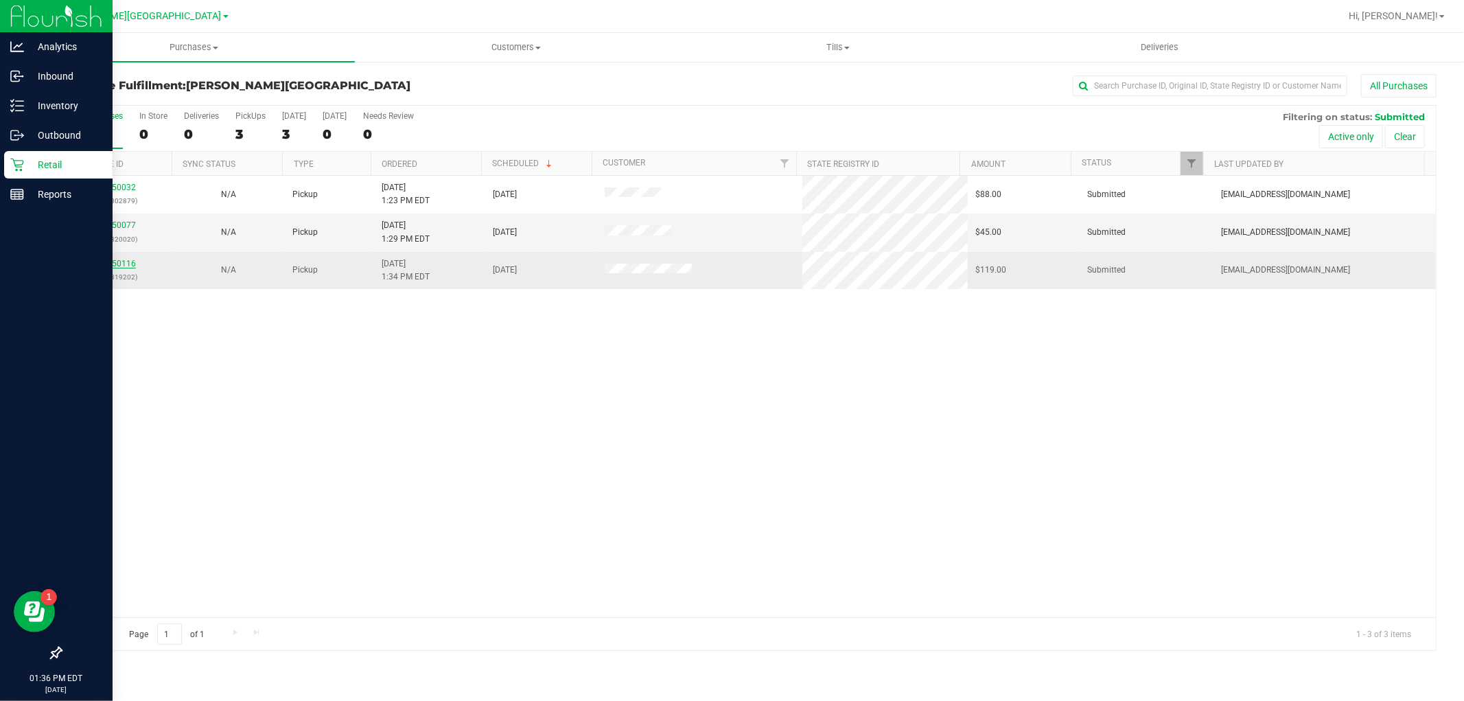
click at [128, 265] on link "11850116" at bounding box center [116, 264] width 38 height 10
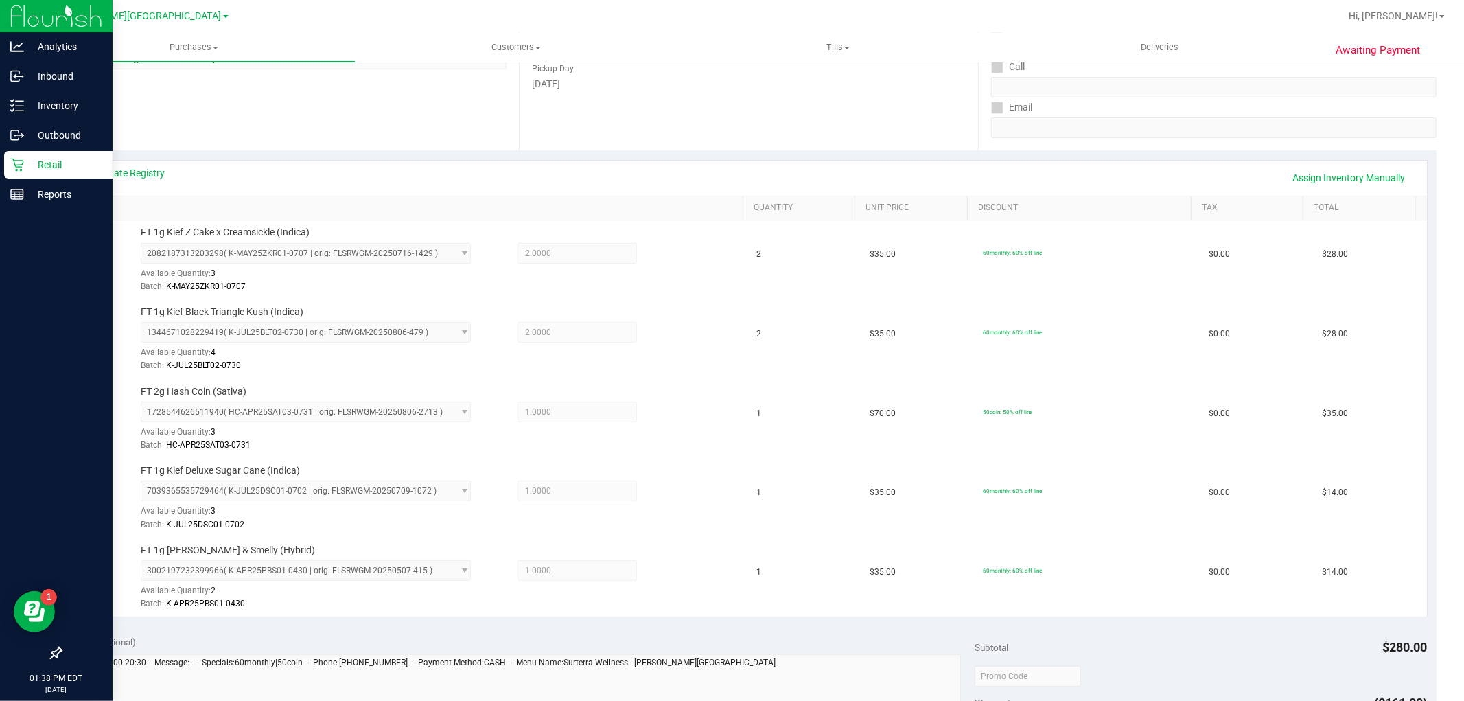
scroll to position [457, 0]
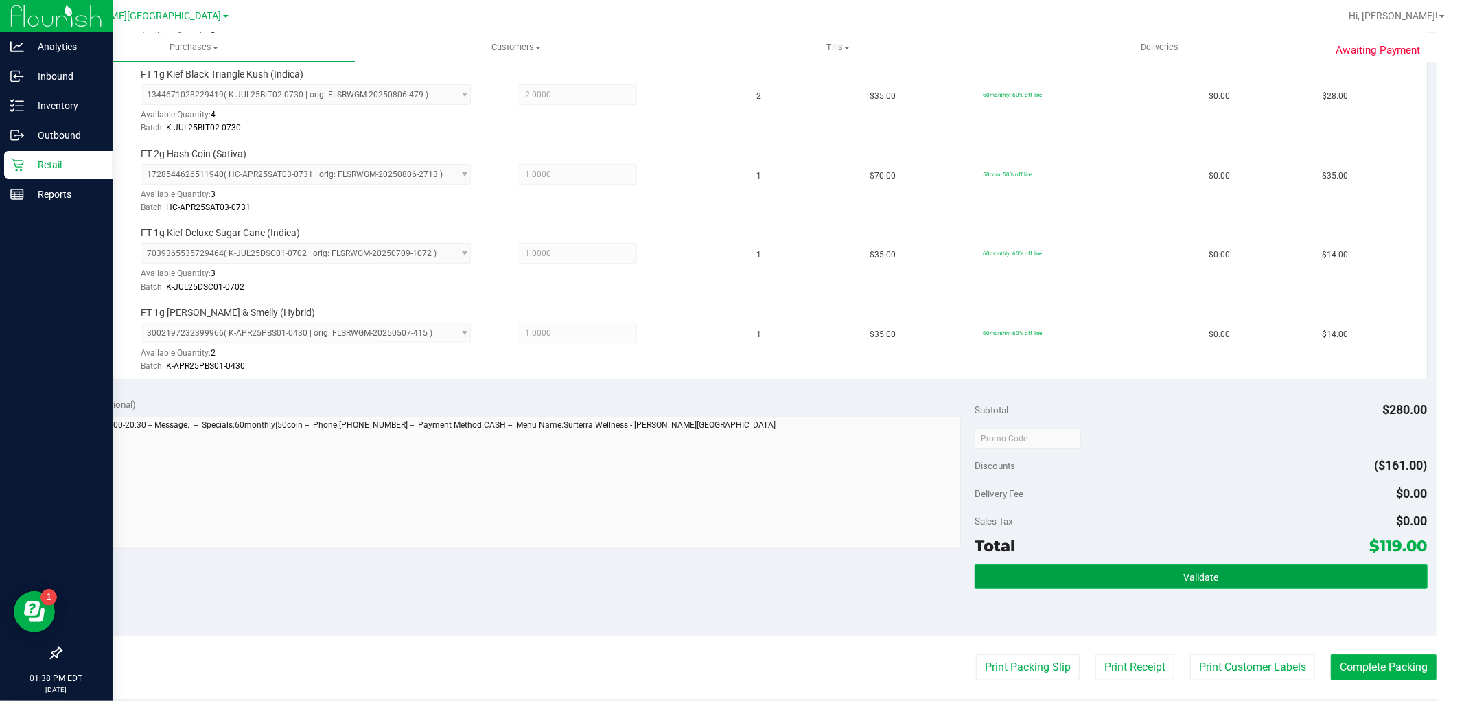
click at [1195, 568] on button "Validate" at bounding box center [1200, 576] width 452 height 25
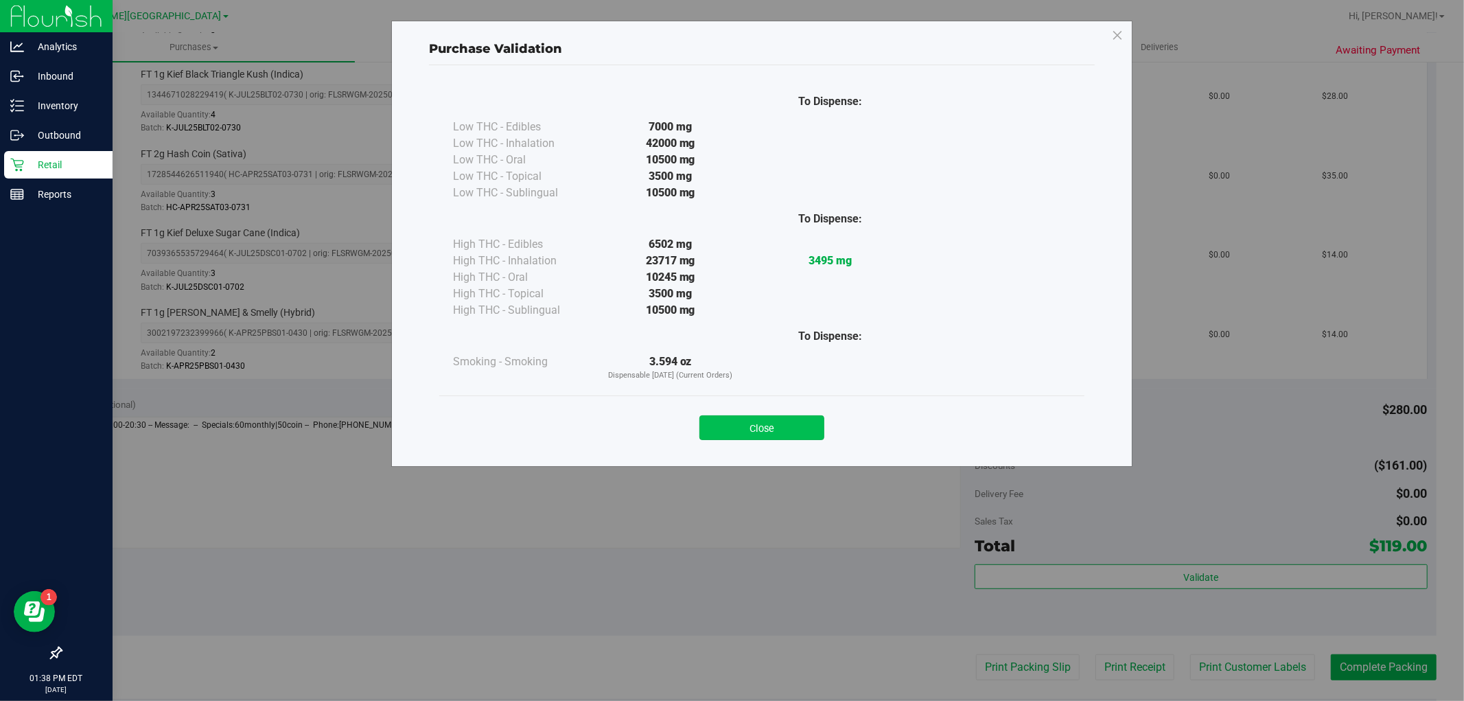
click at [788, 430] on button "Close" at bounding box center [761, 427] width 125 height 25
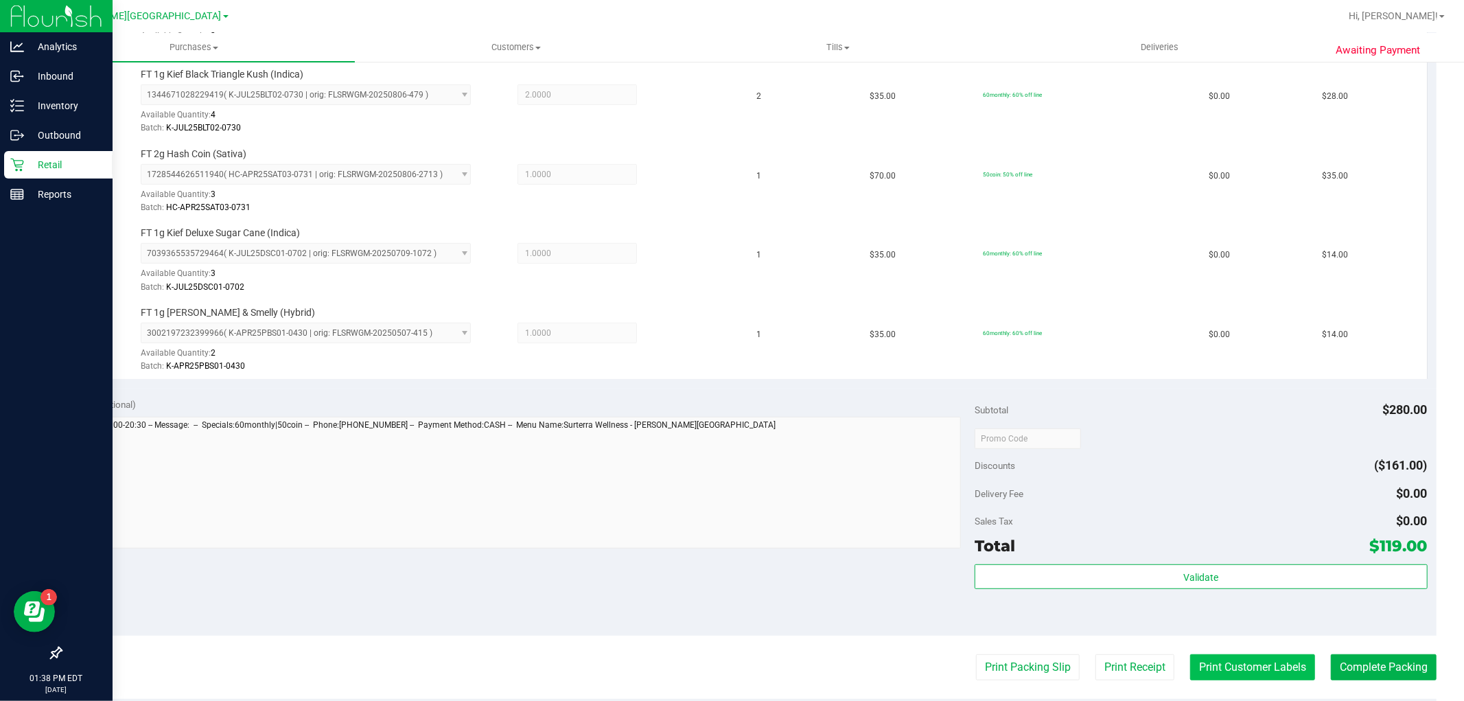
click at [1268, 662] on button "Print Customer Labels" at bounding box center [1252, 667] width 125 height 26
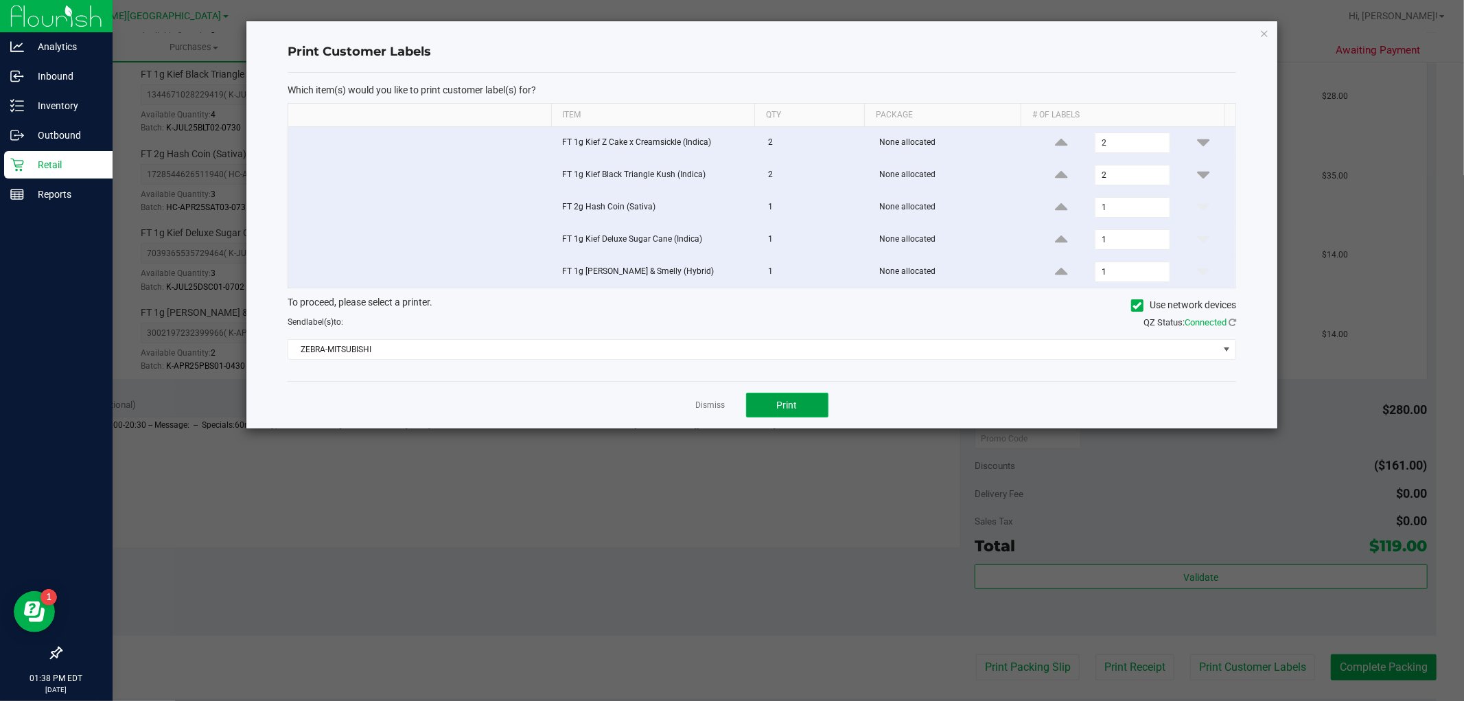
click at [806, 409] on button "Print" at bounding box center [787, 405] width 82 height 25
click at [1271, 26] on div "Print Customer Labels Which item(s) would you like to print customer label(s) f…" at bounding box center [761, 224] width 1031 height 407
click at [1267, 28] on icon "button" at bounding box center [1264, 33] width 10 height 16
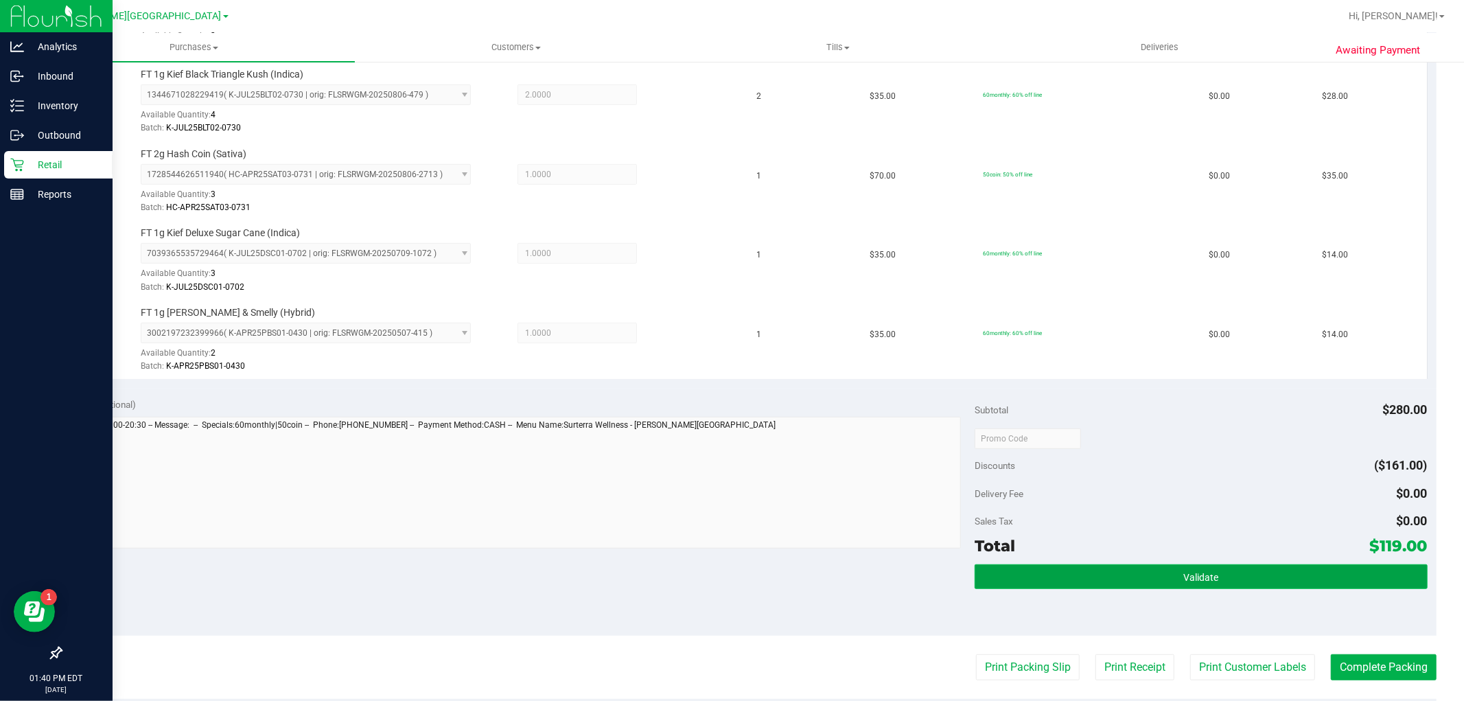
click at [1191, 586] on button "Validate" at bounding box center [1200, 576] width 452 height 25
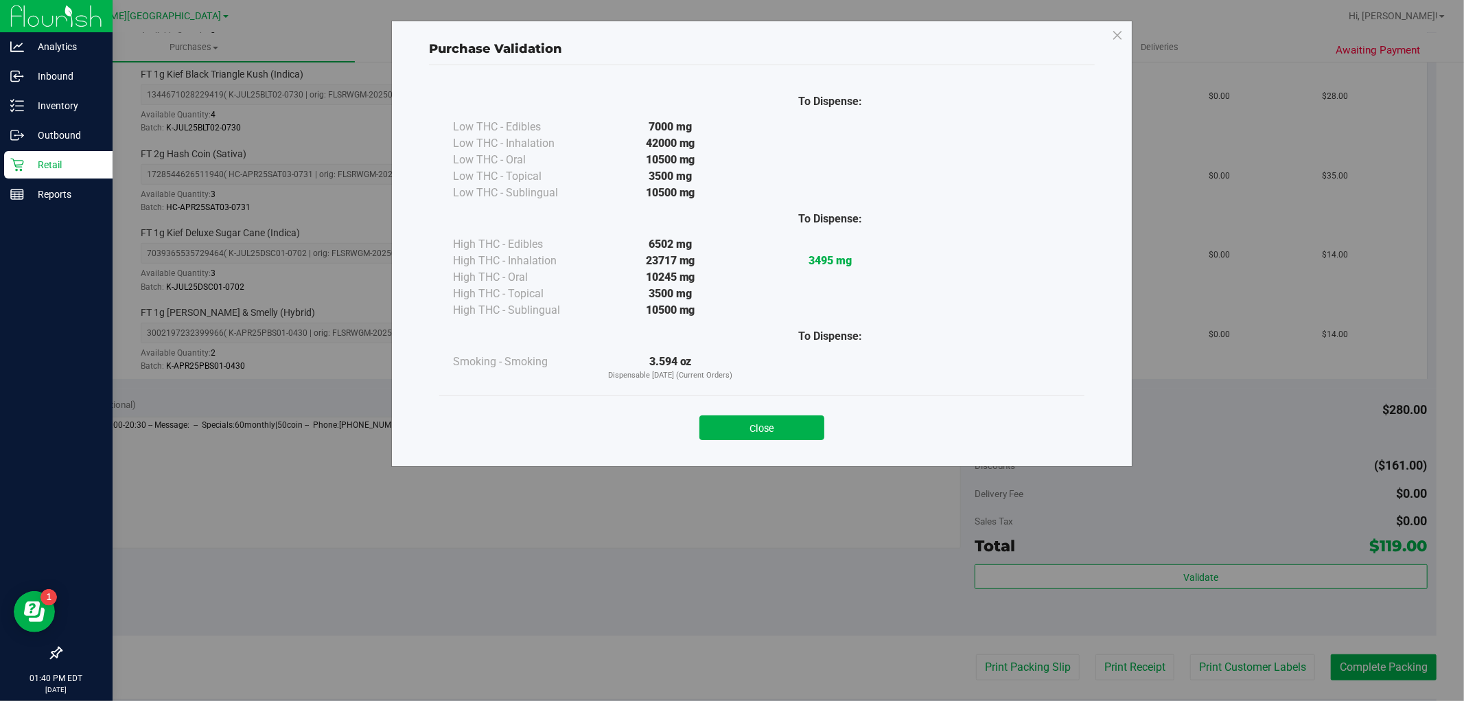
click at [793, 441] on div "Close" at bounding box center [761, 423] width 645 height 56
click at [799, 434] on button "Close" at bounding box center [761, 427] width 125 height 25
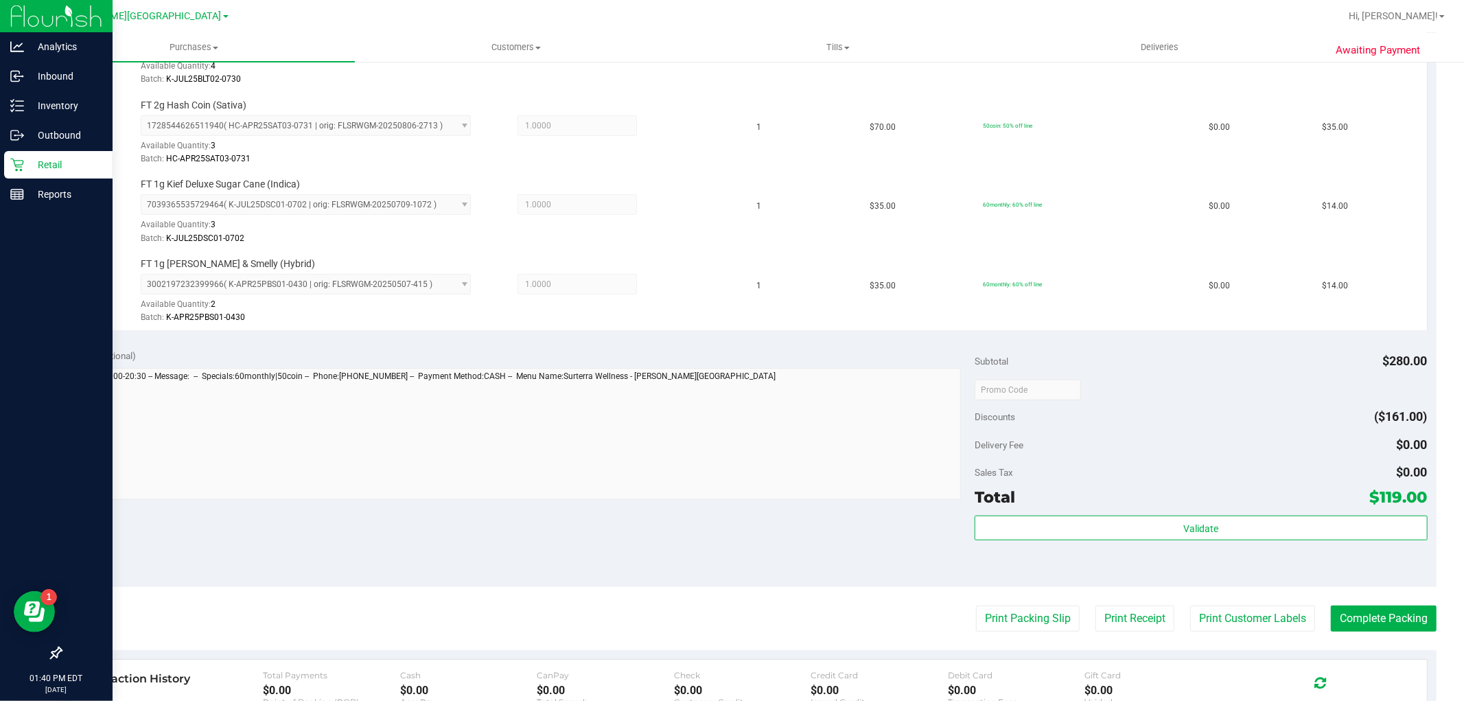
scroll to position [533, 0]
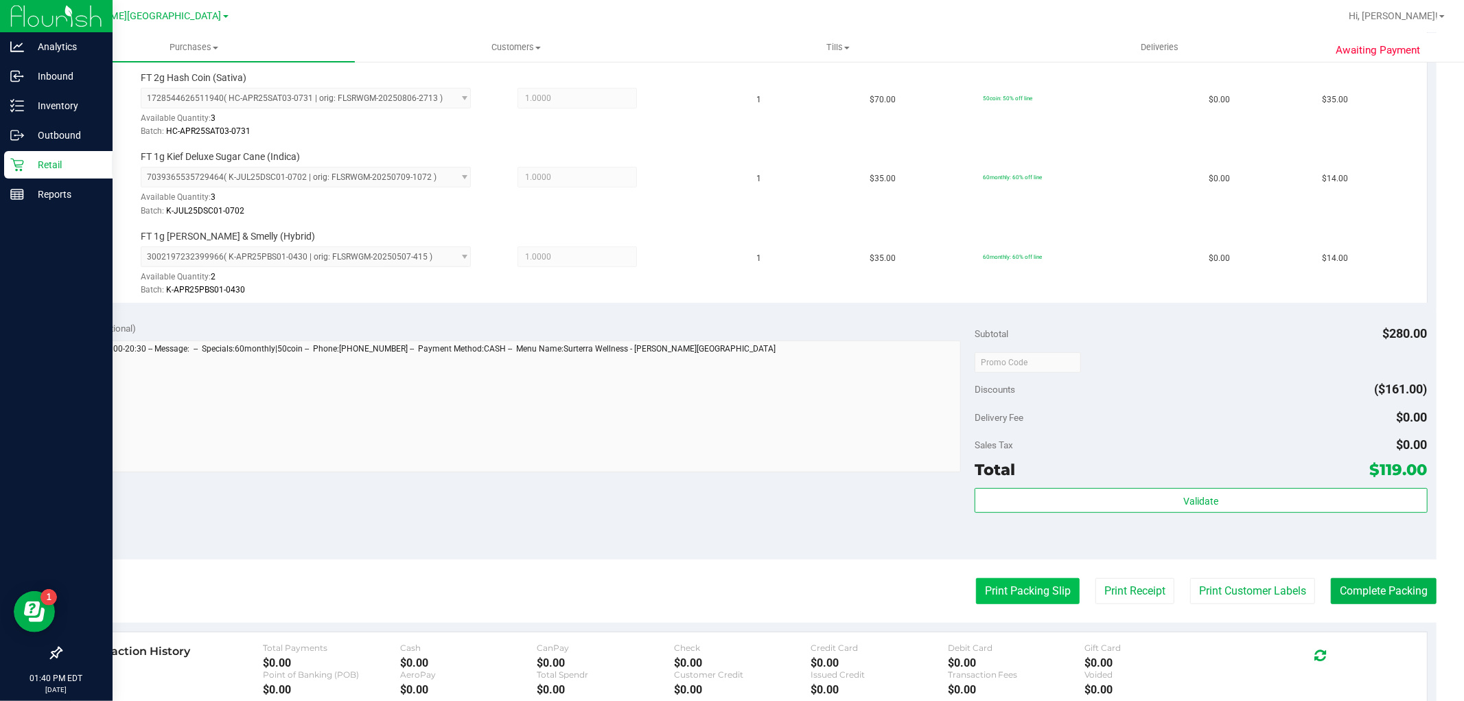
click at [1006, 587] on button "Print Packing Slip" at bounding box center [1028, 591] width 104 height 26
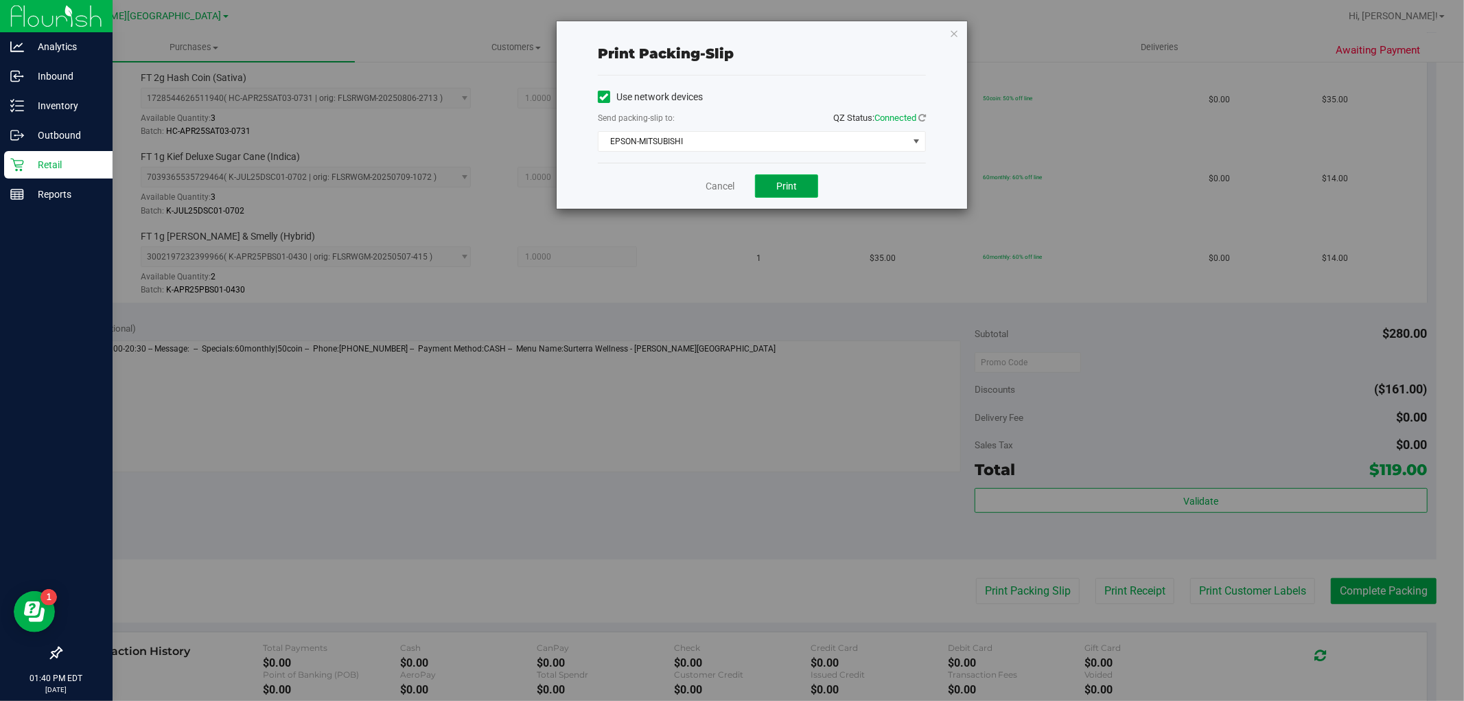
click at [806, 191] on button "Print" at bounding box center [786, 185] width 63 height 23
click at [948, 36] on div "Print packing-slip Use network devices Send packing-slip to: QZ Status: Connect…" at bounding box center [762, 114] width 410 height 187
click at [951, 34] on icon "button" at bounding box center [954, 33] width 10 height 16
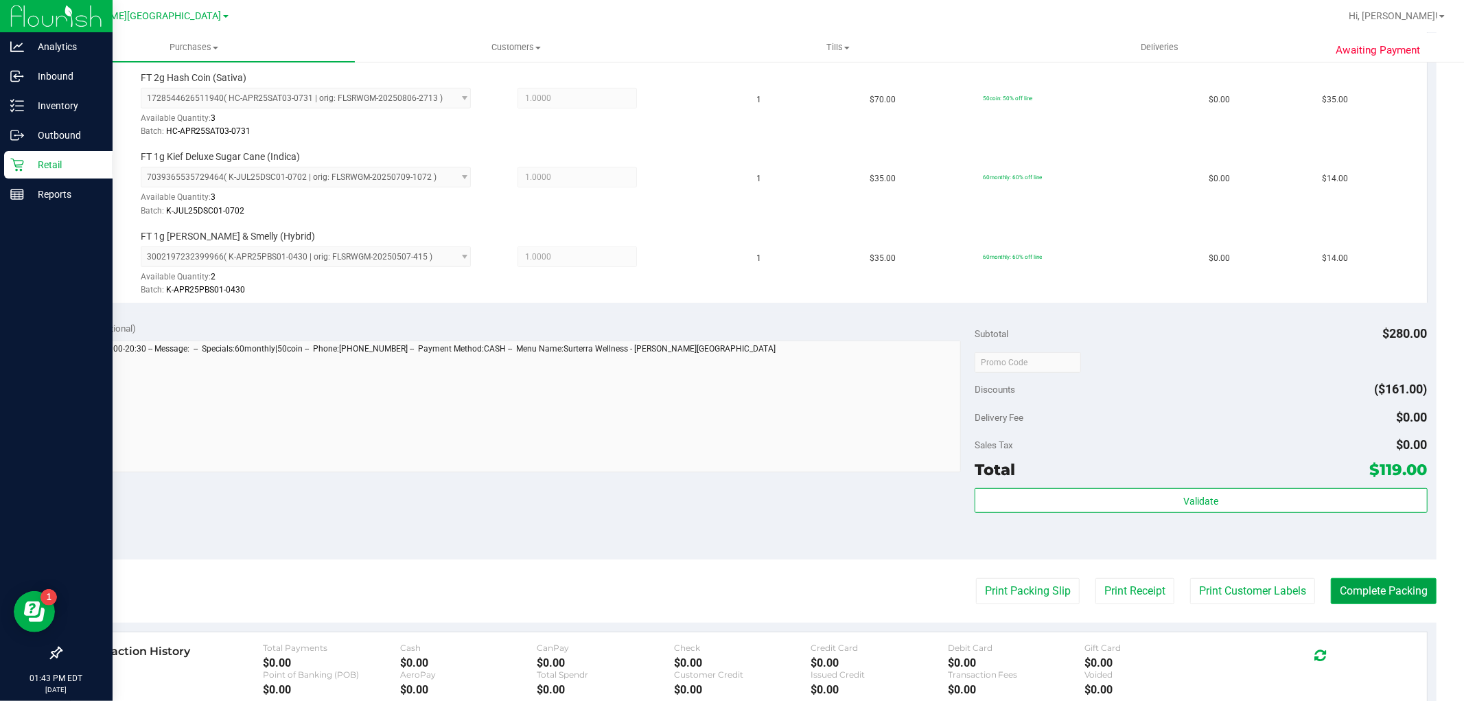
click at [1352, 580] on button "Complete Packing" at bounding box center [1384, 591] width 106 height 26
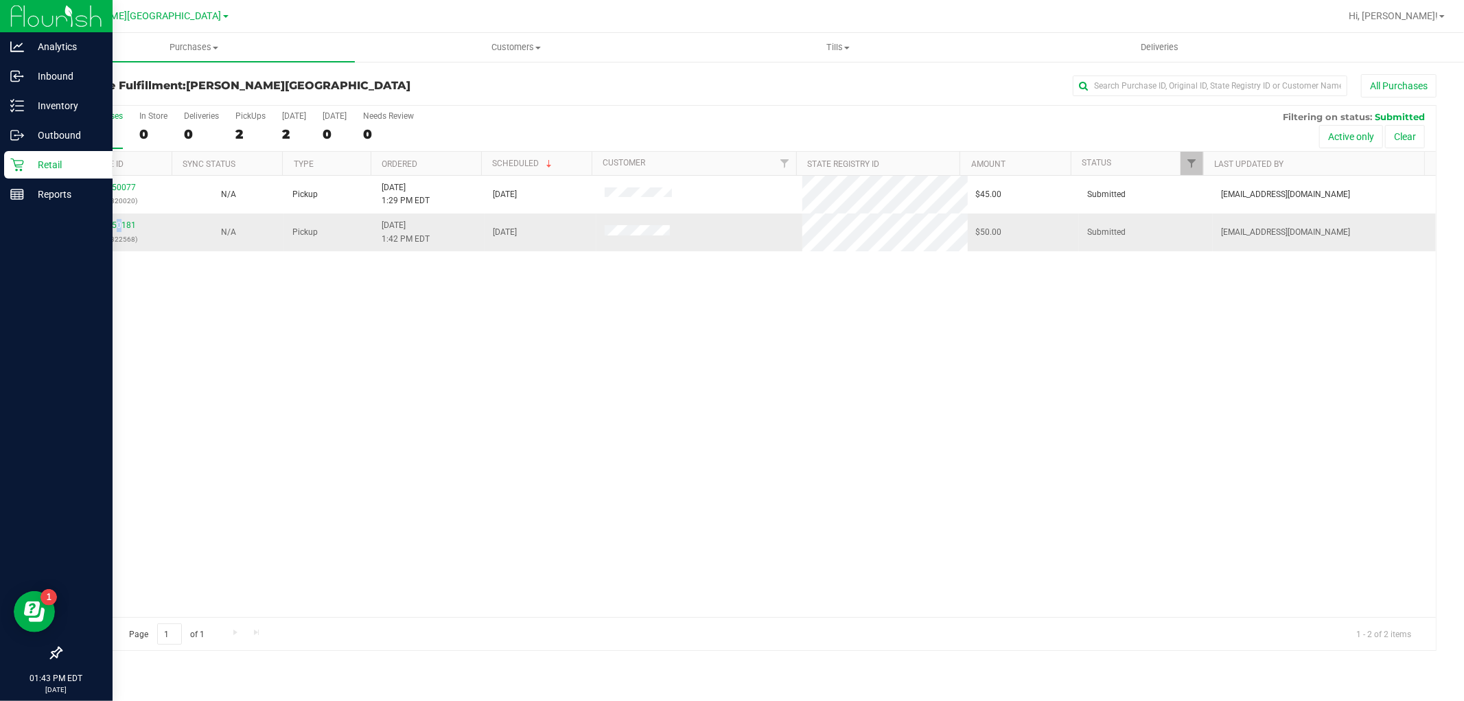
click at [119, 231] on div "11850181 (317322568)" at bounding box center [116, 232] width 95 height 26
click at [124, 222] on link "11850181" at bounding box center [116, 225] width 38 height 10
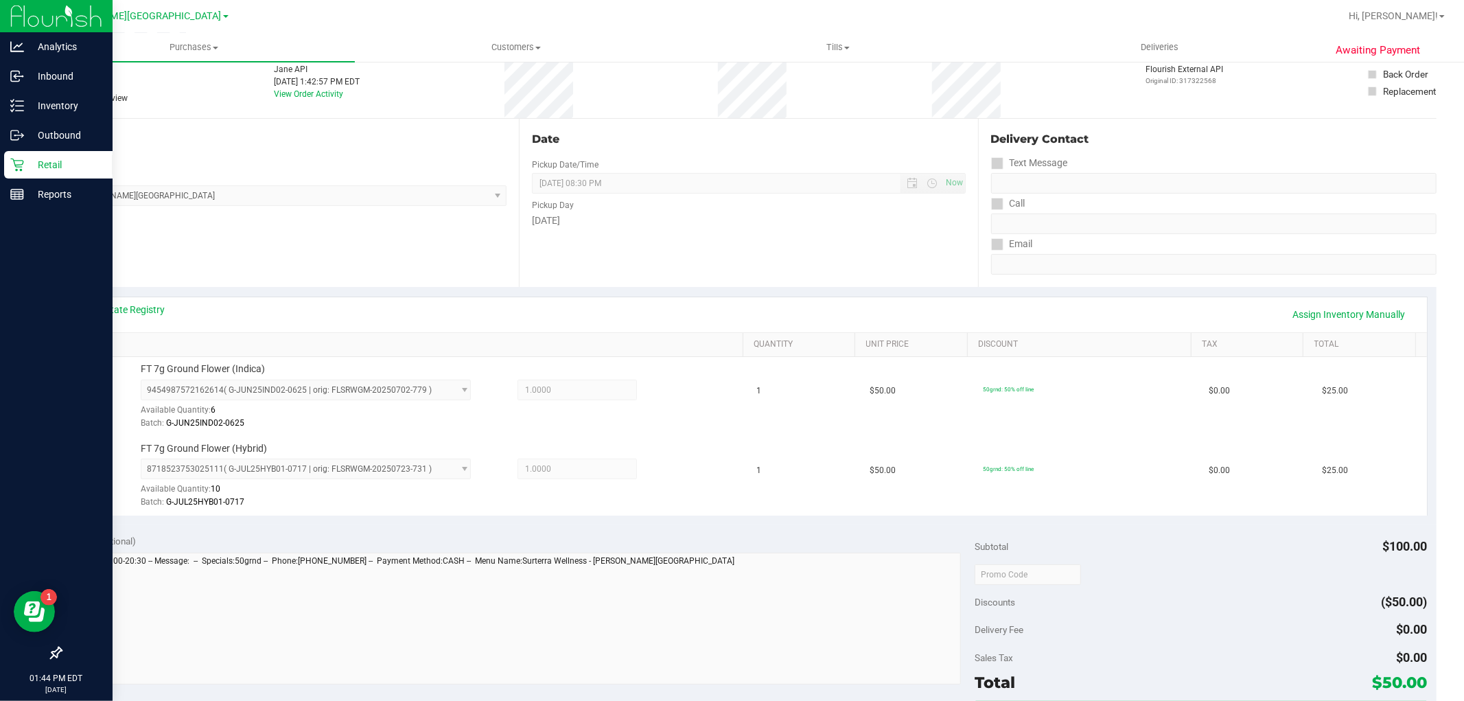
scroll to position [229, 0]
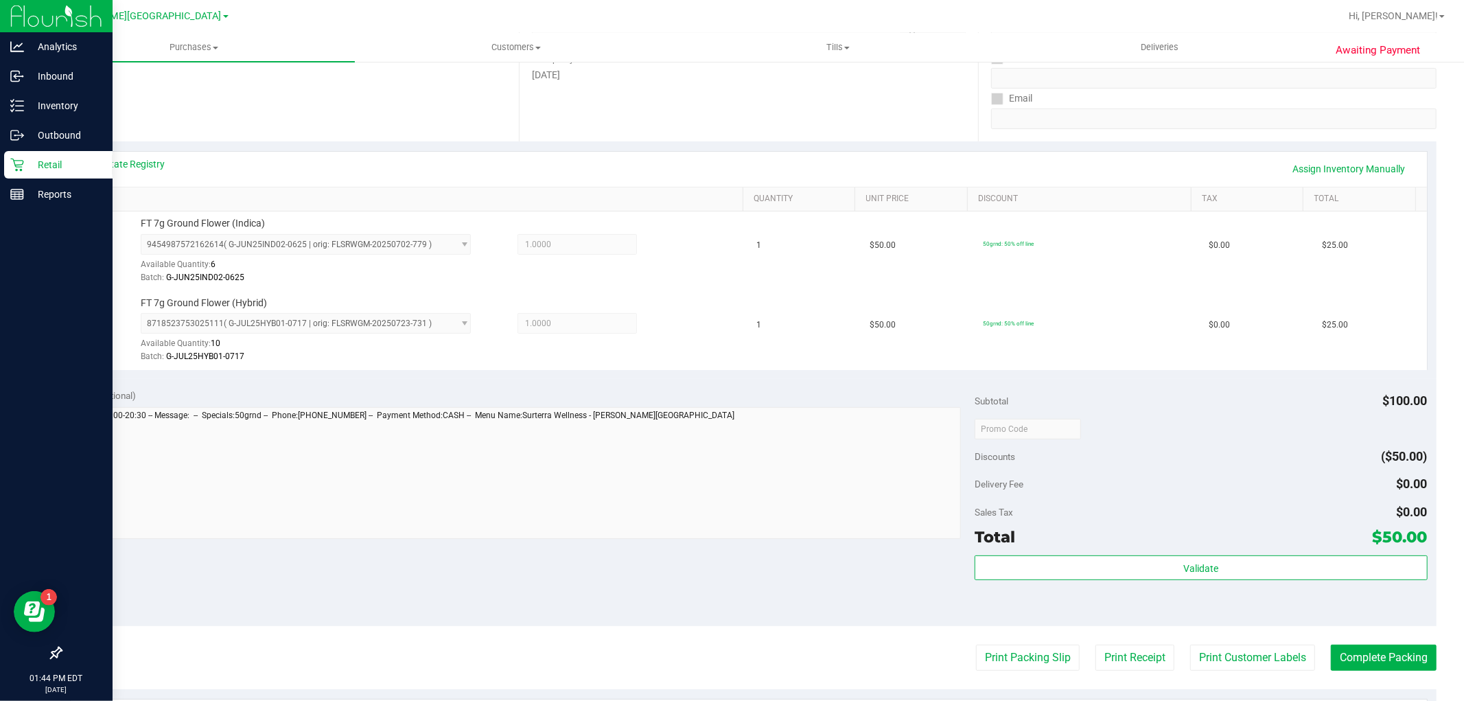
click at [1309, 552] on div "Subtotal $100.00 Discounts ($50.00) Delivery Fee $0.00 Sales Tax $0.00 Total $5…" at bounding box center [1200, 502] width 452 height 229
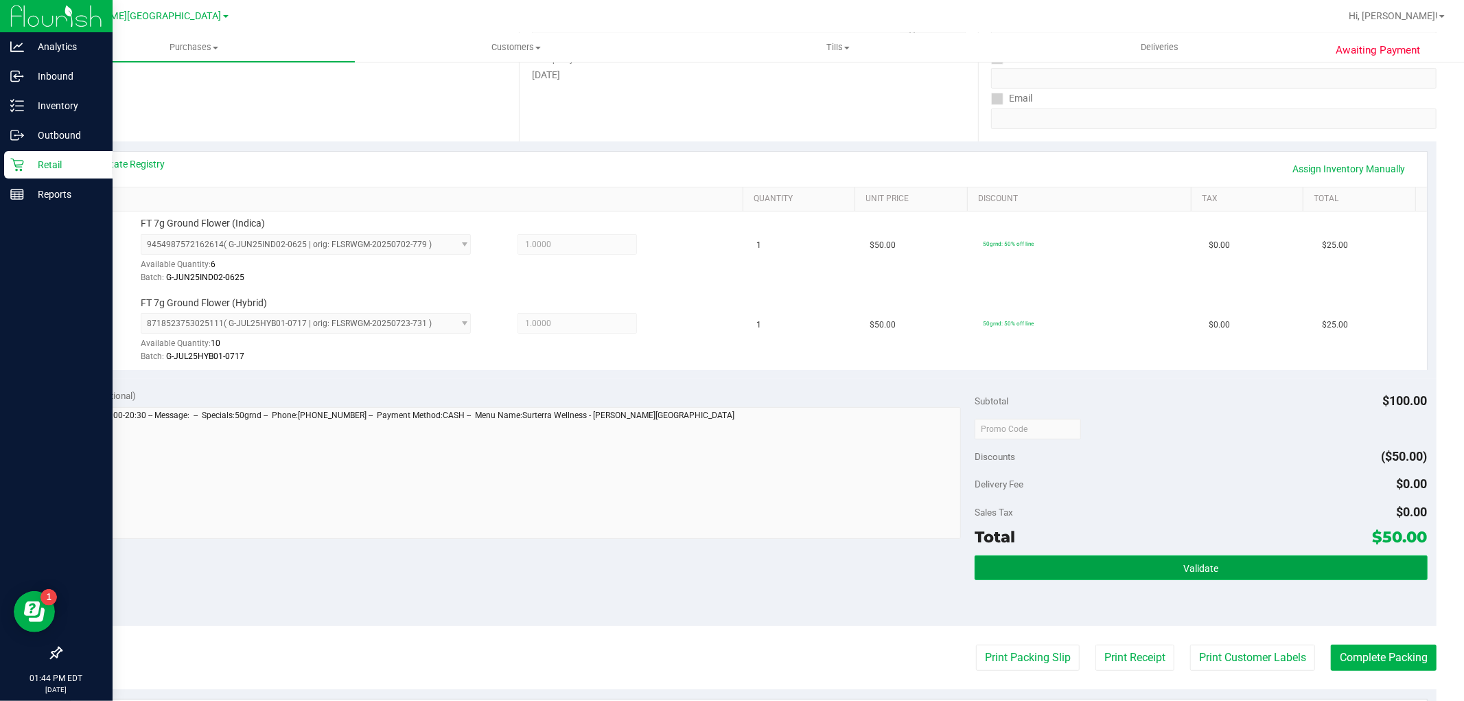
click at [1297, 563] on button "Validate" at bounding box center [1200, 567] width 452 height 25
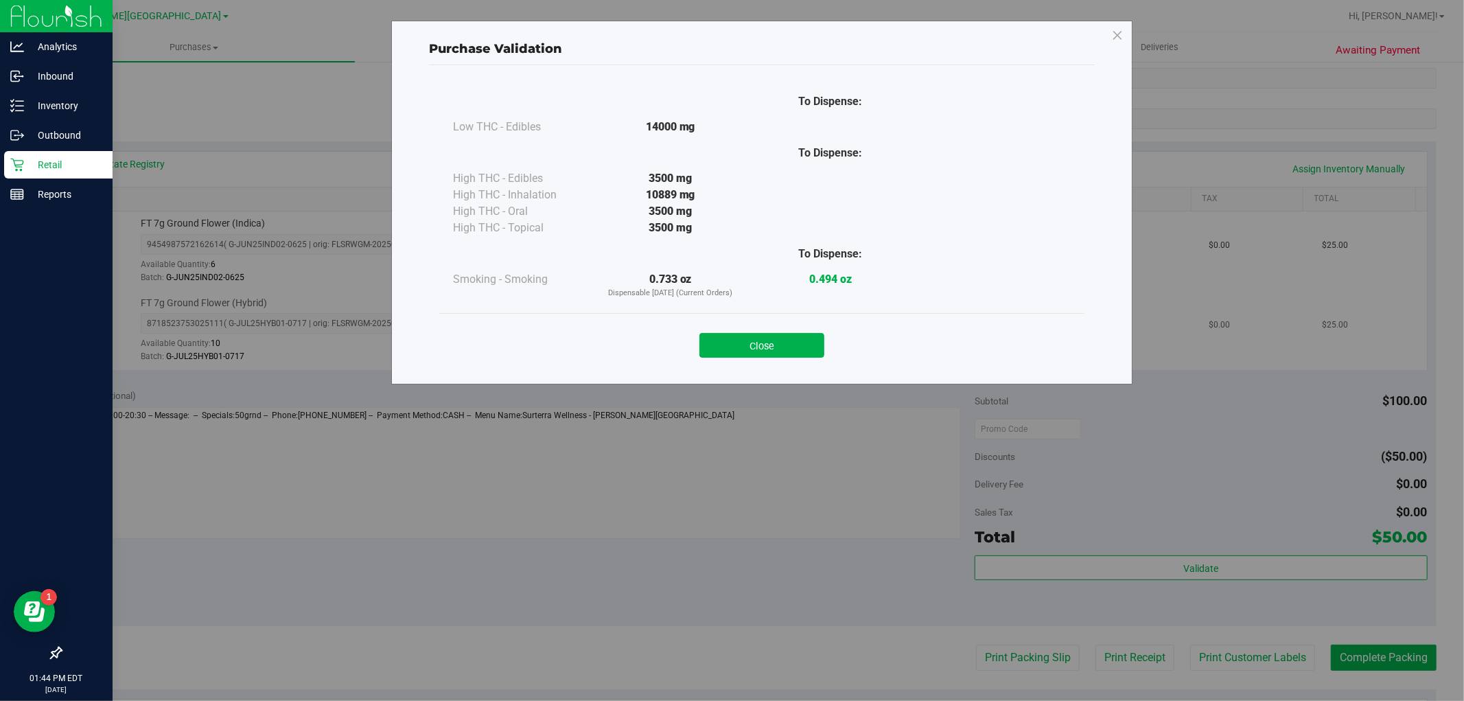
click at [791, 347] on button "Close" at bounding box center [761, 345] width 125 height 25
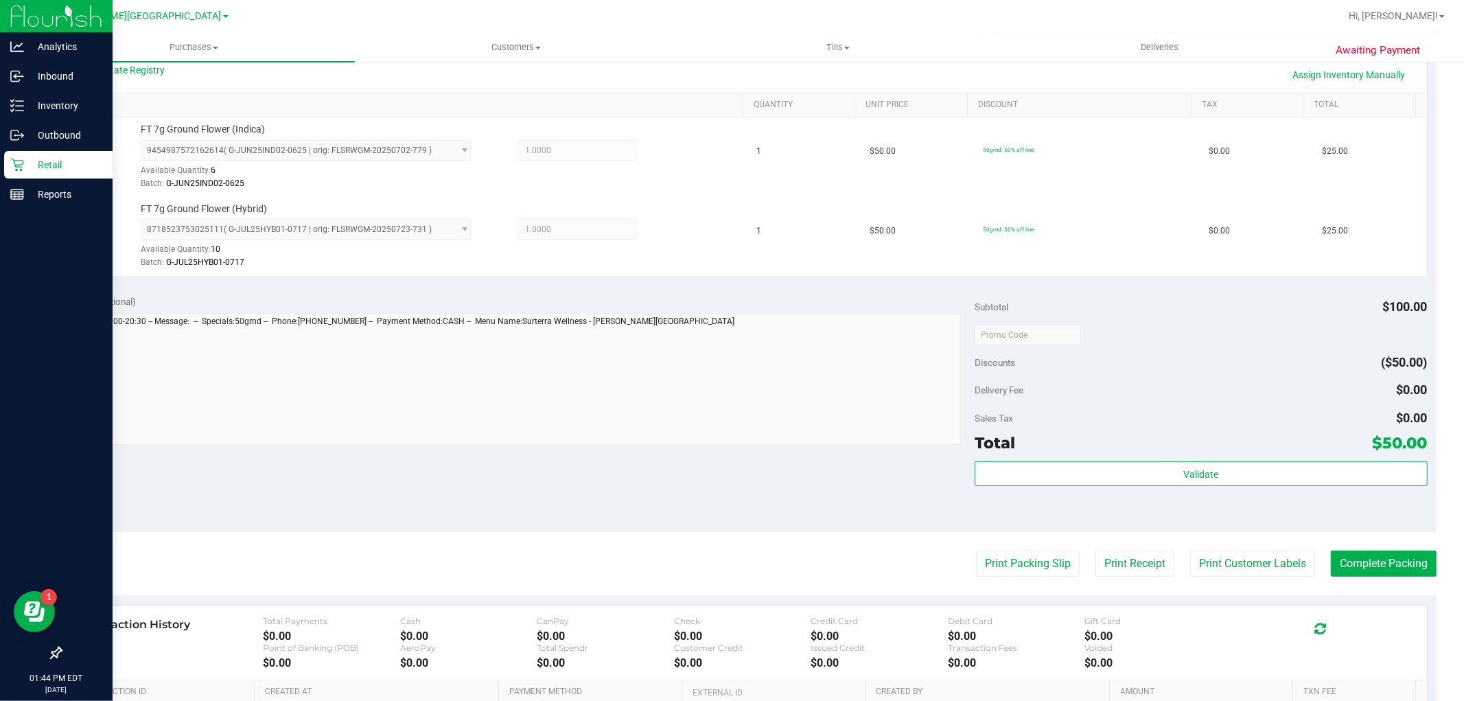
scroll to position [457, 0]
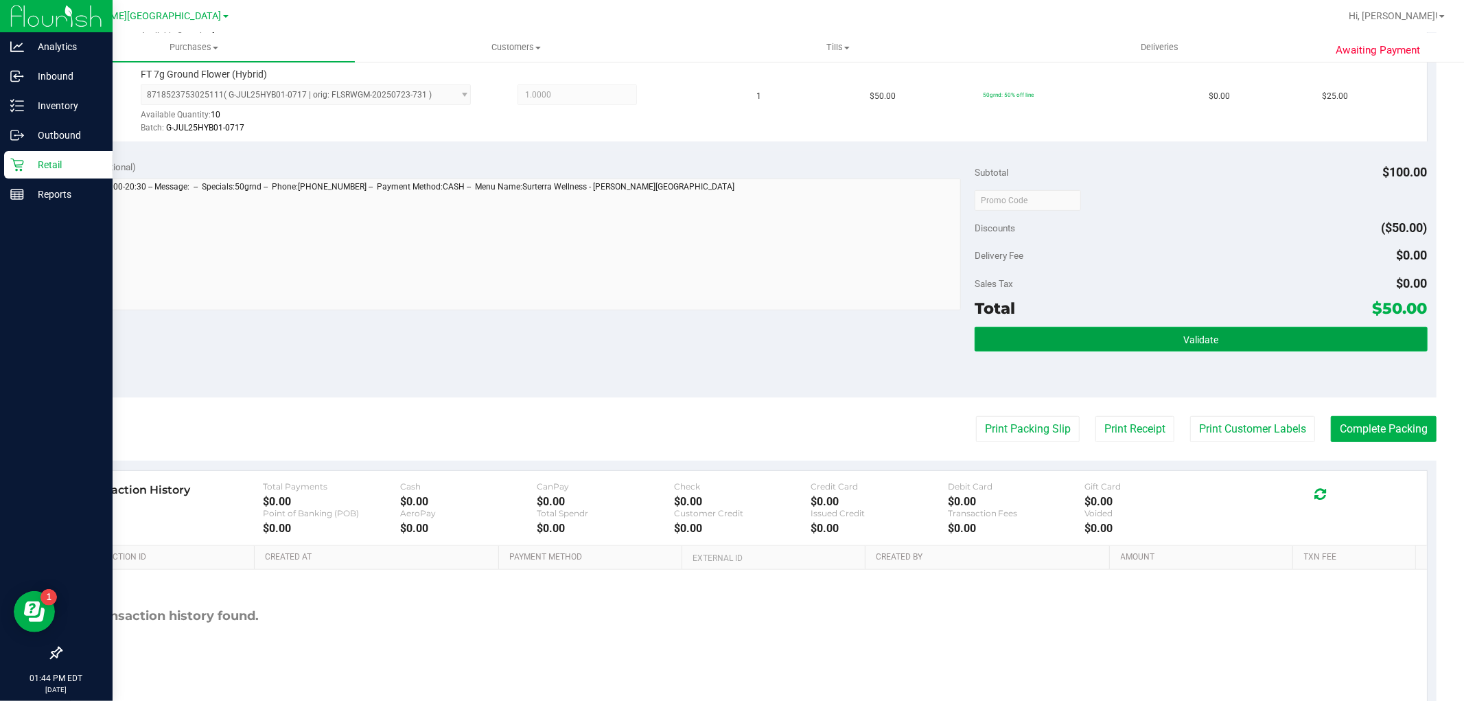
click at [1213, 331] on button "Validate" at bounding box center [1200, 339] width 452 height 25
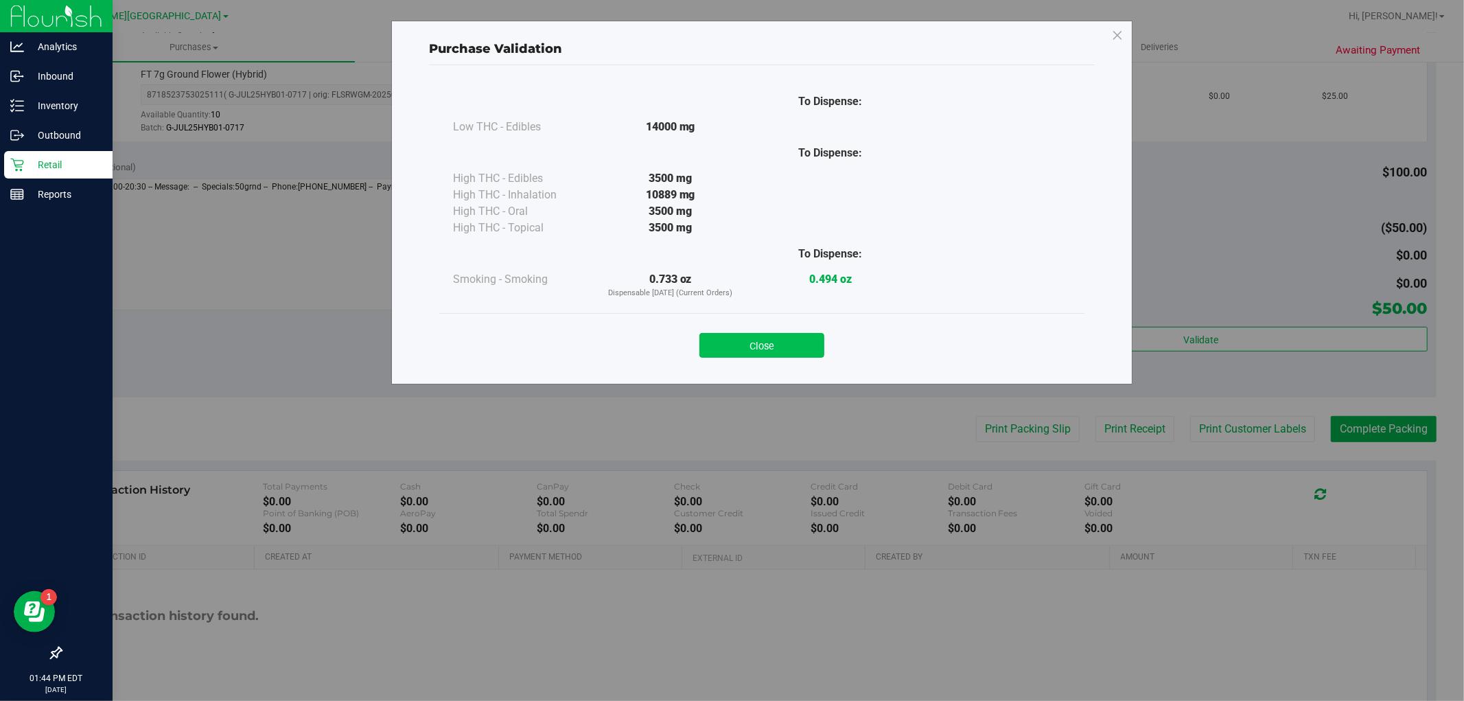
click at [817, 343] on button "Close" at bounding box center [761, 345] width 125 height 25
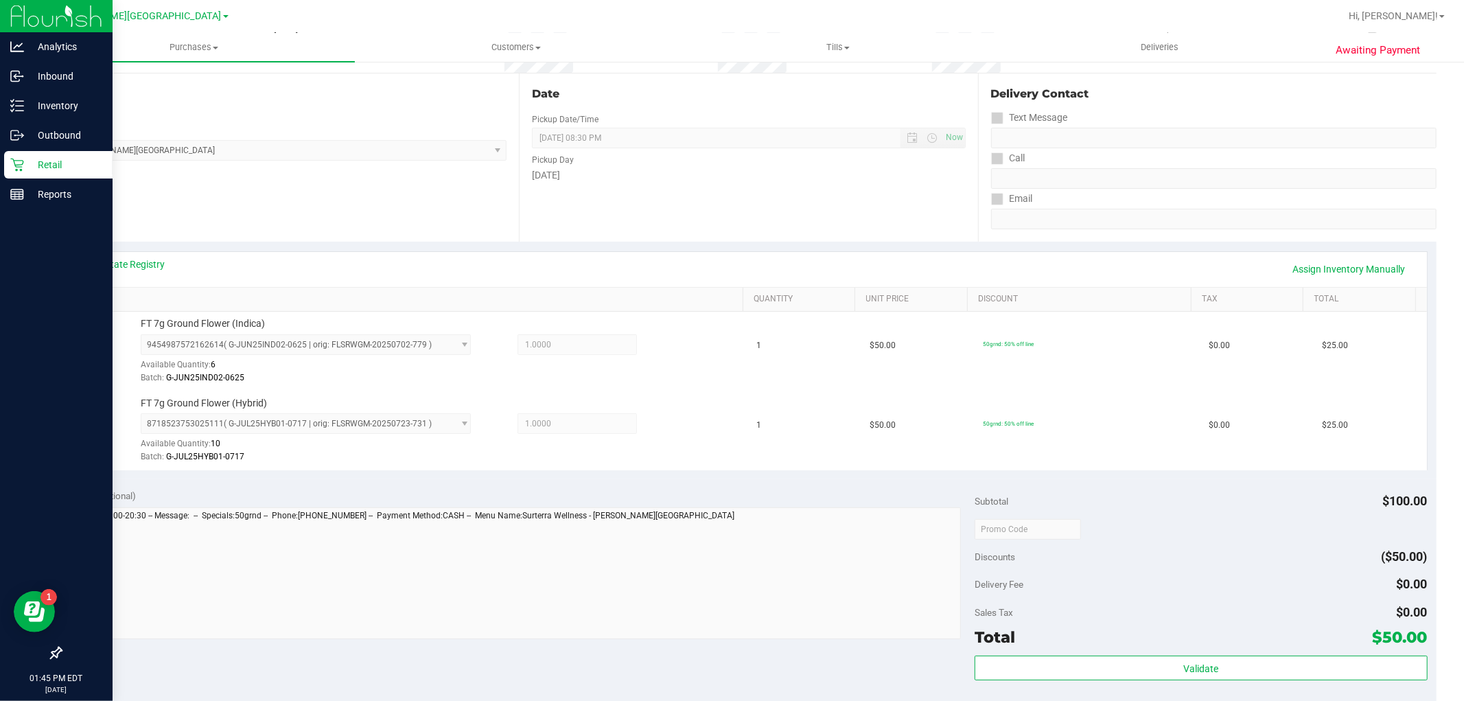
scroll to position [305, 0]
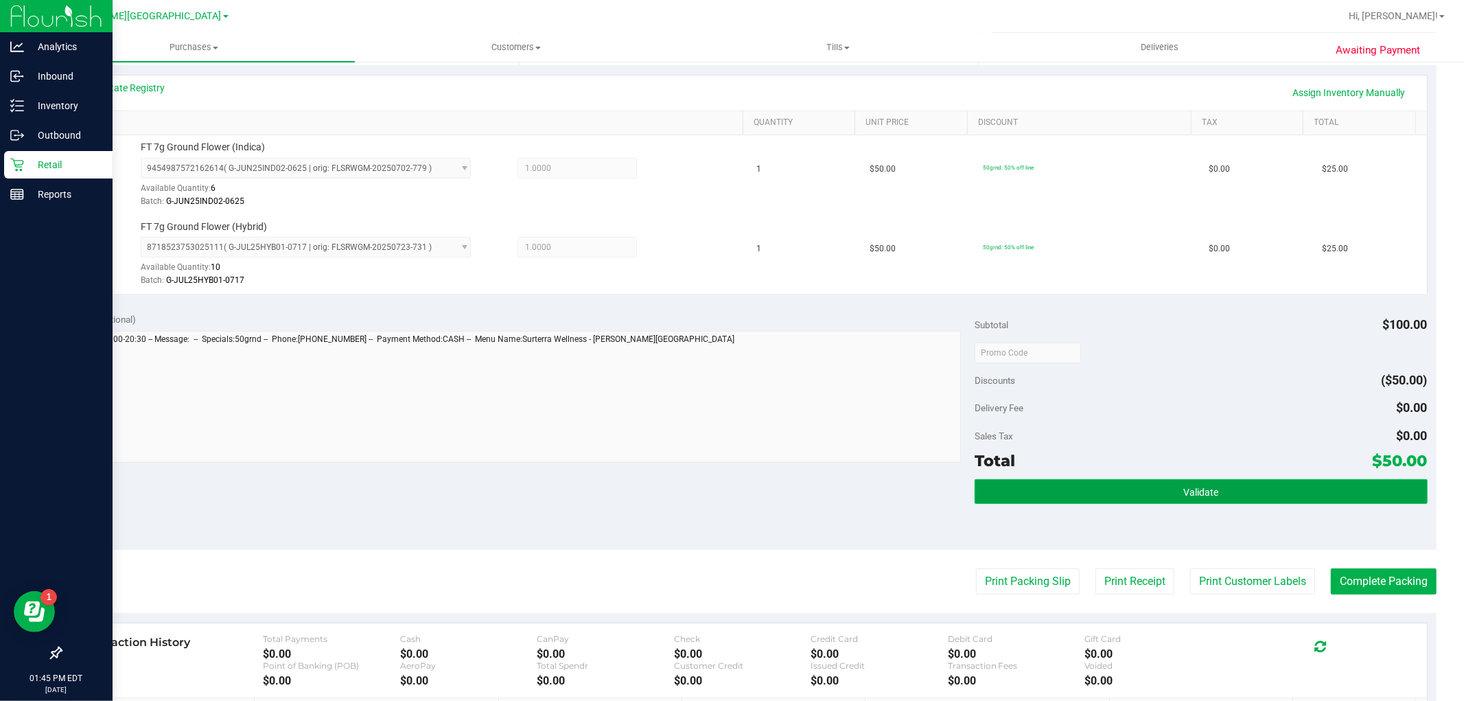
click at [1171, 485] on button "Validate" at bounding box center [1200, 491] width 452 height 25
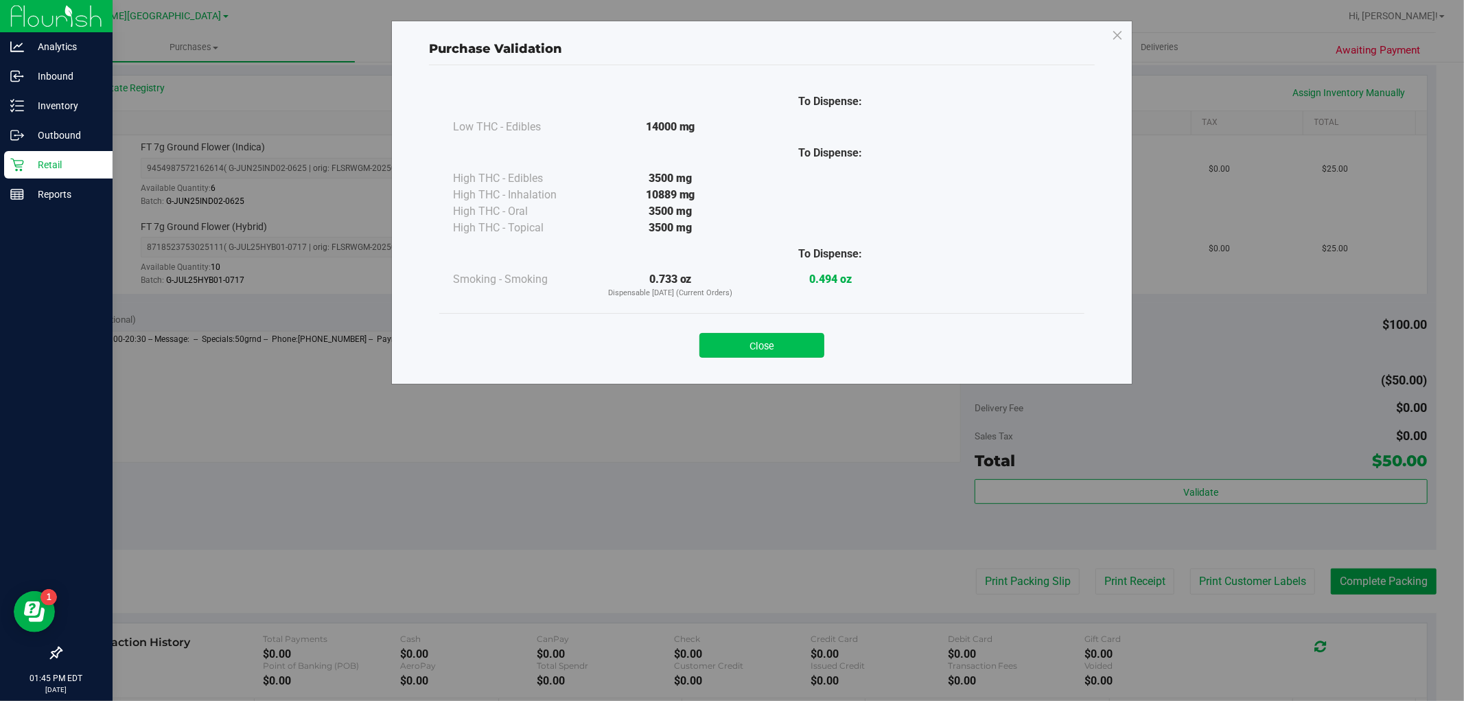
click at [749, 345] on button "Close" at bounding box center [761, 345] width 125 height 25
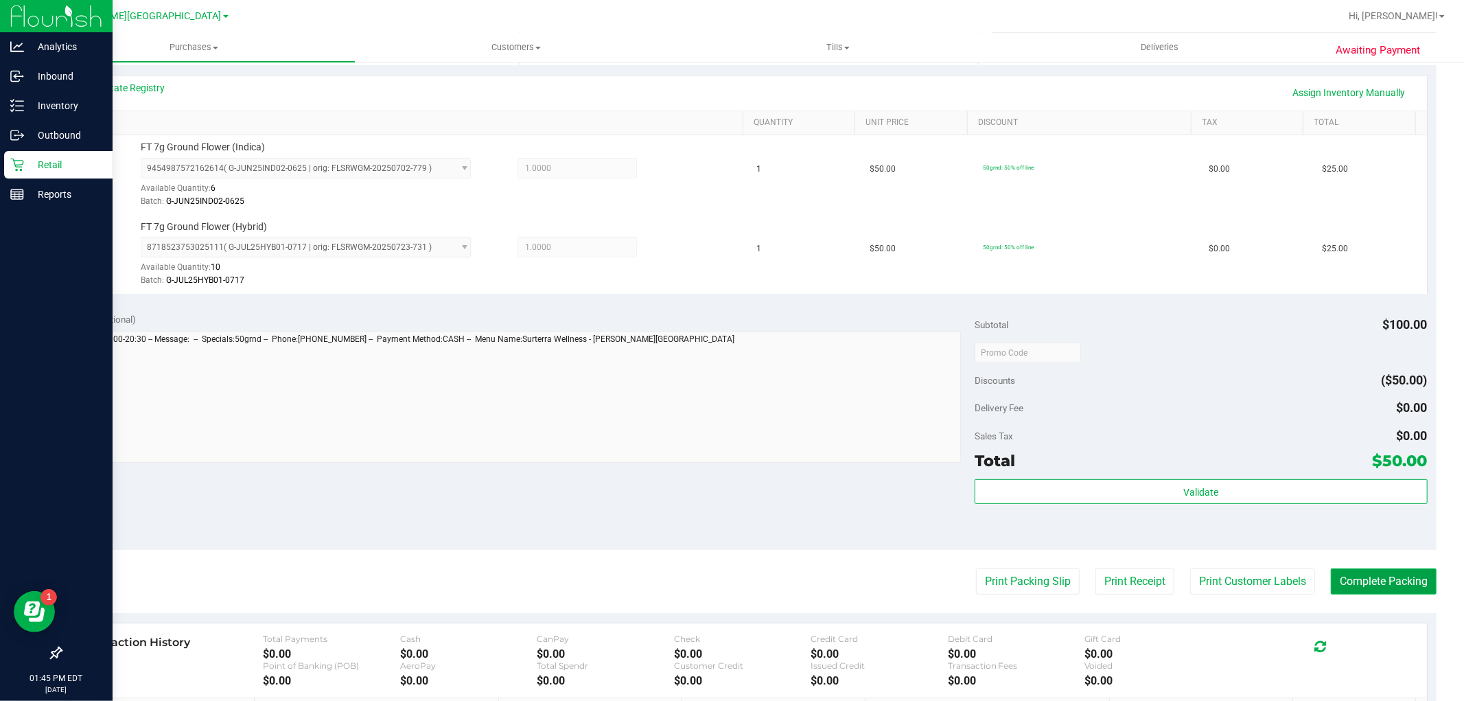
click at [1392, 579] on button "Complete Packing" at bounding box center [1384, 581] width 106 height 26
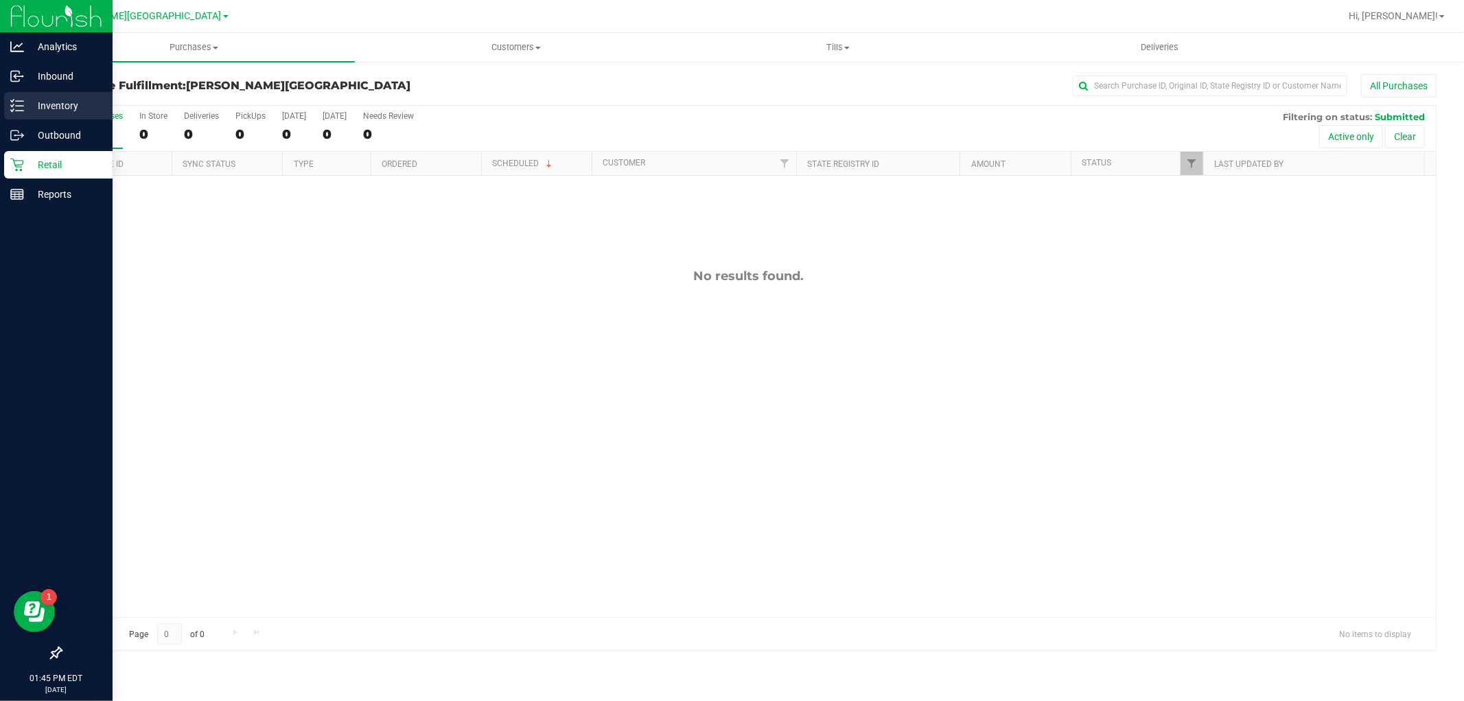
click at [71, 112] on p "Inventory" at bounding box center [65, 105] width 82 height 16
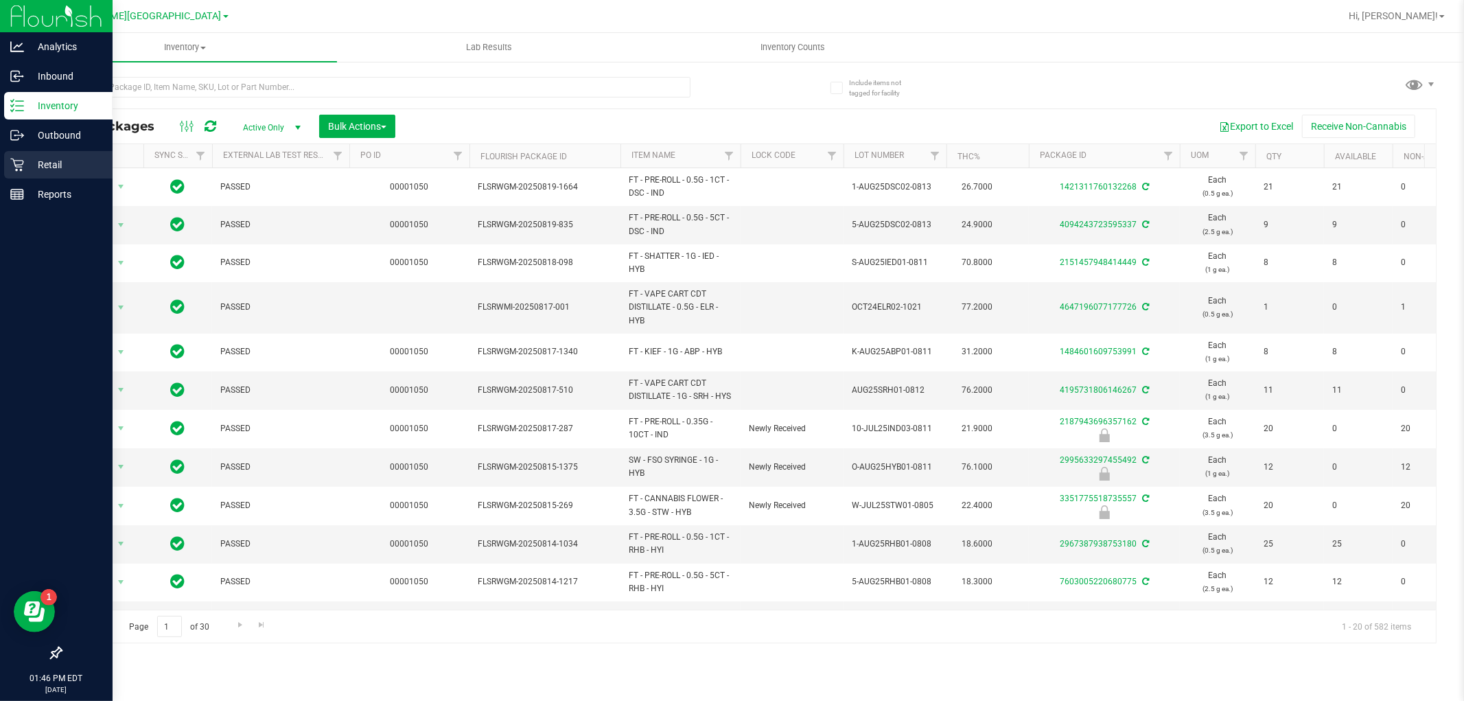
click at [80, 153] on div "Retail" at bounding box center [58, 164] width 108 height 27
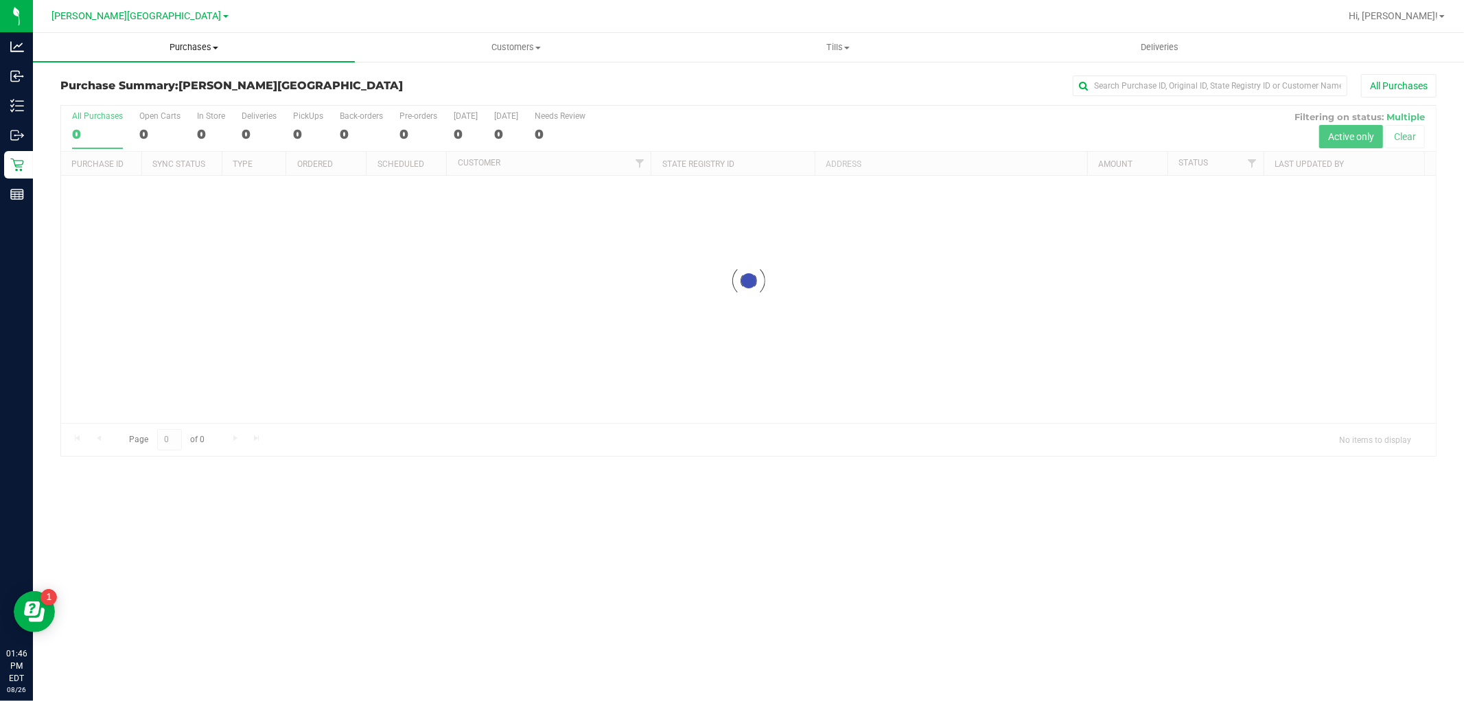
click at [179, 56] on uib-tab-heading "Purchases Summary of purchases Fulfillment All purchases" at bounding box center [194, 47] width 322 height 29
click at [142, 80] on span "Summary of purchases" at bounding box center [103, 83] width 141 height 12
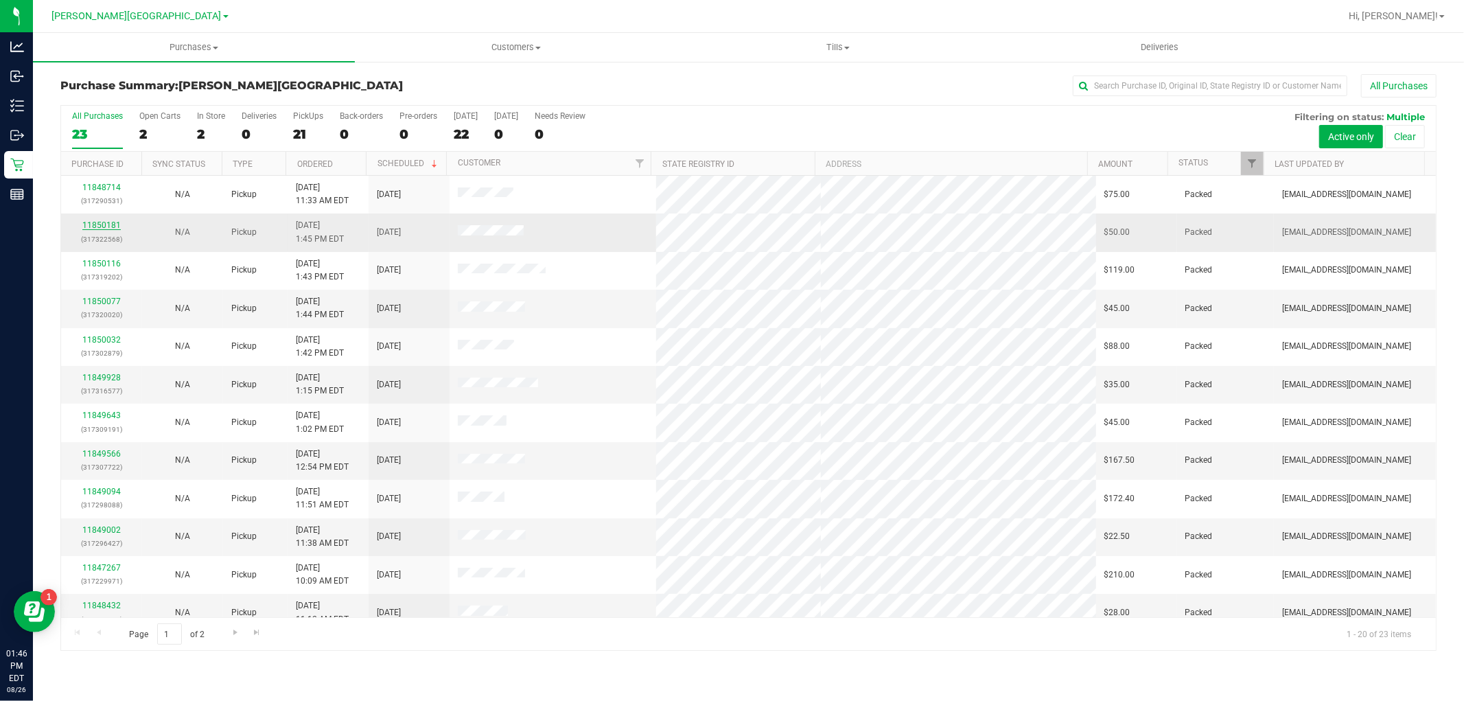
click at [110, 221] on link "11850181" at bounding box center [101, 225] width 38 height 10
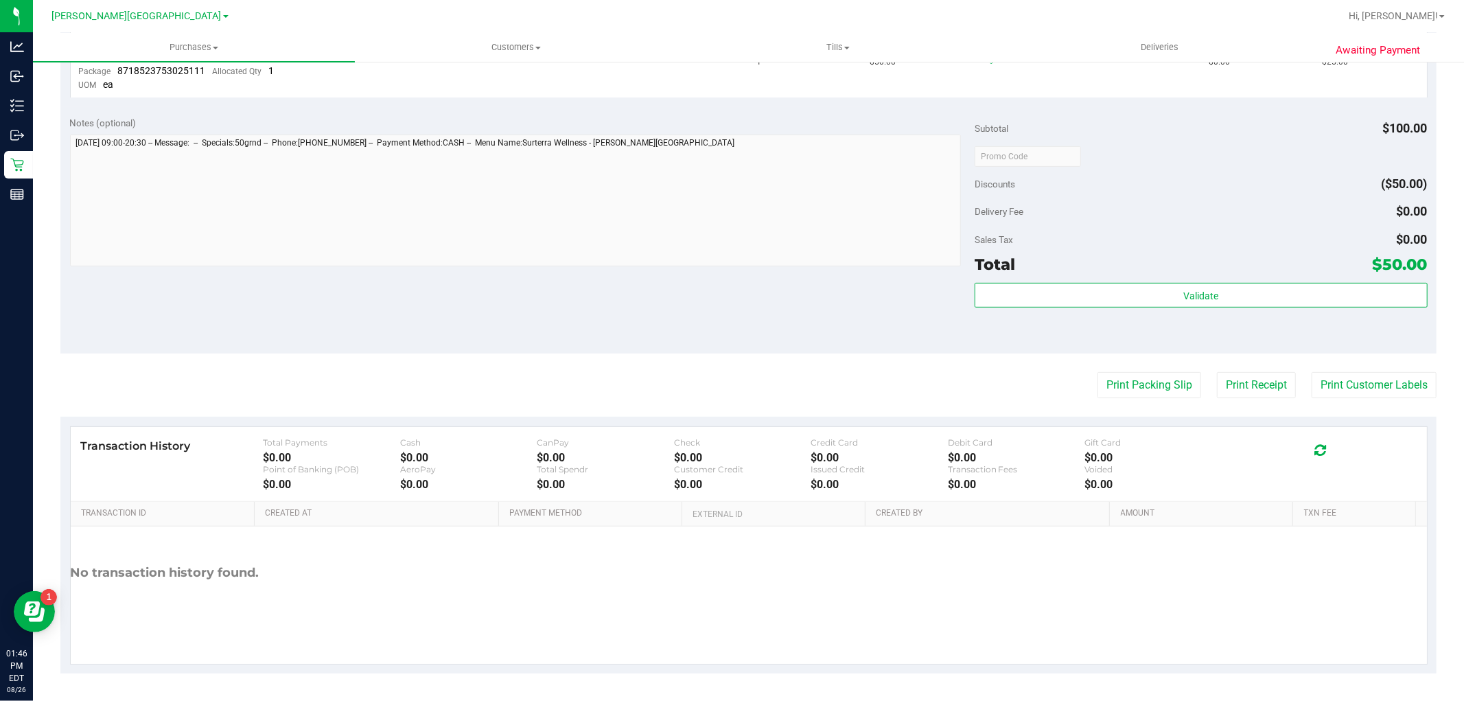
scroll to position [483, 0]
click at [1130, 386] on button "Print Packing Slip" at bounding box center [1149, 385] width 104 height 26
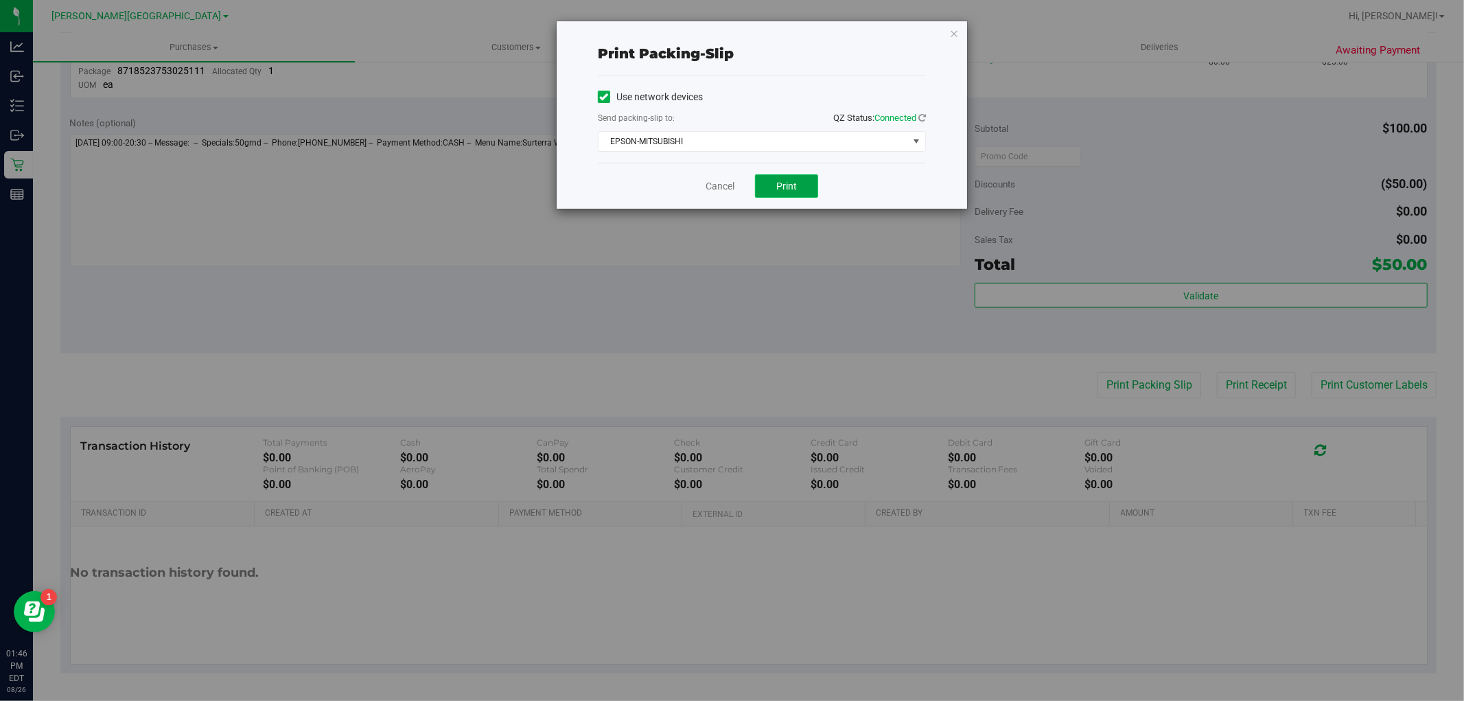
click at [787, 187] on span "Print" at bounding box center [786, 185] width 21 height 11
click at [955, 32] on icon "button" at bounding box center [954, 33] width 10 height 16
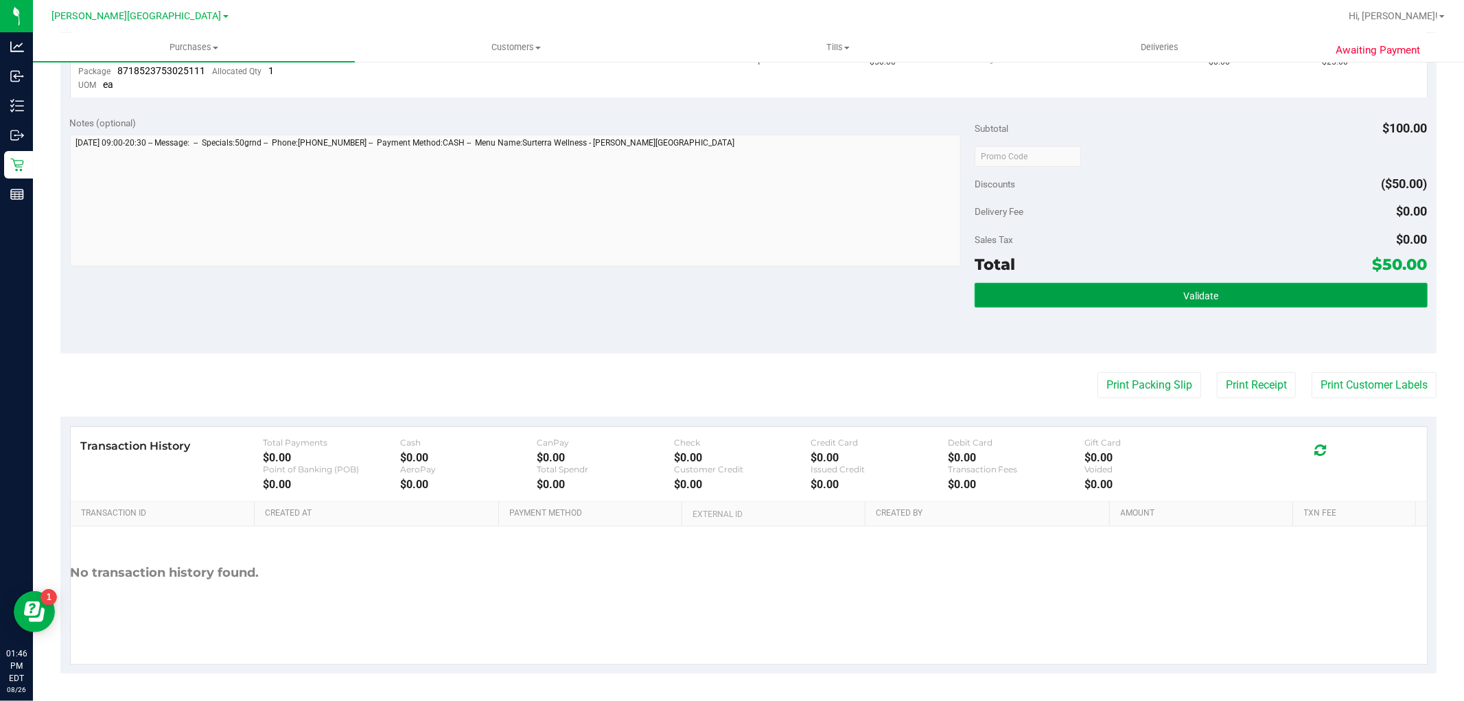
click at [1359, 295] on button "Validate" at bounding box center [1200, 295] width 452 height 25
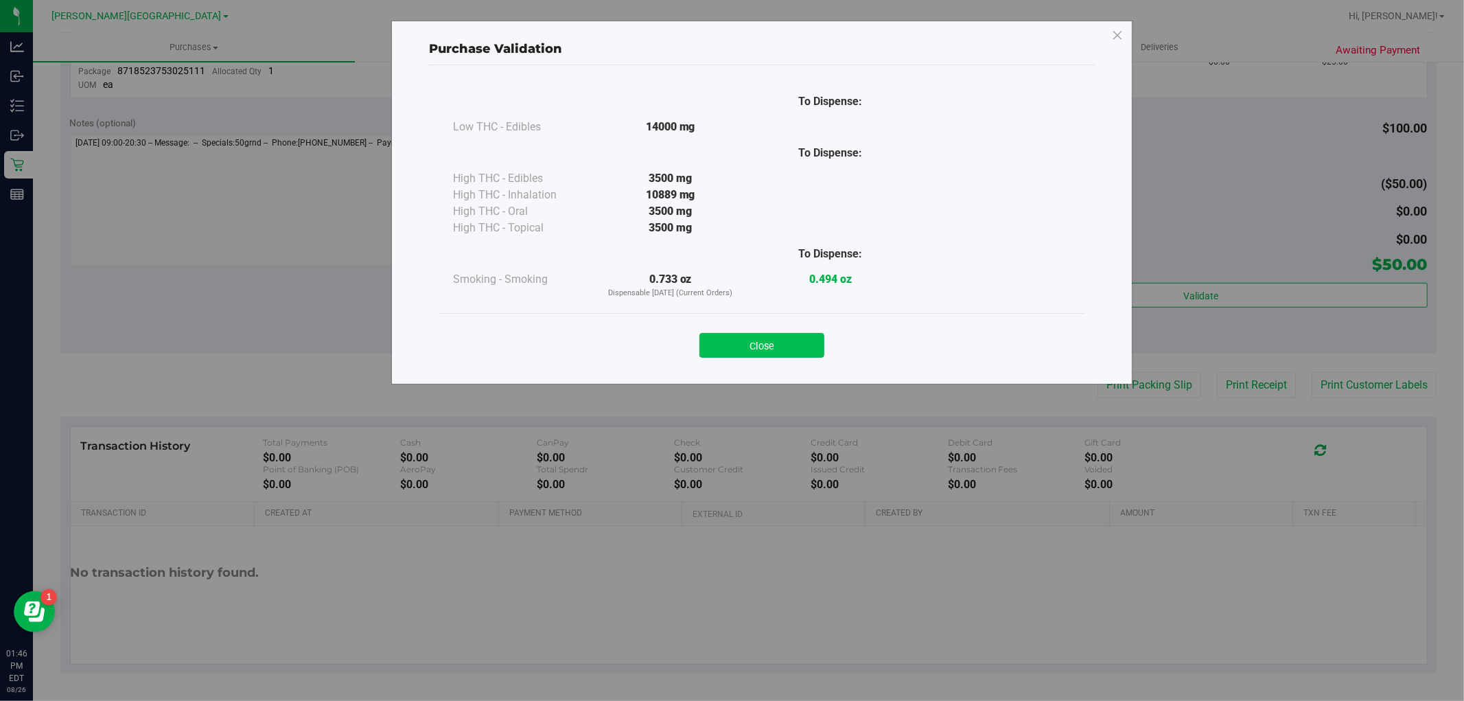
click at [810, 340] on button "Close" at bounding box center [761, 345] width 125 height 25
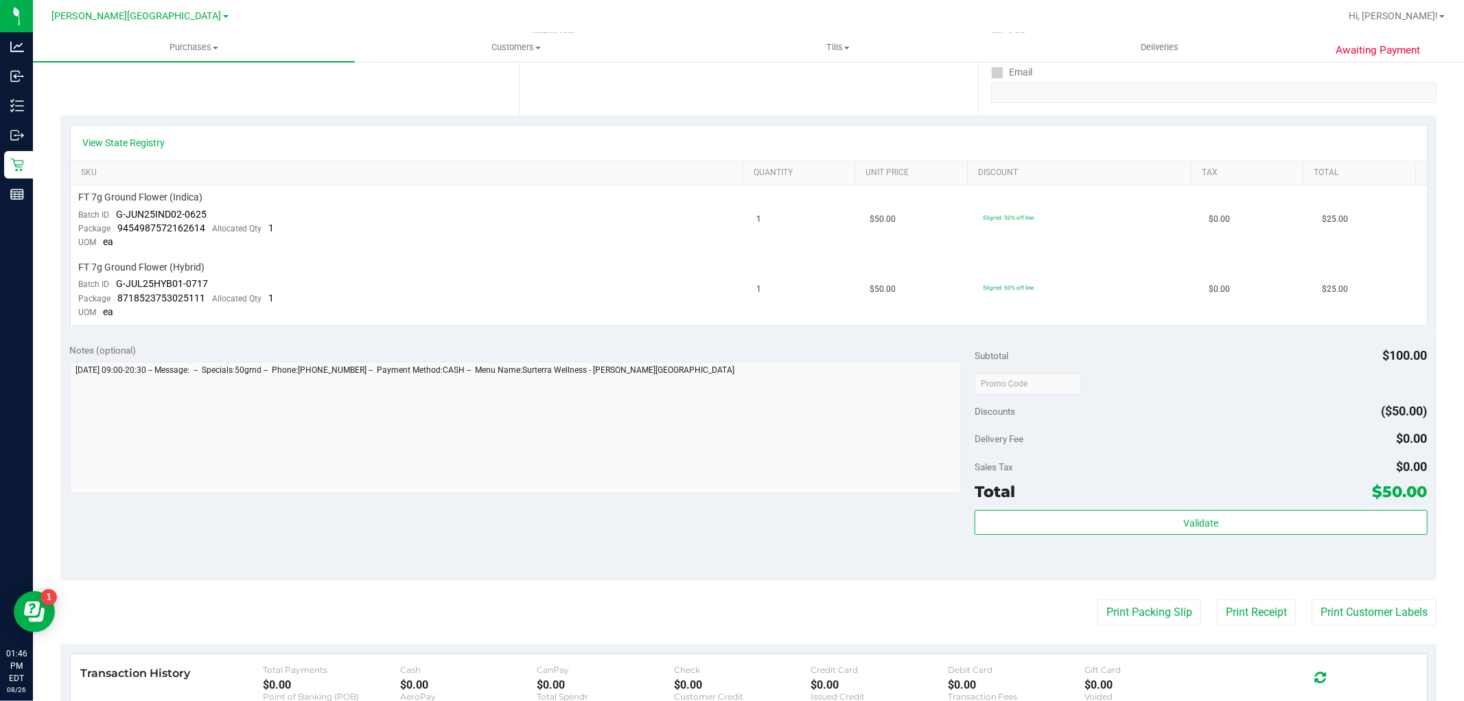
scroll to position [25, 0]
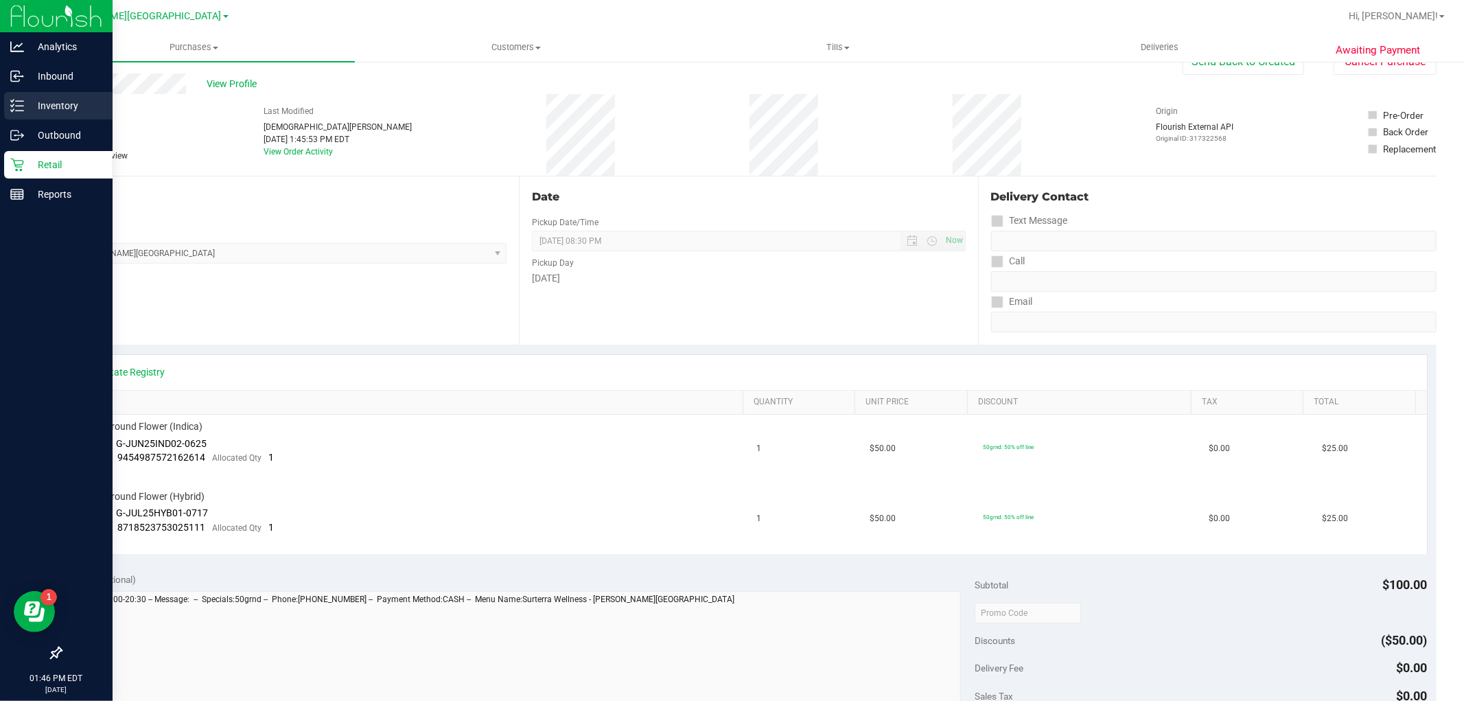
click at [71, 106] on p "Inventory" at bounding box center [65, 105] width 82 height 16
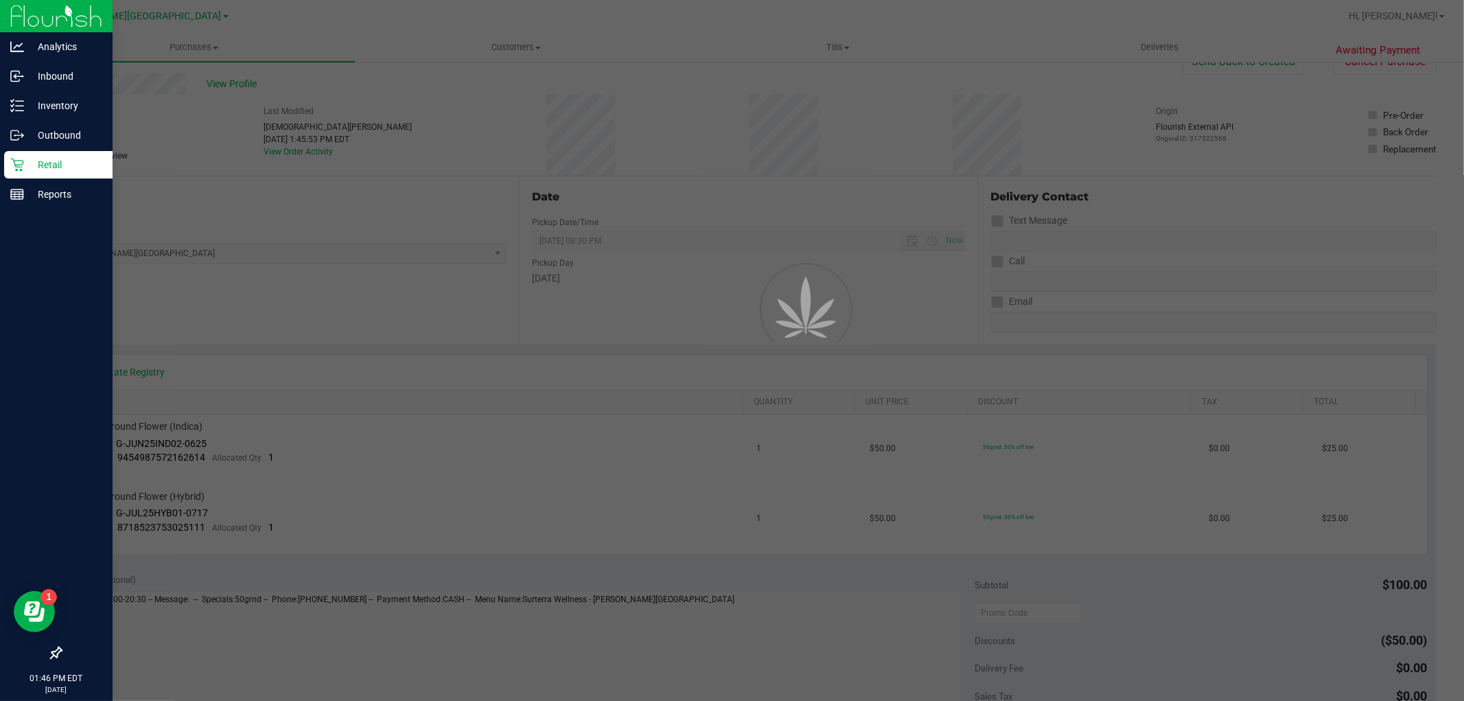
click at [183, 45] on div at bounding box center [732, 350] width 1464 height 701
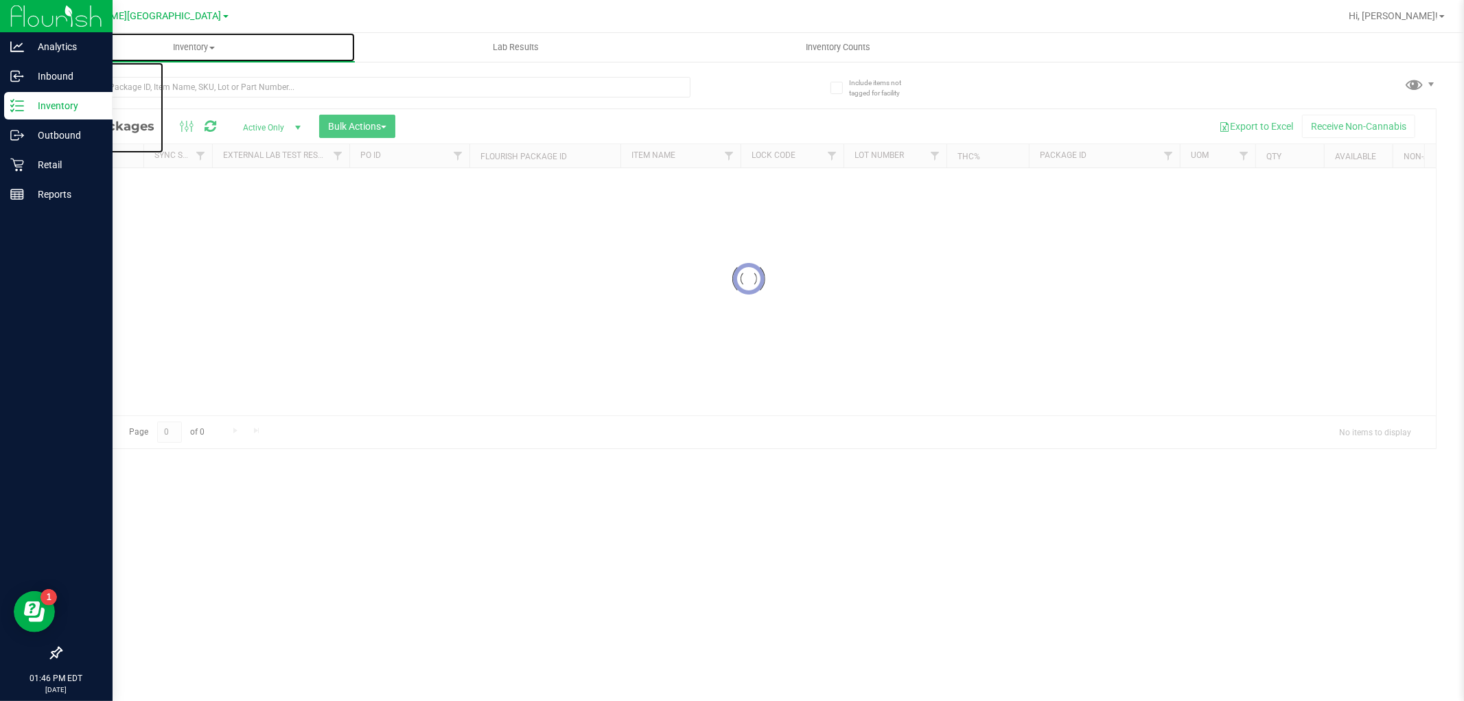
click at [183, 45] on span "Inventory" at bounding box center [194, 47] width 322 height 12
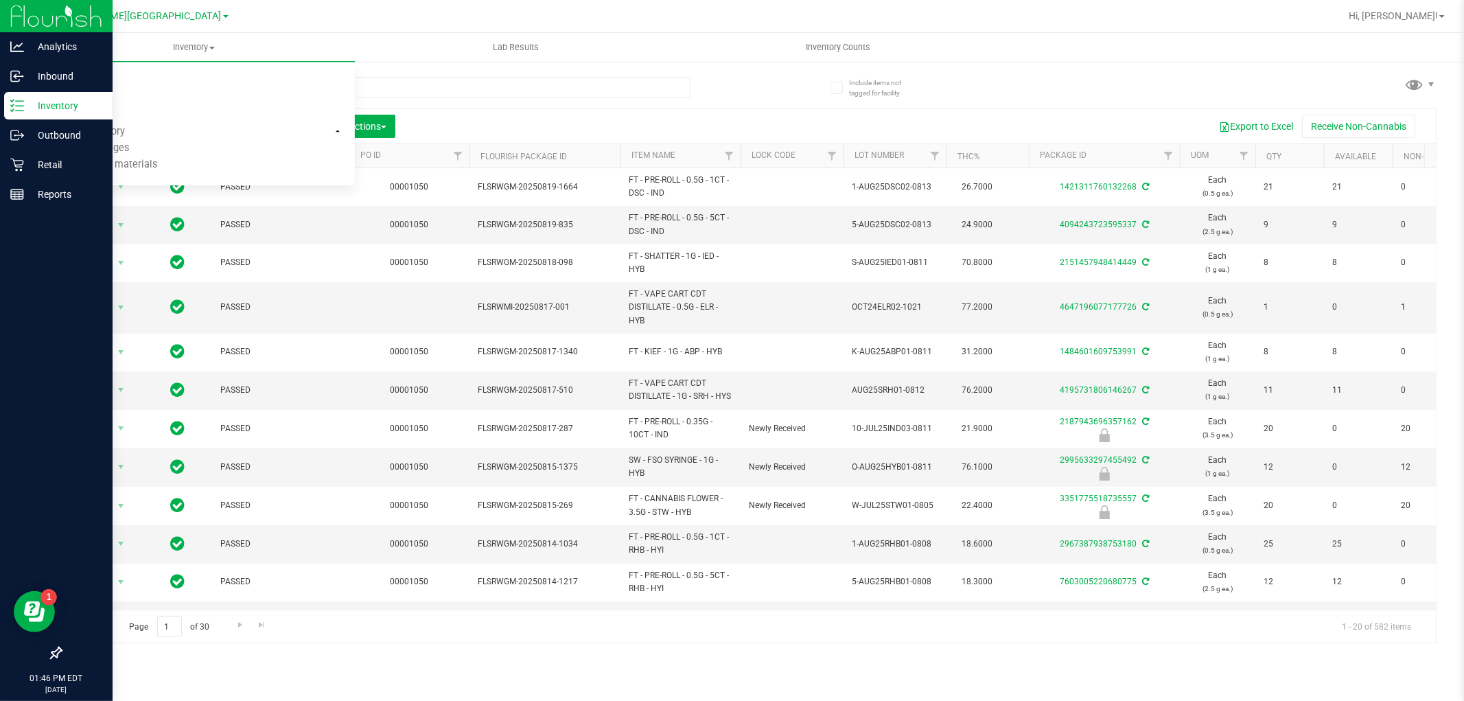
click at [598, 128] on div "Export to Excel Receive Non-Cannabis" at bounding box center [916, 126] width 1020 height 23
click at [26, 158] on p "Retail" at bounding box center [65, 164] width 82 height 16
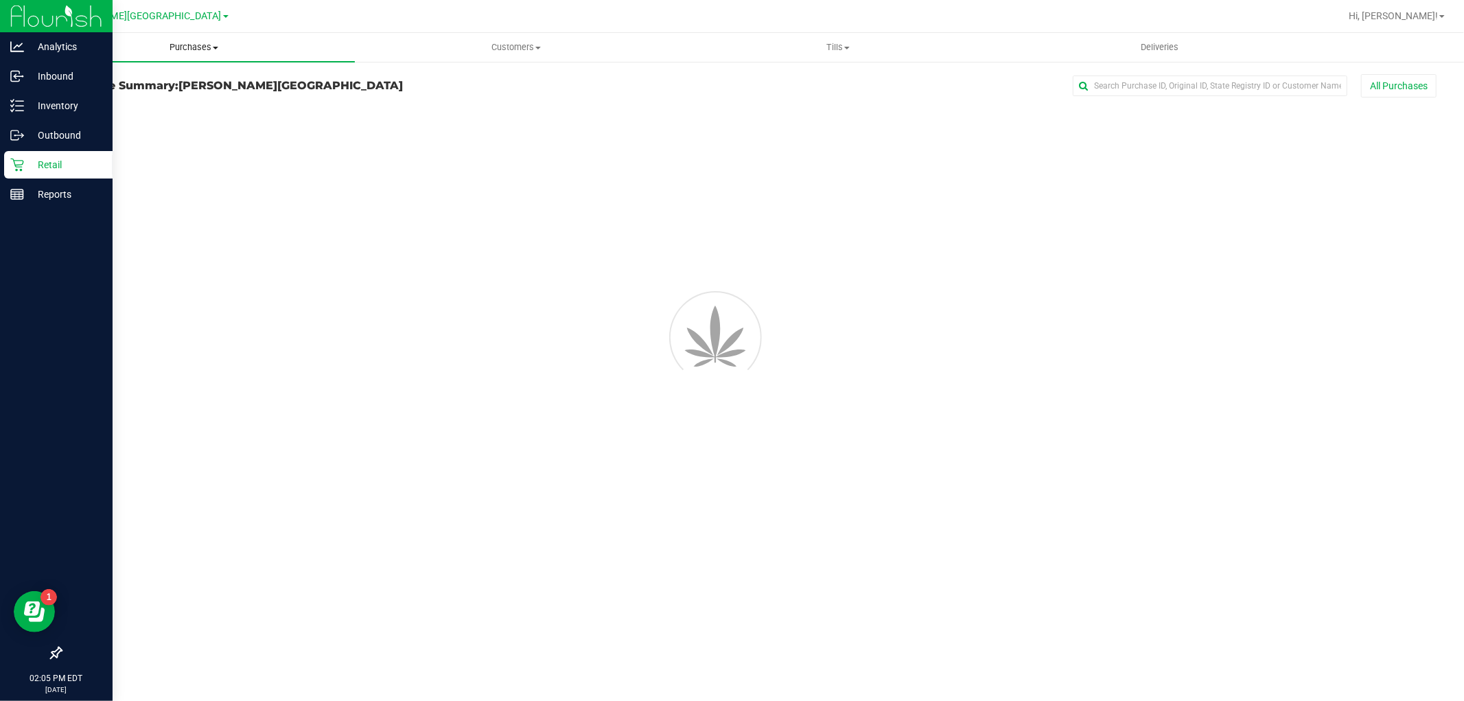
click at [187, 45] on span "Purchases" at bounding box center [194, 47] width 322 height 12
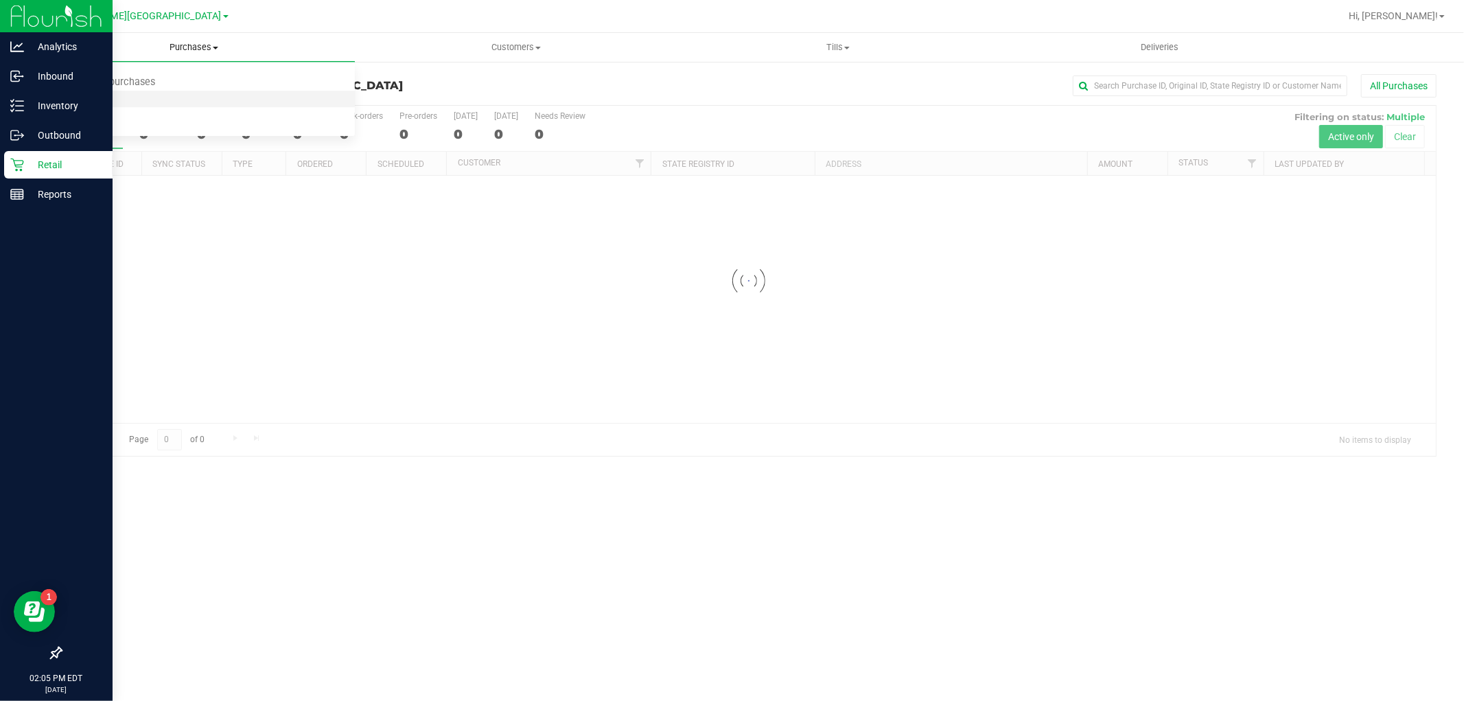
click at [152, 101] on li "Fulfillment" at bounding box center [194, 99] width 322 height 16
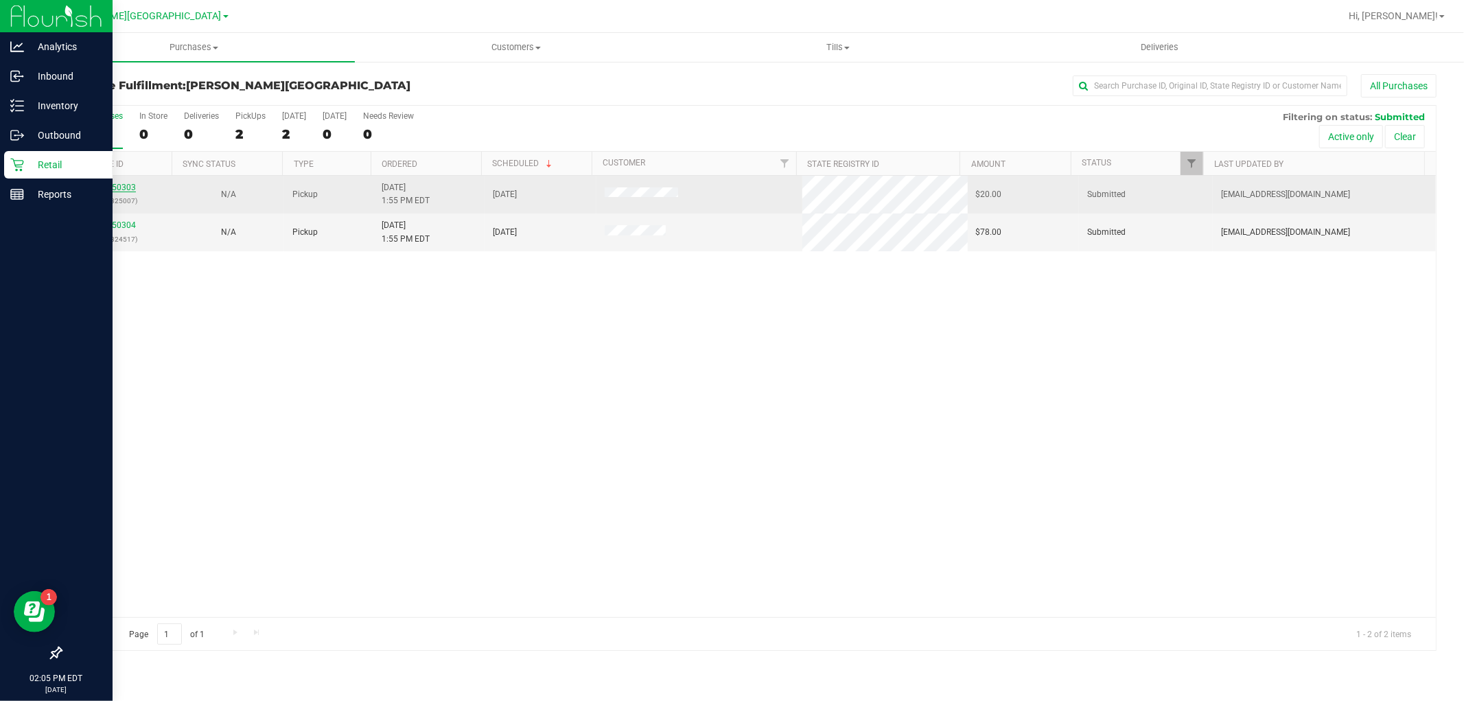
click at [103, 187] on link "11850303" at bounding box center [116, 188] width 38 height 10
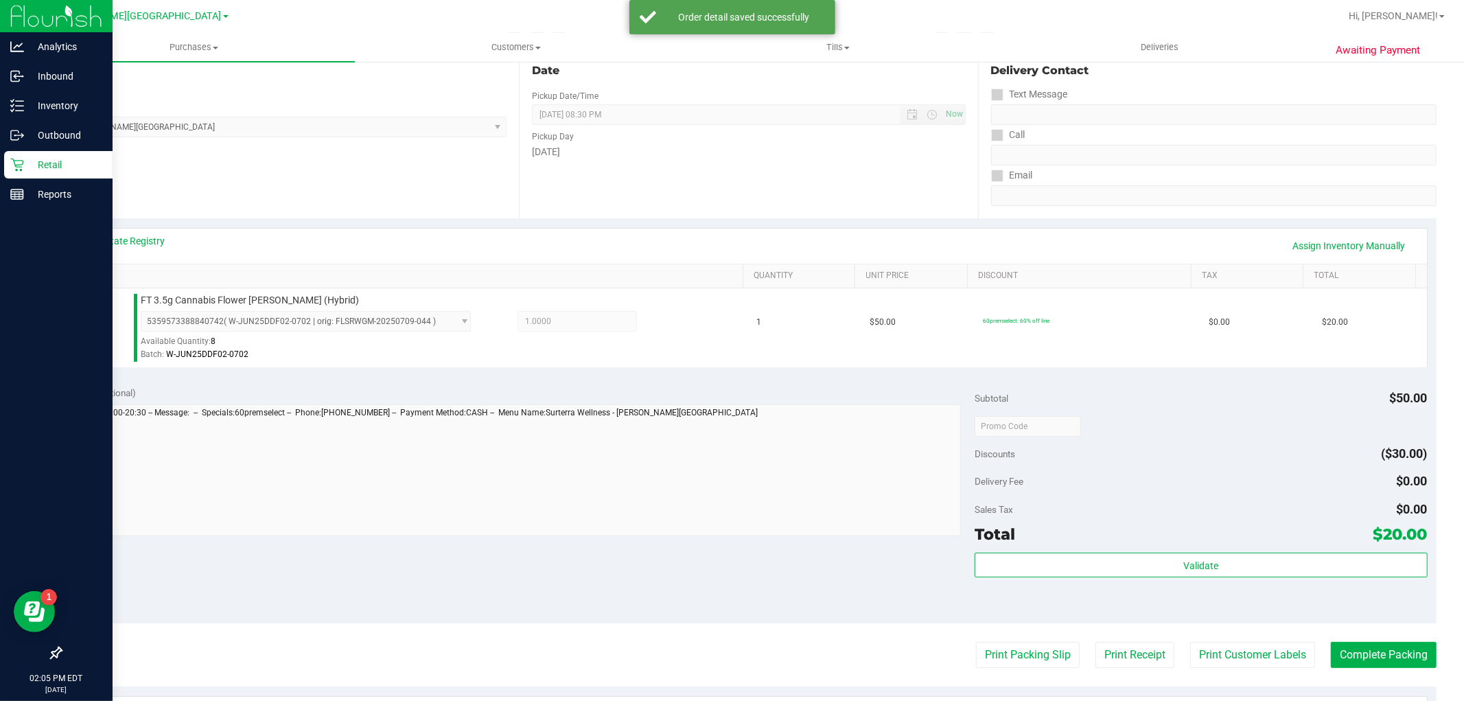
scroll to position [152, 0]
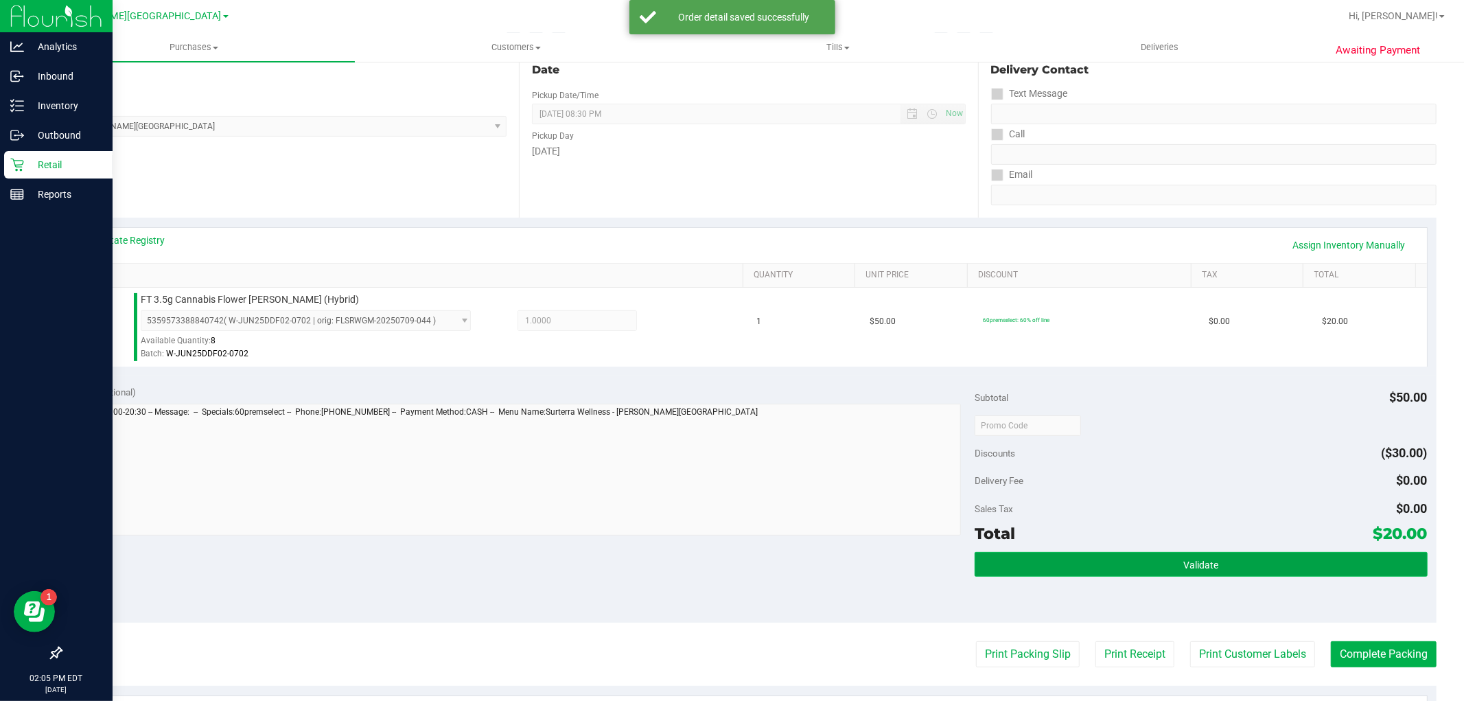
click at [1178, 552] on button "Validate" at bounding box center [1200, 564] width 452 height 25
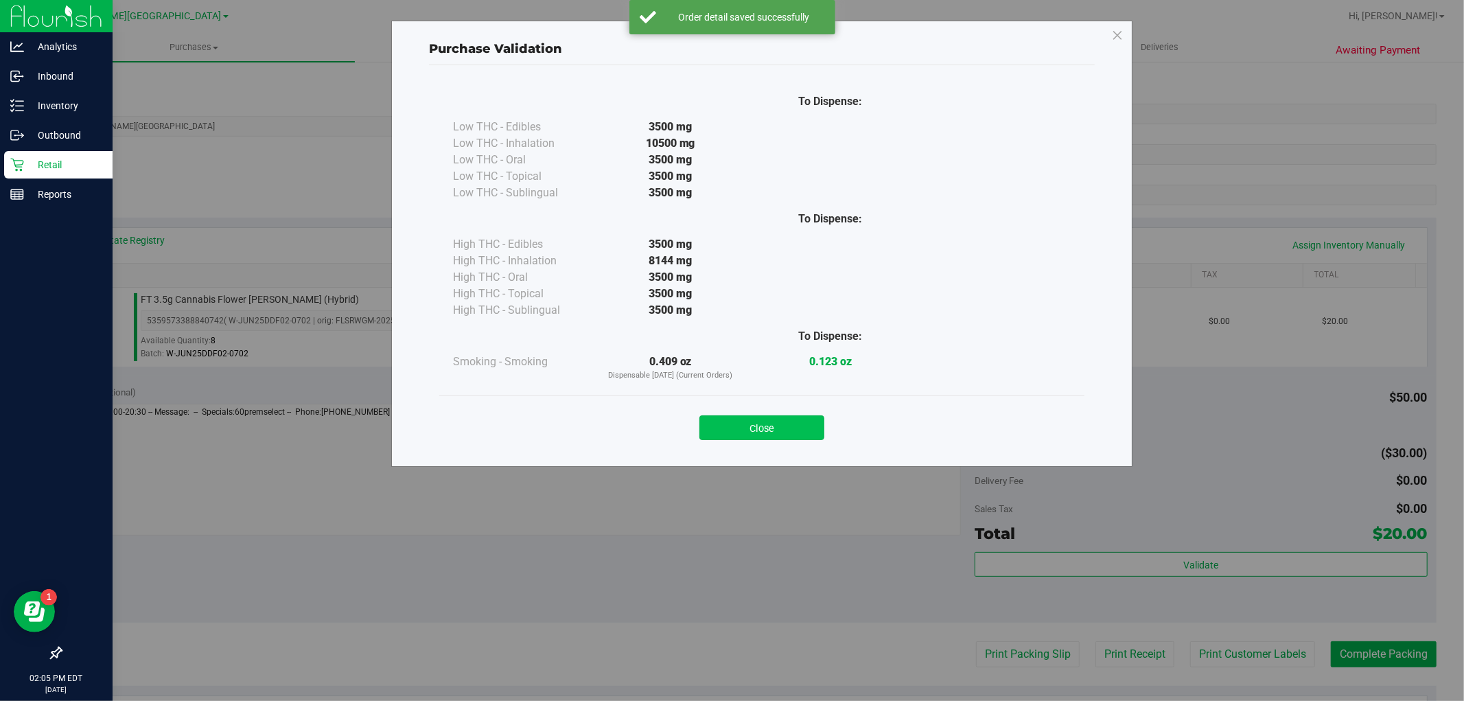
click at [792, 427] on button "Close" at bounding box center [761, 427] width 125 height 25
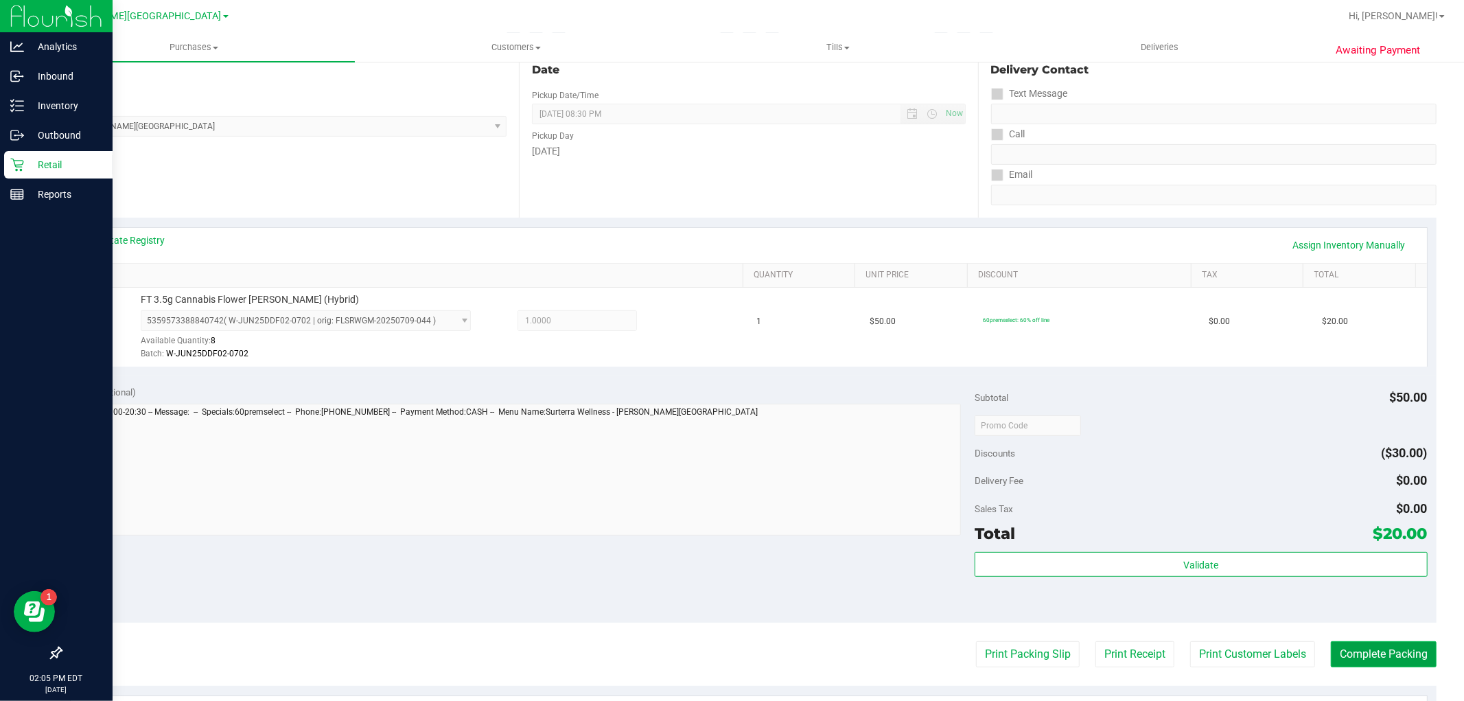
click at [1355, 653] on button "Complete Packing" at bounding box center [1384, 654] width 106 height 26
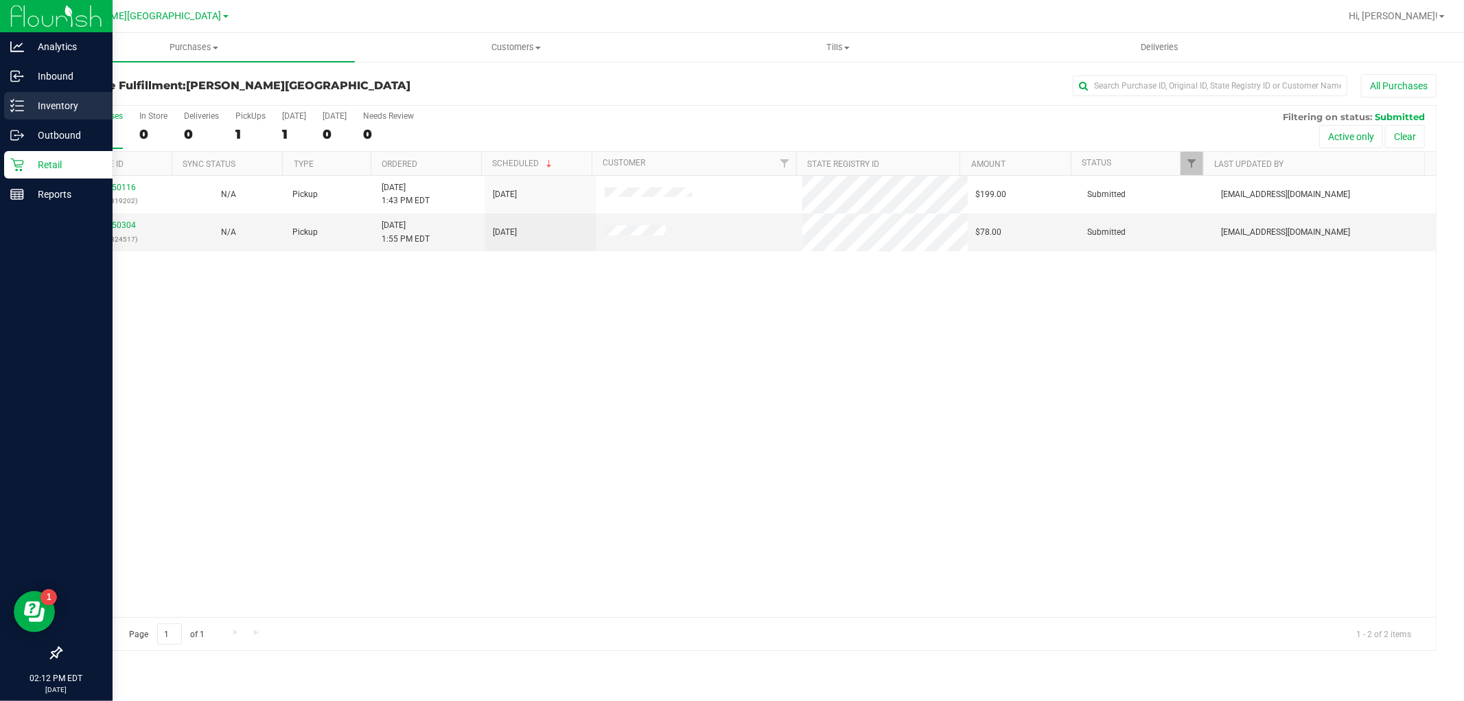
click at [62, 108] on p "Inventory" at bounding box center [65, 105] width 82 height 16
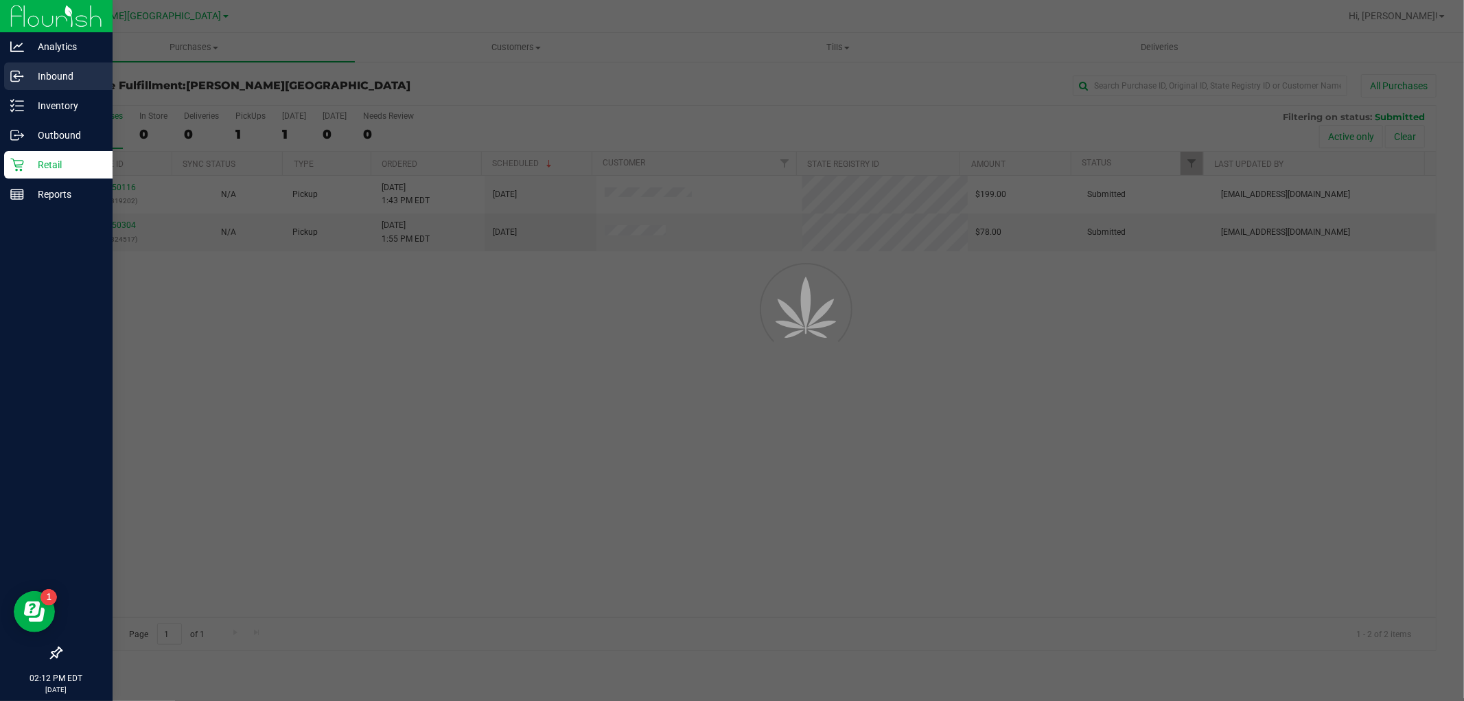
click at [67, 80] on p "Inbound" at bounding box center [65, 76] width 82 height 16
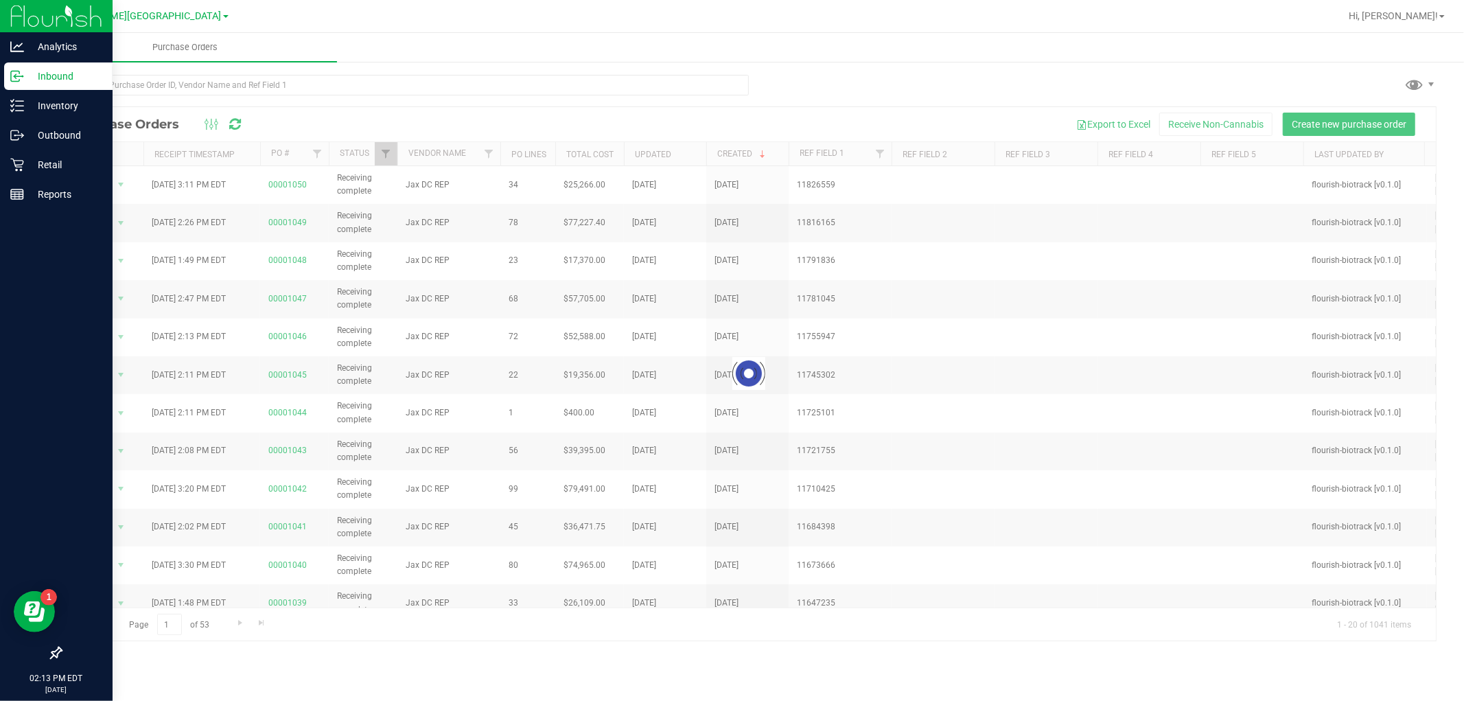
click at [69, 80] on p "Inbound" at bounding box center [65, 76] width 82 height 16
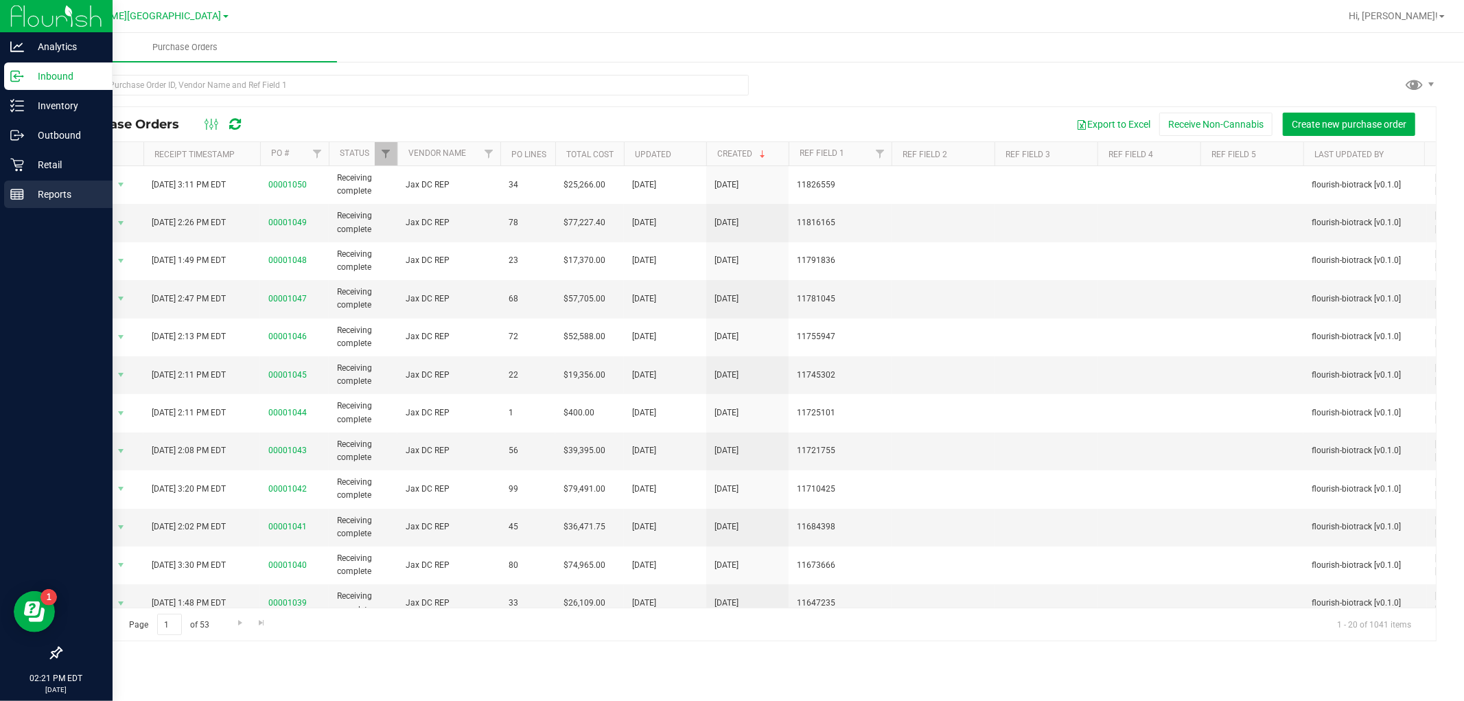
click at [10, 196] on icon at bounding box center [17, 194] width 14 height 14
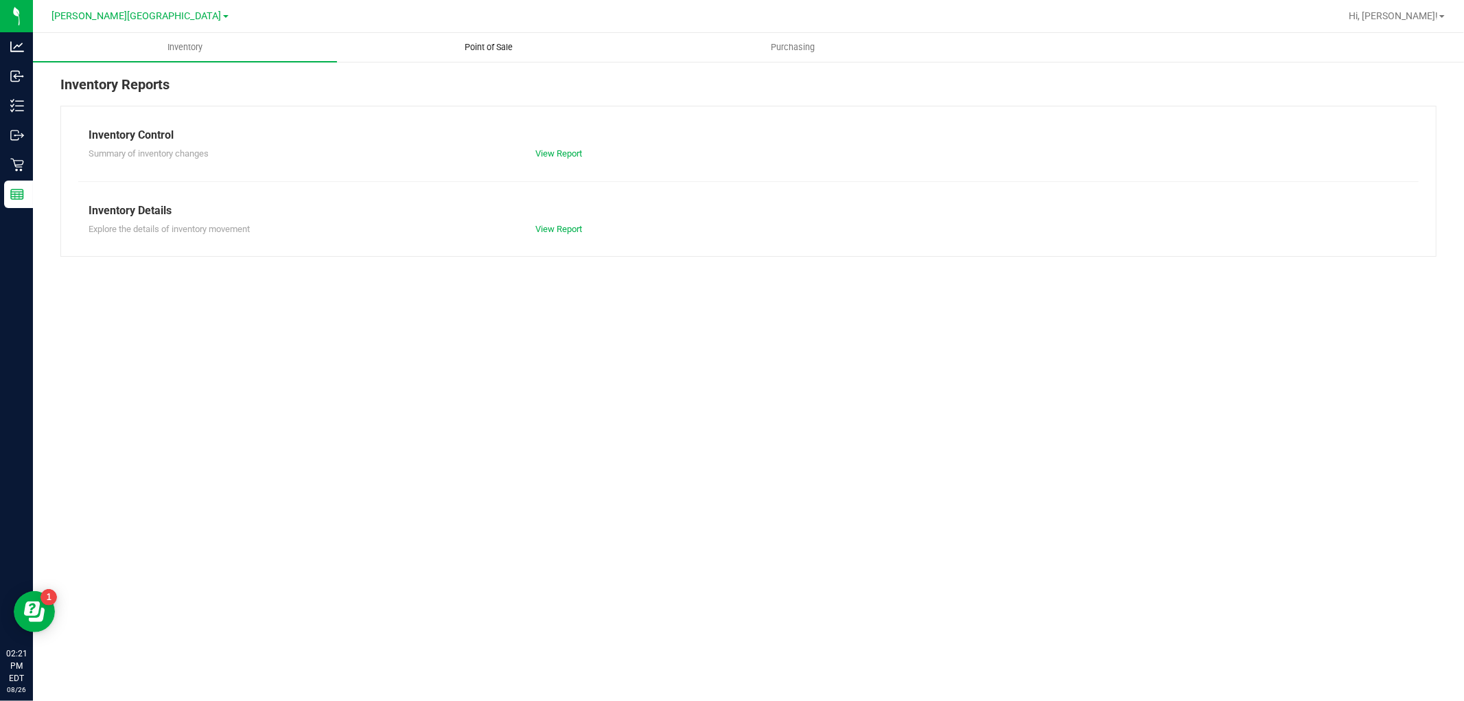
click at [519, 49] on span "Point of Sale" at bounding box center [489, 47] width 85 height 12
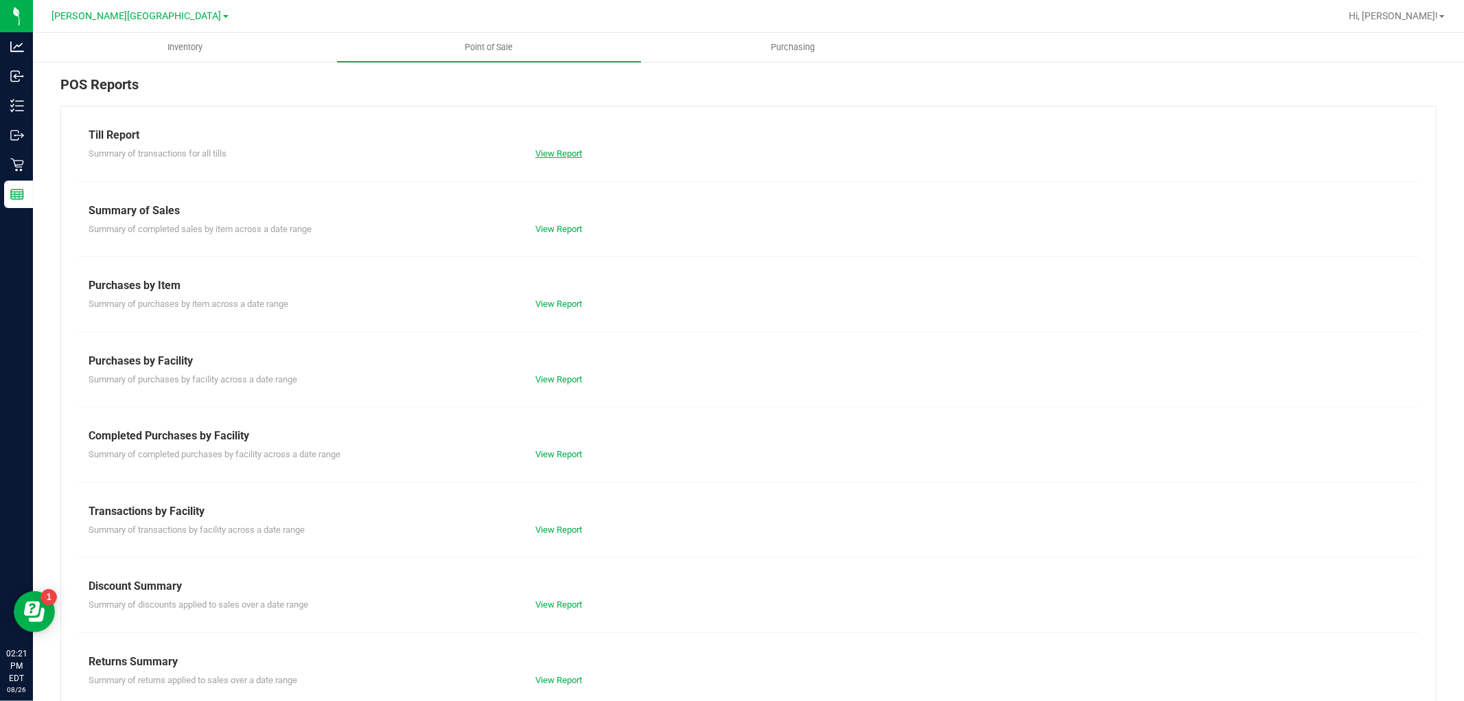
drag, startPoint x: 568, startPoint y: 143, endPoint x: 565, endPoint y: 152, distance: 10.2
click at [566, 144] on div "Summary of transactions for all tills View Report" at bounding box center [748, 151] width 1340 height 17
click at [564, 153] on link "View Report" at bounding box center [558, 153] width 47 height 10
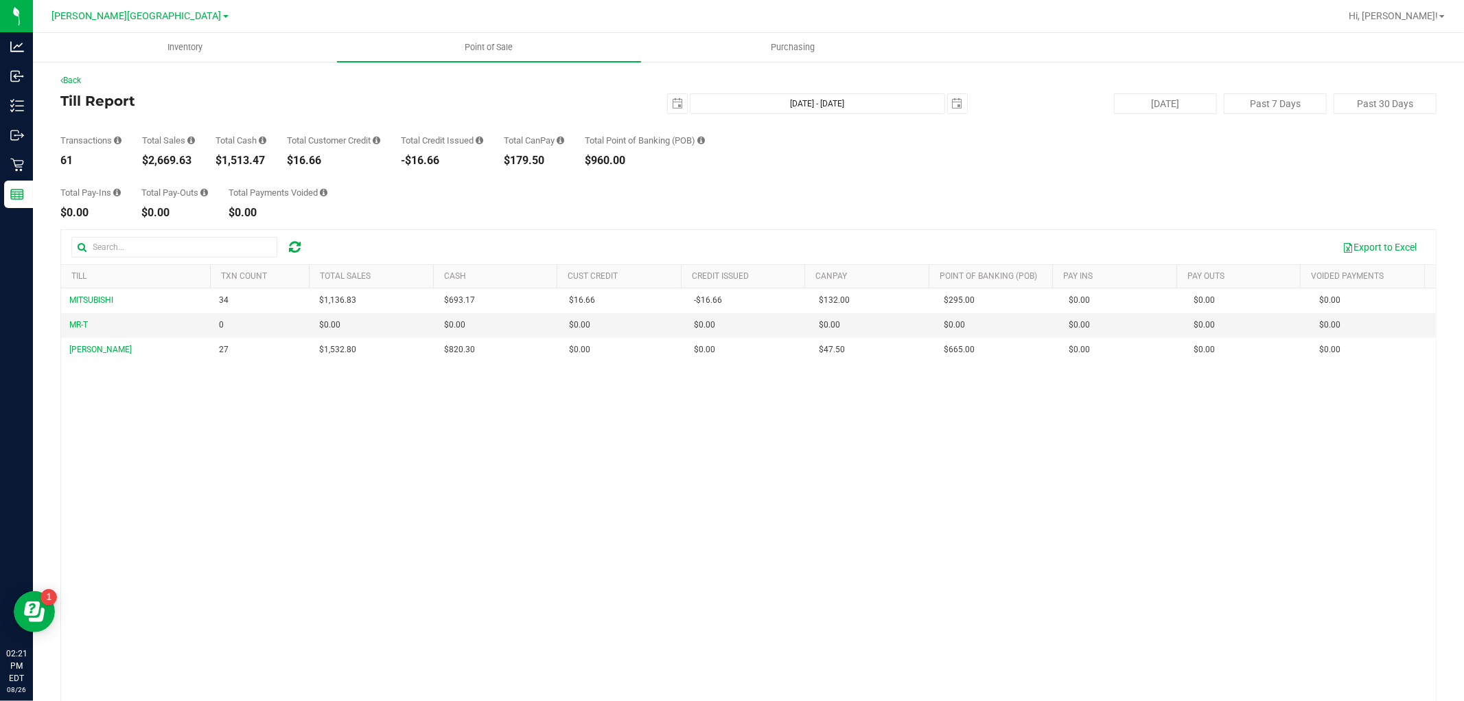
click at [172, 165] on div "$2,669.63" at bounding box center [168, 160] width 53 height 11
click at [170, 166] on div "$2,669.63" at bounding box center [168, 160] width 53 height 11
click at [170, 163] on div "$2,669.63" at bounding box center [168, 160] width 53 height 11
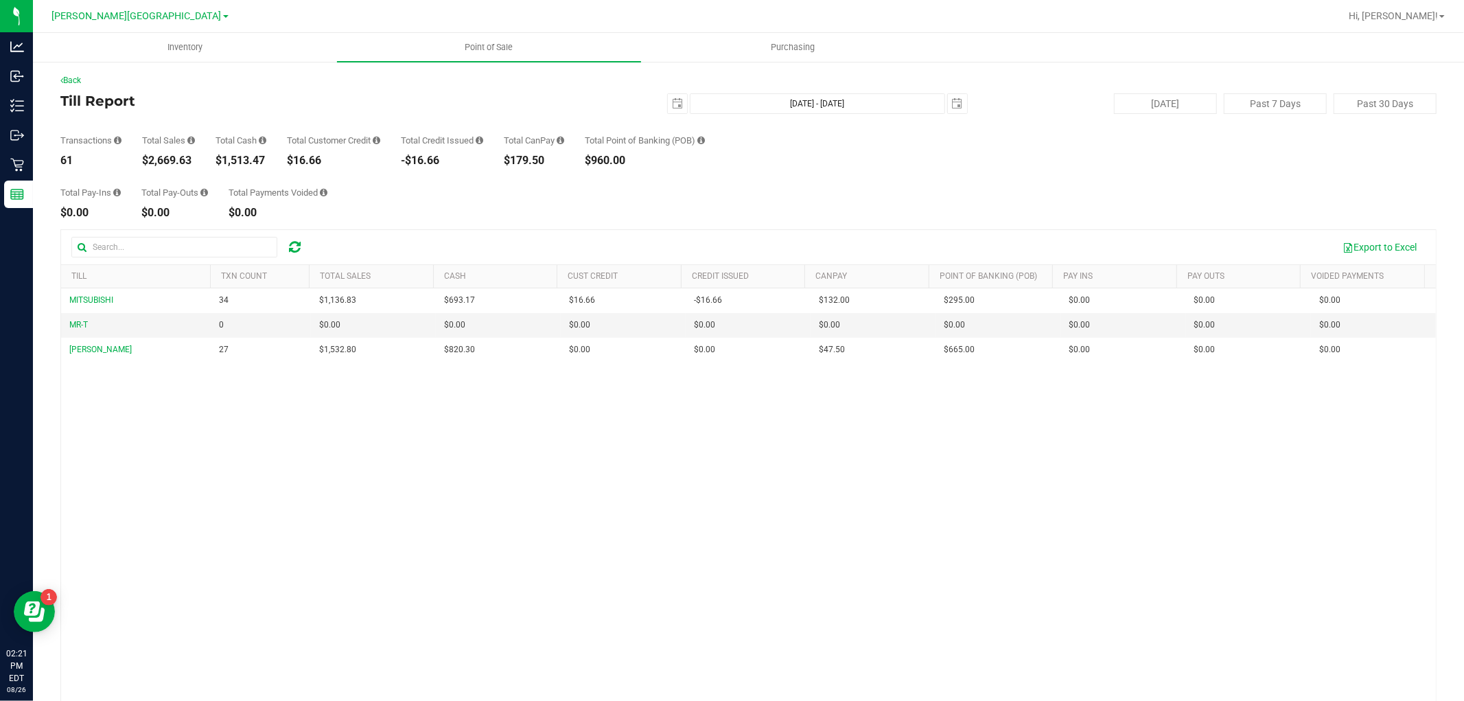
click at [174, 176] on div "Total Pay-Ins $0.00 Total Pay-Outs $0.00 Total Payments Voided $0.00" at bounding box center [748, 192] width 1376 height 52
click at [174, 161] on div "$2,669.63" at bounding box center [168, 160] width 53 height 11
click at [174, 159] on div "$2,669.63" at bounding box center [168, 160] width 53 height 11
copy div "2,669.63"
